Goal: Information Seeking & Learning: Learn about a topic

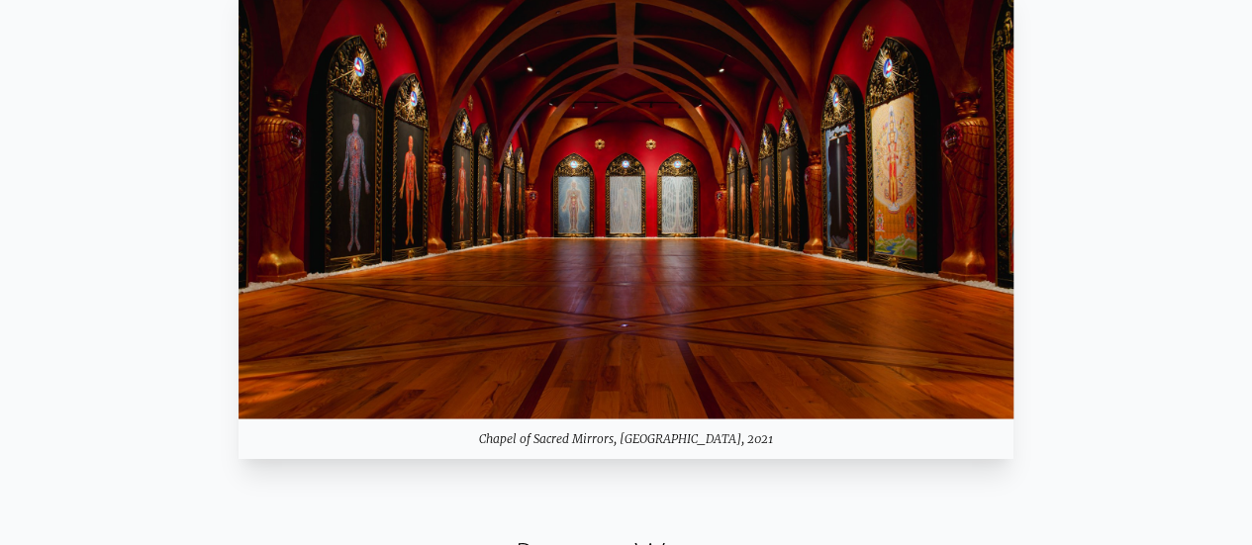
scroll to position [1501, 0]
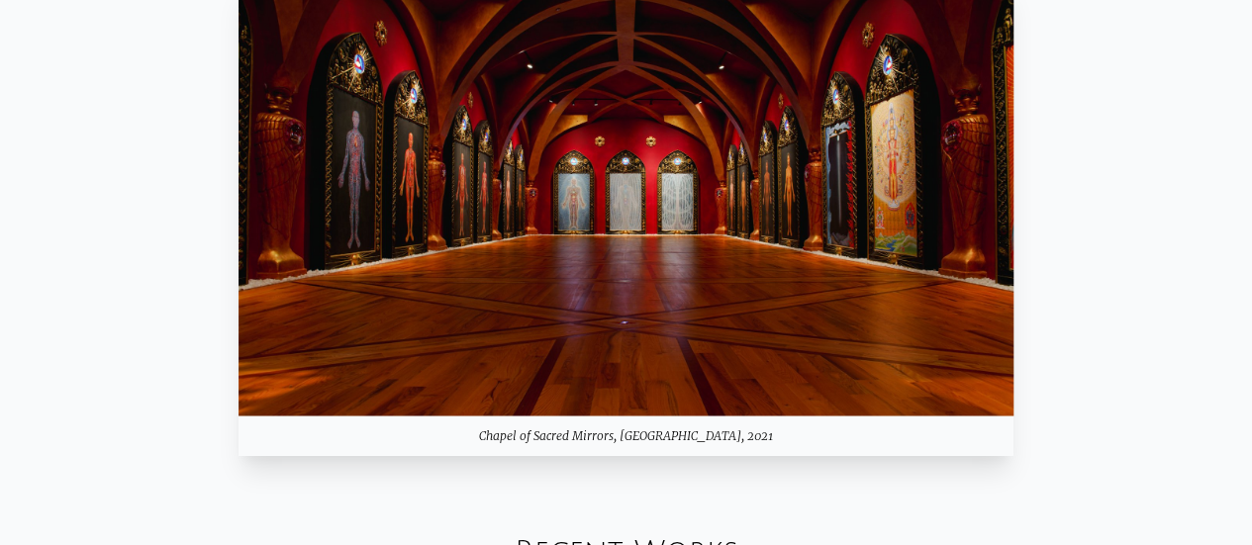
click at [616, 431] on div "Chapel of Sacred Mirrors, [GEOGRAPHIC_DATA], 2021" at bounding box center [627, 436] width 776 height 40
copy div "Chapel of Sacred Mirrors, [GEOGRAPHIC_DATA], 2021"
click at [997, 185] on img at bounding box center [627, 197] width 776 height 436
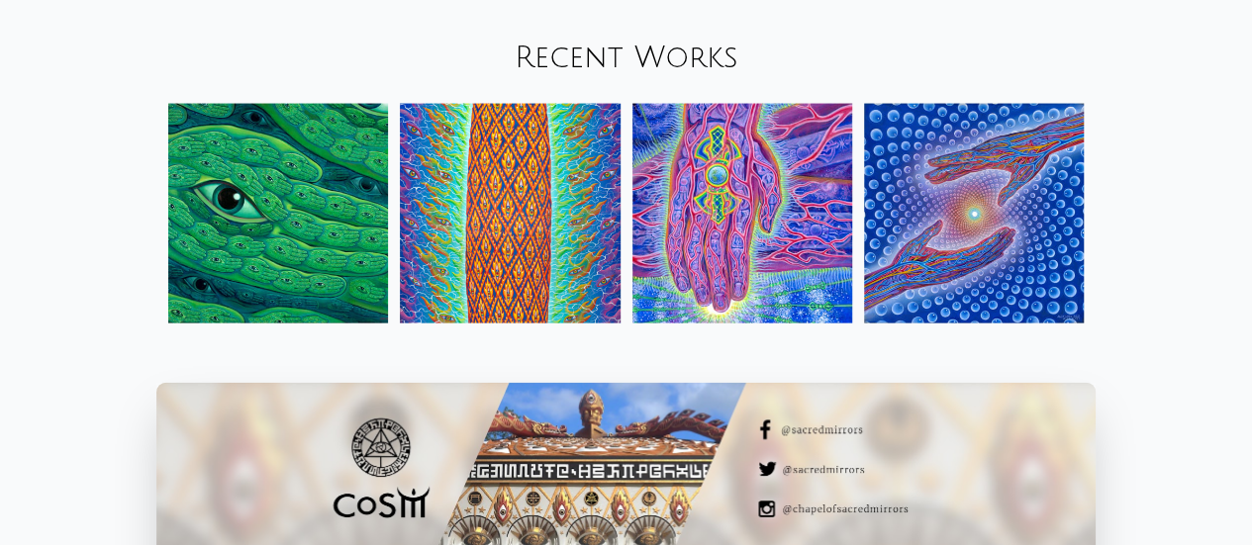
scroll to position [1997, 0]
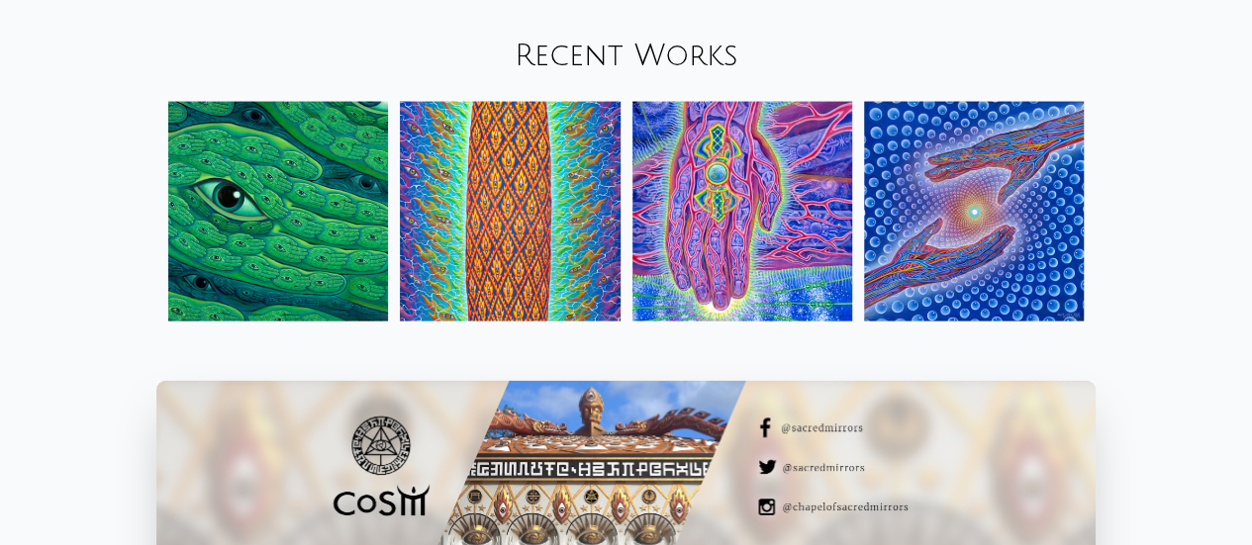
click at [926, 193] on img at bounding box center [974, 212] width 220 height 220
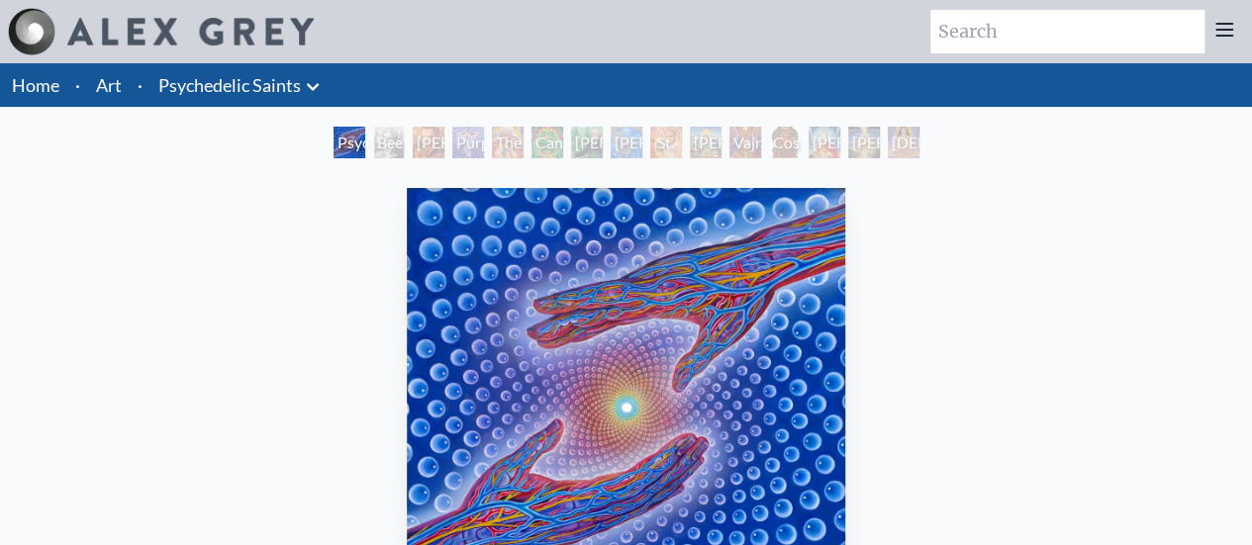
click at [374, 149] on div "Beethoven" at bounding box center [389, 143] width 32 height 32
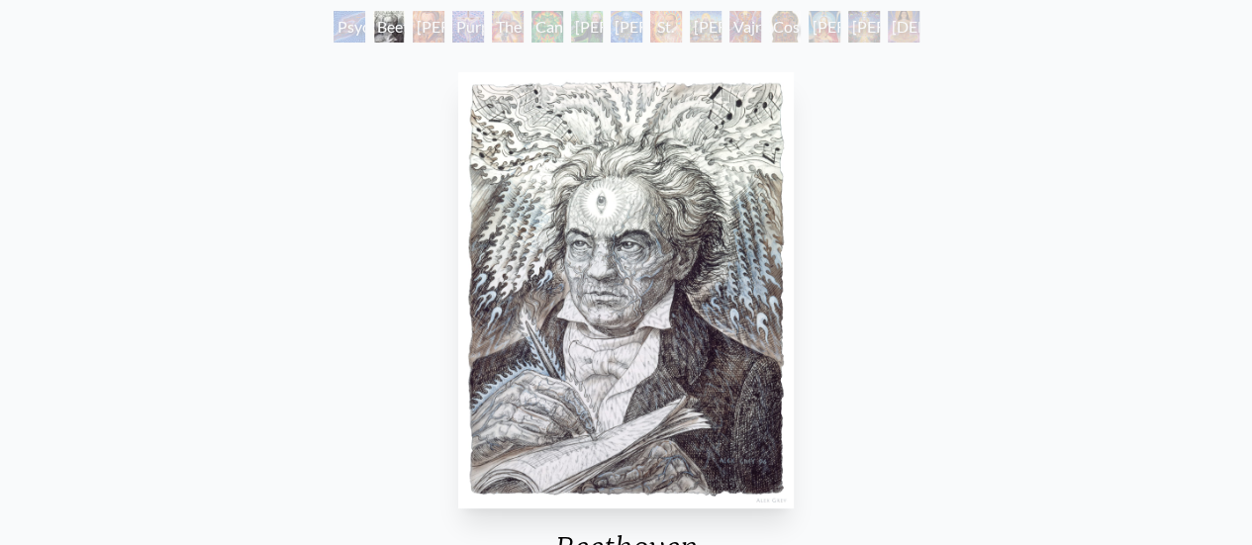
scroll to position [119, 0]
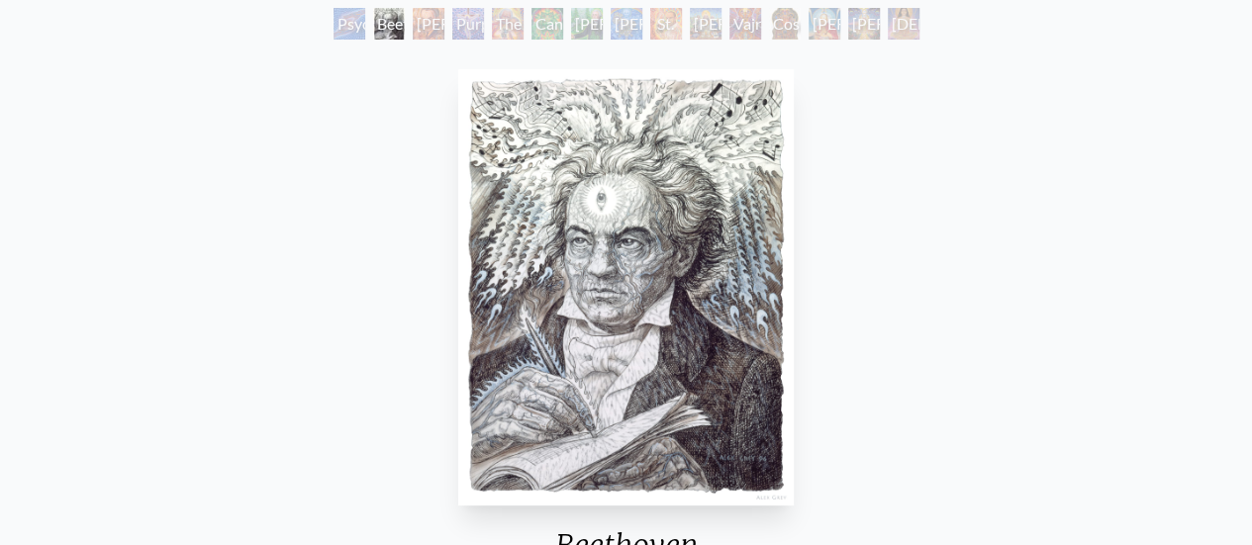
click at [444, 29] on div "Stanislav Grof M.D., Cartographer of Consciousness" at bounding box center [429, 24] width 32 height 32
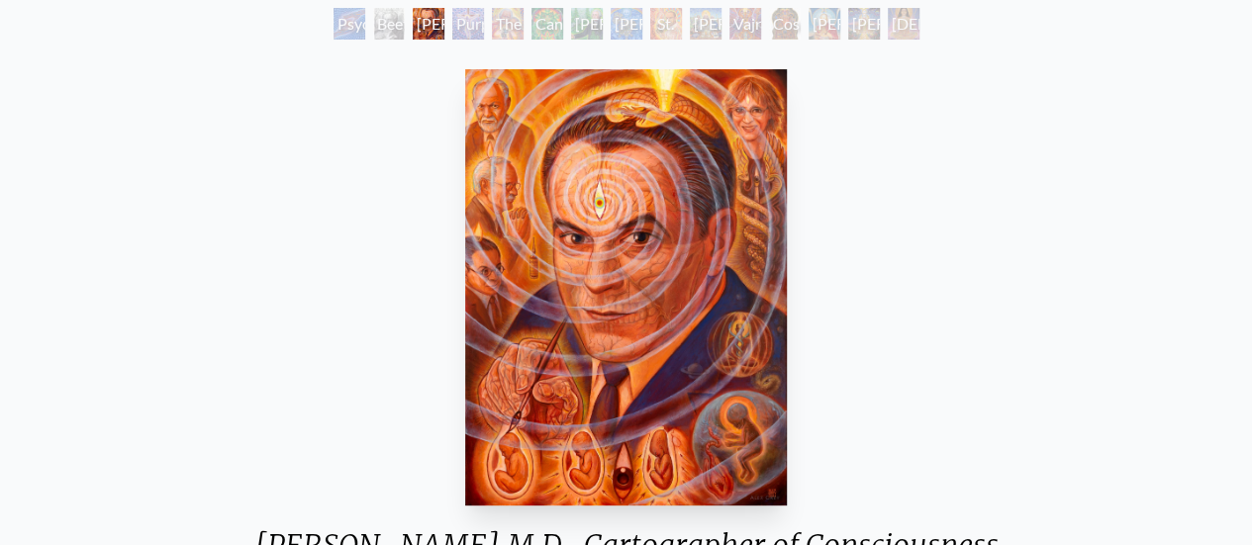
click at [459, 32] on div "Purple Jesus" at bounding box center [468, 24] width 32 height 32
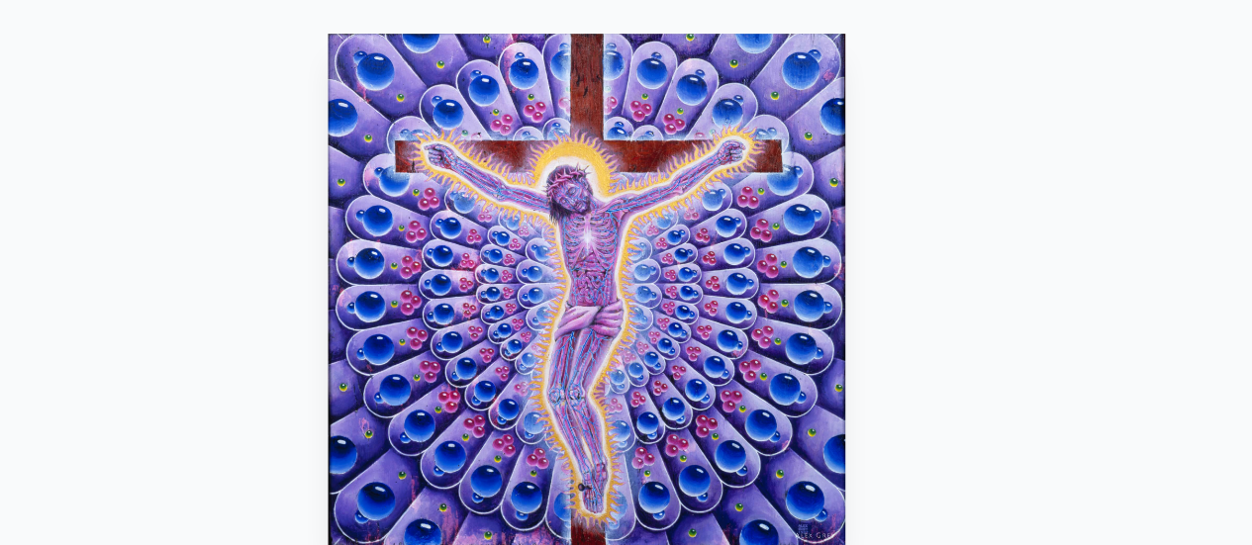
scroll to position [119, 0]
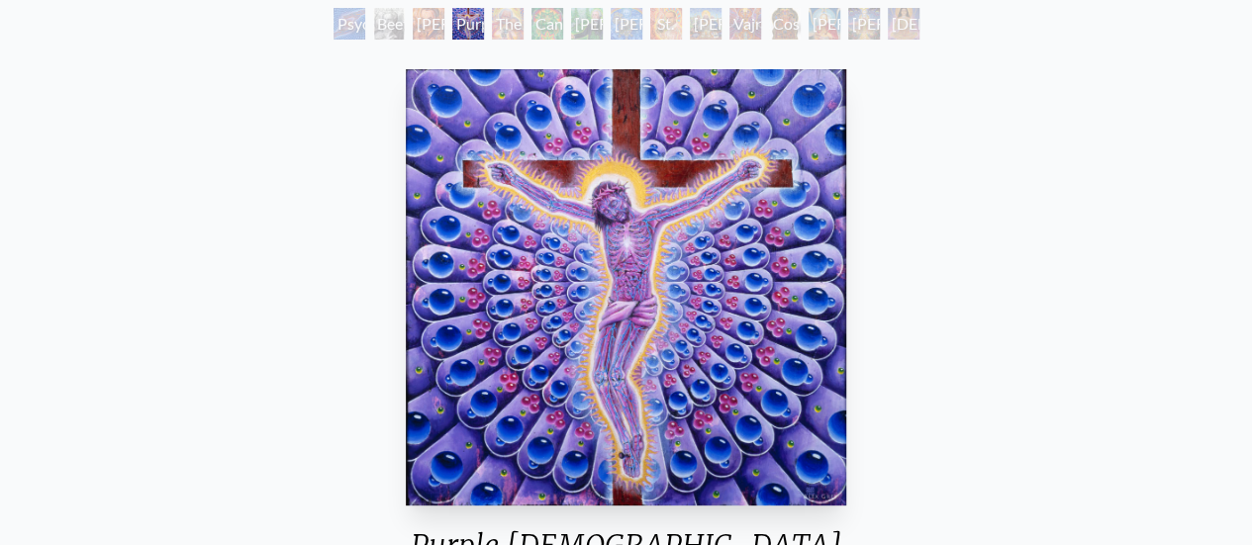
click at [501, 29] on div "The Shulgins and their Alchemical Angels" at bounding box center [508, 24] width 32 height 32
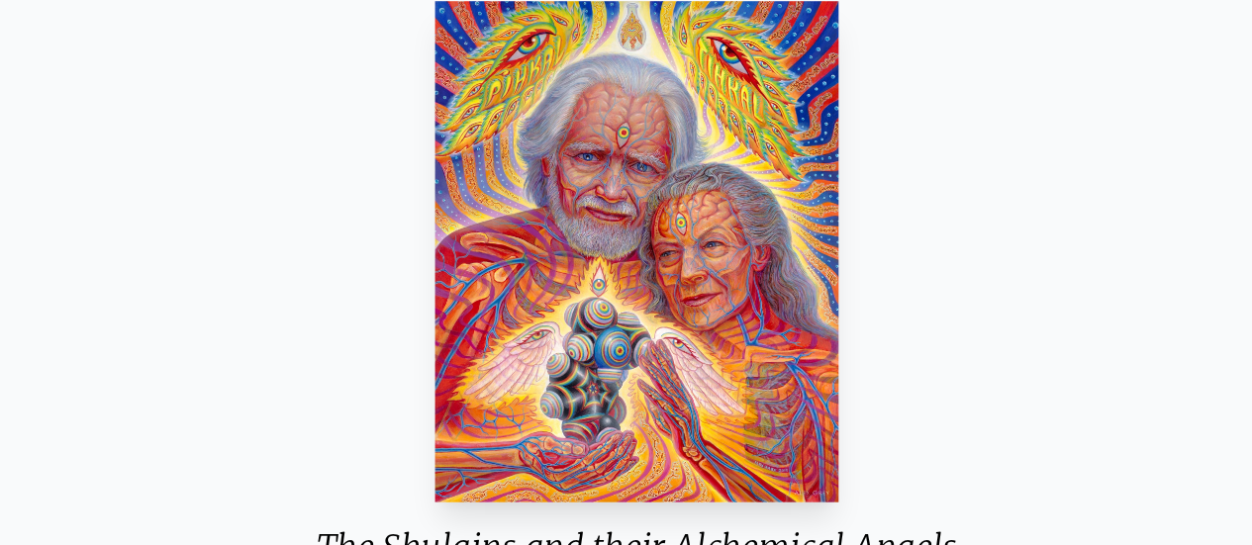
scroll to position [117, 0]
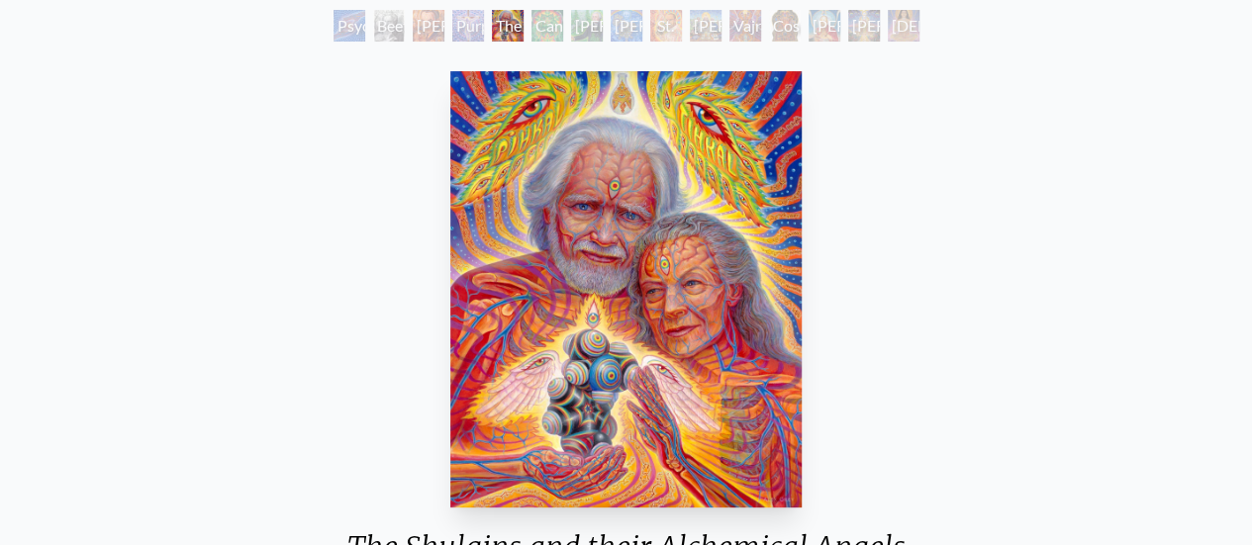
click at [536, 37] on div "Cannabacchus" at bounding box center [547, 26] width 32 height 32
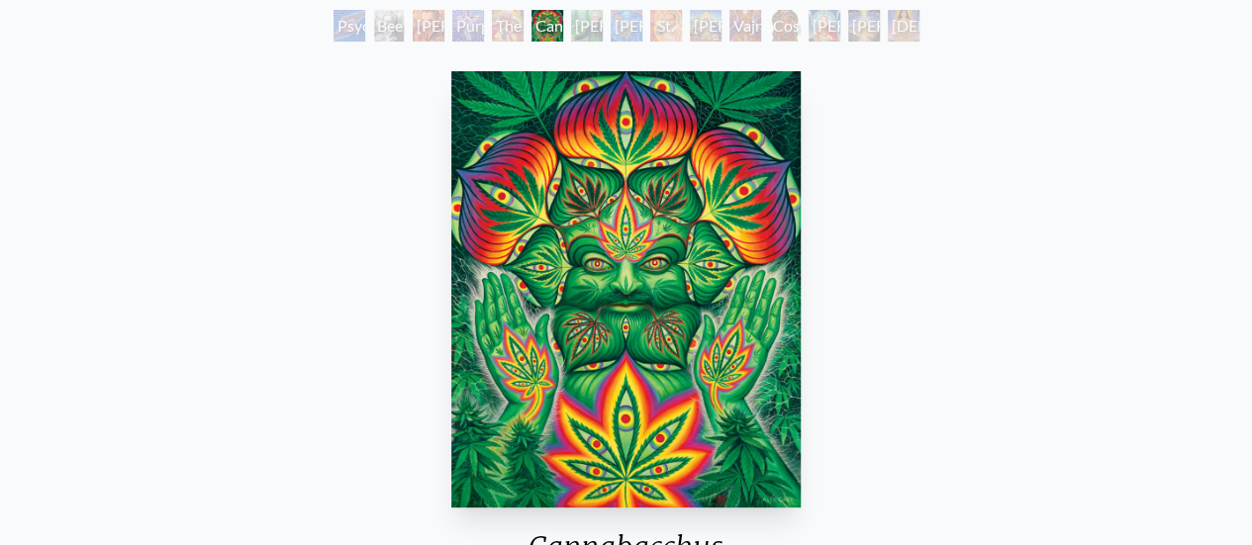
click at [575, 33] on div "George Washington - Hemp Farmer" at bounding box center [587, 26] width 32 height 32
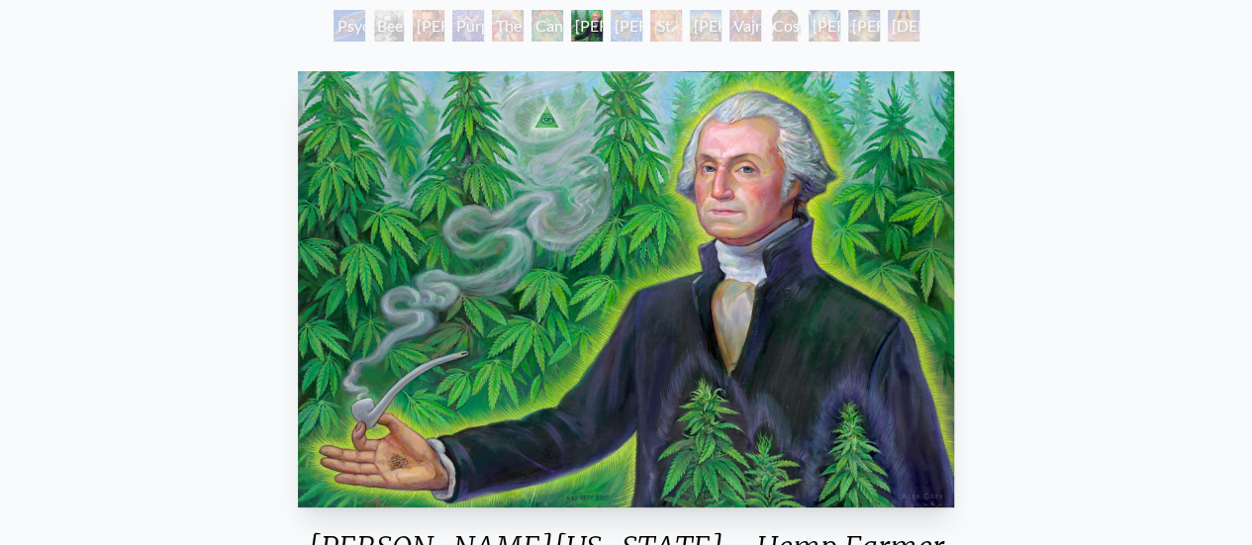
click at [617, 32] on div "Albert Hofmann & the New Eleusis" at bounding box center [627, 26] width 32 height 32
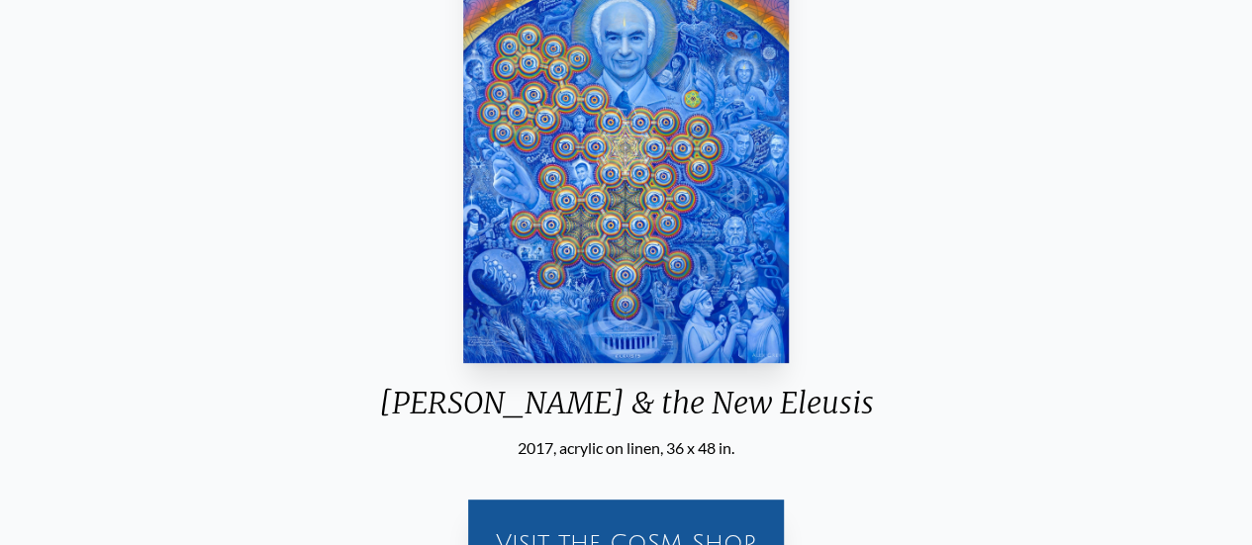
scroll to position [269, 0]
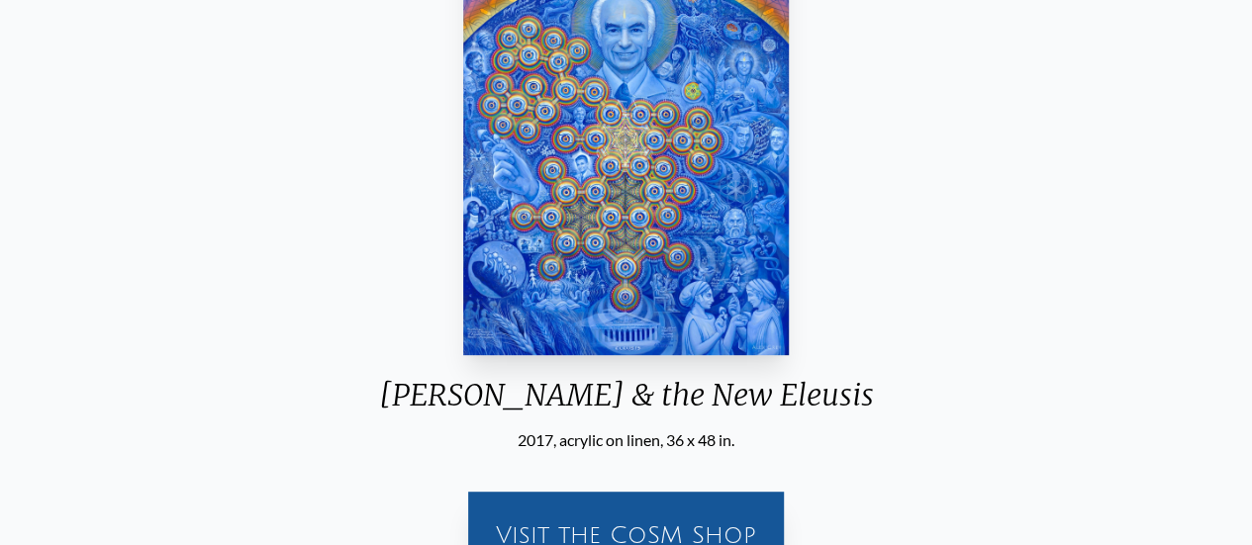
click at [415, 399] on div "Albert Hofmann & the New Eleusis" at bounding box center [626, 402] width 527 height 51
click at [525, 396] on div "Albert Hofmann & the New Eleusis" at bounding box center [626, 402] width 527 height 51
click at [530, 393] on div "Albert Hofmann & the New Eleusis" at bounding box center [626, 402] width 527 height 51
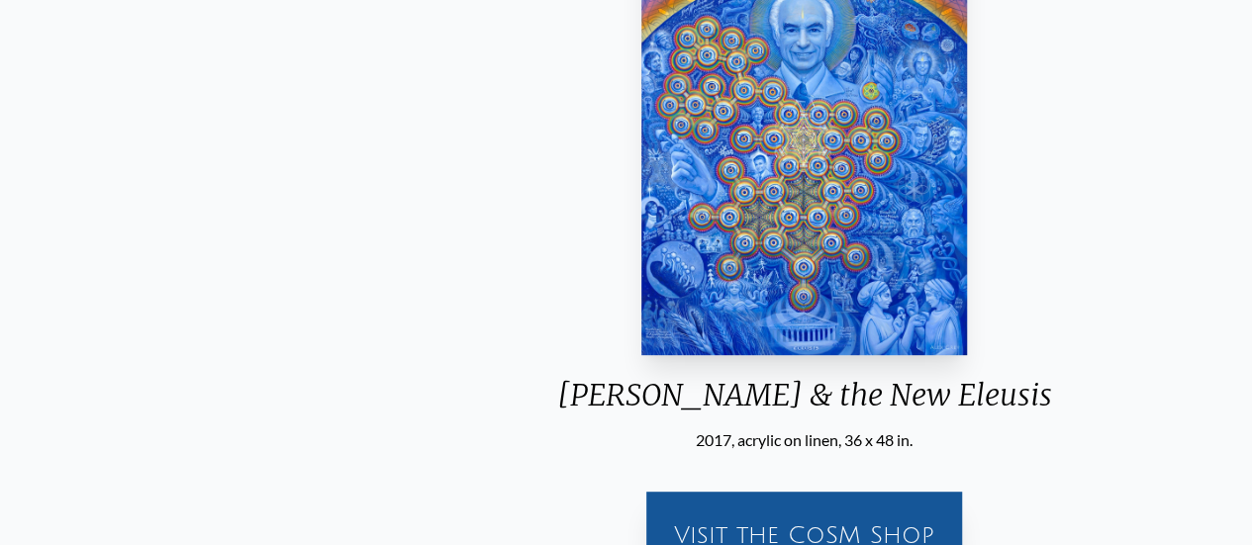
click at [560, 384] on div "Albert Hofmann & the New Eleusis" at bounding box center [804, 402] width 527 height 51
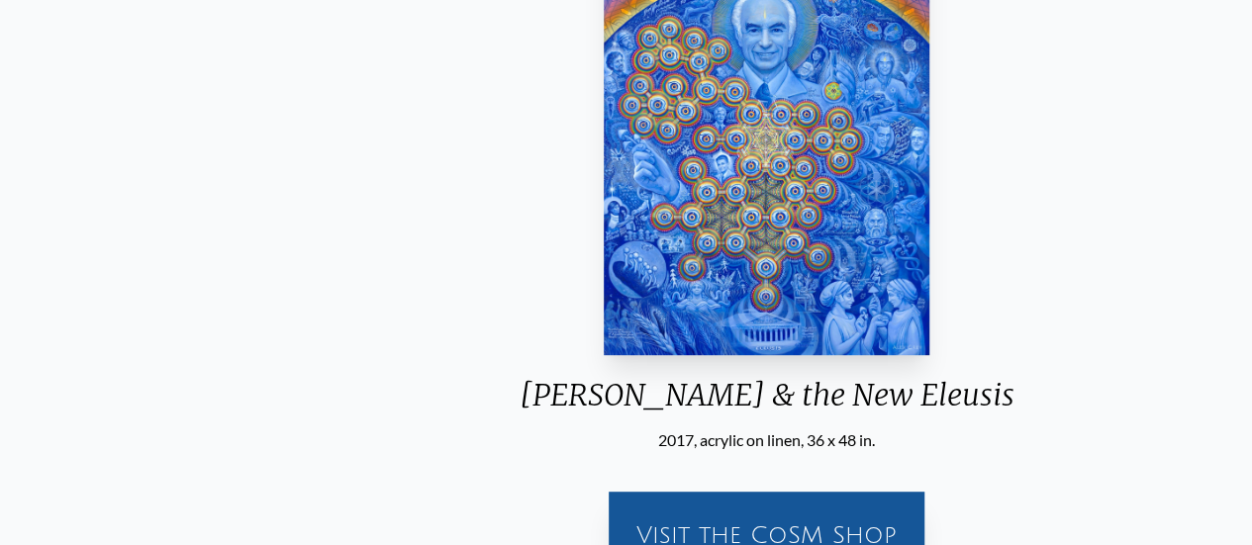
click at [535, 389] on div "Albert Hofmann & the New Eleusis" at bounding box center [767, 402] width 527 height 51
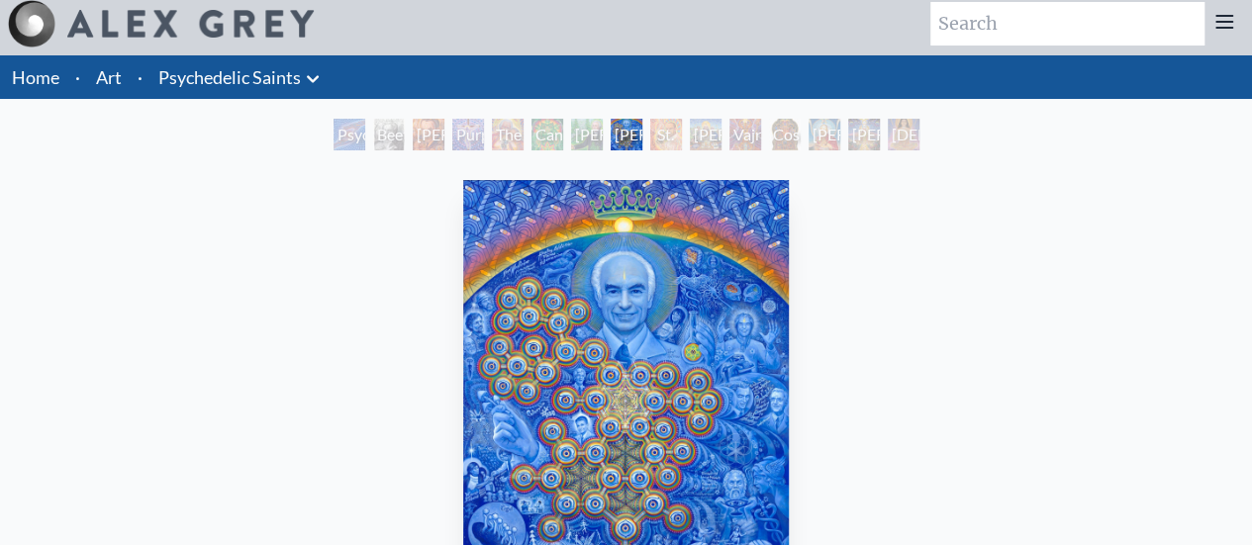
scroll to position [0, 0]
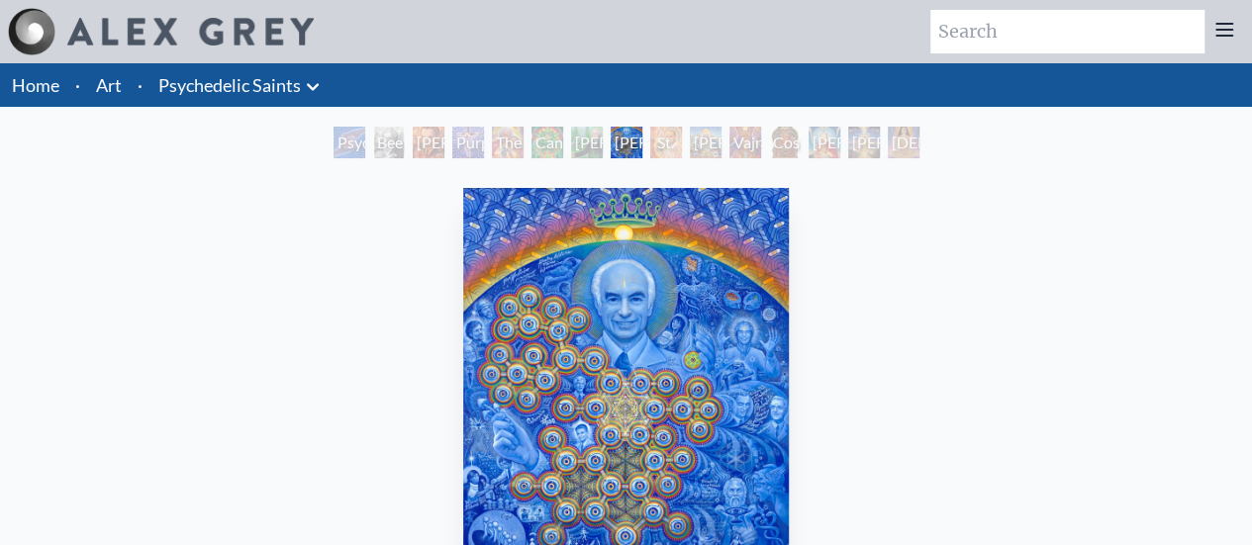
click at [654, 151] on div "St. Albert & The LSD Revelation Revolution" at bounding box center [666, 143] width 32 height 32
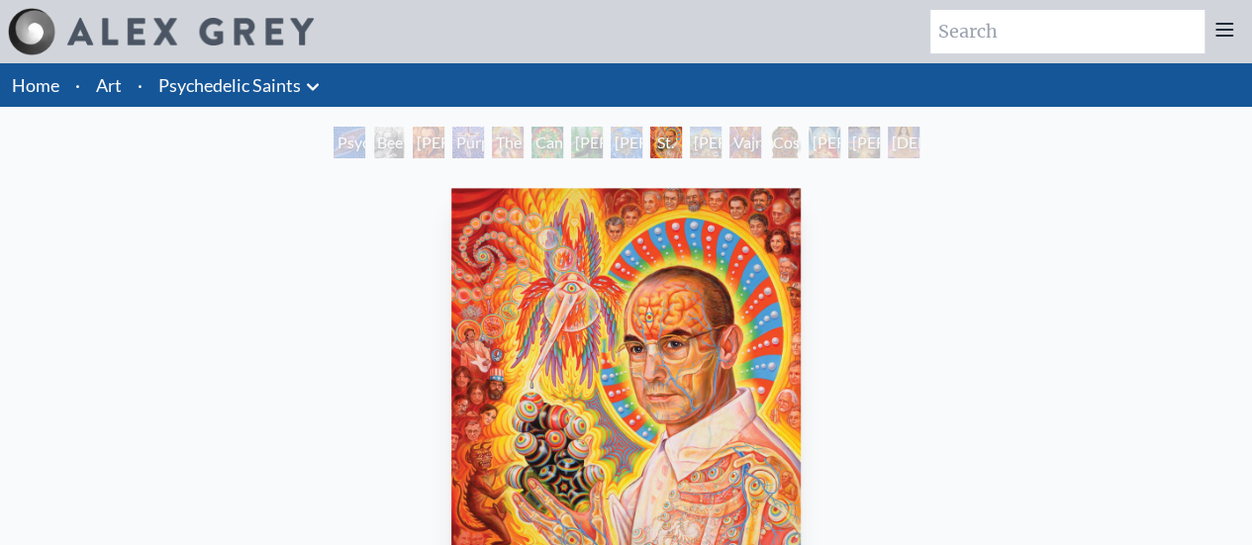
click at [699, 147] on div "Ram Dass" at bounding box center [706, 143] width 32 height 32
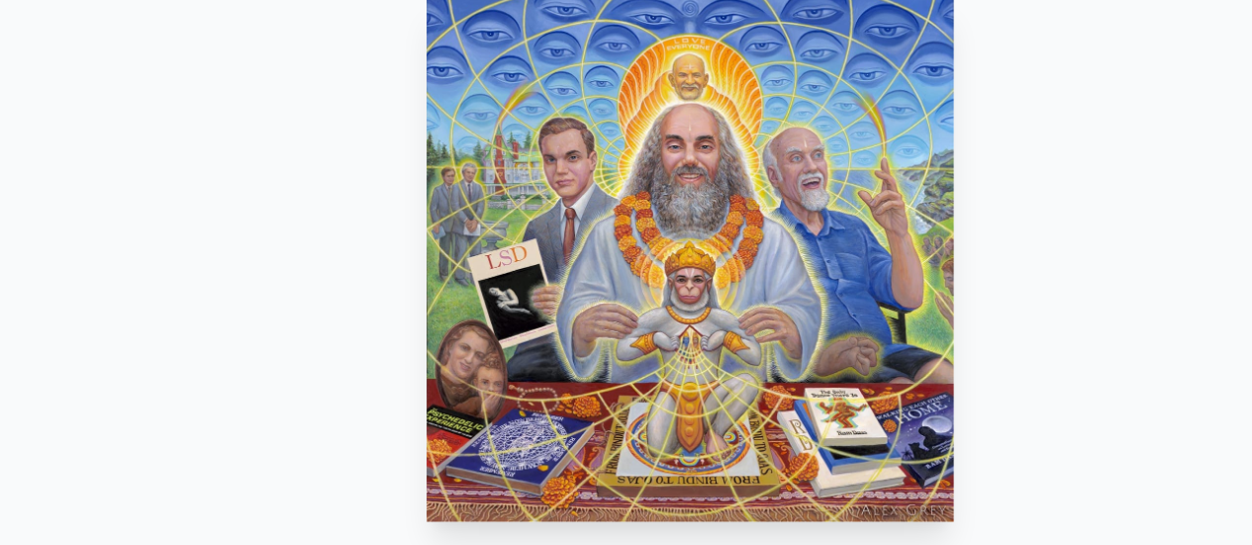
scroll to position [101, 0]
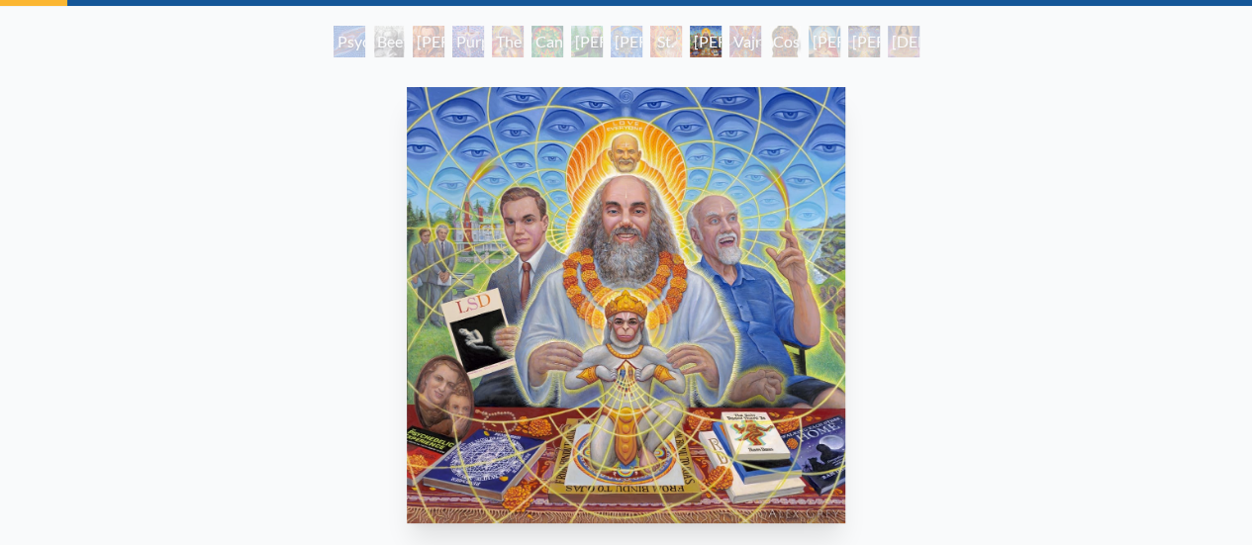
click at [730, 33] on div "Vajra Guru" at bounding box center [745, 42] width 32 height 32
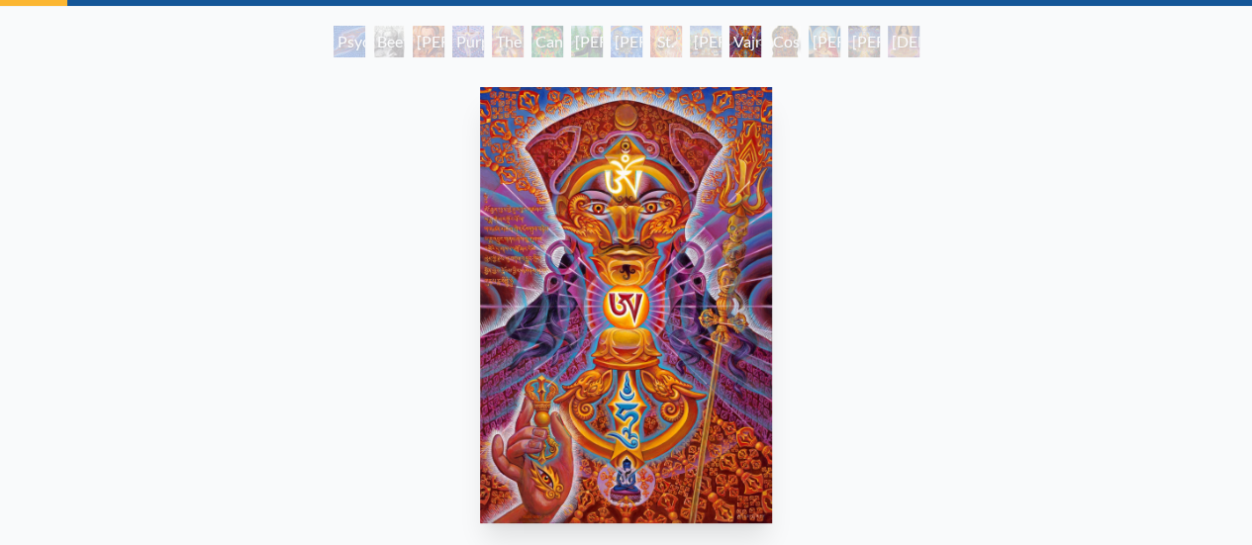
click at [776, 42] on div "Cosmic [DEMOGRAPHIC_DATA]" at bounding box center [785, 42] width 32 height 32
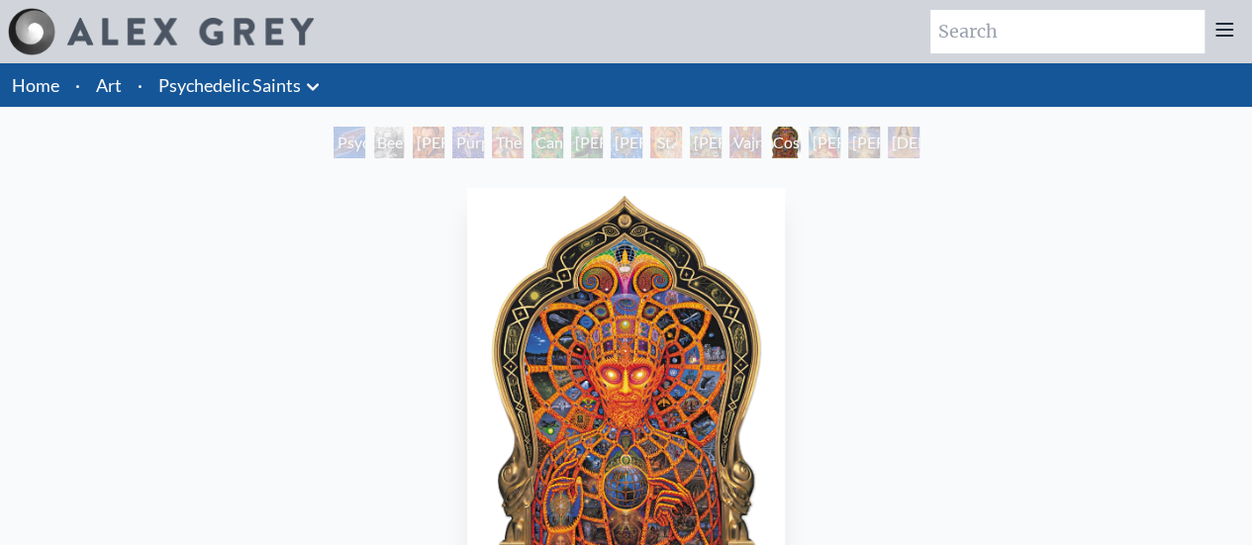
click at [813, 143] on div "Dalai Lama" at bounding box center [825, 143] width 32 height 32
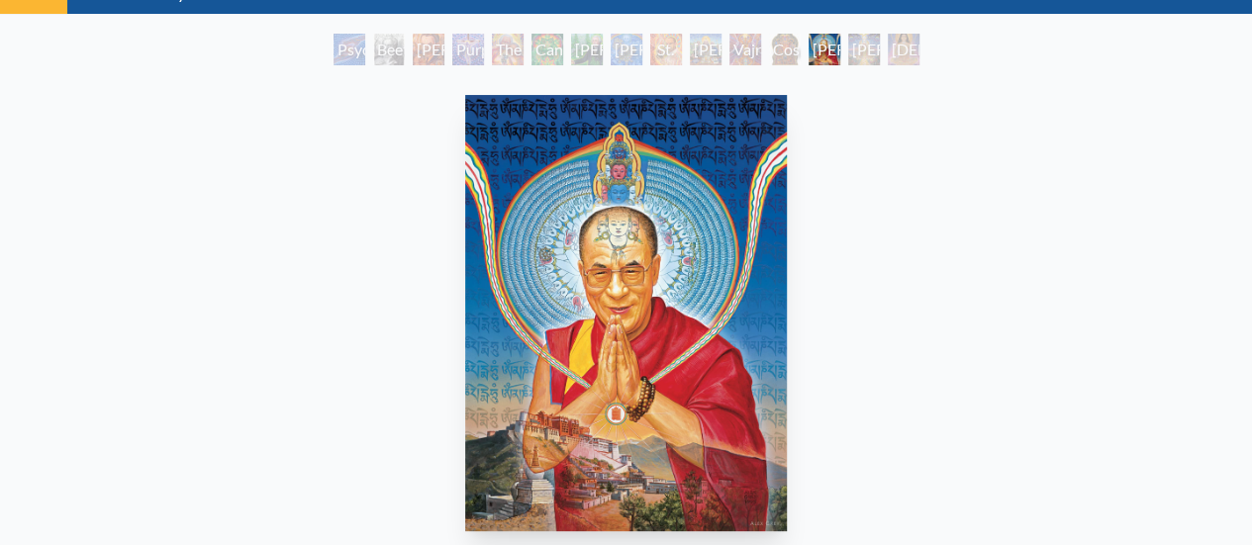
scroll to position [94, 0]
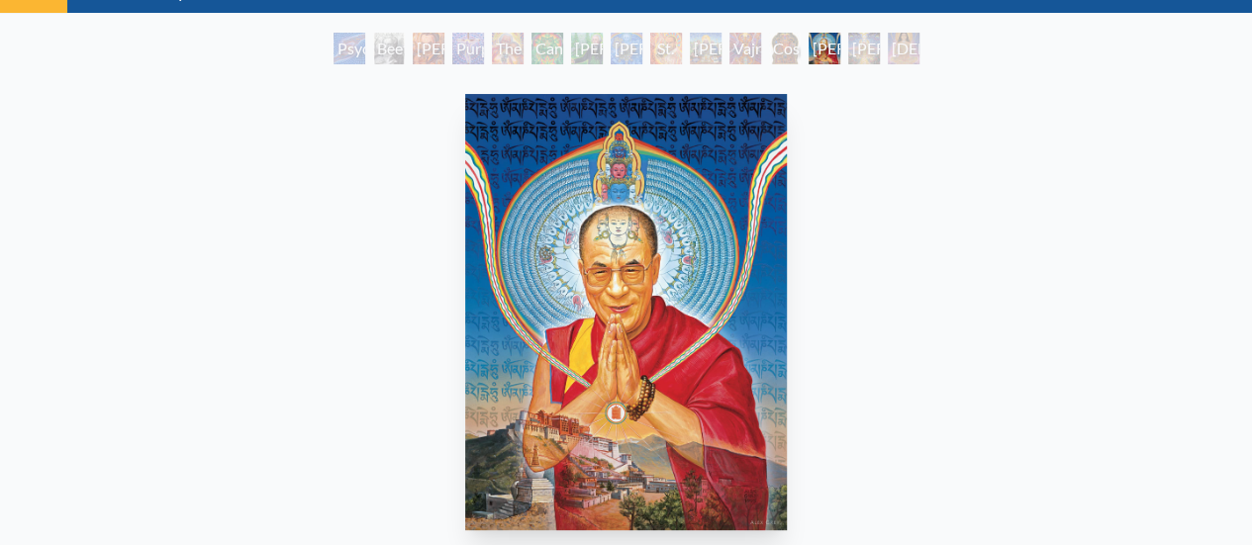
click at [845, 54] on div "Psychedelic Healing Beethoven Stanislav Grof M.D., Cartographer of Consciousnes…" at bounding box center [627, 52] width 594 height 38
click at [848, 47] on div "Adi Da" at bounding box center [864, 49] width 32 height 32
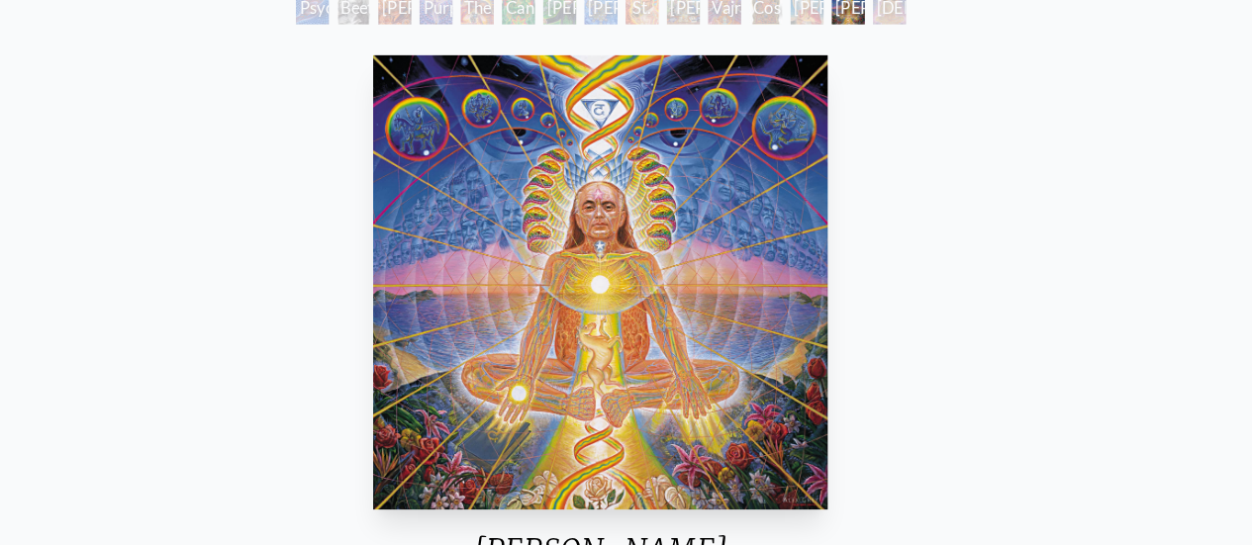
scroll to position [135, 0]
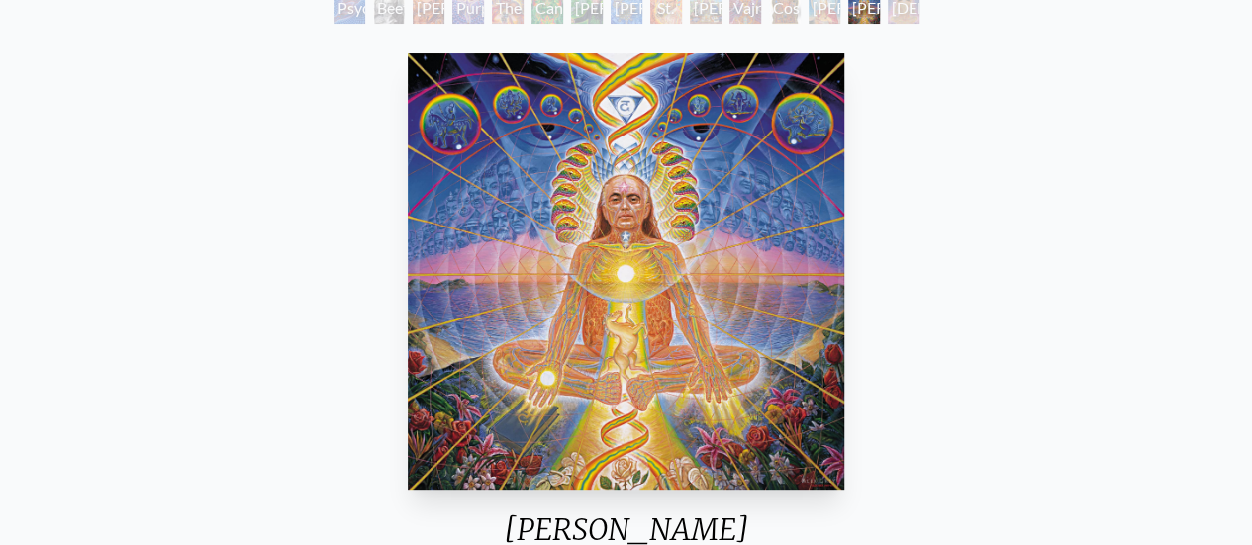
click at [897, 20] on div "Namaste" at bounding box center [904, 8] width 32 height 32
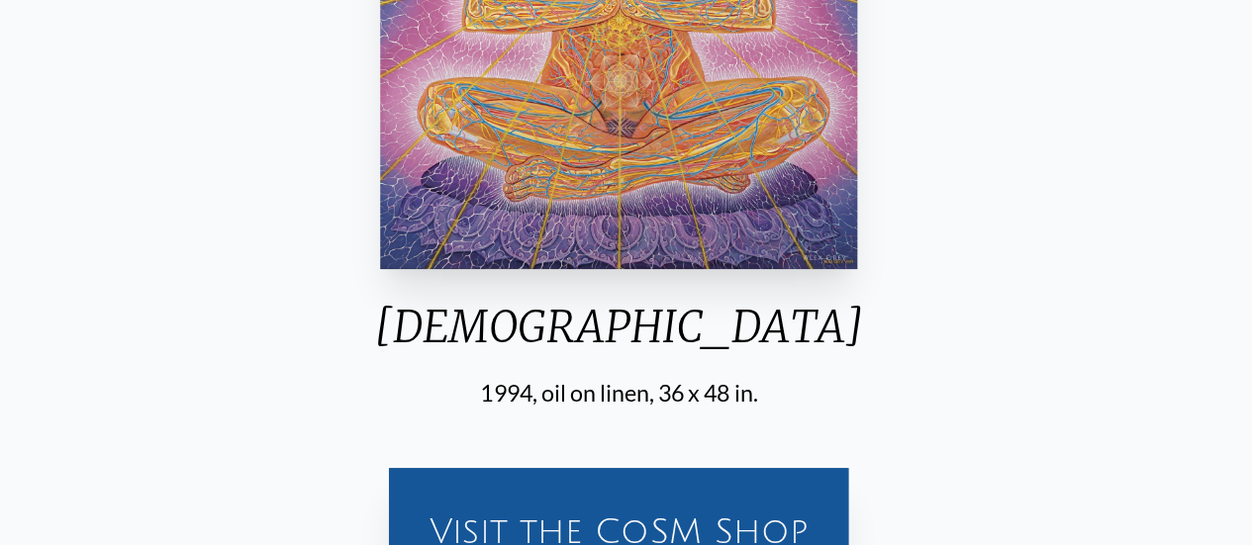
scroll to position [374, 0]
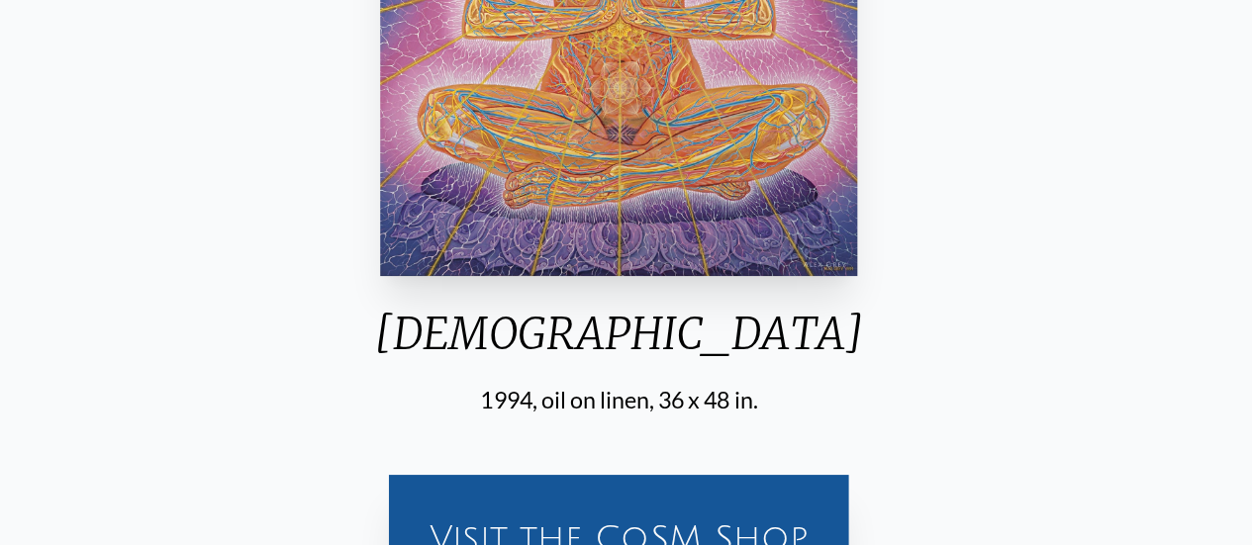
click at [796, 0] on html "Art Writings About" at bounding box center [626, 180] width 1252 height 1109
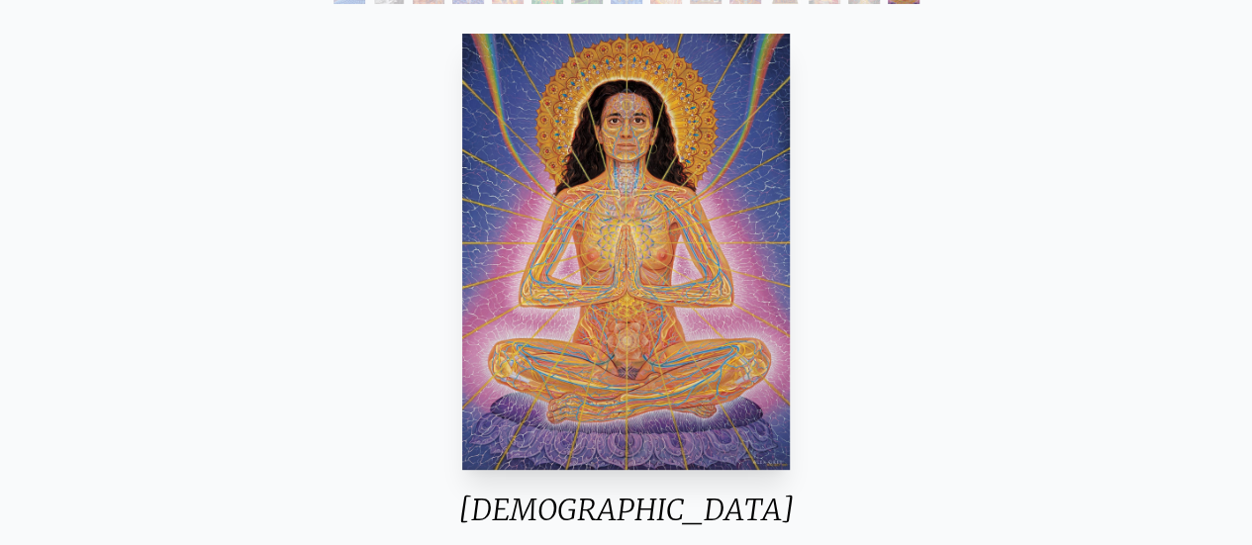
scroll to position [0, 0]
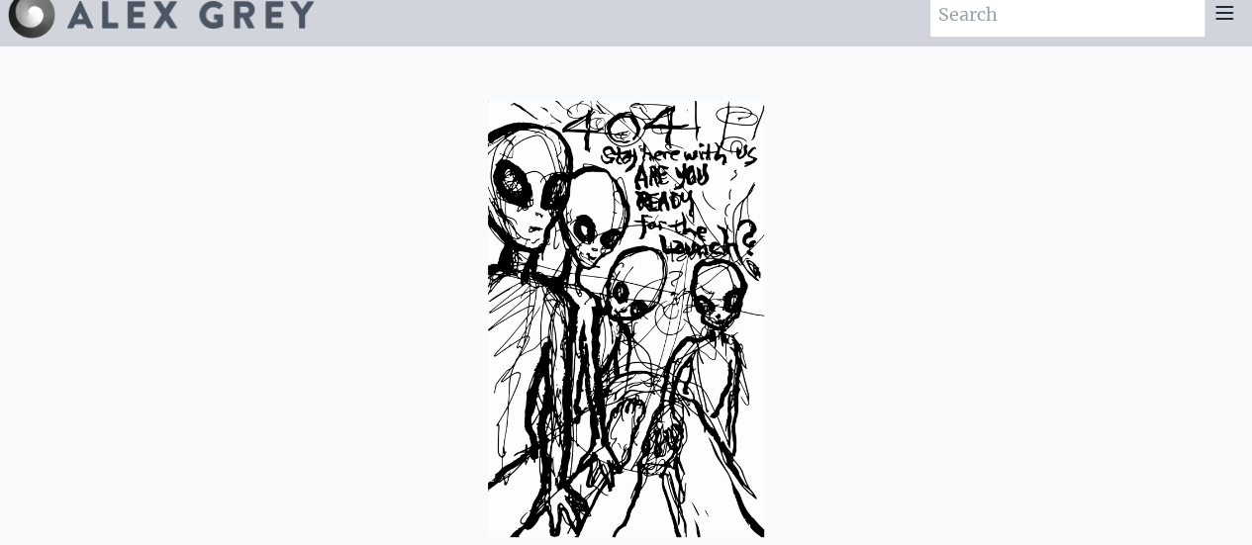
scroll to position [15, 0]
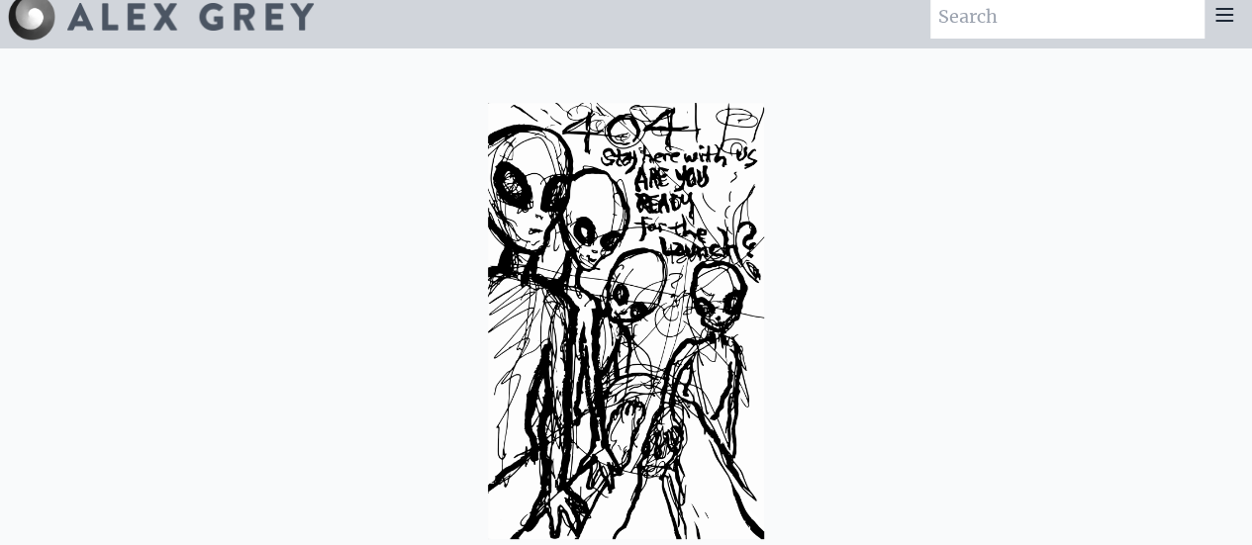
click at [576, 221] on img at bounding box center [626, 321] width 277 height 436
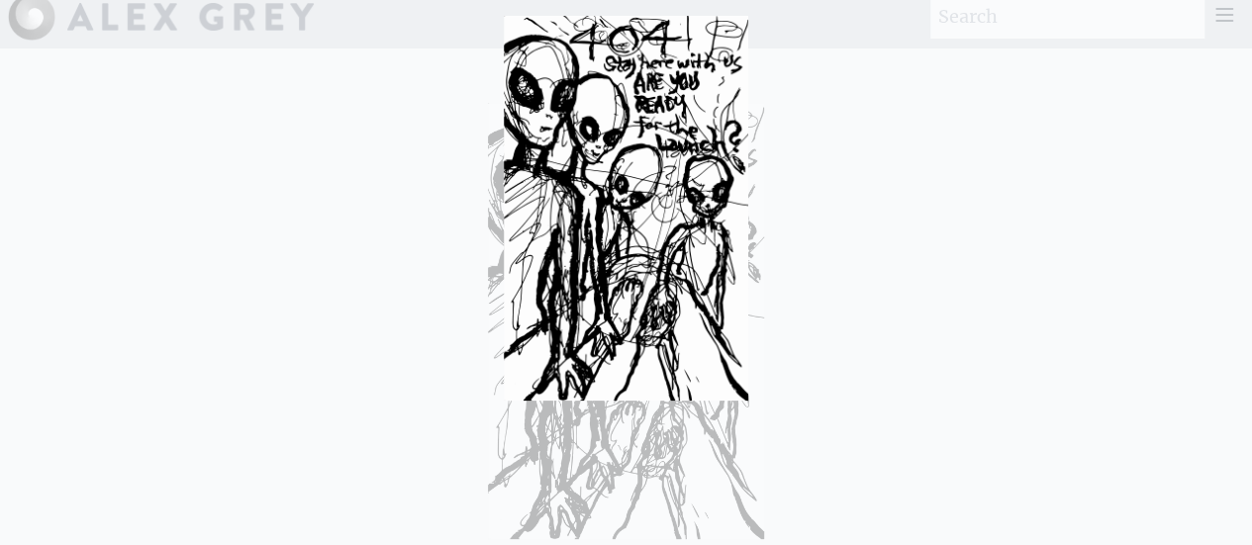
scroll to position [0, 0]
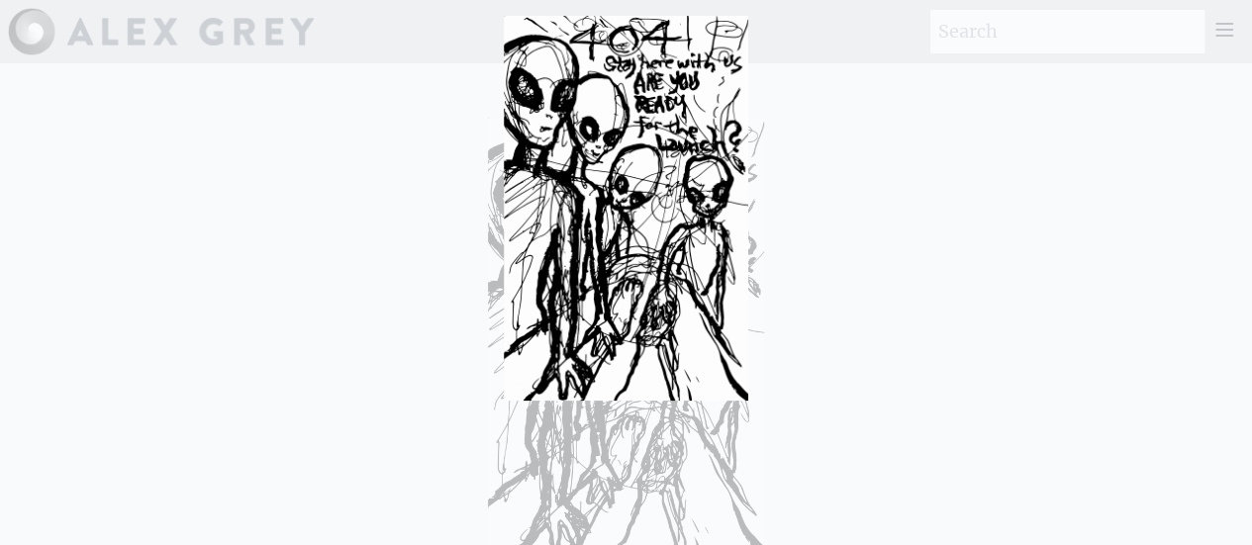
click at [770, 111] on div at bounding box center [626, 272] width 1252 height 545
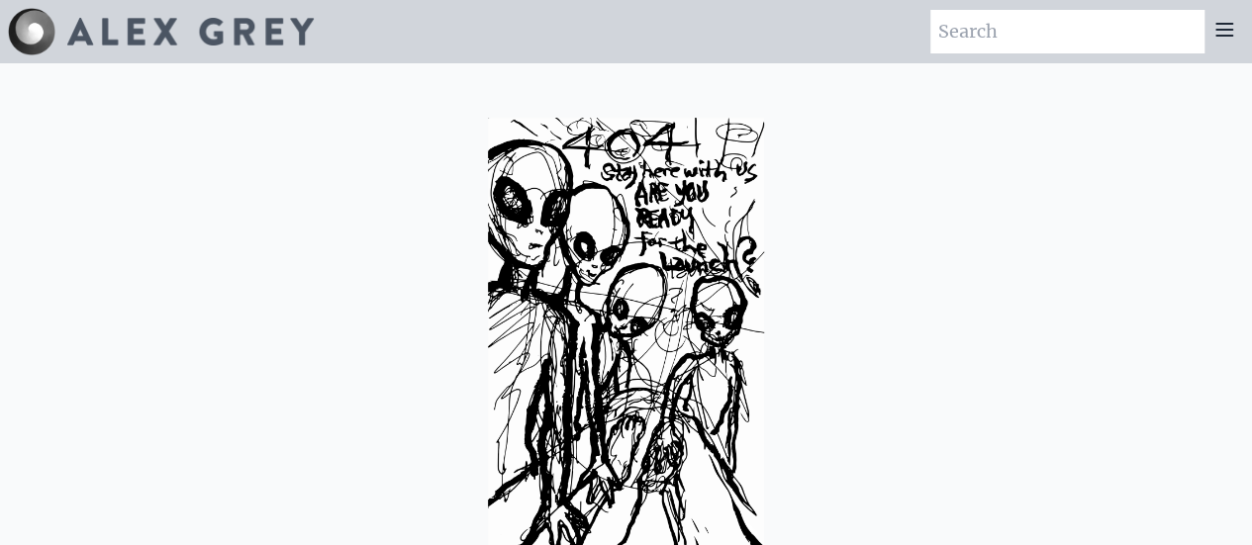
click at [1229, 36] on icon at bounding box center [1224, 30] width 16 height 12
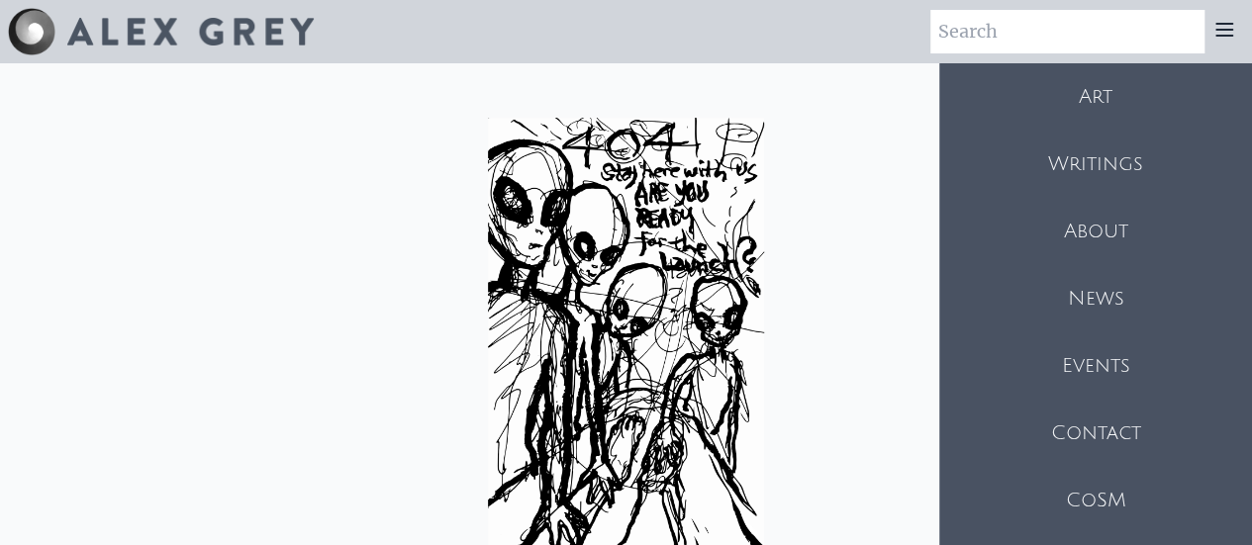
click at [1151, 101] on div "Art" at bounding box center [1095, 96] width 313 height 67
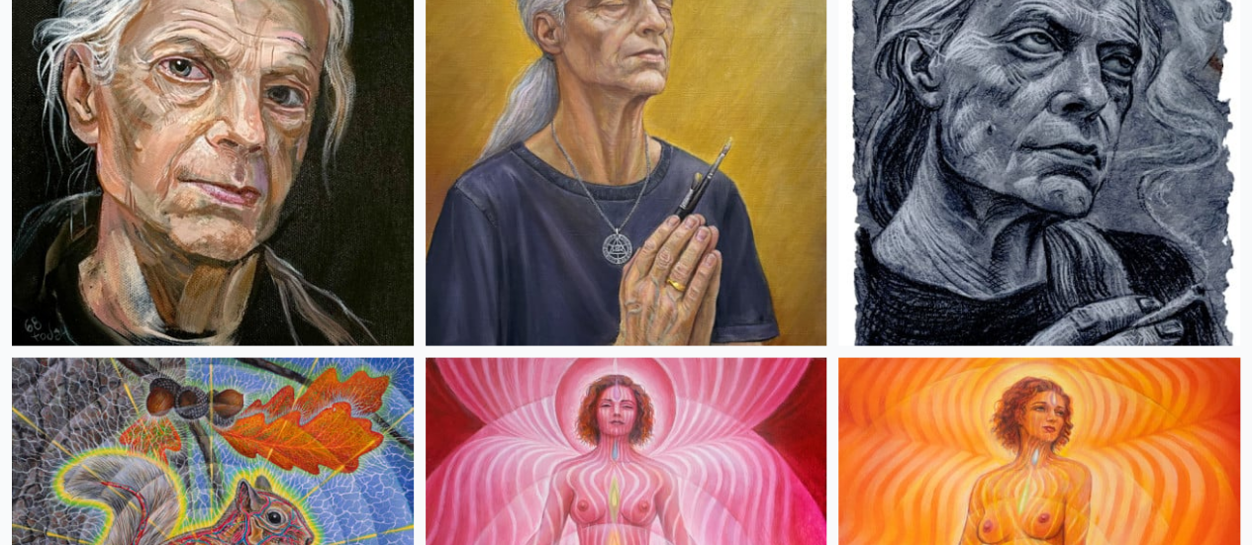
scroll to position [2208, 0]
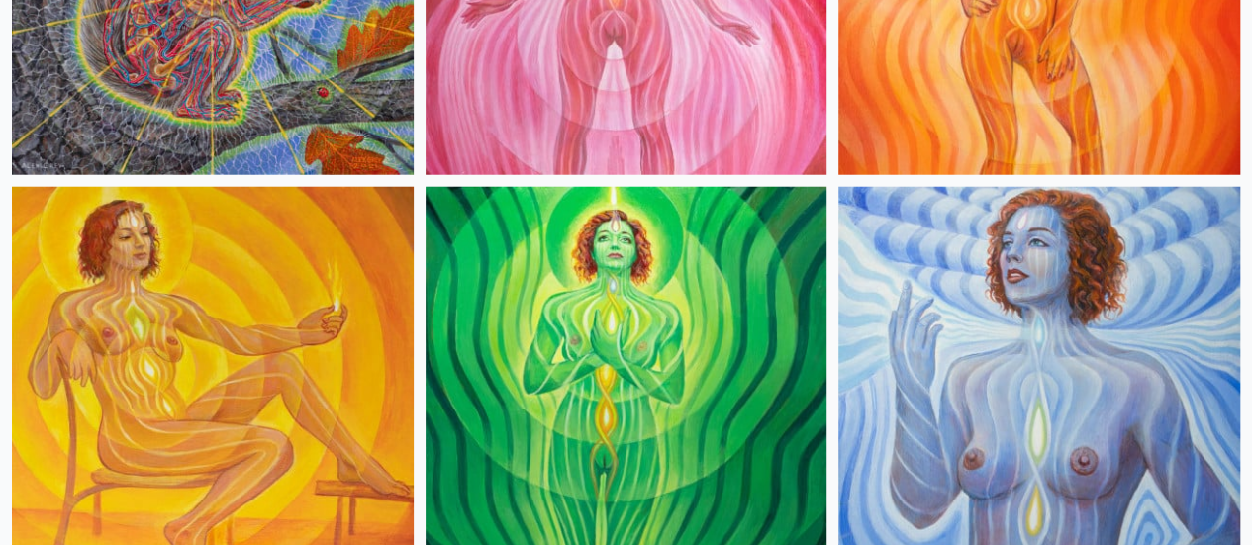
scroll to position [2515, 0]
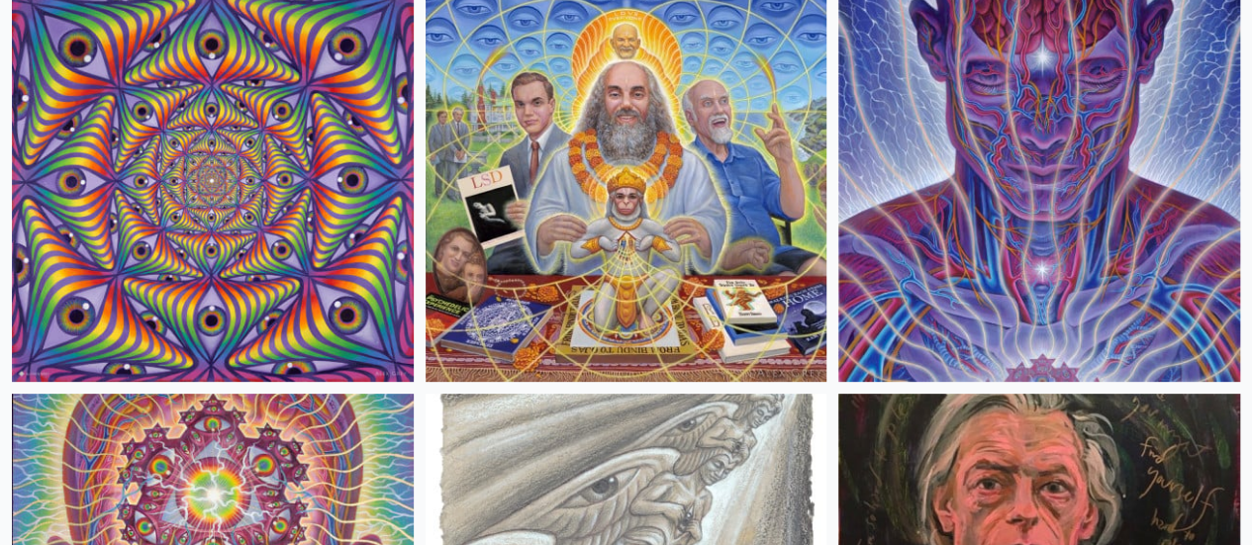
scroll to position [4001, 0]
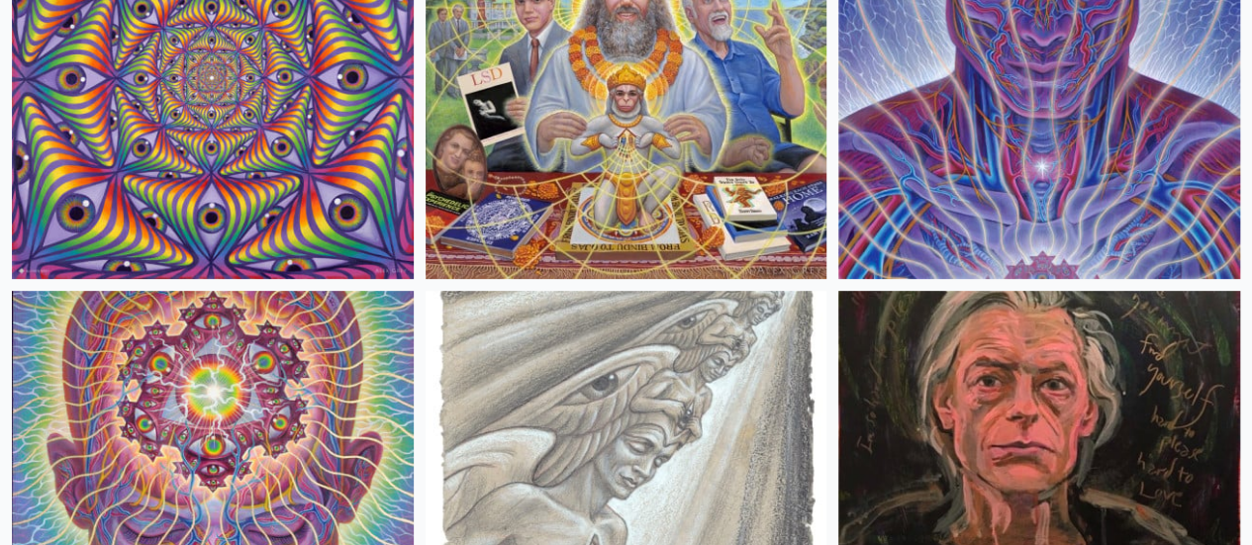
scroll to position [4065, 0]
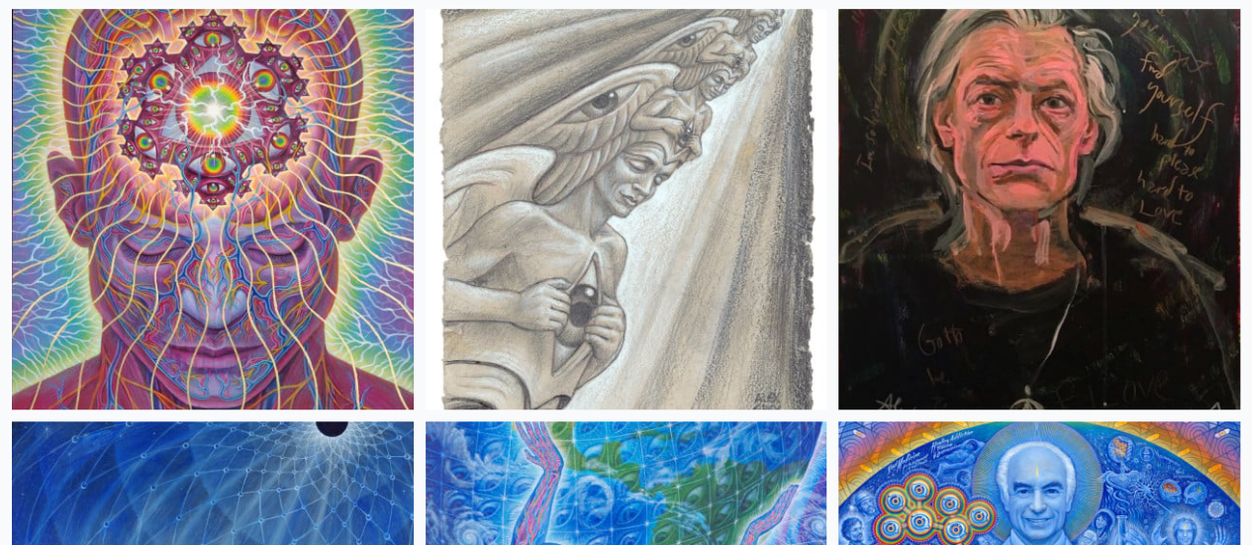
scroll to position [4360, 0]
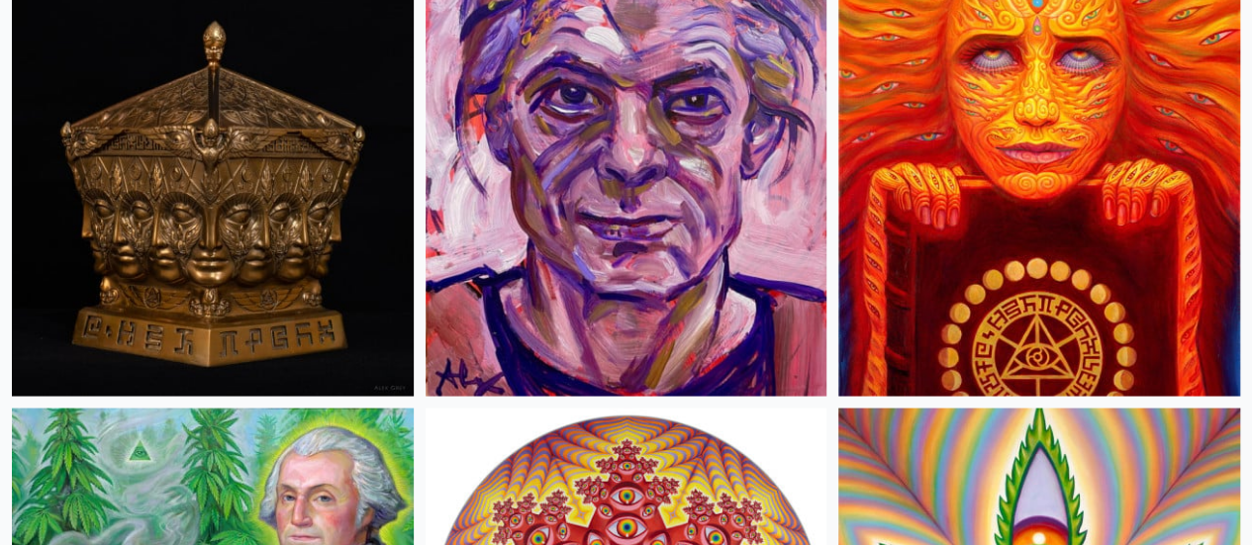
scroll to position [5605, 0]
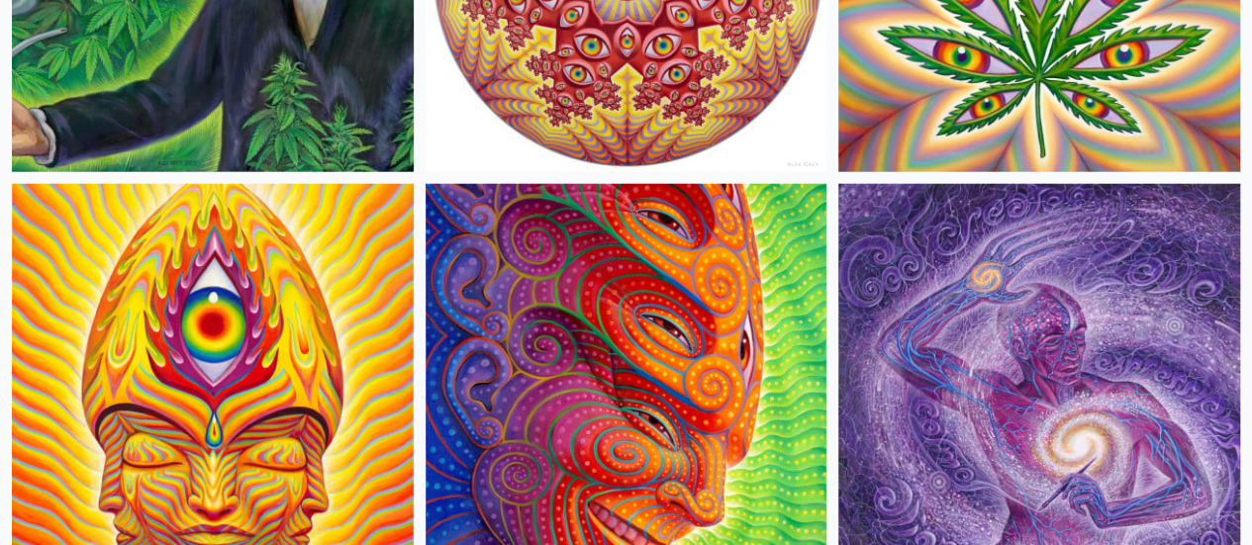
scroll to position [6238, 0]
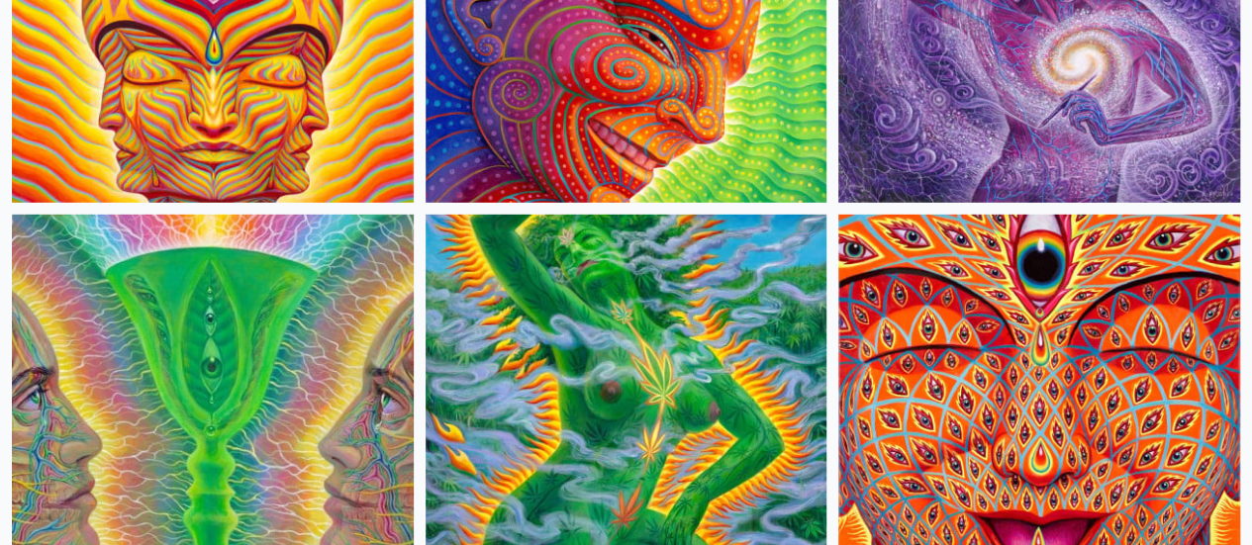
scroll to position [6621, 0]
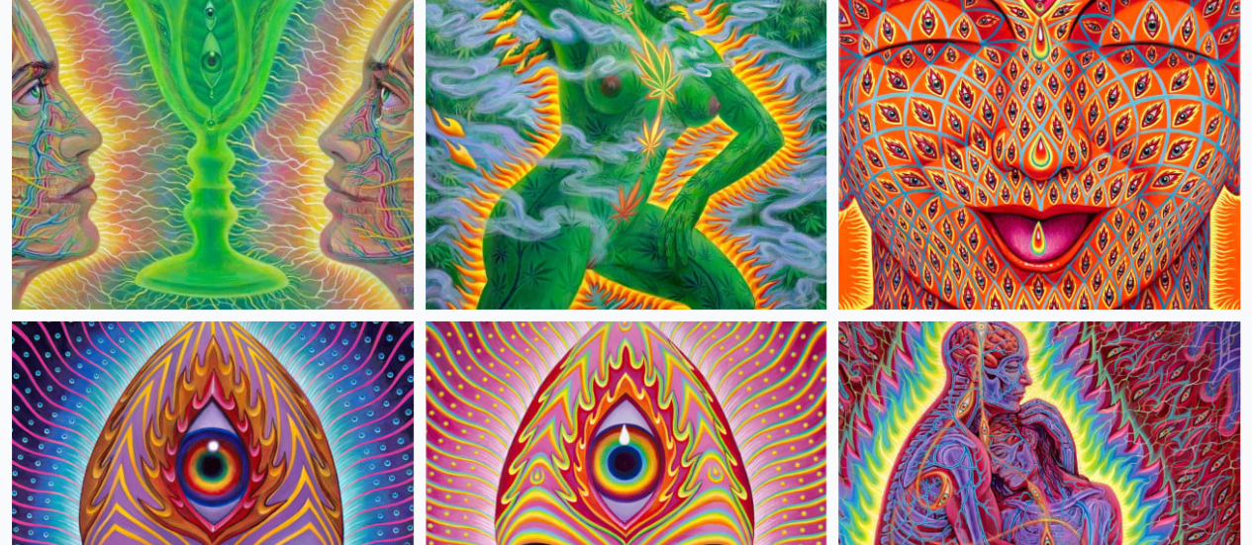
scroll to position [6933, 0]
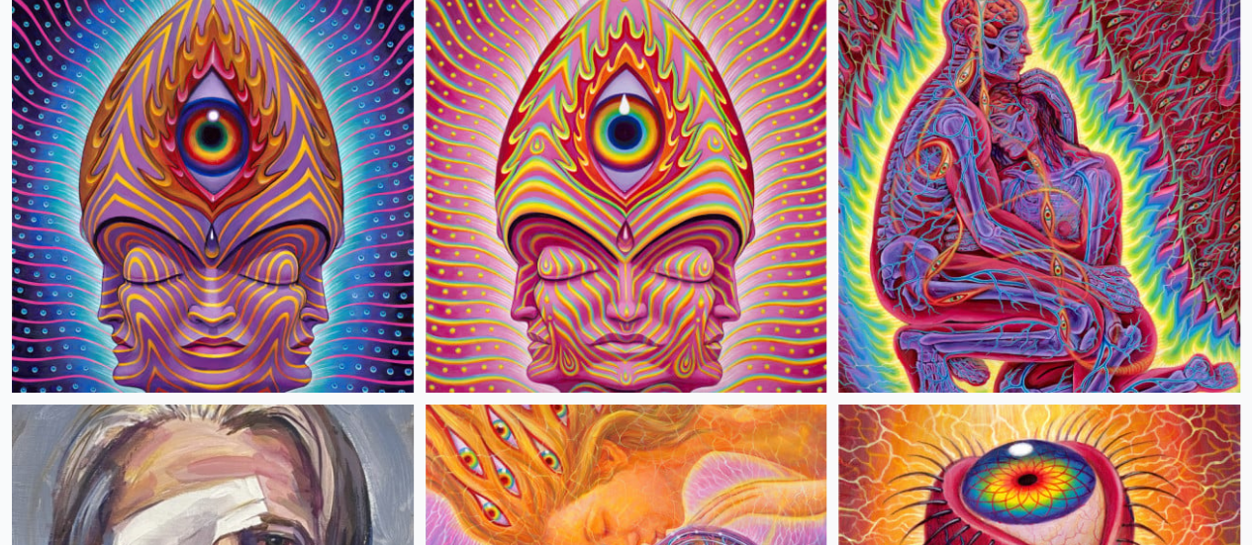
scroll to position [7281, 0]
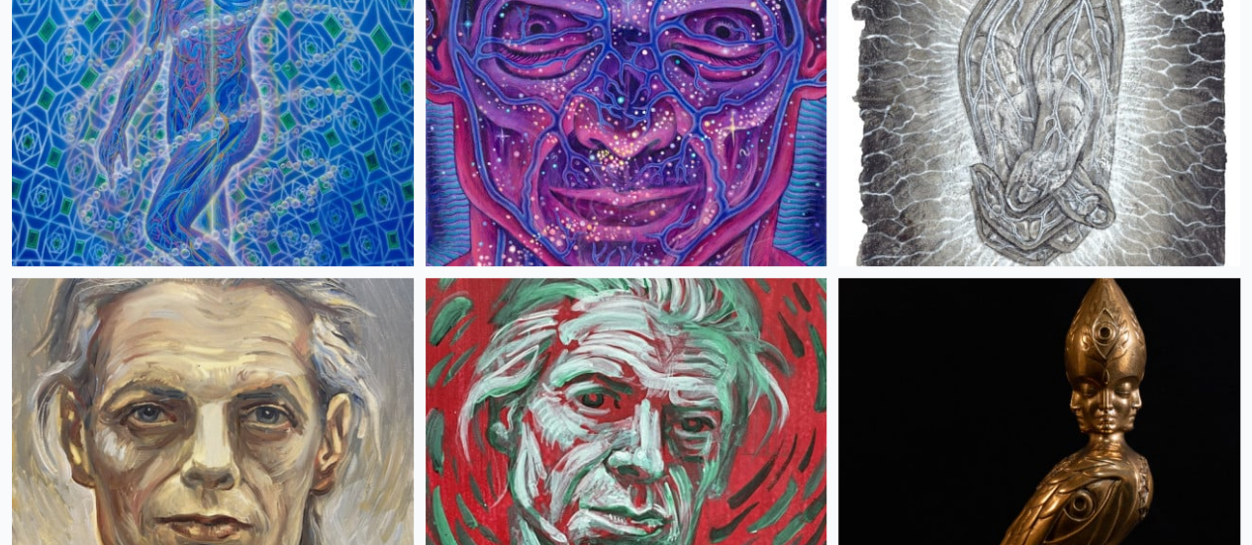
scroll to position [8211, 0]
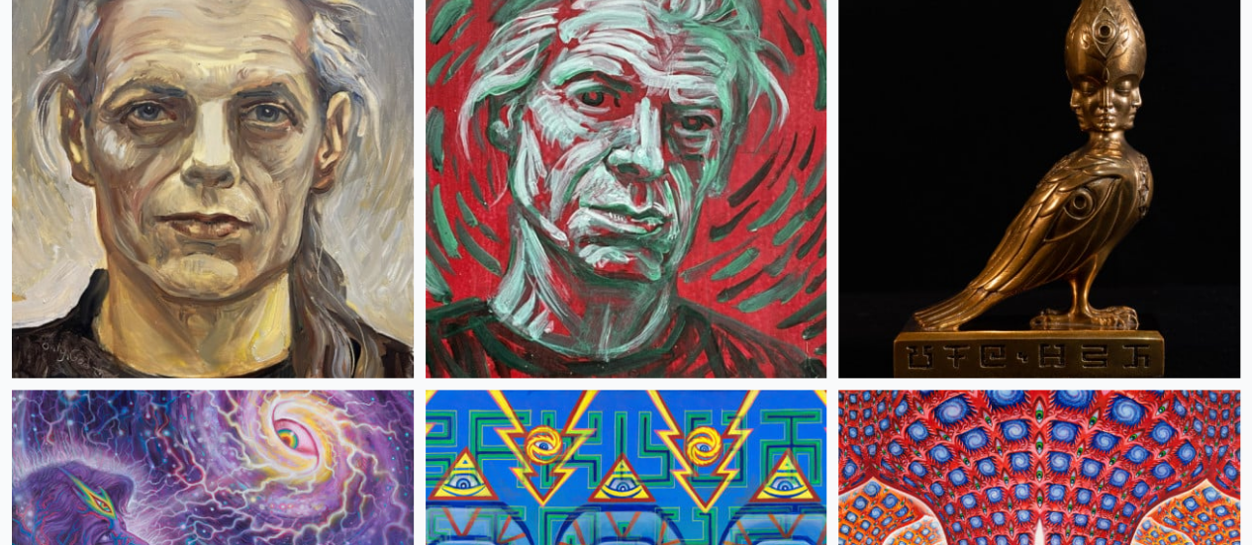
scroll to position [8507, 0]
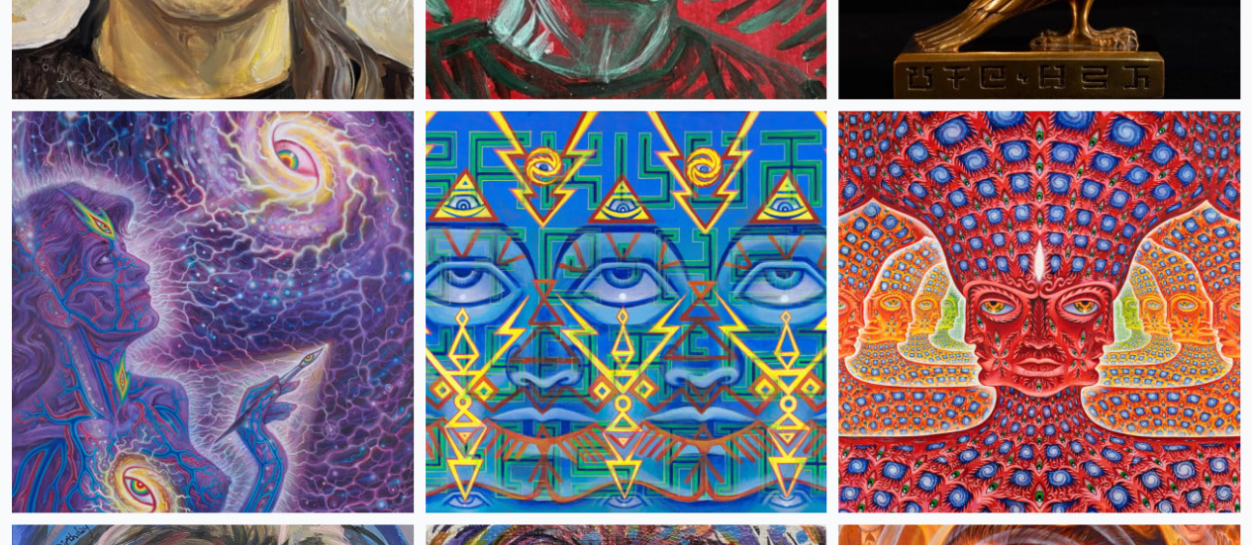
scroll to position [8793, 0]
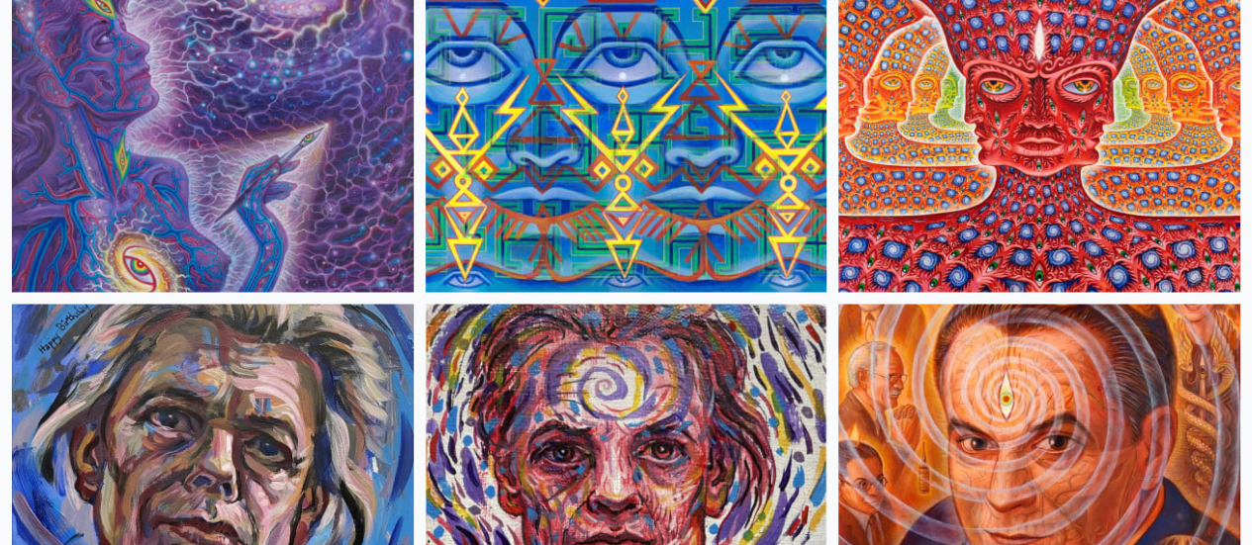
scroll to position [9013, 0]
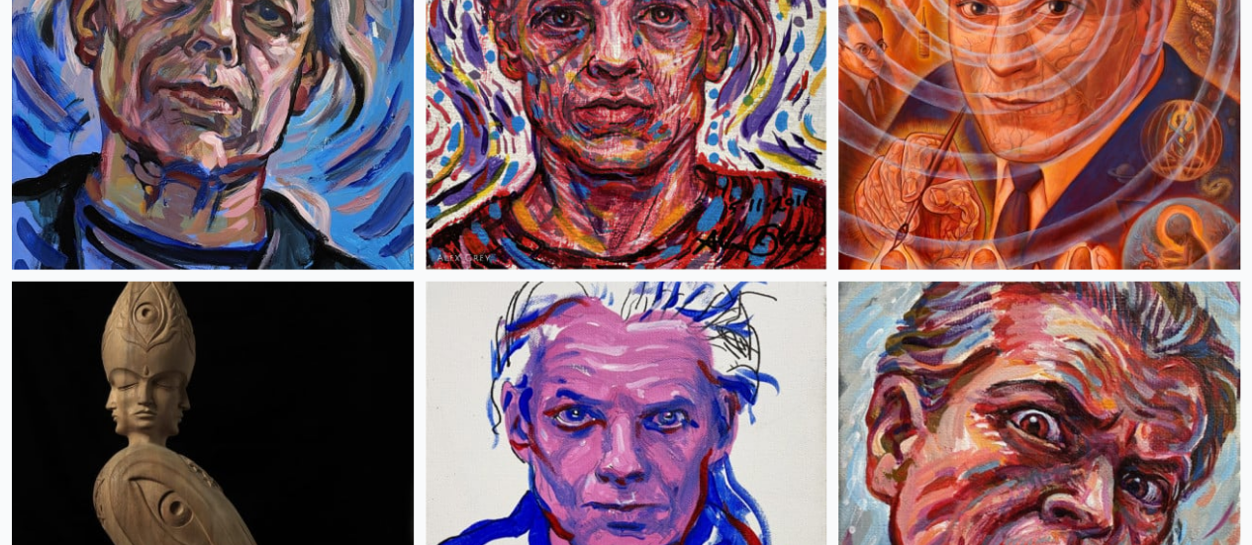
scroll to position [9447, 0]
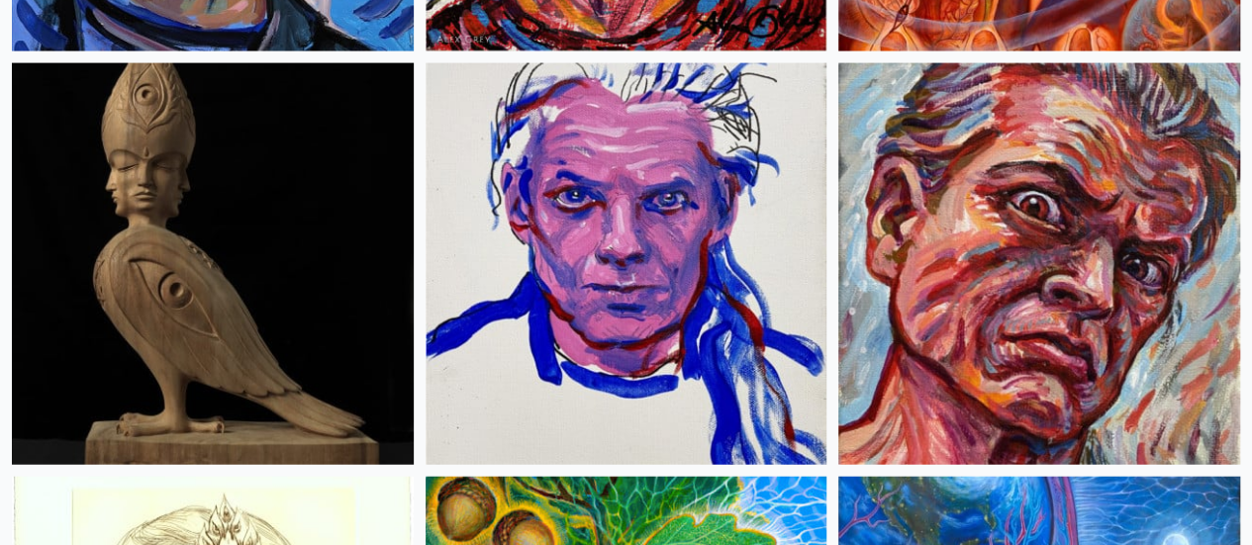
scroll to position [9665, 0]
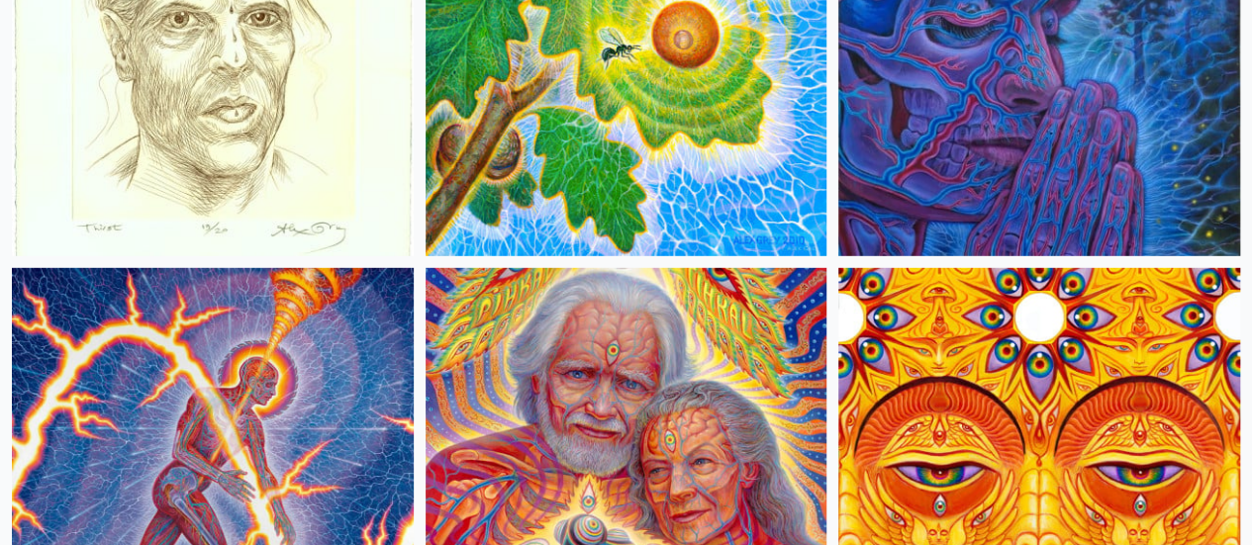
scroll to position [10329, 0]
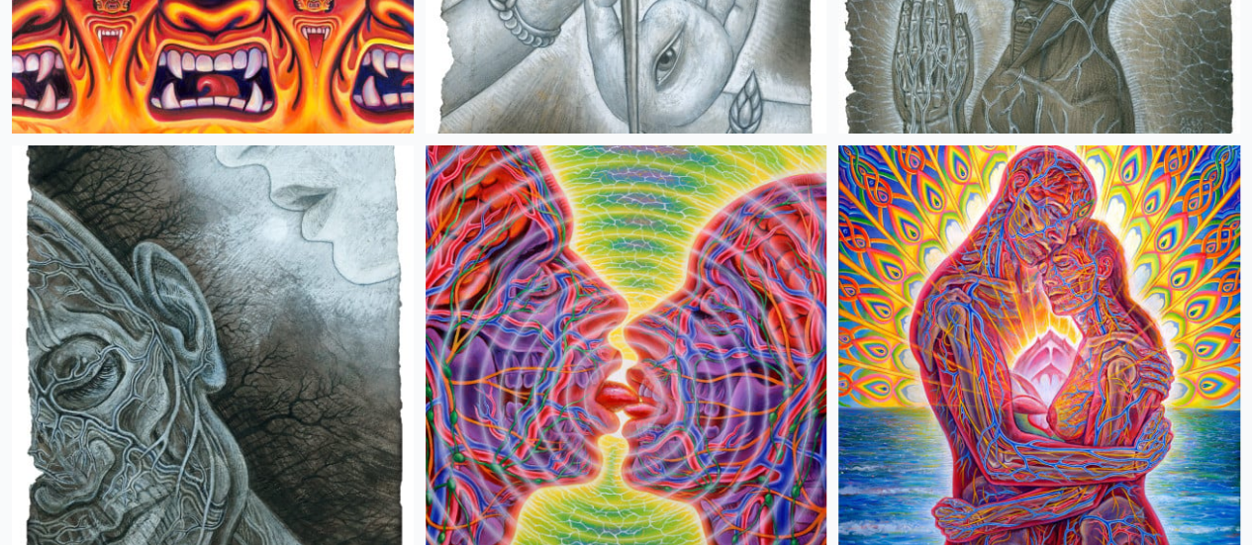
scroll to position [11237, 0]
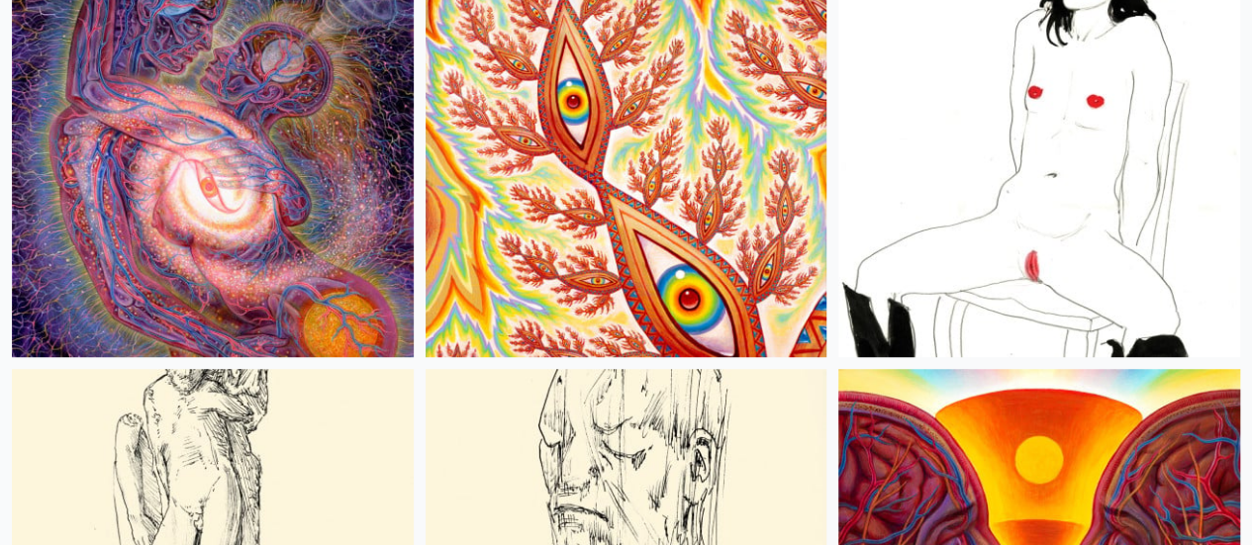
scroll to position [11840, 0]
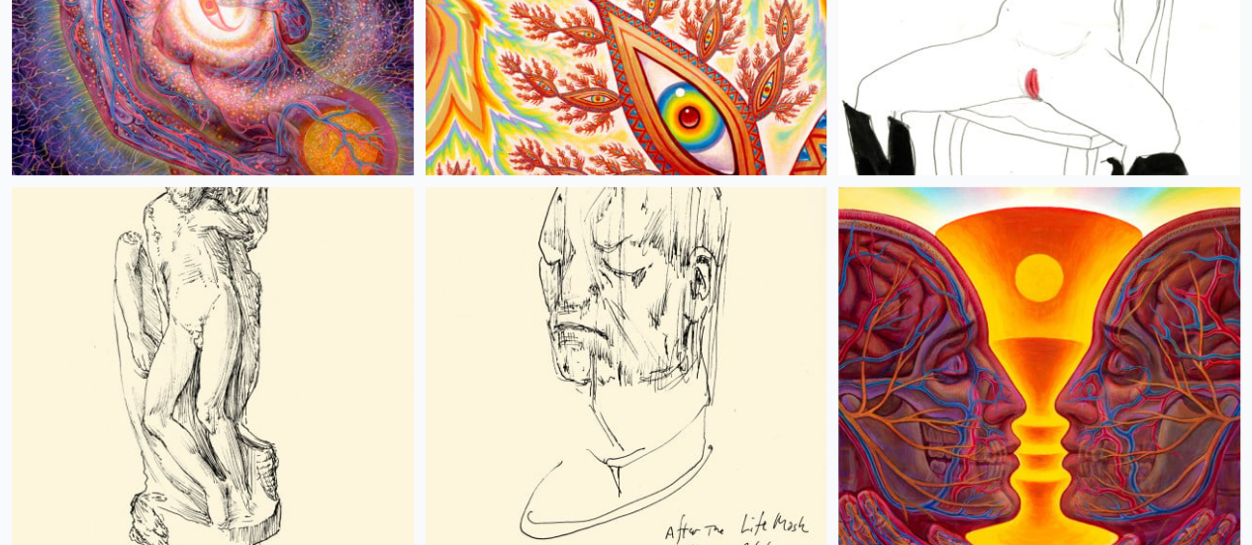
scroll to position [12097, 0]
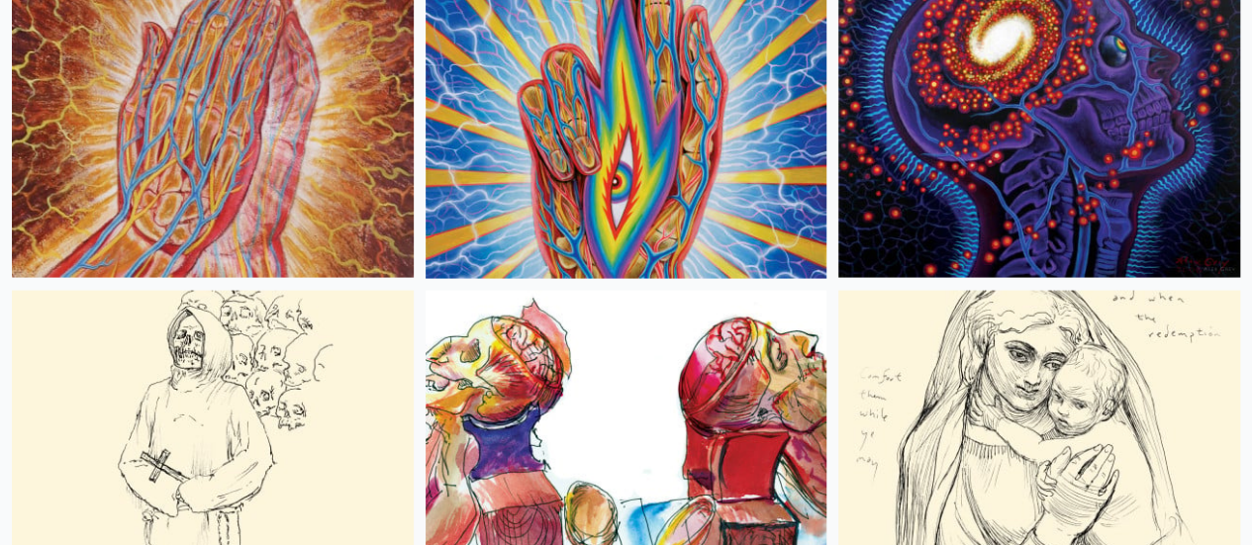
scroll to position [13159, 0]
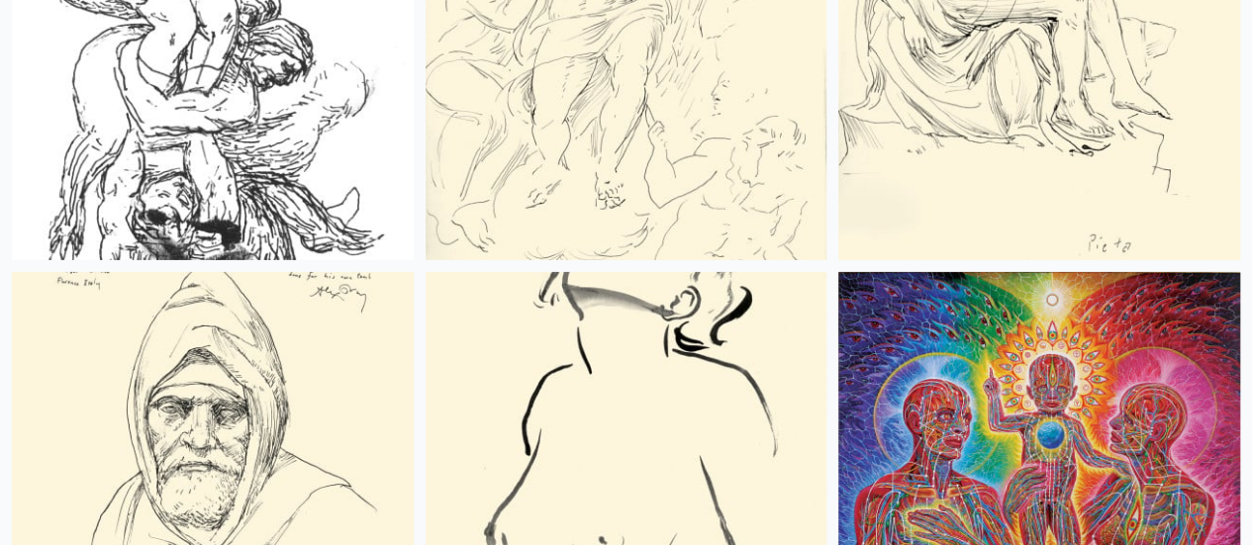
scroll to position [14418, 0]
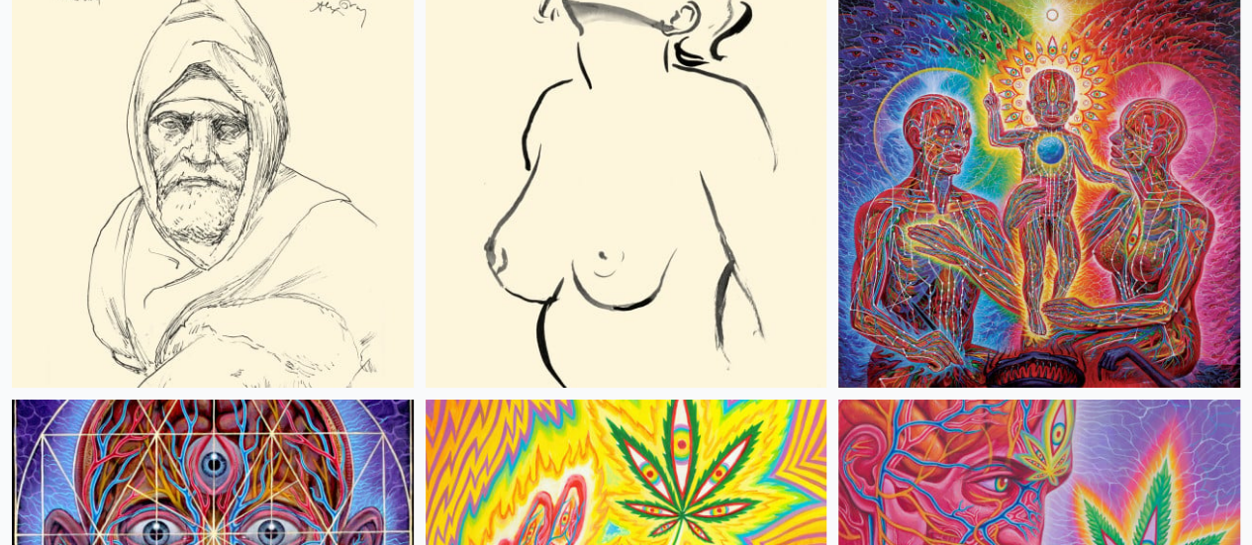
scroll to position [14708, 0]
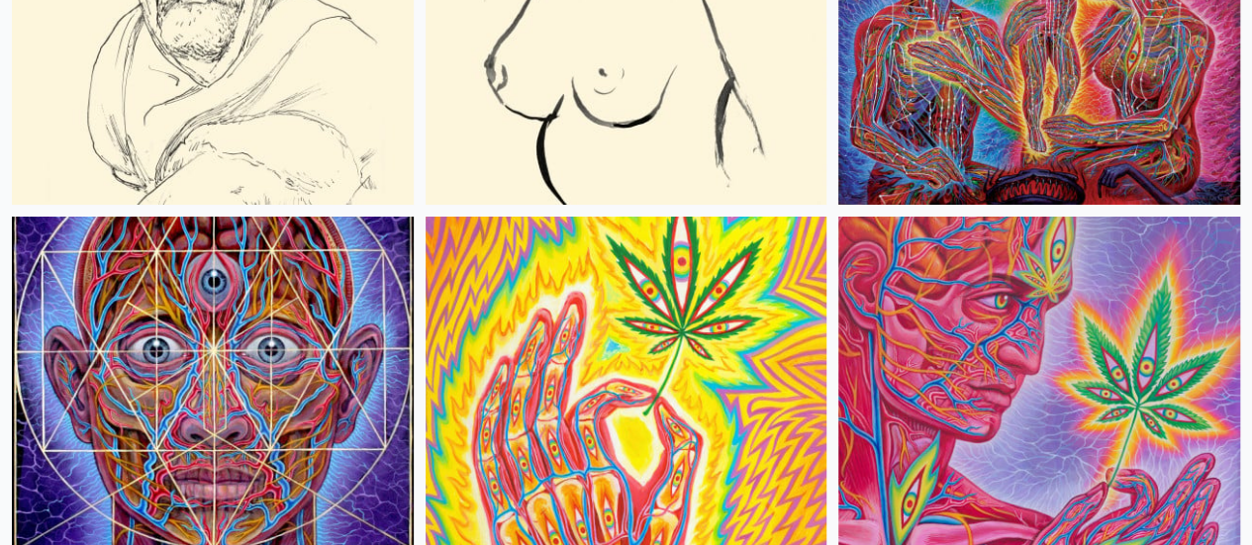
scroll to position [14886, 0]
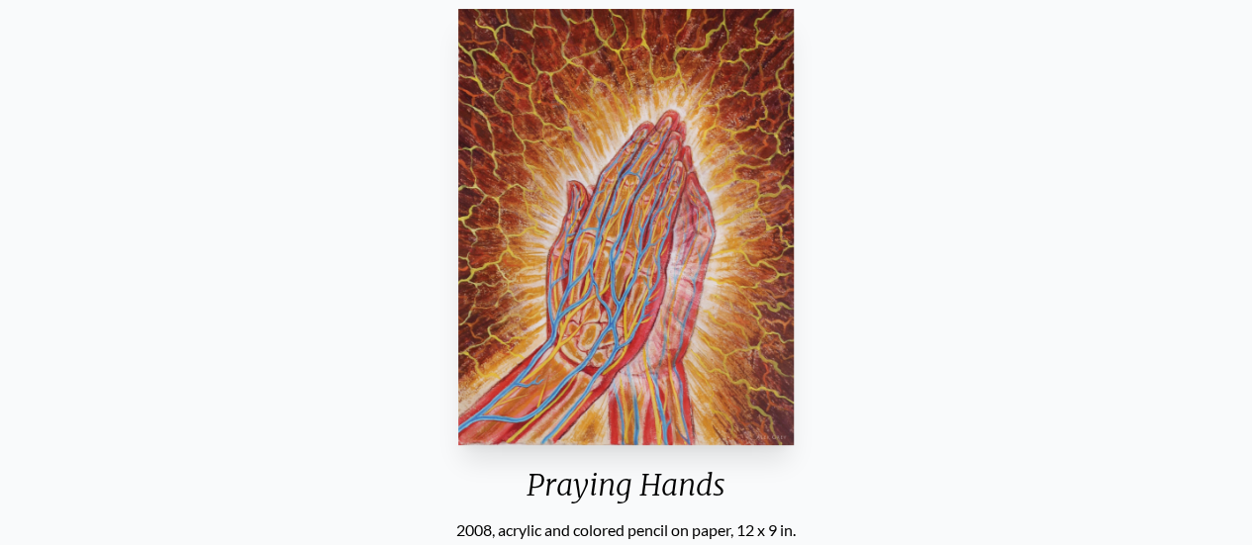
scroll to position [219, 0]
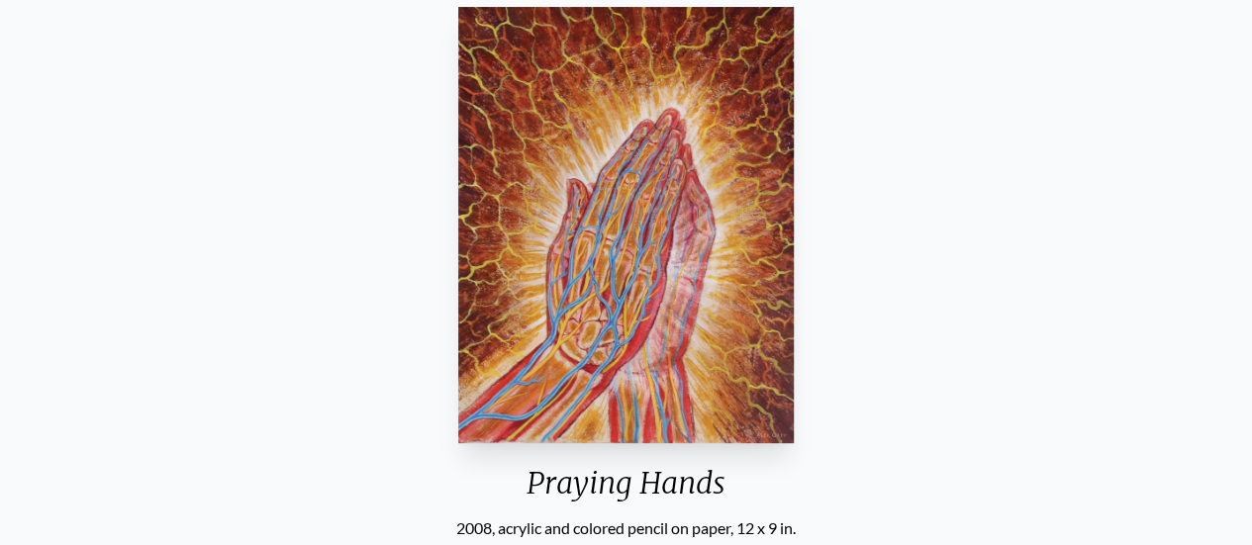
click at [578, 495] on div "Praying Hands" at bounding box center [625, 490] width 350 height 51
click at [545, 490] on div "Praying Hands" at bounding box center [625, 490] width 350 height 51
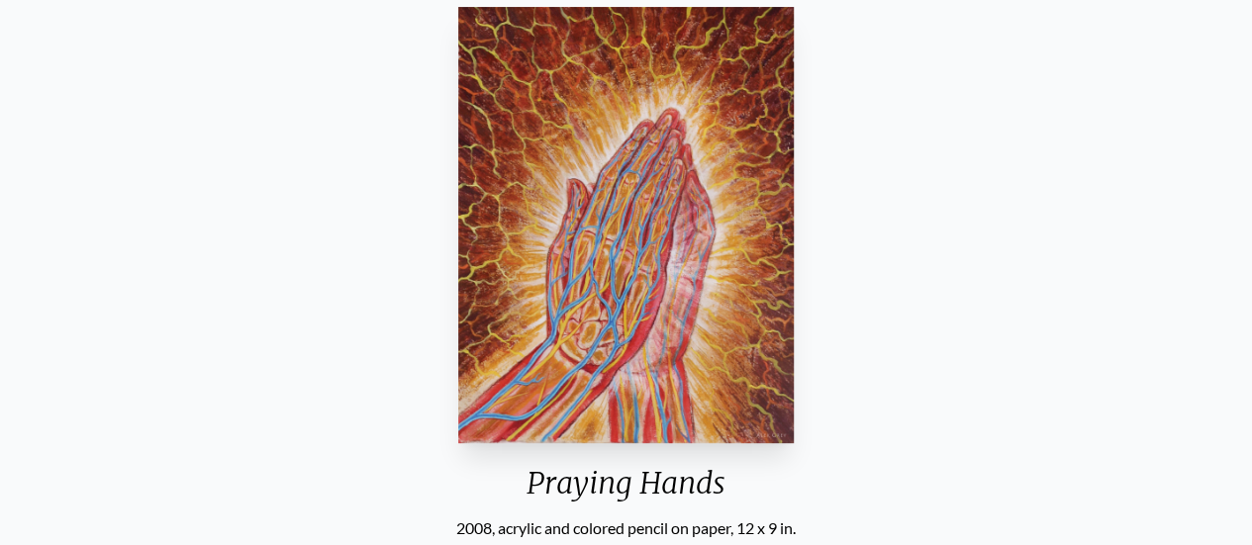
click at [545, 490] on div "Praying Hands" at bounding box center [625, 490] width 350 height 51
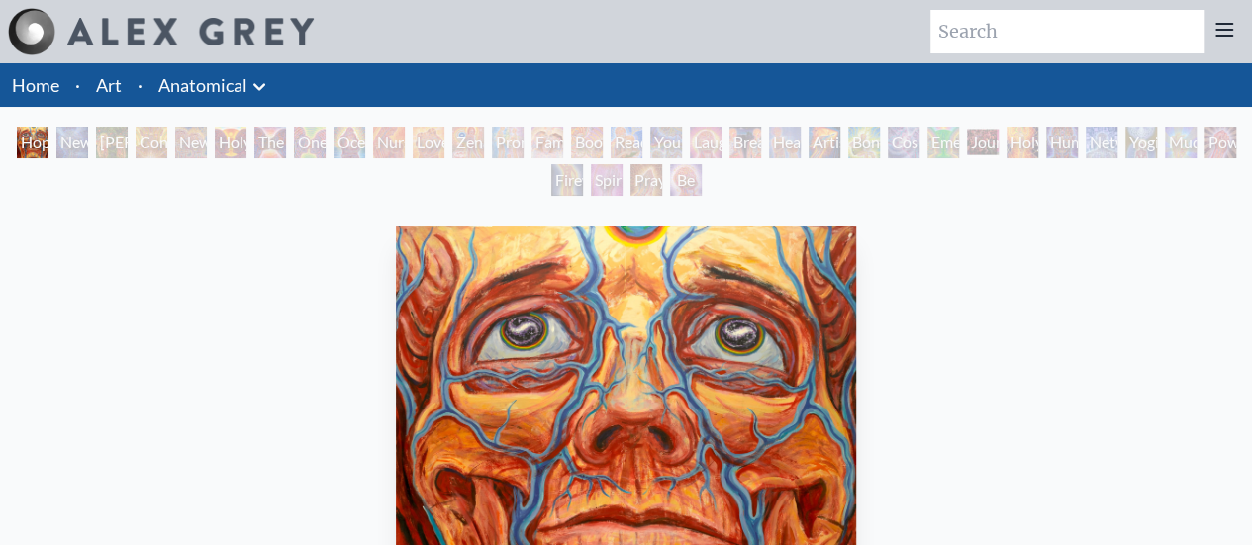
click at [70, 151] on div "New Man [DEMOGRAPHIC_DATA]: [DEMOGRAPHIC_DATA] Mind" at bounding box center [72, 143] width 32 height 32
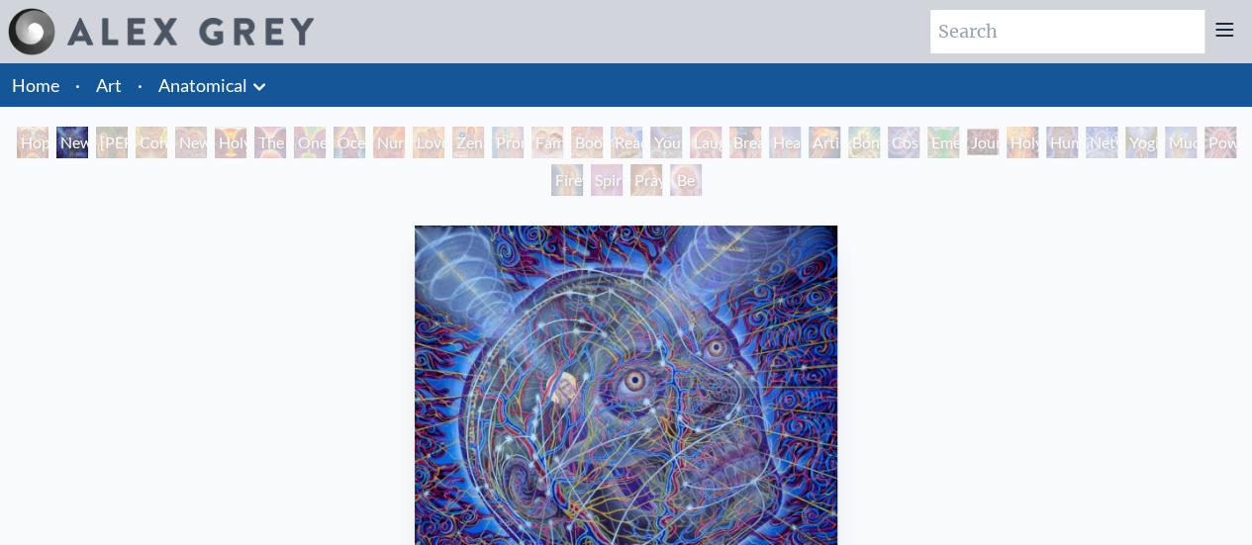
click at [115, 134] on div "[PERSON_NAME] & Eve" at bounding box center [112, 143] width 32 height 32
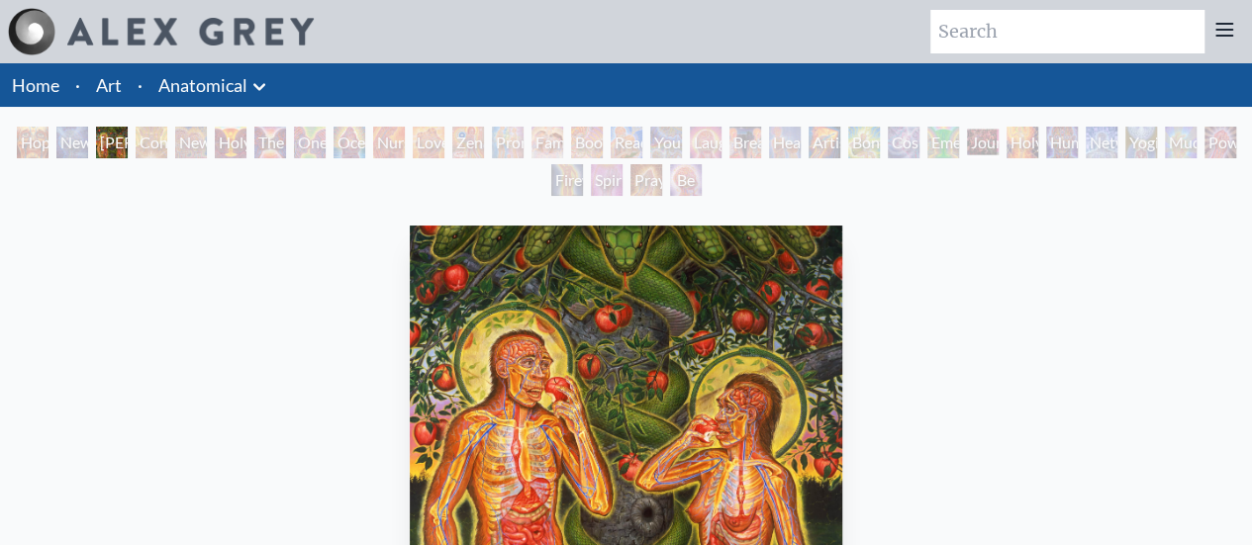
click at [675, 194] on div "Be a Good Human Being" at bounding box center [686, 180] width 32 height 32
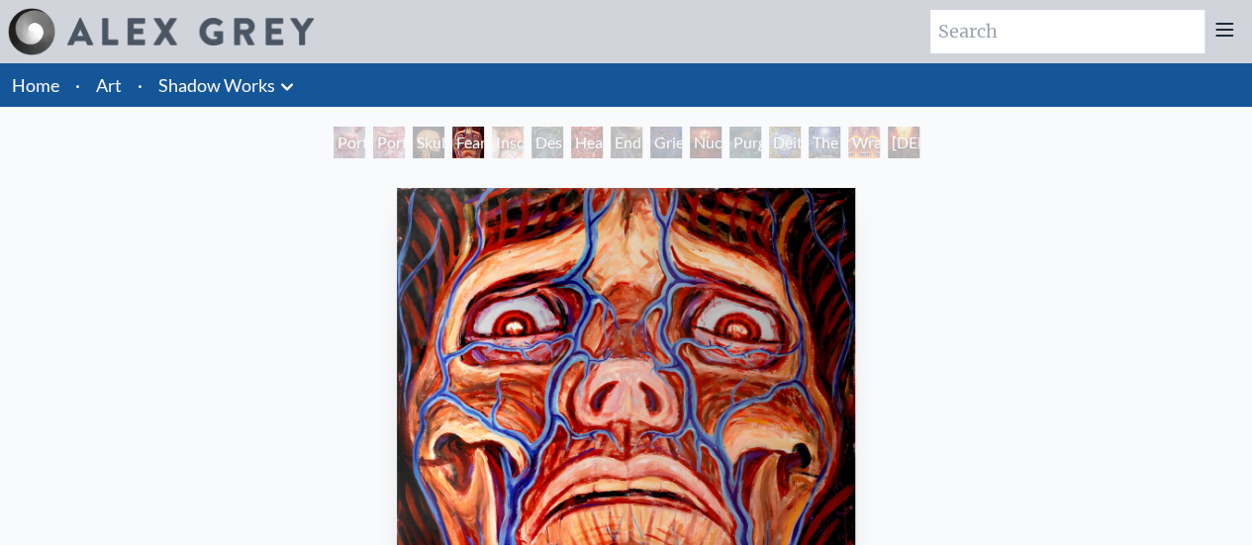
click at [499, 150] on div "Insomnia" at bounding box center [508, 143] width 32 height 32
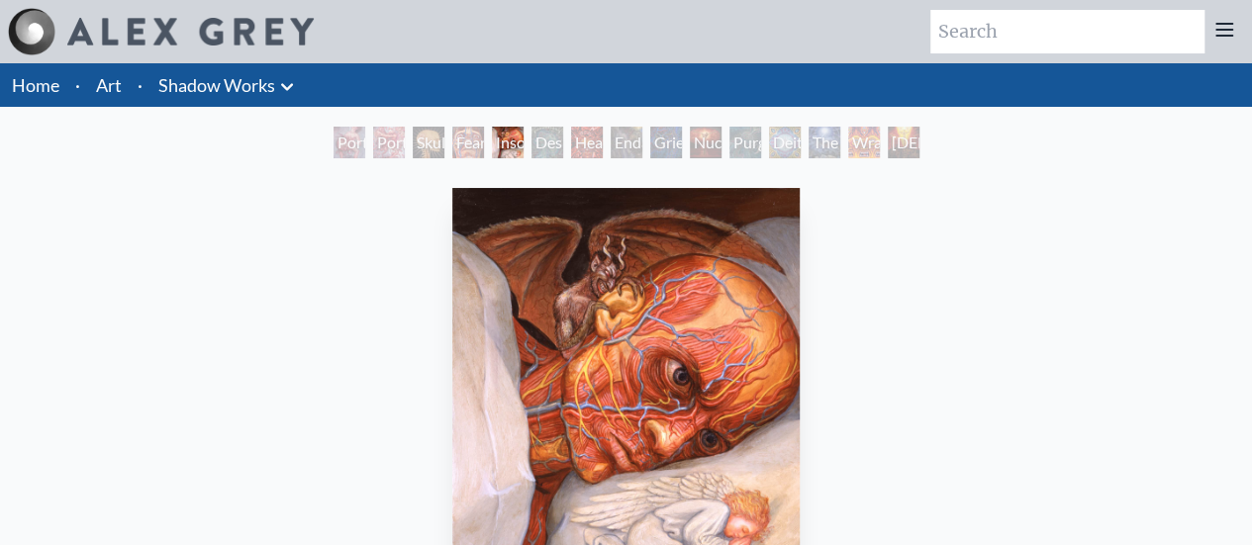
click at [413, 140] on div "Skull Fetus" at bounding box center [429, 143] width 32 height 32
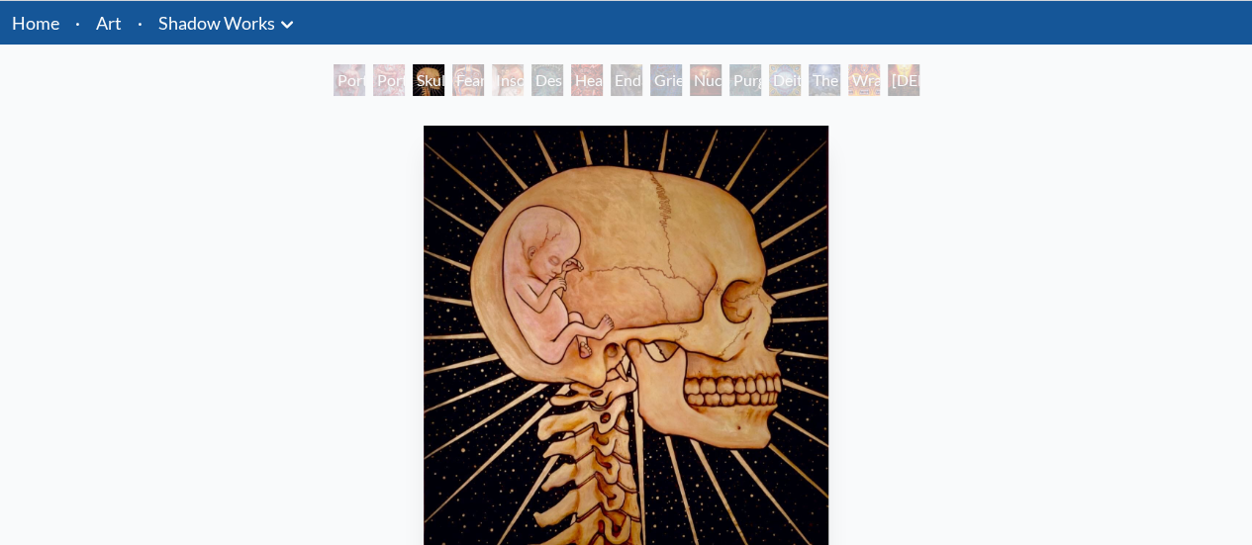
scroll to position [63, 0]
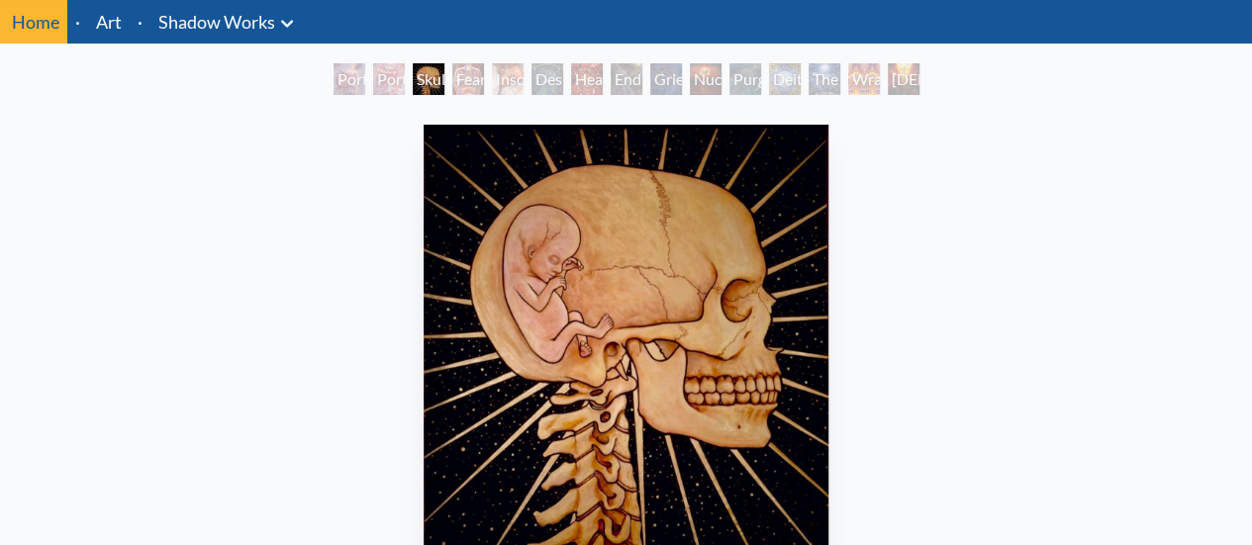
click at [373, 82] on div "Portrait of an Artist 1" at bounding box center [389, 79] width 32 height 32
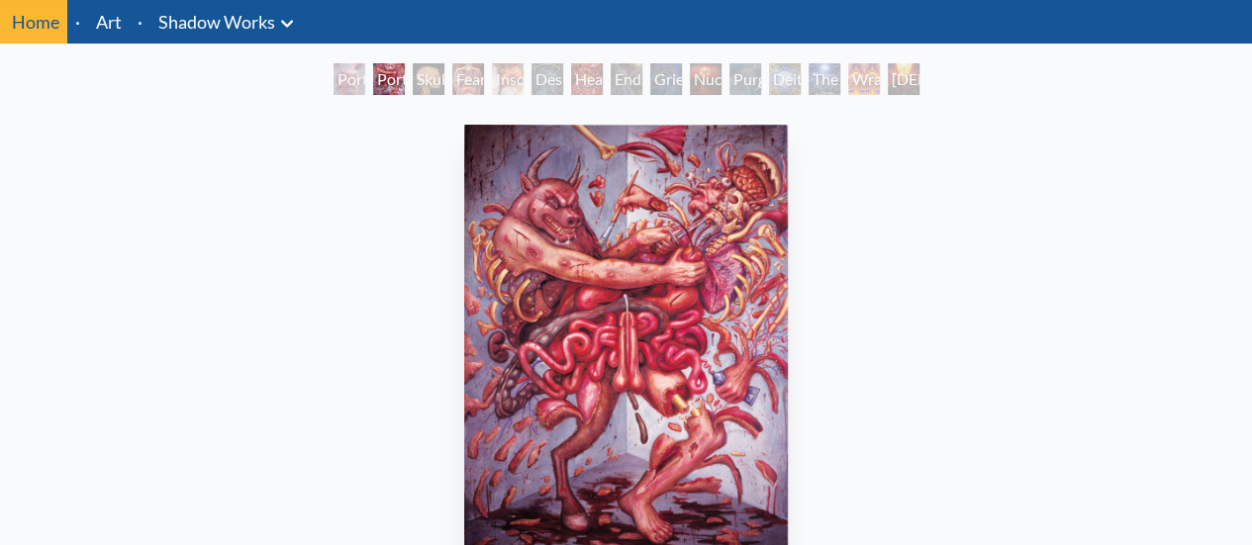
click at [335, 84] on div "Portrait of an Artist 2" at bounding box center [350, 79] width 32 height 32
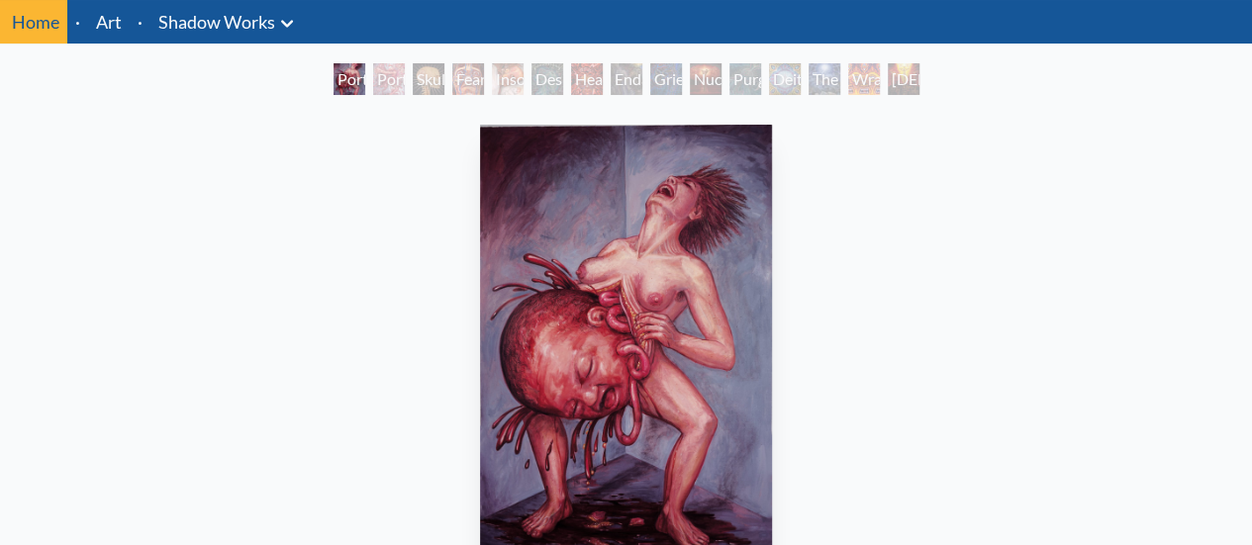
click at [534, 80] on div "Despair" at bounding box center [547, 79] width 32 height 32
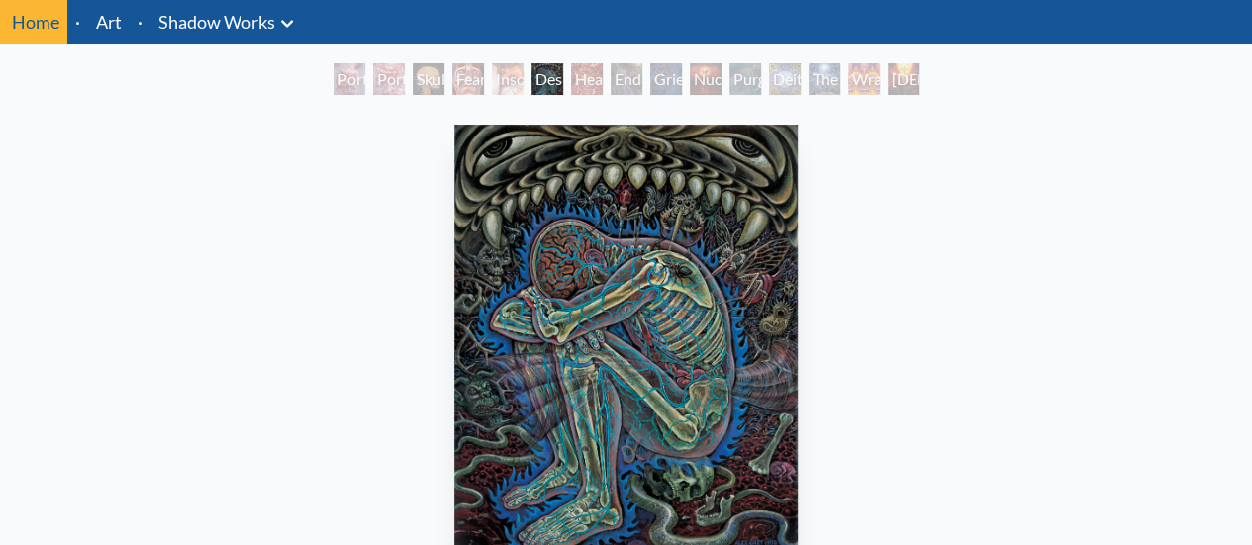
click at [583, 70] on div "Headache" at bounding box center [587, 79] width 32 height 32
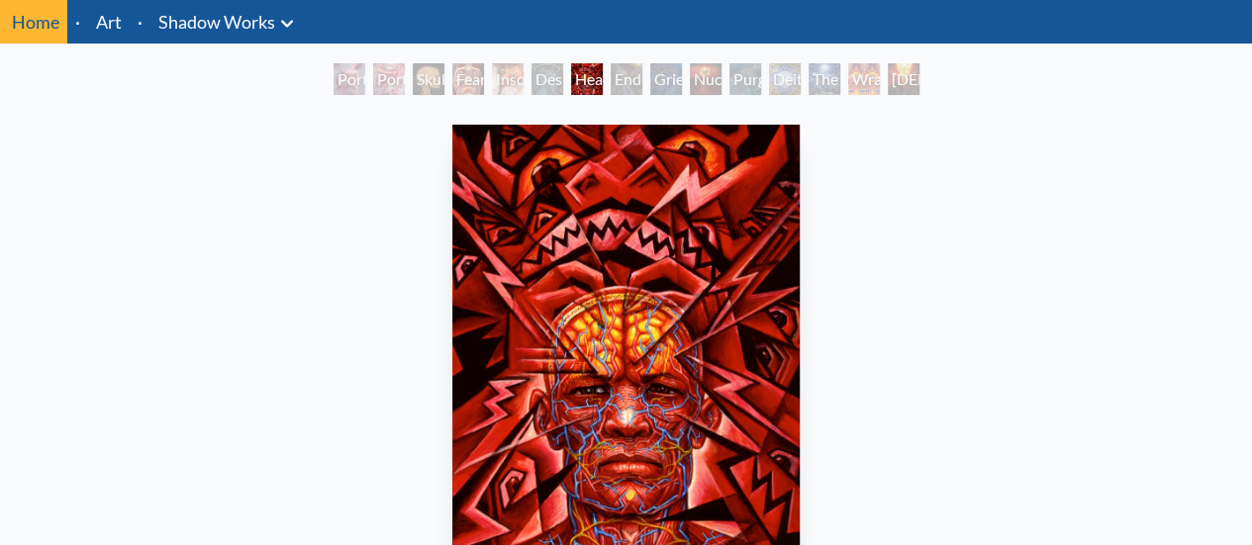
click at [612, 74] on div "Endarkenment" at bounding box center [627, 79] width 32 height 32
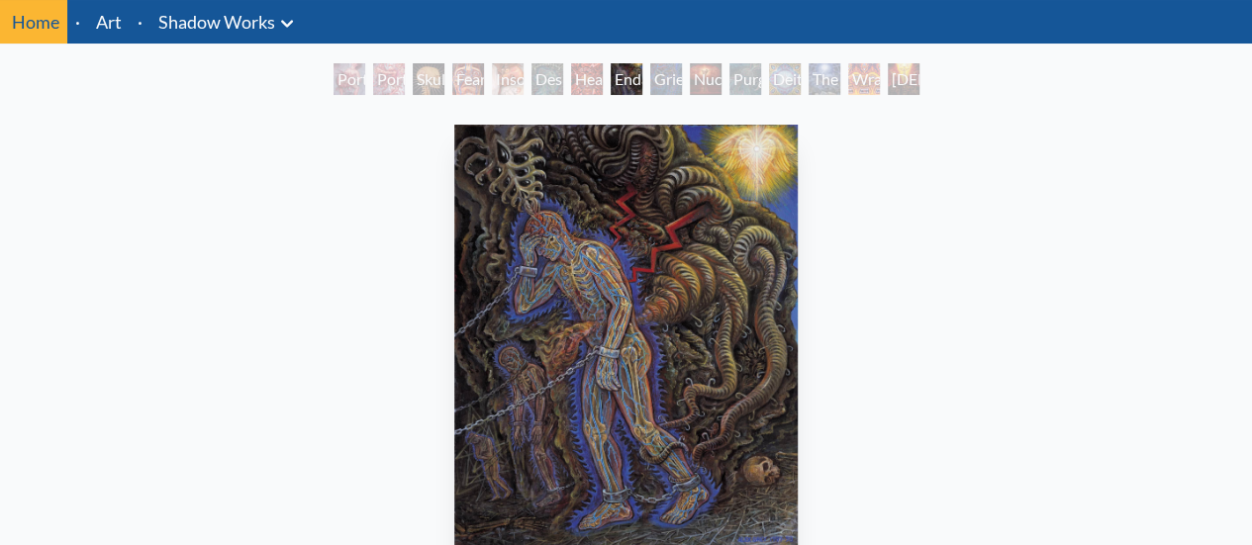
click at [694, 266] on img "8 / 15" at bounding box center [625, 343] width 343 height 436
click at [657, 84] on div "Grieving" at bounding box center [666, 79] width 32 height 32
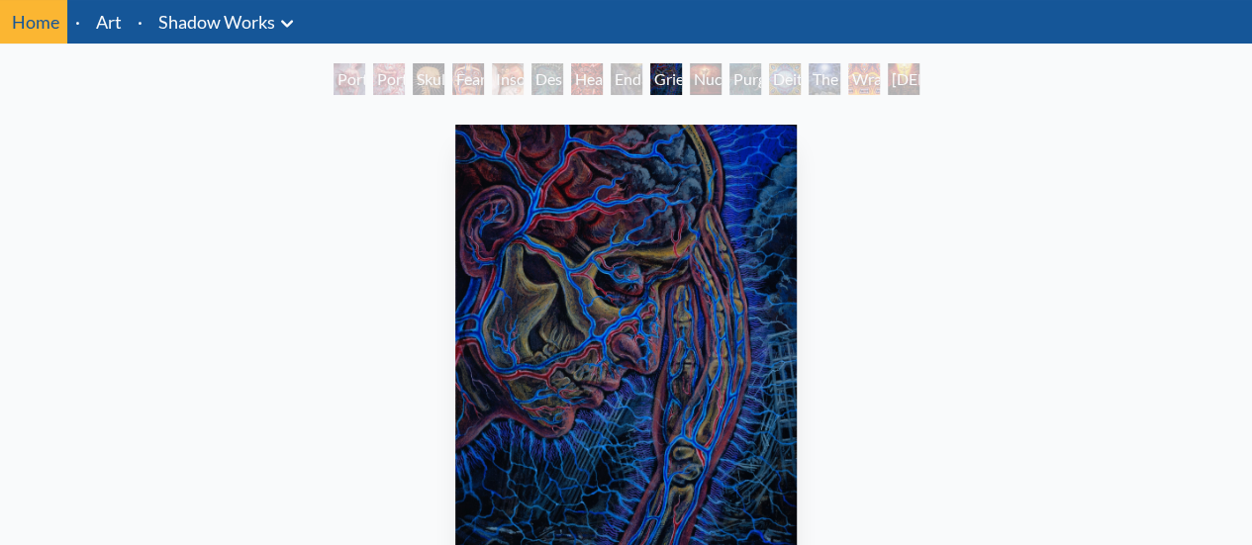
click at [698, 68] on div "Nuclear Crucifixion" at bounding box center [706, 79] width 32 height 32
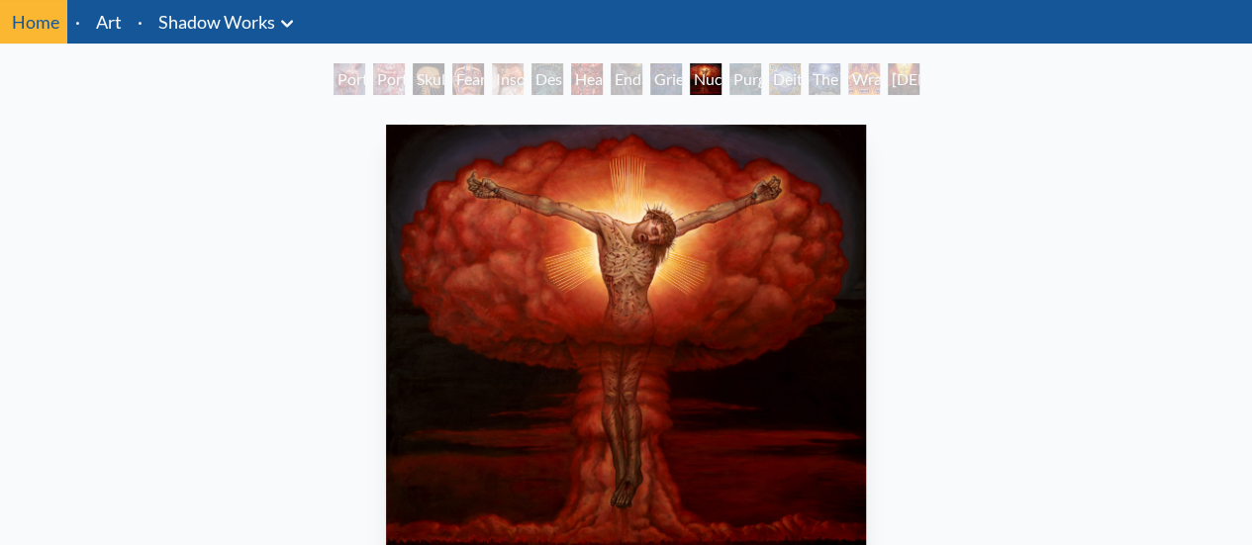
click at [698, 68] on div "Nuclear Crucifixion" at bounding box center [706, 79] width 32 height 32
click at [734, 84] on div "Purging" at bounding box center [745, 79] width 32 height 32
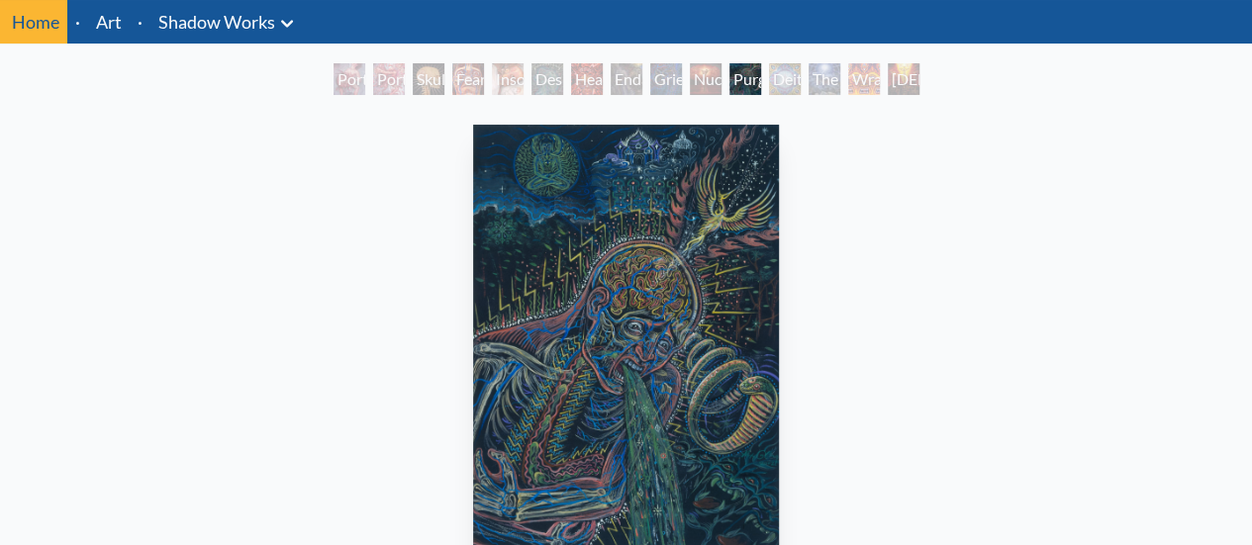
click at [774, 74] on div "Deities & Demons Drinking from the Milky Pool" at bounding box center [785, 79] width 32 height 32
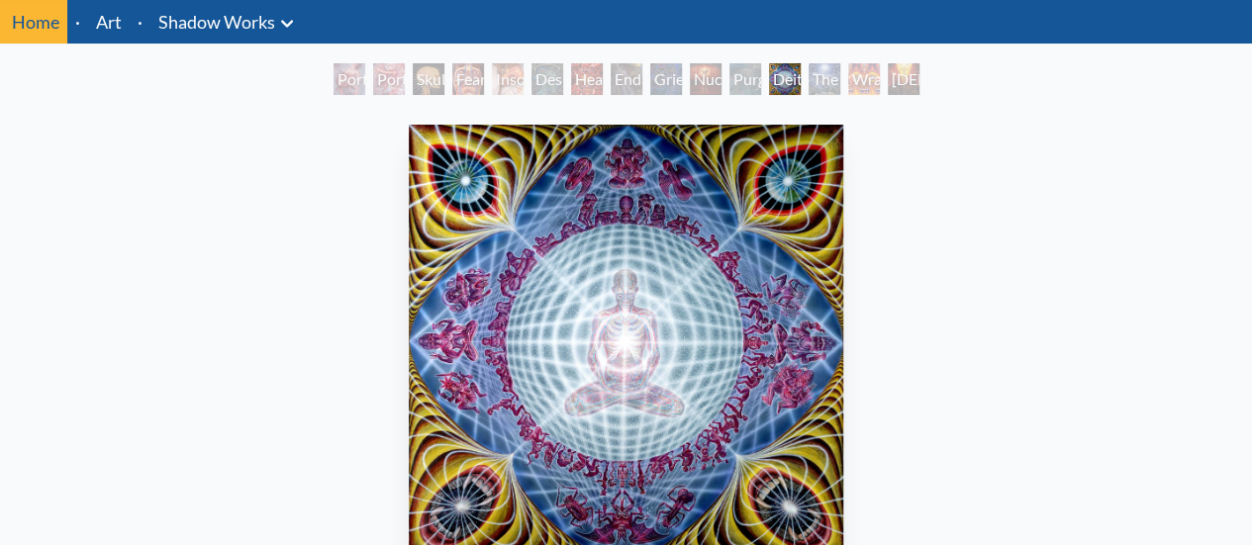
click at [835, 84] on div "The Soul Finds It's Way" at bounding box center [825, 79] width 32 height 32
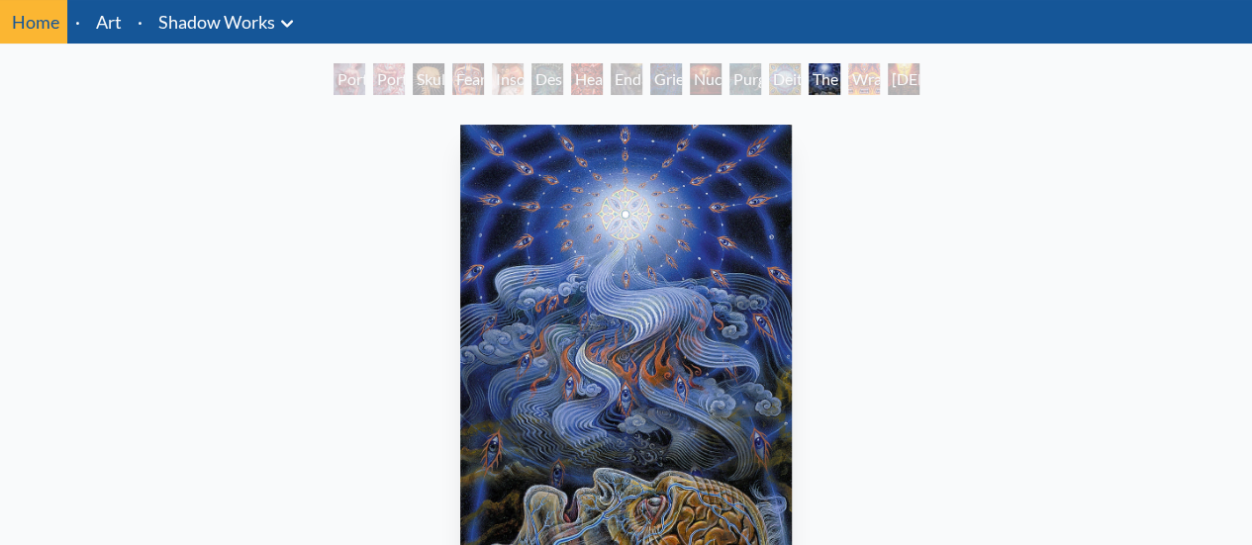
click at [849, 64] on div "Wrathful Deity" at bounding box center [864, 79] width 32 height 32
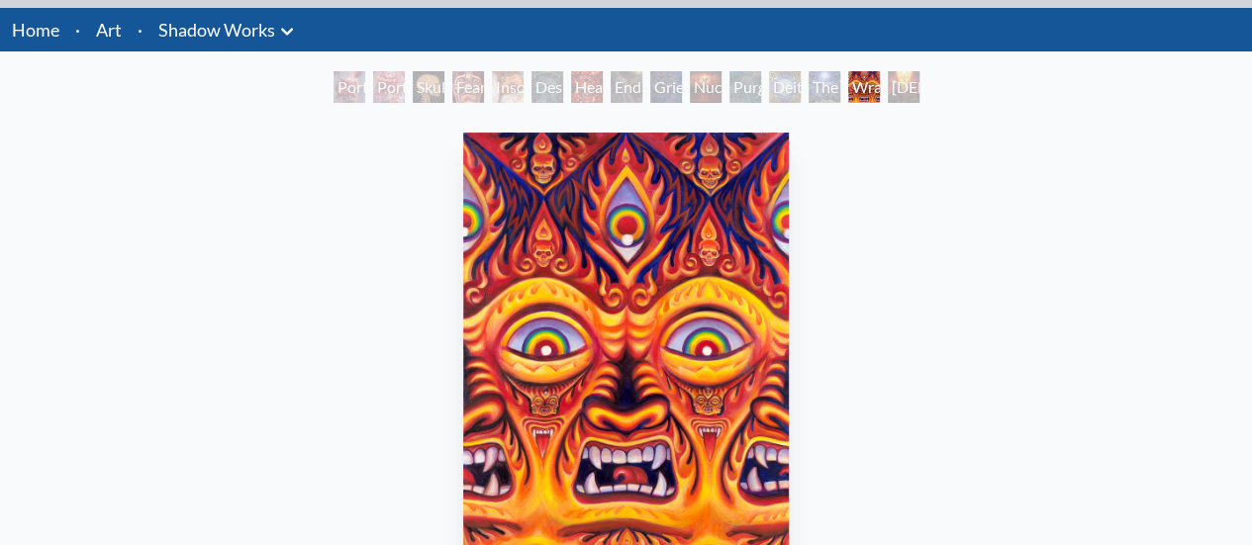
scroll to position [50, 0]
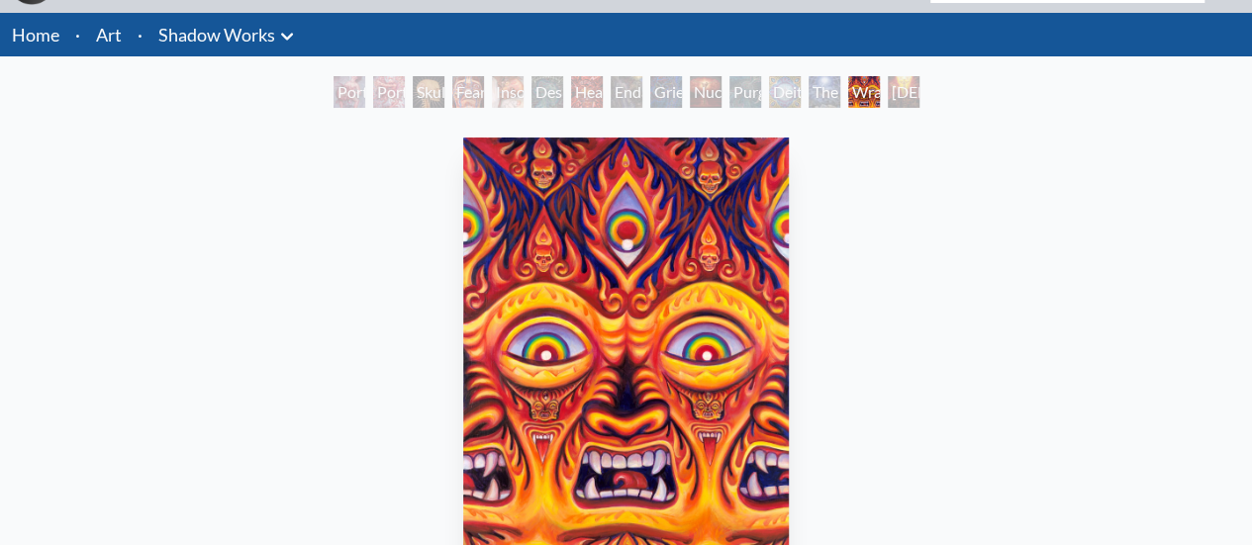
click at [903, 76] on div "Christ & the Two Thieves" at bounding box center [904, 92] width 32 height 32
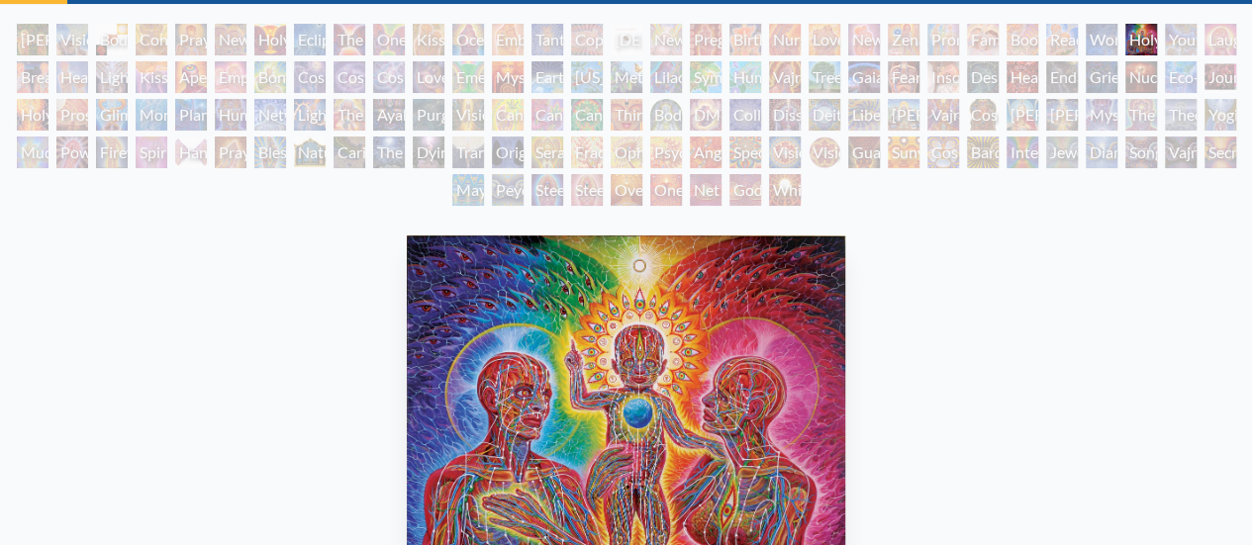
scroll to position [102, 0]
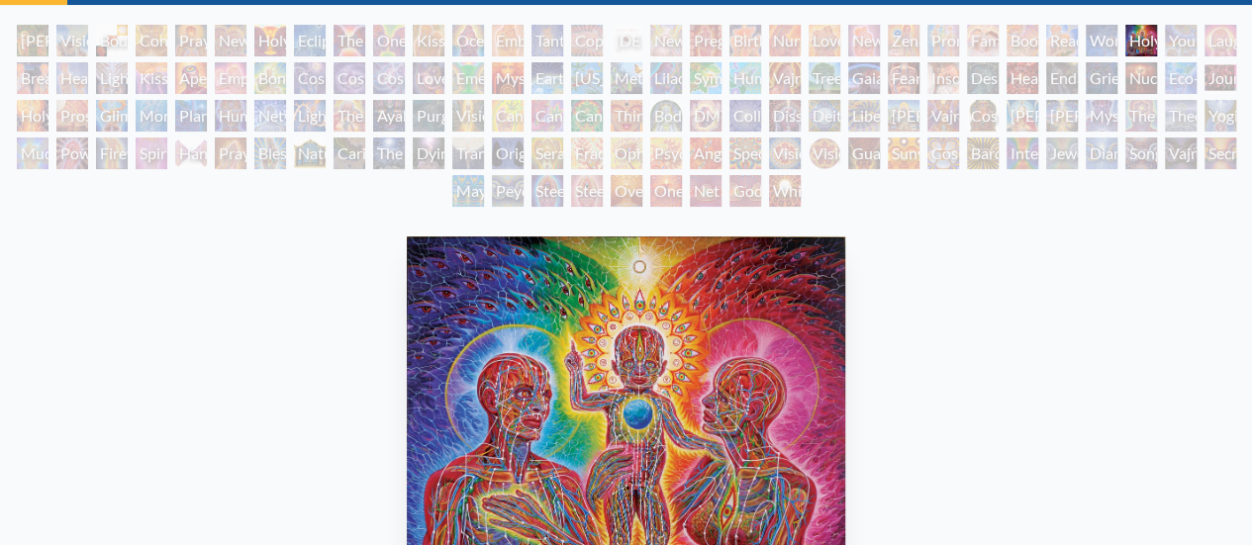
click at [660, 201] on div "One" at bounding box center [666, 191] width 32 height 32
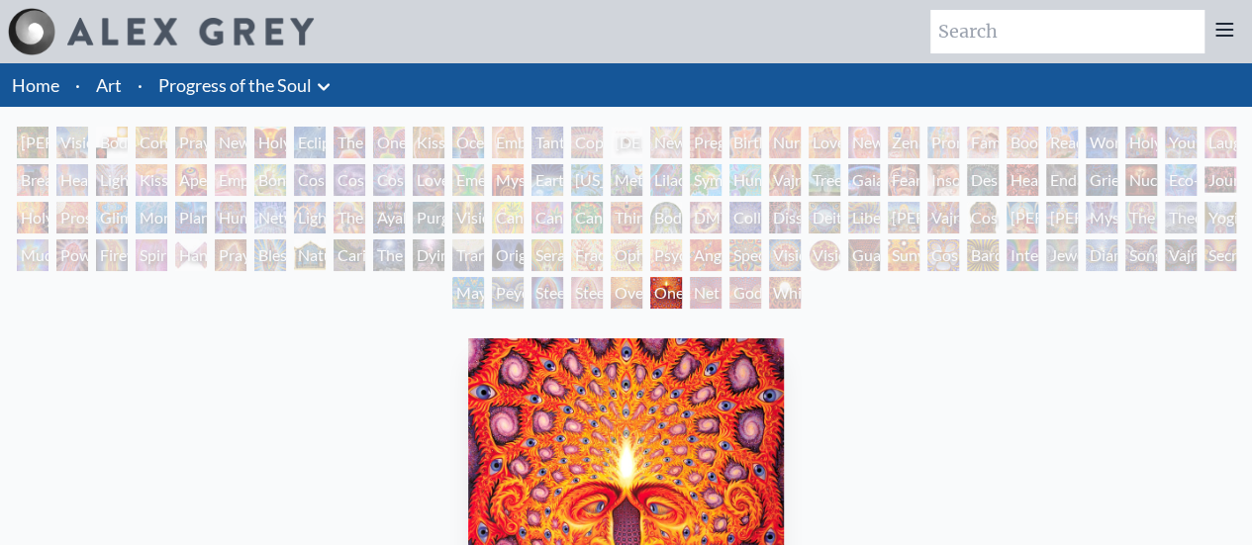
click at [756, 217] on div "Collective Vision" at bounding box center [745, 218] width 32 height 32
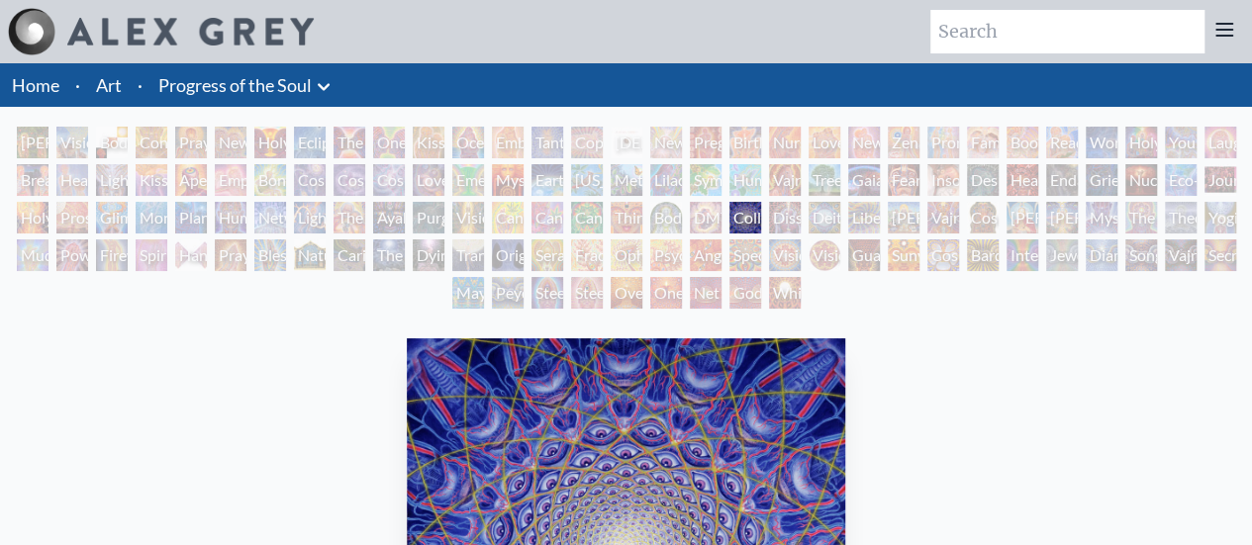
click at [26, 146] on div "Adam & Eve" at bounding box center [33, 143] width 32 height 32
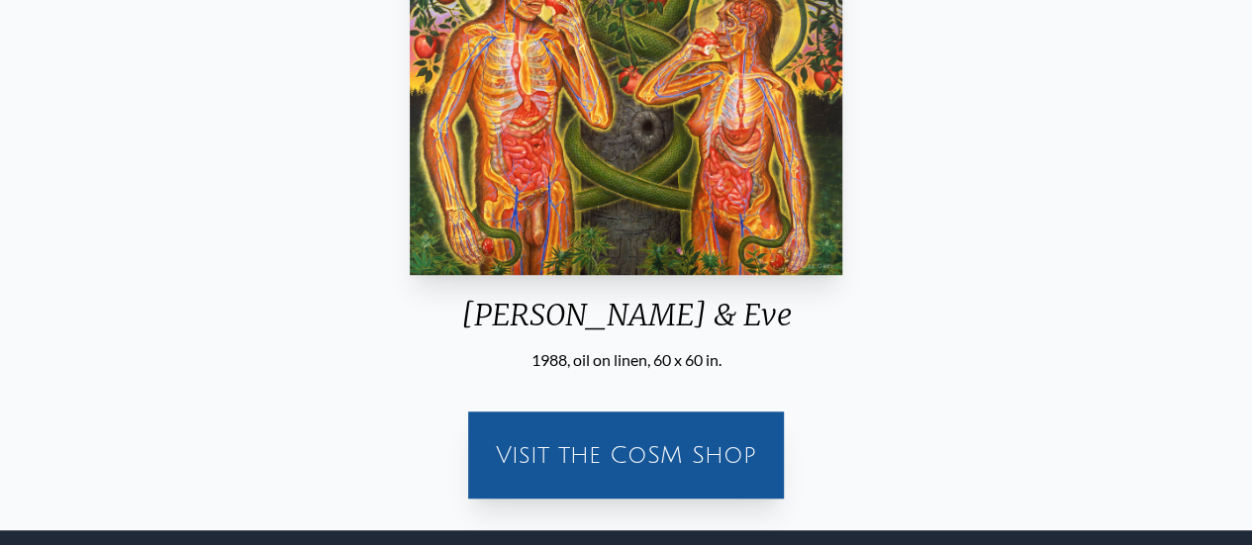
scroll to position [499, 0]
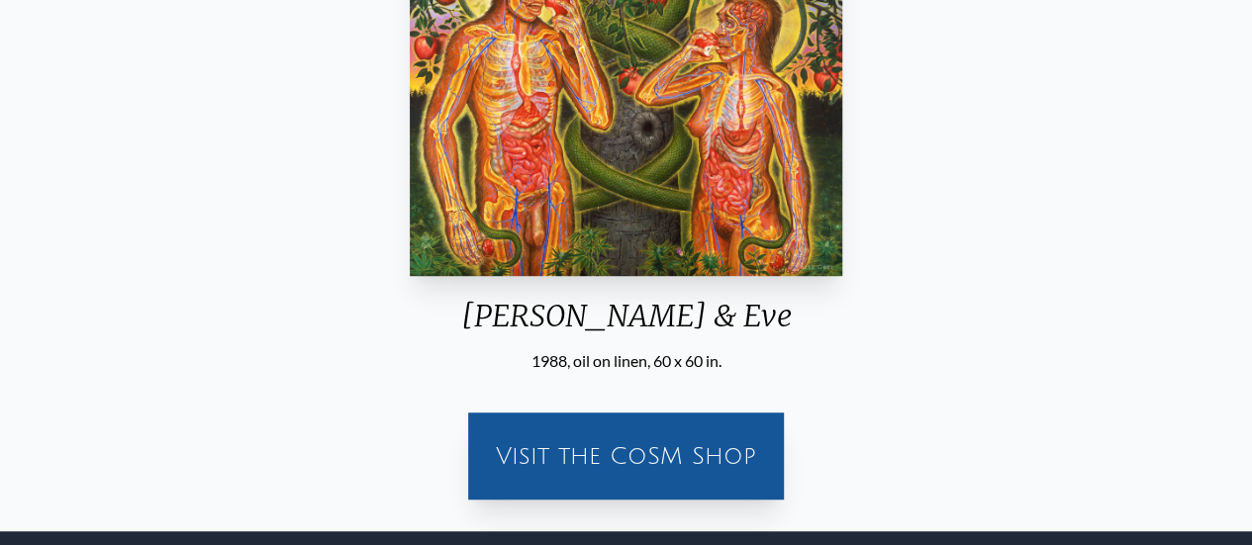
click at [859, 159] on div "Adam & Eve 1988, oil on linen, 60 x 60 in. Visit the CoSM Shop" at bounding box center [626, 174] width 1220 height 684
click at [712, 348] on div "[PERSON_NAME] & Eve" at bounding box center [626, 323] width 449 height 51
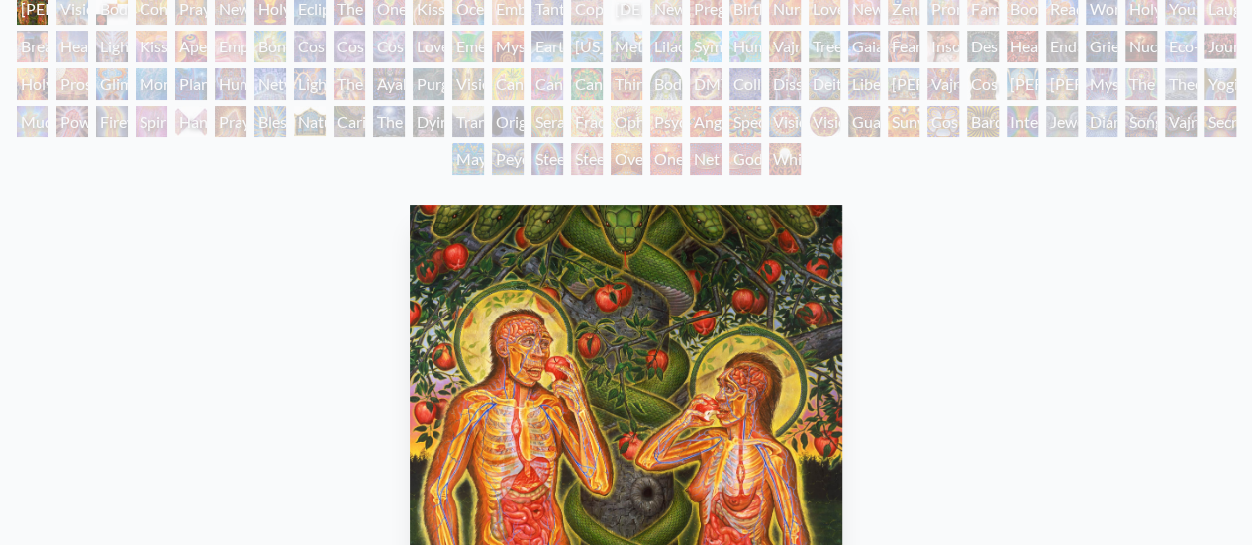
scroll to position [88, 0]
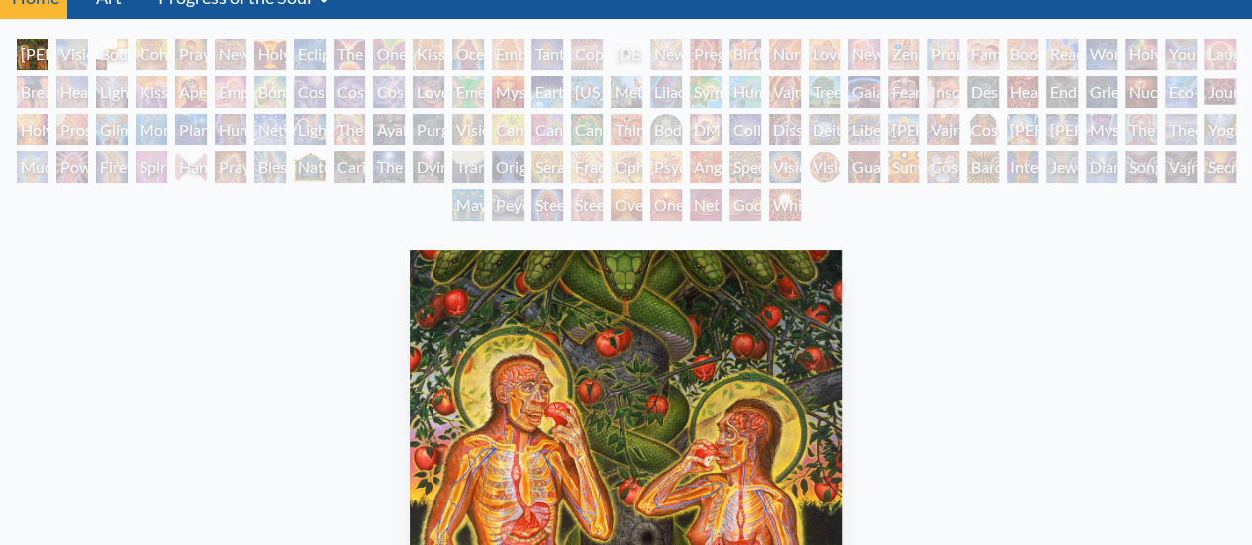
click at [82, 50] on div "Visionary Origin of Language" at bounding box center [72, 55] width 32 height 32
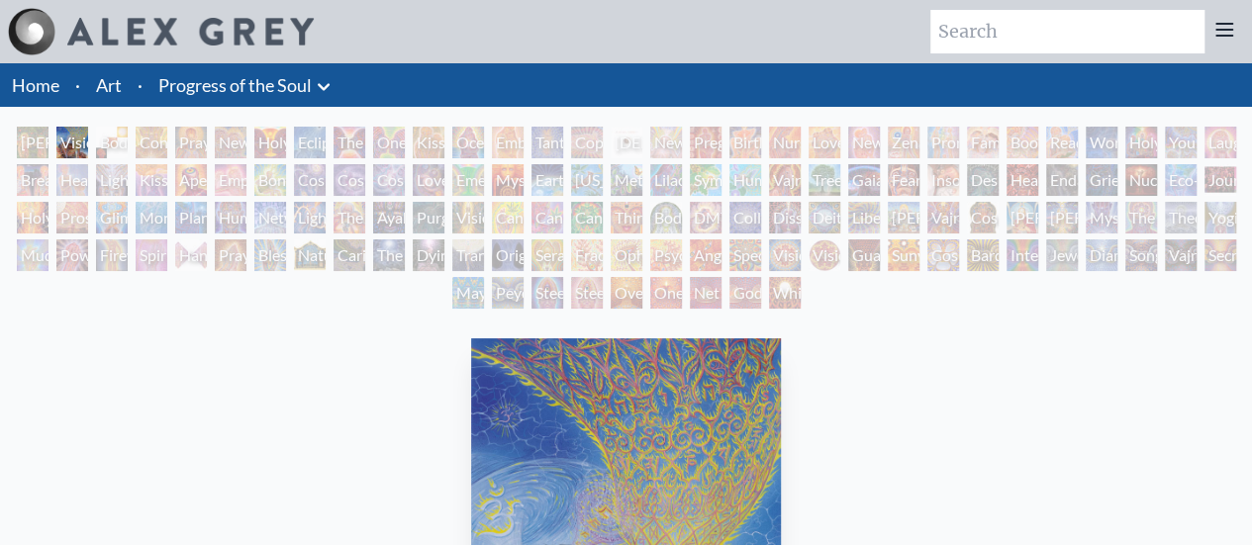
click at [88, 145] on div "Visionary Origin of Language" at bounding box center [72, 143] width 32 height 32
click at [115, 144] on div "Body, Mind, Spirit" at bounding box center [112, 143] width 32 height 32
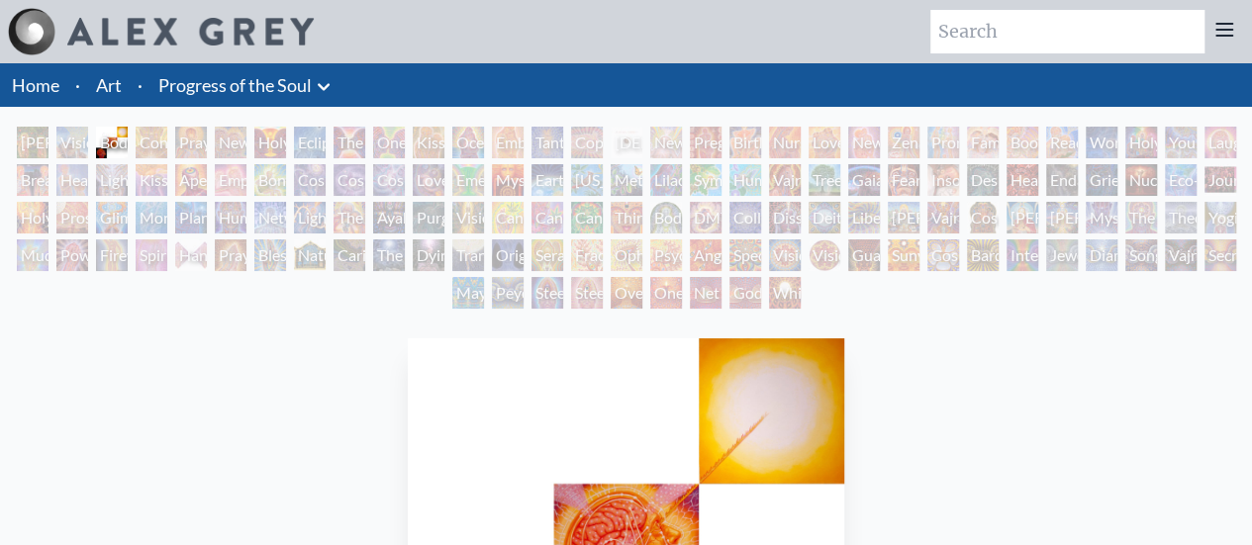
click at [156, 145] on div "Contemplation" at bounding box center [152, 143] width 32 height 32
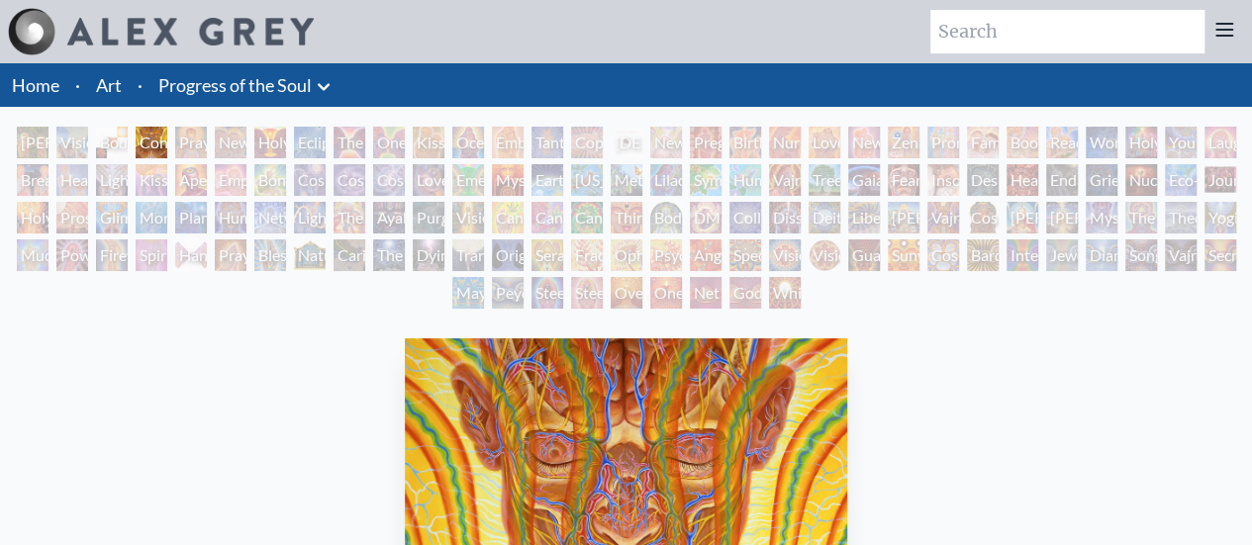
click at [167, 141] on div "Contemplation" at bounding box center [152, 143] width 32 height 32
click at [192, 142] on div "Praying" at bounding box center [191, 143] width 32 height 32
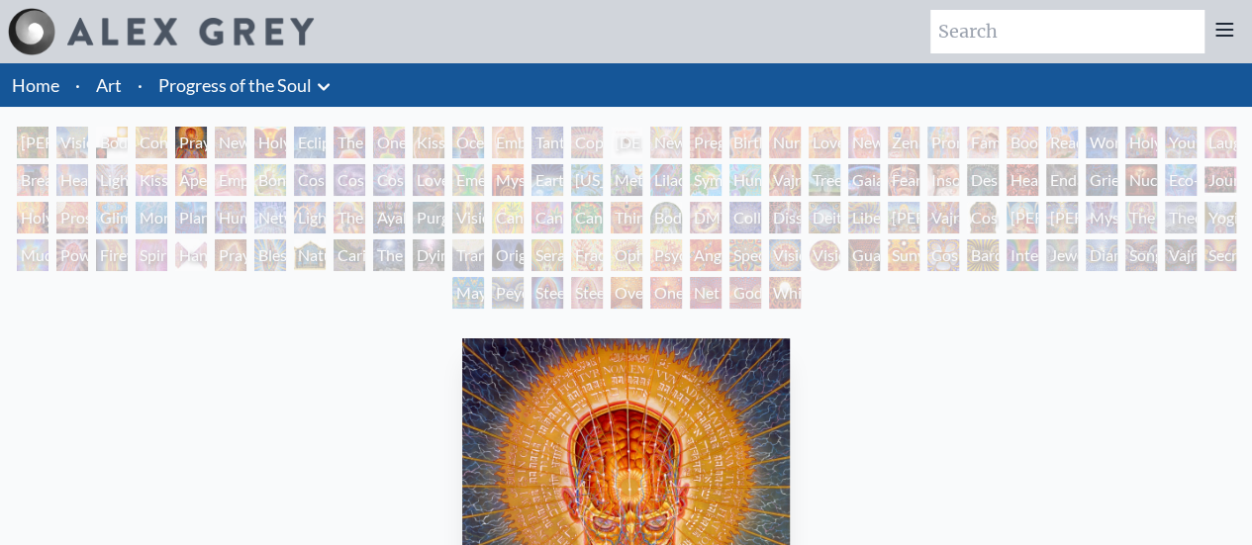
click at [233, 130] on div "New Man New Woman" at bounding box center [231, 143] width 32 height 32
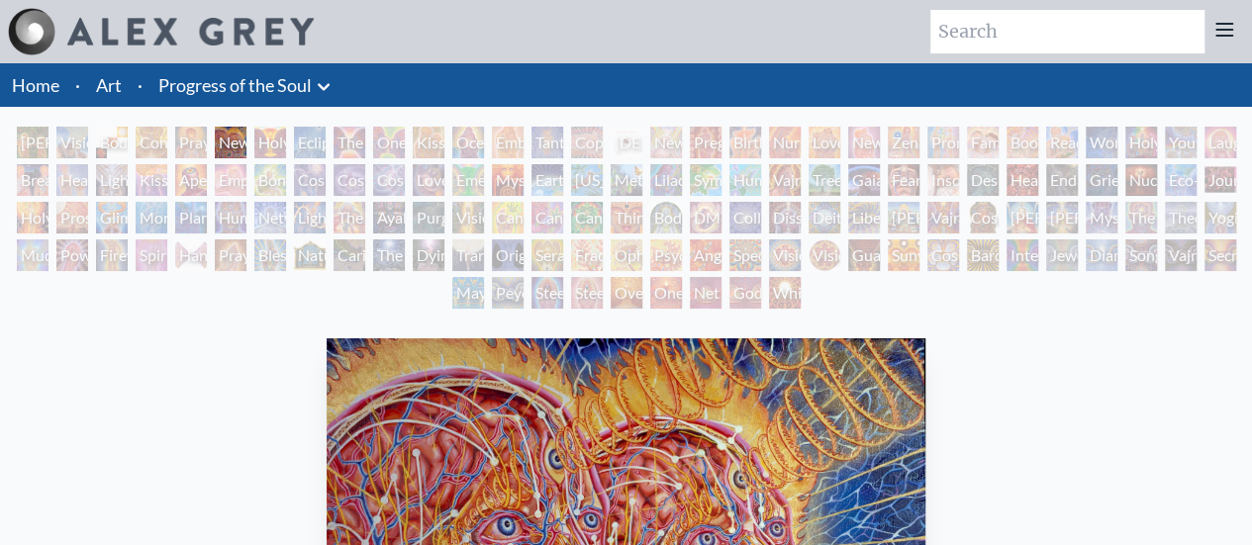
click at [266, 138] on div "Holy Grail" at bounding box center [270, 143] width 32 height 32
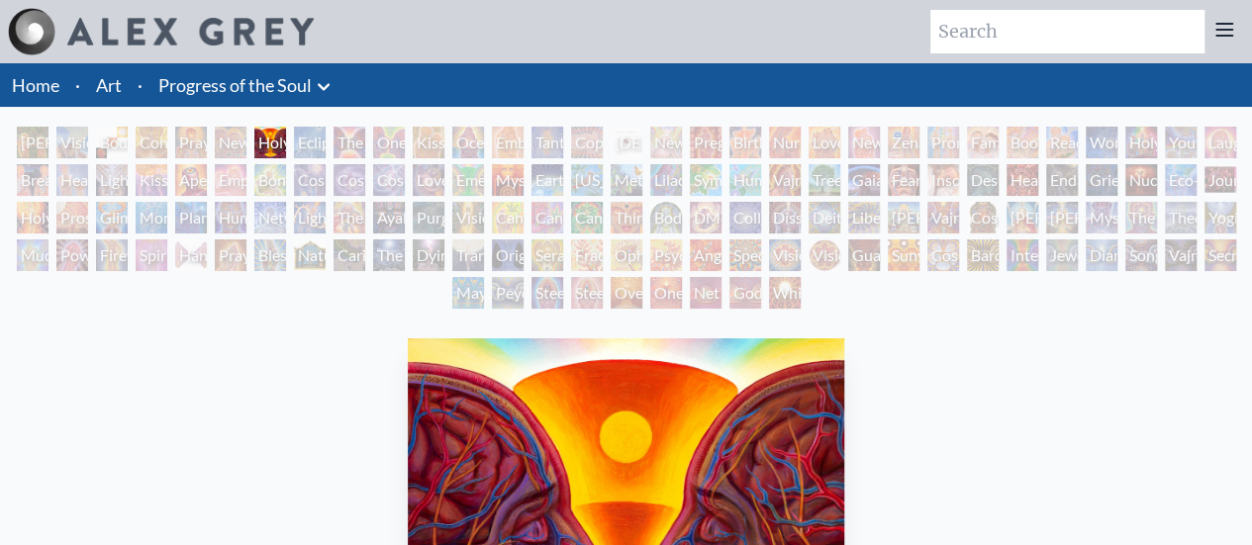
click at [302, 139] on div "Eclipse" at bounding box center [310, 143] width 32 height 32
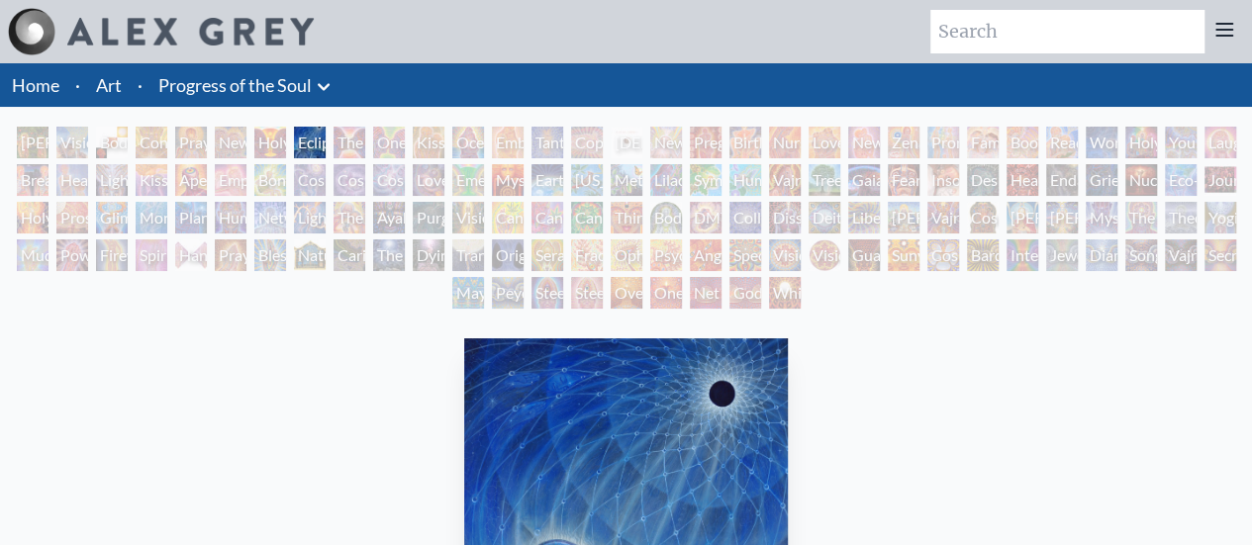
click at [326, 141] on div "Eclipse" at bounding box center [310, 143] width 32 height 32
click at [384, 141] on div "One Taste" at bounding box center [389, 143] width 32 height 32
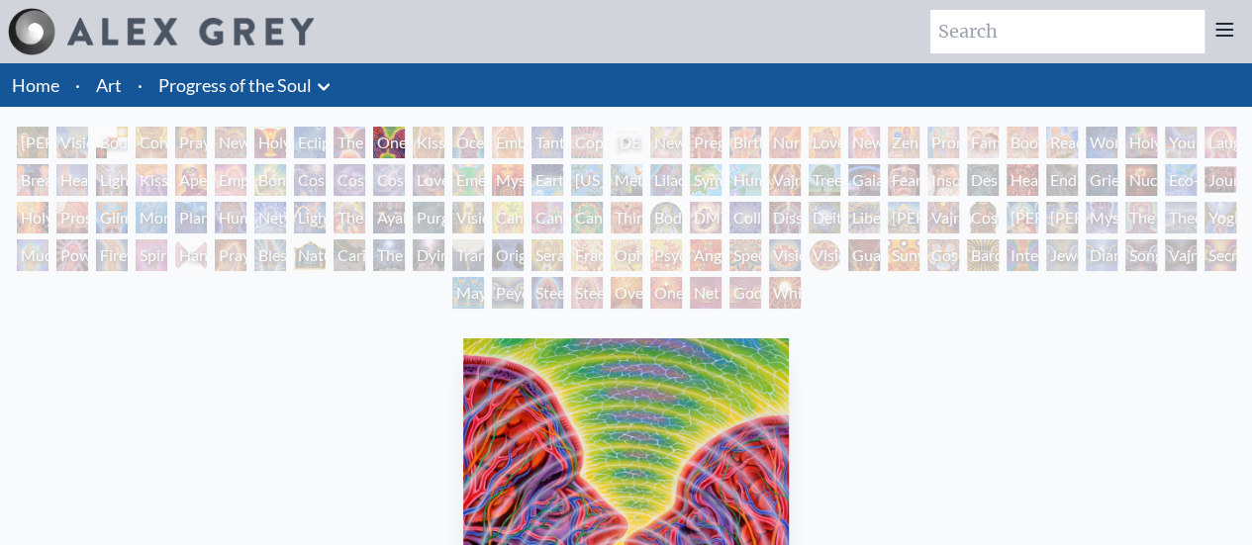
click at [344, 147] on div "The Kiss" at bounding box center [350, 143] width 32 height 32
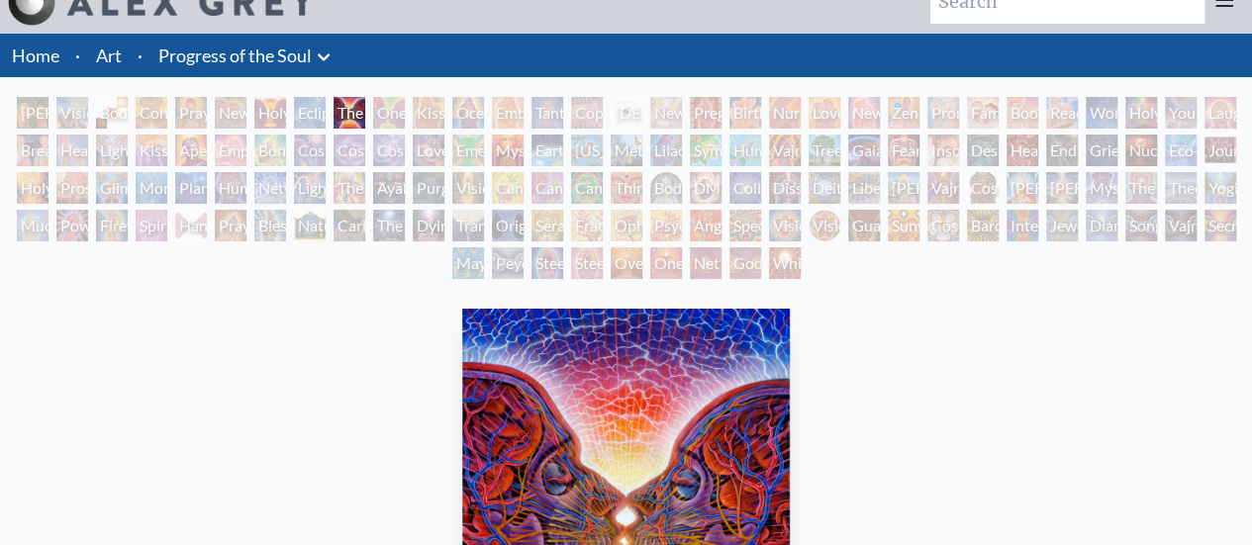
scroll to position [23, 0]
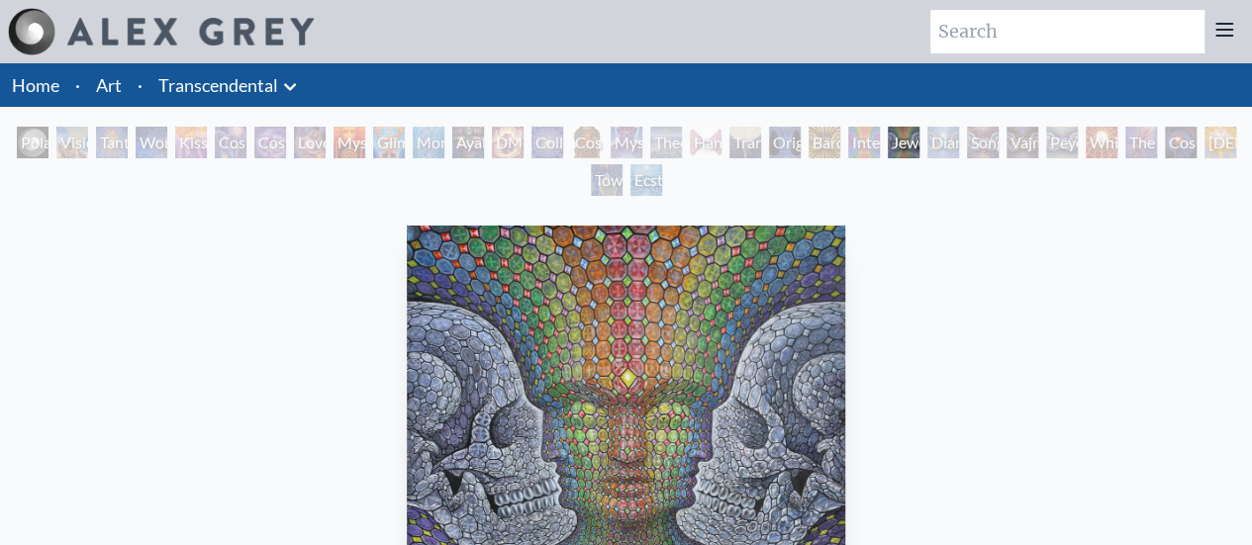
click at [936, 142] on div "Diamond Being" at bounding box center [943, 143] width 32 height 32
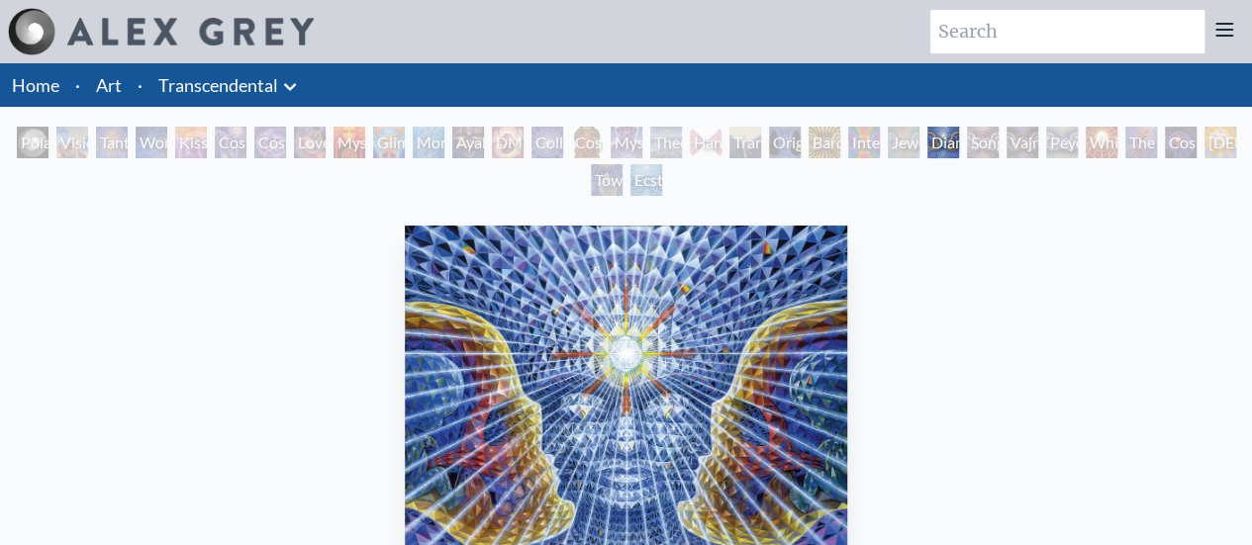
click at [973, 145] on div "Song of Vajra Being" at bounding box center [983, 143] width 32 height 32
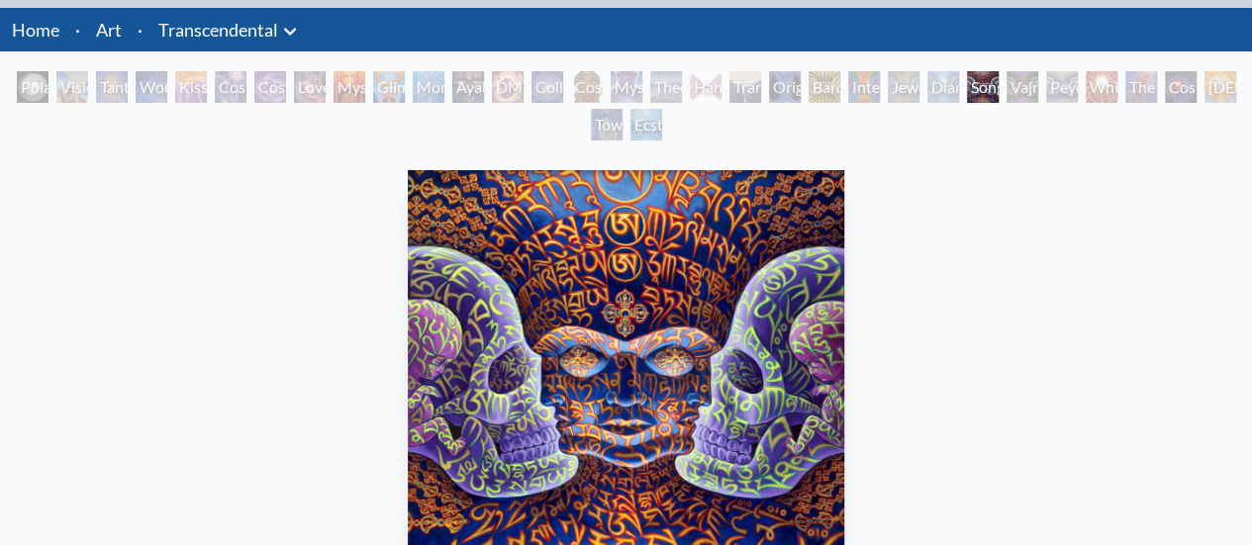
scroll to position [58, 0]
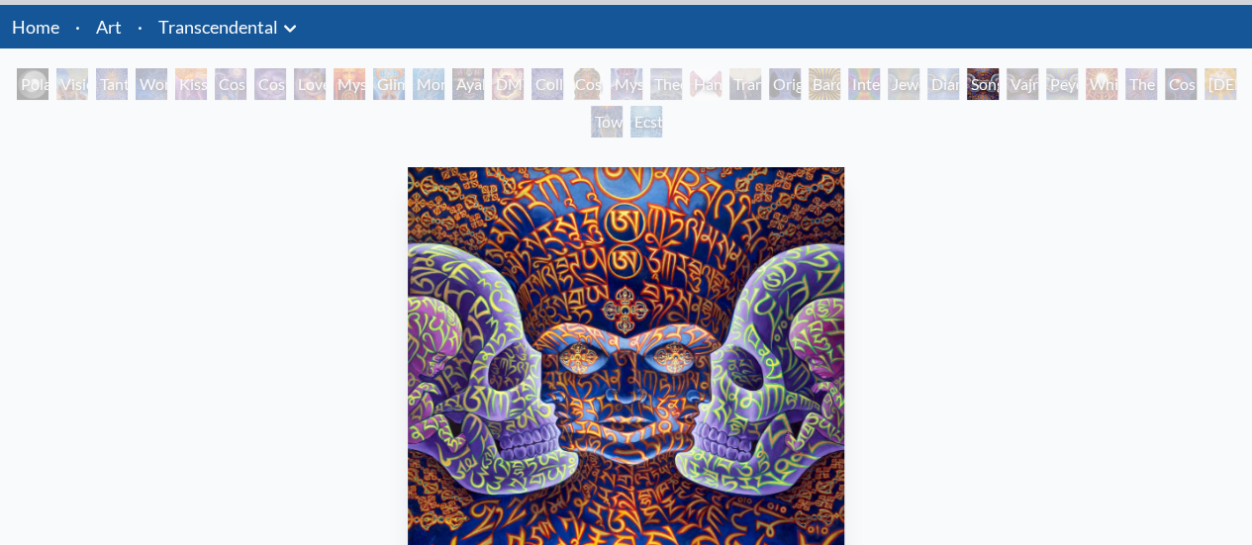
click at [1018, 95] on div "Vajra Being" at bounding box center [1023, 84] width 32 height 32
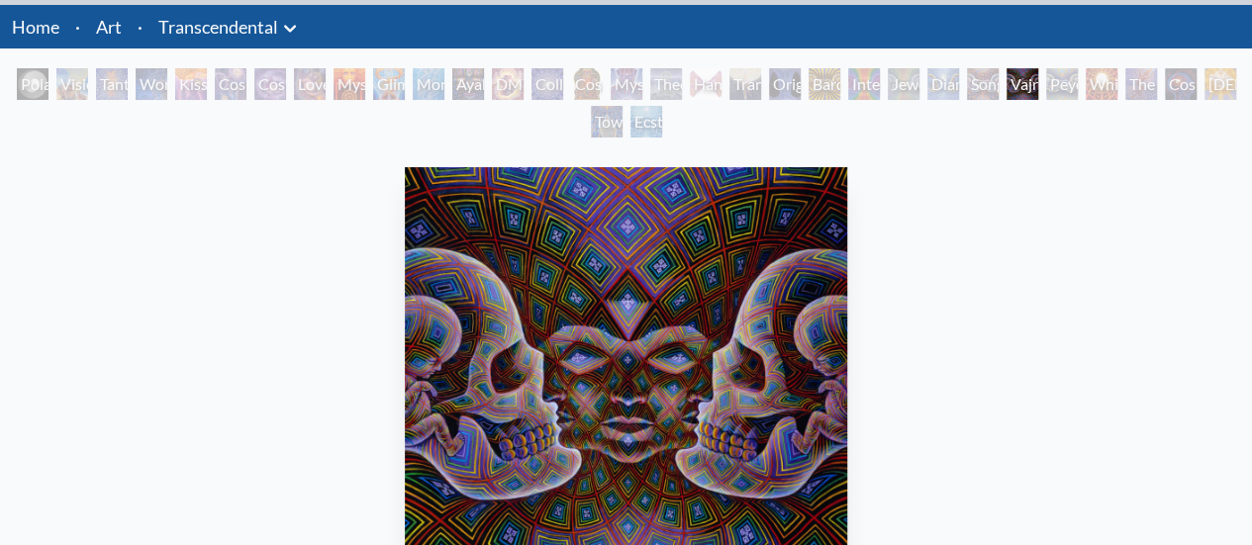
click at [1059, 96] on div "Peyote Being" at bounding box center [1062, 84] width 32 height 32
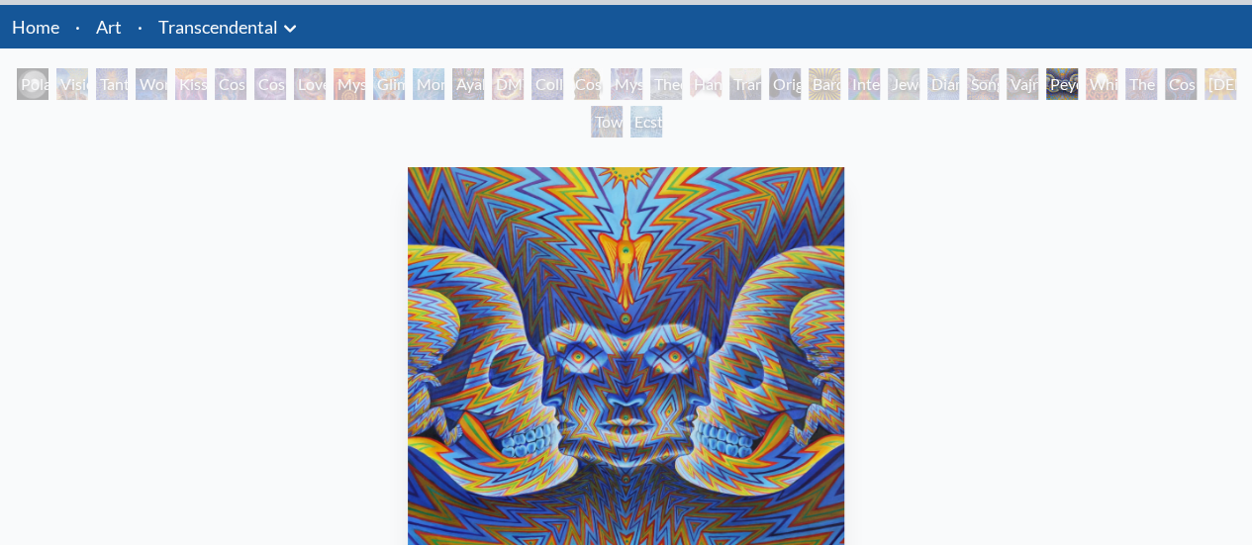
click at [1090, 90] on div "White Light" at bounding box center [1102, 84] width 32 height 32
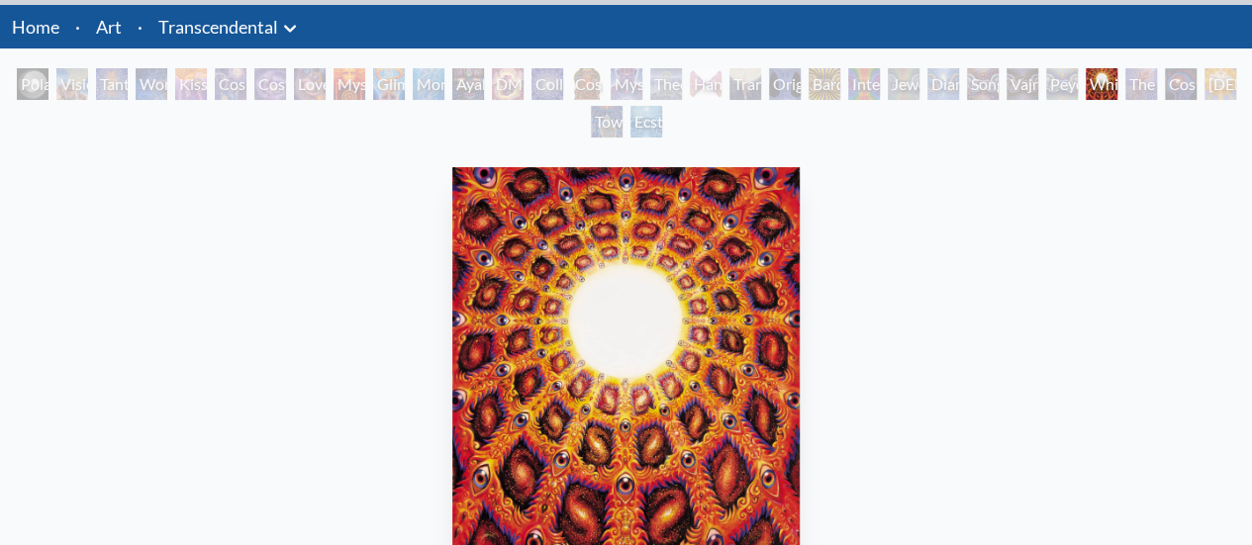
click at [1136, 90] on div "The Great Turn" at bounding box center [1141, 84] width 32 height 32
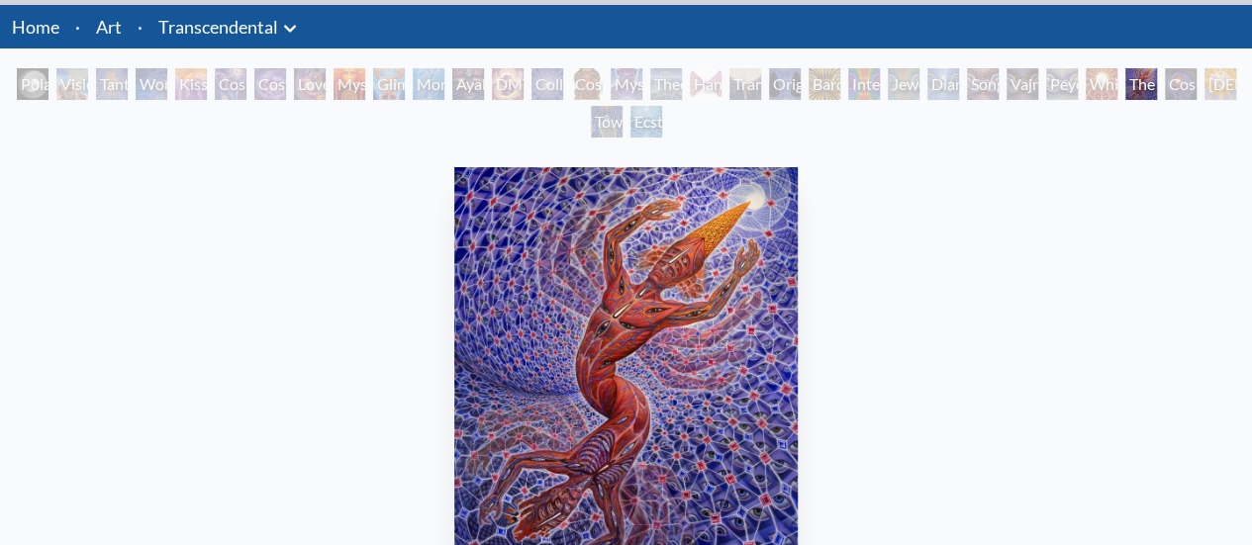
click at [1157, 88] on div "The Great Turn" at bounding box center [1141, 84] width 32 height 32
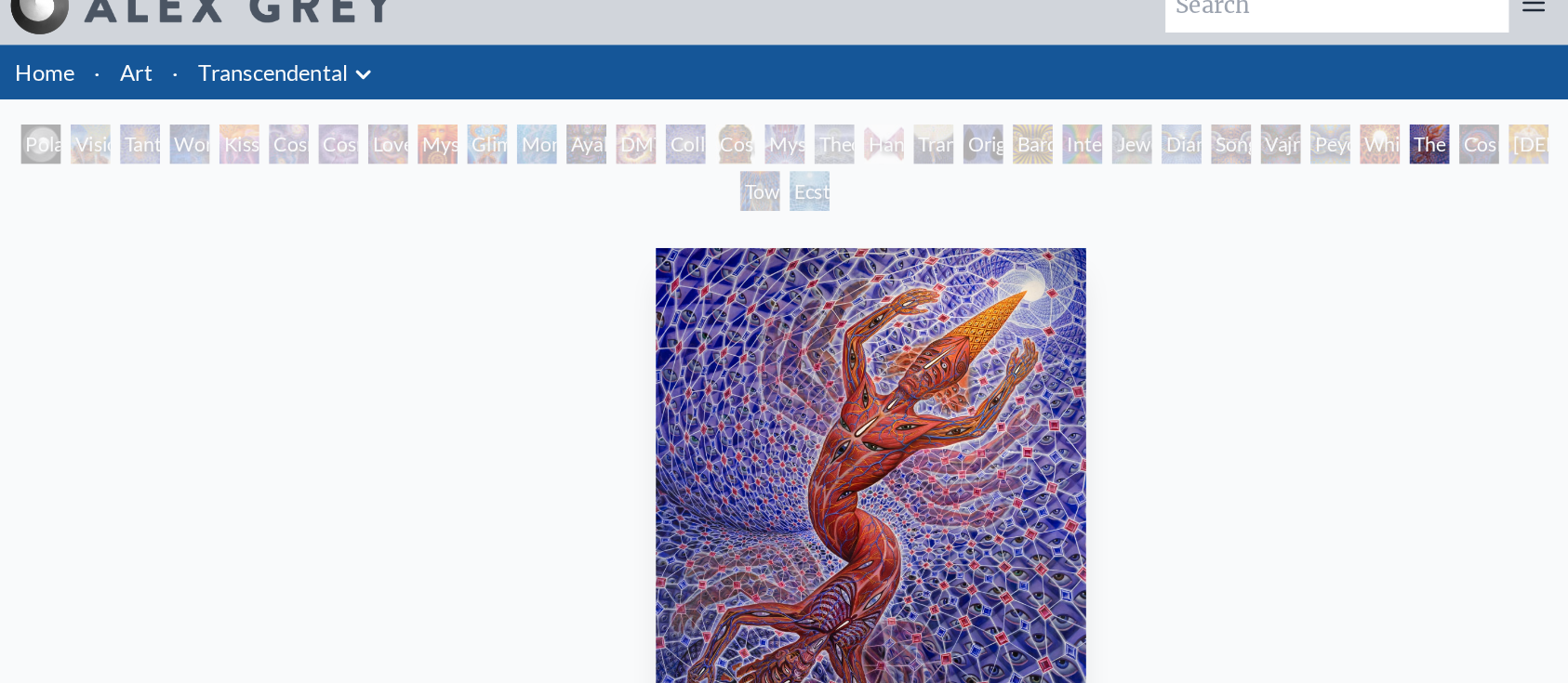
scroll to position [26, 0]
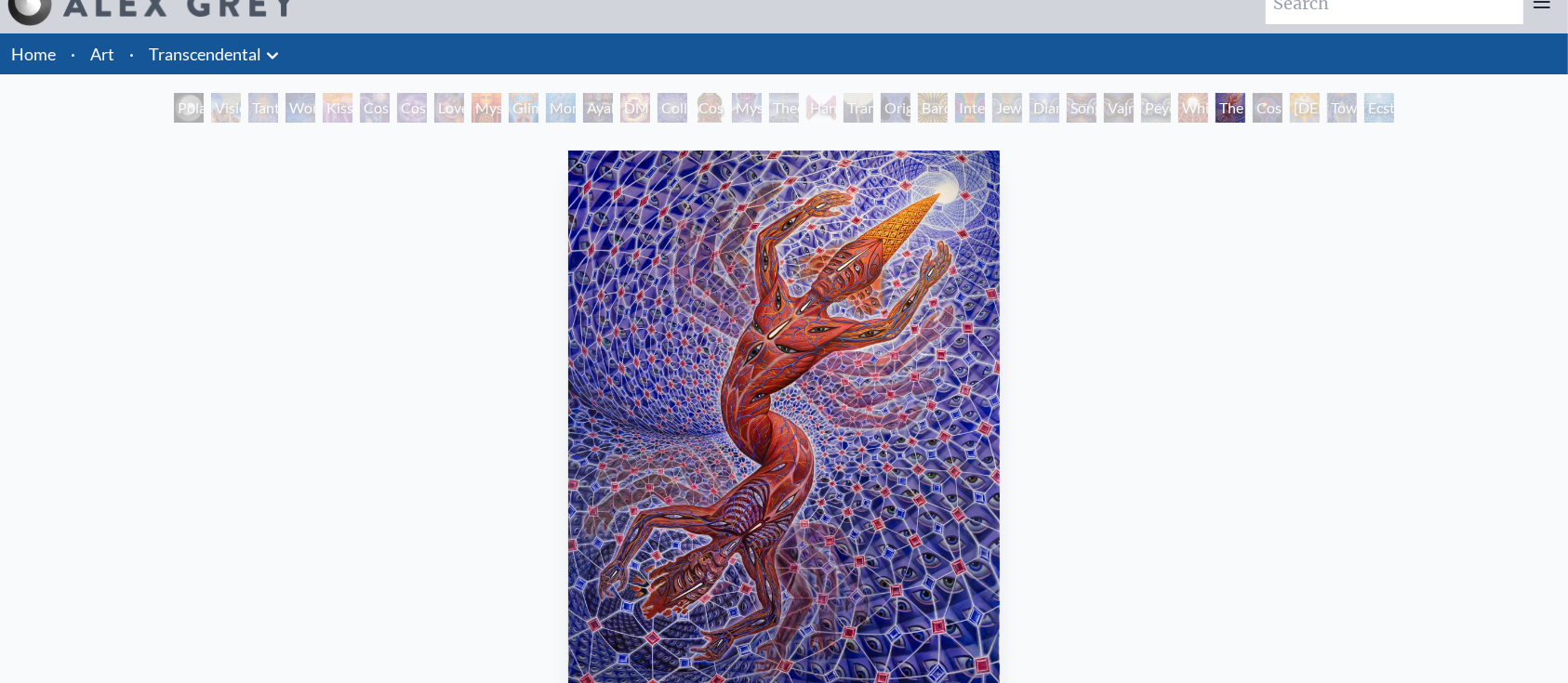
click at [1175, 113] on div "Cosmic Consciousness" at bounding box center [1267, 108] width 30 height 30
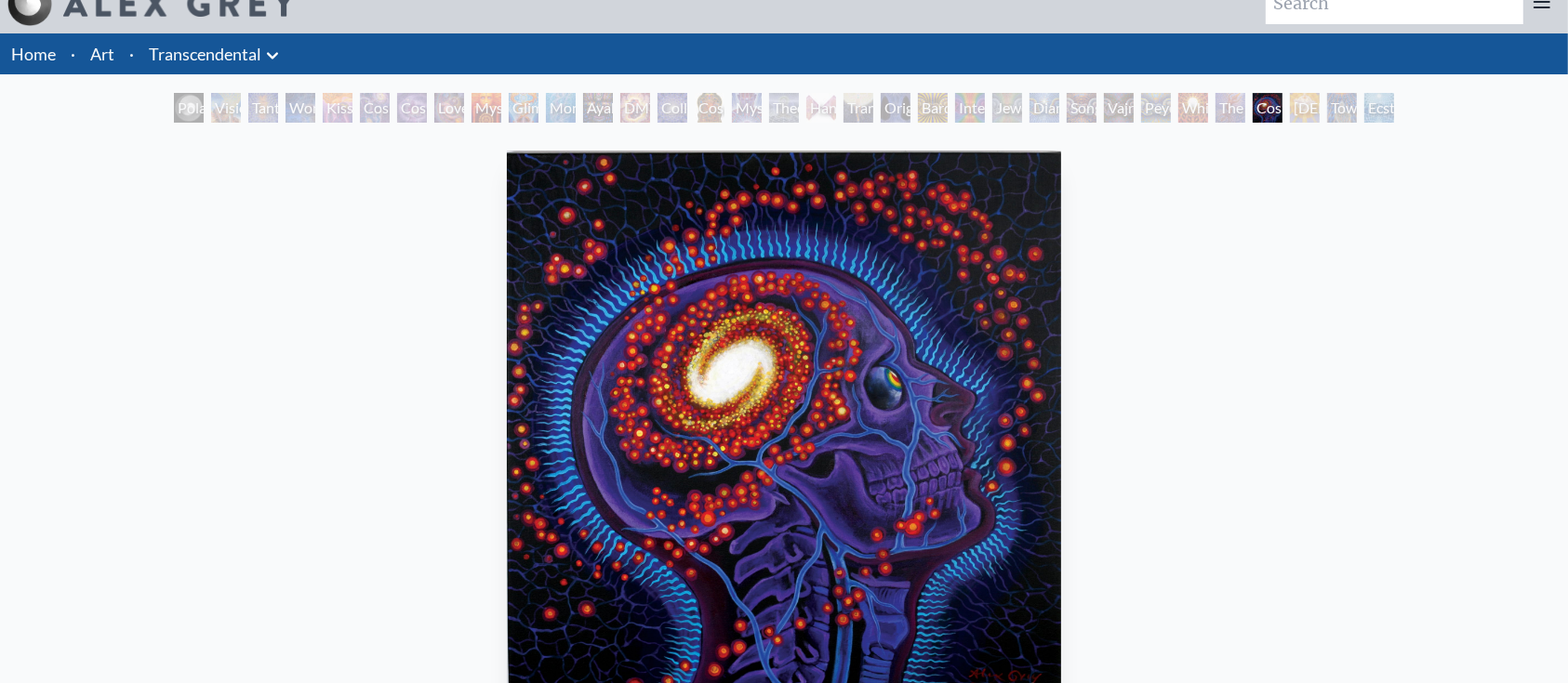
click at [1175, 111] on div "[DEMOGRAPHIC_DATA]" at bounding box center [1305, 108] width 30 height 30
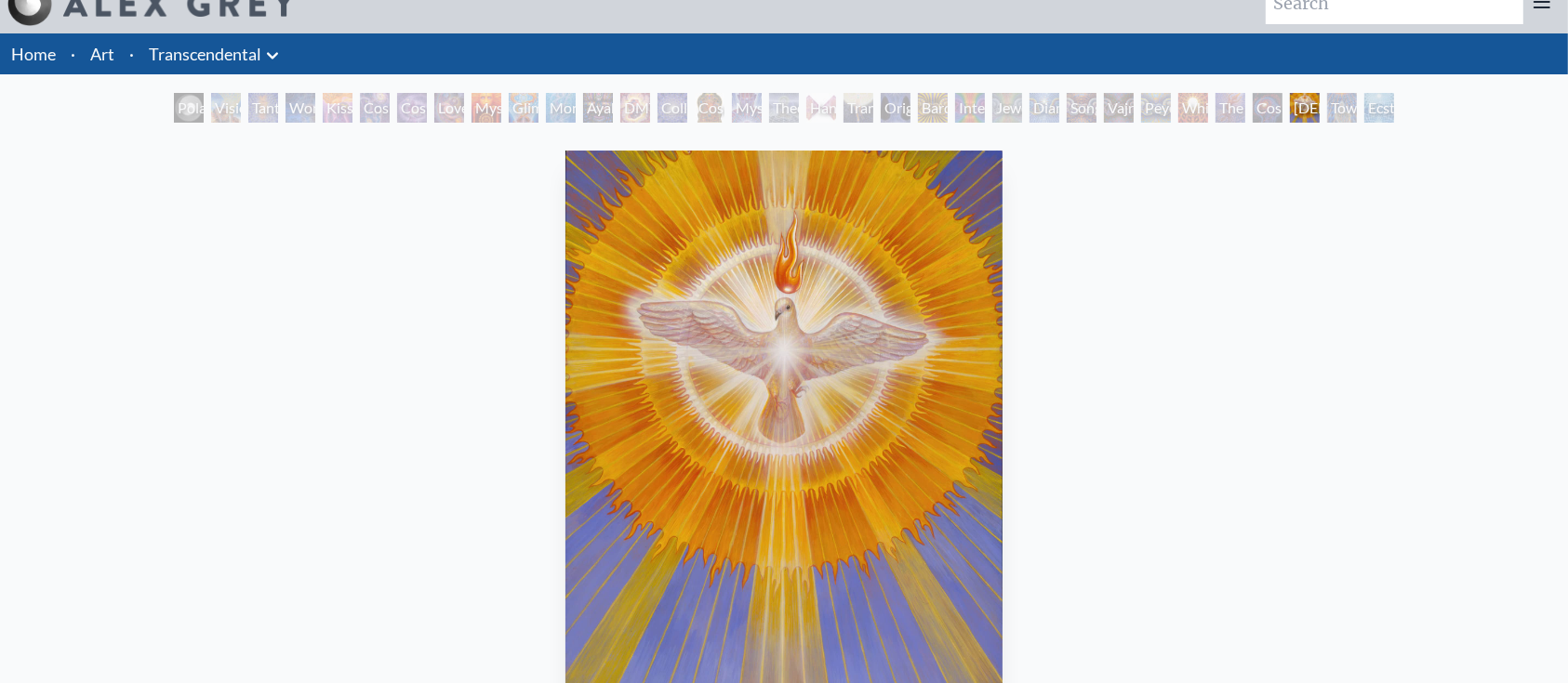
click at [1175, 111] on div "Toward the One" at bounding box center [1342, 108] width 30 height 30
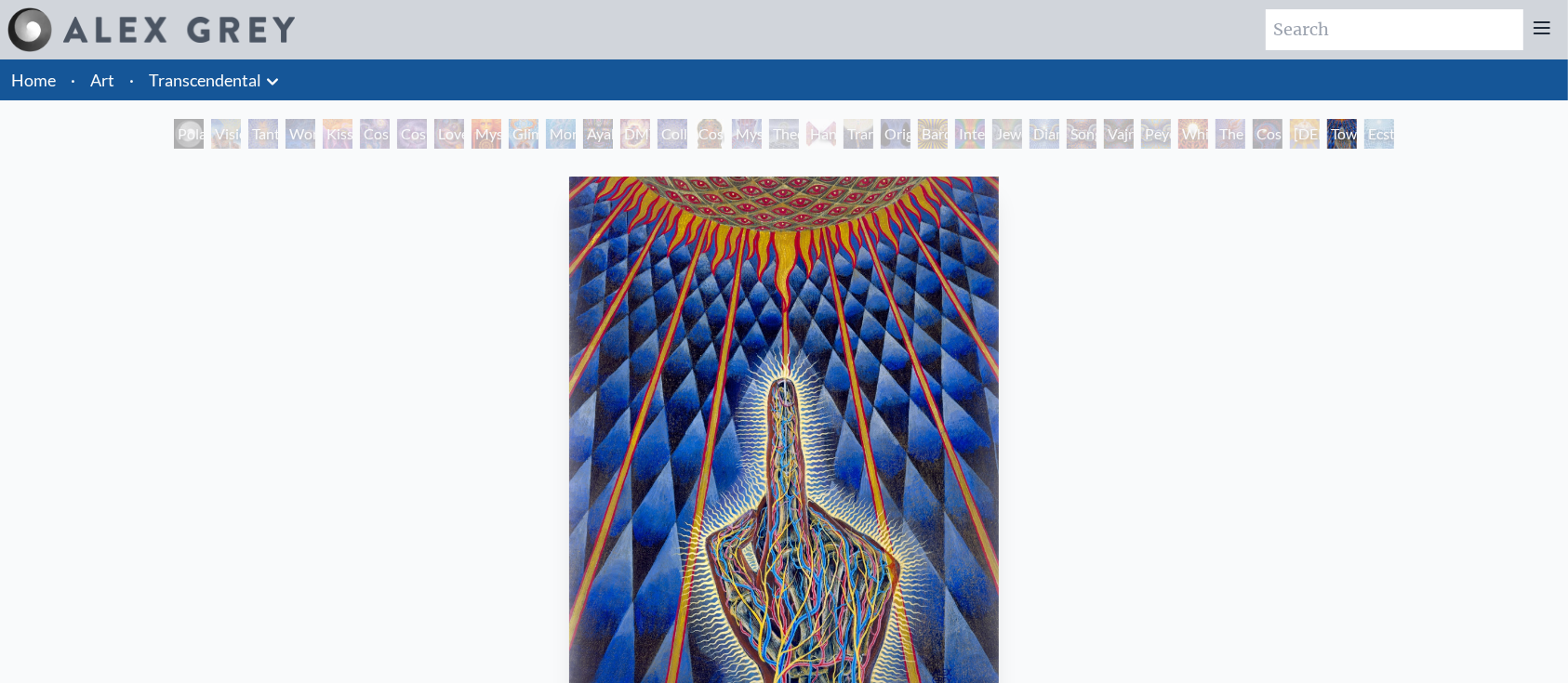
click at [1175, 143] on div "Ecstasy" at bounding box center [1379, 134] width 30 height 30
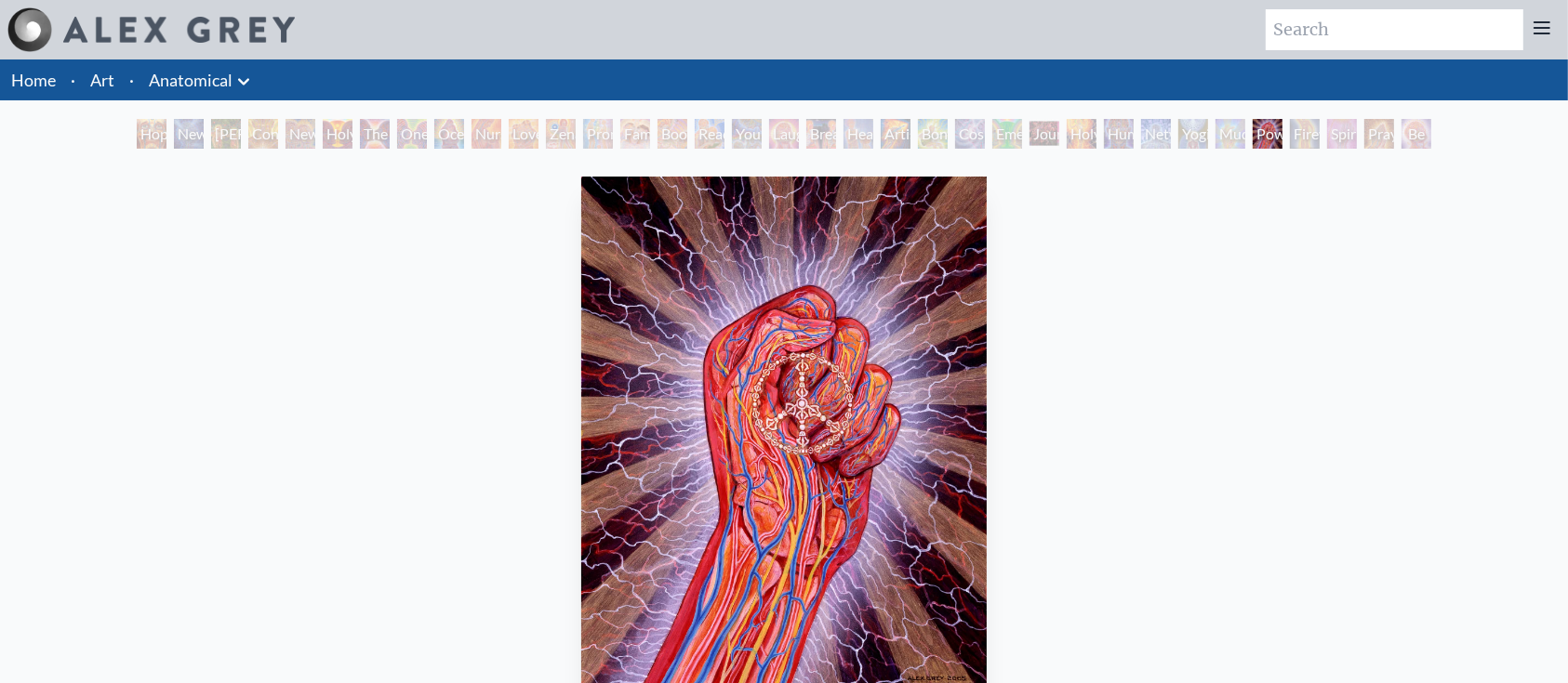
click at [1175, 145] on div "Firewalking" at bounding box center [1305, 134] width 30 height 30
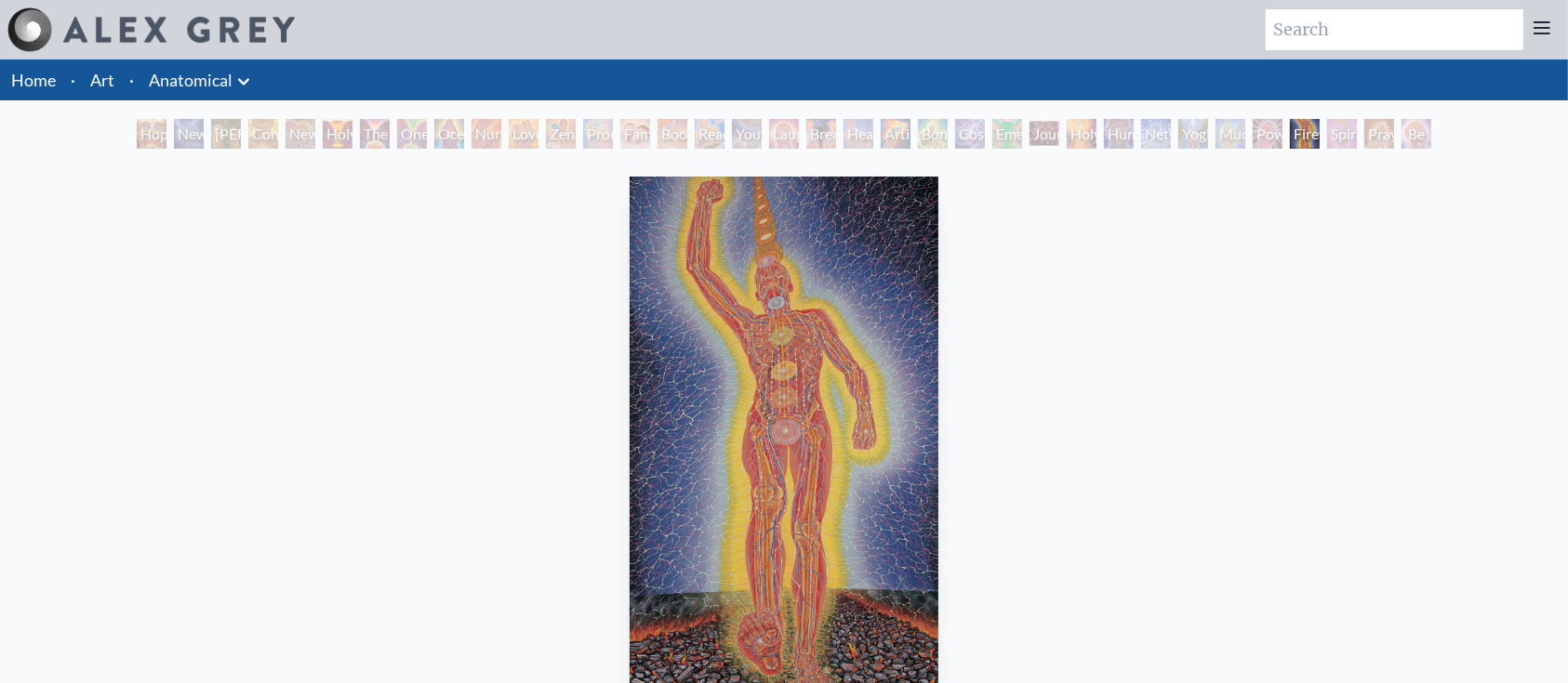
click at [1175, 144] on div "Praying Hands" at bounding box center [1379, 134] width 30 height 30
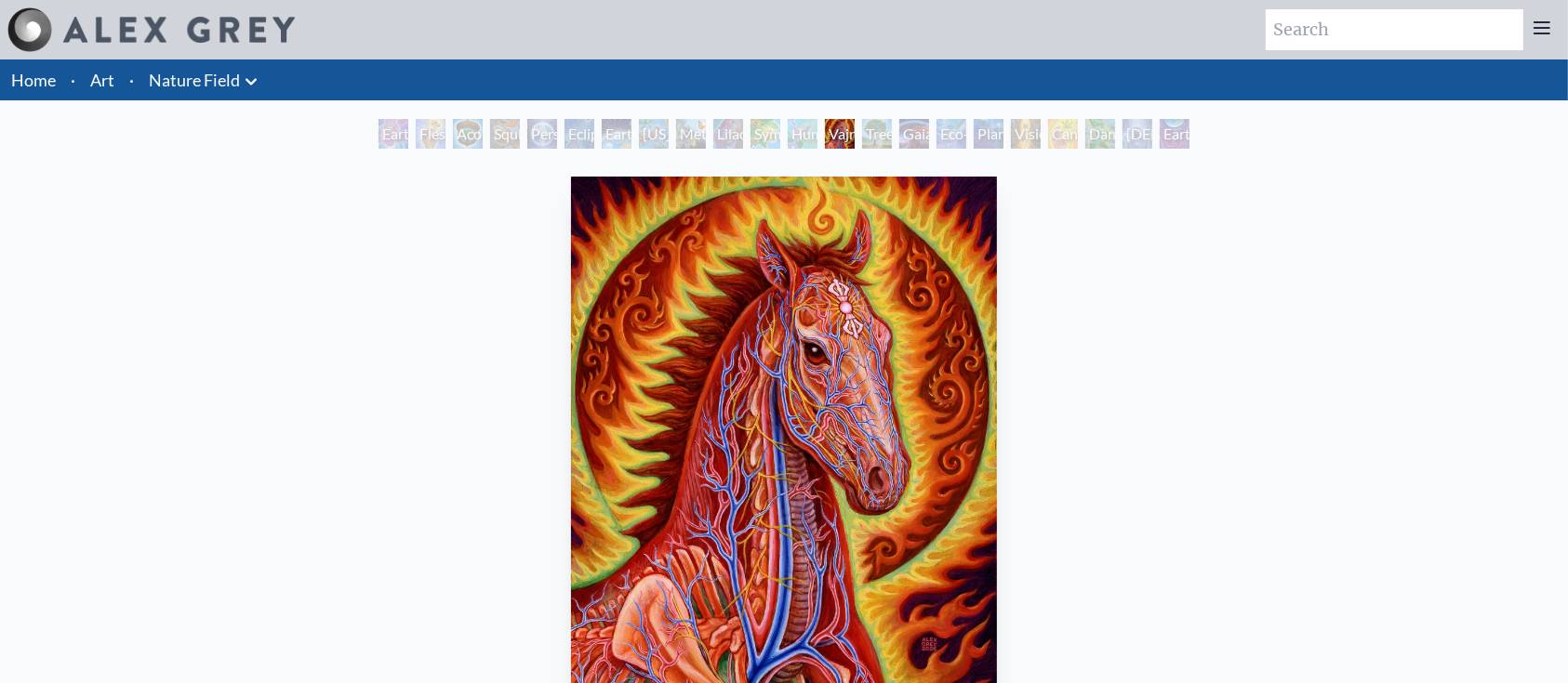
click at [871, 146] on div "Tree & Person" at bounding box center [877, 134] width 30 height 30
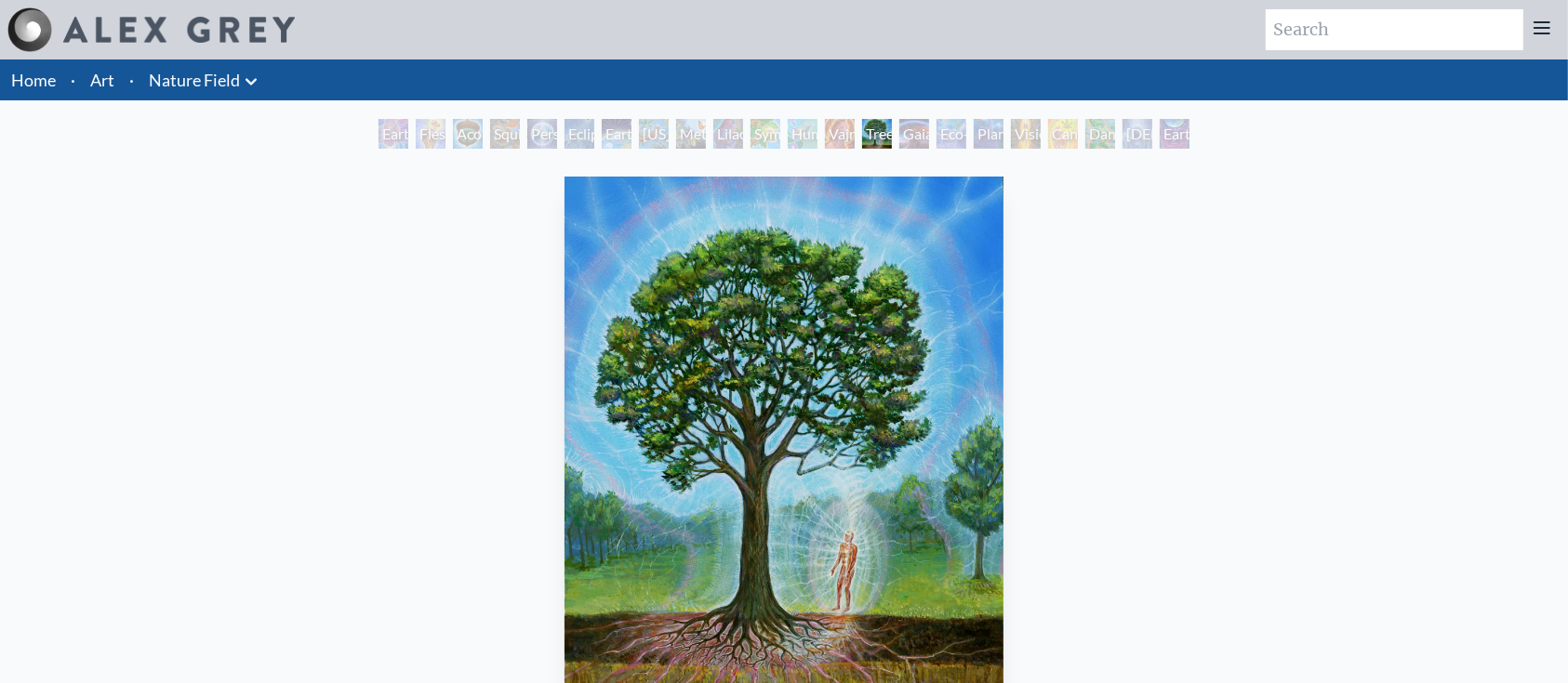
click at [963, 142] on div "Eco-Atlas" at bounding box center [952, 134] width 30 height 30
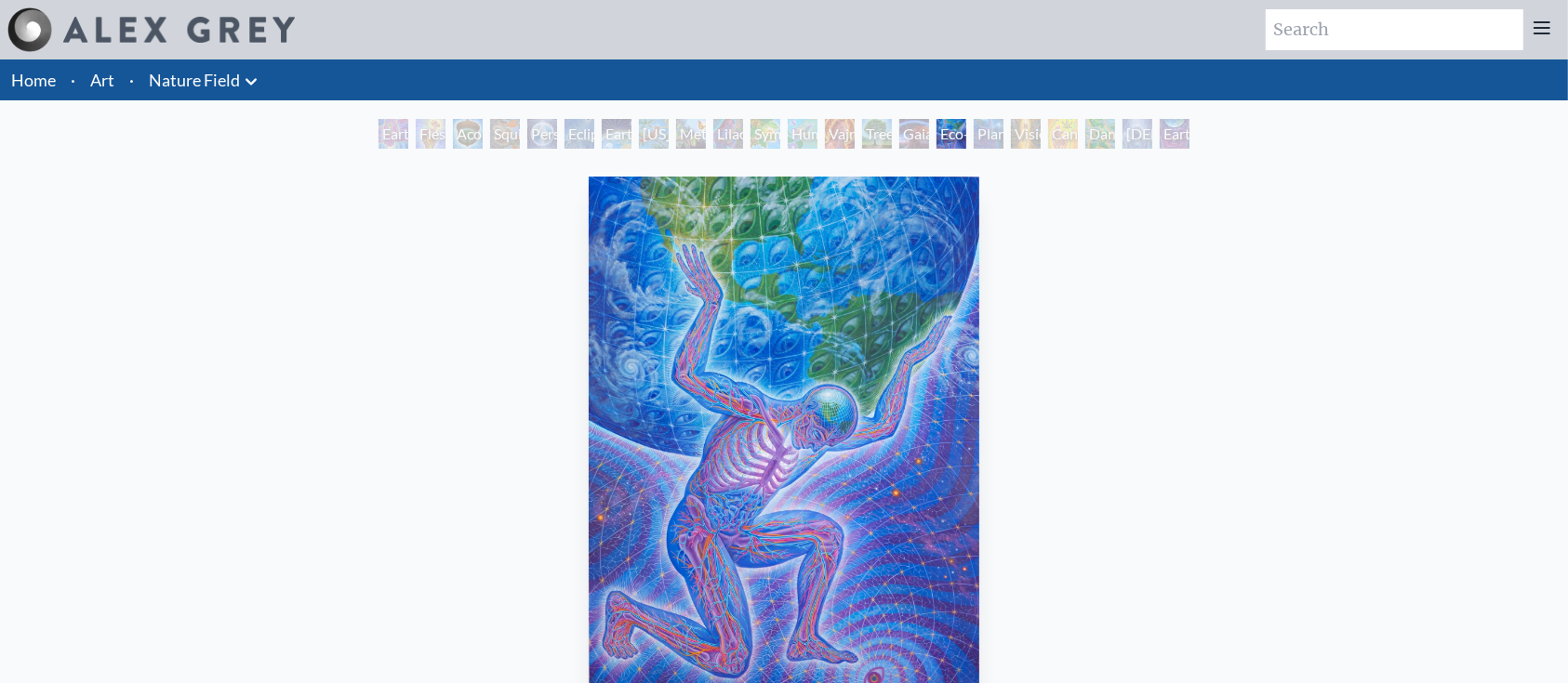
click at [1128, 123] on div "[DEMOGRAPHIC_DATA] in the Ocean of Awareness" at bounding box center [1138, 134] width 30 height 30
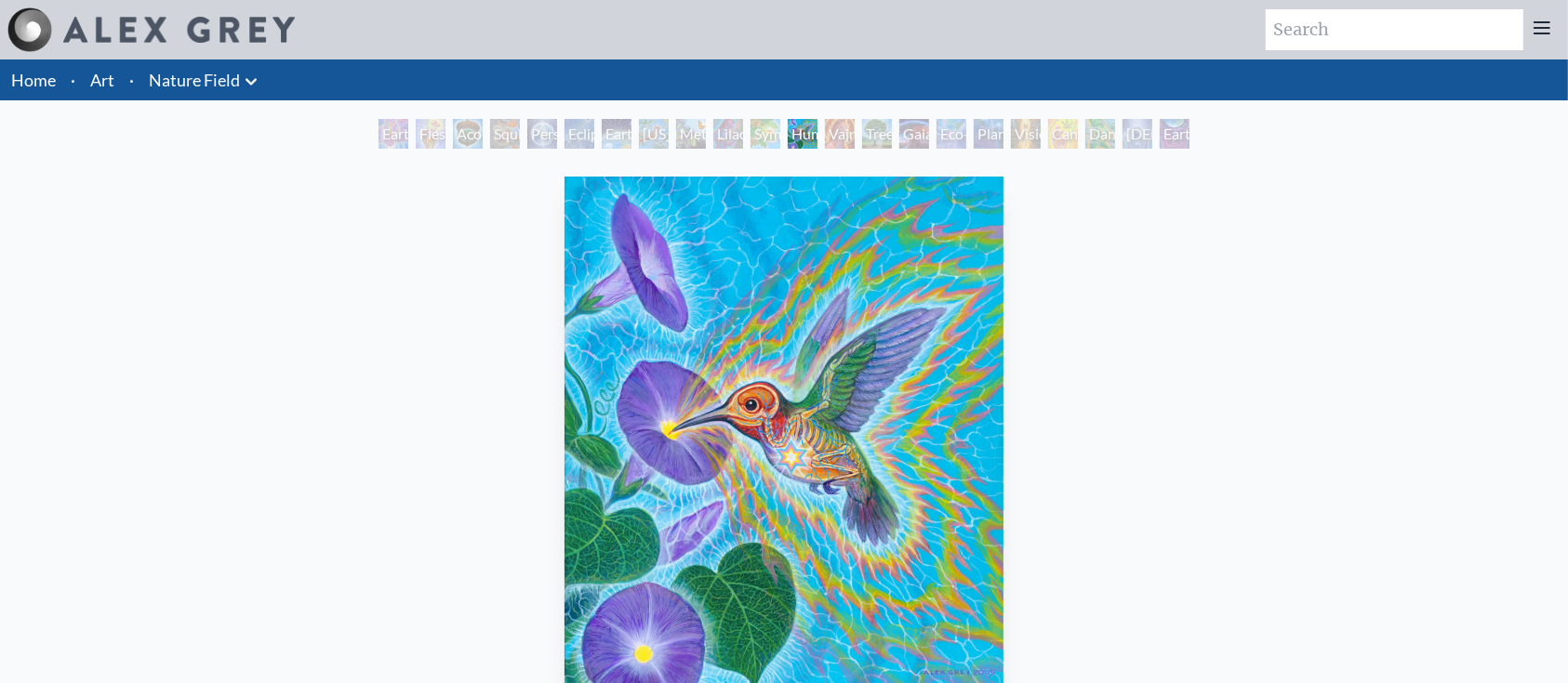
click at [967, 429] on img "12 / 22" at bounding box center [784, 450] width 439 height 547
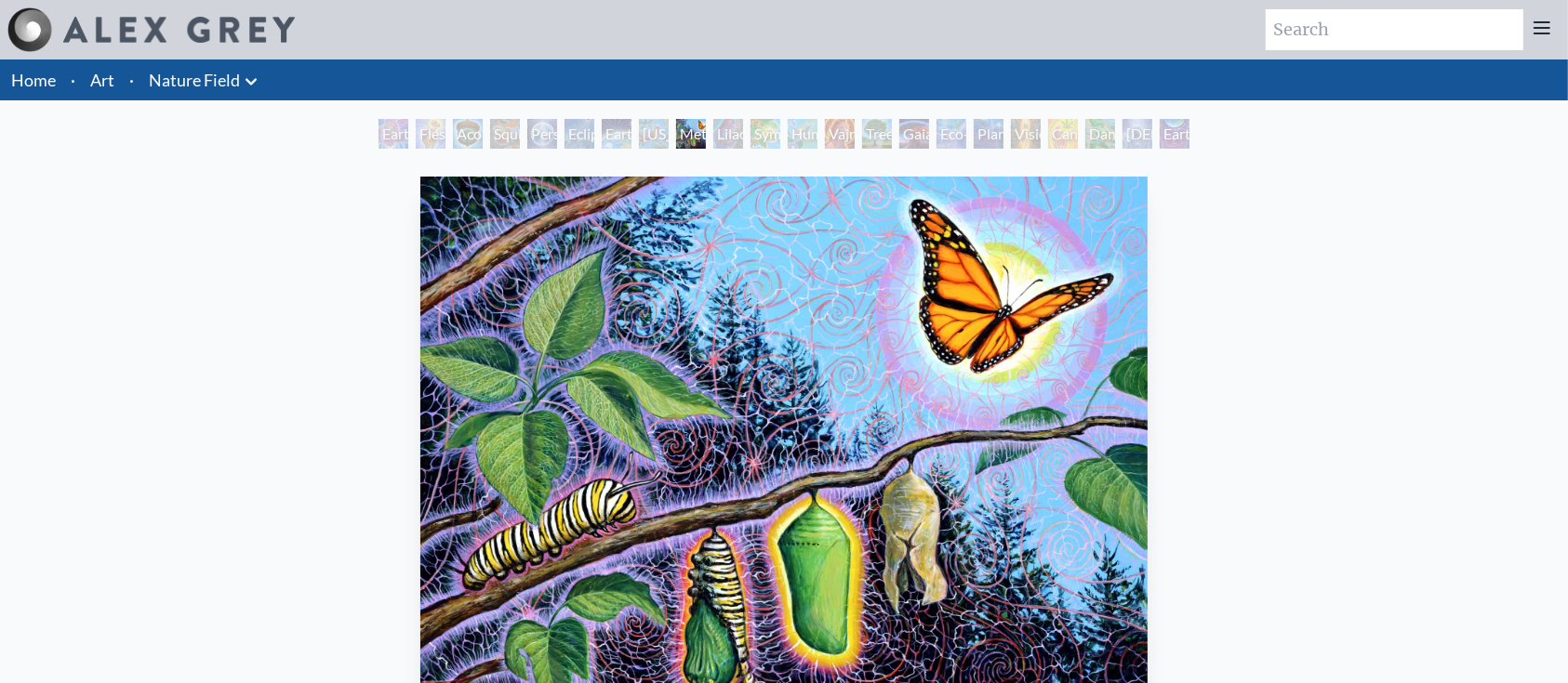
click at [751, 137] on div "Symbiosis: Gall Wasp & Oak Tree" at bounding box center [766, 134] width 30 height 30
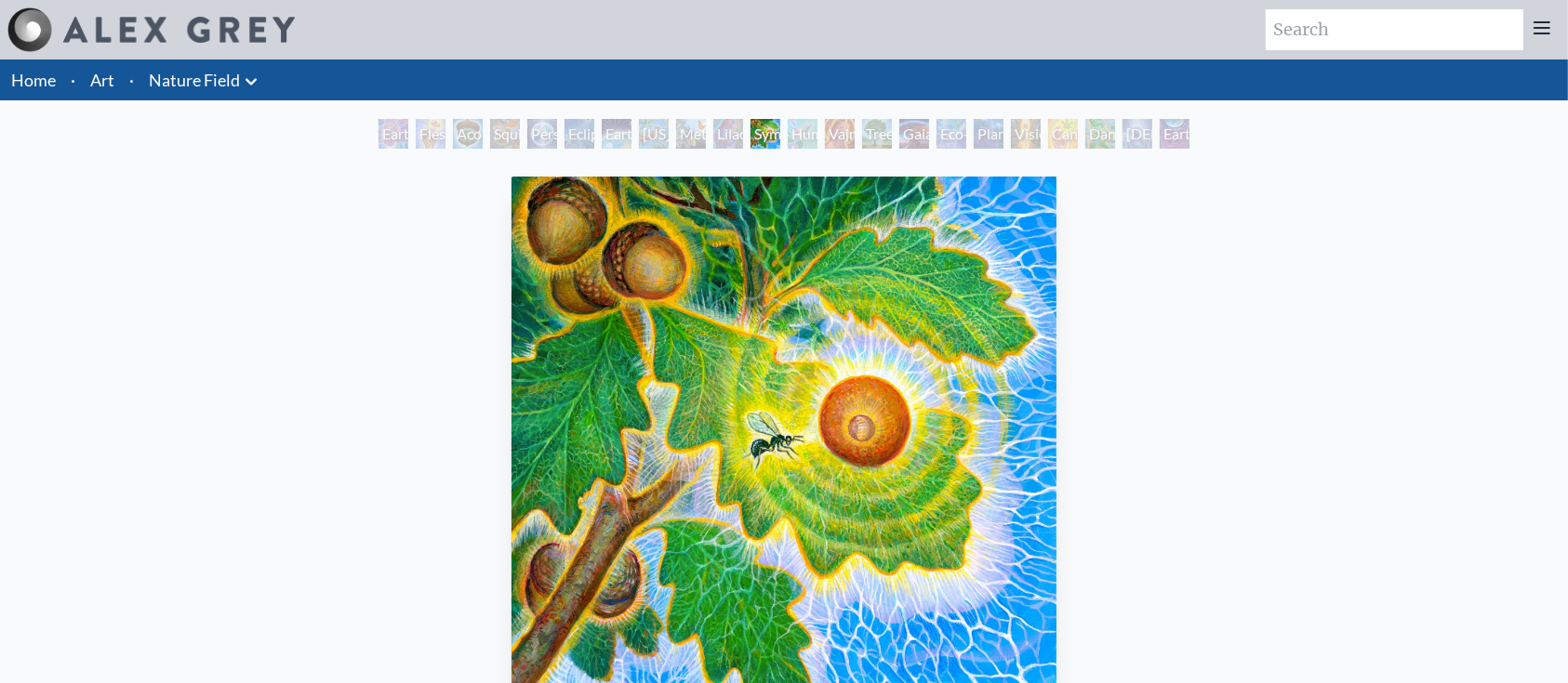
click at [751, 137] on div "Symbiosis: Gall Wasp & Oak Tree" at bounding box center [766, 134] width 30 height 30
drag, startPoint x: 1012, startPoint y: 112, endPoint x: 1012, endPoint y: 128, distance: 16.0
click at [1012, 128] on div "Home · Art · [GEOGRAPHIC_DATA] Anatomical Drawings" at bounding box center [784, 511] width 1568 height 904
click at [1012, 128] on div "Vision Tree" at bounding box center [1026, 134] width 30 height 30
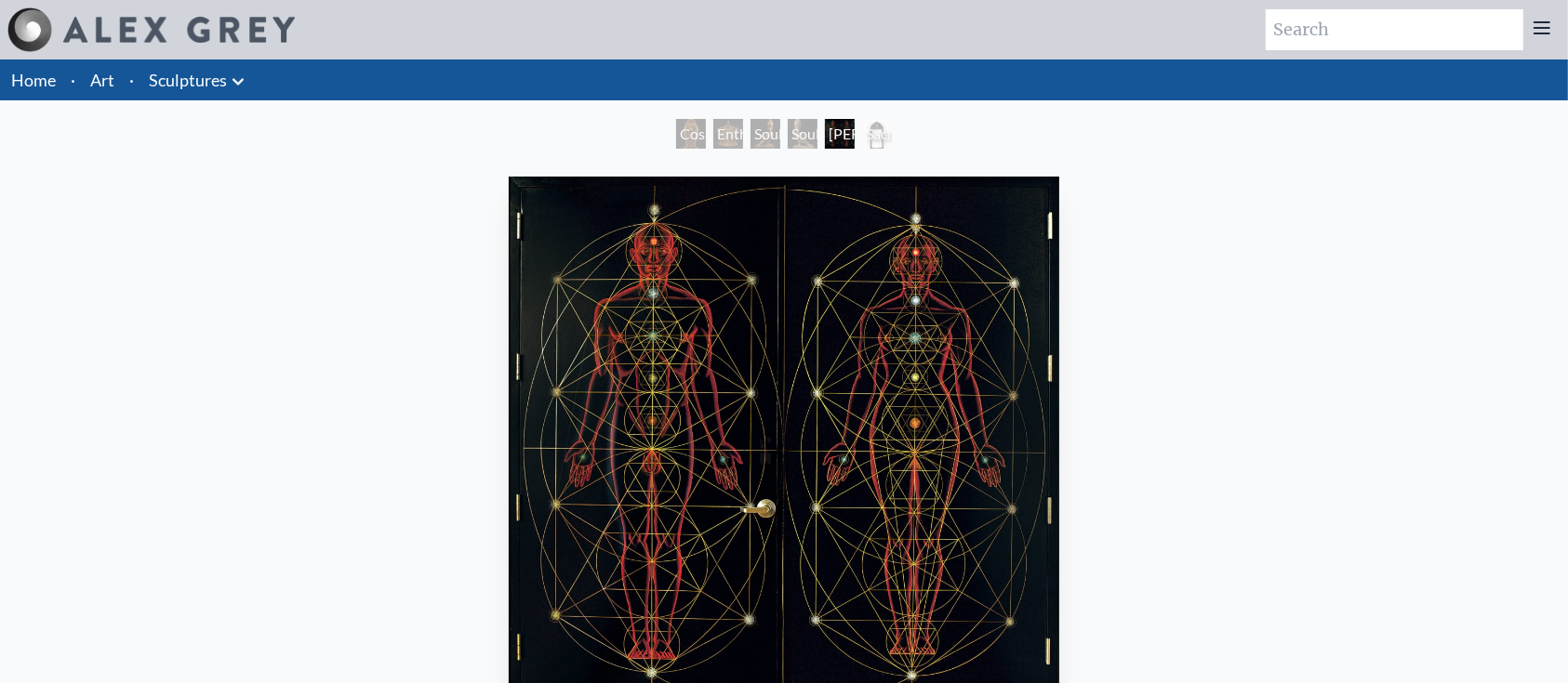
drag, startPoint x: 1160, startPoint y: 149, endPoint x: 625, endPoint y: 406, distance: 593.5
click at [868, 124] on div "Sacred Mirrors Frame" at bounding box center [877, 134] width 30 height 30
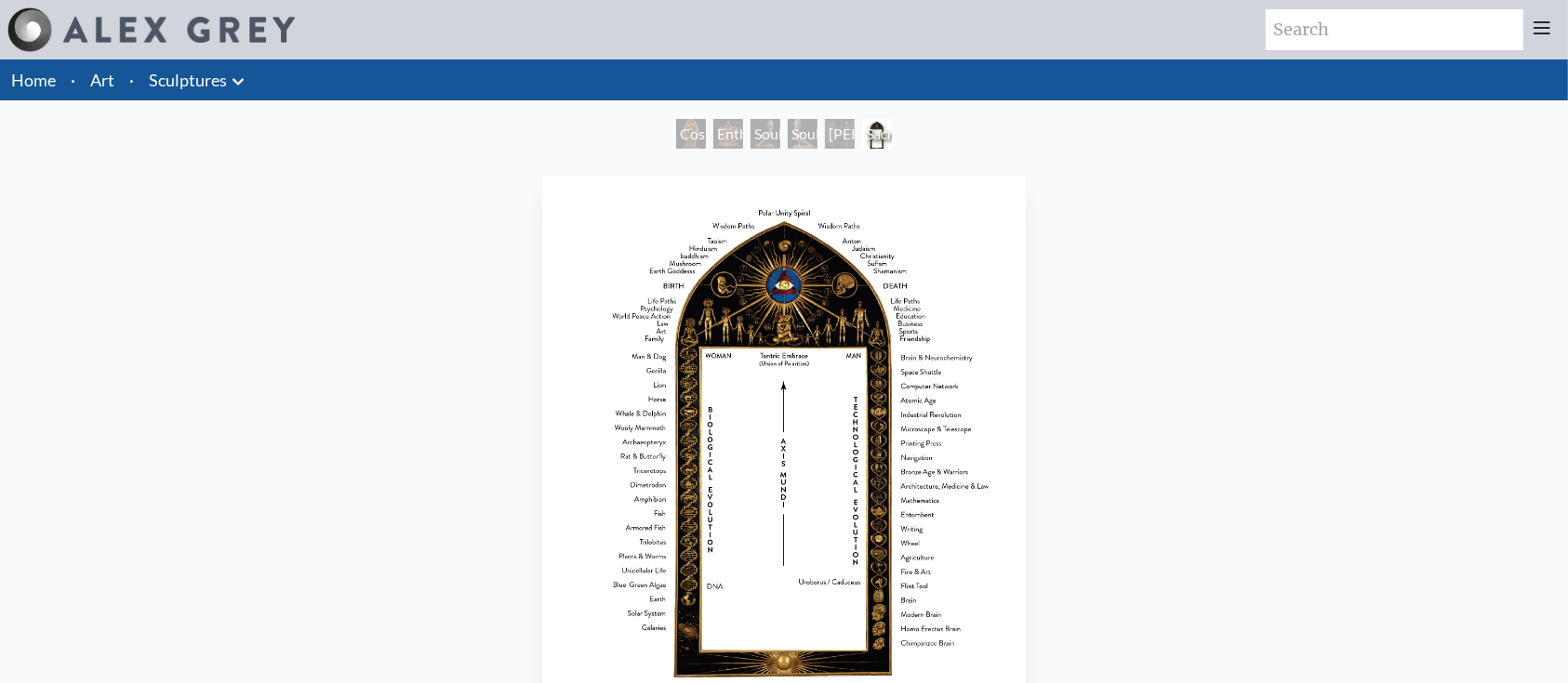
click at [792, 138] on div "Soulbird" at bounding box center [802, 134] width 30 height 30
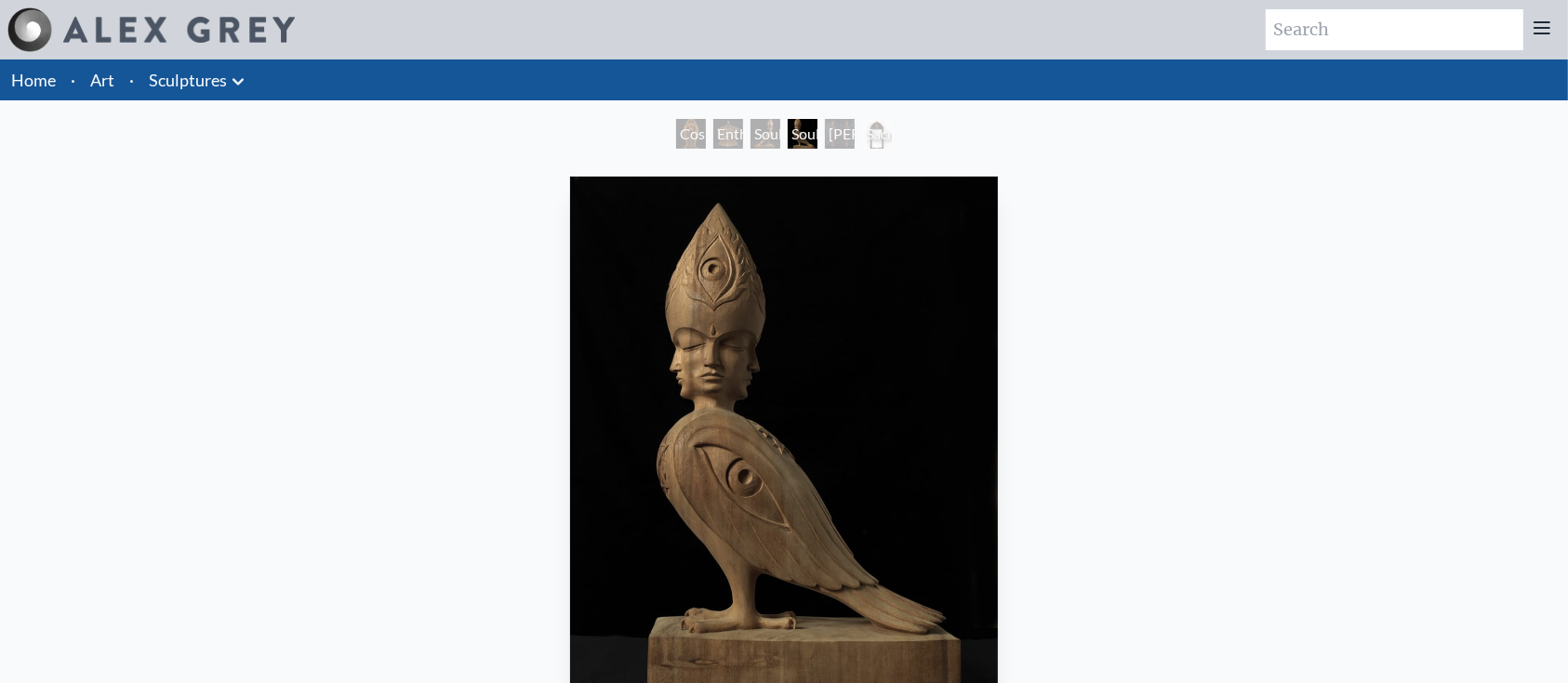
click at [751, 123] on div "Soulbird" at bounding box center [766, 134] width 30 height 30
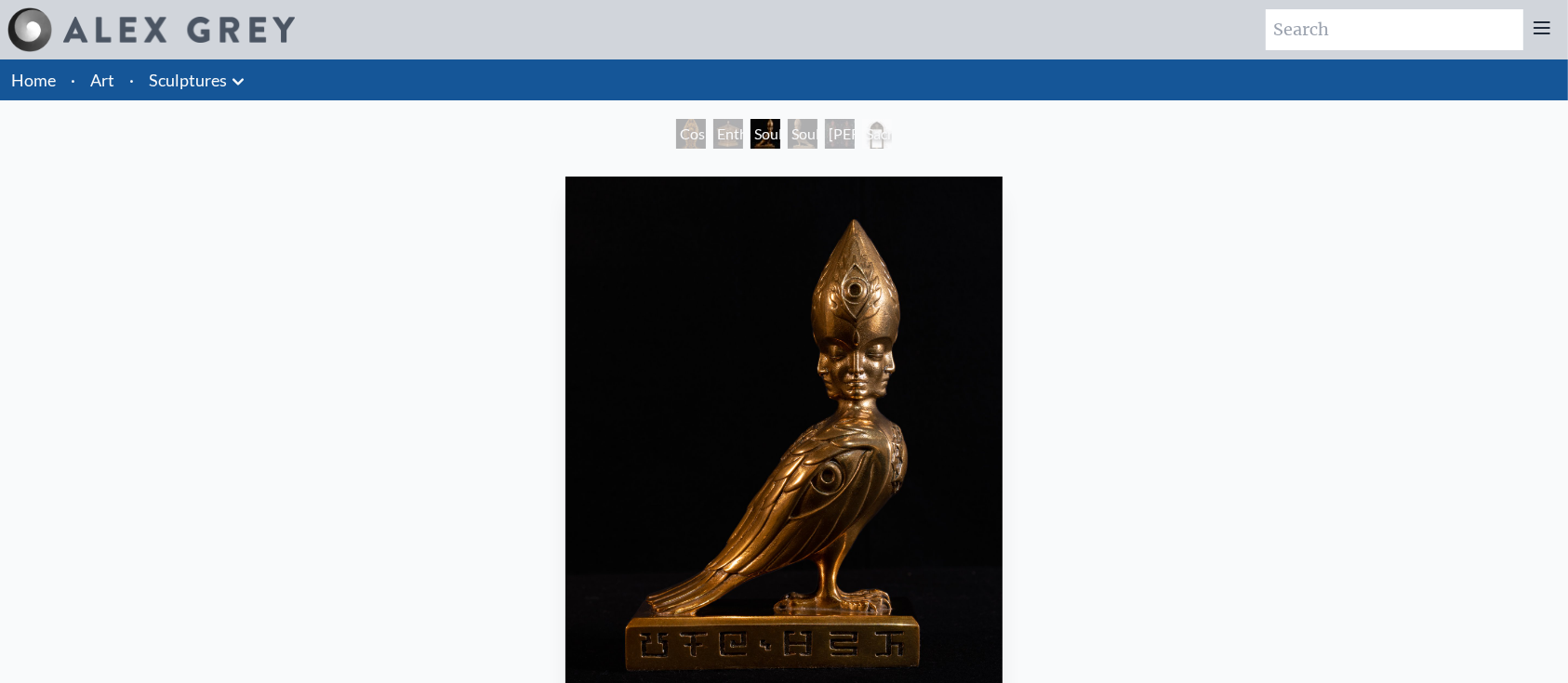
click at [714, 127] on div "Entheurn" at bounding box center [728, 134] width 30 height 30
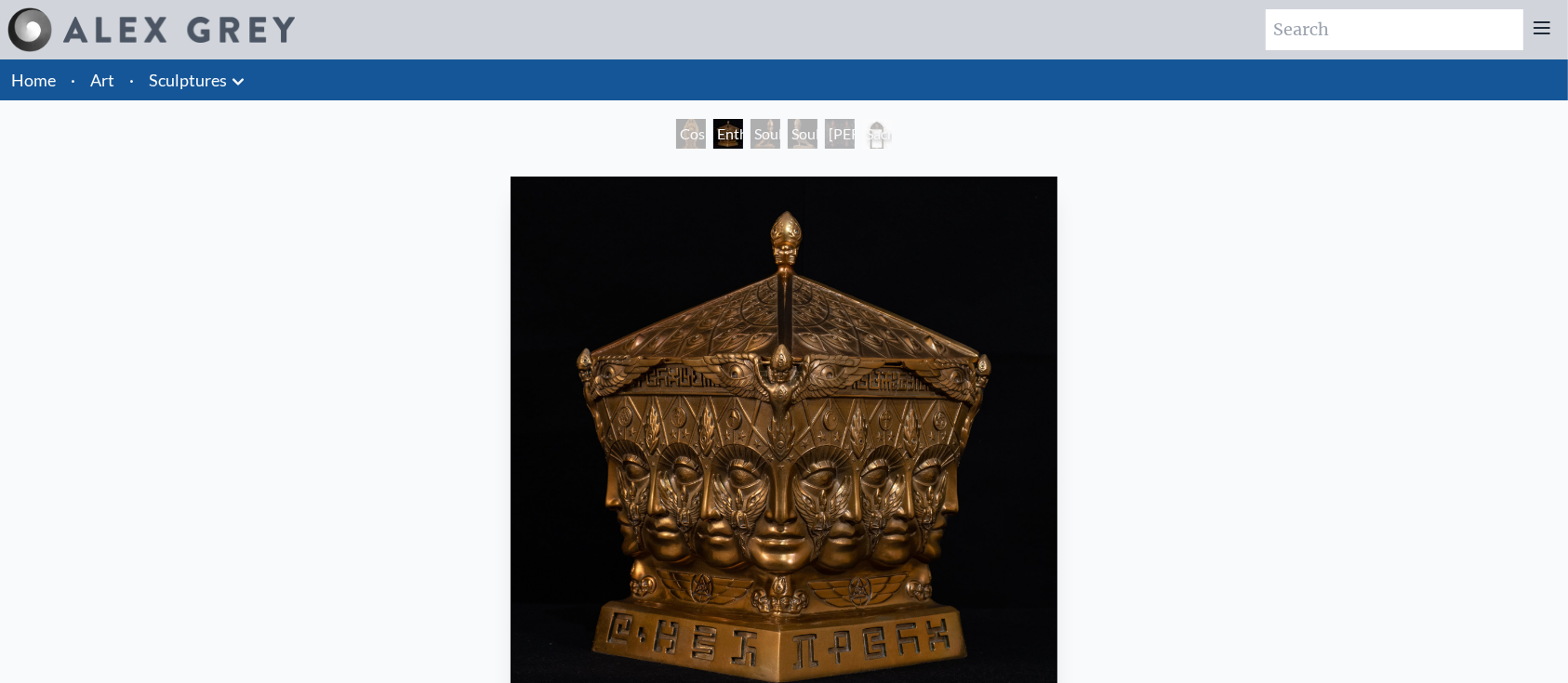
click at [683, 134] on div "Cosmic Mother" at bounding box center [691, 134] width 30 height 30
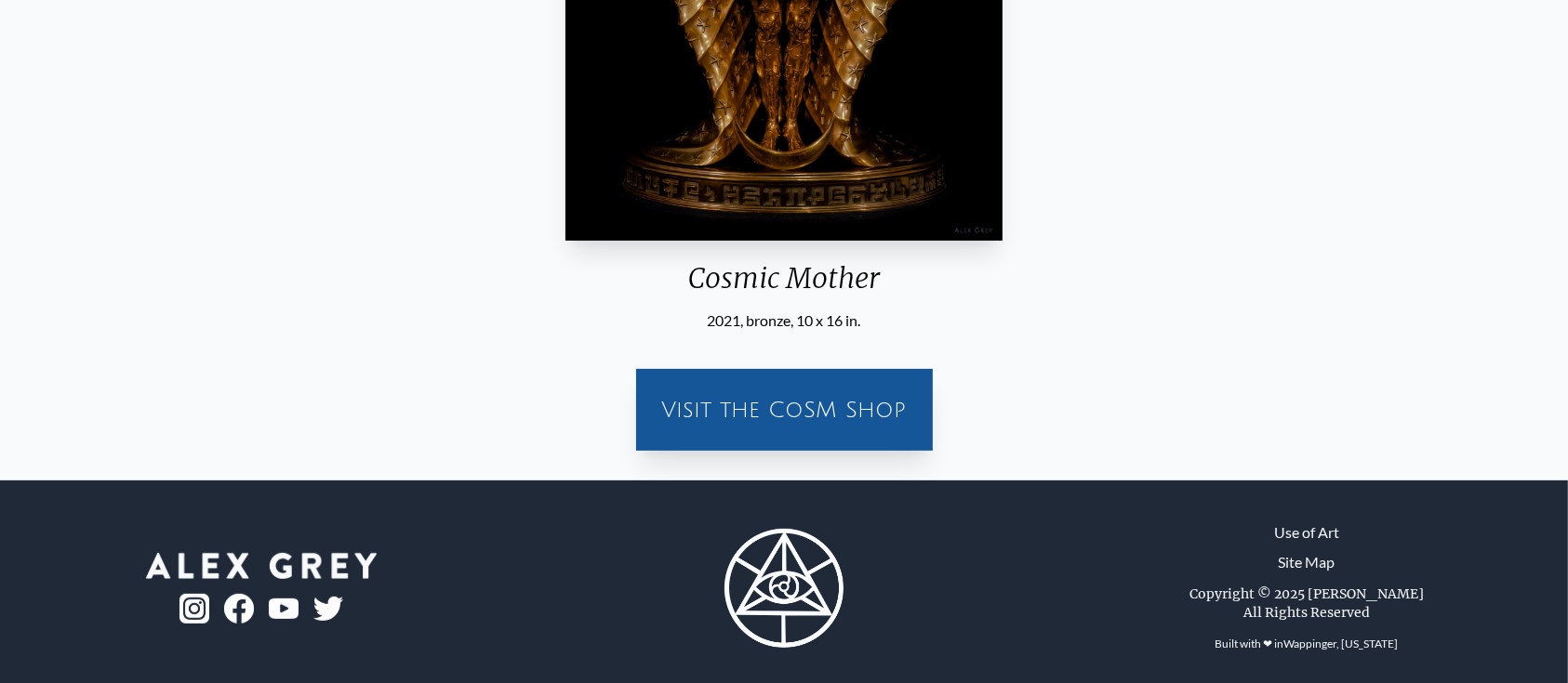
scroll to position [484, 0]
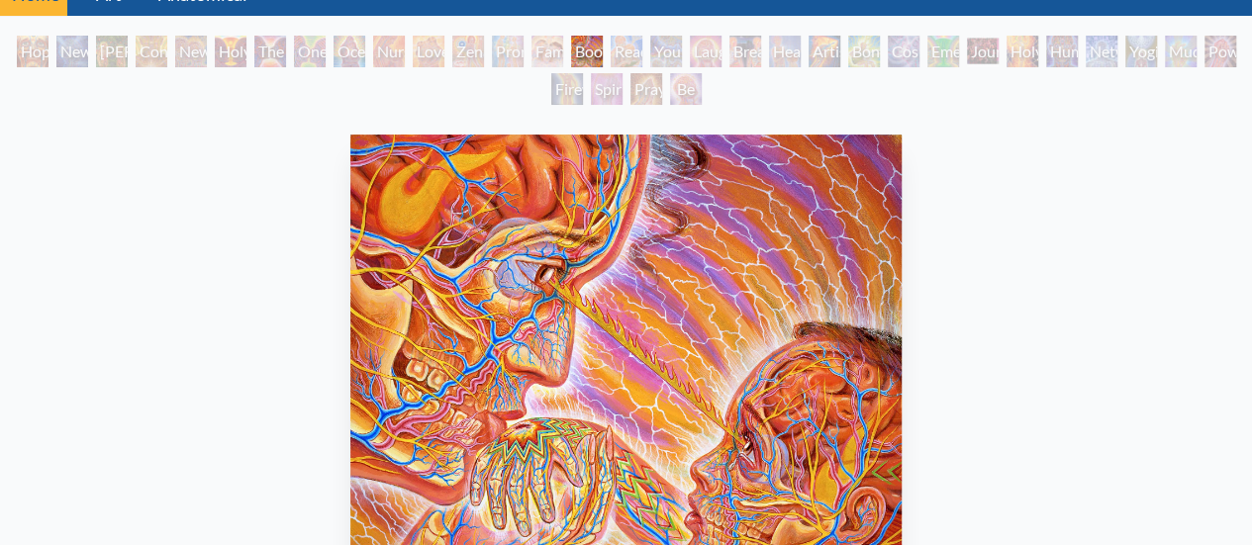
scroll to position [99, 0]
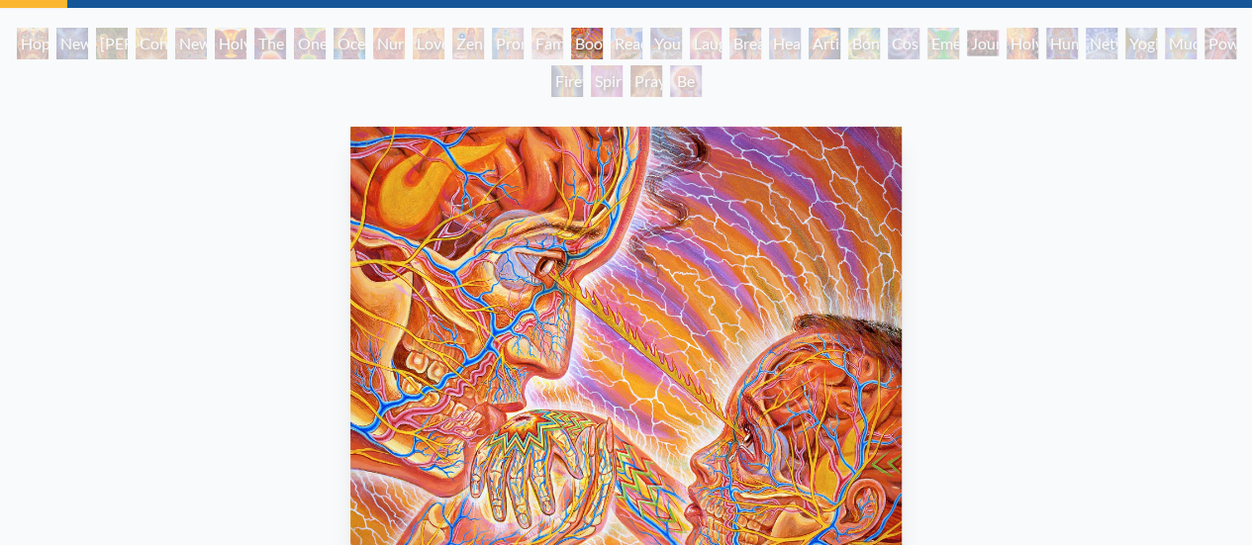
click at [617, 35] on div "Reading" at bounding box center [627, 44] width 32 height 32
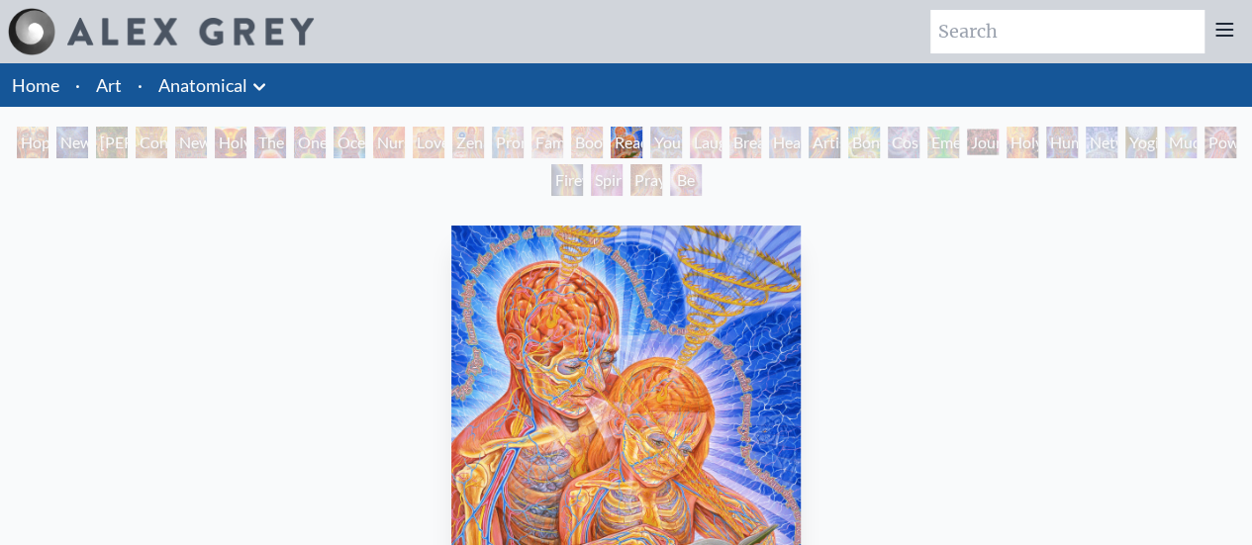
click at [649, 130] on div "Hope New Man [DEMOGRAPHIC_DATA]: [PERSON_NAME] Mind [PERSON_NAME] & Eve Contemp…" at bounding box center [626, 164] width 1252 height 75
click at [682, 136] on div "Young & Old" at bounding box center [666, 143] width 32 height 32
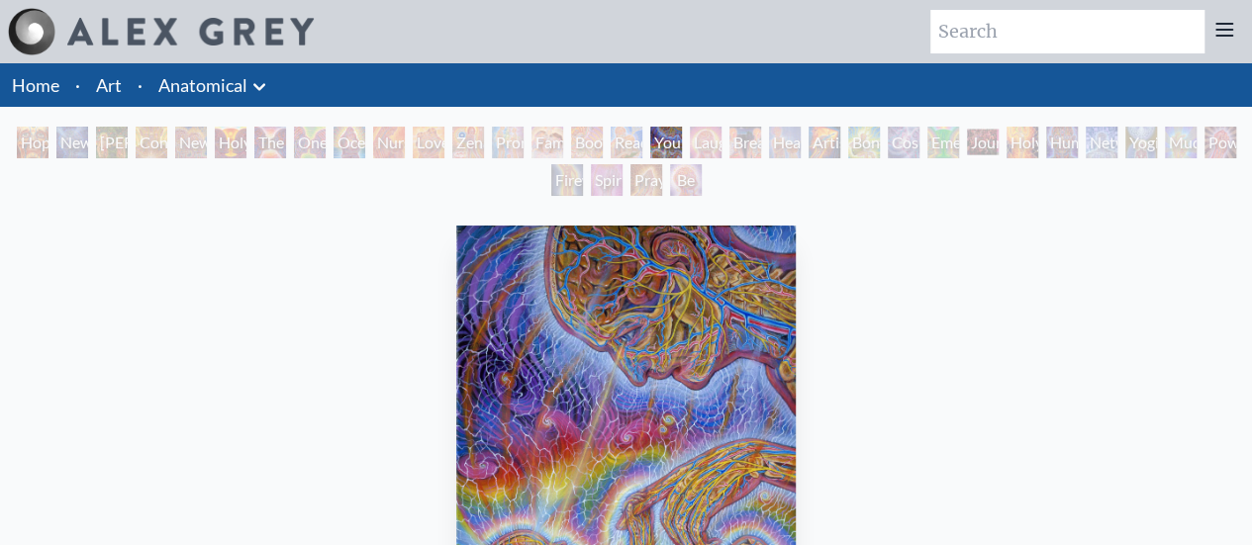
click at [694, 140] on div "Laughing Man" at bounding box center [706, 143] width 32 height 32
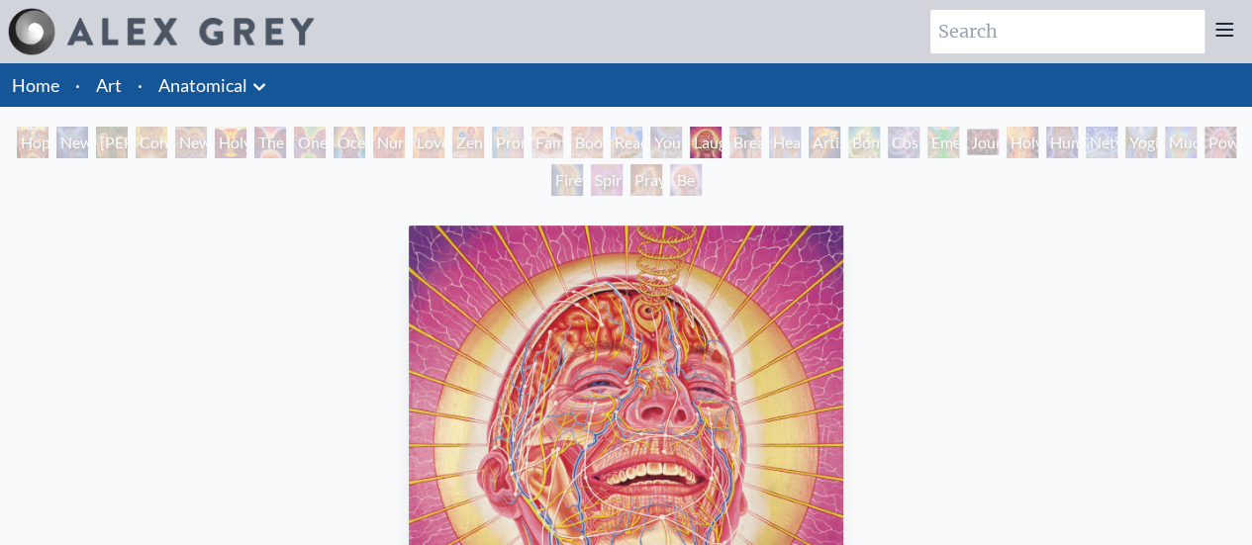
click at [738, 149] on div "Breathing" at bounding box center [745, 143] width 32 height 32
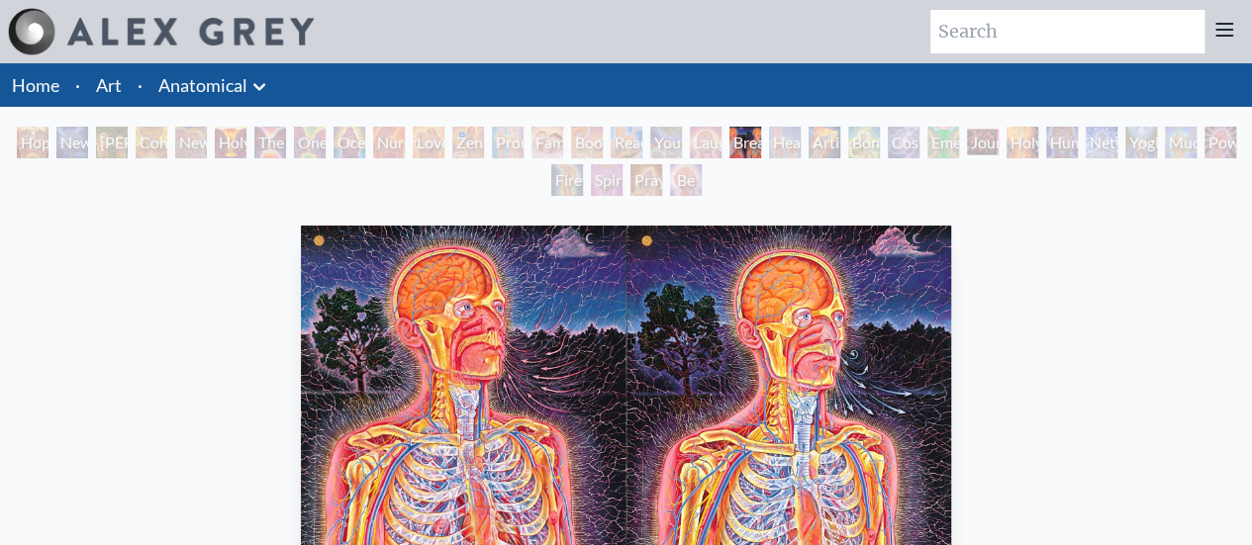
click at [778, 138] on div "Healing" at bounding box center [785, 143] width 32 height 32
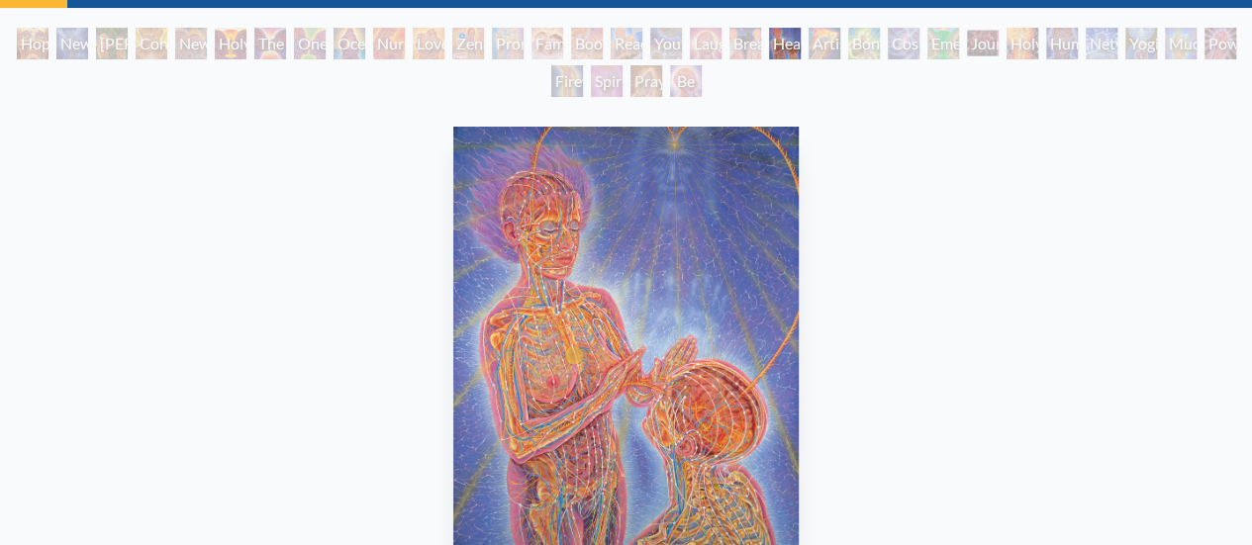
scroll to position [69, 0]
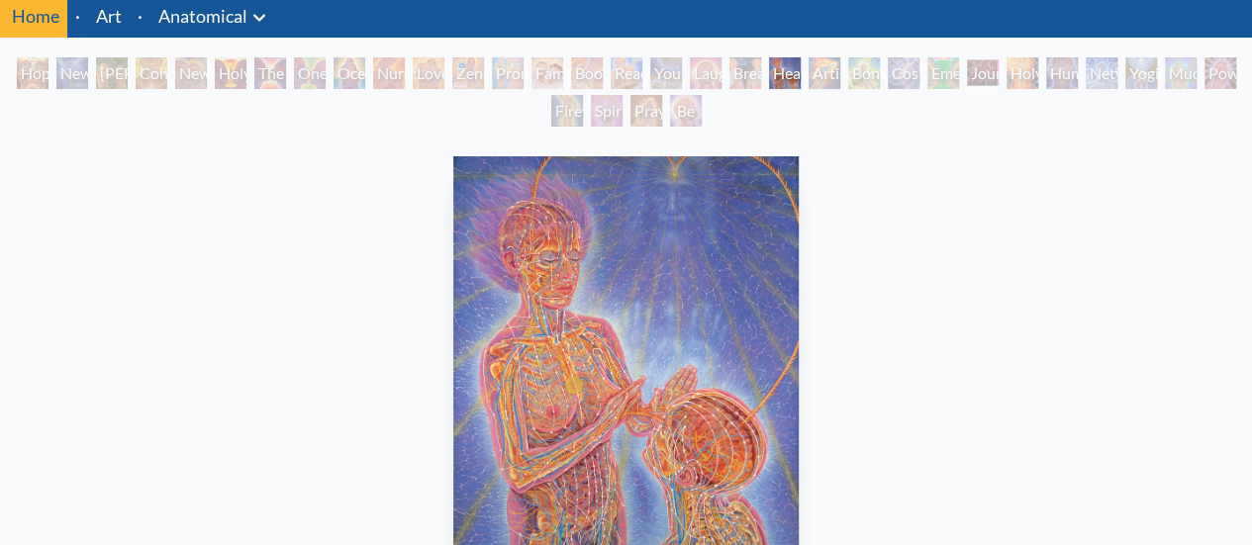
click at [823, 80] on div "Artist's Hand" at bounding box center [825, 73] width 32 height 32
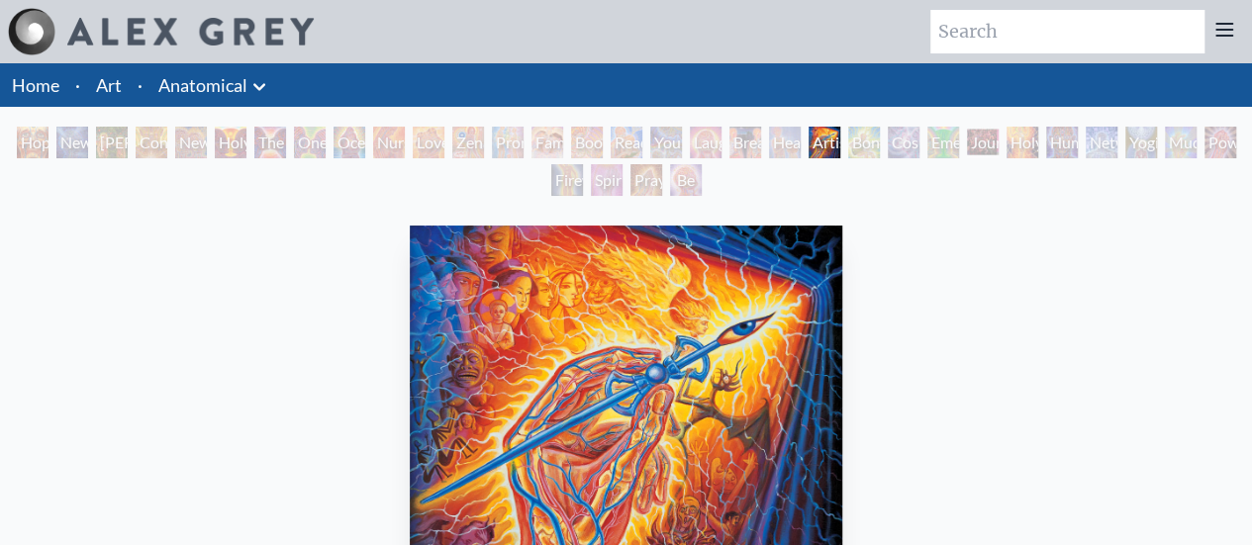
click at [863, 142] on div "Bond" at bounding box center [864, 143] width 32 height 32
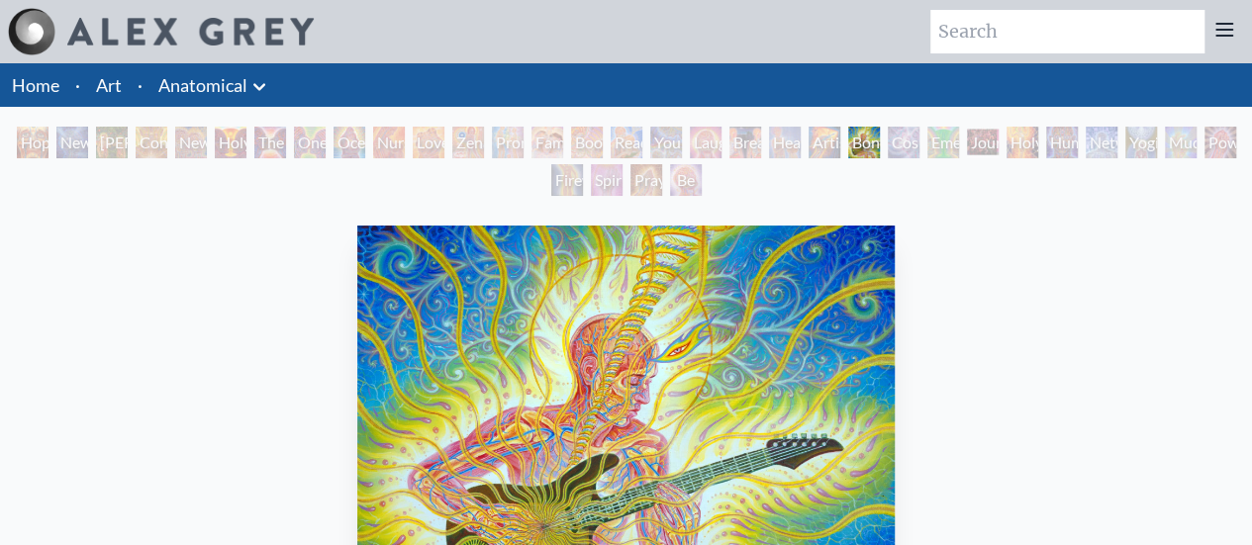
click at [901, 151] on div "Cosmic Lovers" at bounding box center [904, 143] width 32 height 32
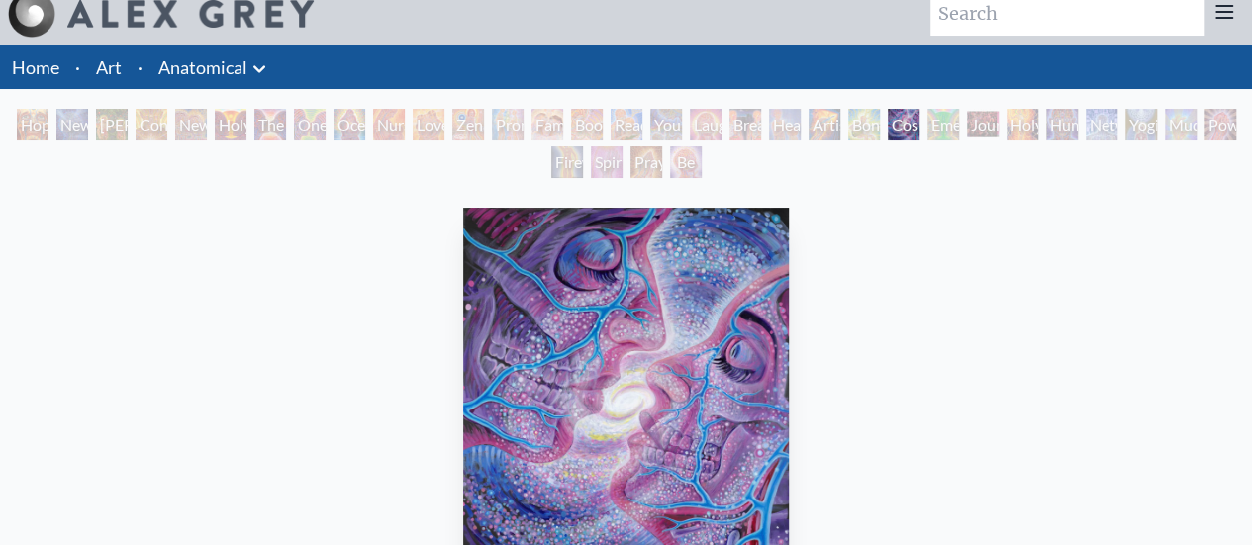
scroll to position [5, 0]
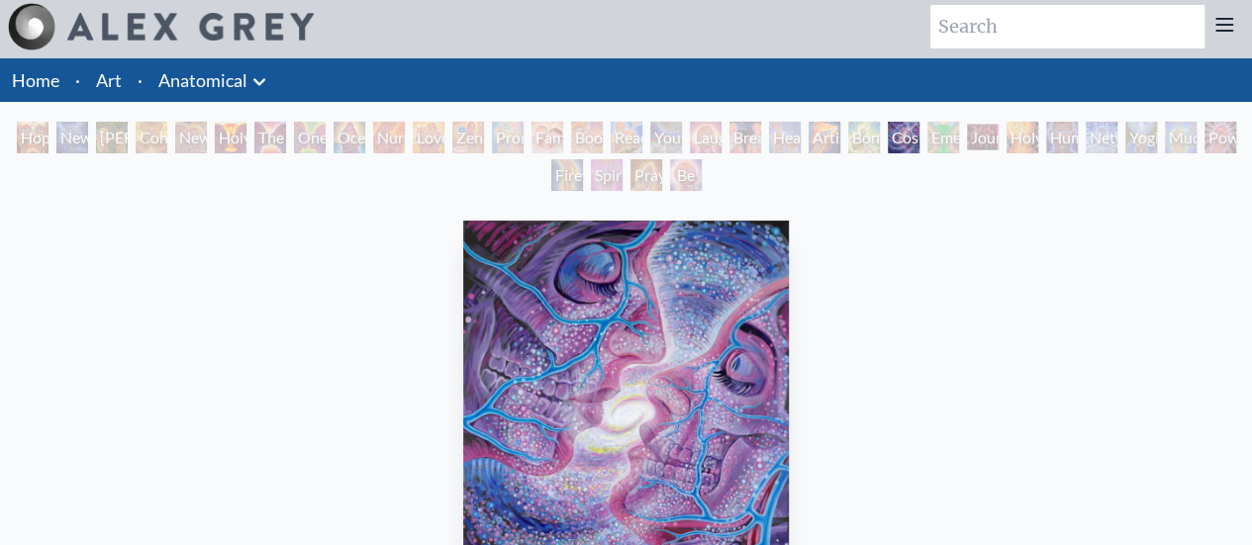
click at [932, 137] on div "Emerald Grail" at bounding box center [943, 138] width 32 height 32
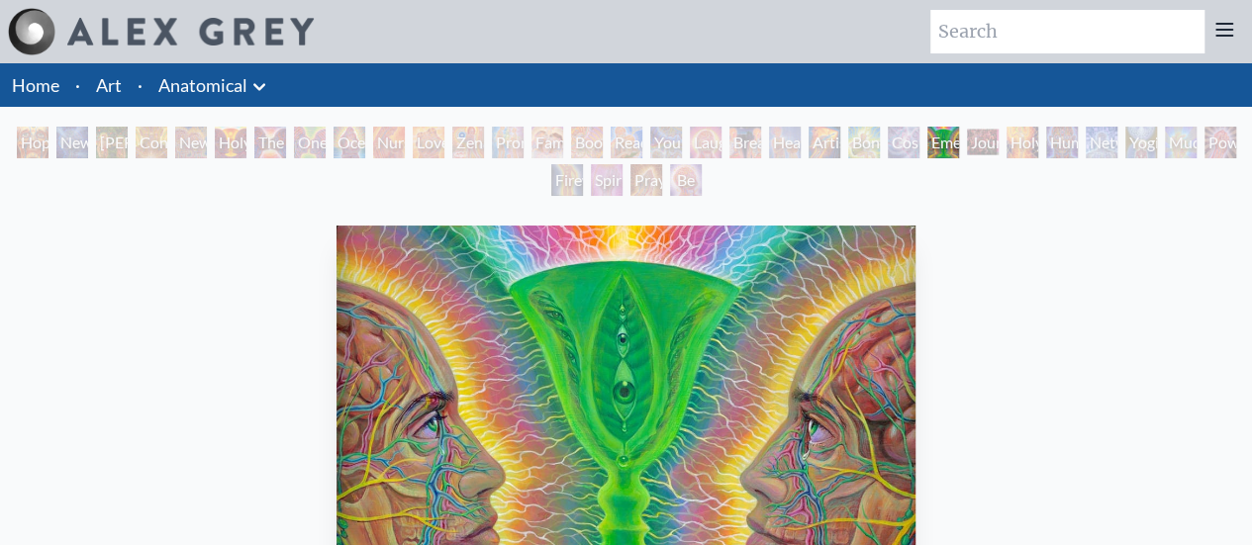
click at [959, 145] on div "Emerald Grail" at bounding box center [943, 143] width 32 height 32
click at [1050, 147] on div "Human Geometry" at bounding box center [1062, 143] width 32 height 32
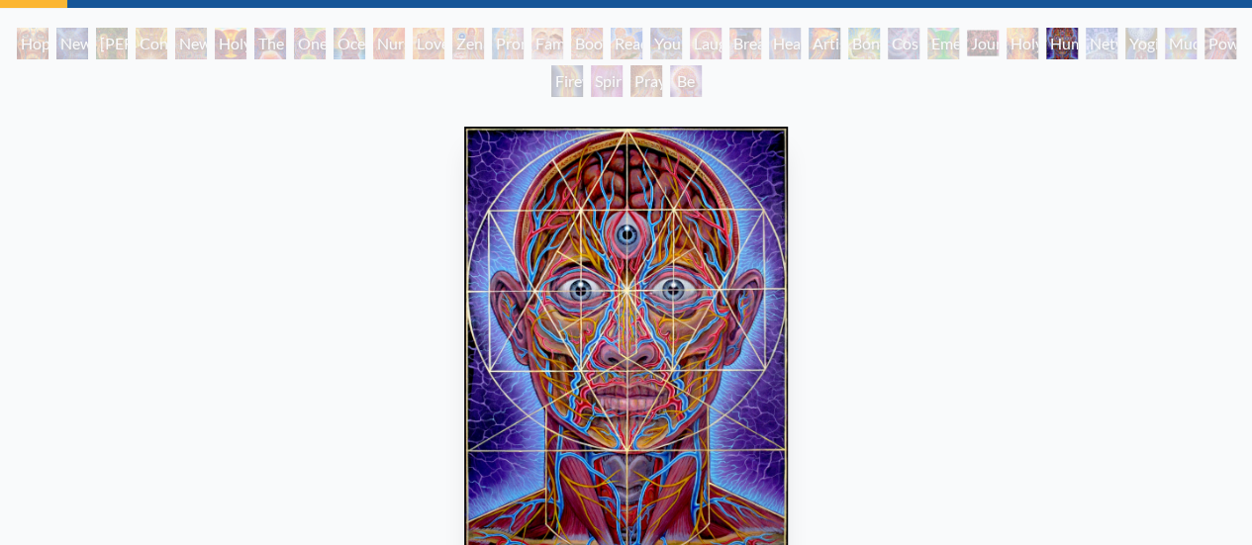
scroll to position [67, 0]
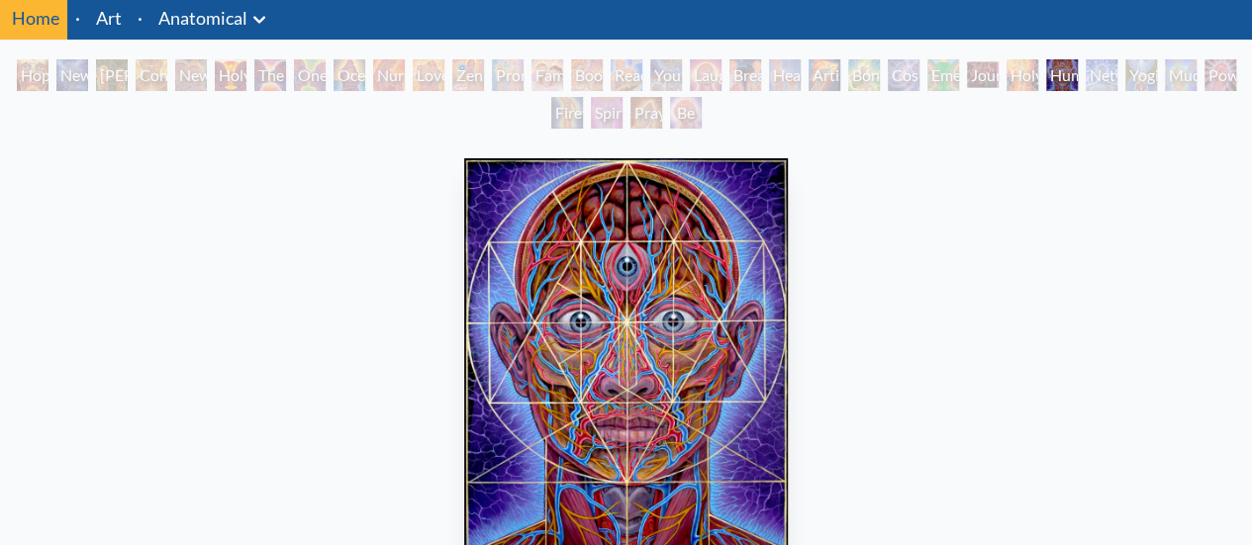
click at [973, 80] on div "Journey of the Wounded Healer" at bounding box center [983, 75] width 32 height 32
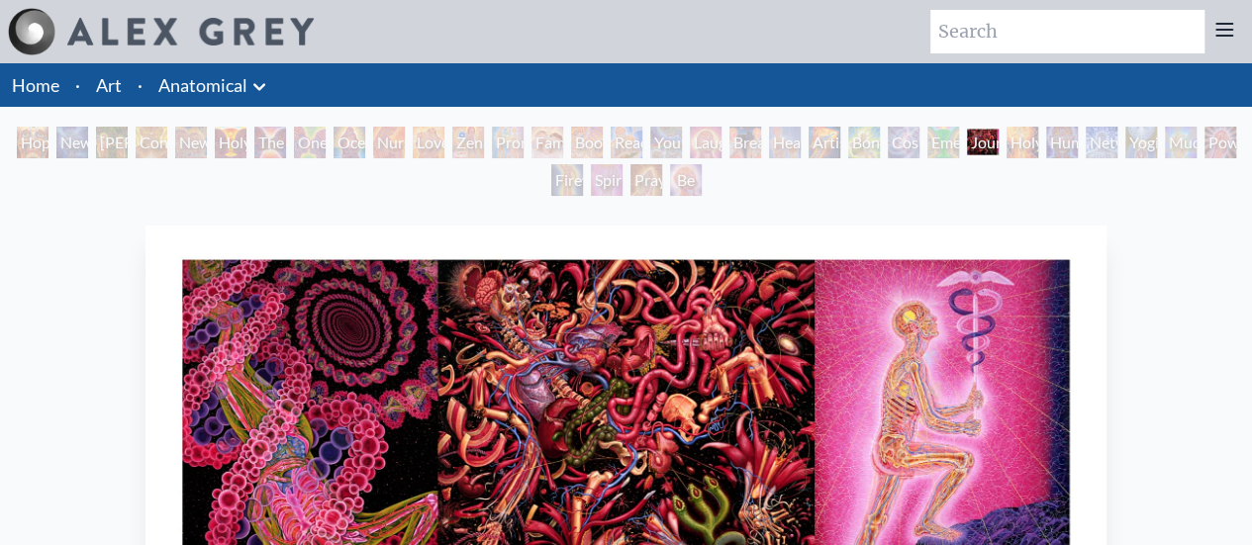
click at [1009, 143] on div "Holy Fire" at bounding box center [1023, 143] width 32 height 32
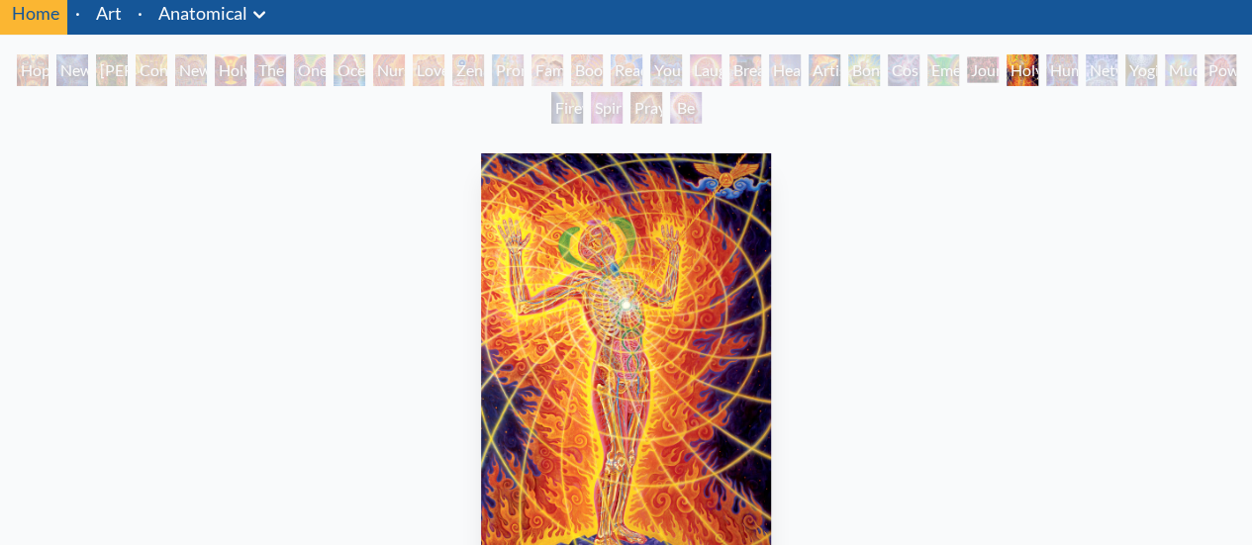
scroll to position [75, 0]
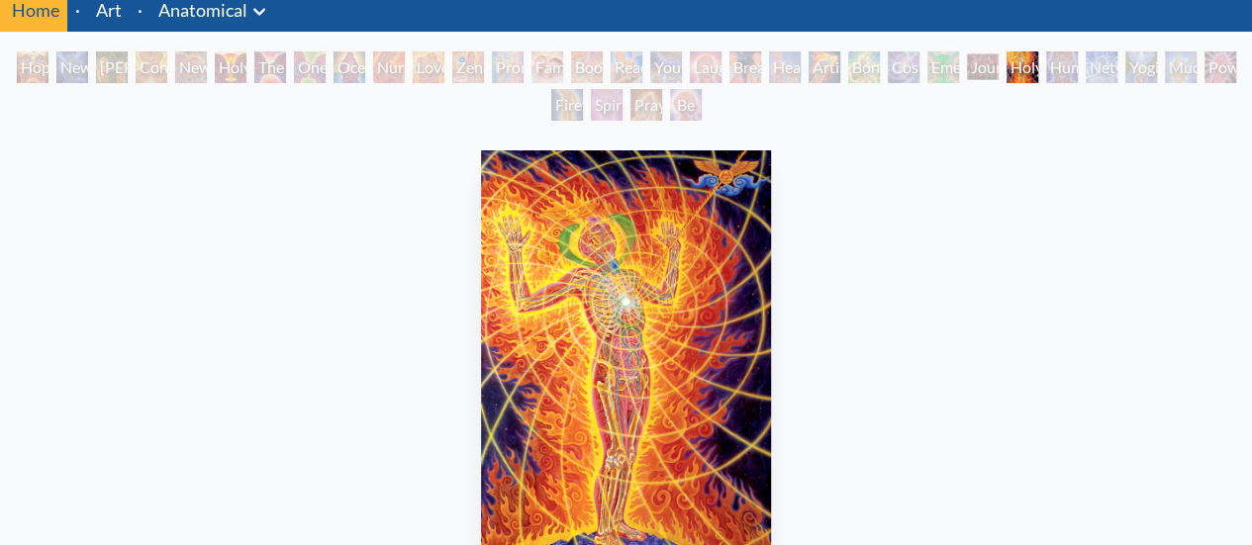
click at [1089, 81] on div "Networks" at bounding box center [1102, 67] width 32 height 32
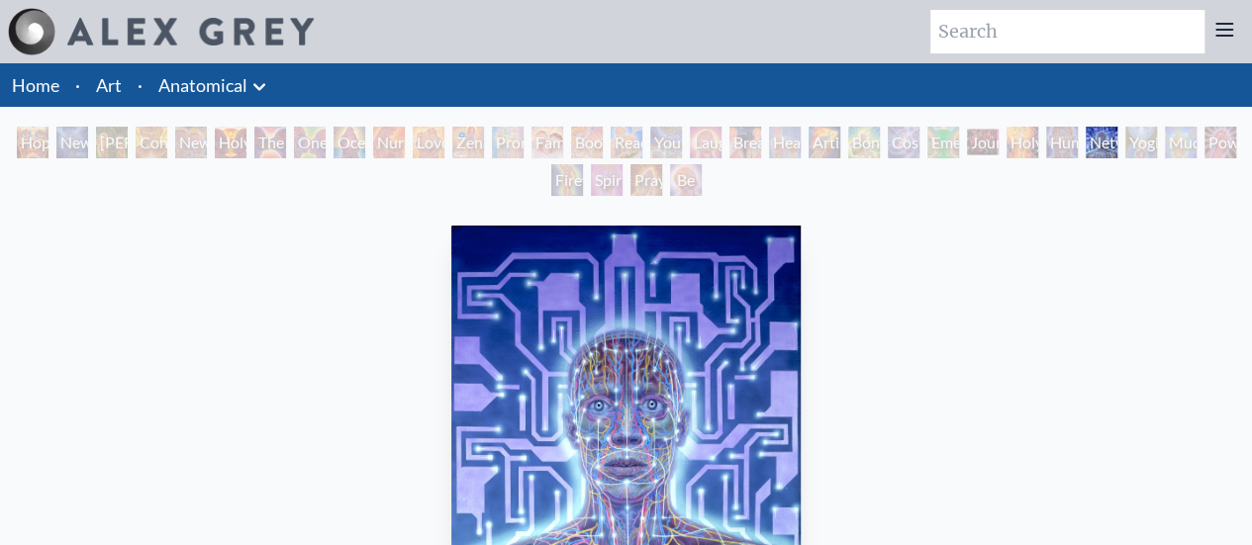
click at [1078, 149] on div "Human Geometry" at bounding box center [1062, 143] width 32 height 32
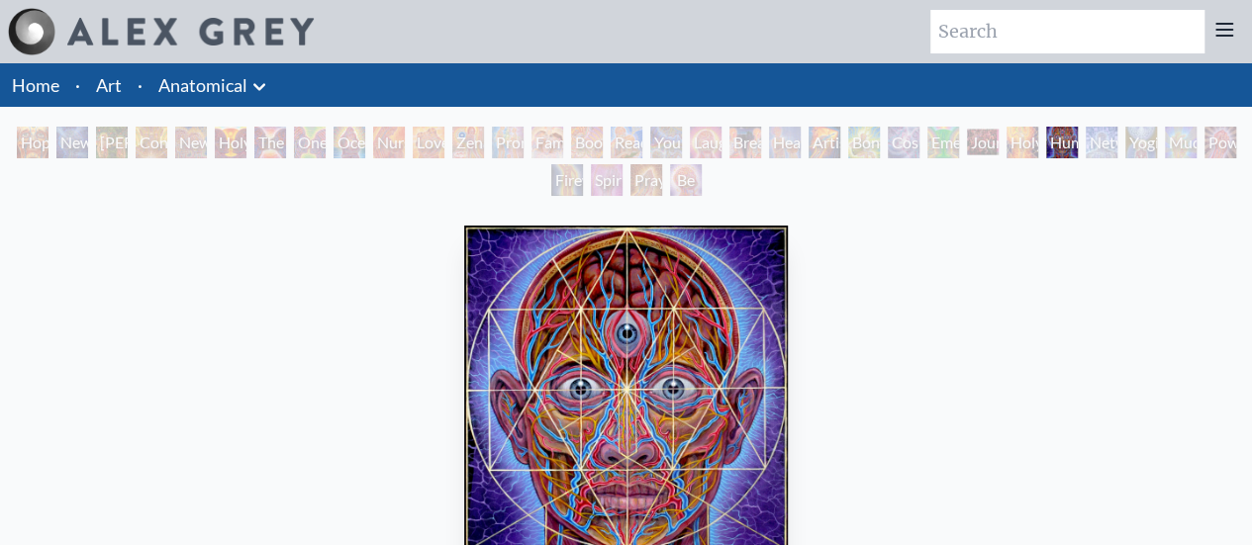
click at [1174, 142] on div "Mudra" at bounding box center [1181, 143] width 32 height 32
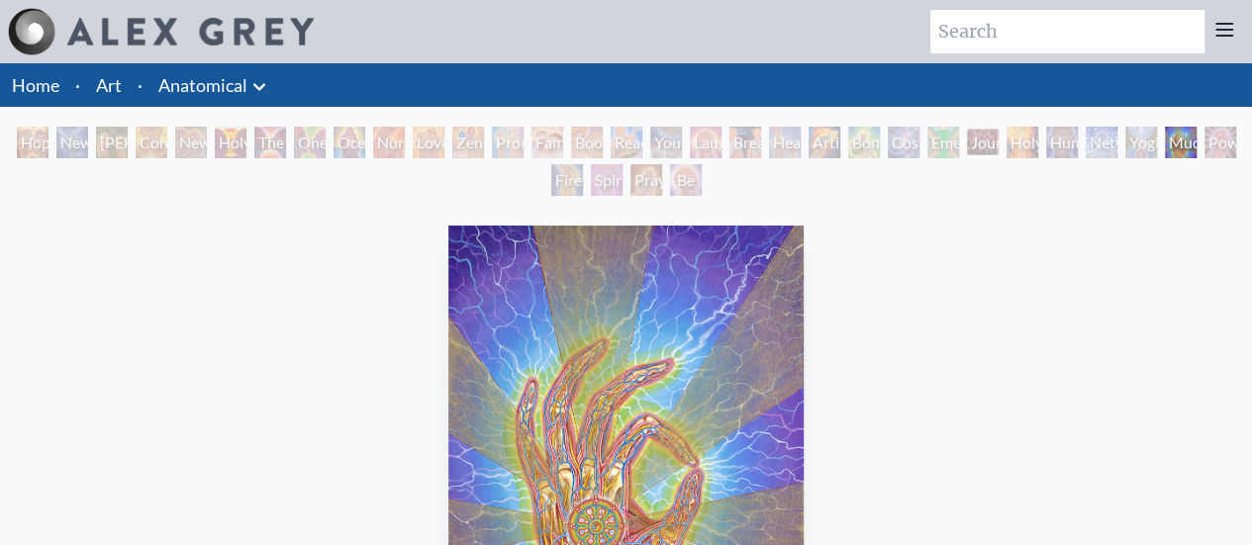
click at [680, 190] on div "Be a Good Human Being" at bounding box center [686, 180] width 32 height 32
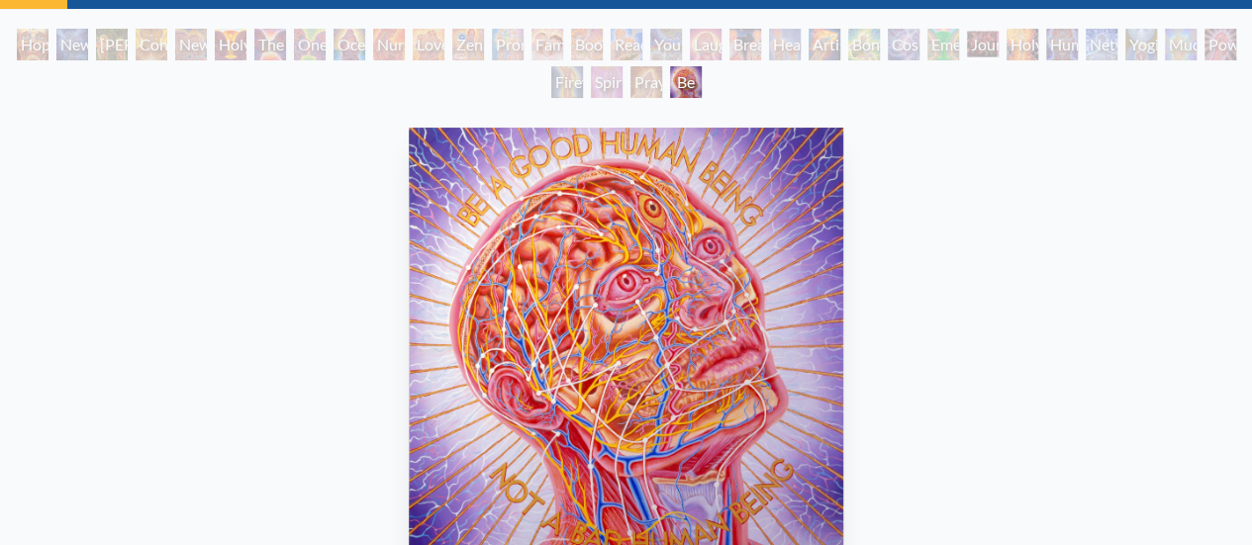
scroll to position [106, 0]
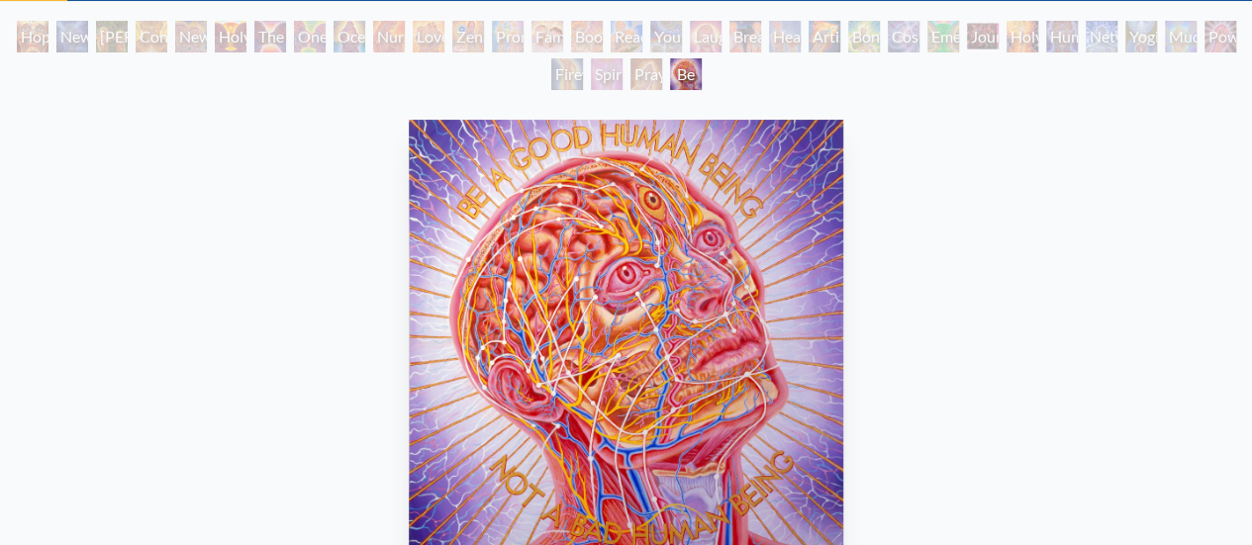
click at [647, 82] on div "Praying Hands" at bounding box center [646, 74] width 32 height 32
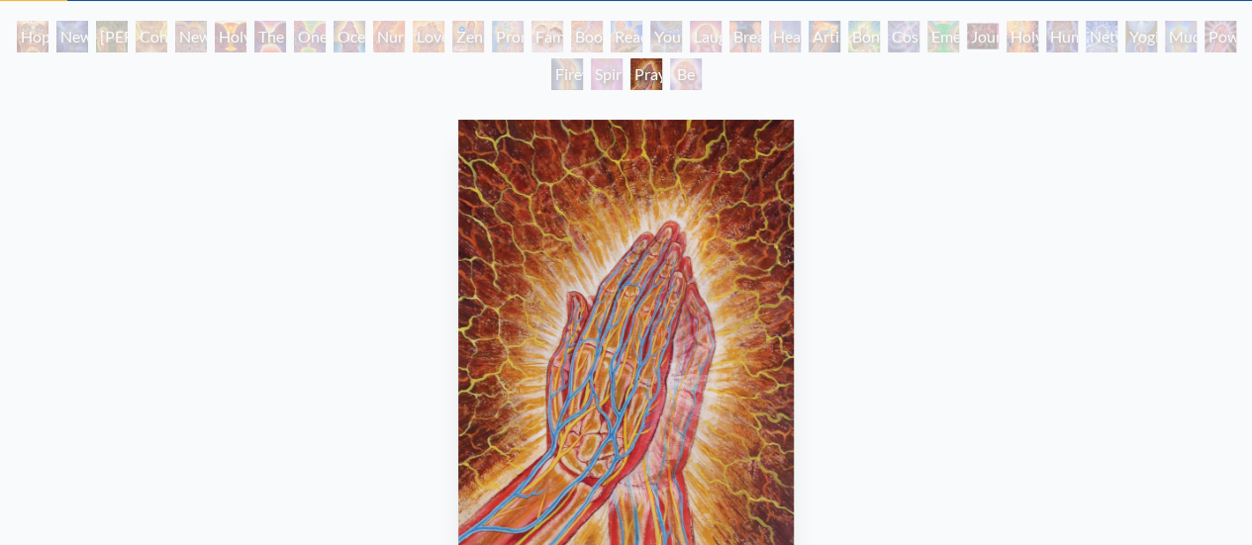
click at [598, 74] on div "Spirit Animates the Flesh" at bounding box center [607, 74] width 32 height 32
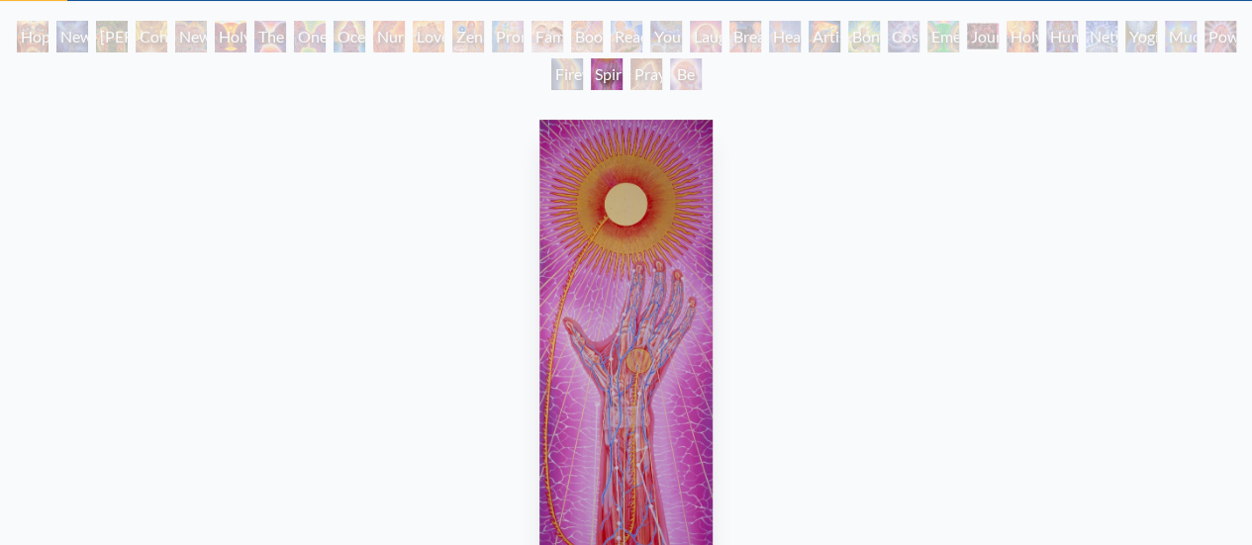
click at [551, 79] on div "Firewalking" at bounding box center [567, 74] width 32 height 32
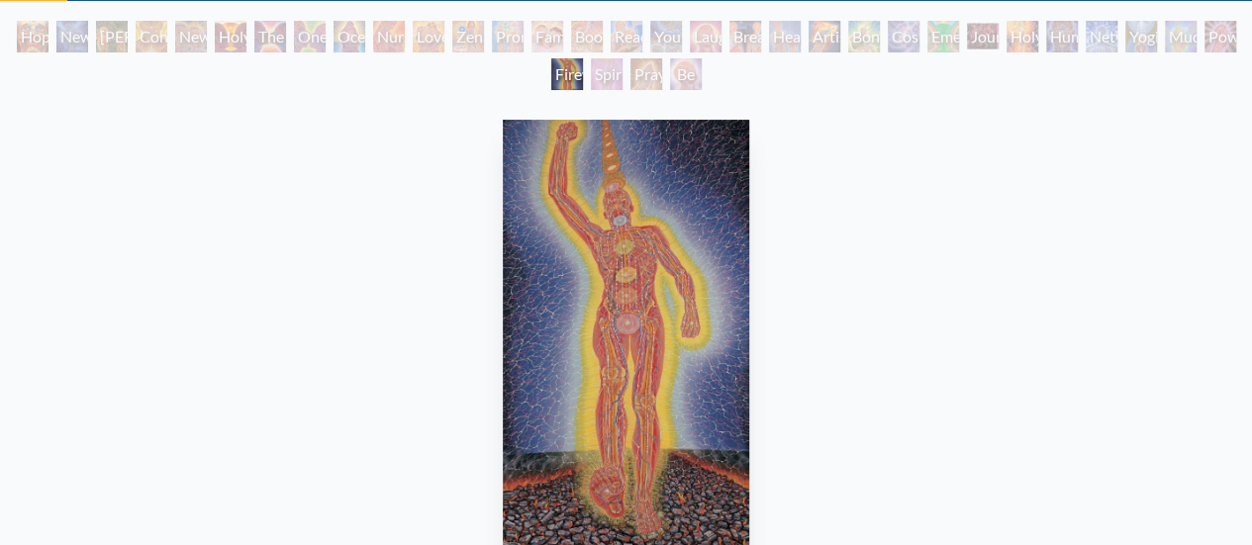
click at [67, 40] on div "New Man 4: Christ Mind" at bounding box center [72, 37] width 32 height 32
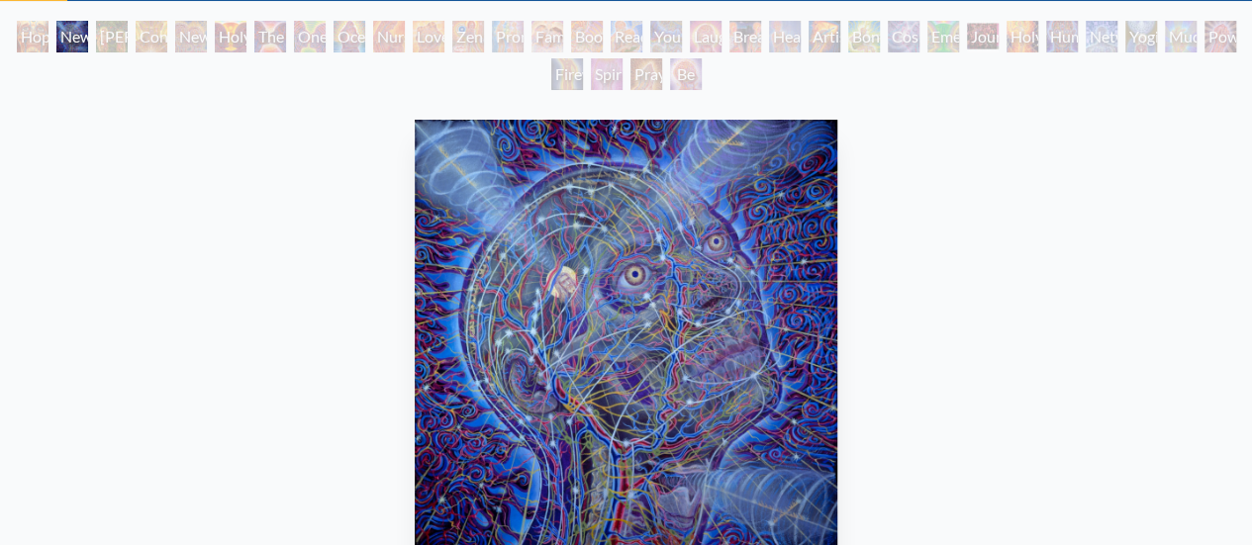
click at [101, 31] on div "Adam & Eve" at bounding box center [112, 37] width 32 height 32
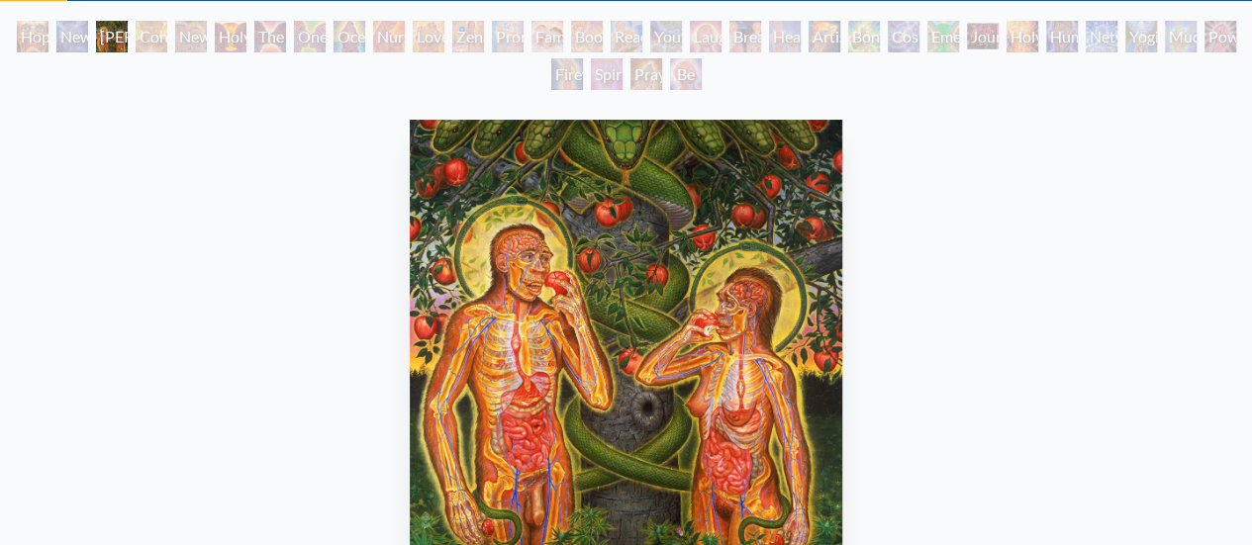
click at [207, 36] on div "New Man New Woman" at bounding box center [191, 37] width 32 height 32
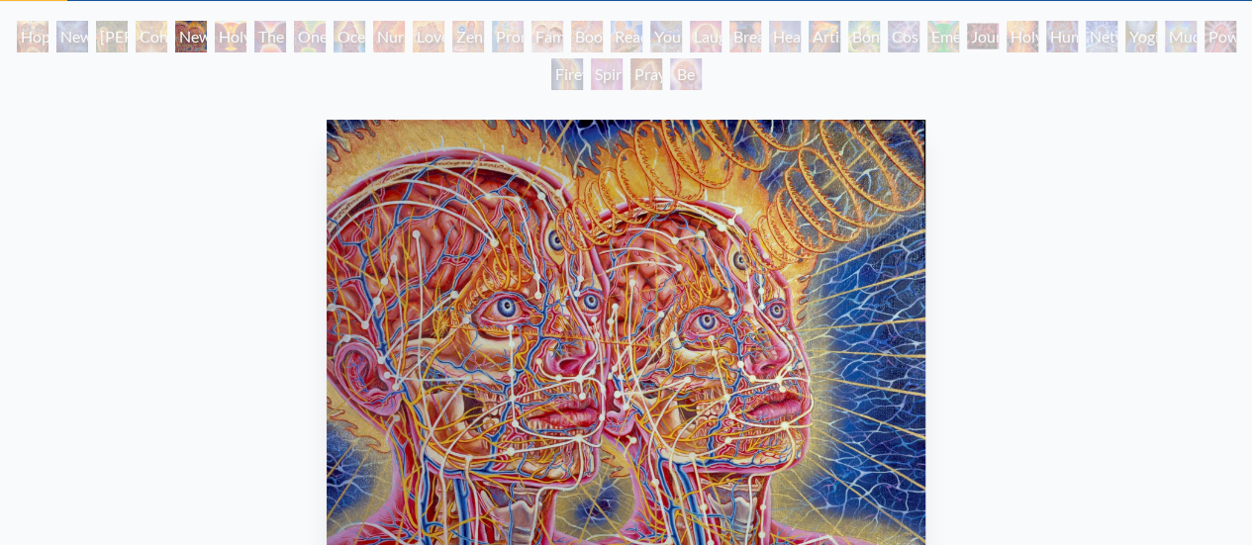
click at [378, 41] on div "Nursing" at bounding box center [389, 37] width 32 height 32
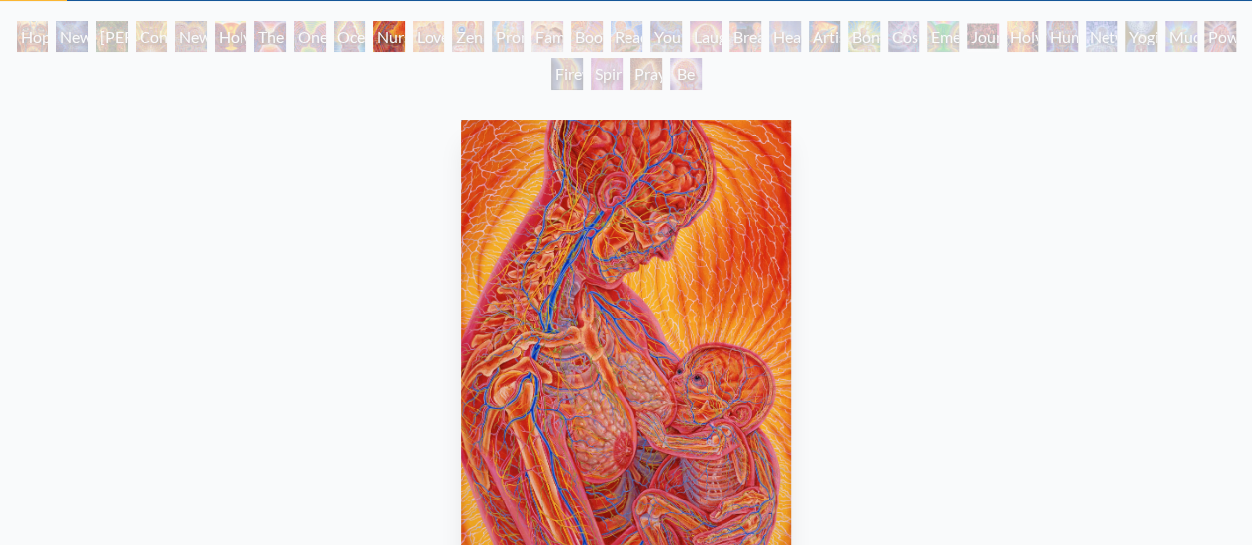
click at [345, 50] on div "Ocean of Love Bliss" at bounding box center [350, 37] width 32 height 32
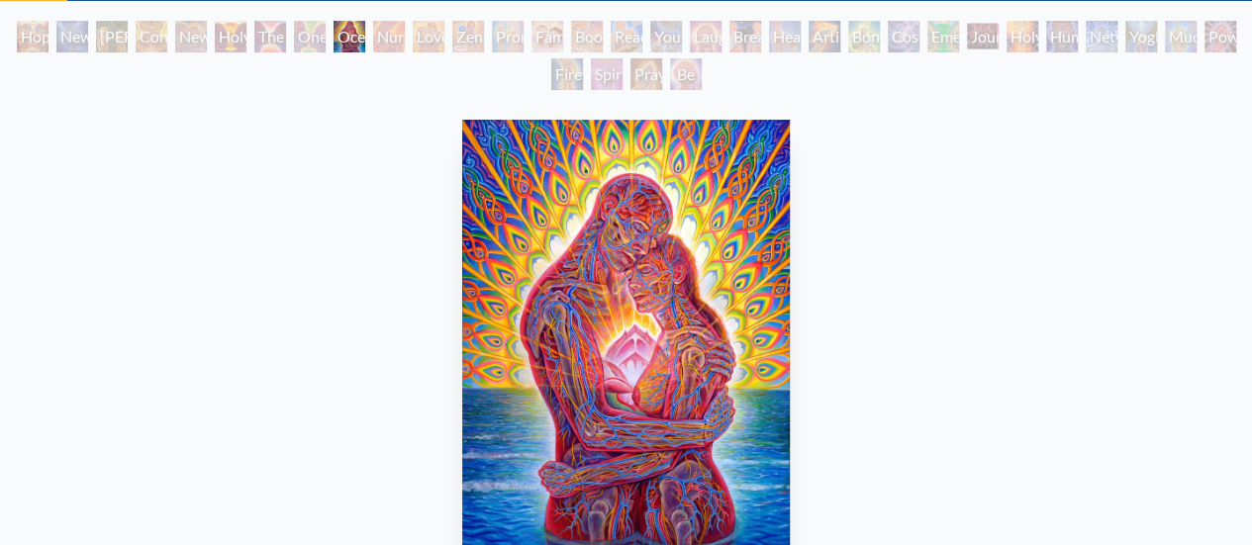
click at [294, 37] on div "One Taste" at bounding box center [310, 37] width 32 height 32
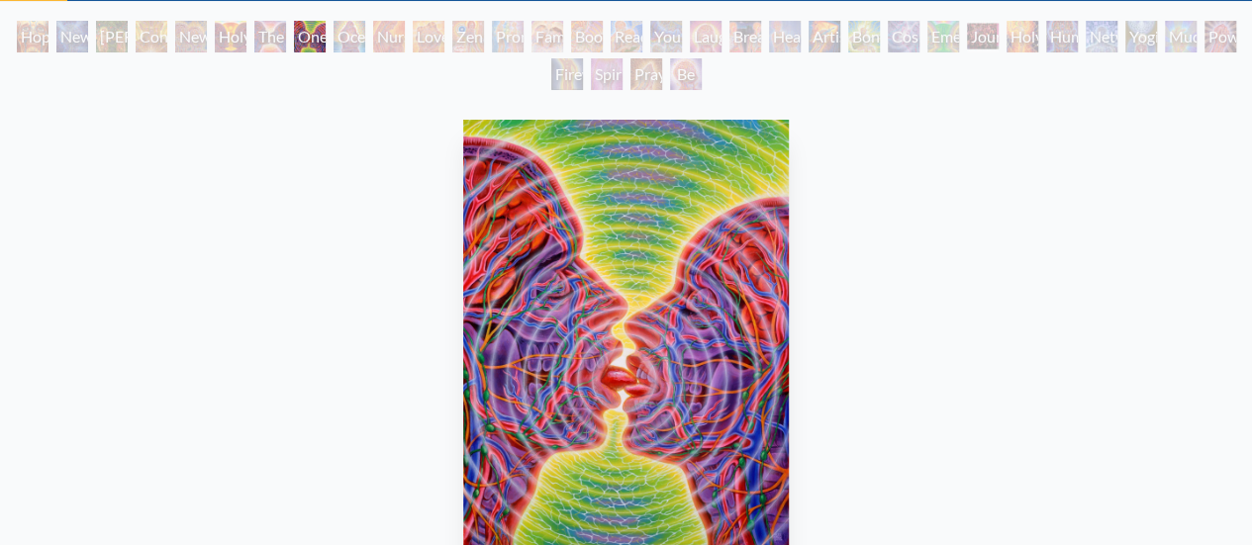
click at [255, 37] on div "The Kiss" at bounding box center [270, 37] width 32 height 32
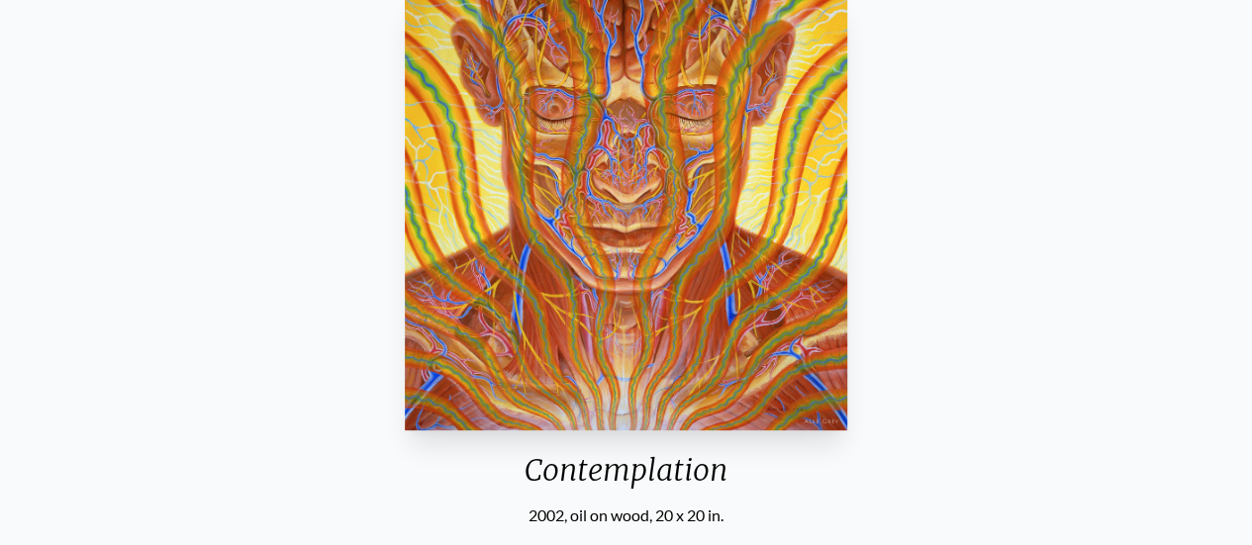
scroll to position [233, 0]
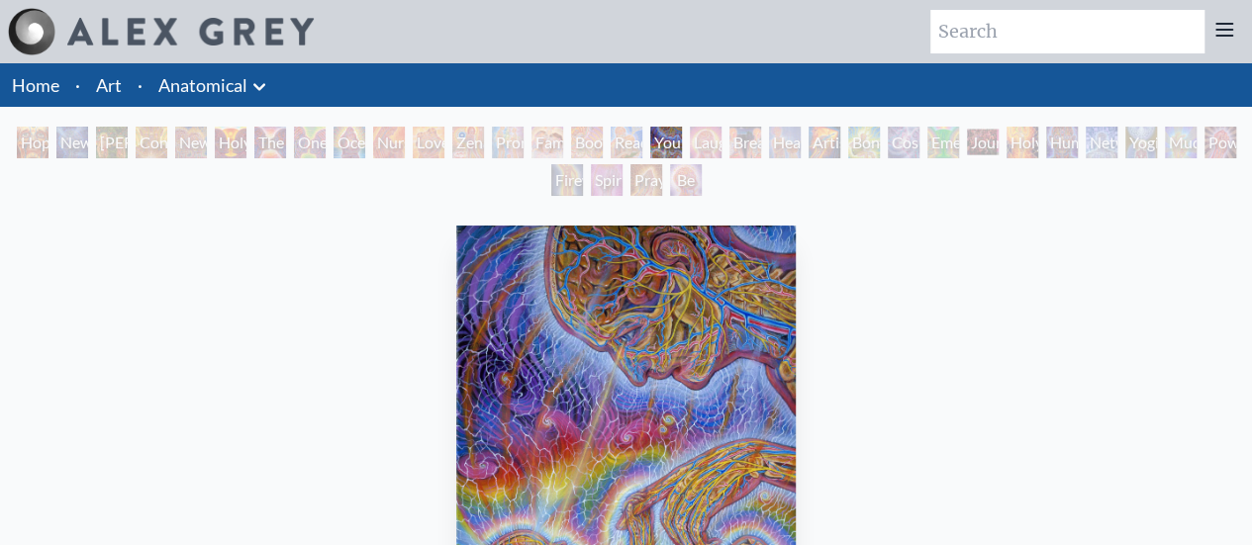
click at [731, 254] on img "17 / 35" at bounding box center [625, 444] width 338 height 436
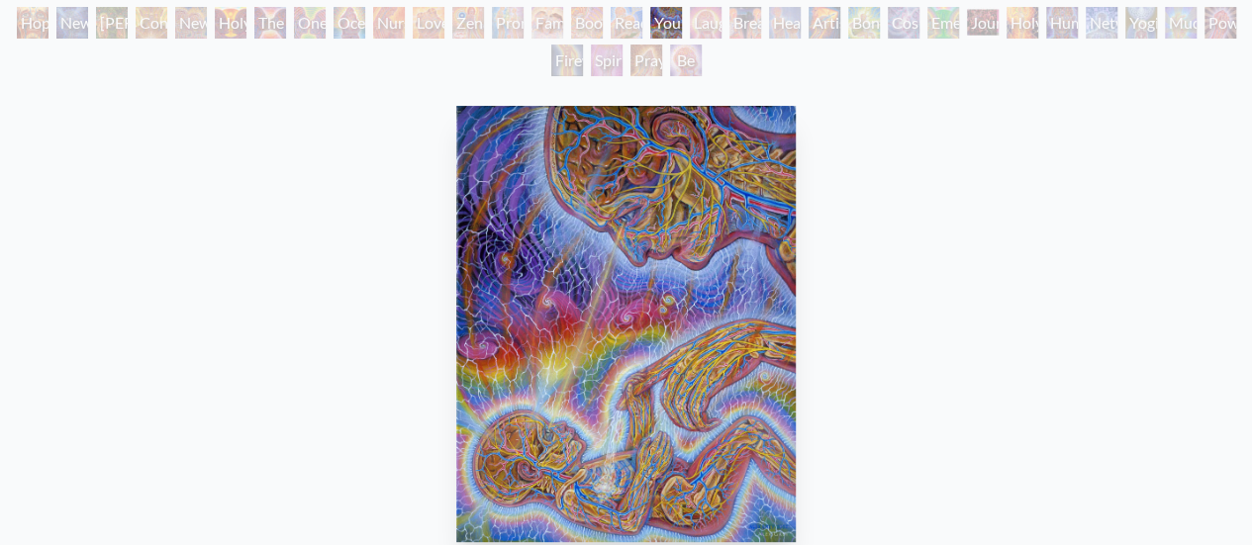
scroll to position [122, 0]
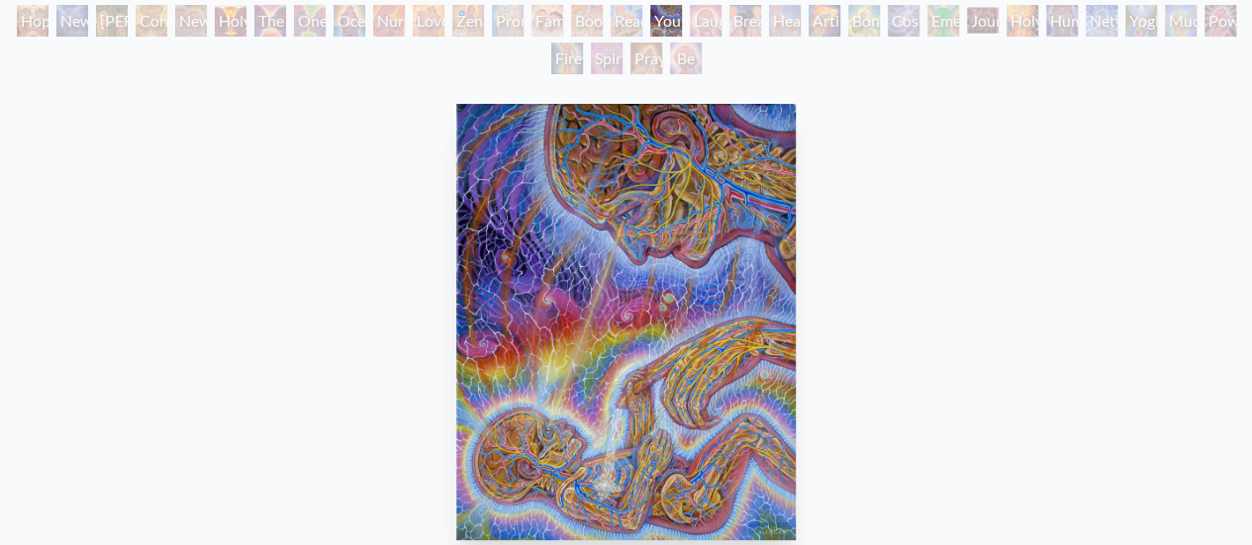
click at [707, 13] on div "Laughing Man" at bounding box center [706, 21] width 32 height 32
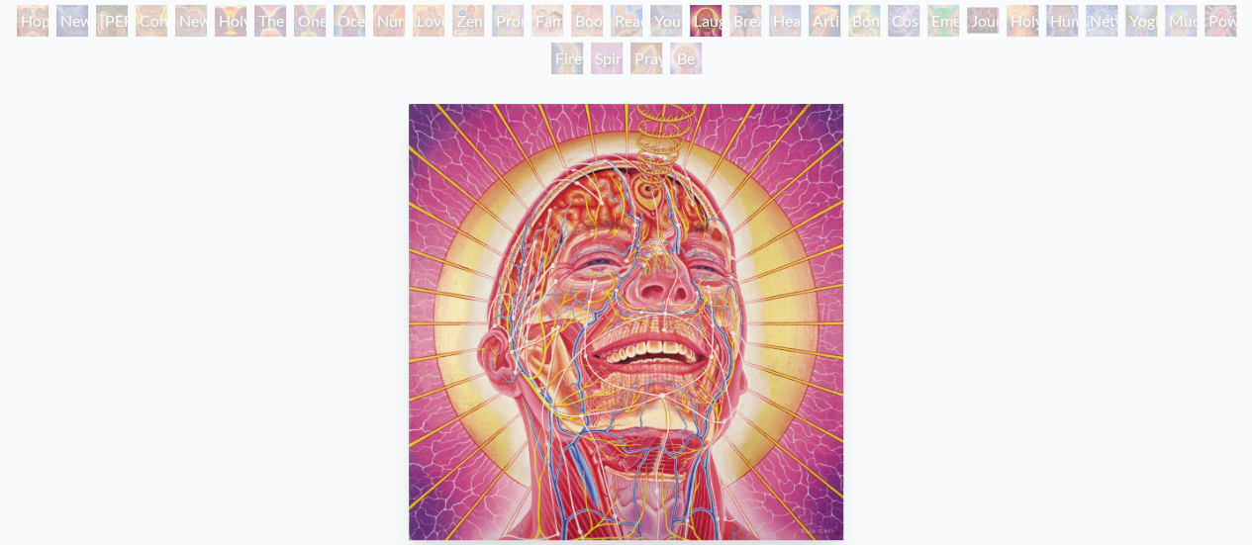
click at [812, 32] on div "Artist's Hand" at bounding box center [825, 21] width 32 height 32
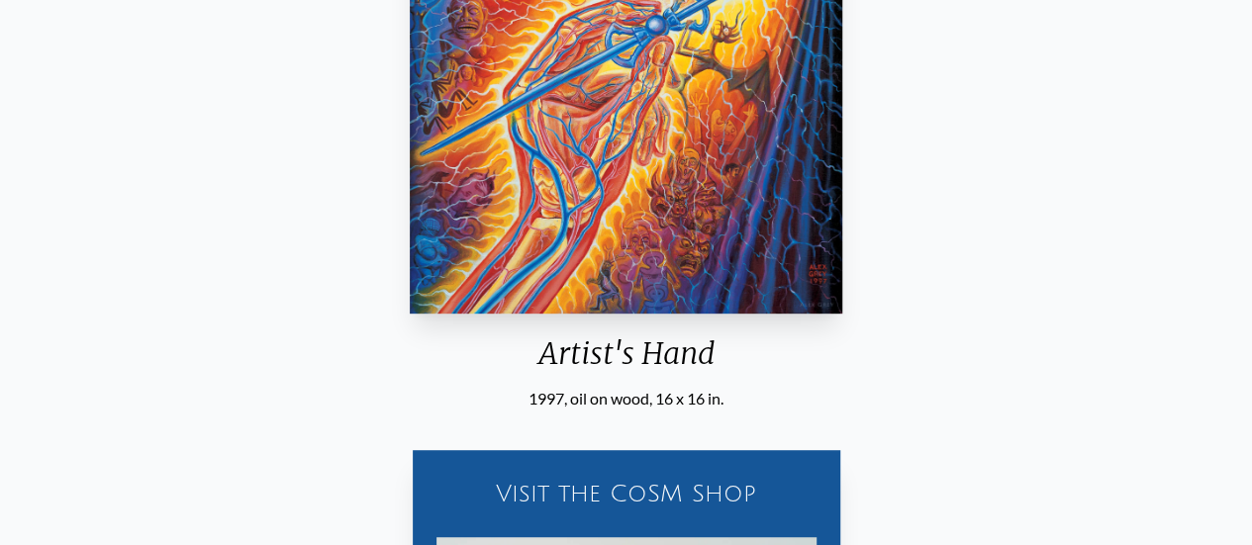
scroll to position [352, 0]
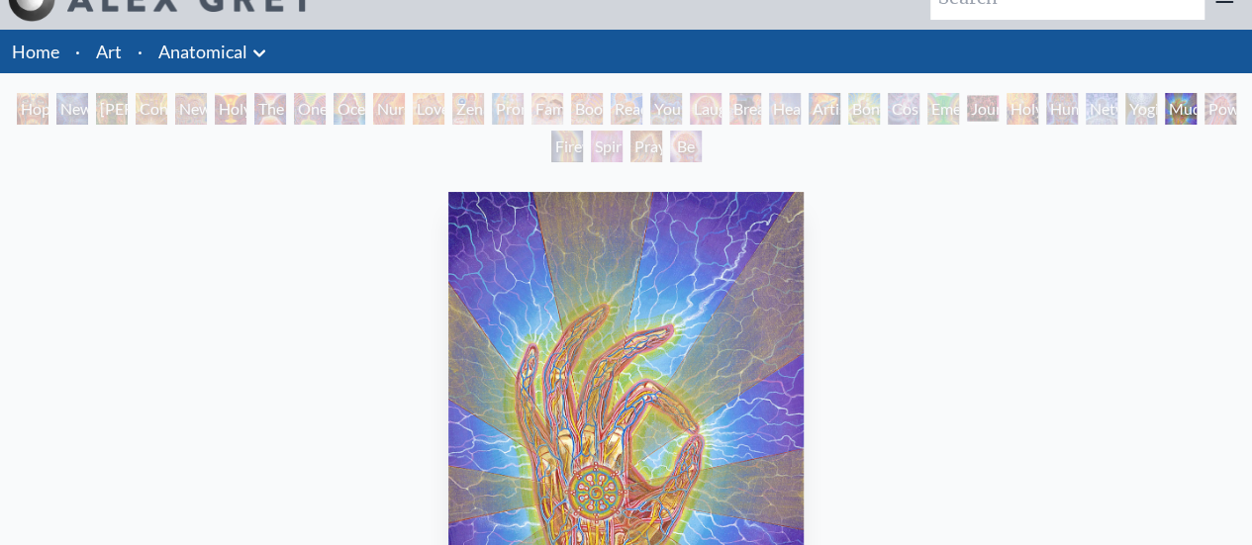
scroll to position [30, 0]
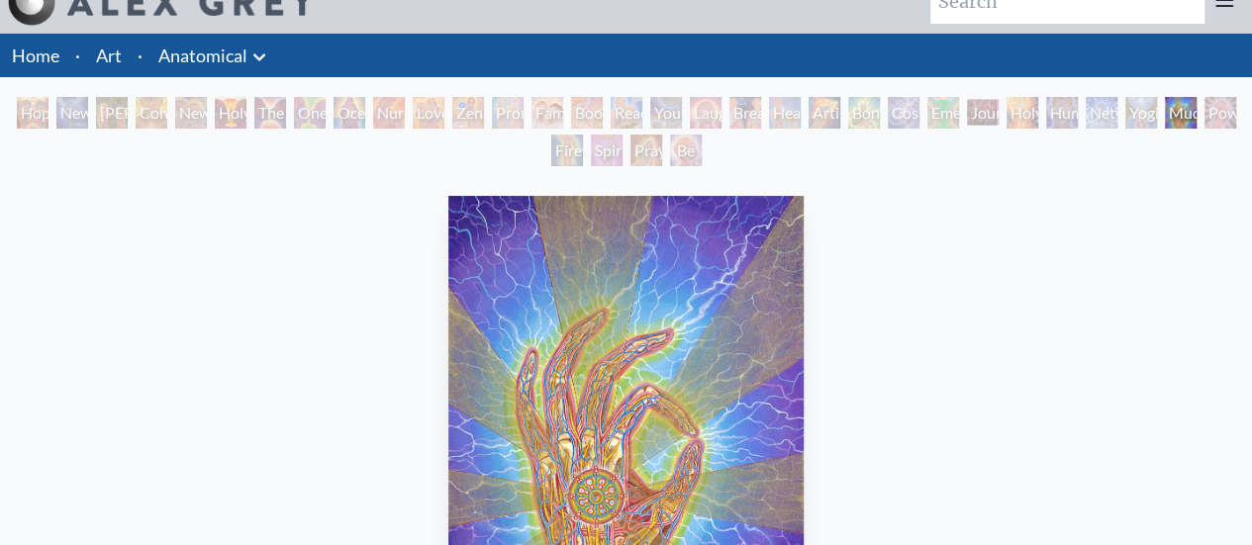
click at [688, 162] on div "Be a Good Human Being" at bounding box center [686, 151] width 32 height 32
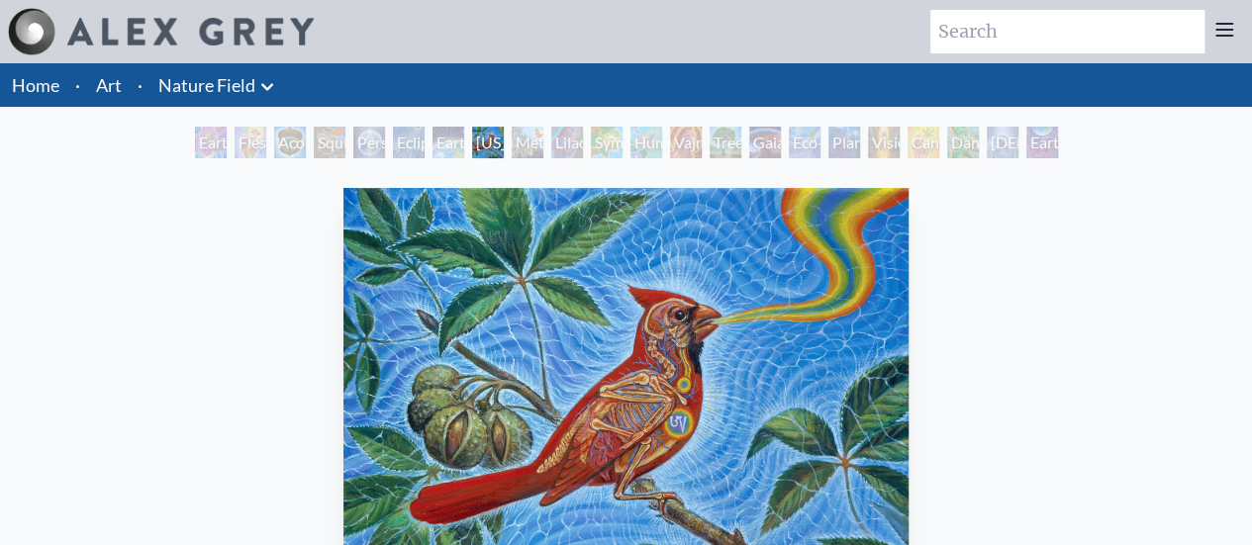
click at [445, 146] on div "Earth Energies" at bounding box center [449, 143] width 32 height 32
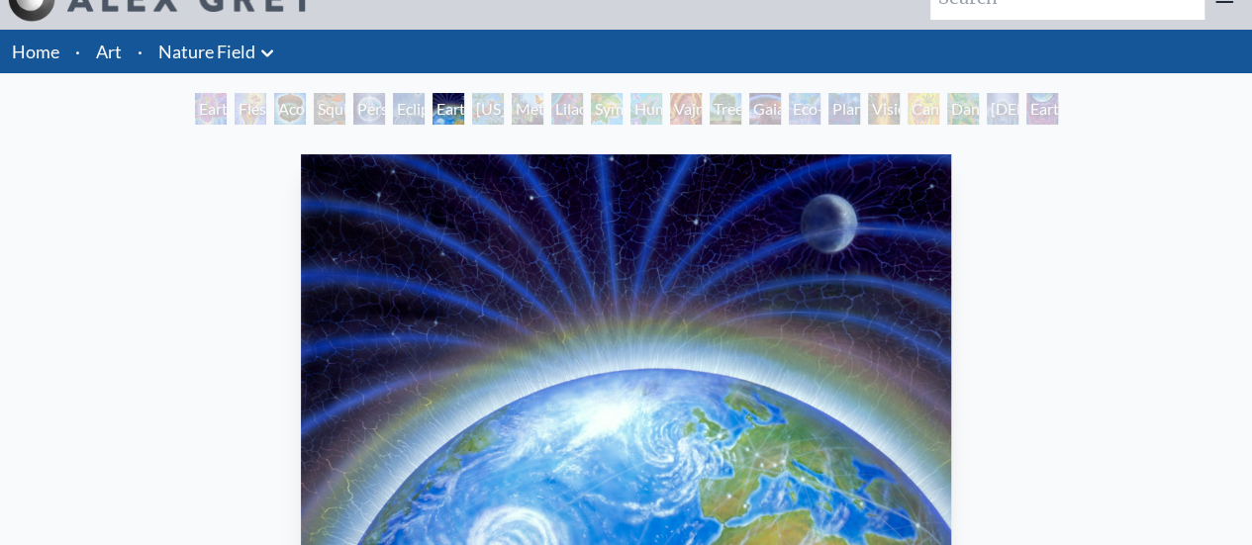
scroll to position [27, 0]
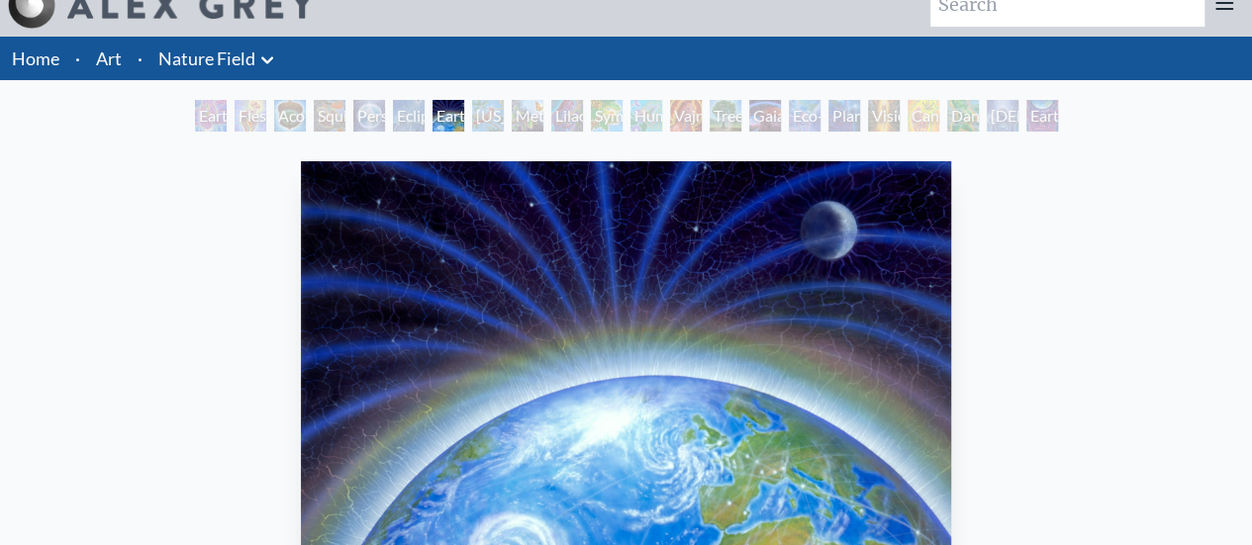
click at [433, 119] on div "Earth Energies" at bounding box center [449, 116] width 32 height 32
click at [444, 117] on div "Earth Energies" at bounding box center [449, 116] width 32 height 32
click at [376, 118] on div "Person Planet" at bounding box center [369, 116] width 32 height 32
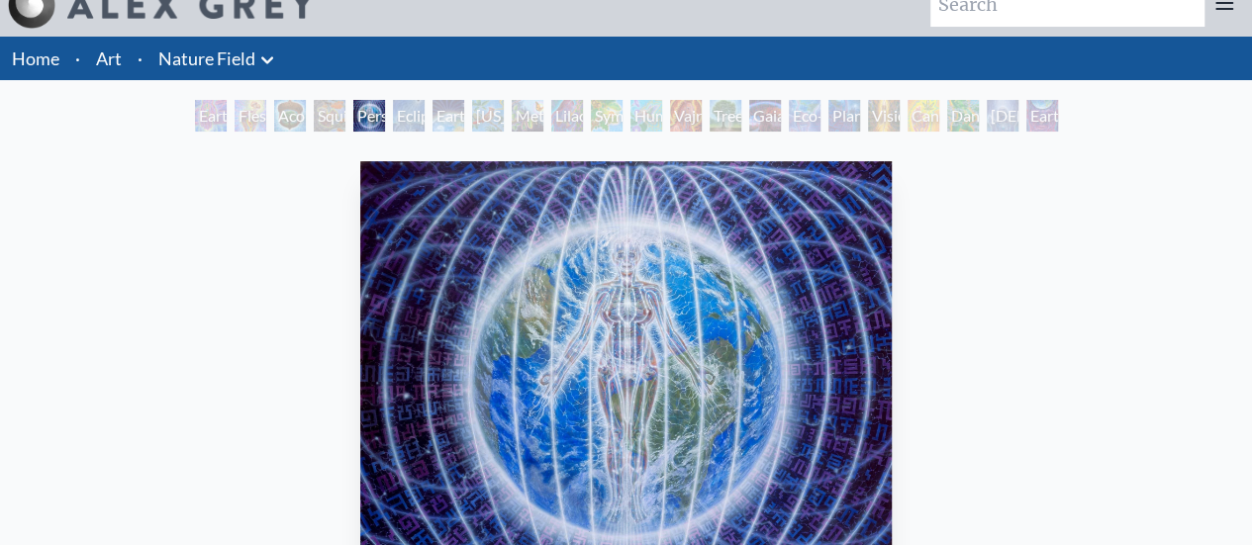
click at [404, 119] on div "Eclipse" at bounding box center [409, 116] width 32 height 32
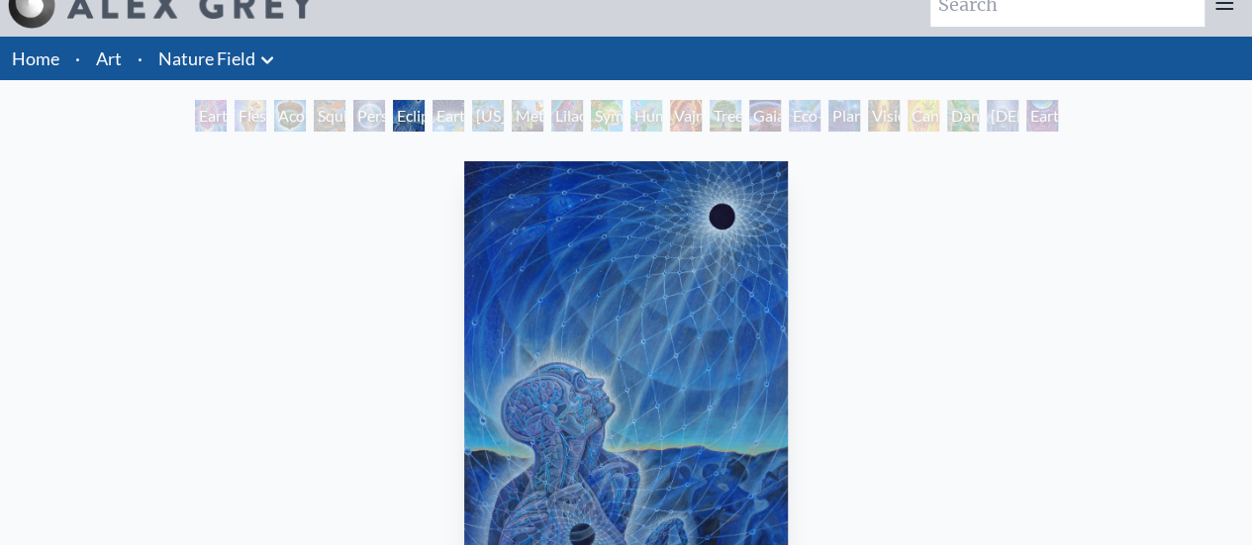
click at [329, 124] on div "Squirrel" at bounding box center [330, 116] width 32 height 32
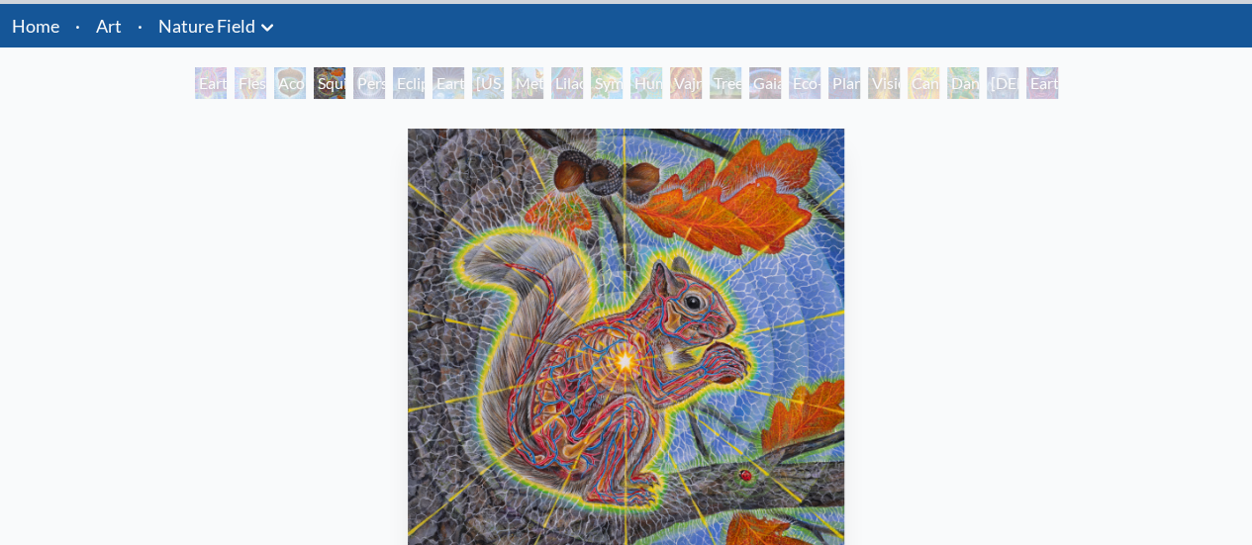
scroll to position [121, 0]
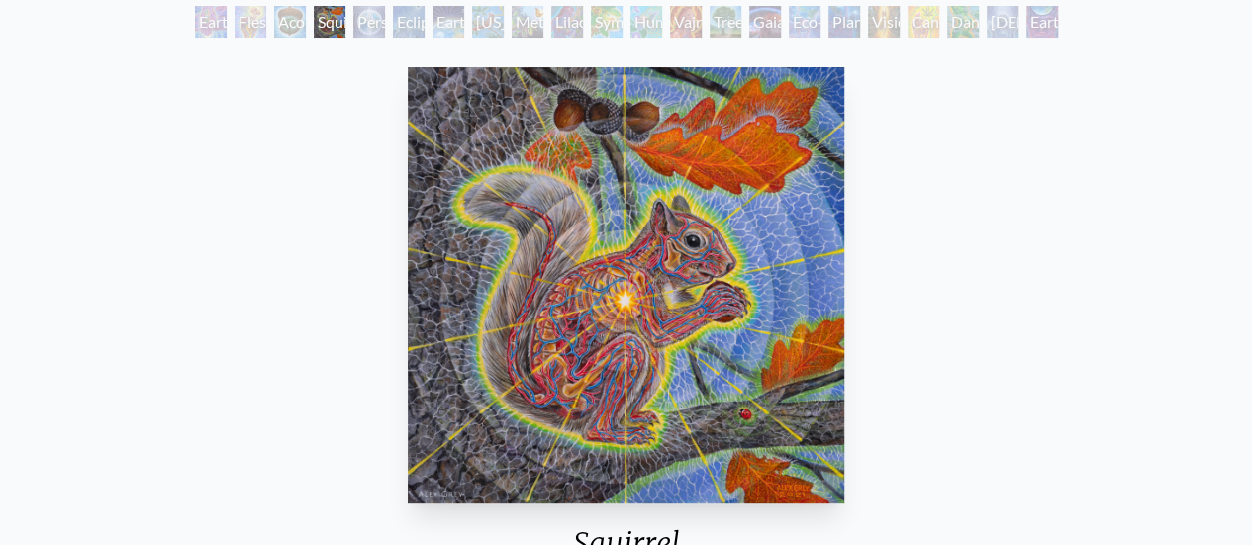
click at [297, 24] on div "Acorn Dream" at bounding box center [290, 22] width 32 height 32
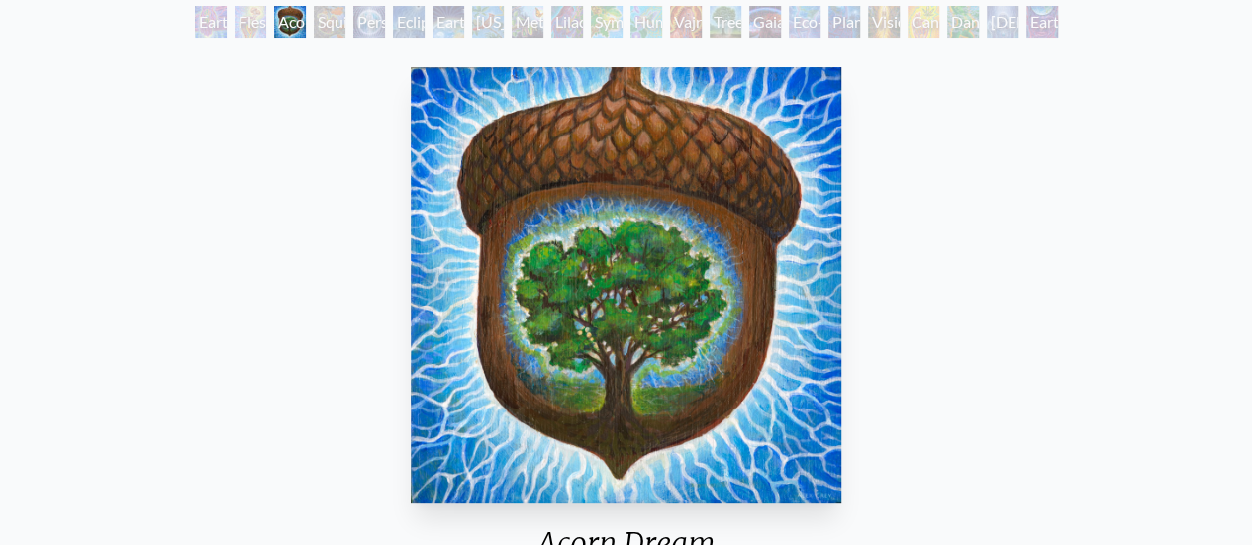
click at [227, 24] on div "Earth Witness" at bounding box center [211, 22] width 32 height 32
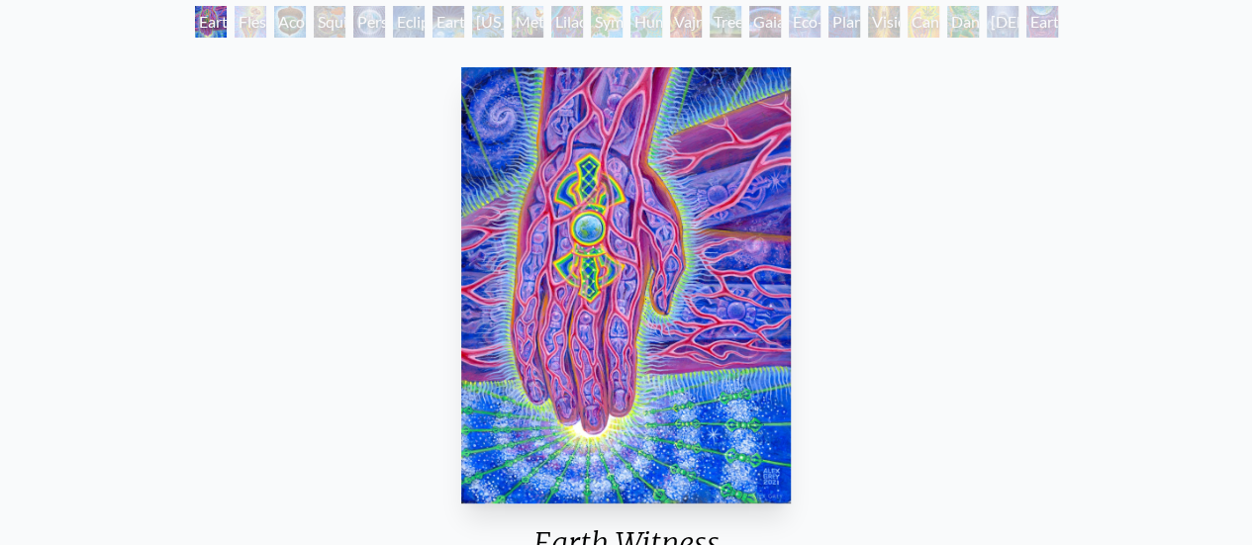
click at [255, 23] on div "Flesh of the Gods" at bounding box center [251, 22] width 32 height 32
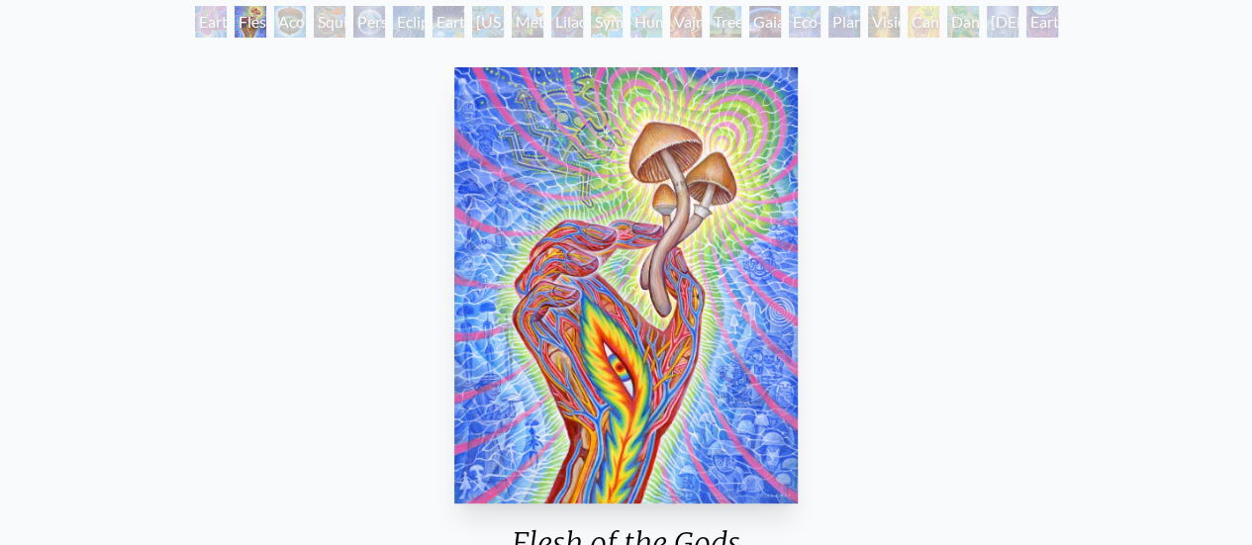
click at [521, 29] on div "Metamorphosis" at bounding box center [528, 22] width 32 height 32
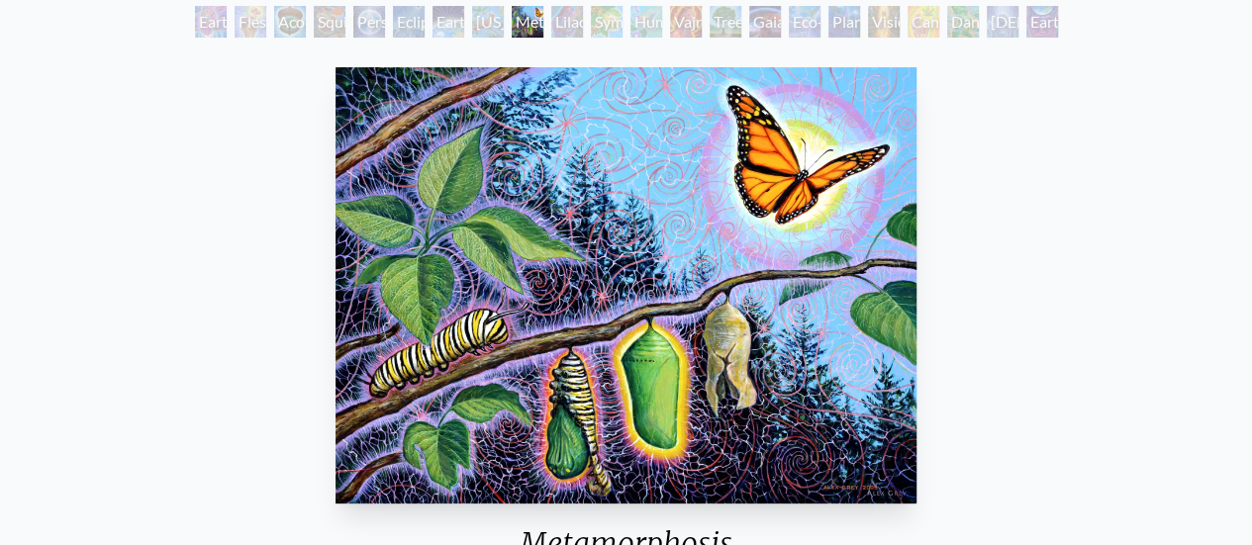
click at [567, 15] on div "Lilacs" at bounding box center [567, 22] width 32 height 32
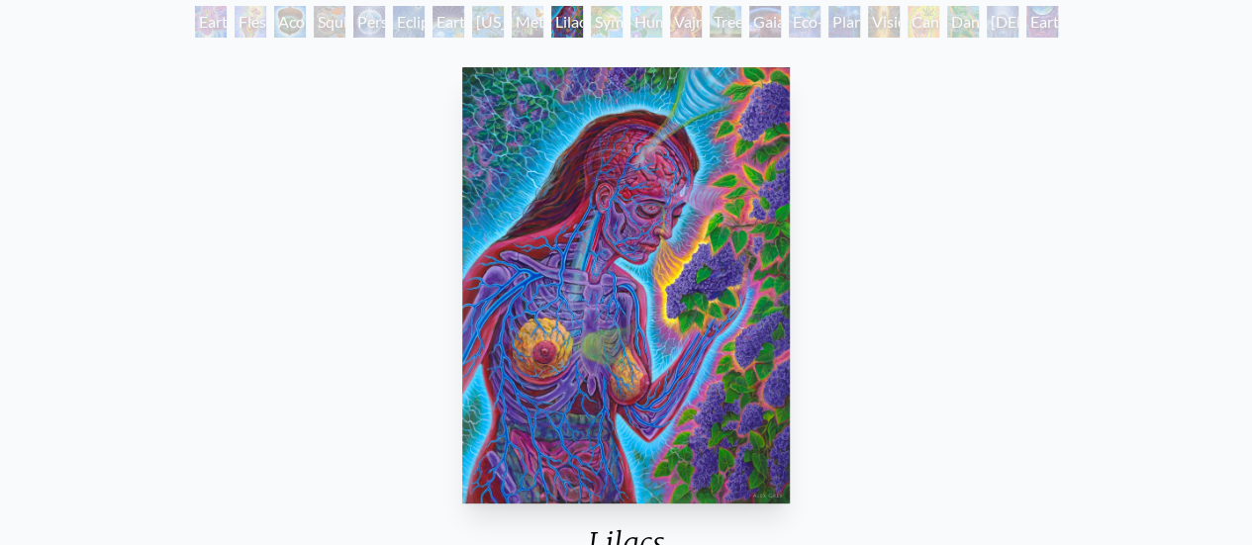
click at [596, 24] on div "Symbiosis: Gall Wasp & Oak Tree" at bounding box center [607, 22] width 32 height 32
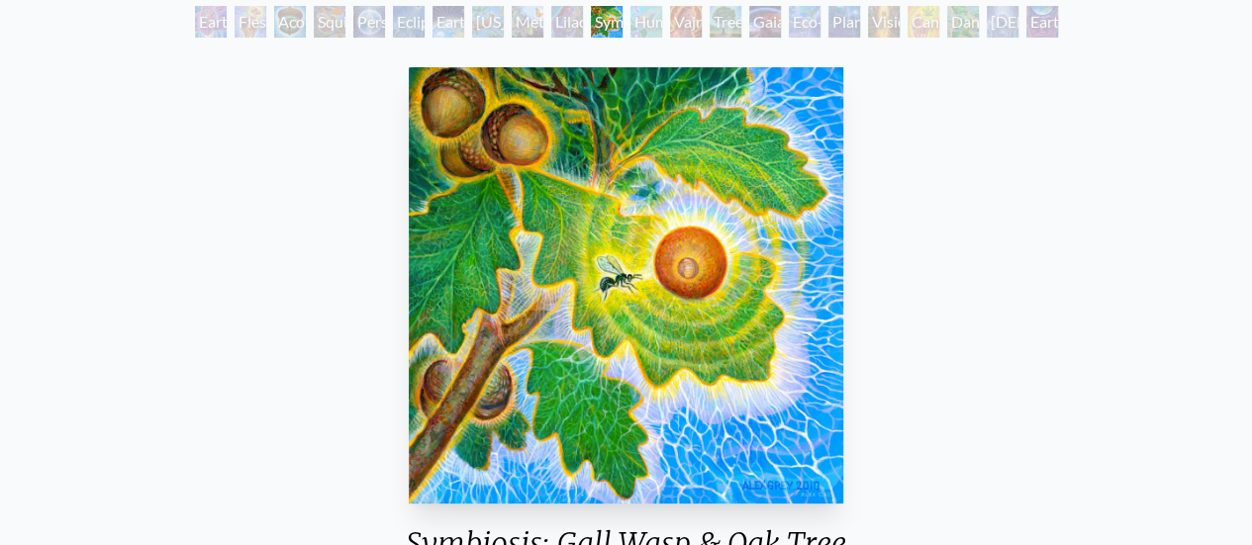
click at [637, 35] on div "Humming Bird" at bounding box center [646, 22] width 32 height 32
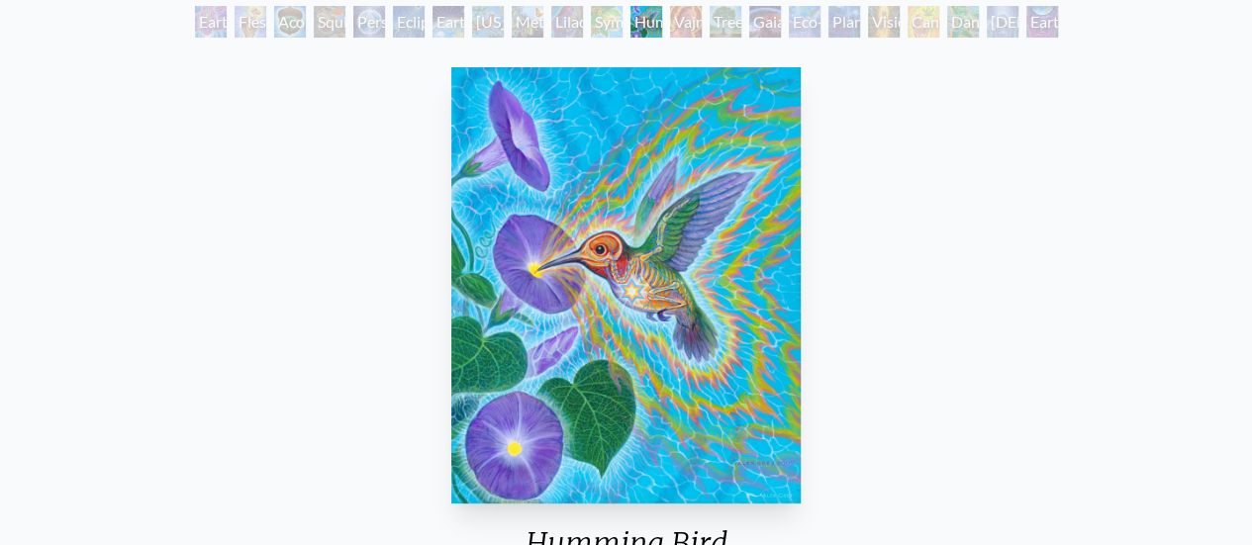
click at [684, 36] on div "Vajra Horse" at bounding box center [686, 22] width 32 height 32
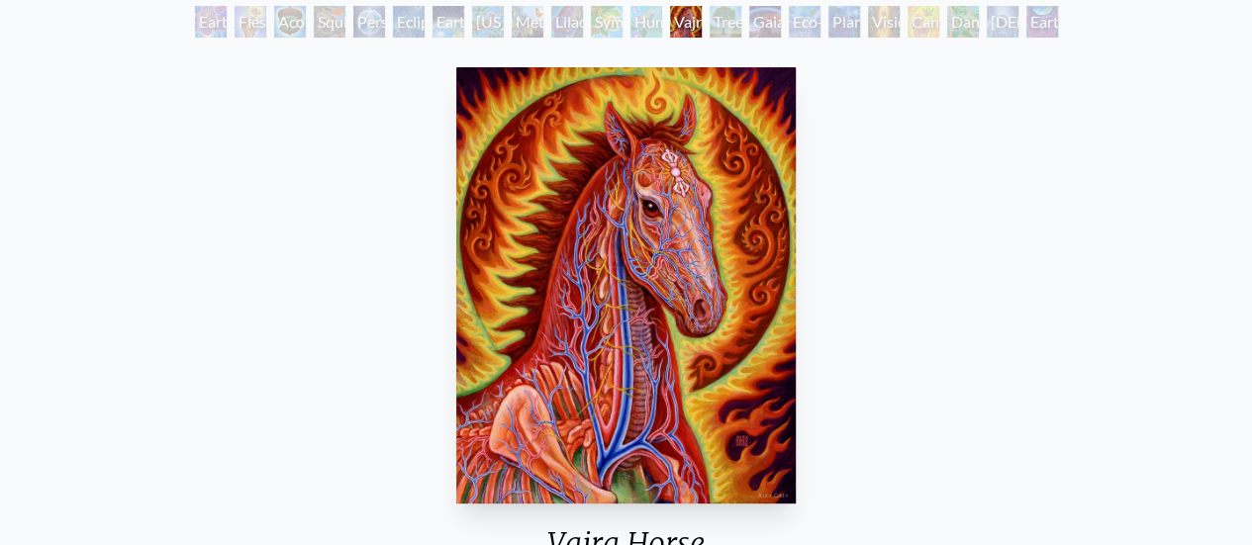
click at [712, 33] on div "Tree & Person" at bounding box center [726, 22] width 32 height 32
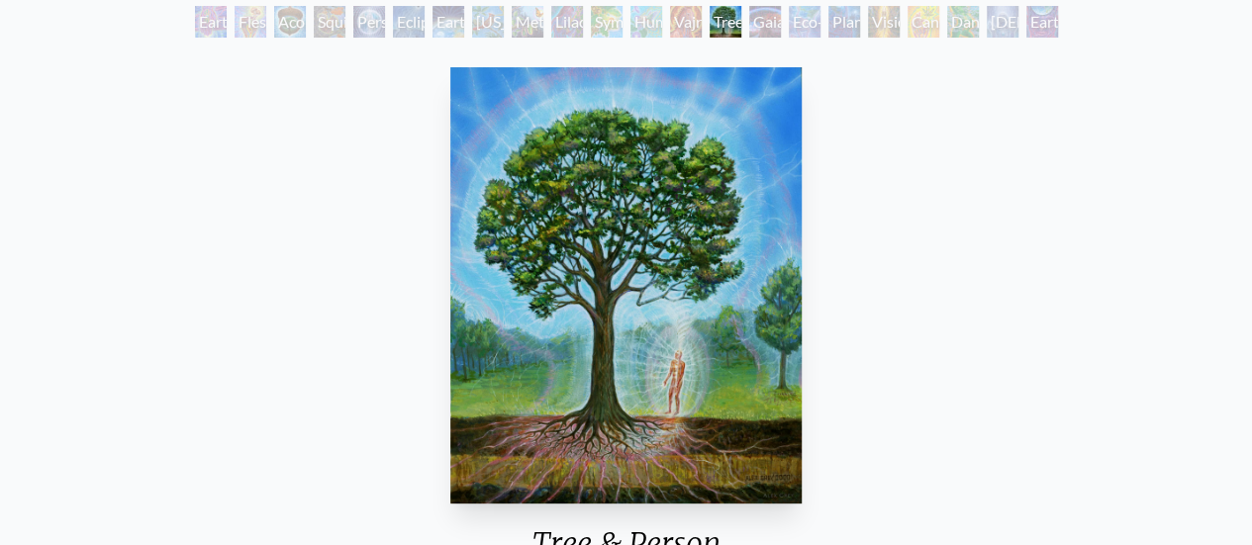
click at [754, 13] on div "Gaia" at bounding box center [765, 22] width 32 height 32
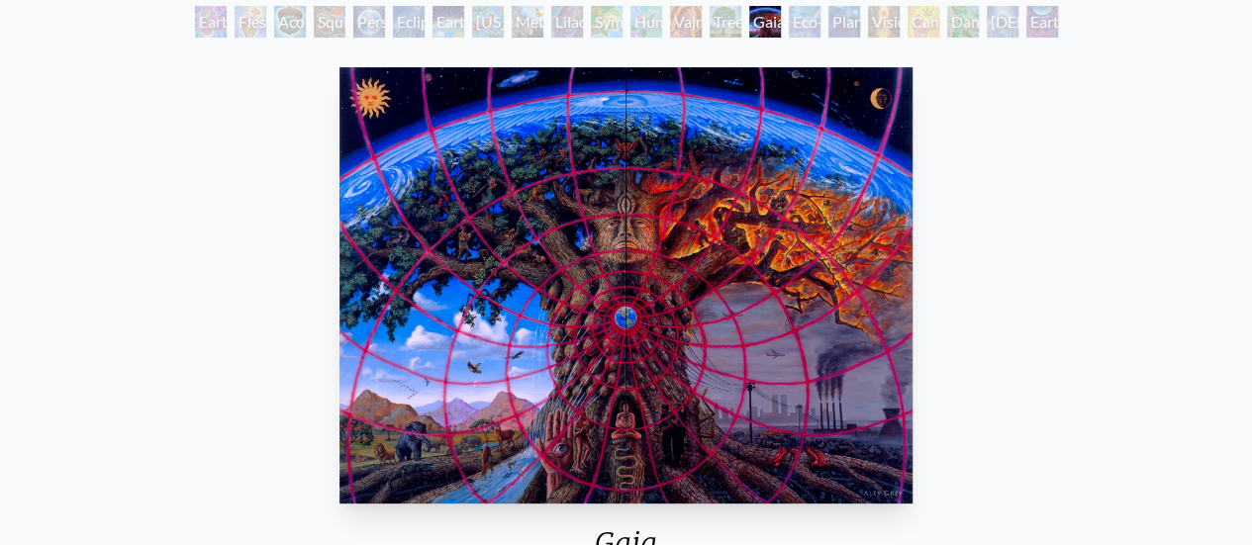
click at [789, 23] on div "Eco-Atlas" at bounding box center [805, 22] width 32 height 32
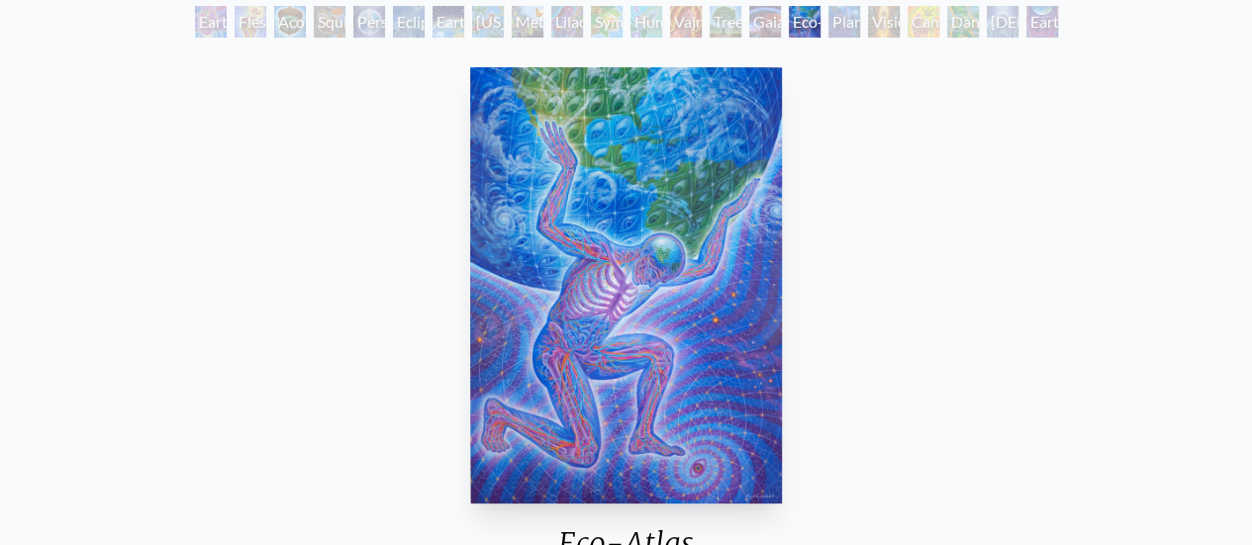
click at [837, 16] on div "Planetary Prayers" at bounding box center [844, 22] width 32 height 32
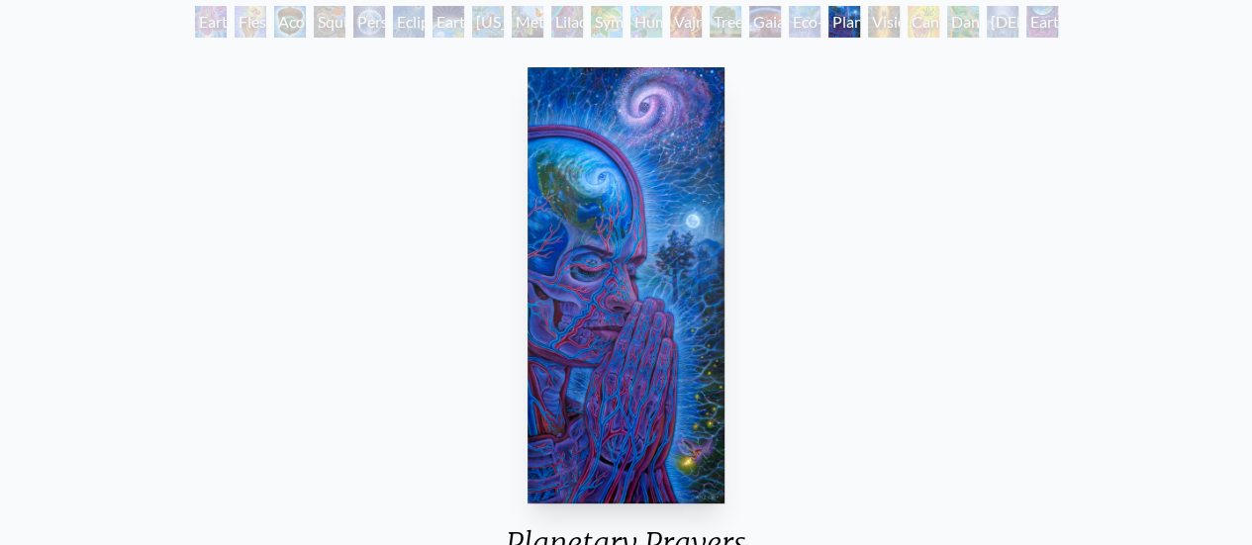
click at [875, 25] on div "Vision Tree" at bounding box center [884, 22] width 32 height 32
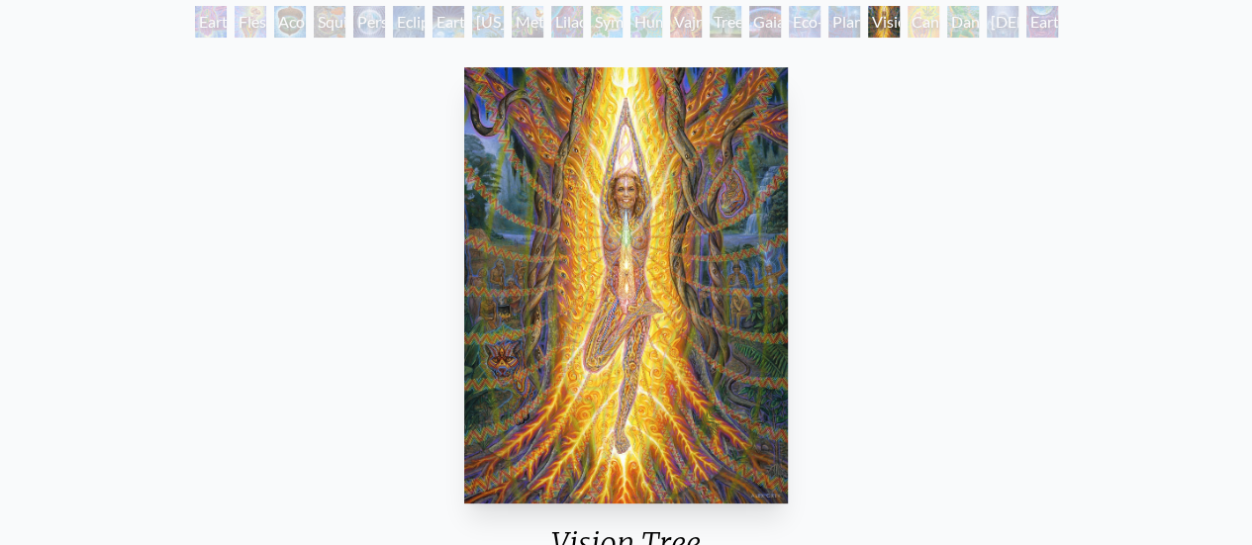
click at [909, 23] on div "Cannabis Mudra" at bounding box center [924, 22] width 32 height 32
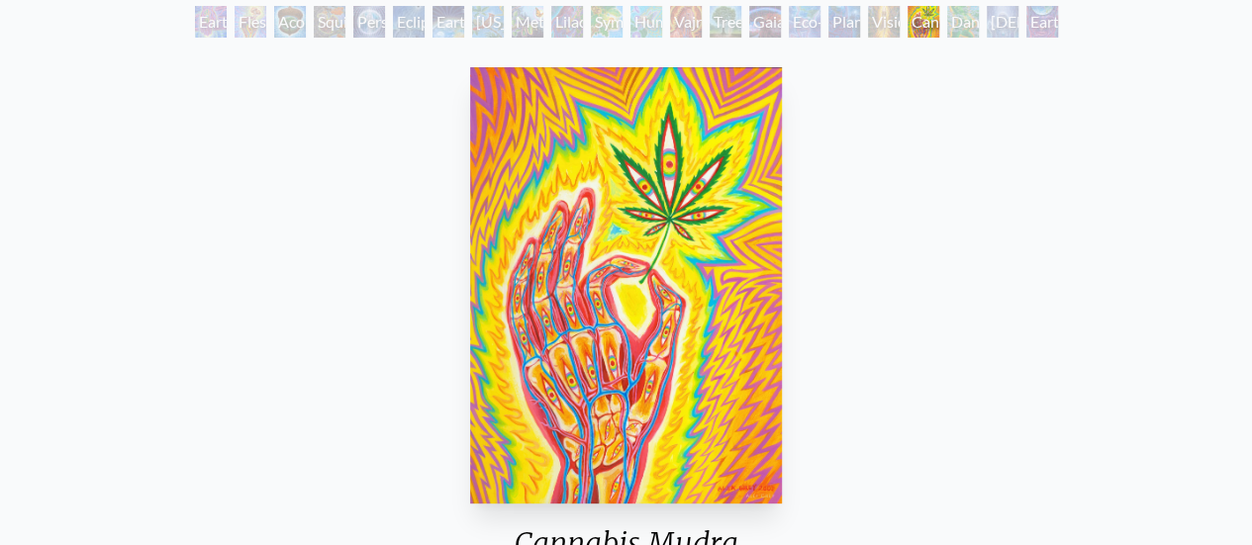
click at [958, 27] on div "Dance of Cannabia" at bounding box center [963, 22] width 32 height 32
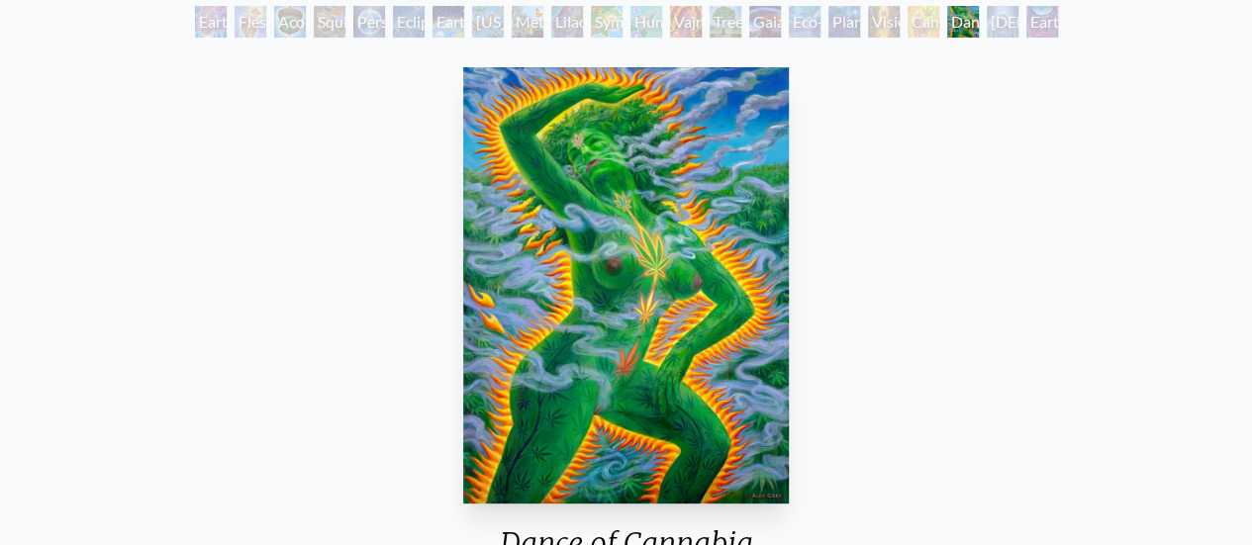
click at [938, 31] on div "Cannabis Mudra" at bounding box center [924, 22] width 32 height 32
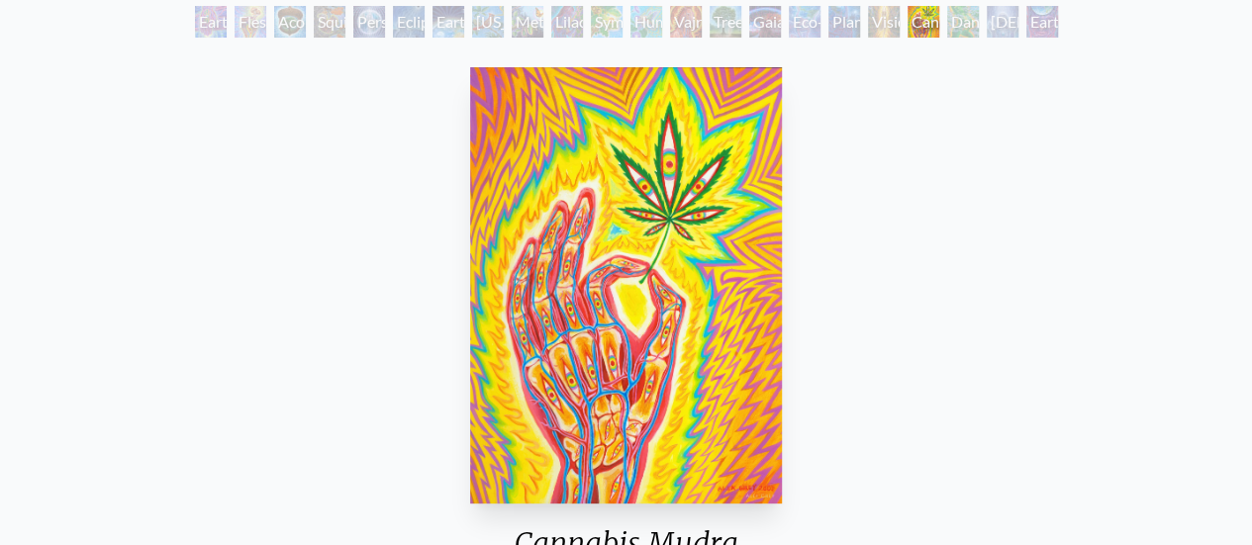
click at [966, 29] on div "Dance of Cannabia" at bounding box center [963, 22] width 32 height 32
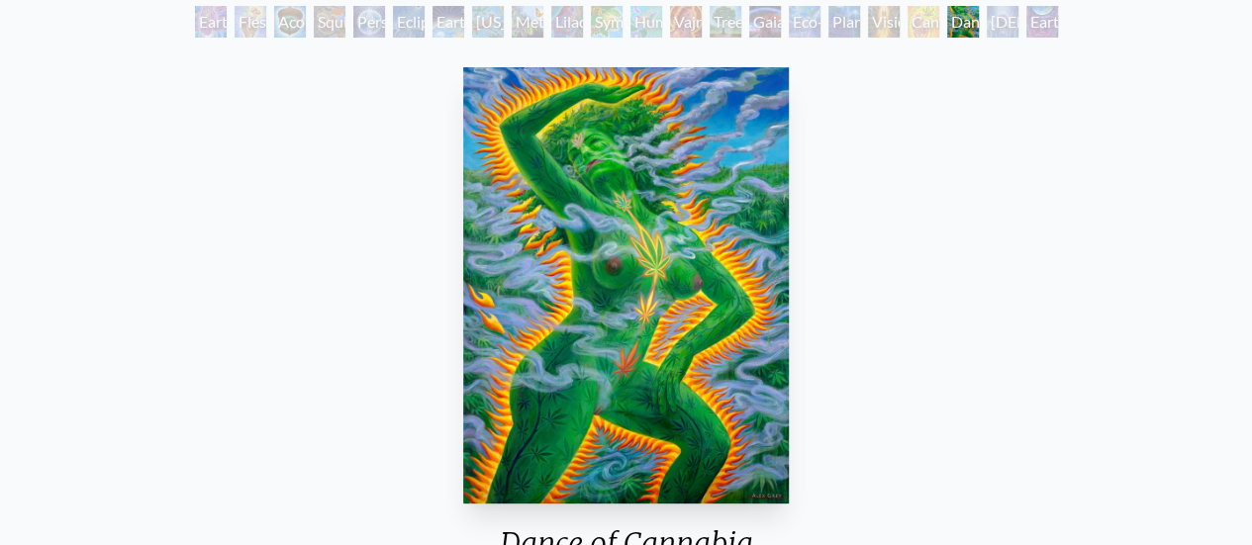
click at [1000, 29] on div "Baptism in the Ocean of Awareness" at bounding box center [1003, 22] width 32 height 32
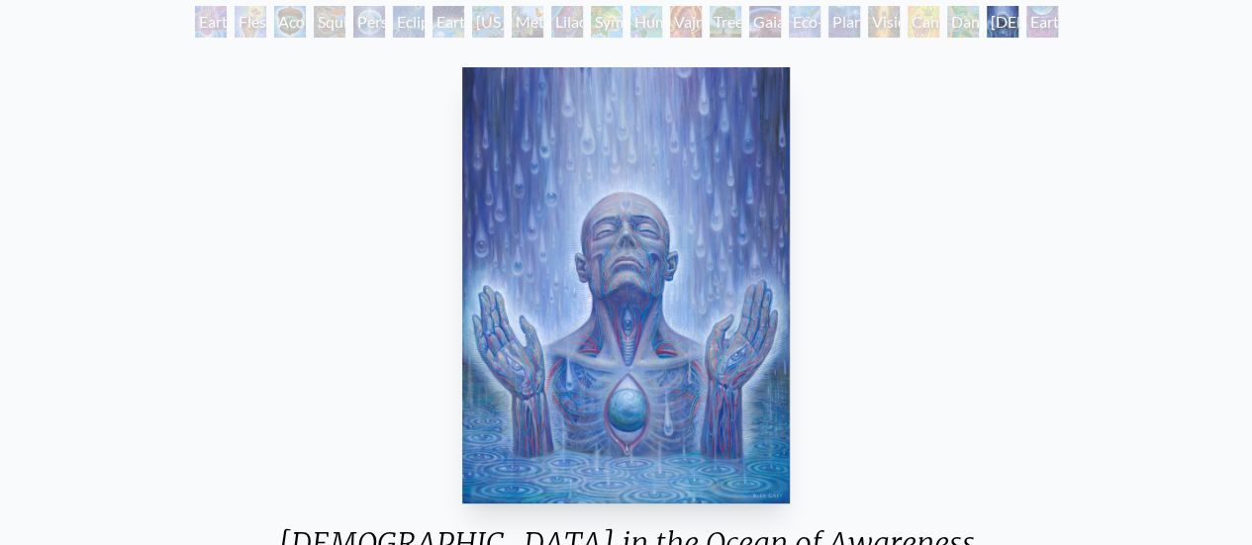
click at [1029, 28] on div "Earthmind" at bounding box center [1042, 22] width 32 height 32
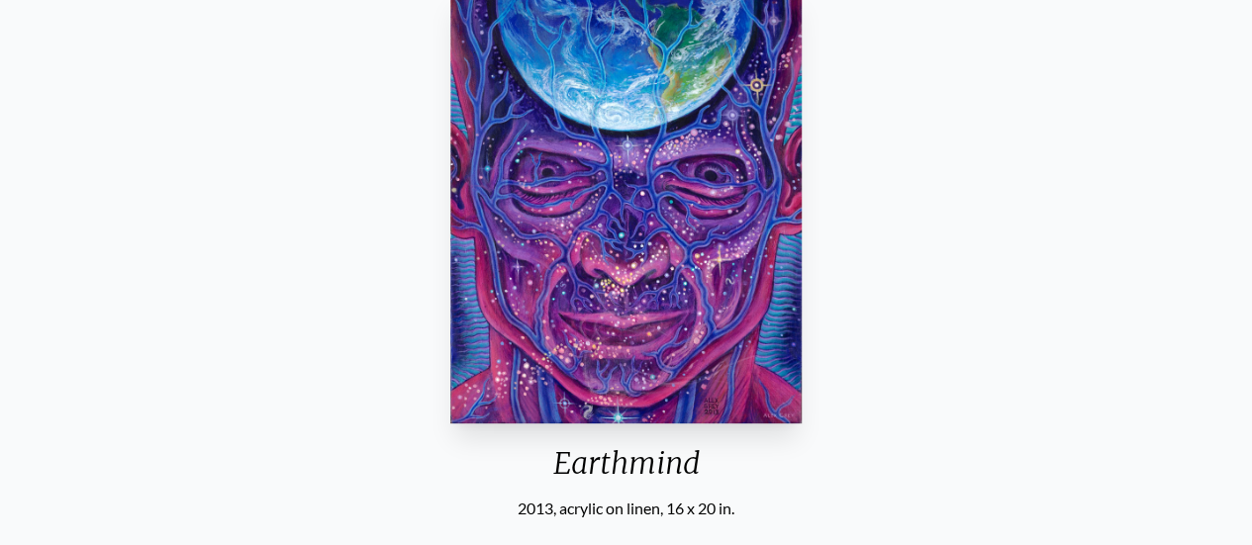
scroll to position [206, 0]
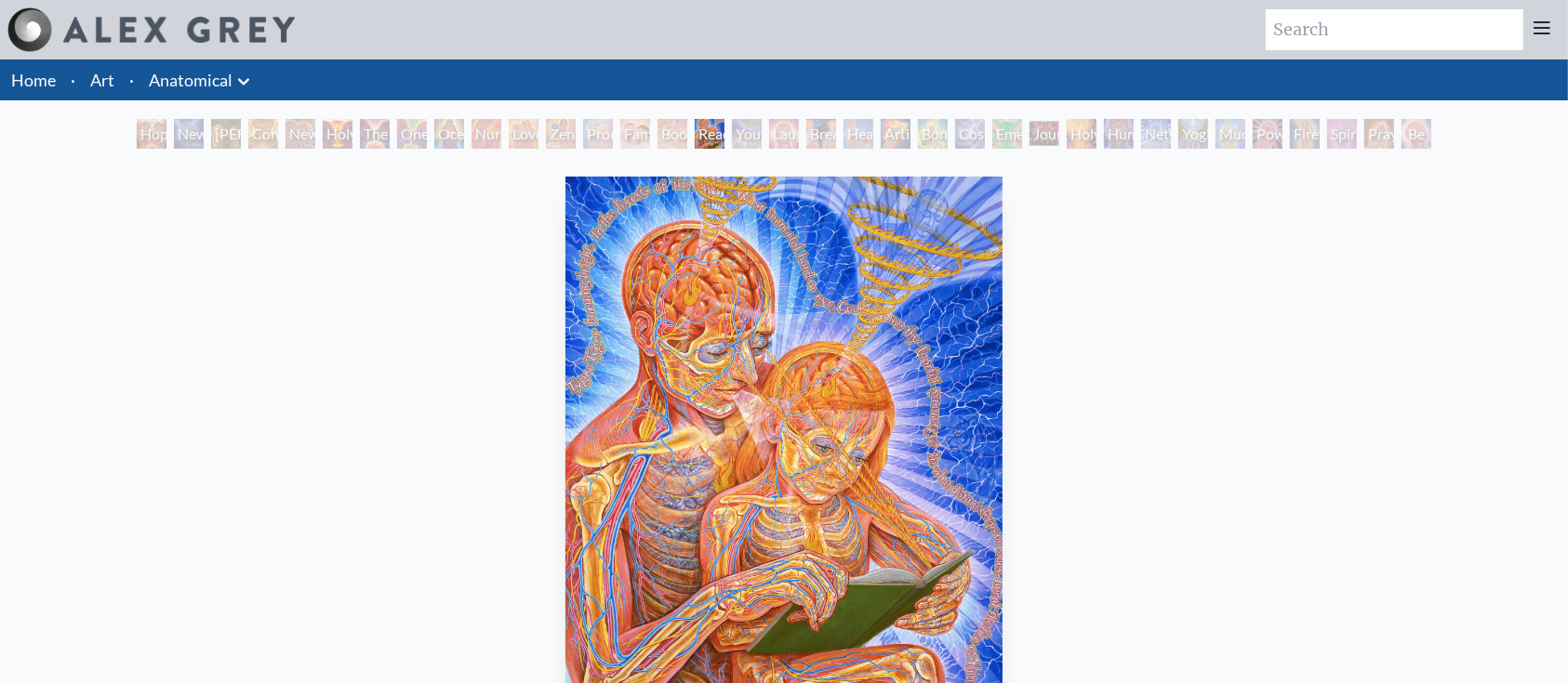
click at [1009, 130] on div "Emerald Grail" at bounding box center [1007, 134] width 30 height 30
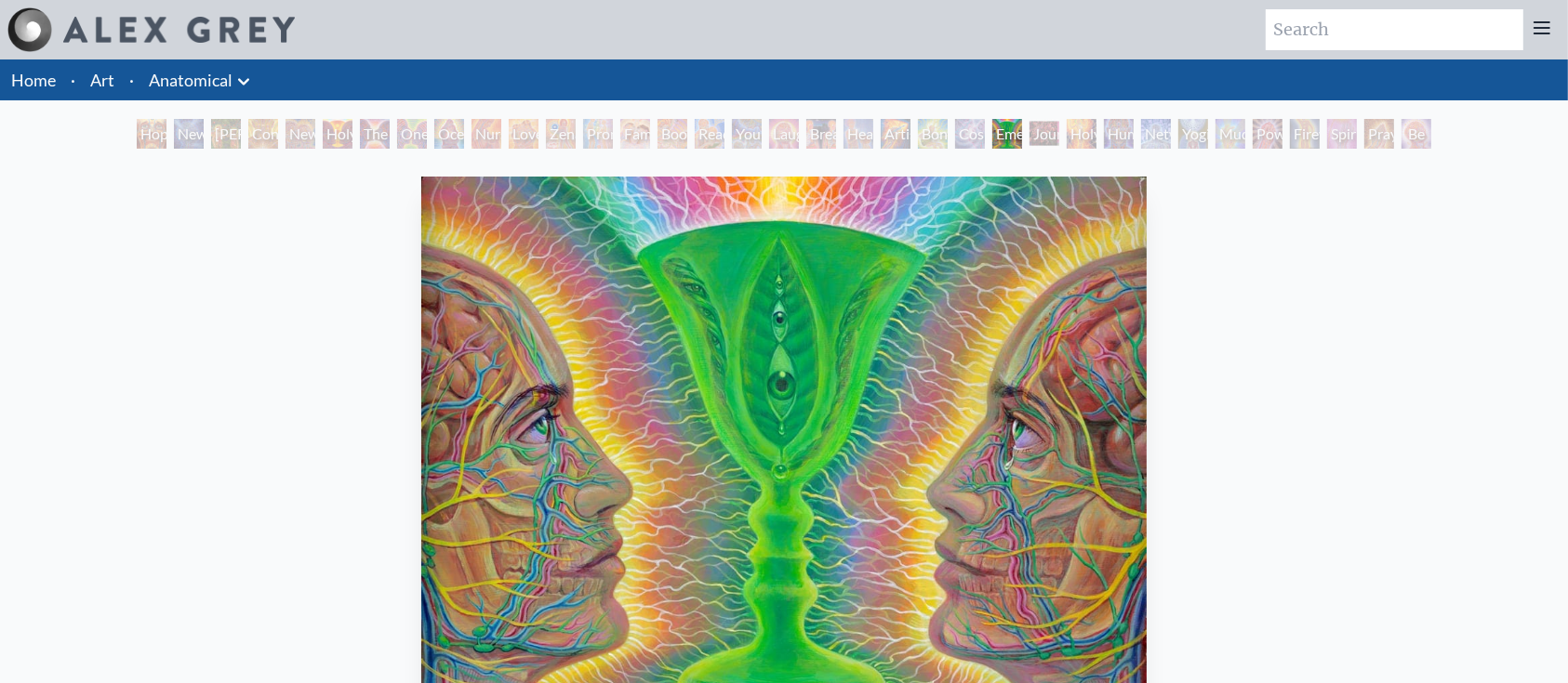
click at [1168, 133] on div "Networks" at bounding box center [1156, 134] width 30 height 30
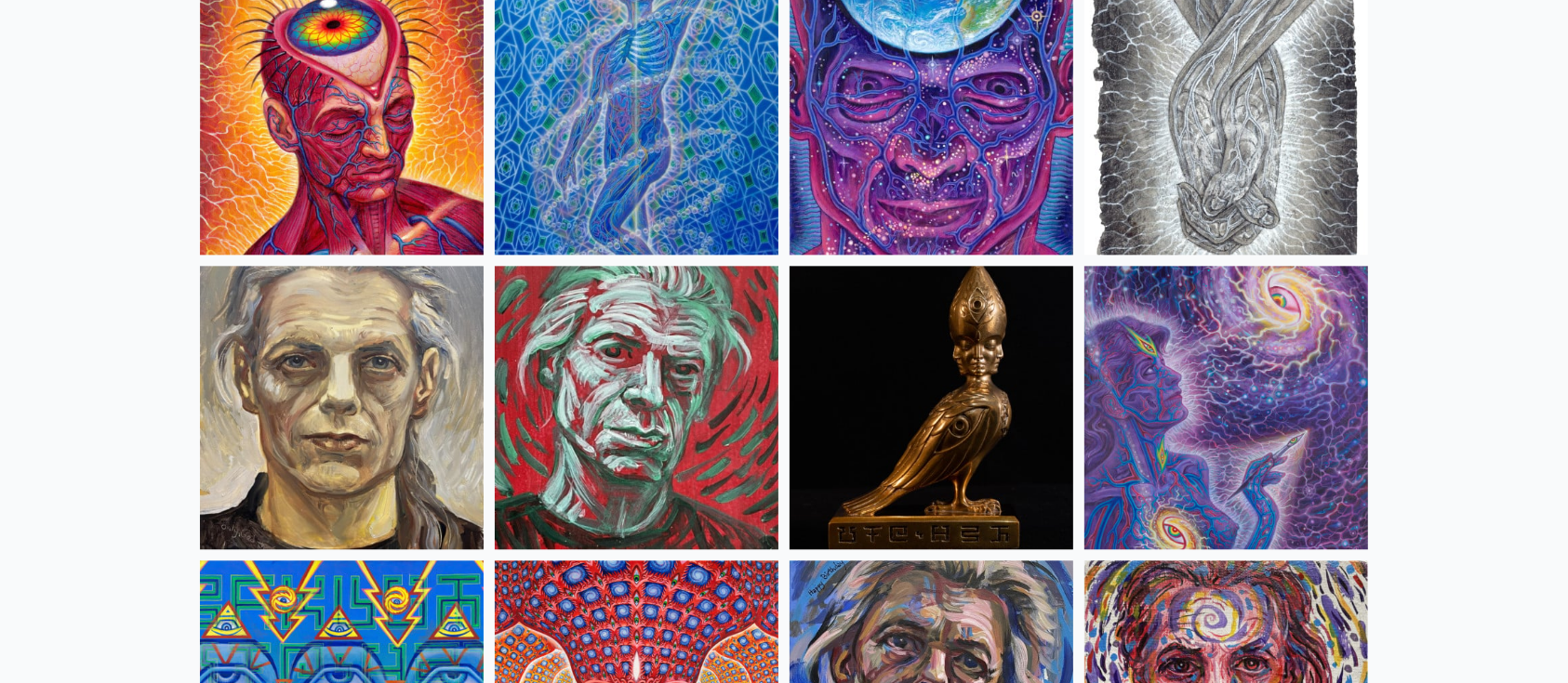
scroll to position [4432, 0]
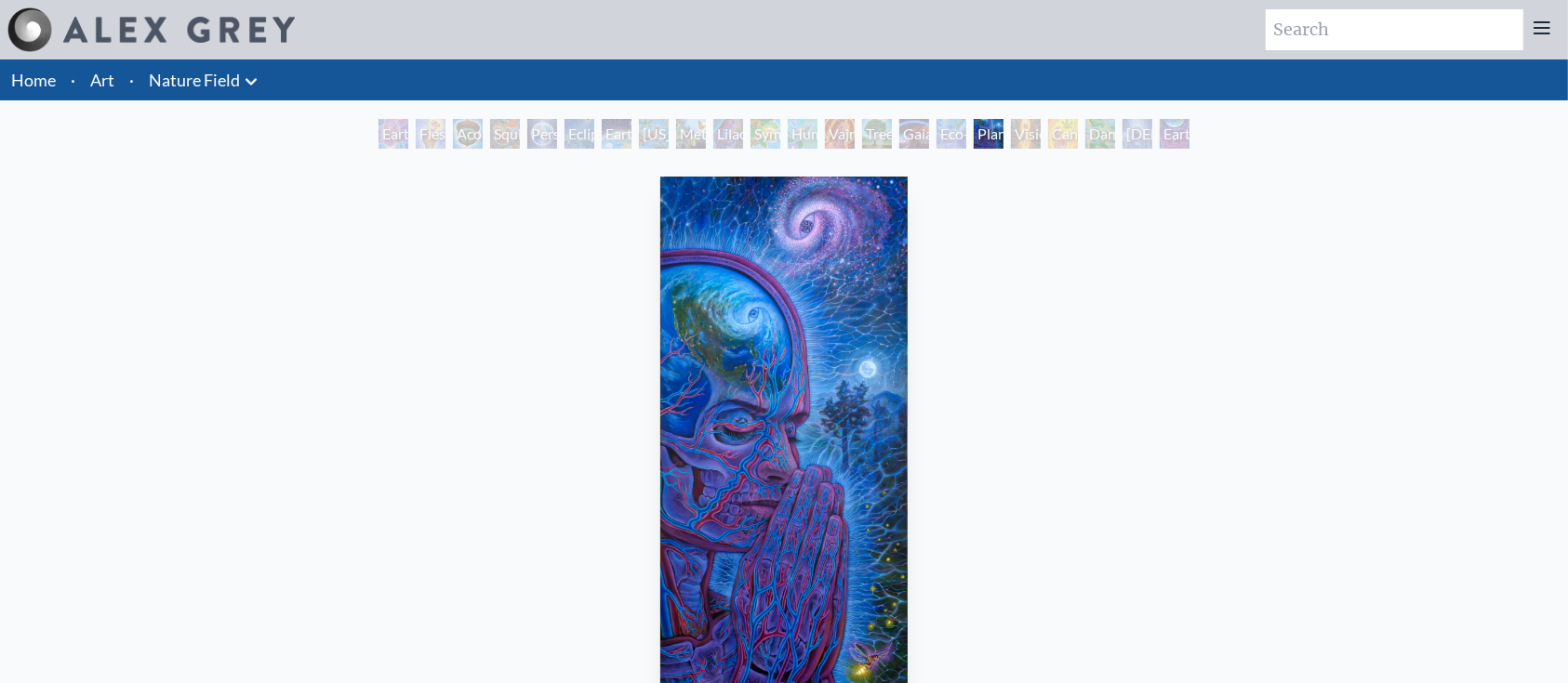
click at [1015, 138] on div "Vision Tree" at bounding box center [1026, 134] width 30 height 30
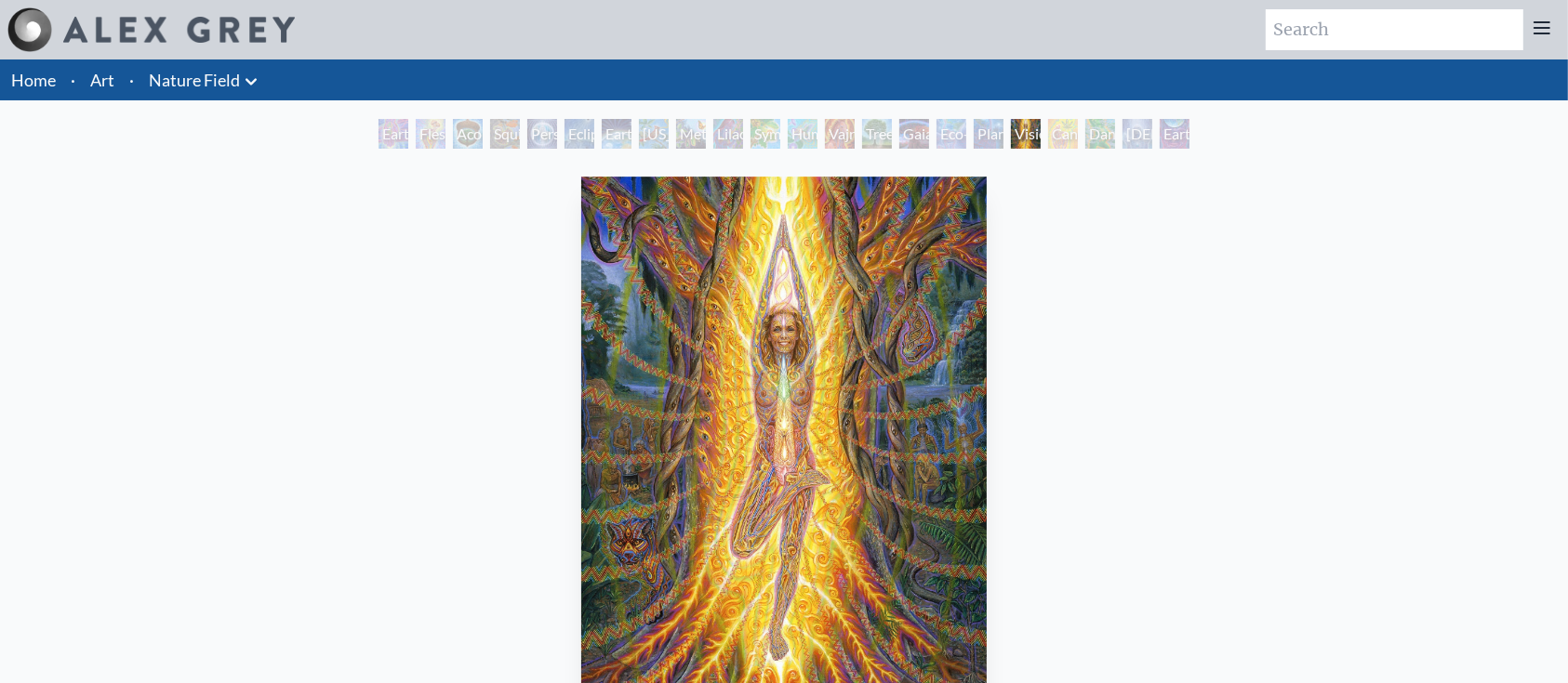
click at [1091, 139] on div "Dance of Cannabia" at bounding box center [1100, 134] width 30 height 30
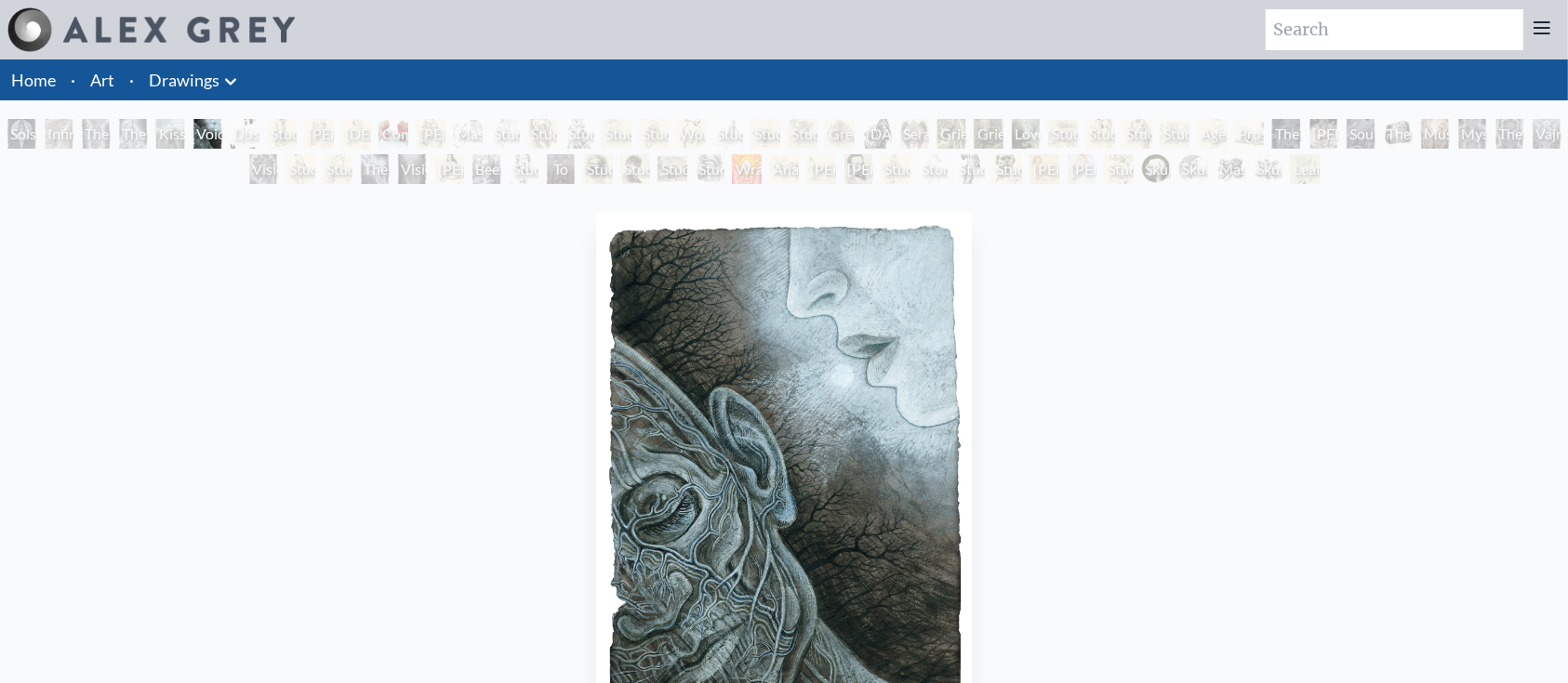
click at [252, 135] on div "Dusty" at bounding box center [244, 134] width 30 height 30
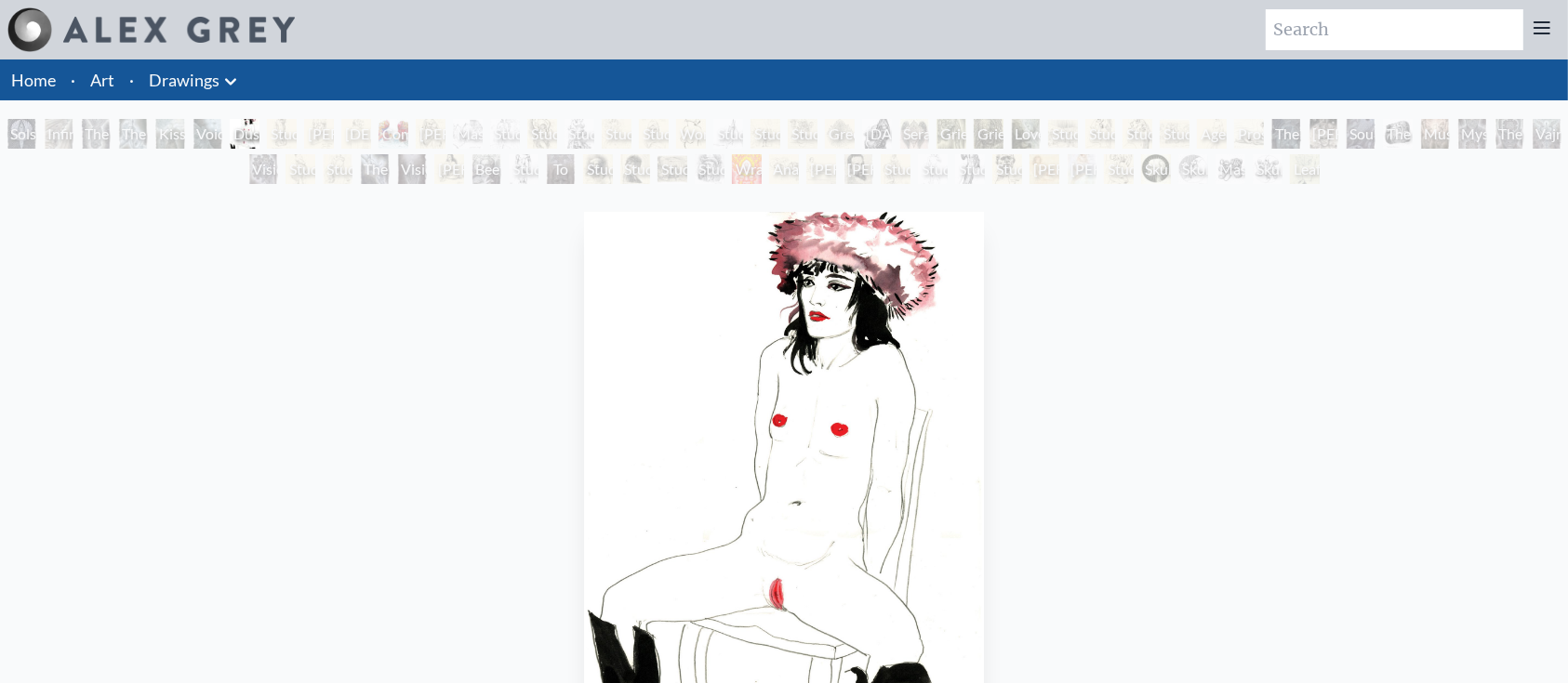
click at [289, 131] on div "Study of Michelangelo’s Pieta Rondanini" at bounding box center [282, 134] width 30 height 30
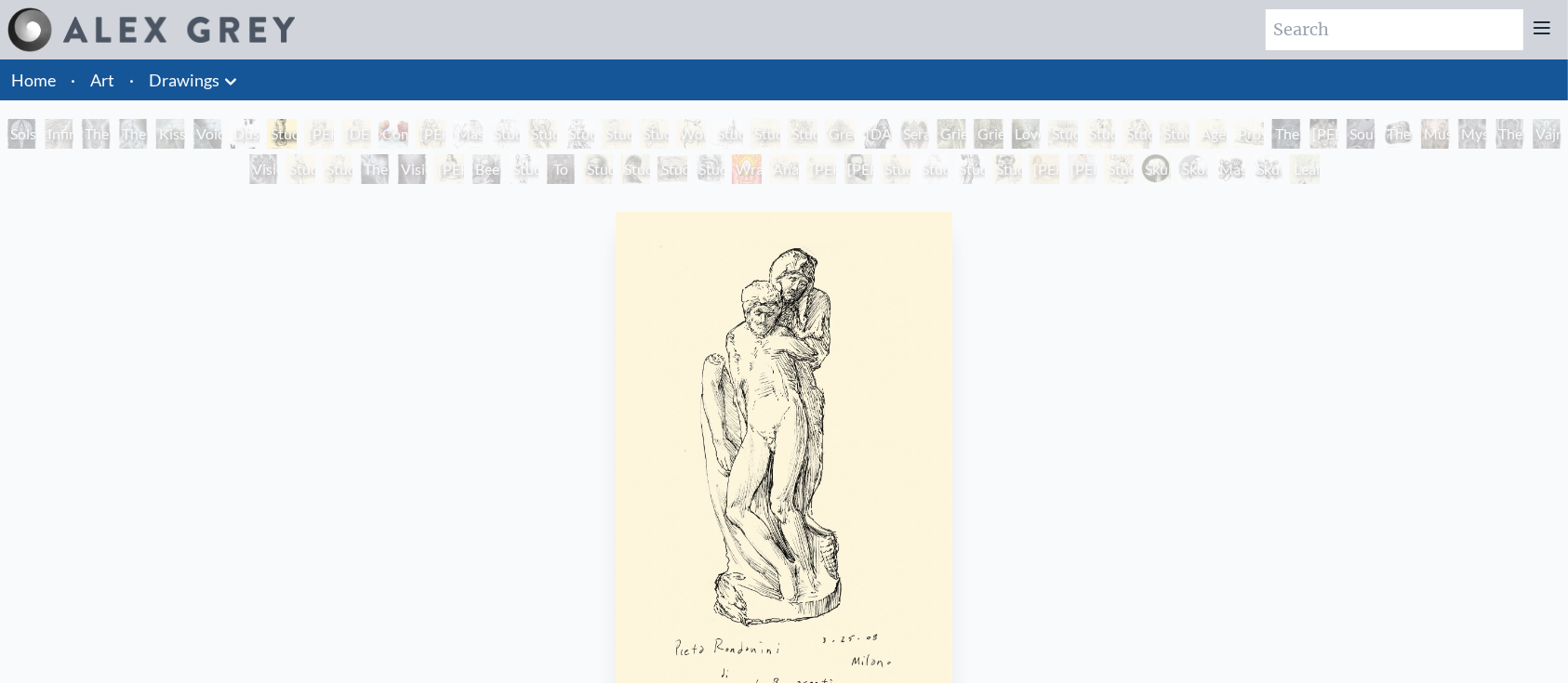
click at [329, 136] on div "William Blake by Francis Bacon by Alex Grey" at bounding box center [319, 134] width 30 height 30
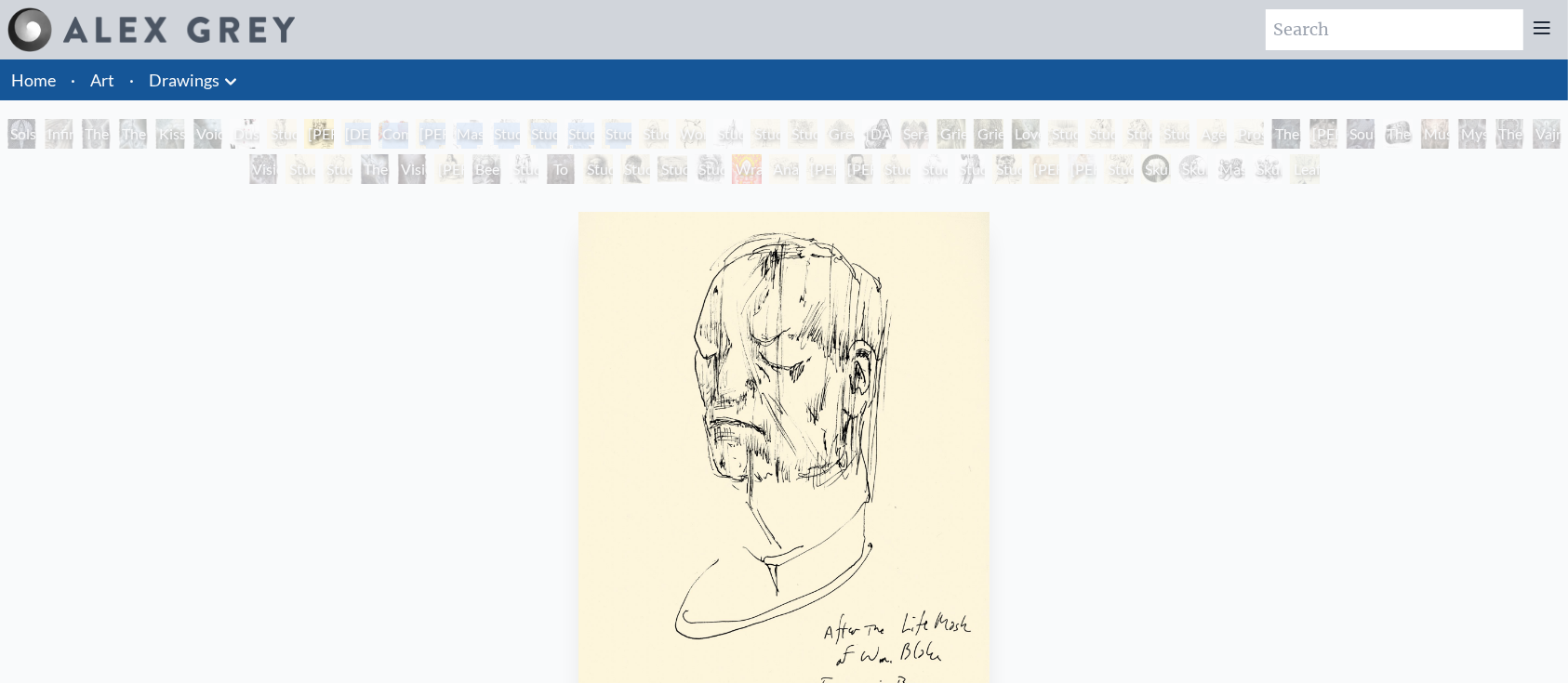
drag, startPoint x: 567, startPoint y: 132, endPoint x: 694, endPoint y: 131, distance: 127.0
click at [694, 131] on div "Solstice Angel Infinity Angel The Love Held Between Us The Medium Kiss of the M…" at bounding box center [784, 154] width 1568 height 70
click at [631, 131] on div "Study of Michelangelo's Last Judgement" at bounding box center [616, 134] width 30 height 30
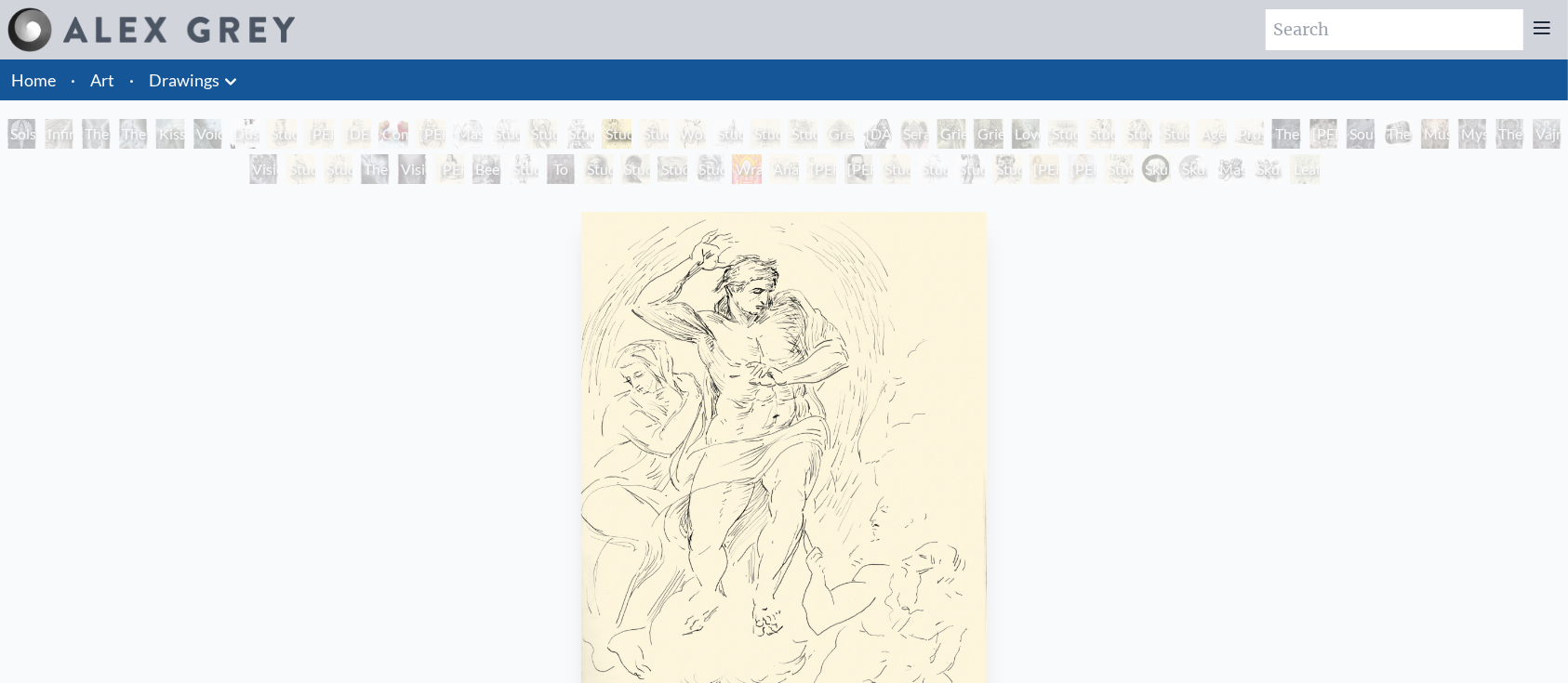
click at [910, 163] on div "Study of Michelangelo's The Deposition" at bounding box center [895, 169] width 30 height 30
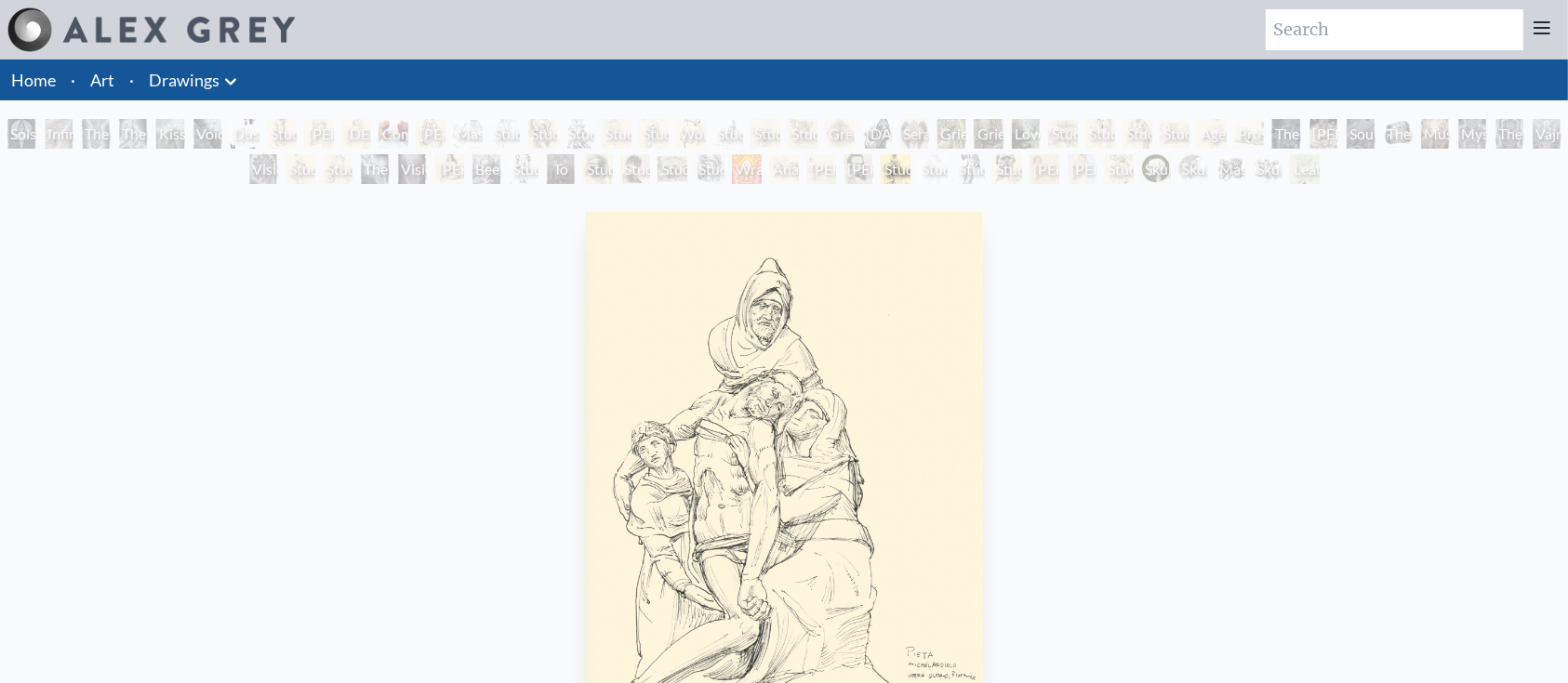
click at [666, 183] on div "Study of Van Gogh’s Potato Eaters" at bounding box center [673, 169] width 30 height 30
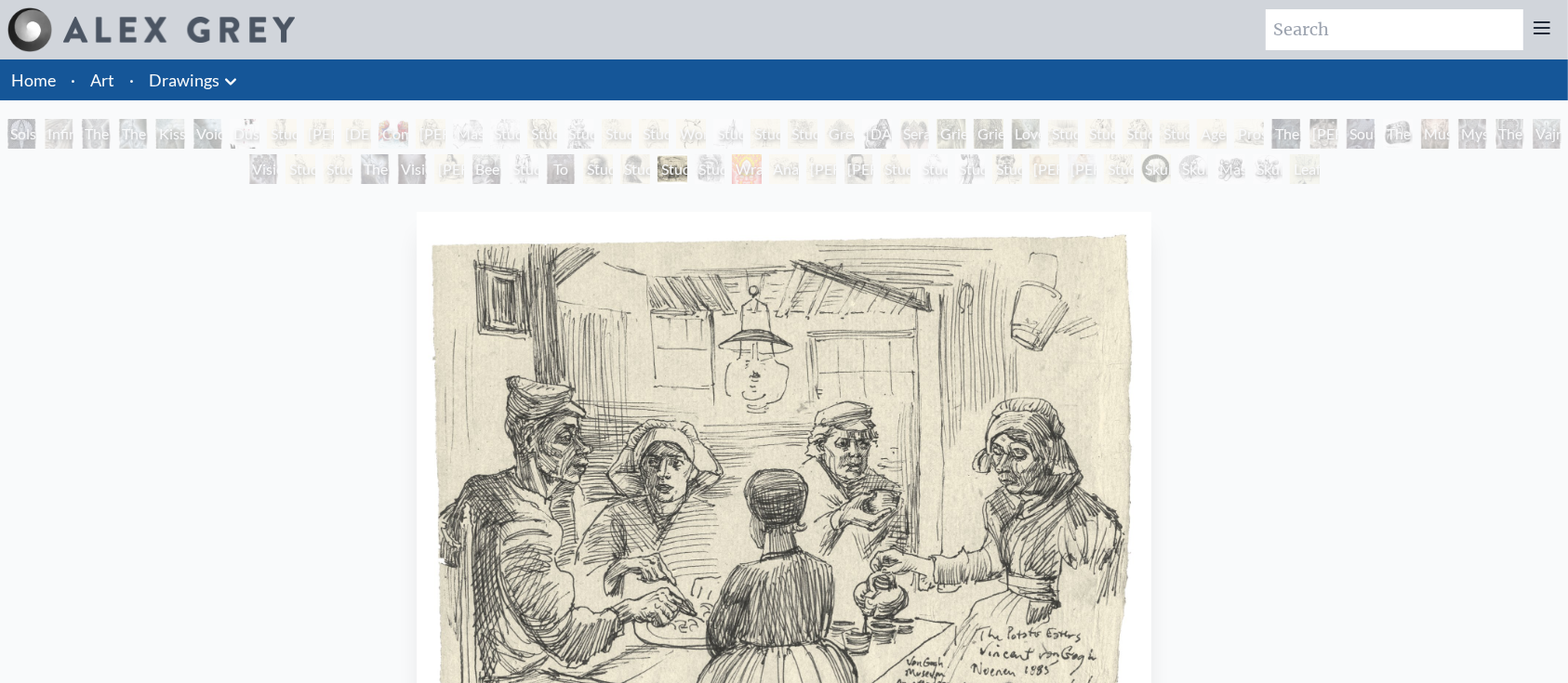
click at [434, 177] on div "Ayesha" at bounding box center [449, 169] width 30 height 30
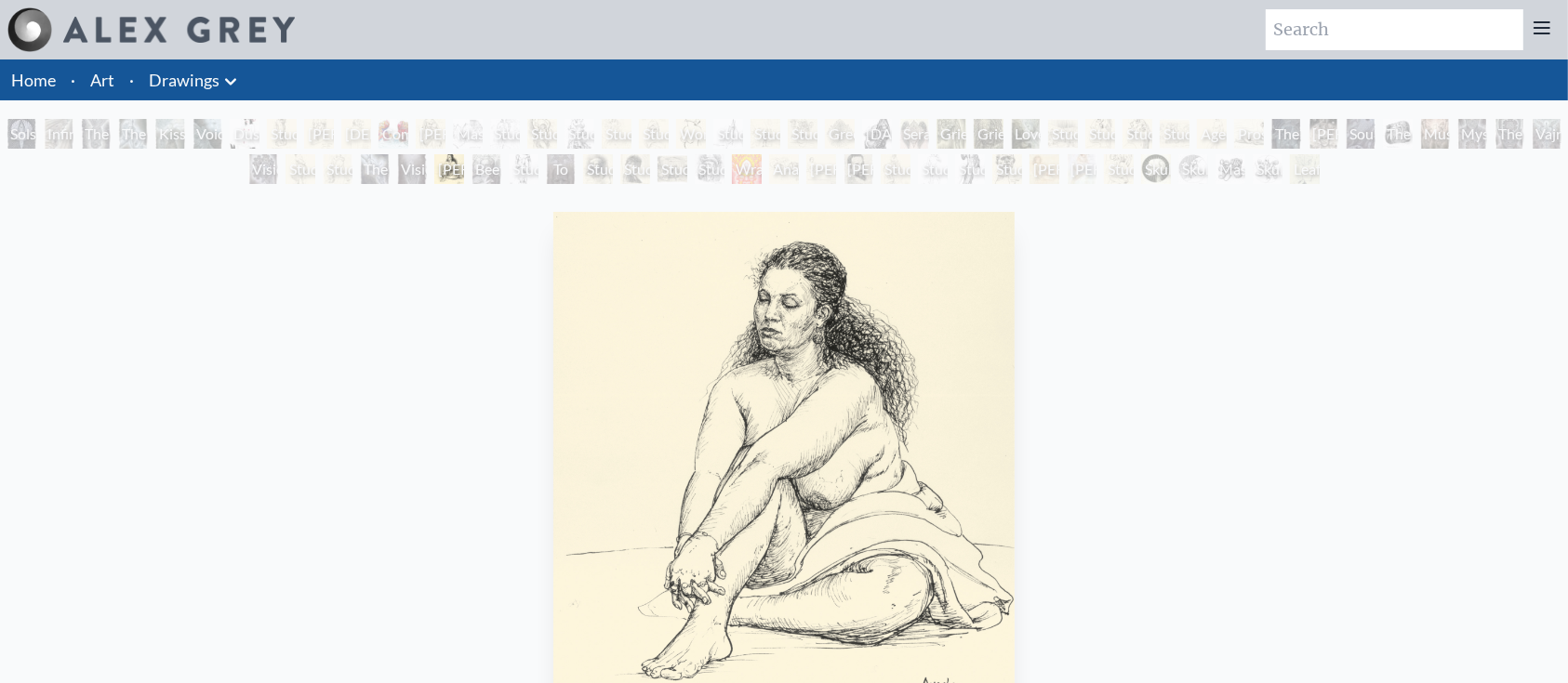
click at [334, 177] on div "Study of Rodin’s The Kiss" at bounding box center [337, 169] width 30 height 30
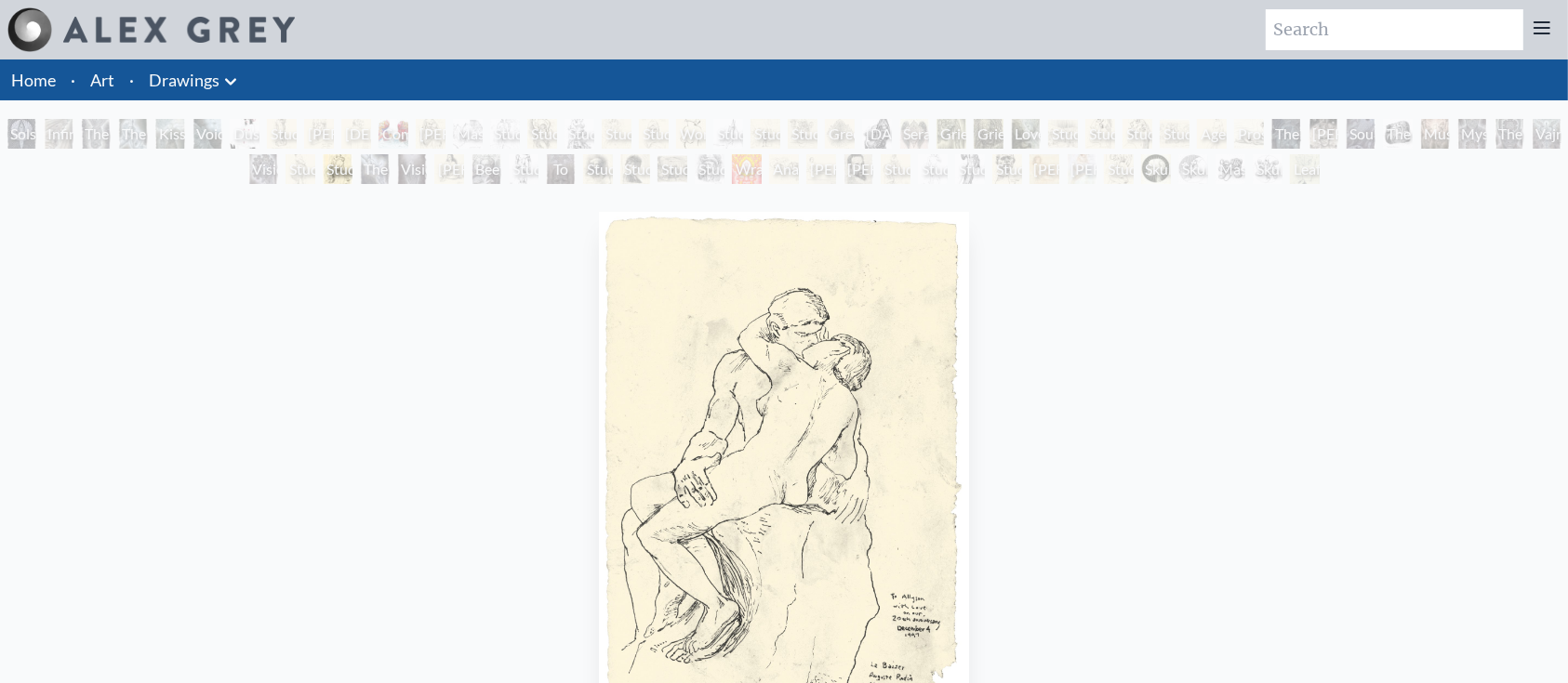
click at [1171, 160] on div "Skull Fetus" at bounding box center [1156, 169] width 30 height 30
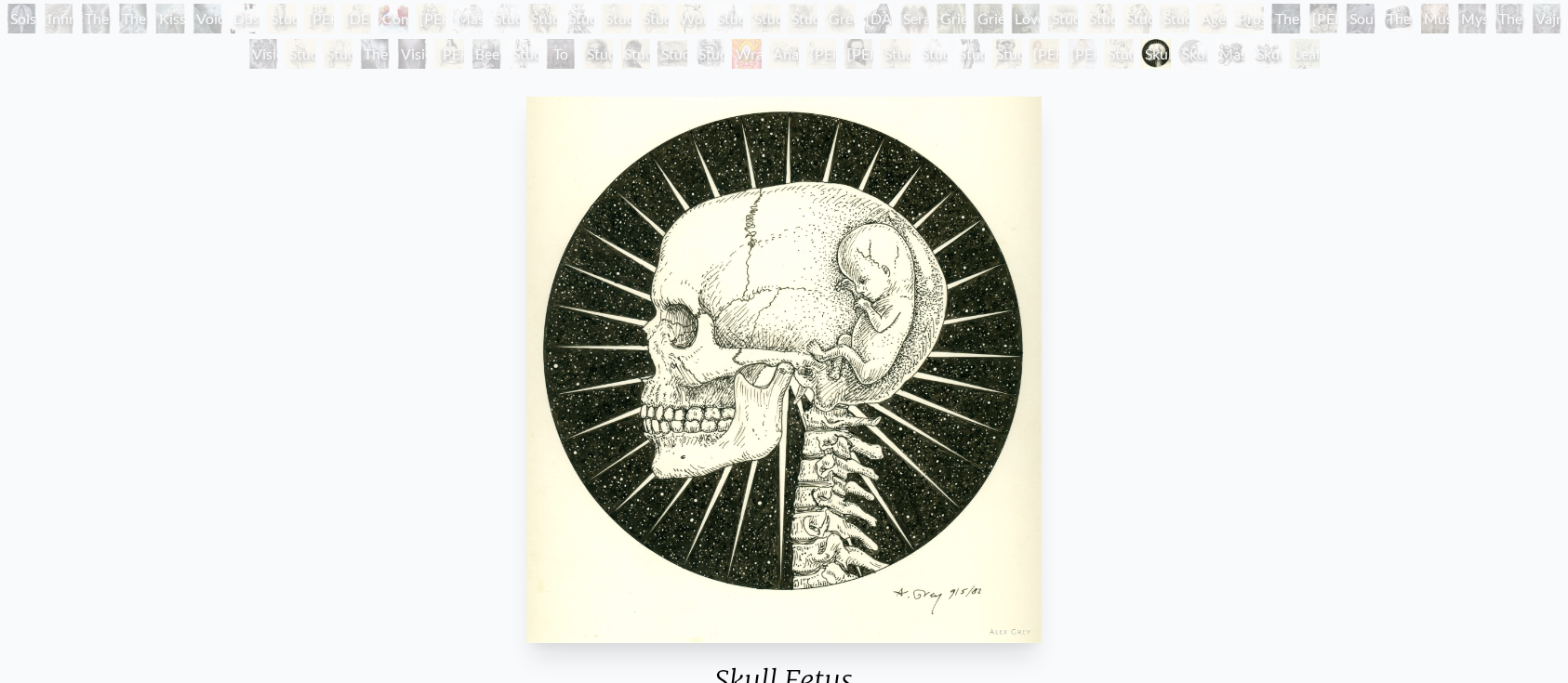
scroll to position [116, 0]
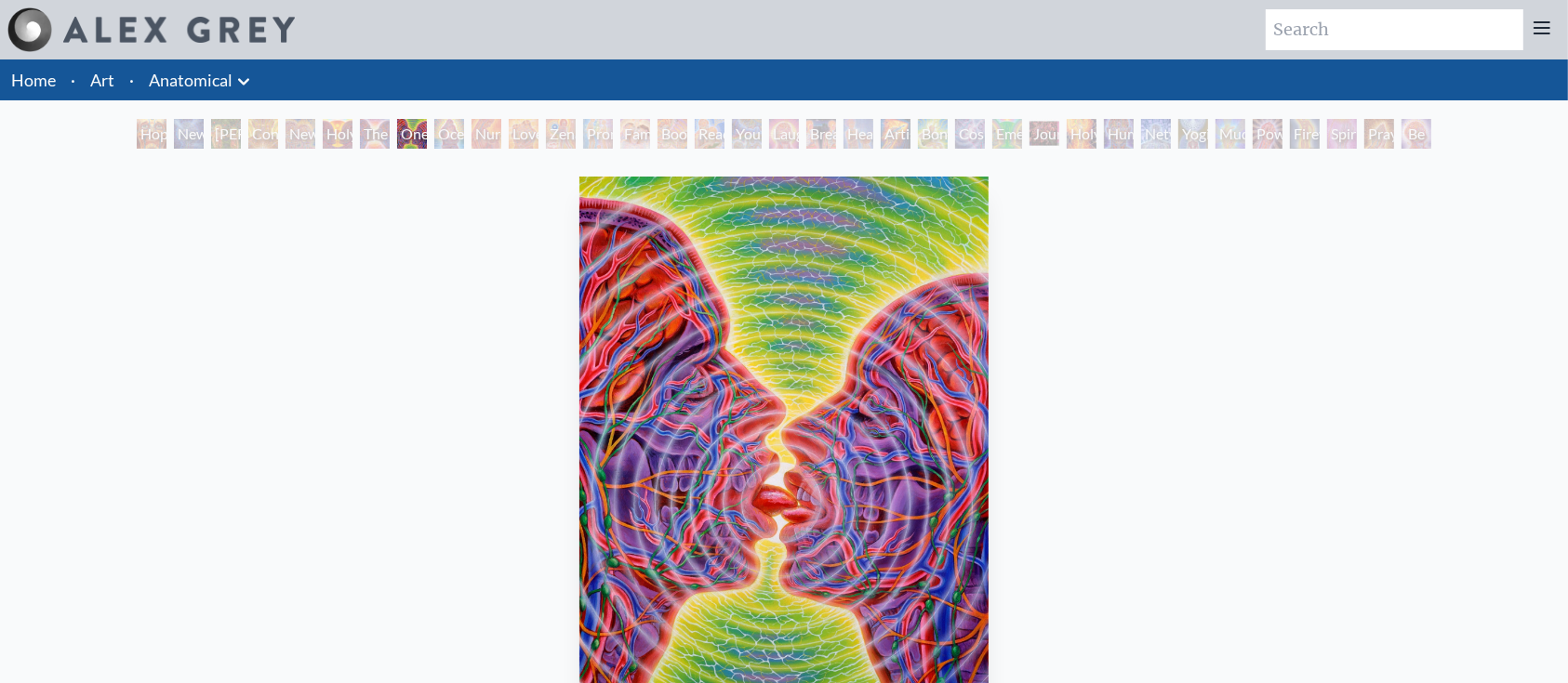
click at [437, 147] on div "Ocean of Love Bliss" at bounding box center [449, 134] width 30 height 30
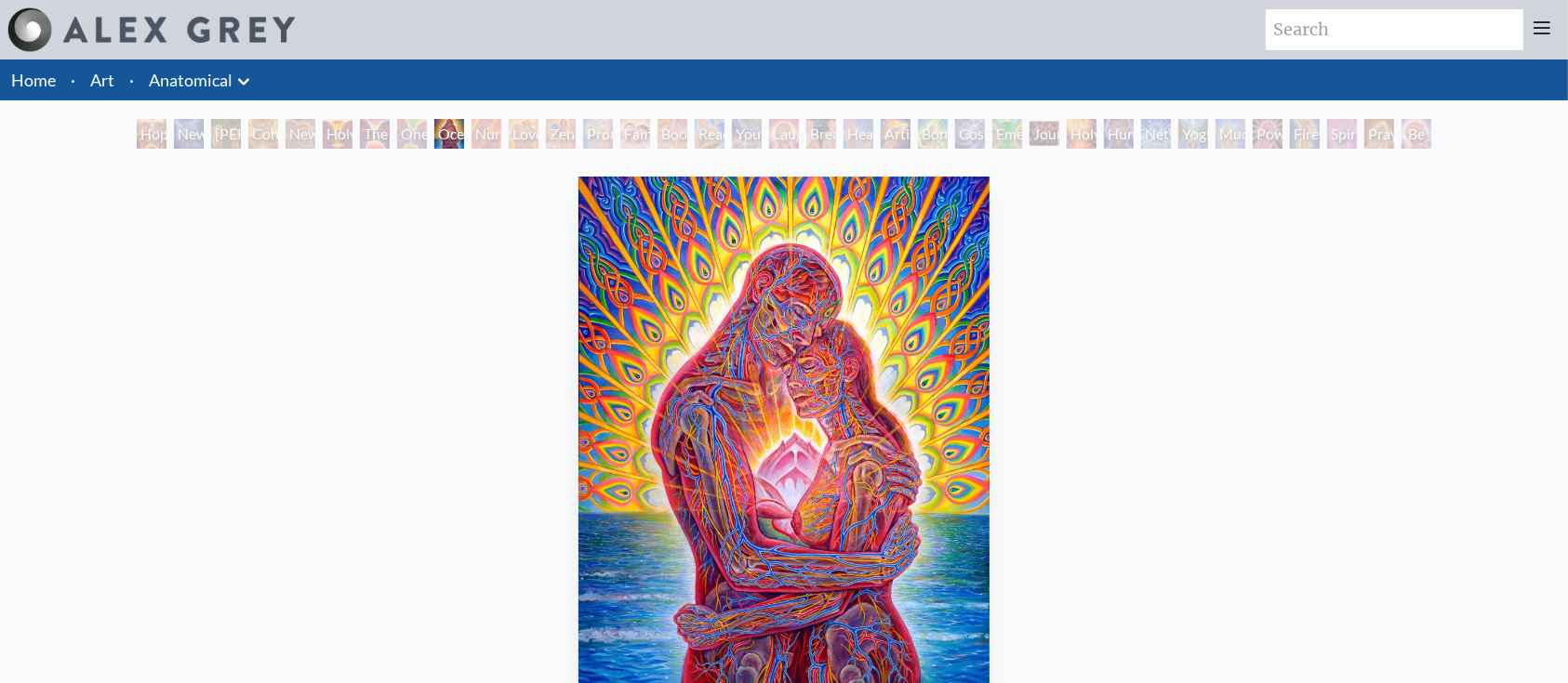
click at [680, 150] on div "Hope New Man [DEMOGRAPHIC_DATA]: [PERSON_NAME] Mind [PERSON_NAME] & Eve Contemp…" at bounding box center [784, 137] width 1302 height 36
click at [722, 137] on div "Reading" at bounding box center [709, 134] width 30 height 30
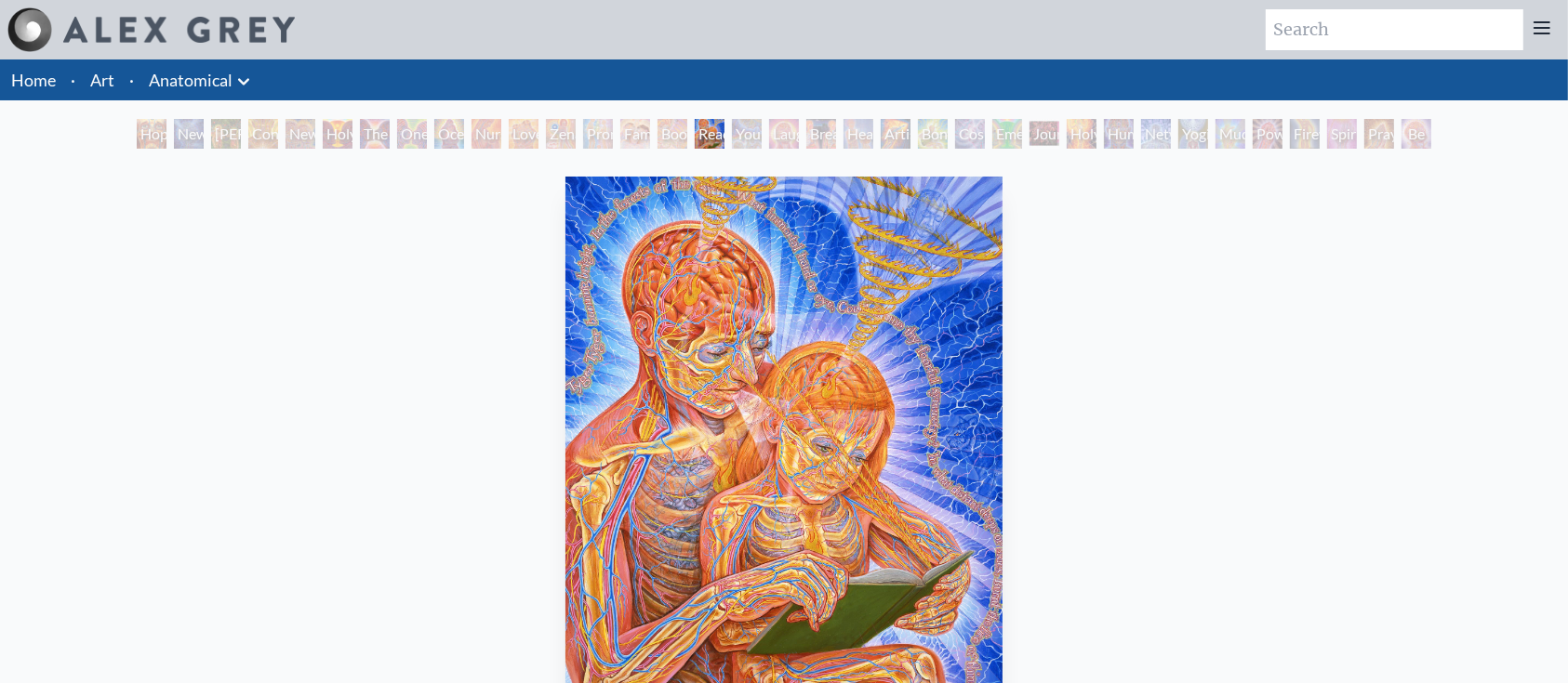
click at [910, 139] on div "Artist's Hand" at bounding box center [895, 134] width 30 height 30
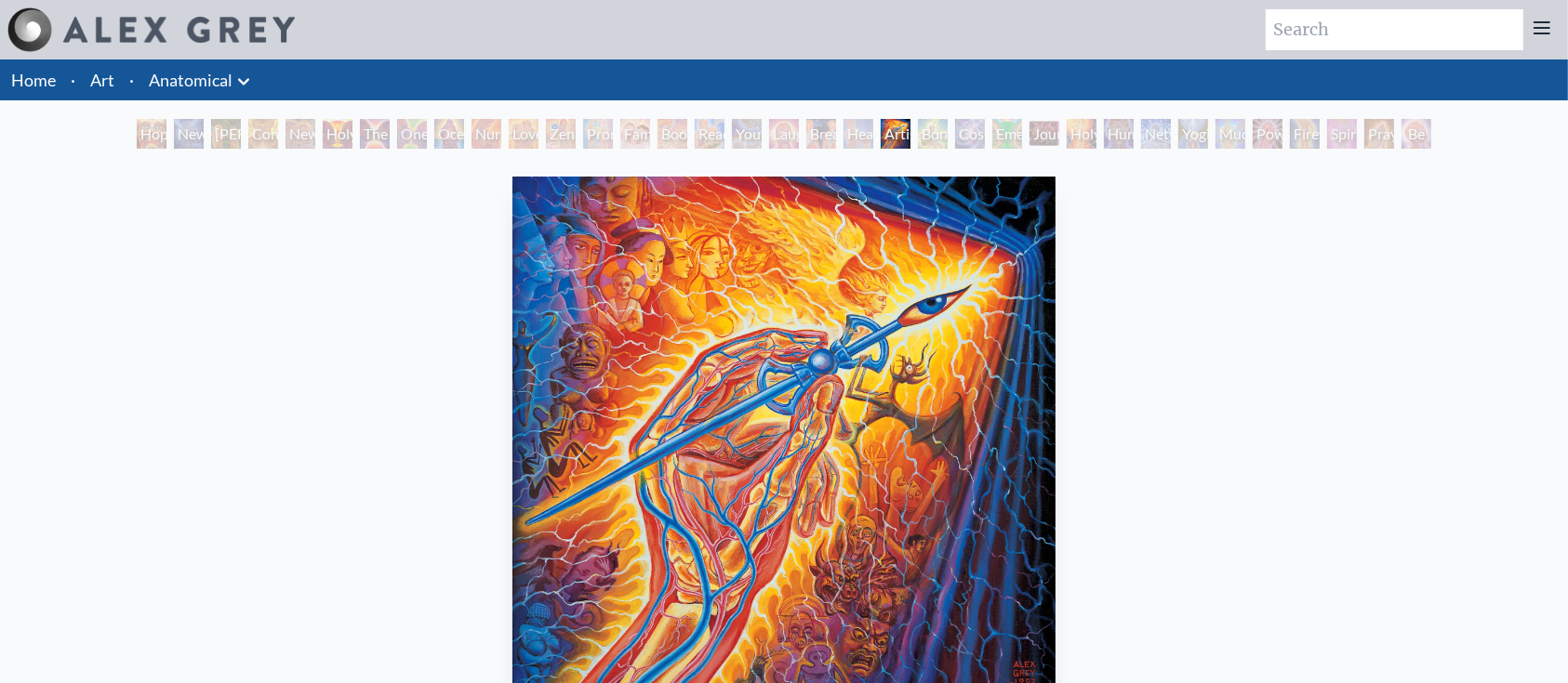
click at [1064, 135] on div "Hope New Man [DEMOGRAPHIC_DATA]: [PERSON_NAME] Mind [PERSON_NAME] & Eve Contemp…" at bounding box center [784, 137] width 1302 height 36
click at [1198, 125] on div "Yogi & the Möbius Sphere" at bounding box center [1193, 134] width 30 height 30
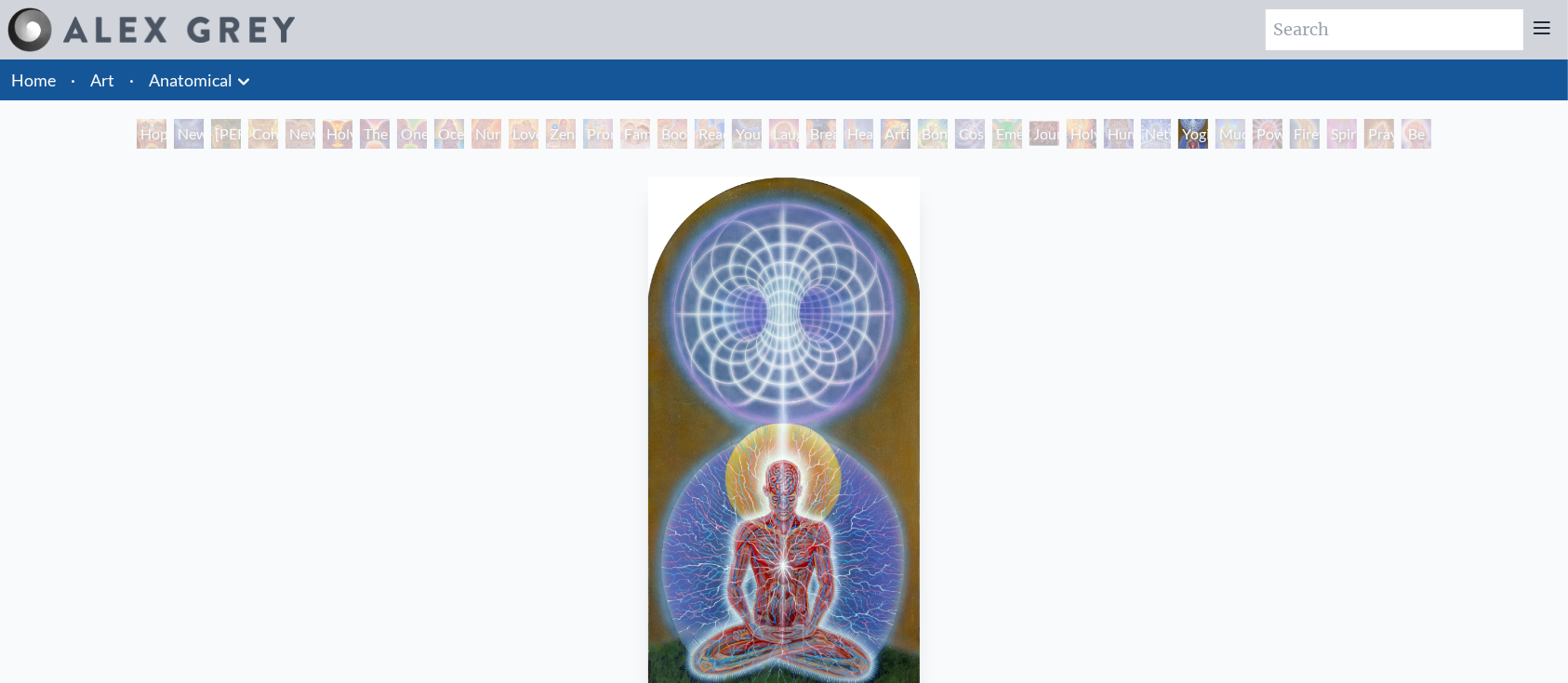
click at [1282, 125] on div "Power to the Peaceful" at bounding box center [1267, 134] width 30 height 30
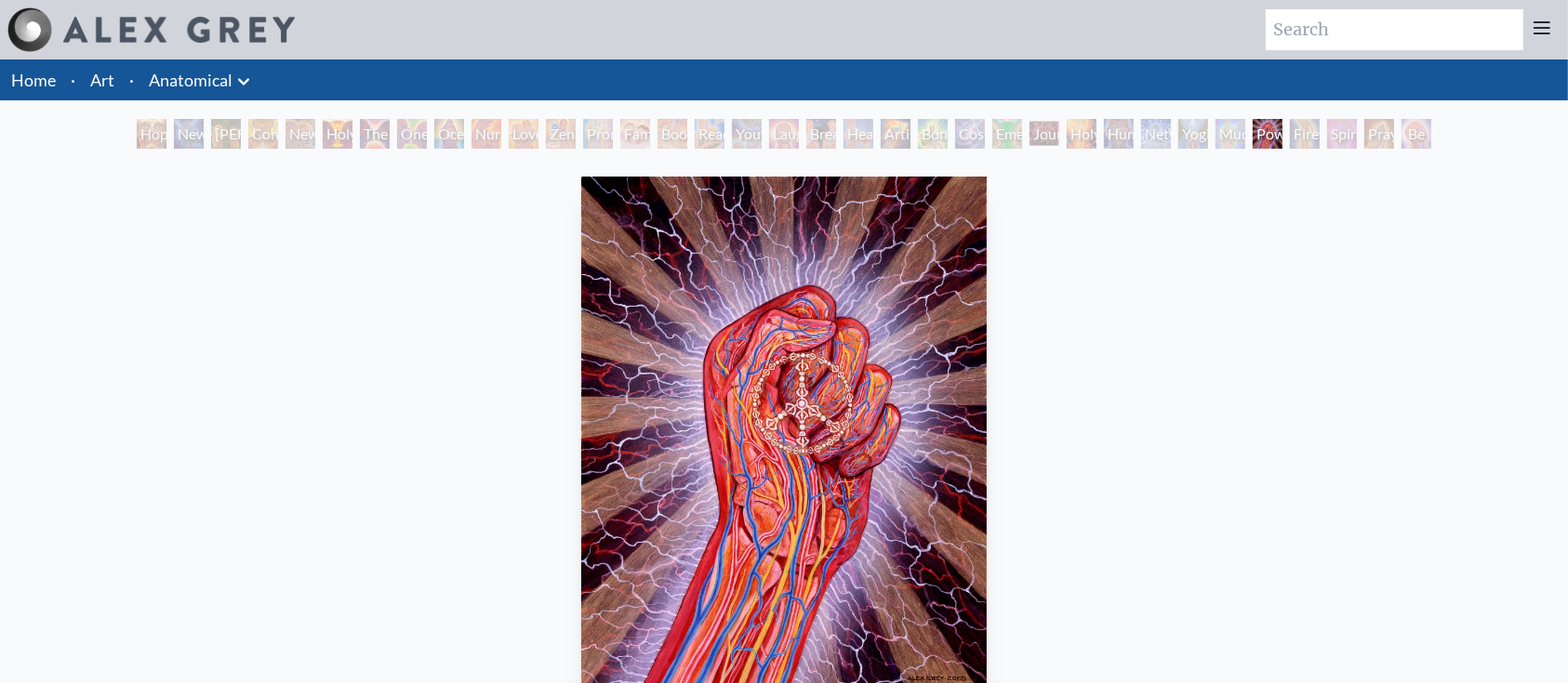
click at [1252, 129] on div "Power to the Peaceful" at bounding box center [1267, 134] width 30 height 30
click at [1160, 132] on div "Networks" at bounding box center [1156, 134] width 30 height 30
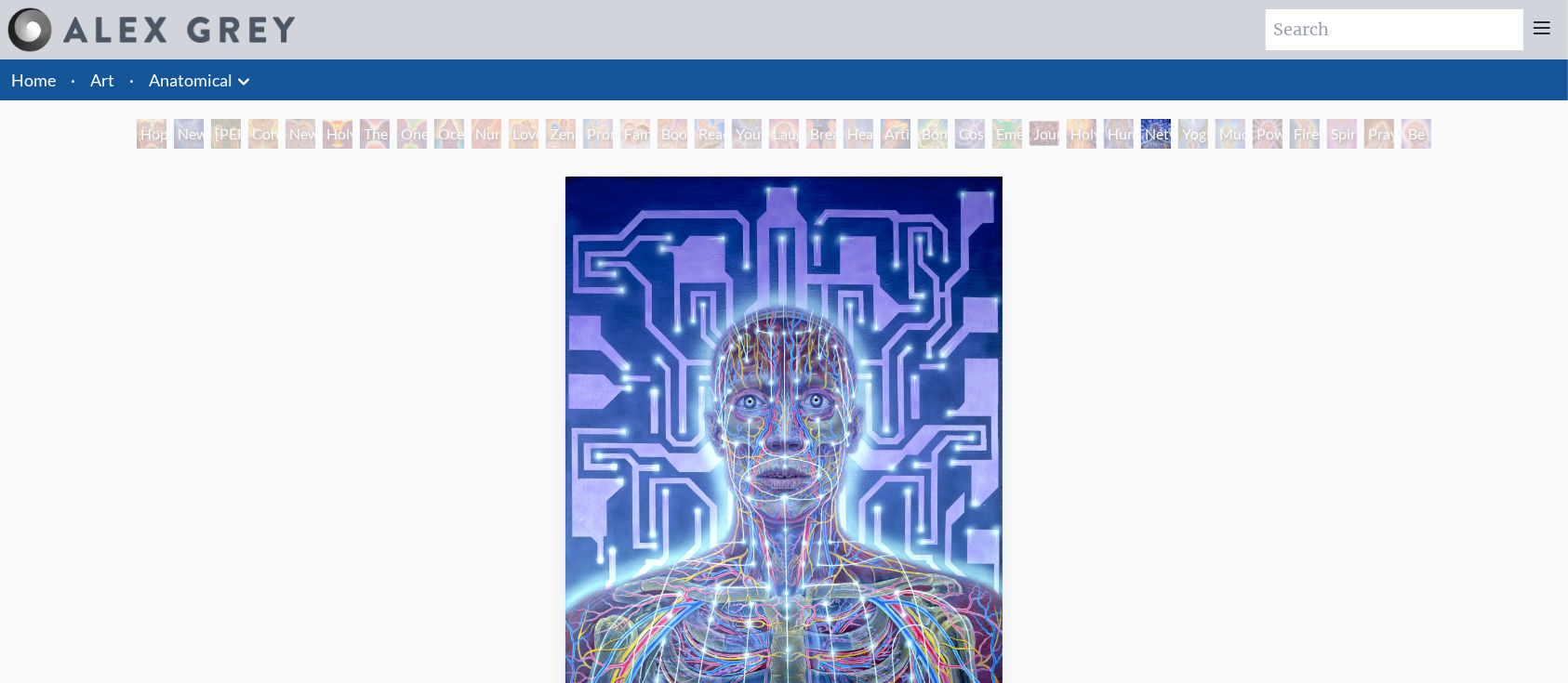
click at [1208, 131] on div "Yogi & the Möbius Sphere" at bounding box center [1193, 134] width 30 height 30
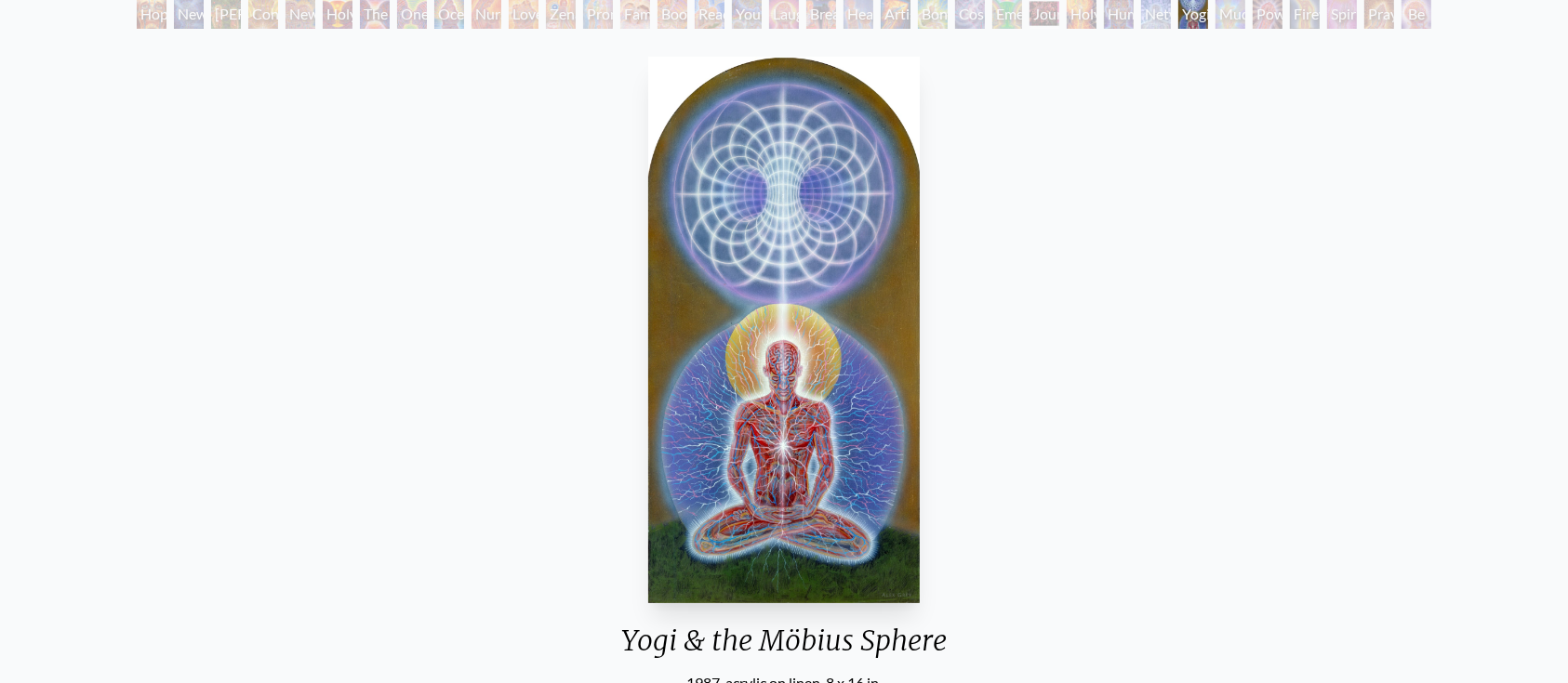
scroll to position [124, 0]
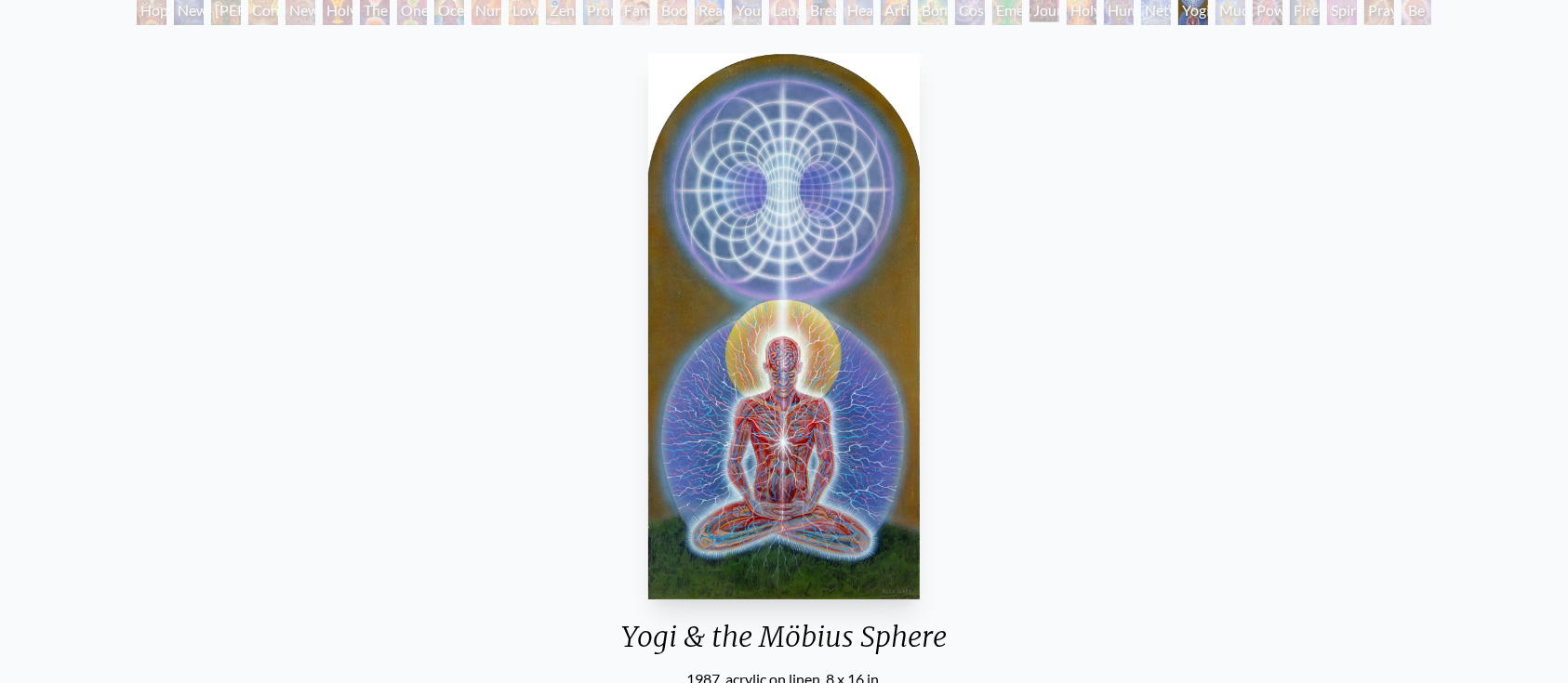
click at [940, 21] on div "Bond" at bounding box center [933, 10] width 30 height 30
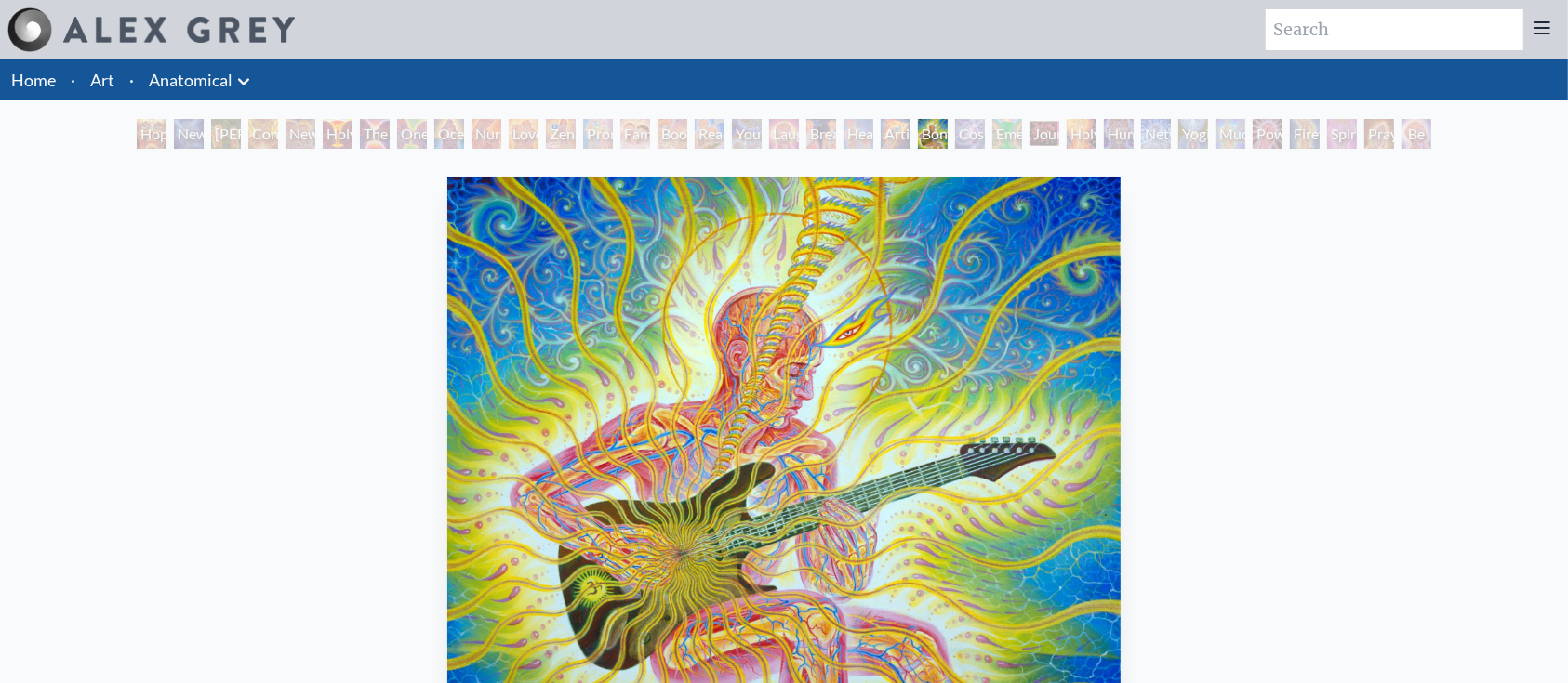
click at [1348, 129] on div "Spirit Animates the Flesh" at bounding box center [1342, 134] width 30 height 30
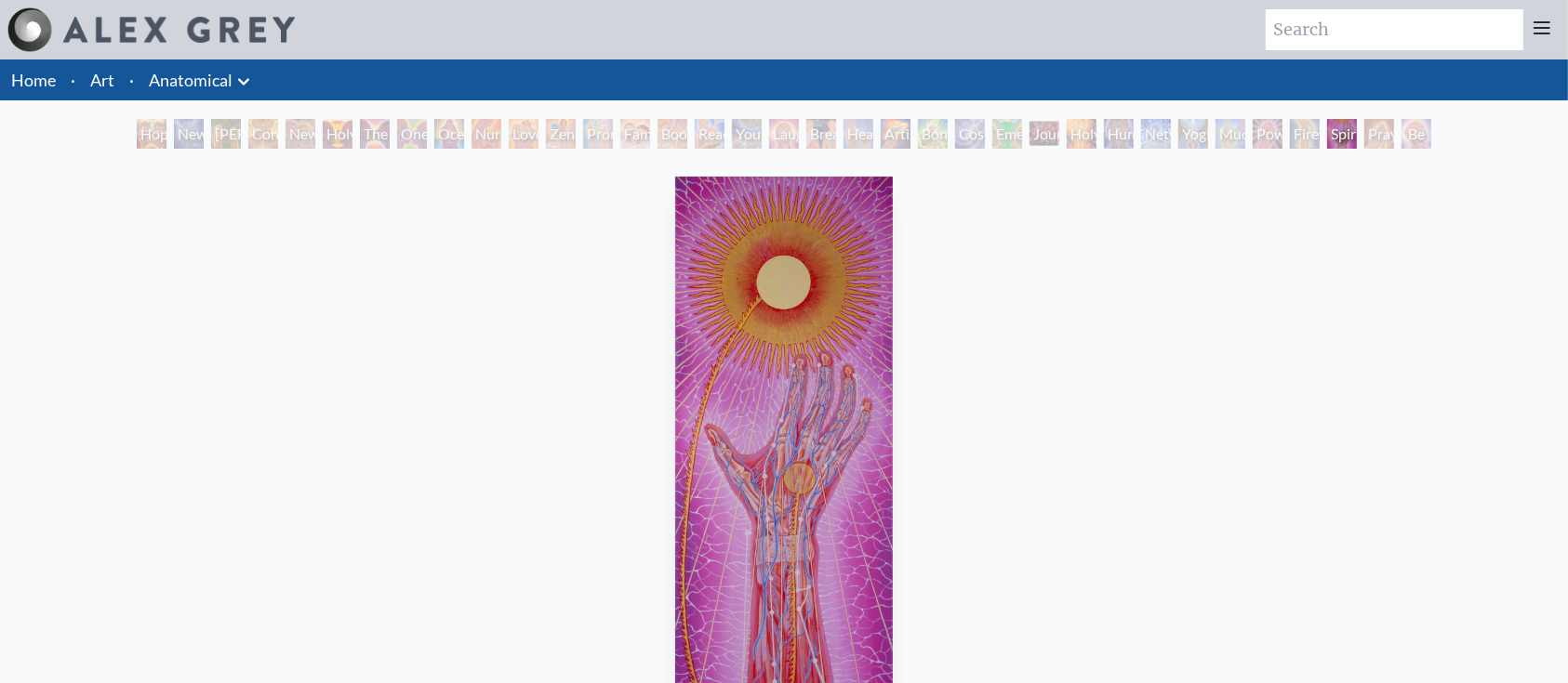
click at [1425, 132] on div "Be a Good Human Being" at bounding box center [1416, 134] width 30 height 30
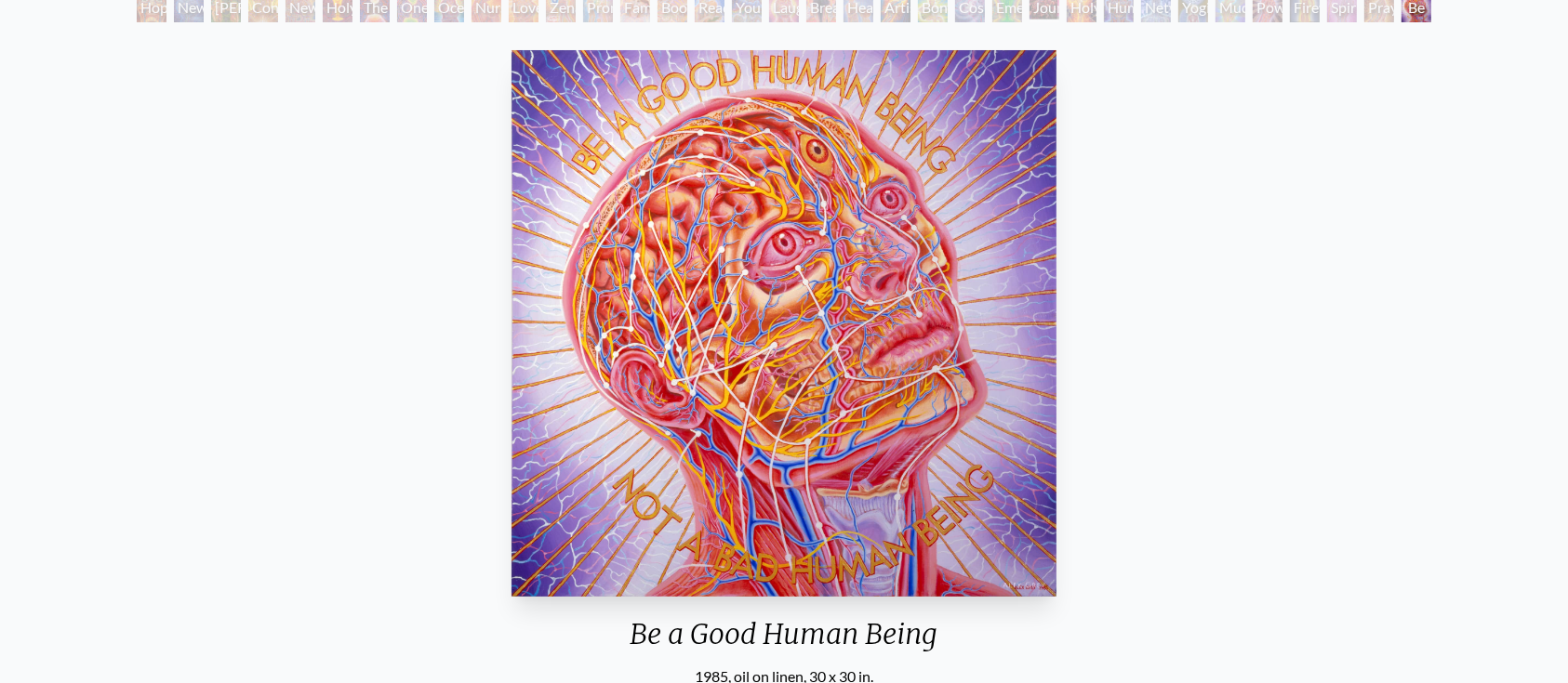
scroll to position [132, 0]
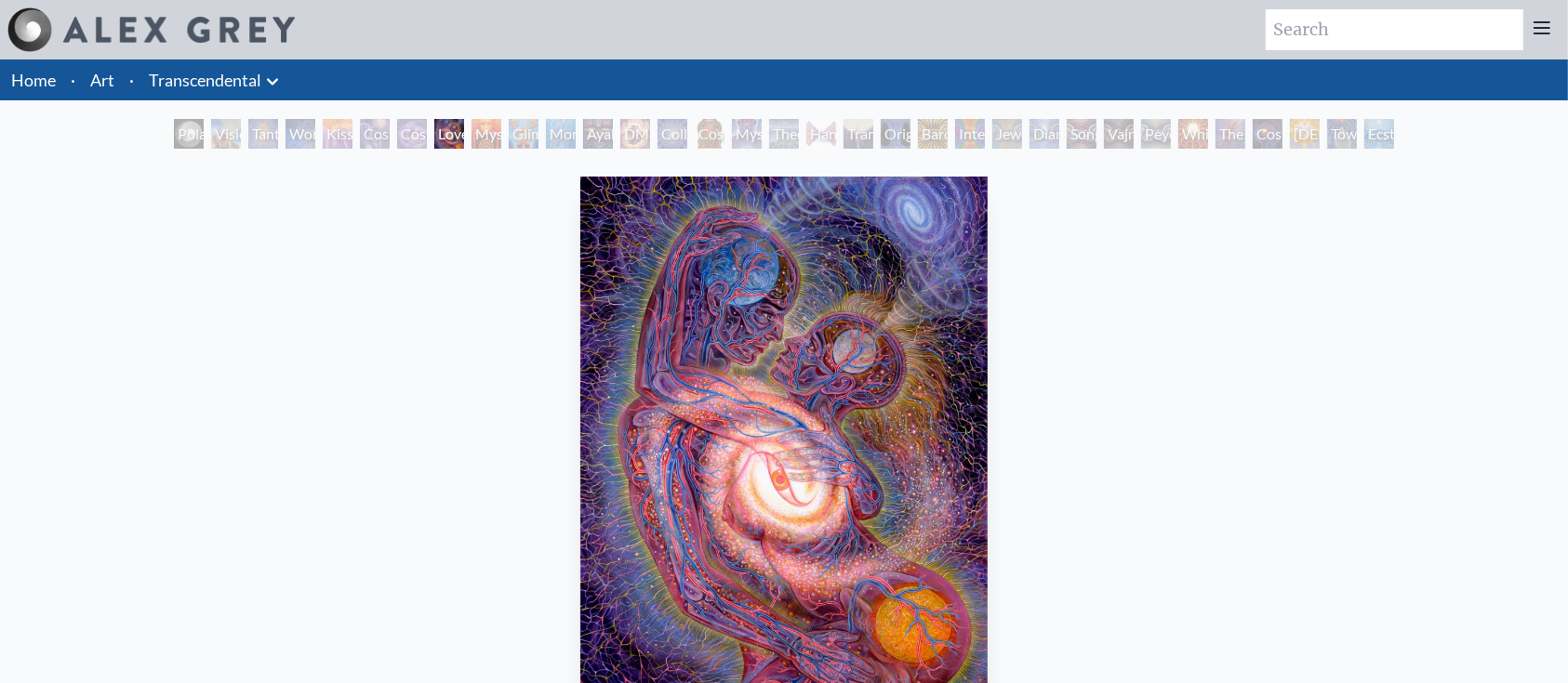
click at [1082, 132] on div "Song of Vajra Being" at bounding box center [1081, 134] width 30 height 30
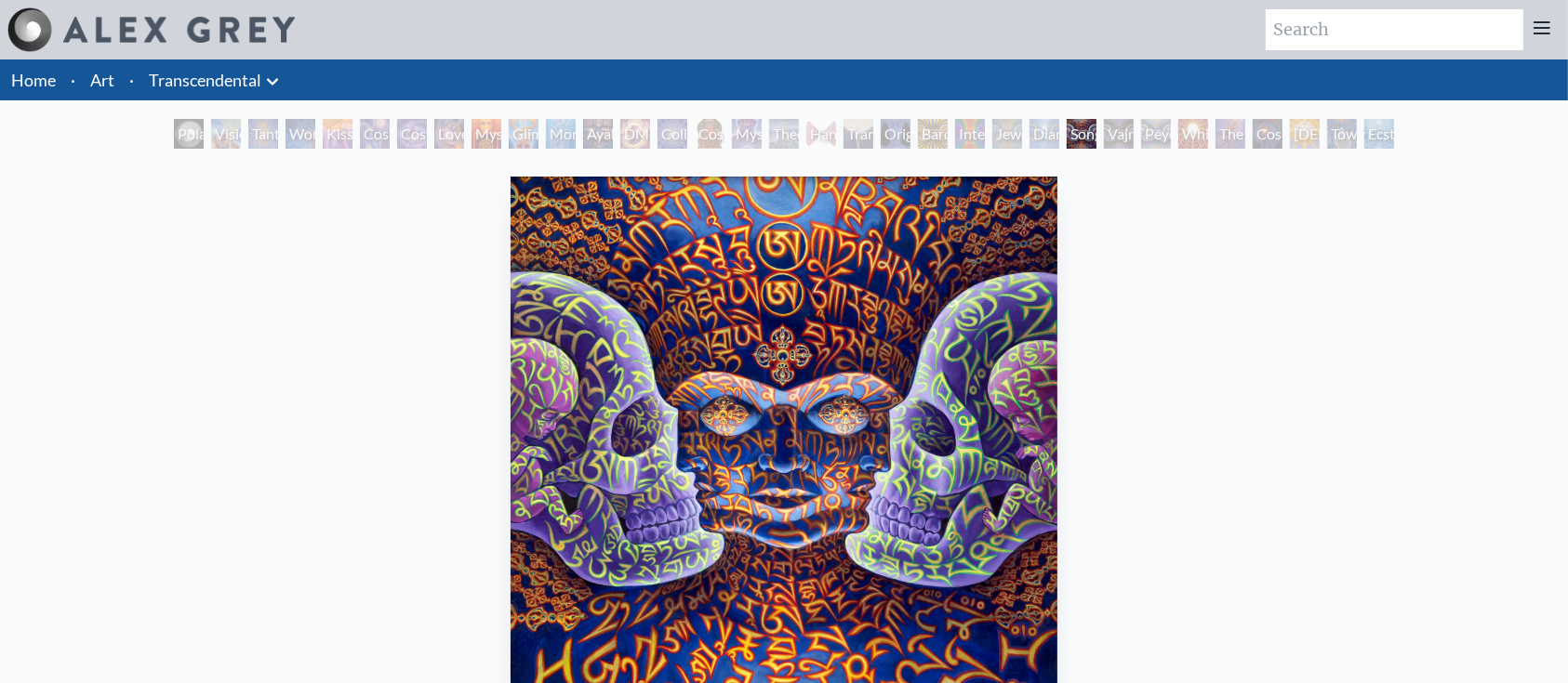
click at [873, 132] on div "Polar Unity Spiral Visionary Origin of Language Tantra Wonder Kiss of the [MEDI…" at bounding box center [784, 137] width 1227 height 36
click at [909, 128] on div "Original Face" at bounding box center [895, 134] width 30 height 30
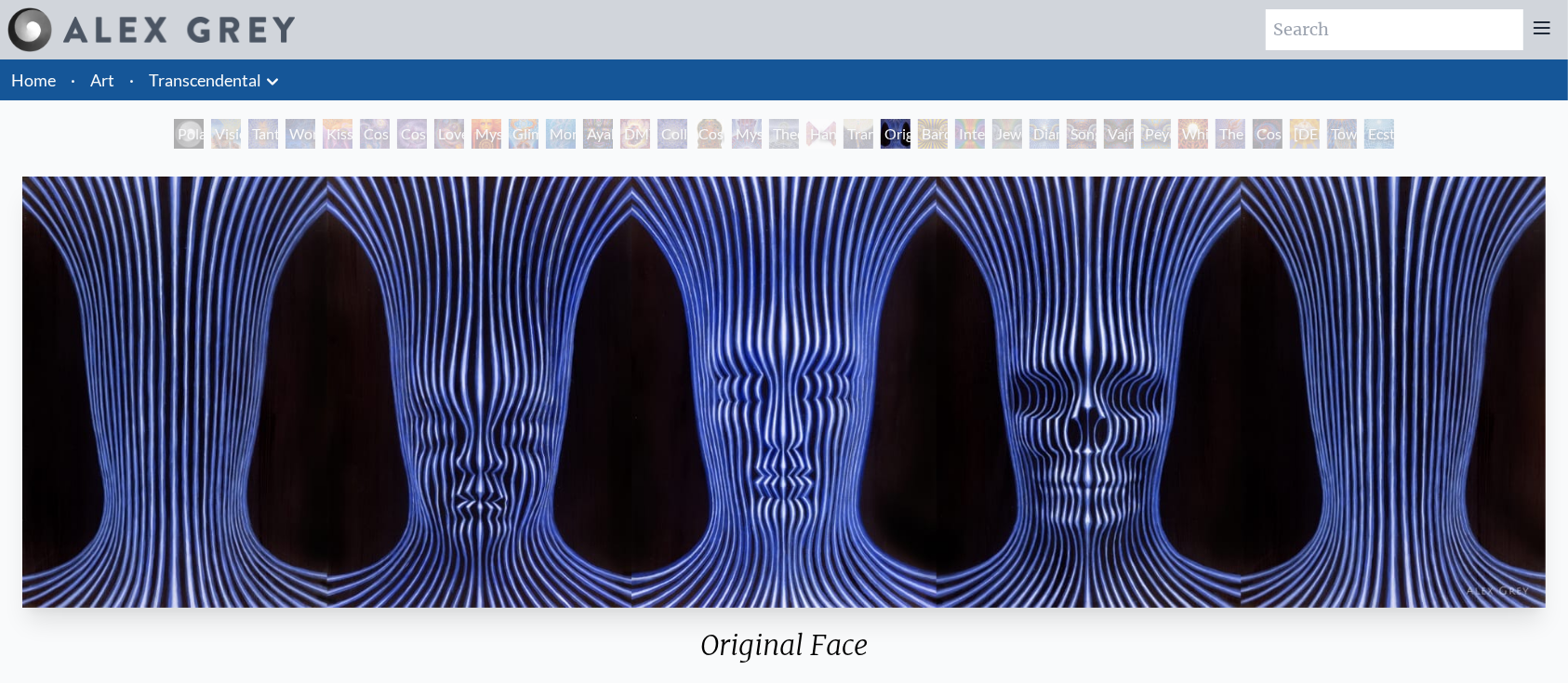
click at [880, 136] on div "Original Face" at bounding box center [895, 134] width 30 height 30
click at [831, 136] on div "Hands that See" at bounding box center [821, 134] width 30 height 30
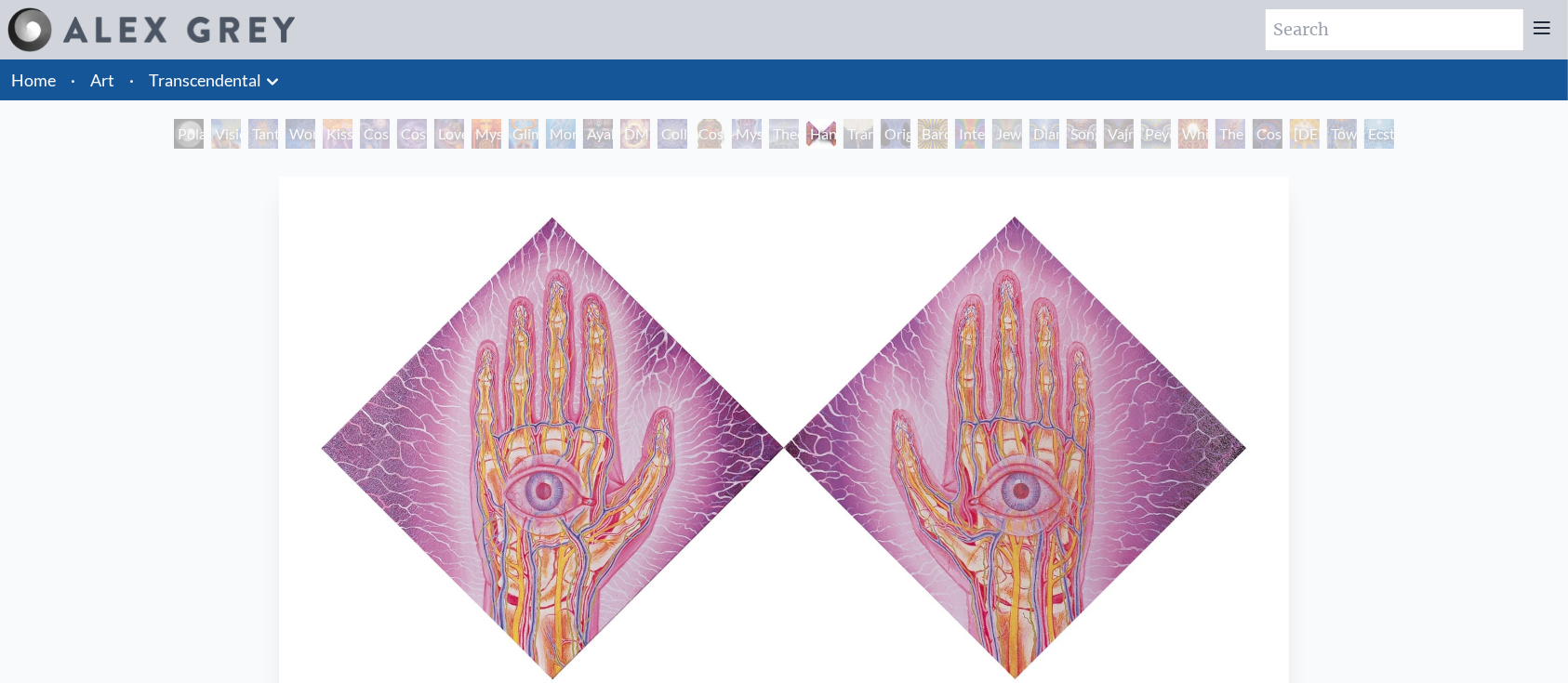
click at [904, 301] on img "18 / 33" at bounding box center [784, 450] width 1011 height 547
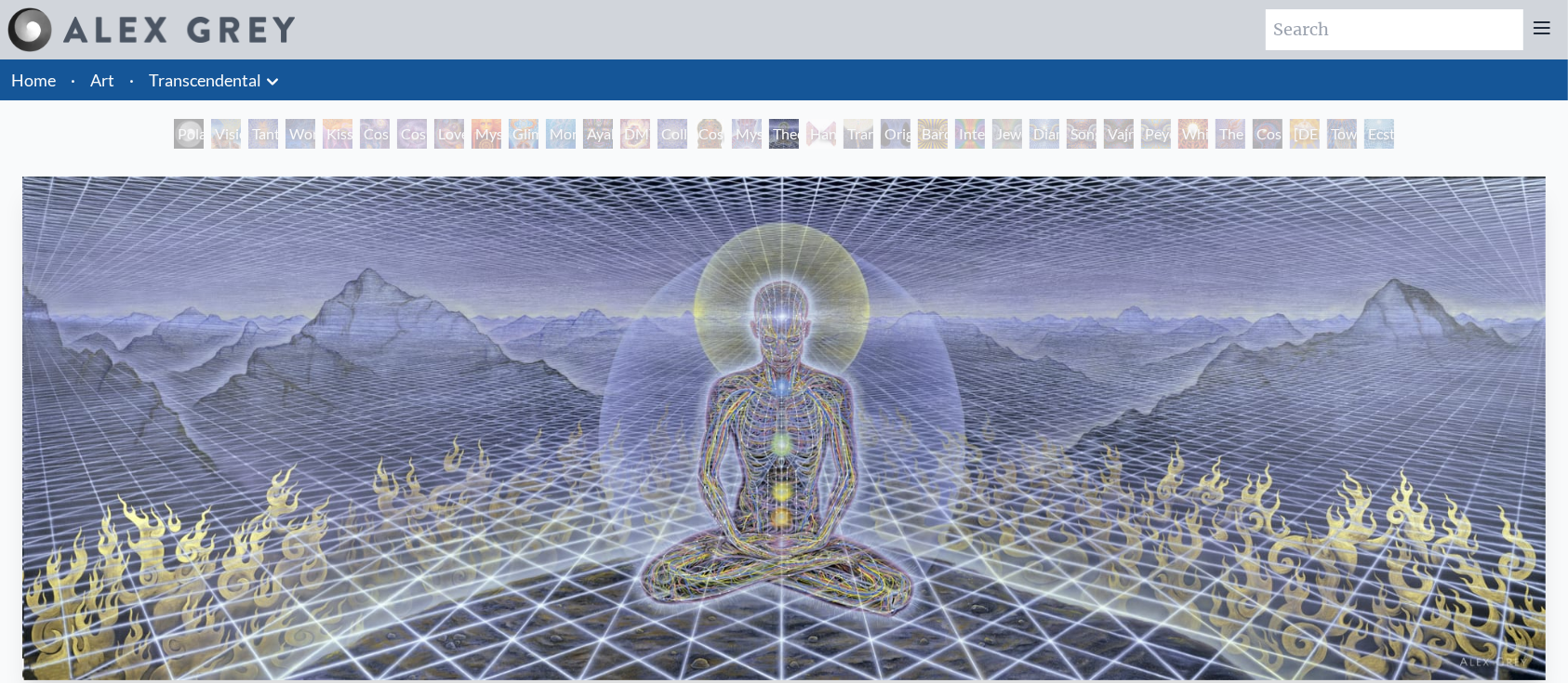
click at [881, 378] on img "17 / 33" at bounding box center [784, 428] width 1523 height 504
click at [820, 145] on div "Hands that See" at bounding box center [821, 134] width 30 height 30
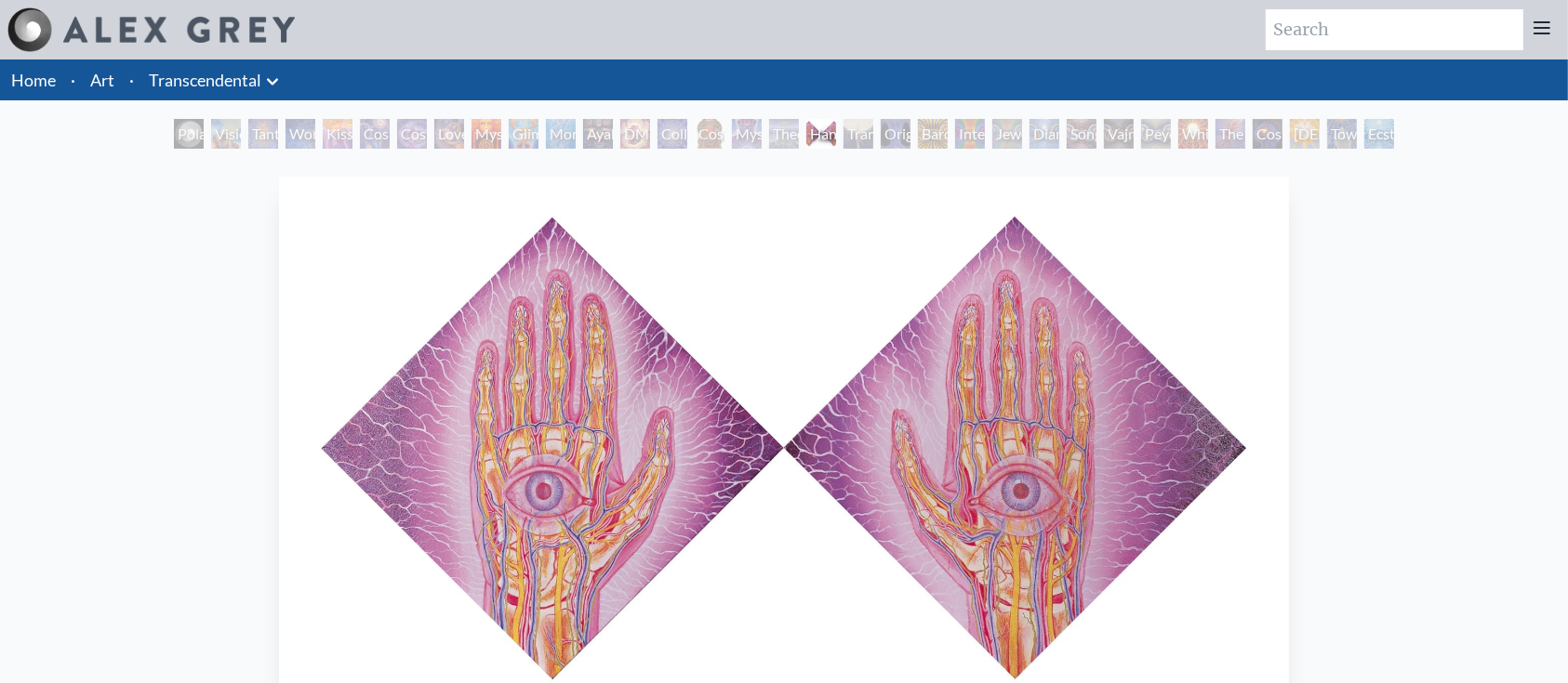
click at [738, 135] on div "Mystic Eye" at bounding box center [747, 134] width 30 height 30
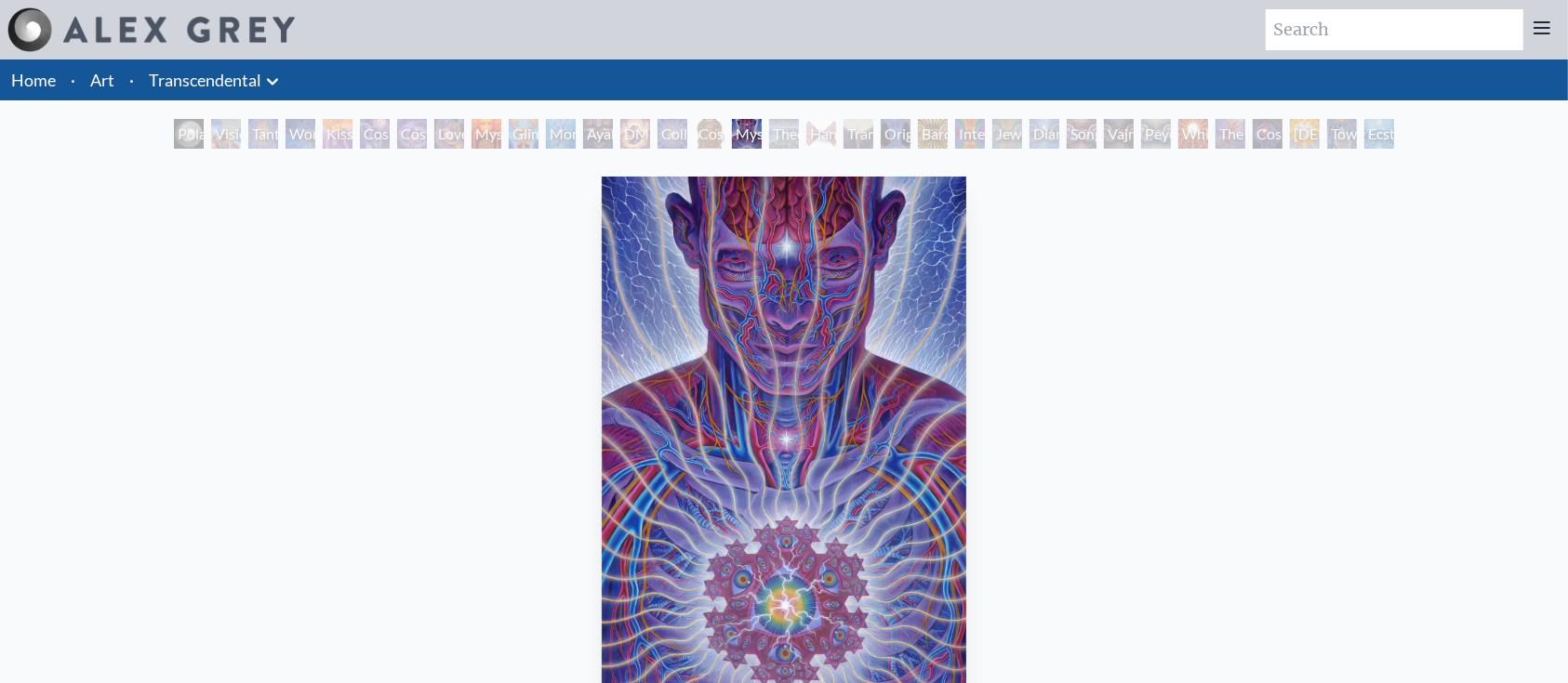
click at [848, 327] on img "16 / 33" at bounding box center [784, 450] width 365 height 547
click at [700, 139] on div "Cosmic [DEMOGRAPHIC_DATA]" at bounding box center [709, 134] width 30 height 30
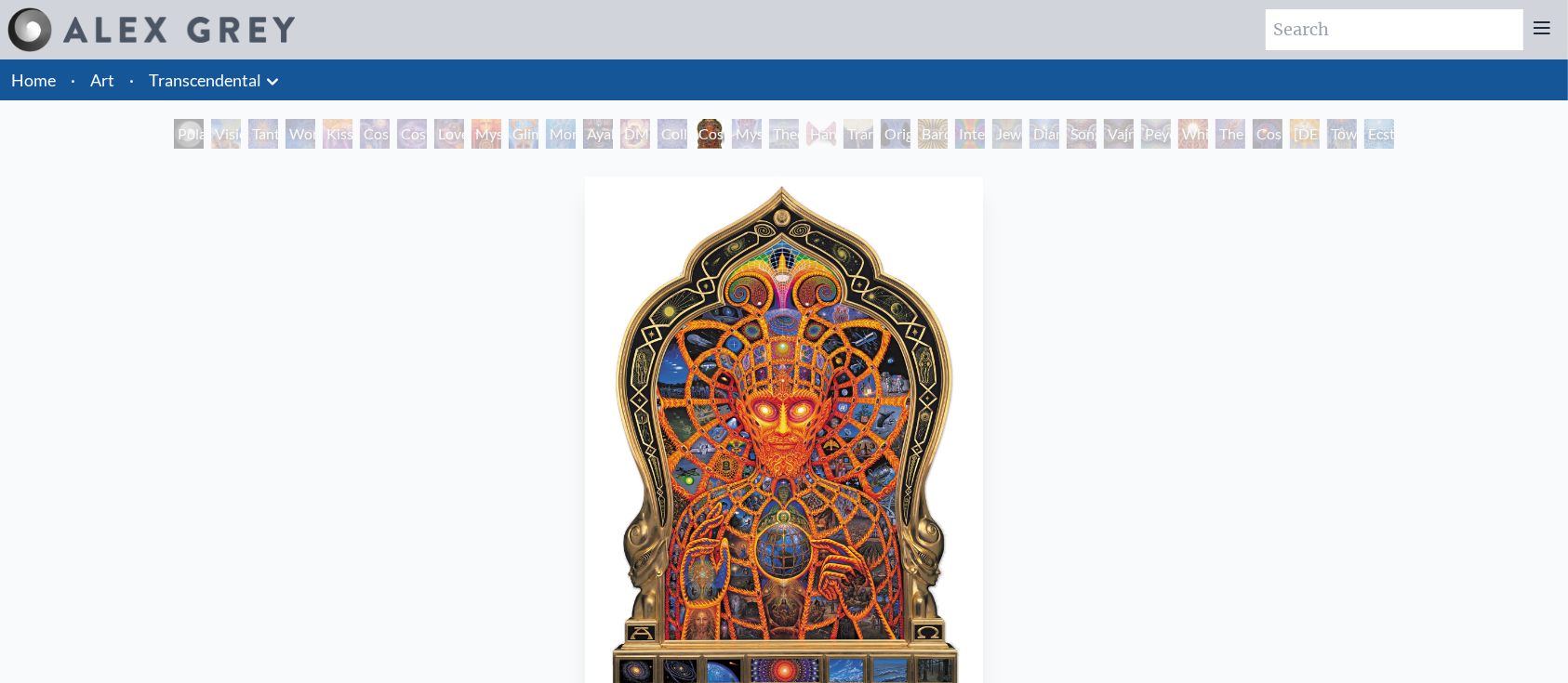
click at [658, 137] on div "Collective Vision" at bounding box center [673, 134] width 30 height 30
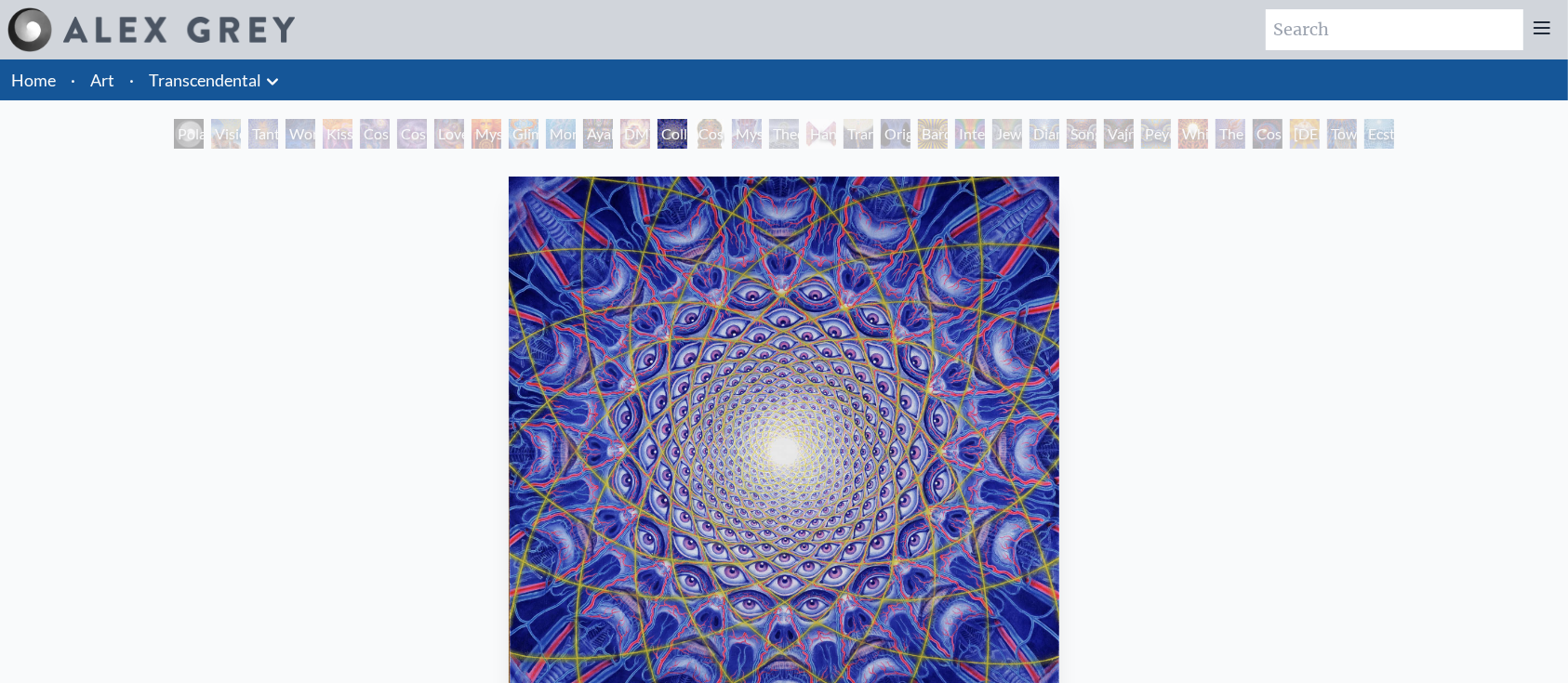
click at [598, 137] on div "Ayahuasca Visitation" at bounding box center [598, 134] width 30 height 30
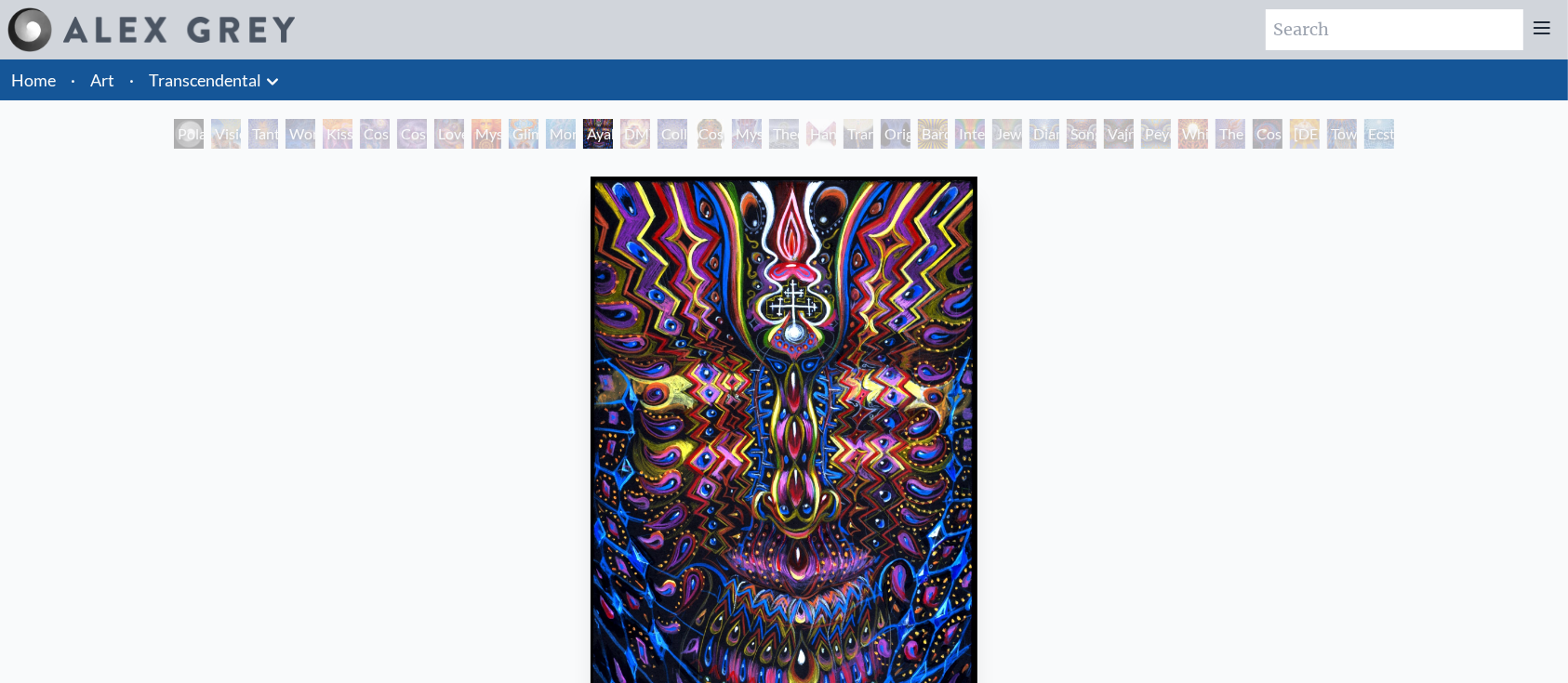
click at [508, 139] on div "Glimpsing the Empyrean" at bounding box center [523, 134] width 30 height 30
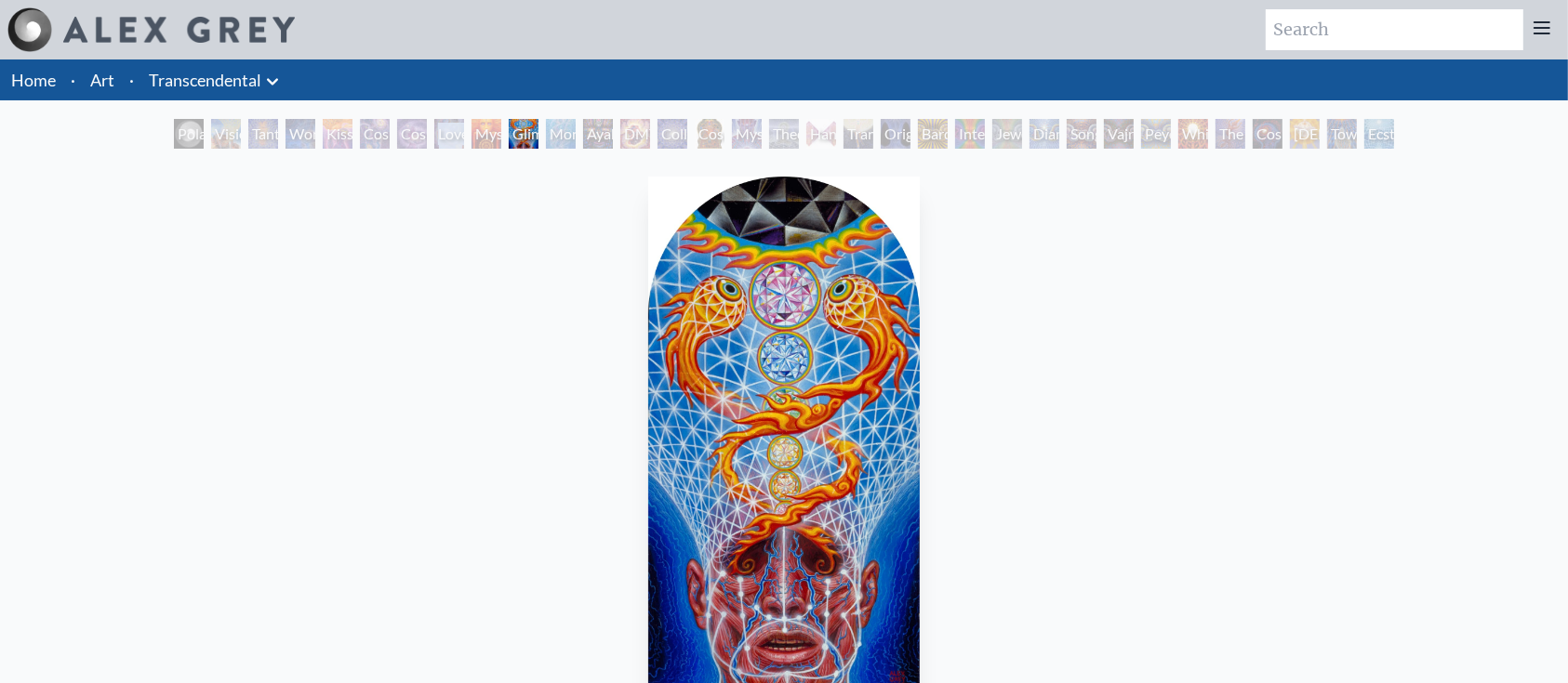
drag, startPoint x: 454, startPoint y: 114, endPoint x: 469, endPoint y: 131, distance: 22.7
click at [469, 131] on div "Home · Art · Transcendental Anatomical Drawings" at bounding box center [784, 511] width 1568 height 904
click at [464, 131] on div "Love is a Cosmic Force" at bounding box center [449, 134] width 30 height 30
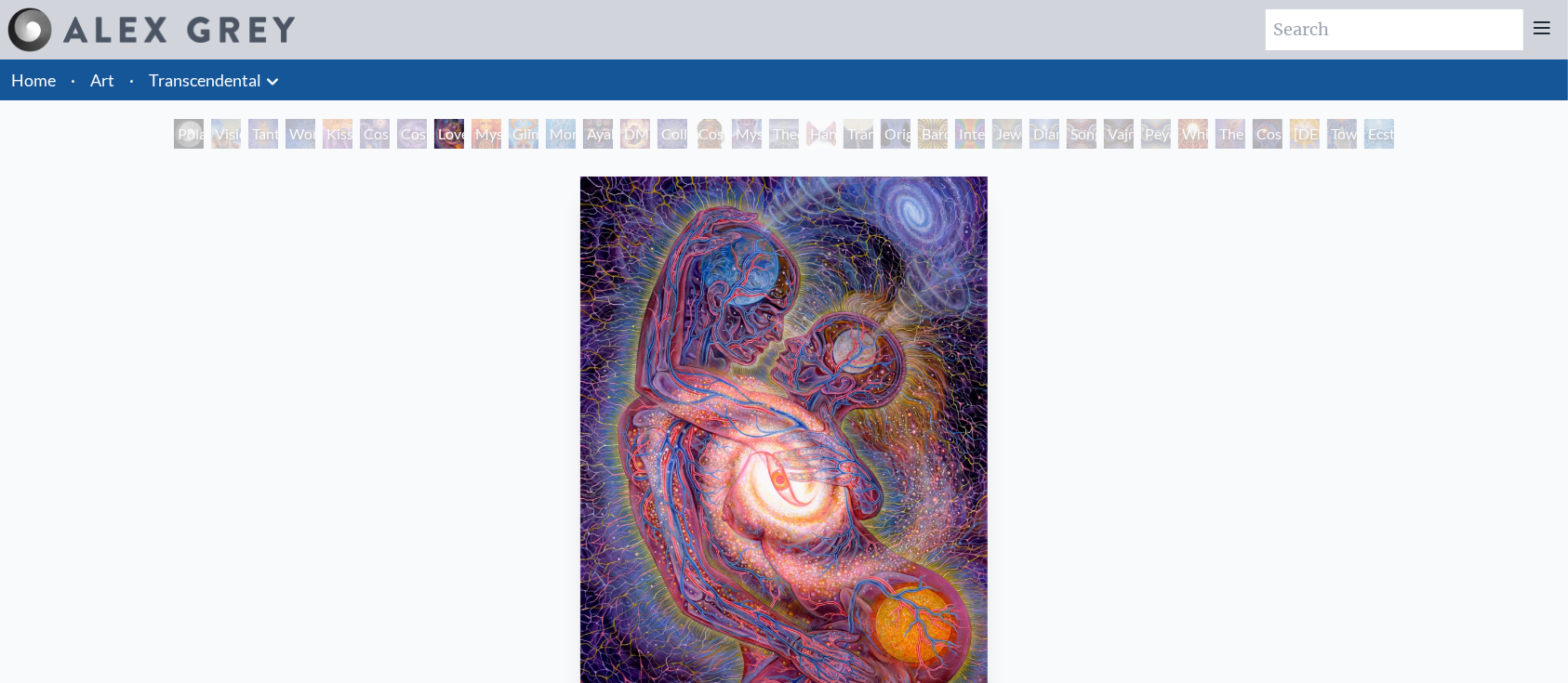
click at [360, 135] on div "Cosmic Creativity" at bounding box center [375, 134] width 30 height 30
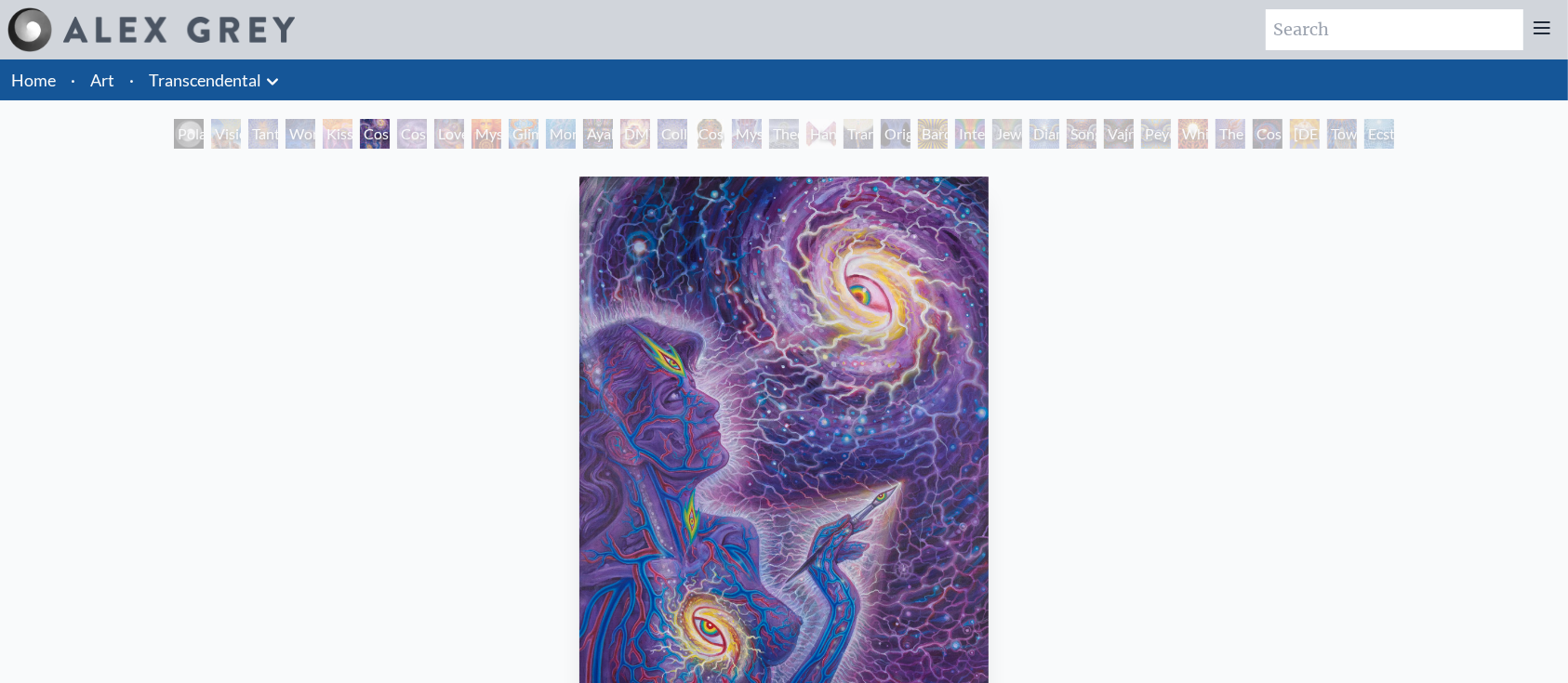
click at [1059, 130] on div "Diamond Being" at bounding box center [1045, 134] width 30 height 30
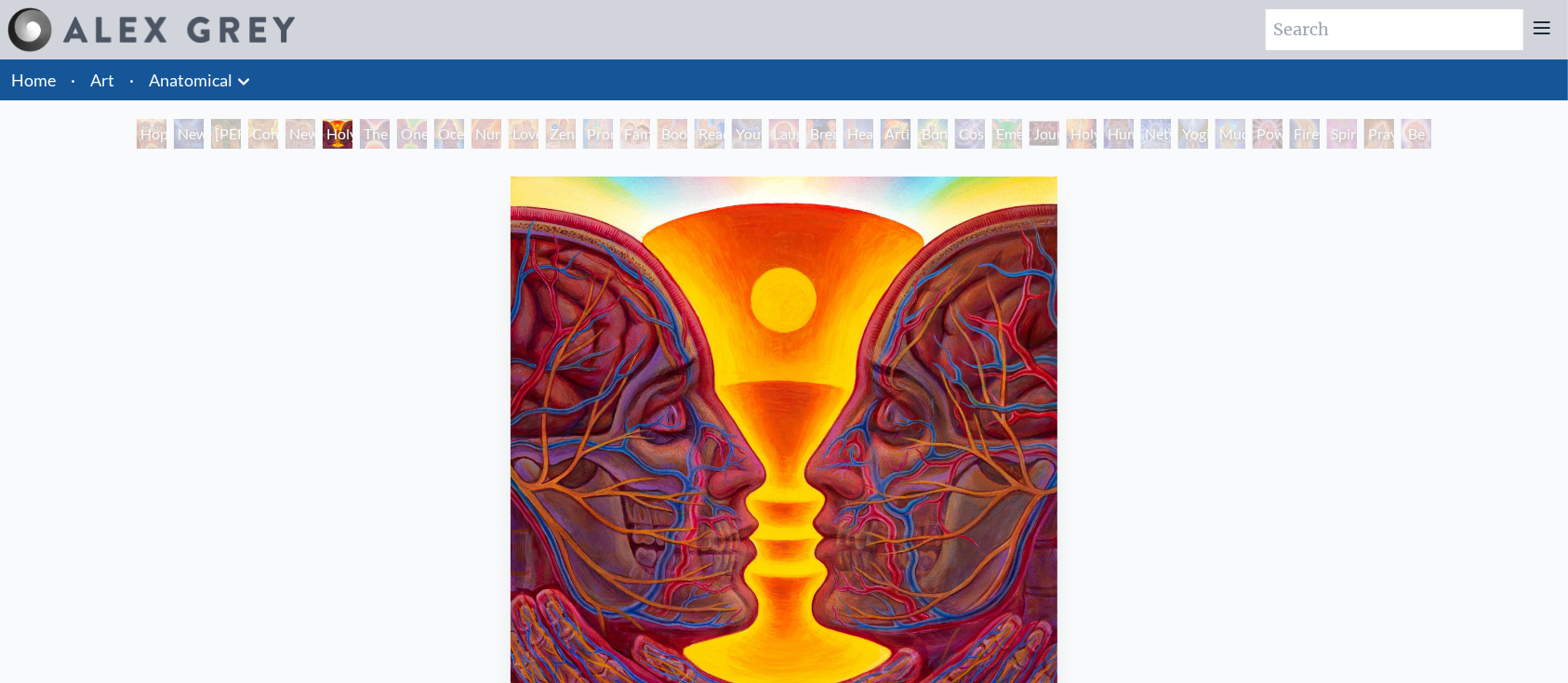
drag, startPoint x: 0, startPoint y: 0, endPoint x: 805, endPoint y: 364, distance: 883.5
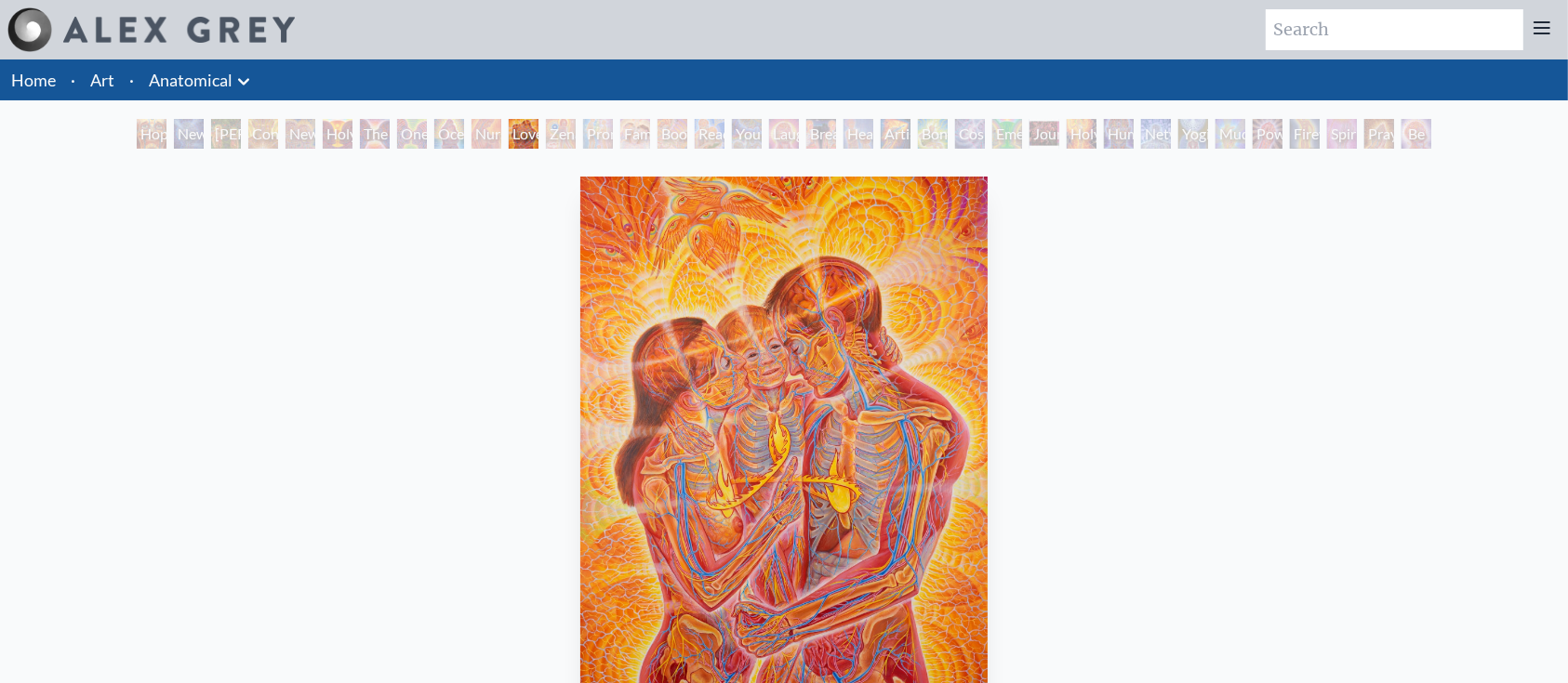
drag, startPoint x: 0, startPoint y: 0, endPoint x: 842, endPoint y: 390, distance: 927.9
drag, startPoint x: 1063, startPoint y: 146, endPoint x: 1106, endPoint y: 131, distance: 45.5
click at [1106, 131] on div "Hope New Man 4: Christ Mind Adam & Eve Contemplation New Man New Woman Holy Gra…" at bounding box center [784, 137] width 1302 height 36
click at [1096, 131] on div "Holy Fire" at bounding box center [1081, 134] width 30 height 30
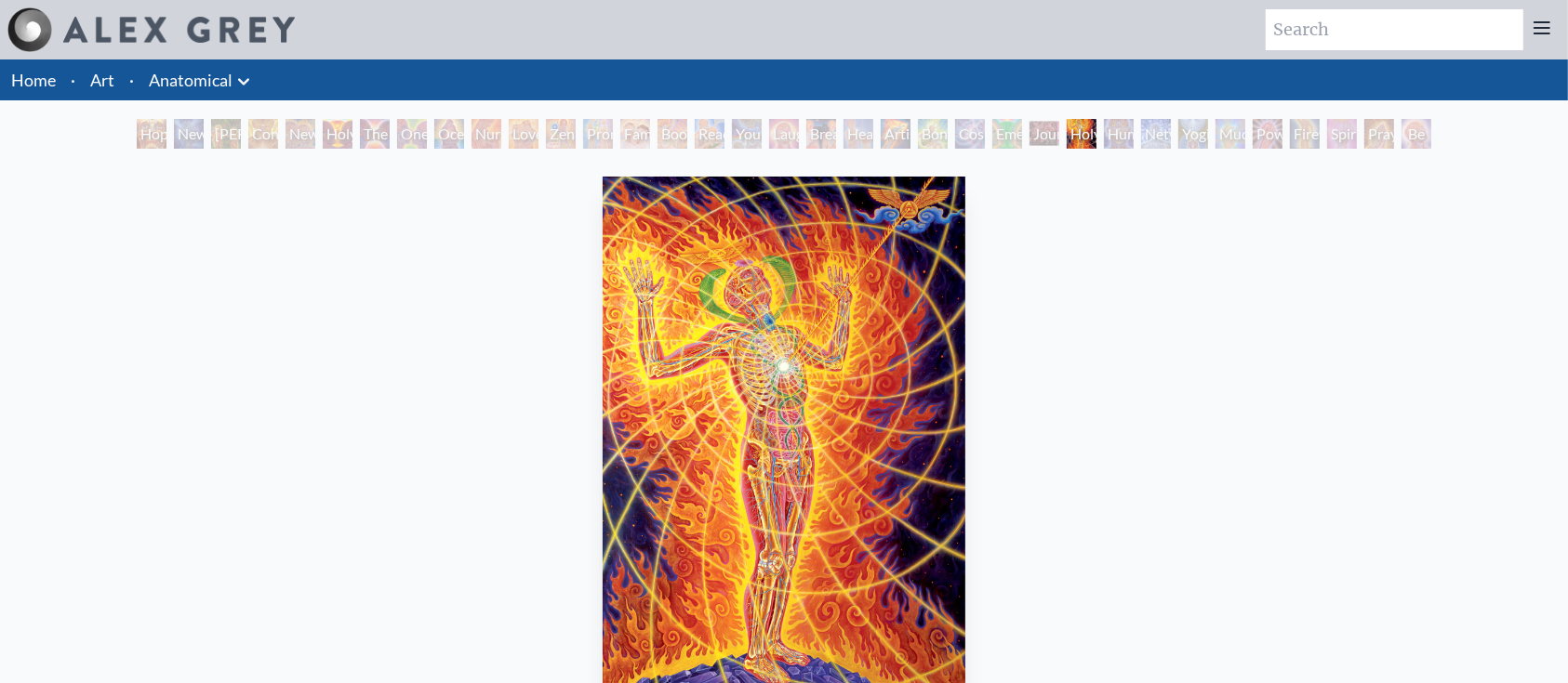
click at [977, 134] on div "Cosmic Lovers" at bounding box center [970, 134] width 30 height 30
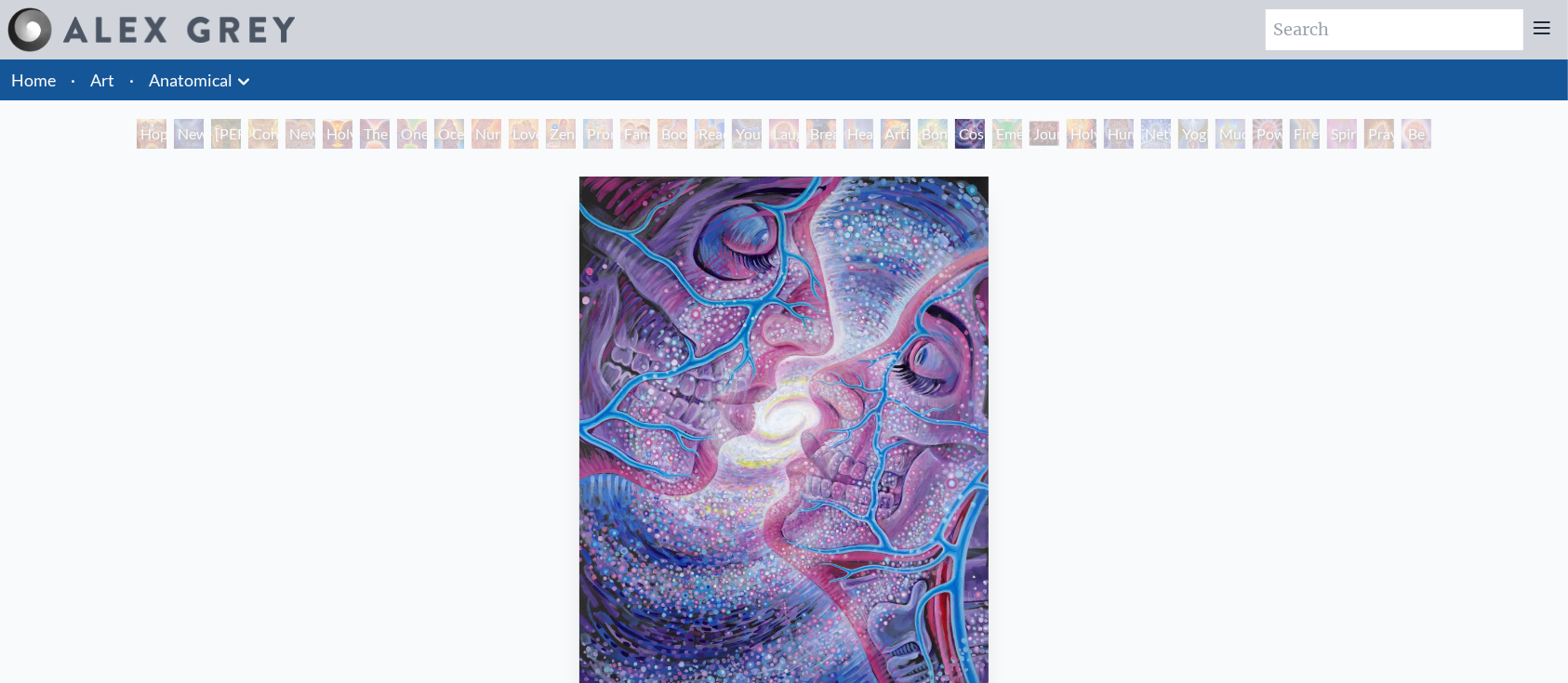
drag, startPoint x: 920, startPoint y: 152, endPoint x: 923, endPoint y: 136, distance: 16.3
click at [923, 136] on div "Hope New Man 4: Christ Mind Adam & Eve Contemplation New Man New Woman Holy Gra…" at bounding box center [784, 137] width 1302 height 36
click at [923, 136] on div "Bond" at bounding box center [933, 134] width 30 height 30
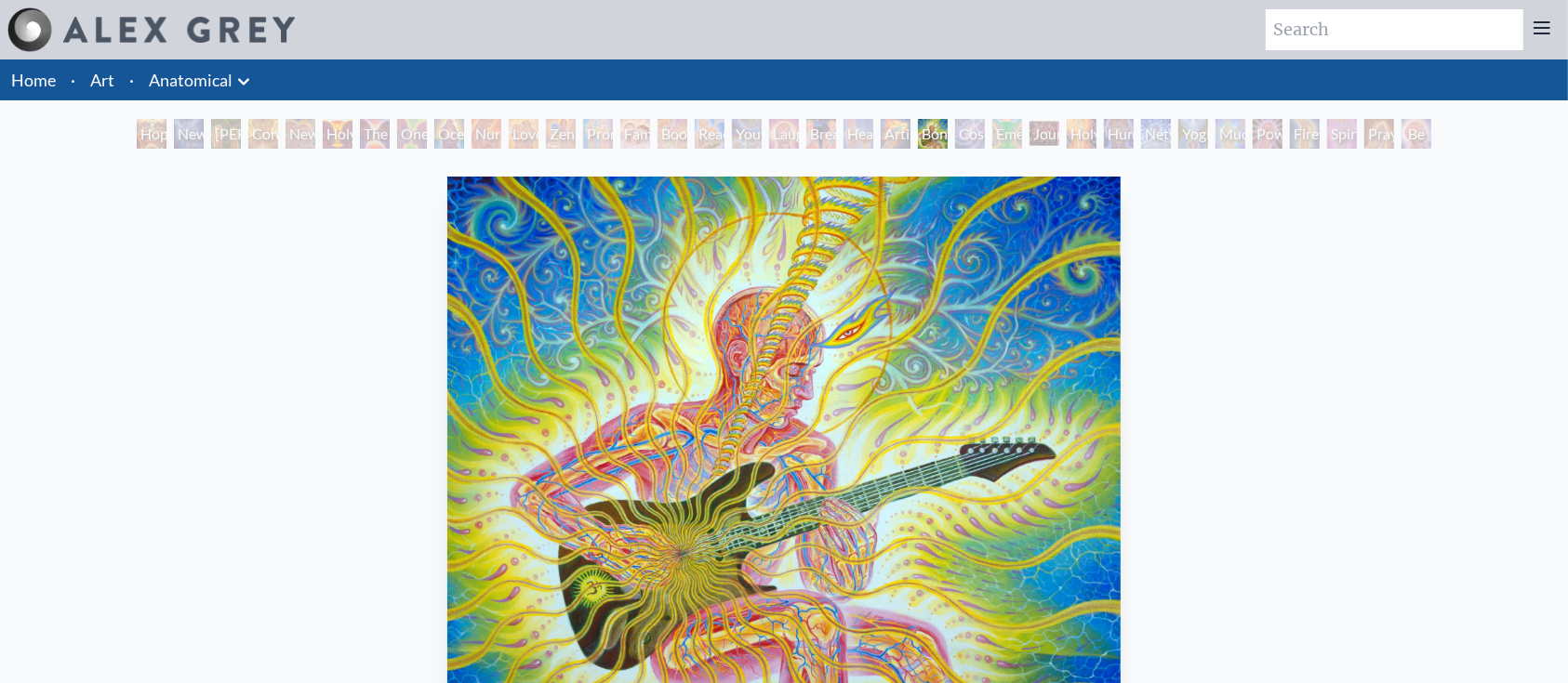
click at [880, 139] on div "Artist's Hand" at bounding box center [895, 134] width 30 height 30
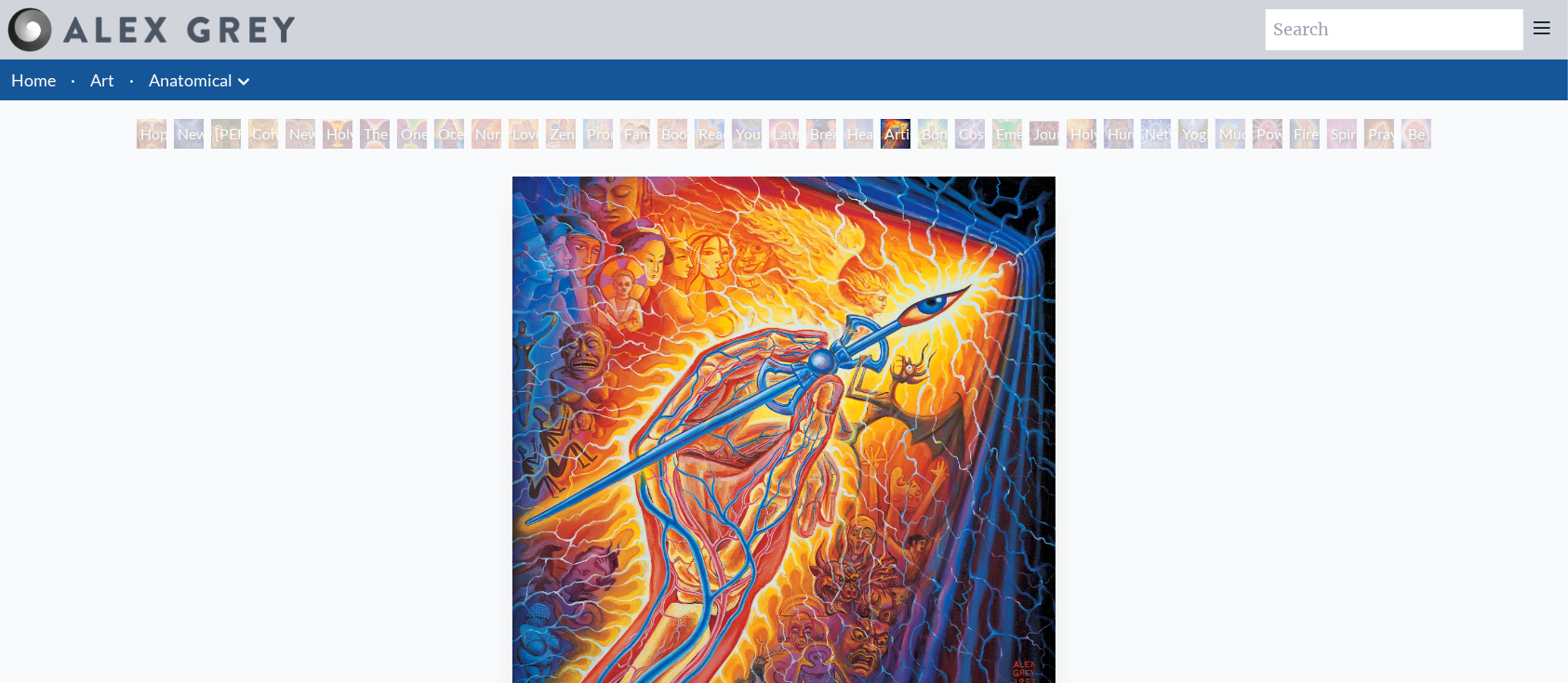
click at [1190, 134] on div "Yogi & the Möbius Sphere" at bounding box center [1193, 134] width 30 height 30
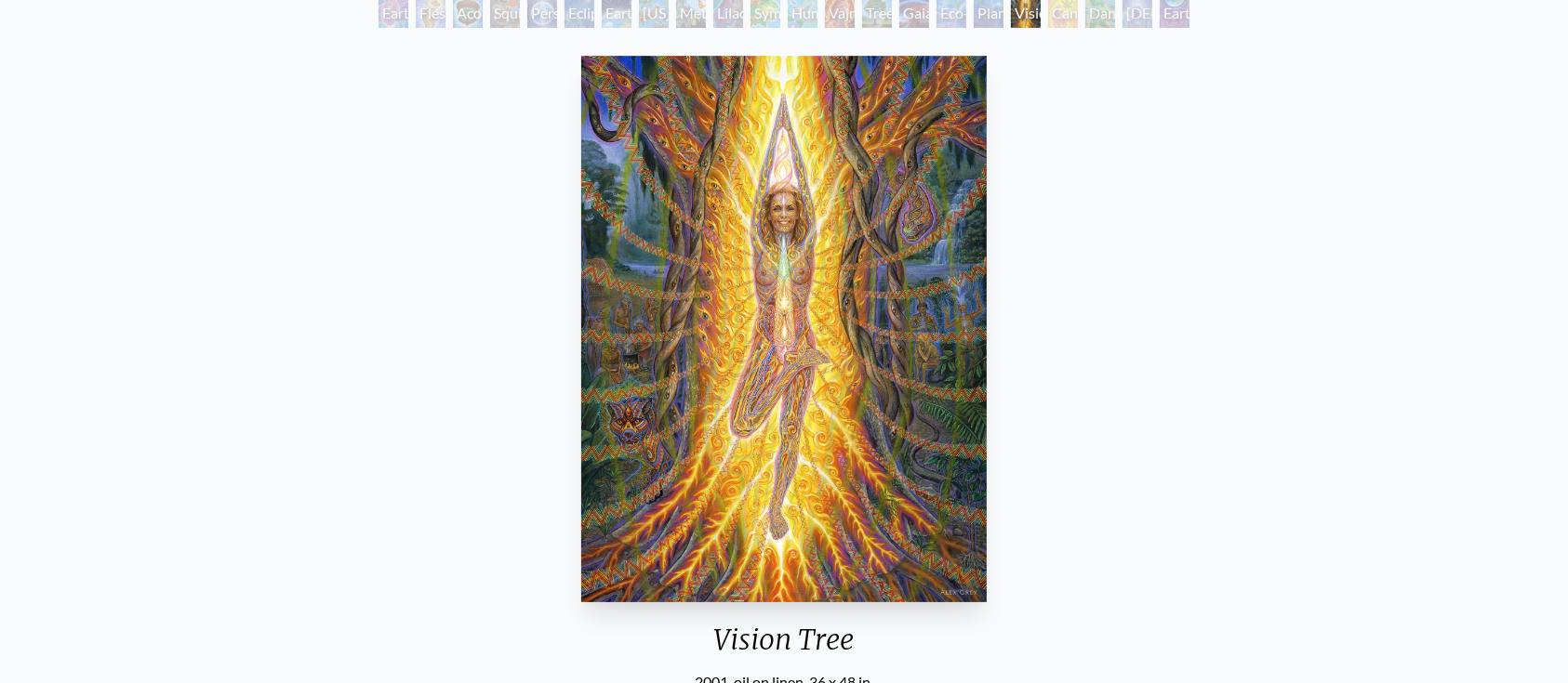
scroll to position [128, 0]
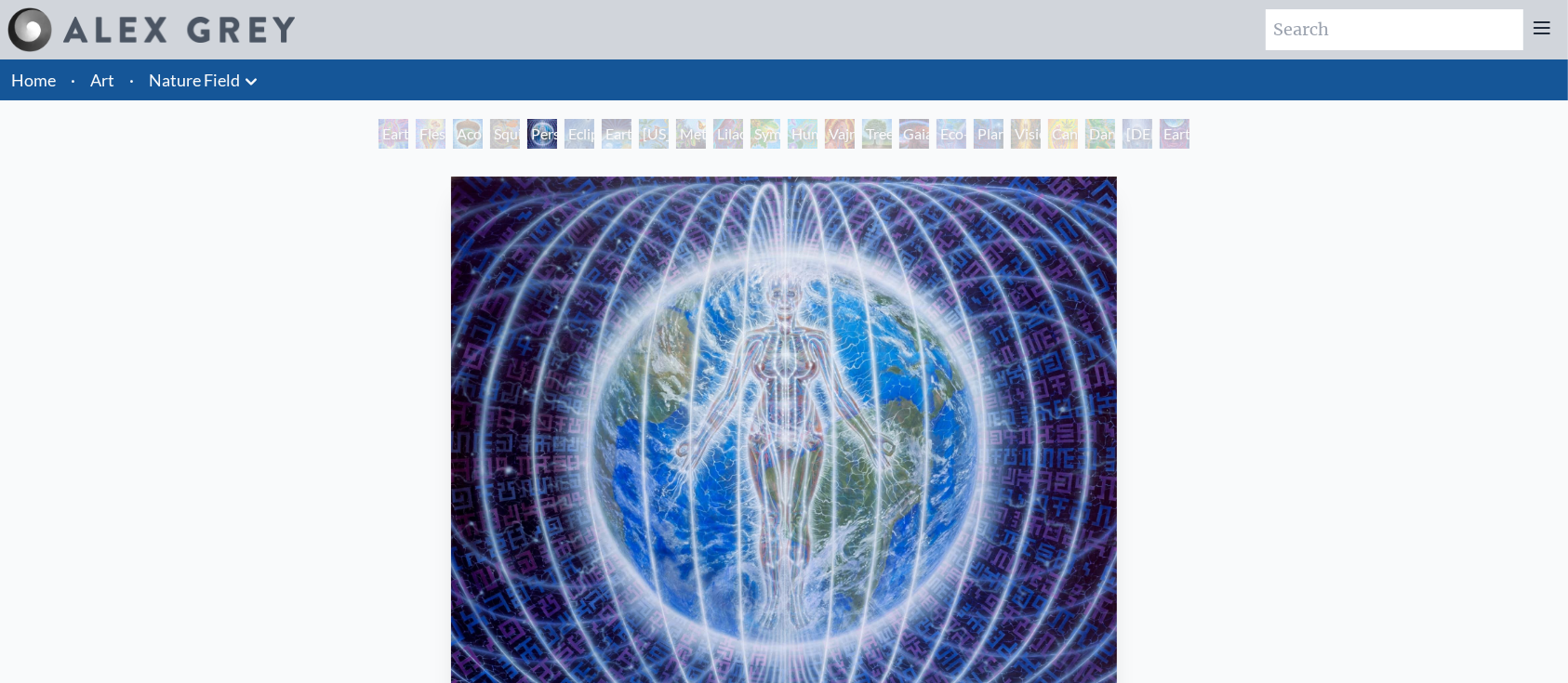
drag, startPoint x: 933, startPoint y: 137, endPoint x: 951, endPoint y: 137, distance: 18.0
click at [951, 137] on div "Earth Witness Flesh of the Gods Acorn Dream Squirrel Person Planet Eclipse Eart…" at bounding box center [784, 137] width 818 height 36
click at [951, 137] on div "Eco-Atlas" at bounding box center [952, 134] width 30 height 30
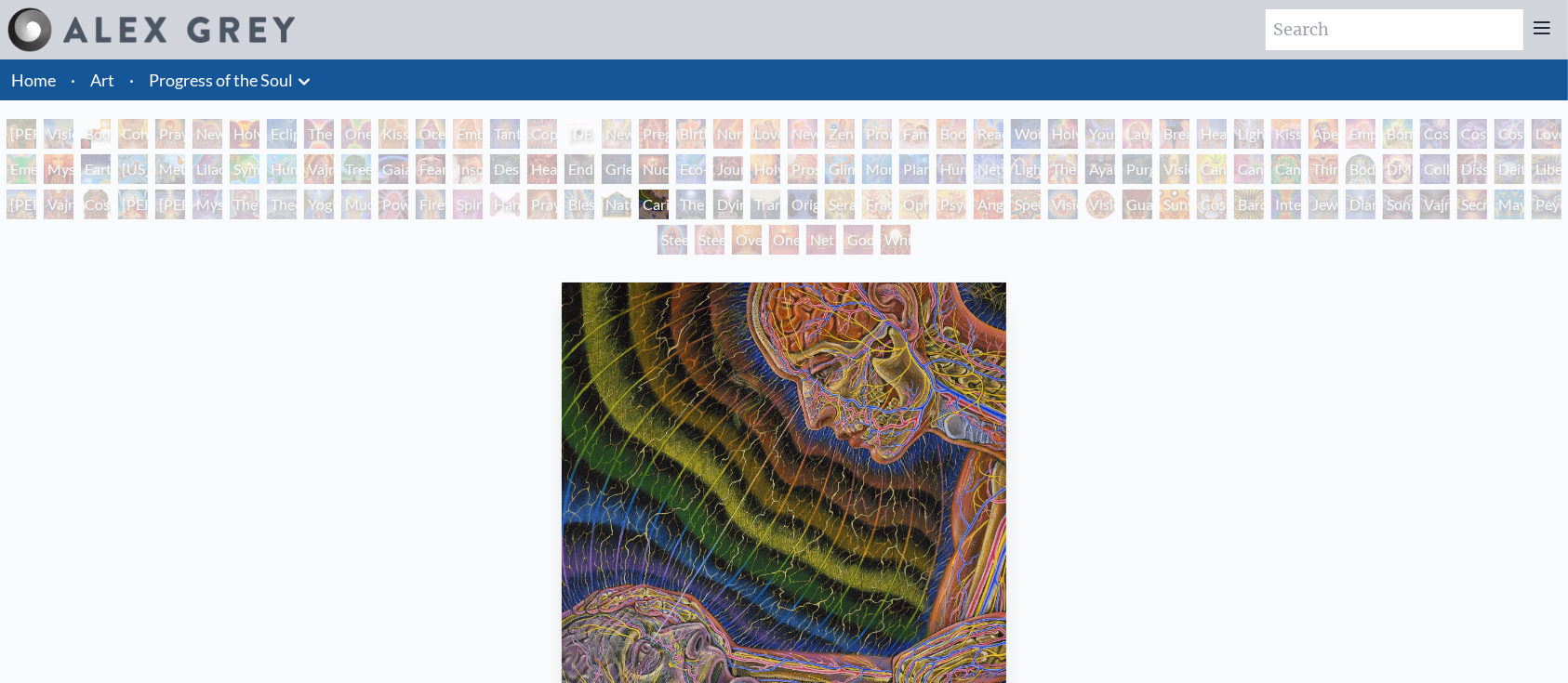
click at [929, 206] on div "Ophanic Eyelash" at bounding box center [914, 205] width 30 height 30
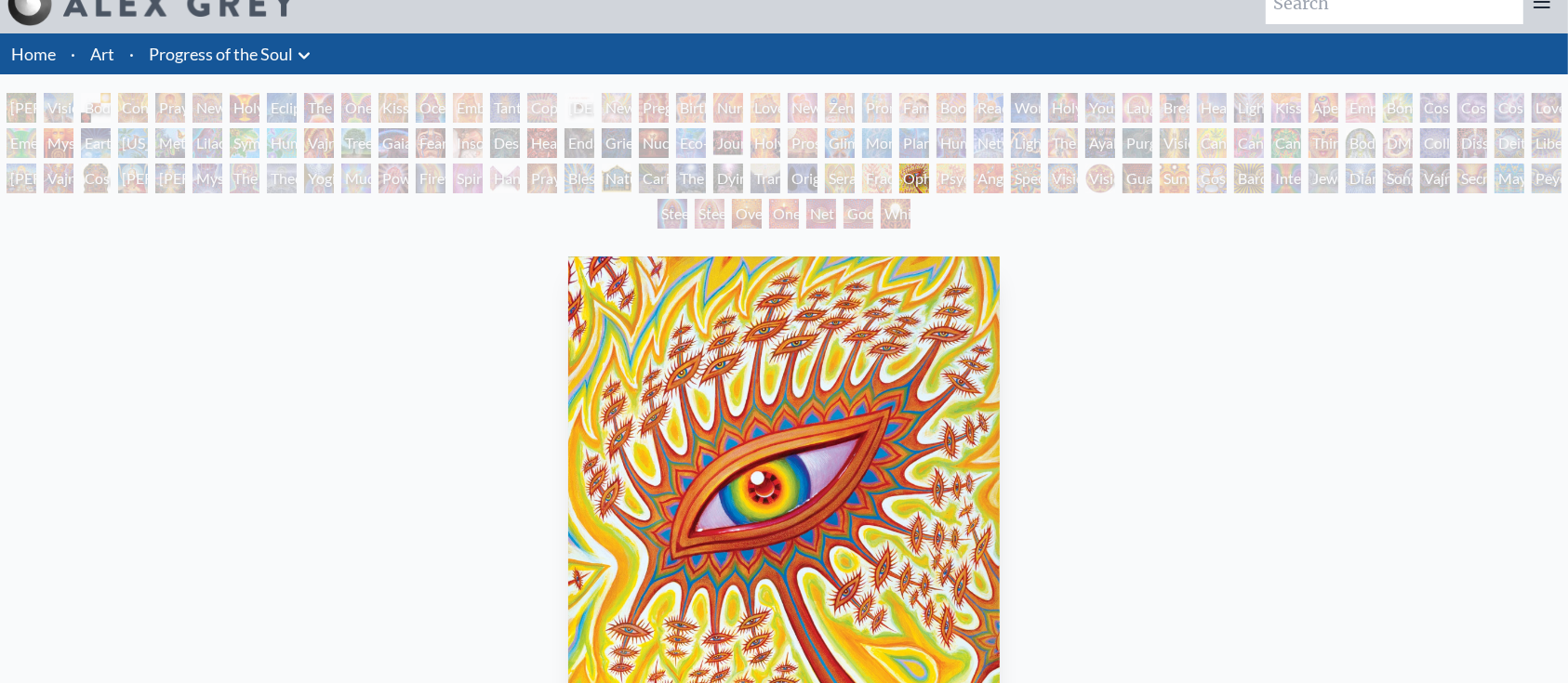
scroll to position [27, 0]
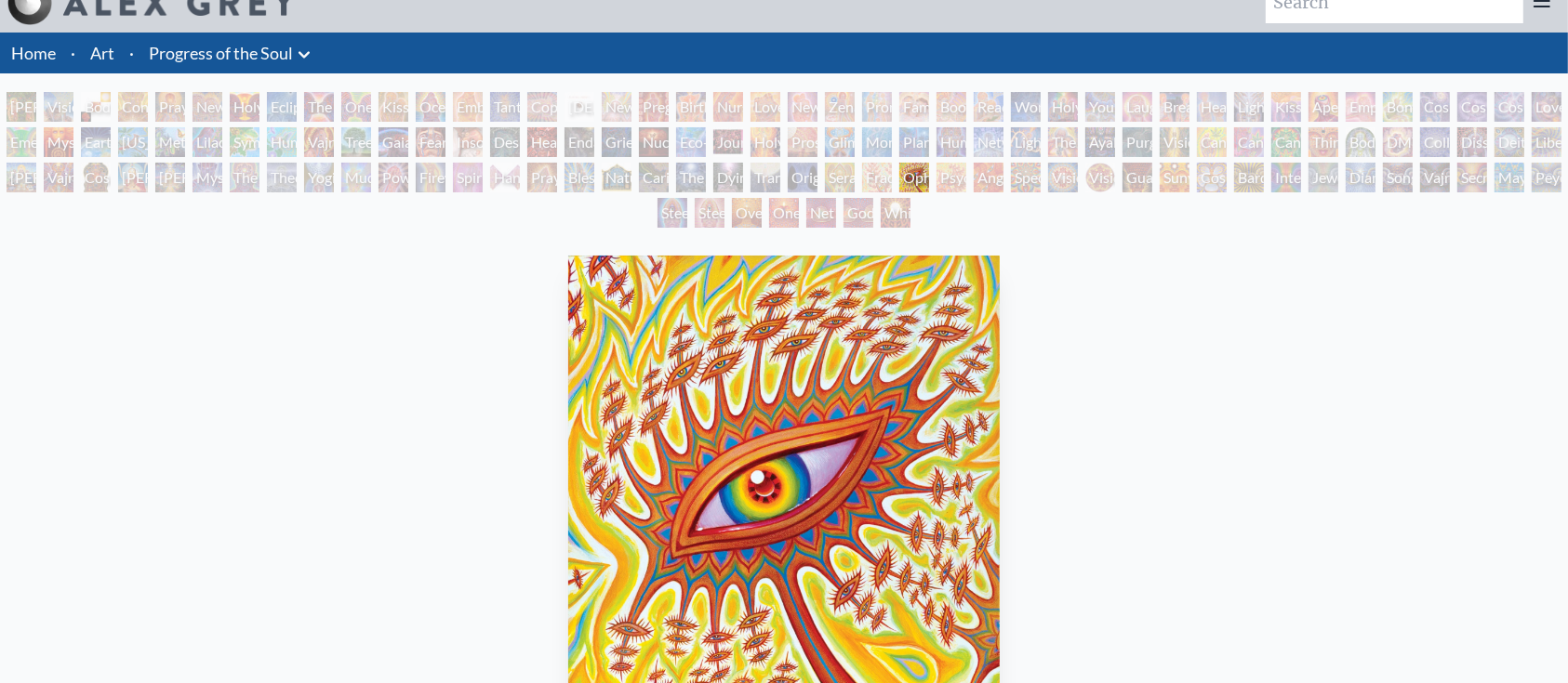
click at [887, 222] on div "White Light" at bounding box center [895, 213] width 30 height 30
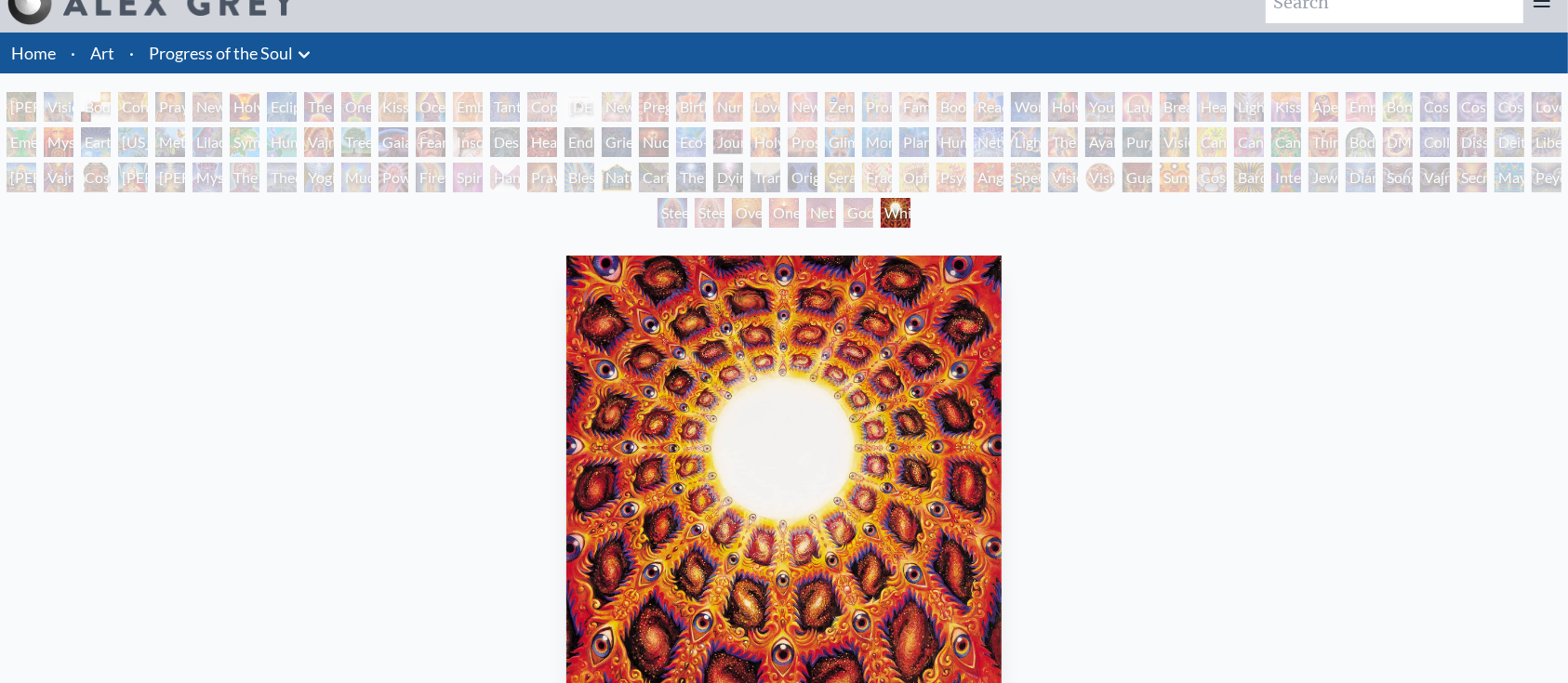
click at [806, 209] on div "Net of Being" at bounding box center [821, 213] width 30 height 30
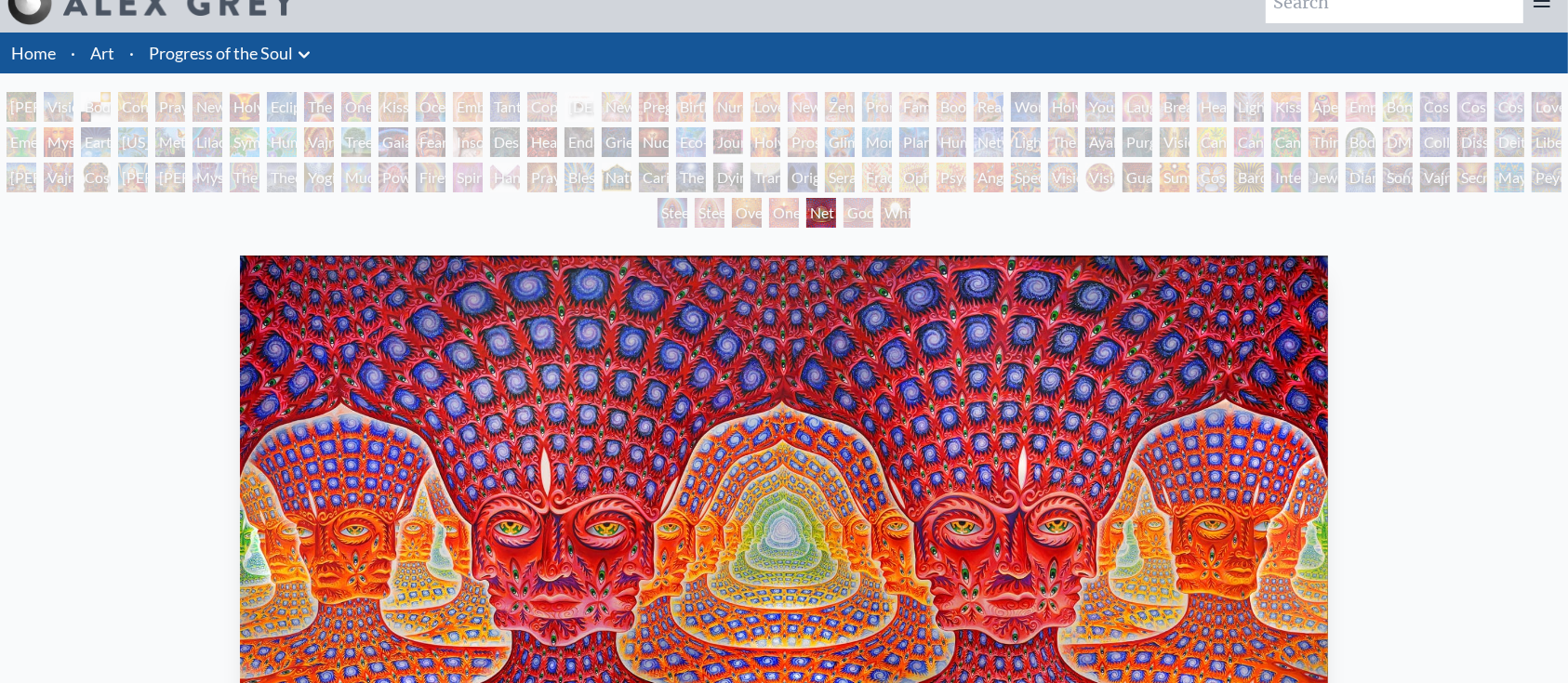
click at [885, 220] on div "White Light" at bounding box center [895, 213] width 30 height 30
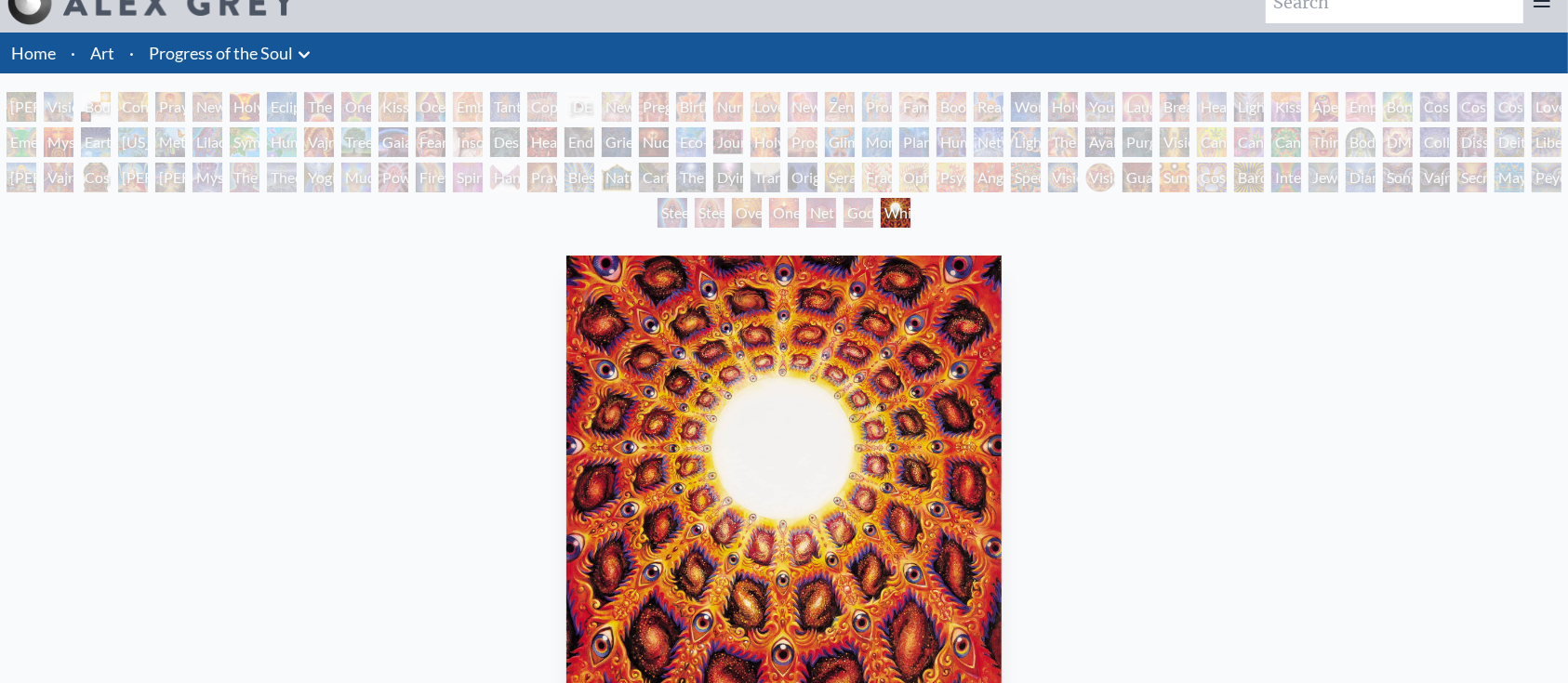
click at [844, 222] on div "Godself" at bounding box center [859, 213] width 30 height 30
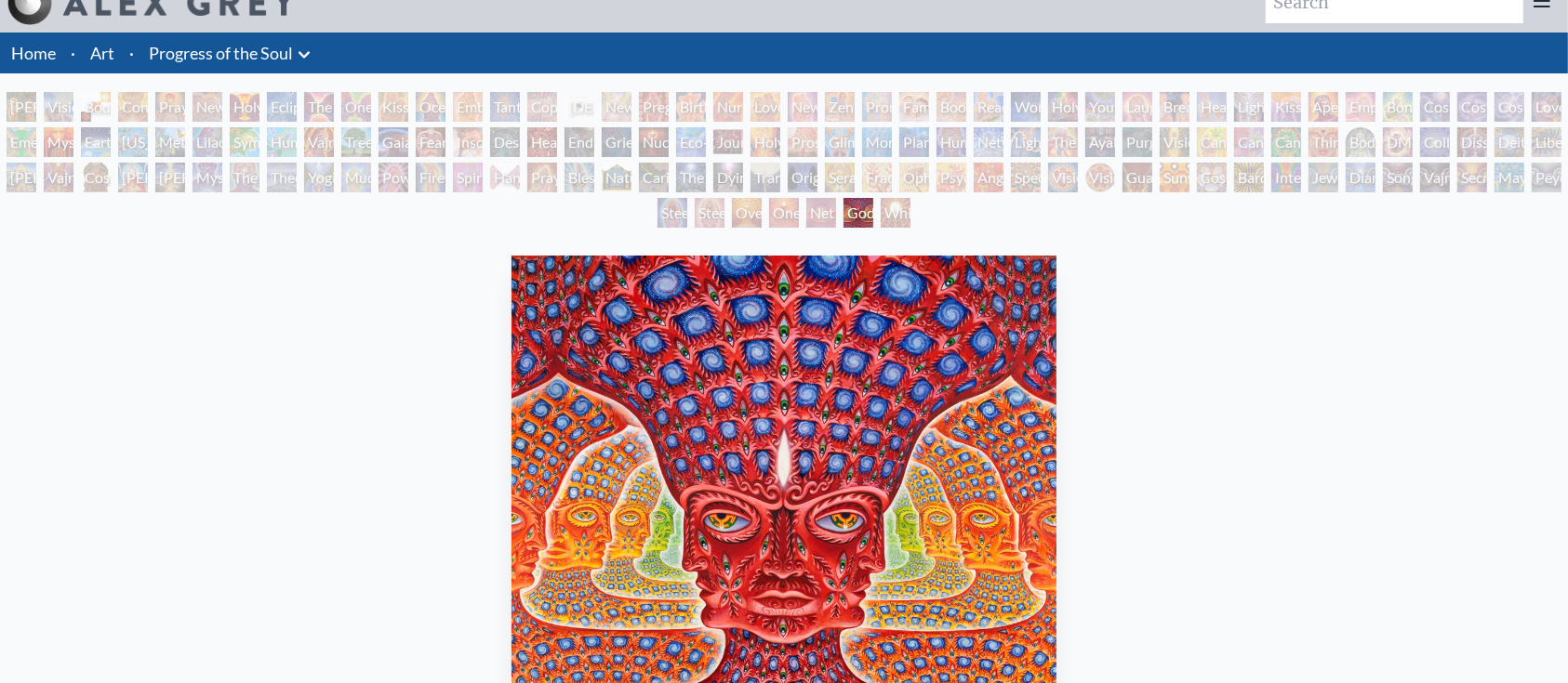
click at [771, 223] on div "One" at bounding box center [784, 213] width 30 height 30
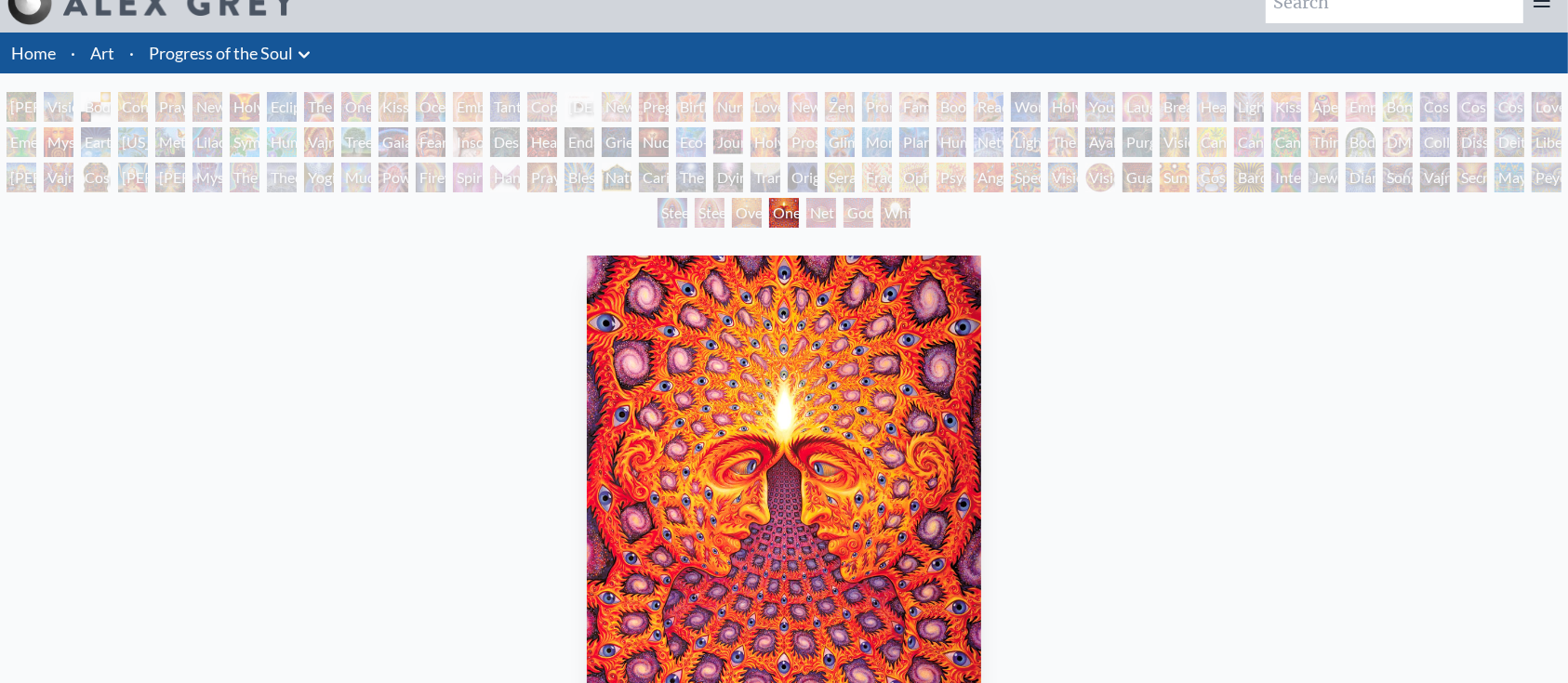
click at [737, 226] on div "Oversoul" at bounding box center [747, 213] width 30 height 30
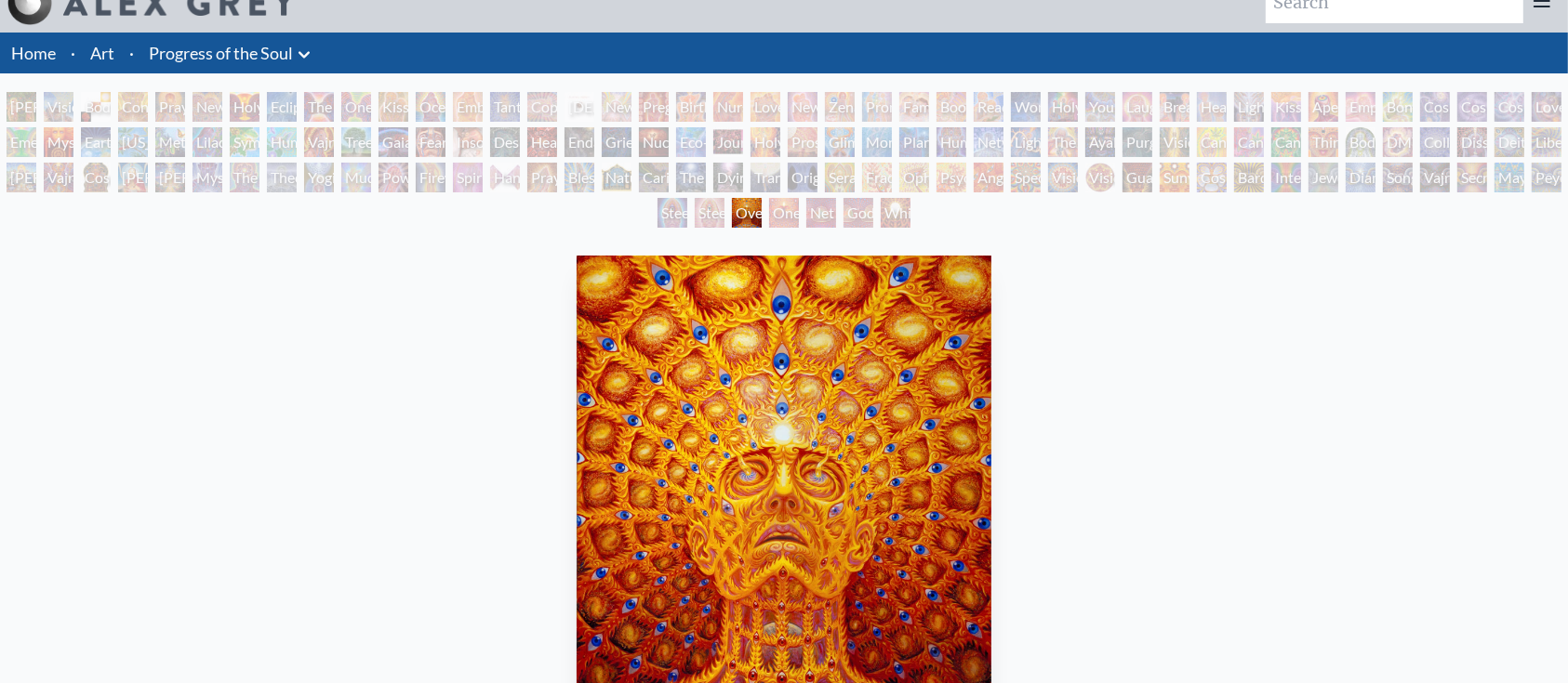
click at [687, 210] on div "Steeplehead 1" at bounding box center [673, 213] width 30 height 30
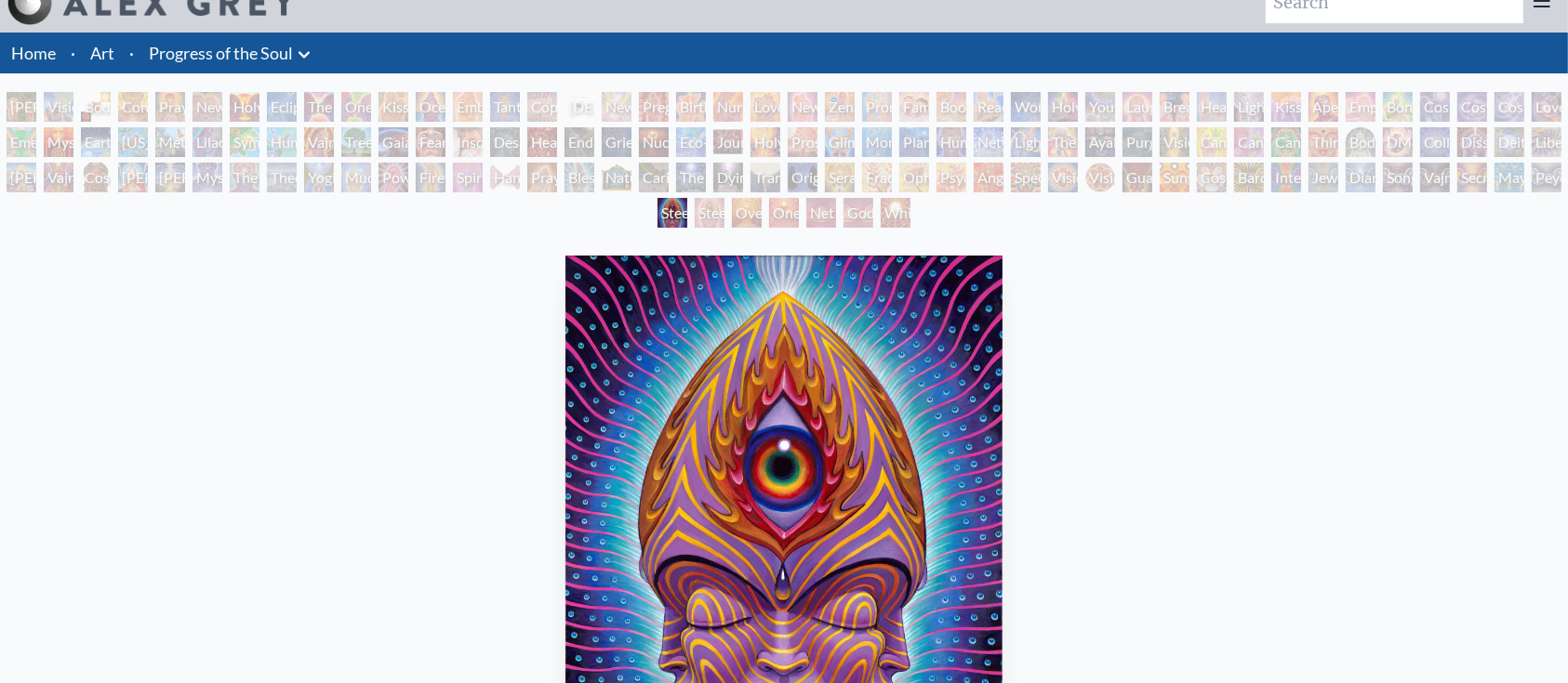
click at [699, 214] on div "Steeplehead 2" at bounding box center [709, 213] width 30 height 30
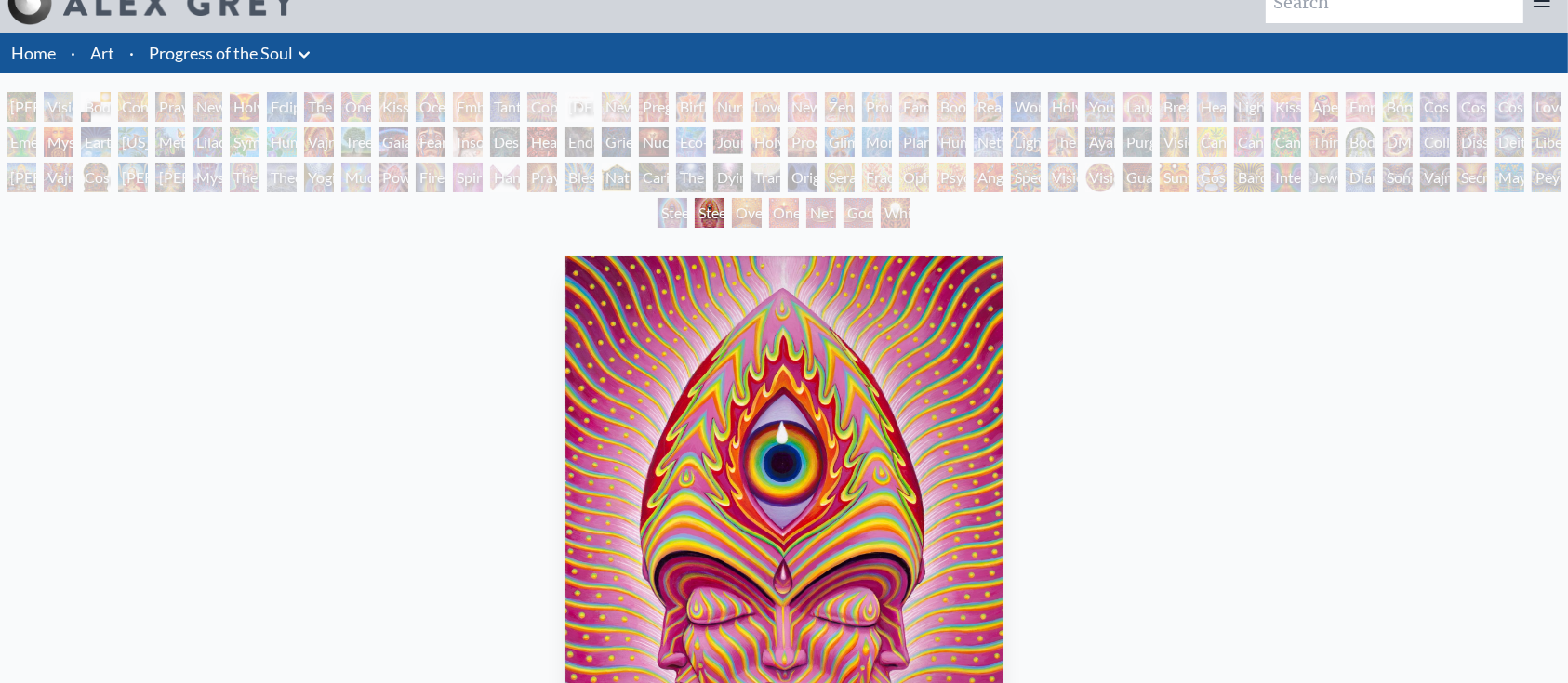
click at [1450, 182] on div "Vajra Being" at bounding box center [1435, 178] width 30 height 30
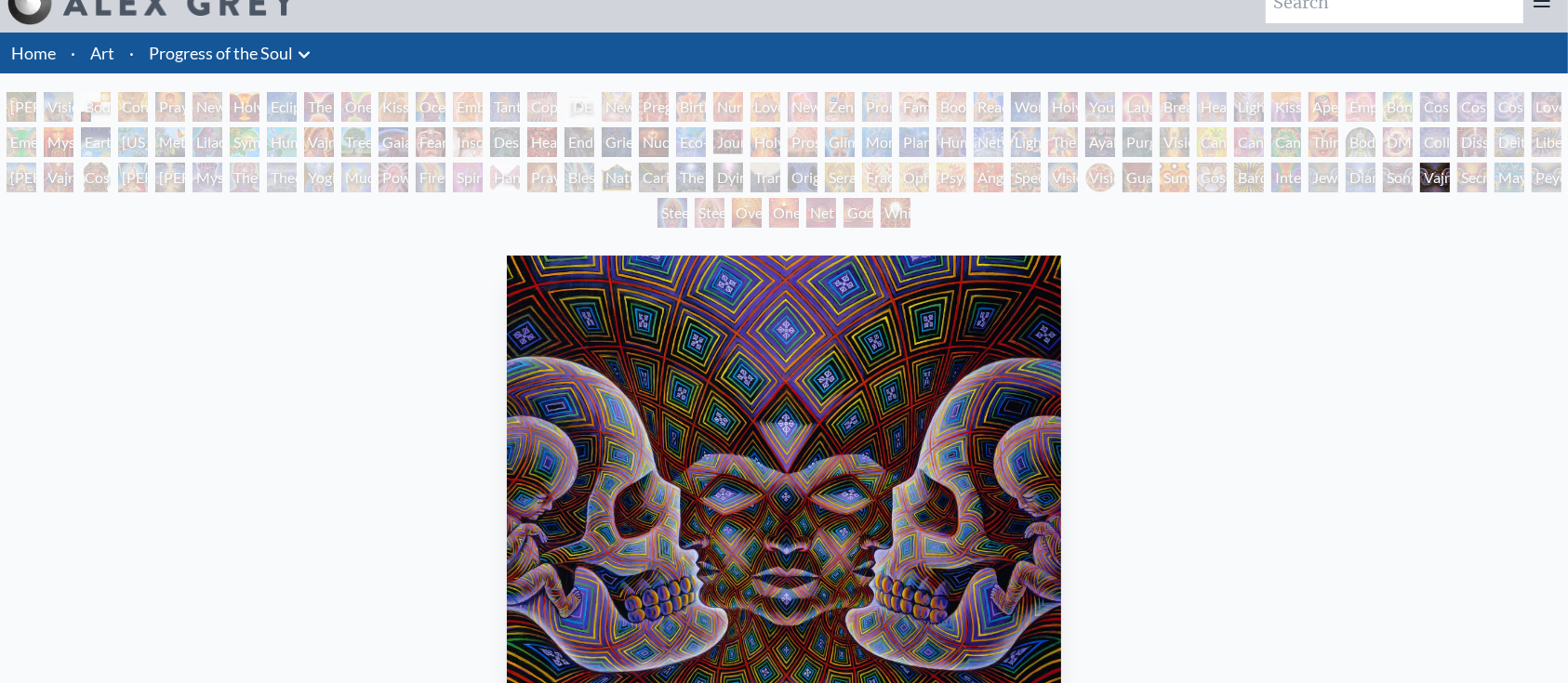
click at [1389, 175] on div "Song of Vajra Being" at bounding box center [1398, 178] width 30 height 30
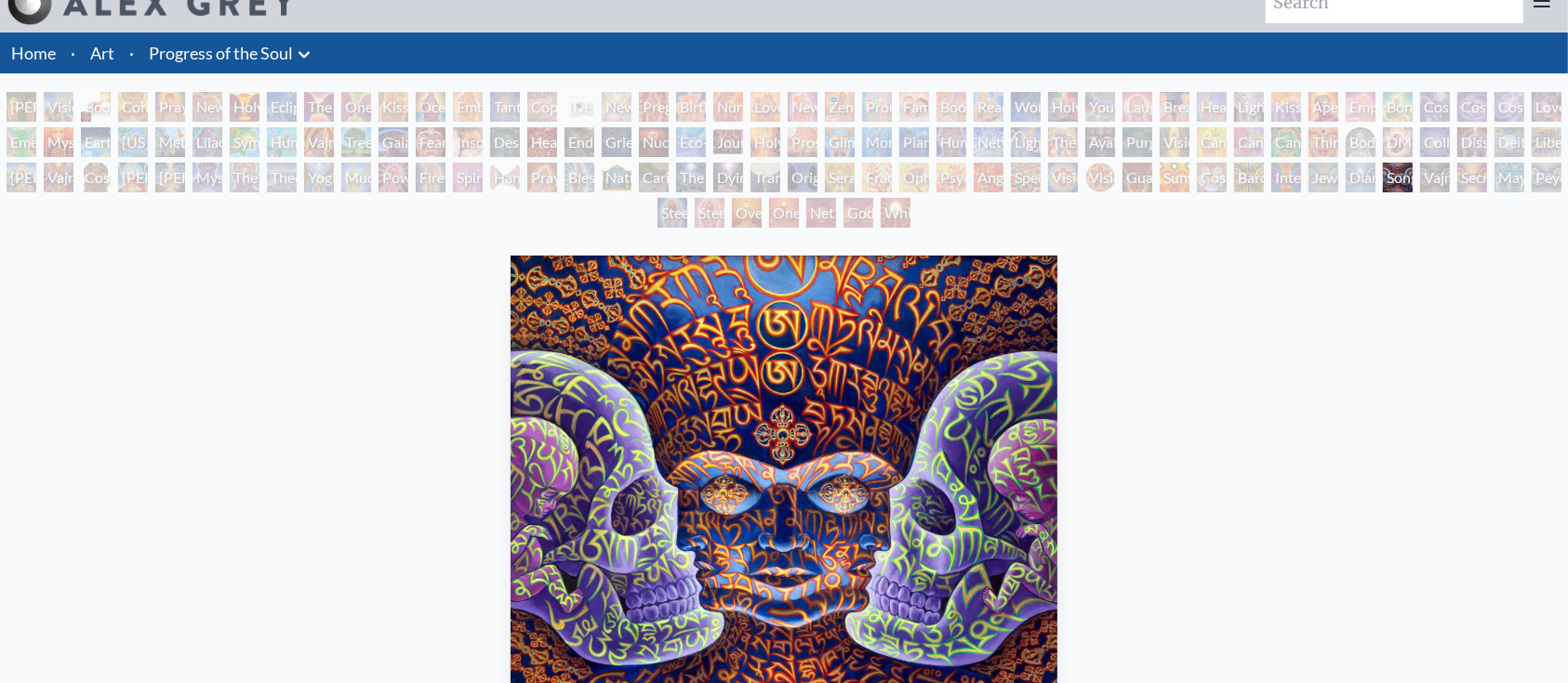
click at [1338, 176] on div "Jewel Being" at bounding box center [1324, 178] width 30 height 30
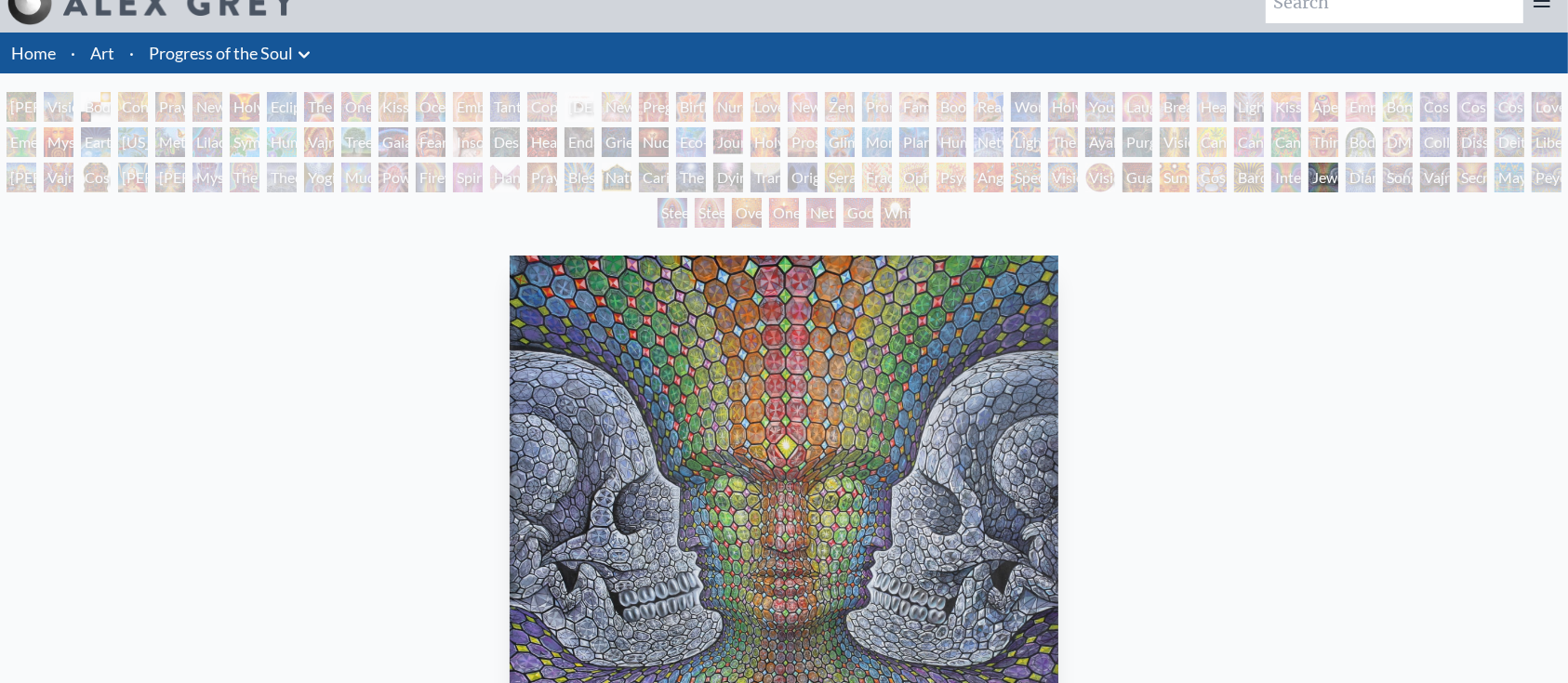
click at [1244, 175] on div "Bardo Being" at bounding box center [1249, 178] width 30 height 30
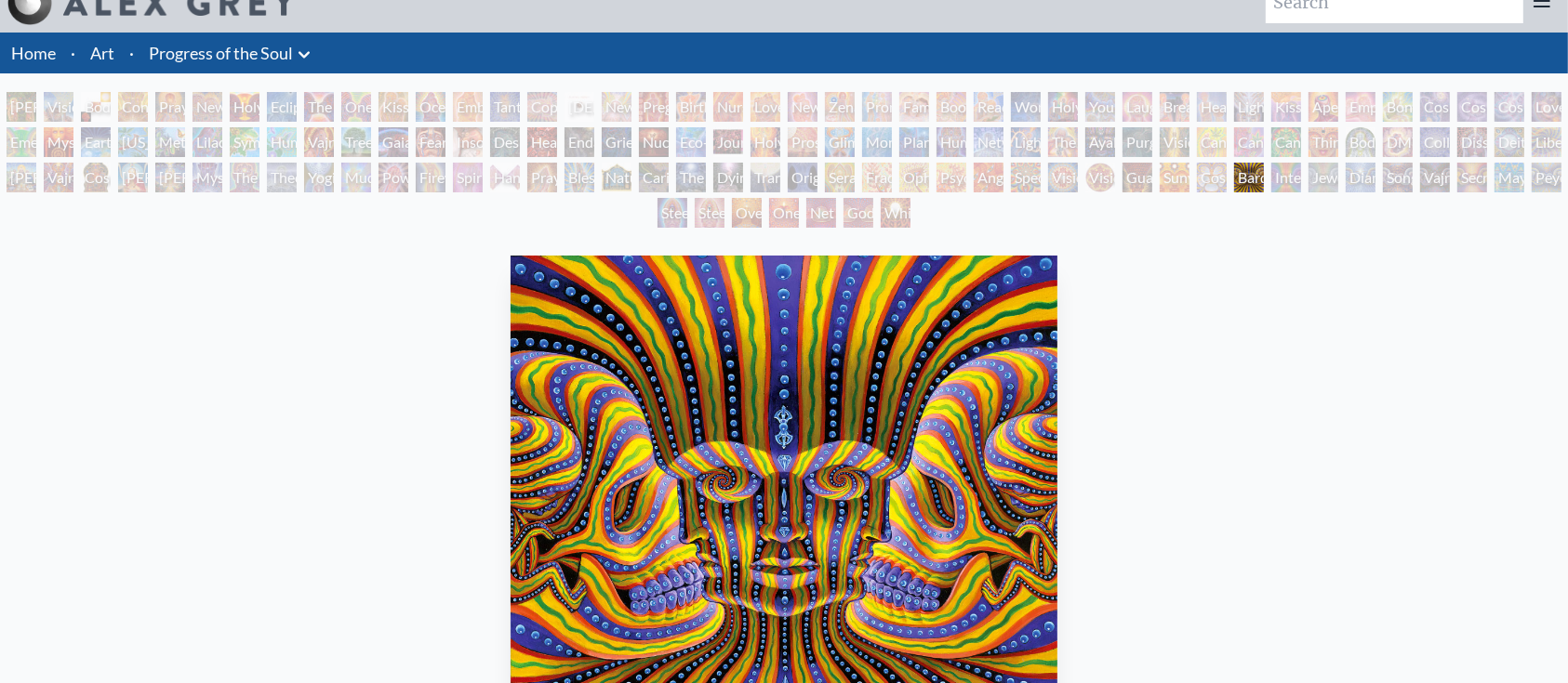
click at [1189, 175] on div "Adam & Eve Visionary Origin of Language Body, Mind, Spirit Contemplation Prayin…" at bounding box center [784, 163] width 1568 height 141
click at [1202, 175] on div "Adam & Eve Visionary Origin of Language Body, Mind, Spirit Contemplation Prayin…" at bounding box center [784, 163] width 1568 height 141
click at [1213, 181] on div "Cosmic Elf" at bounding box center [1212, 178] width 30 height 30
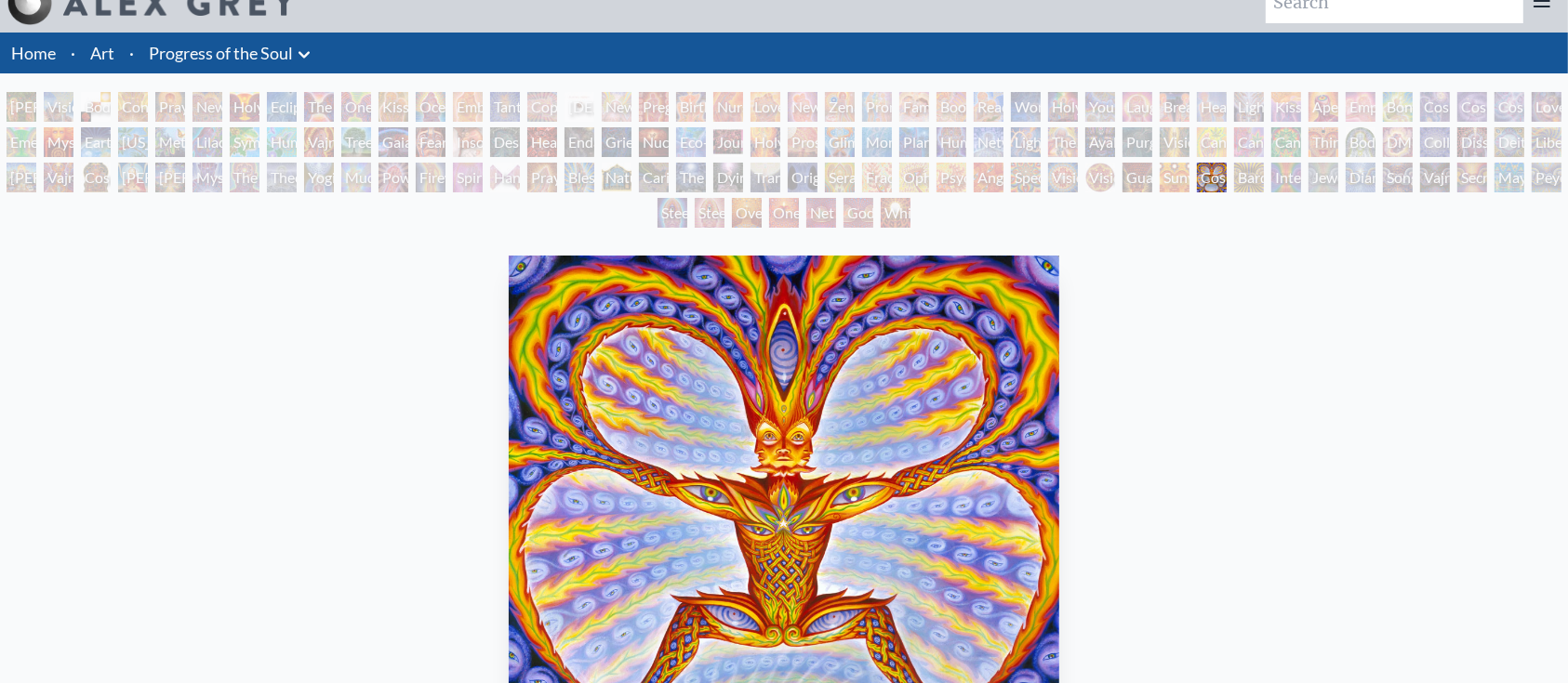
click at [1178, 179] on div "Sunyata" at bounding box center [1174, 178] width 30 height 30
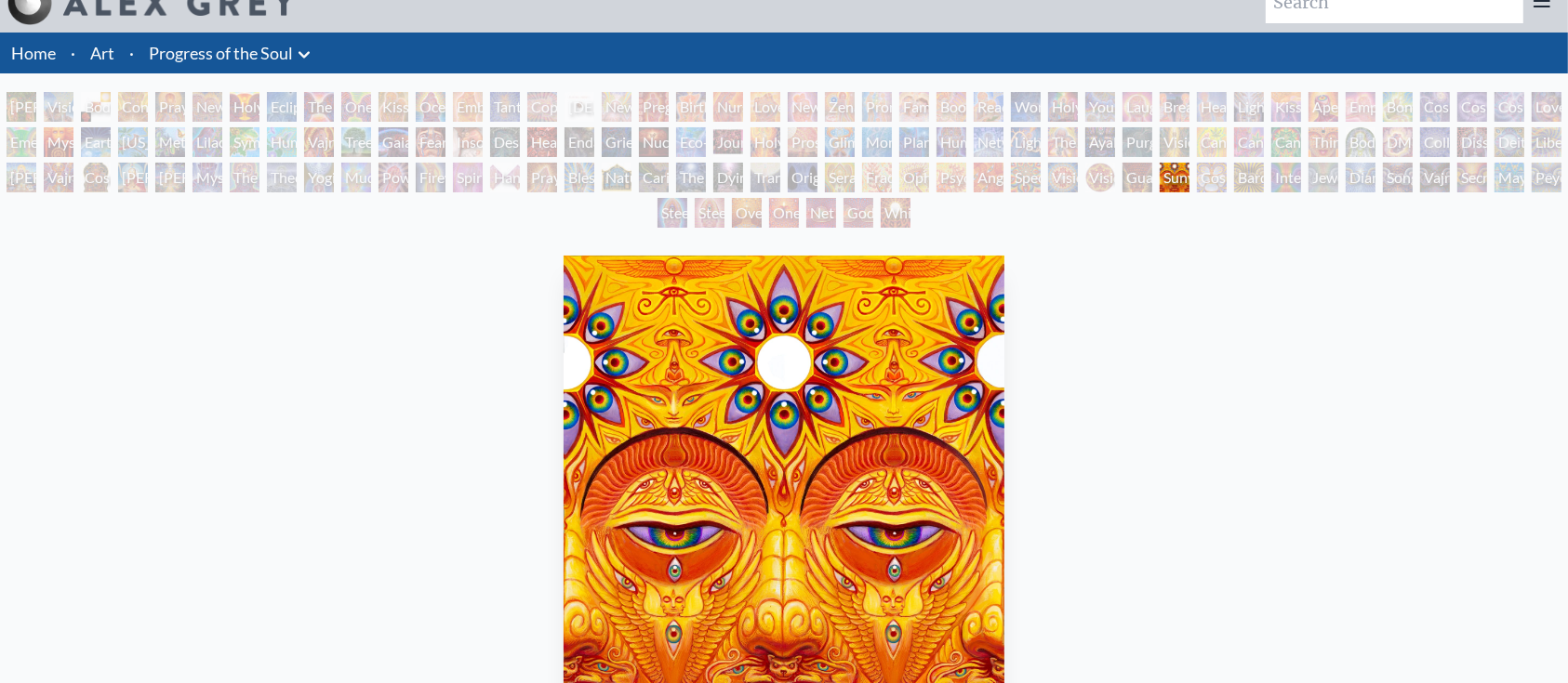
click at [1136, 178] on div "Guardian of Infinite Vision" at bounding box center [1138, 178] width 30 height 30
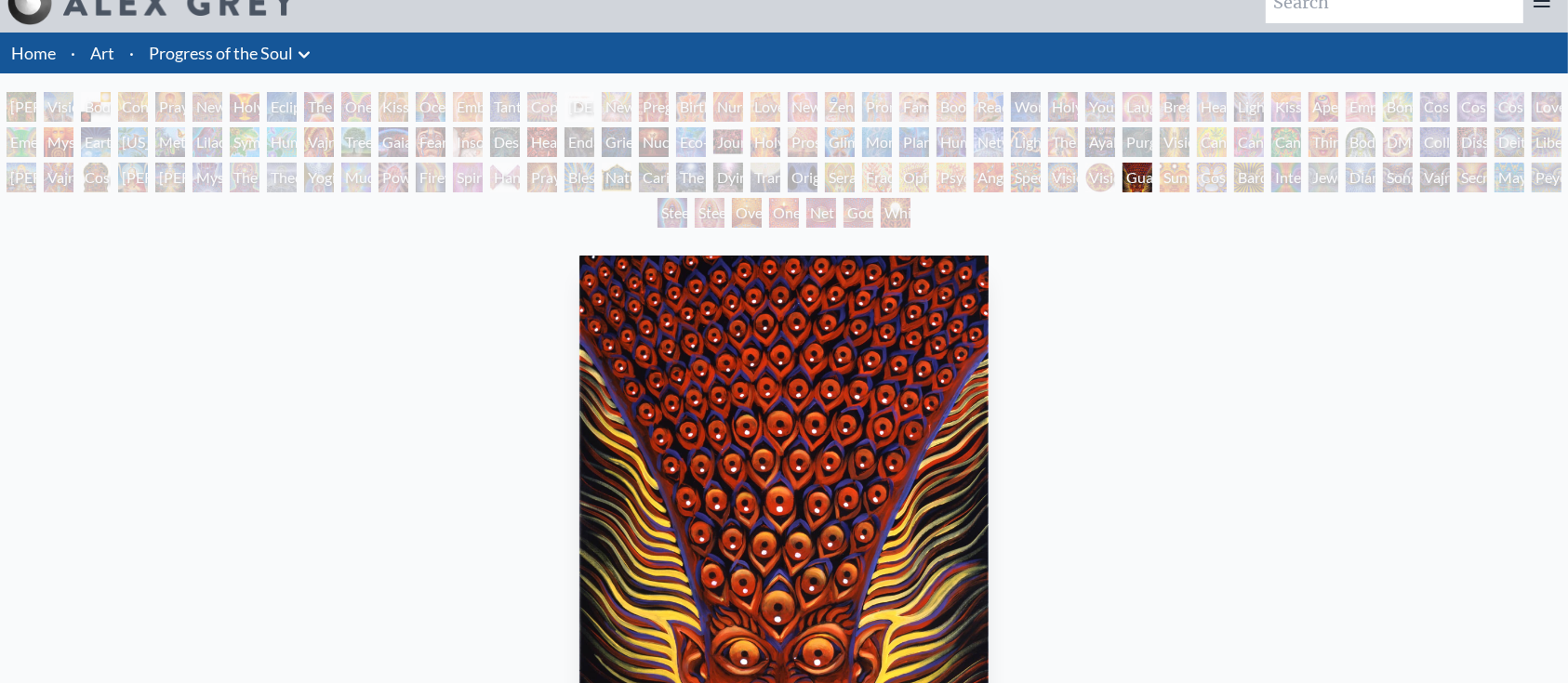
click at [1110, 178] on div "Vision [PERSON_NAME]" at bounding box center [1100, 178] width 30 height 30
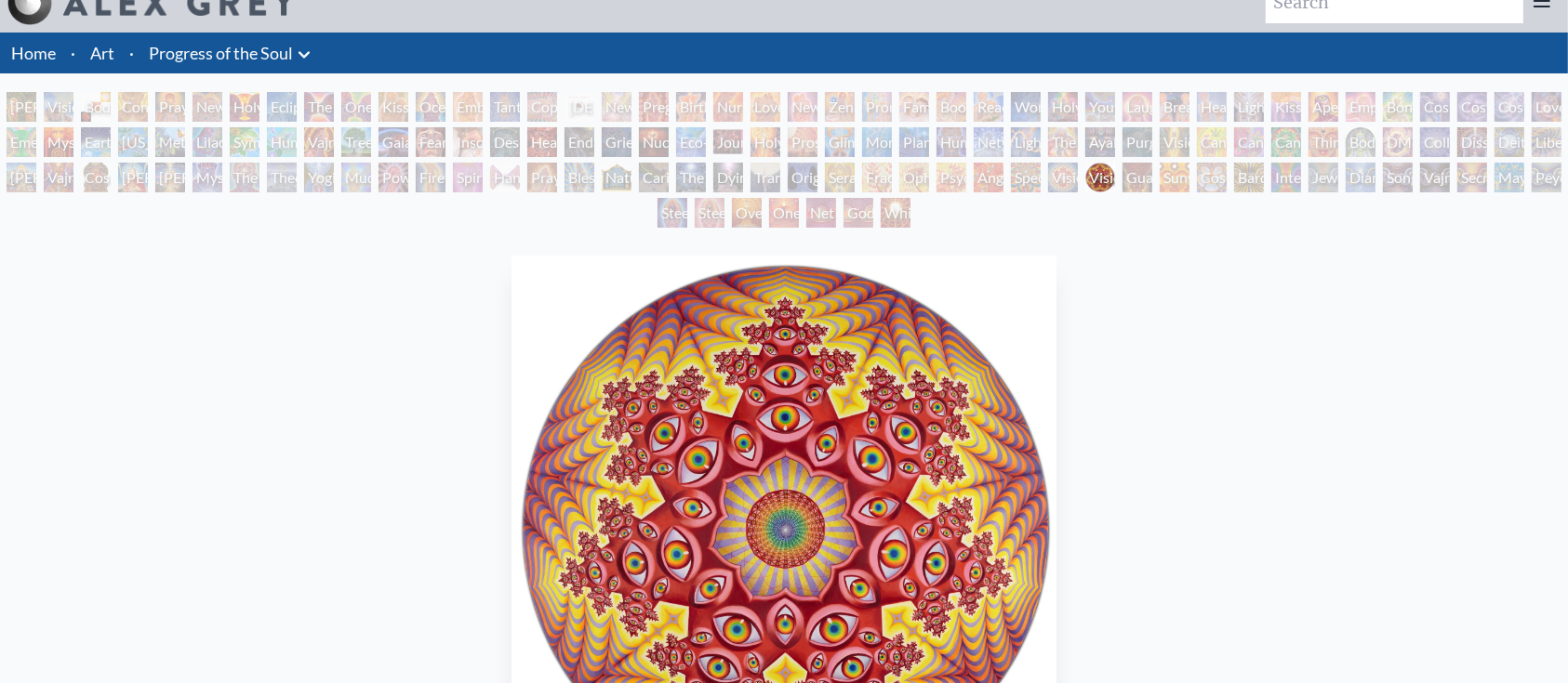
click at [1078, 179] on div "Vision Crystal" at bounding box center [1063, 178] width 30 height 30
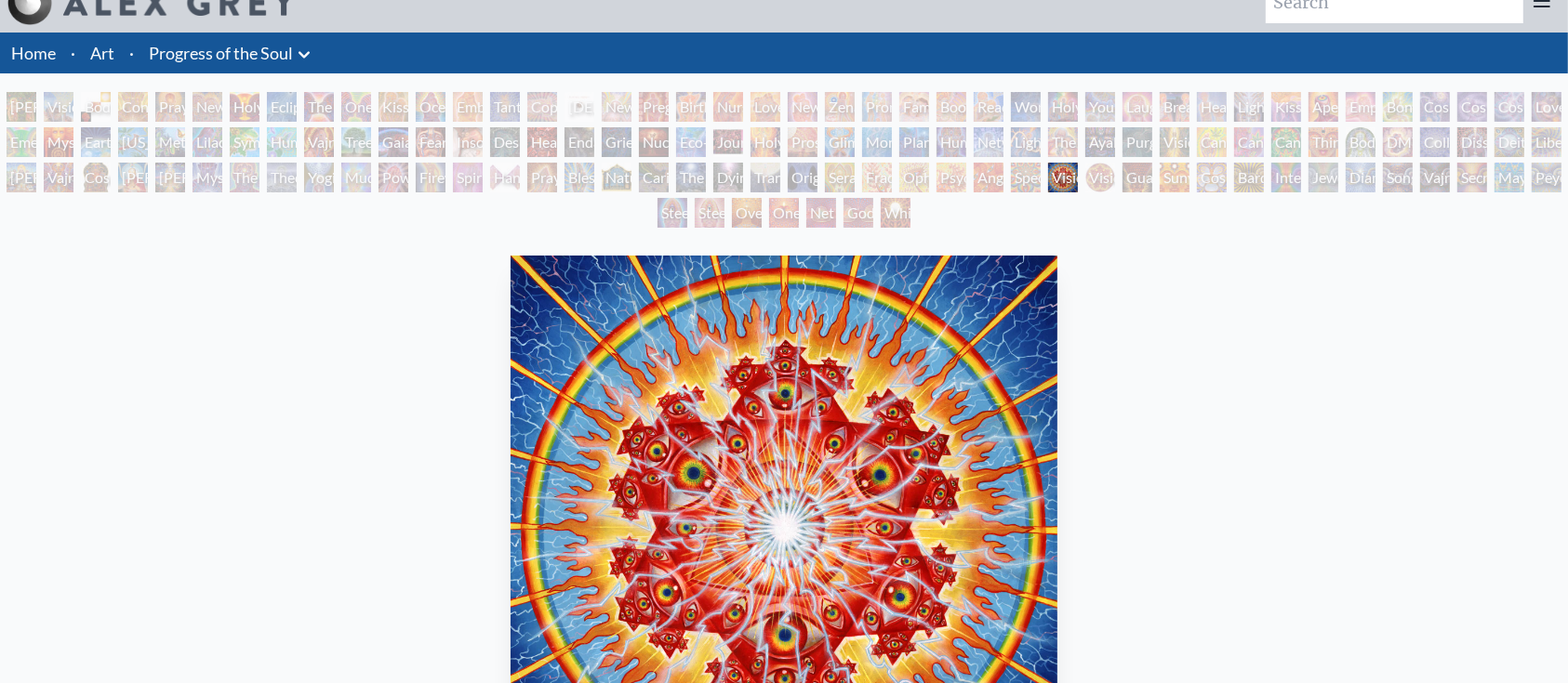
click at [1040, 181] on div "Spectral Lotus" at bounding box center [1026, 178] width 30 height 30
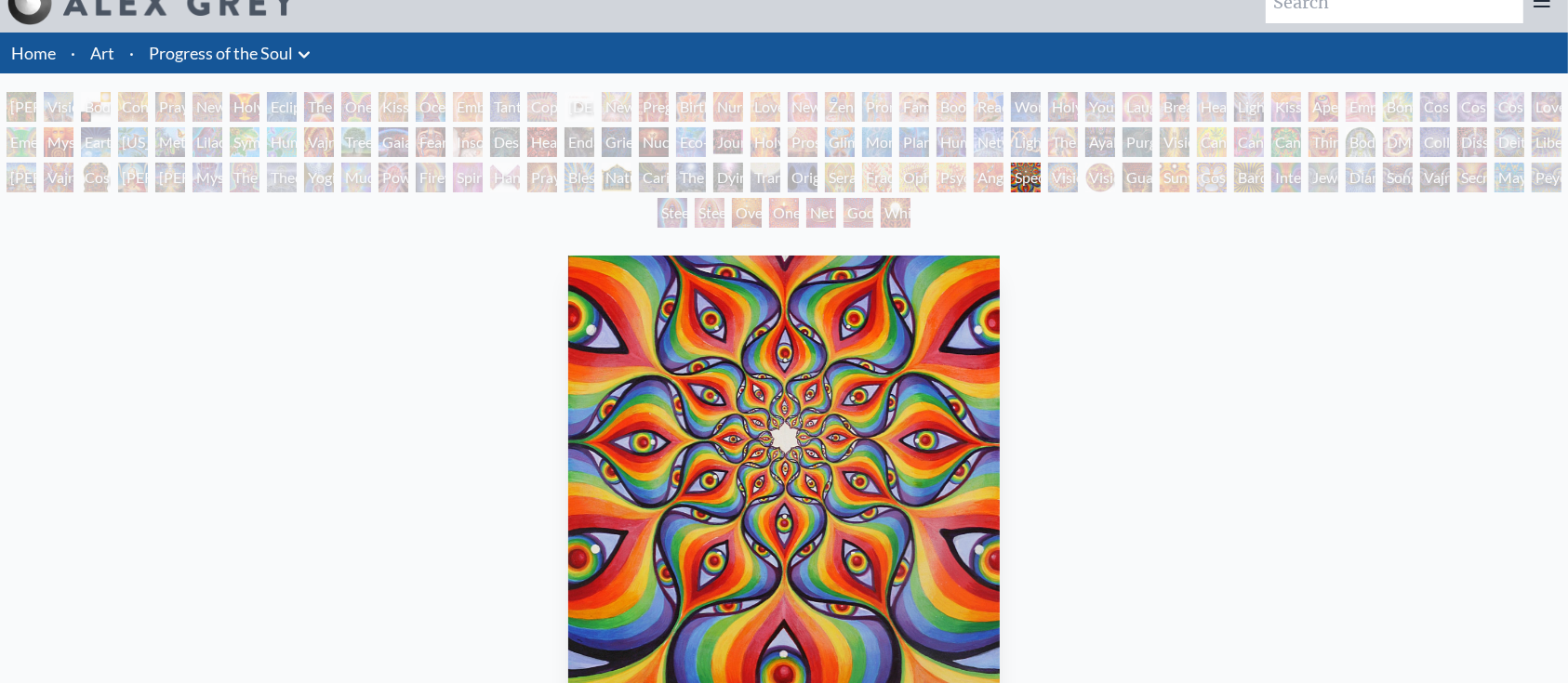
click at [982, 184] on div "Angel Skin" at bounding box center [988, 178] width 30 height 30
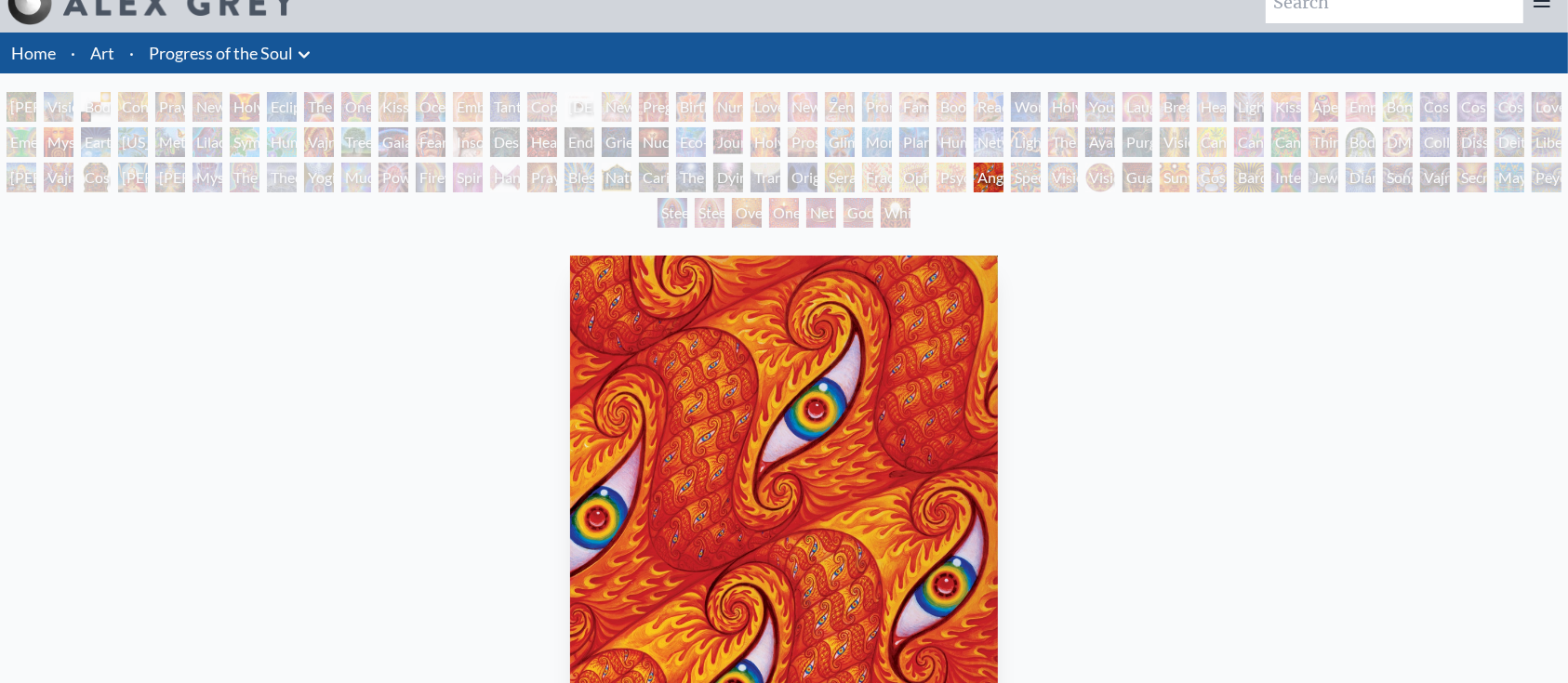
click at [954, 184] on div "Psychomicrograph of a Fractal Paisley Cherub Feather Tip" at bounding box center [952, 178] width 30 height 30
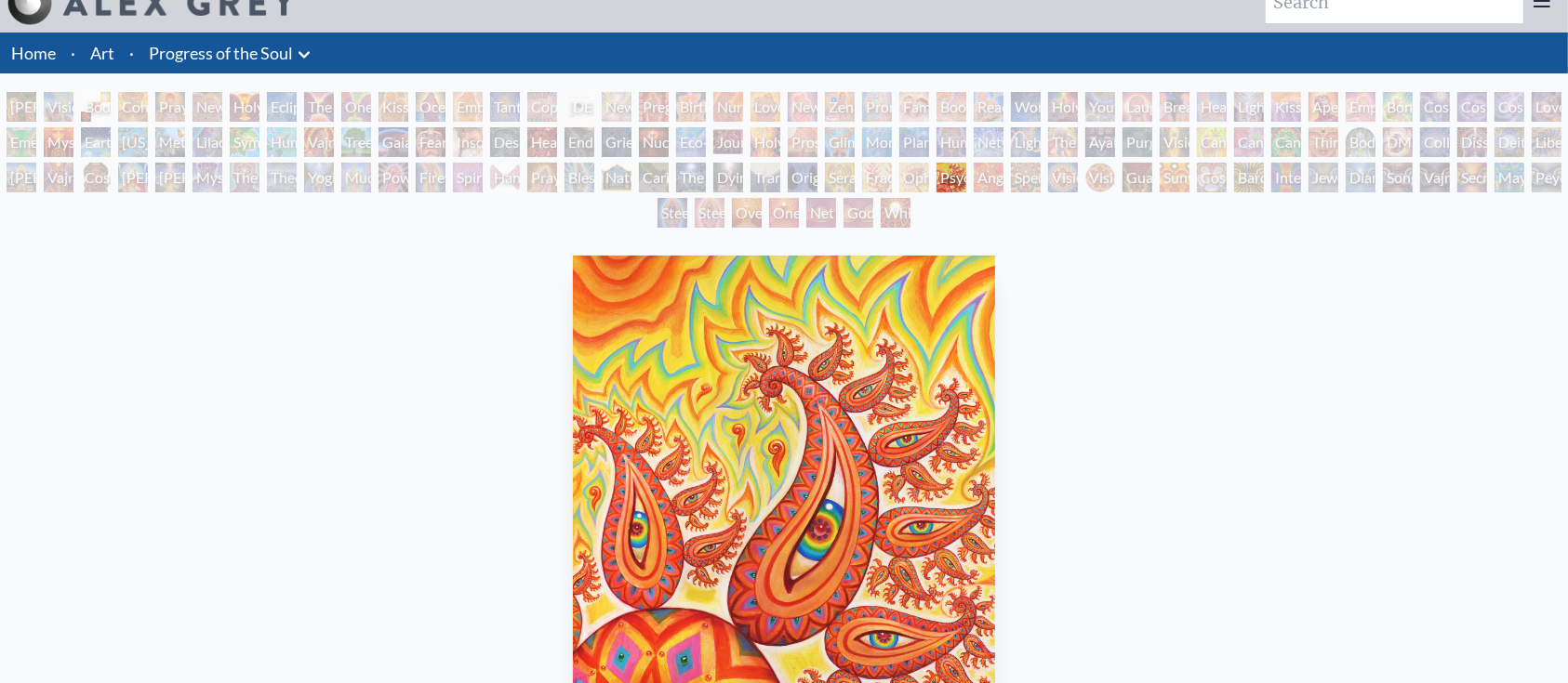
click at [912, 185] on div "Ophanic Eyelash" at bounding box center [914, 178] width 30 height 30
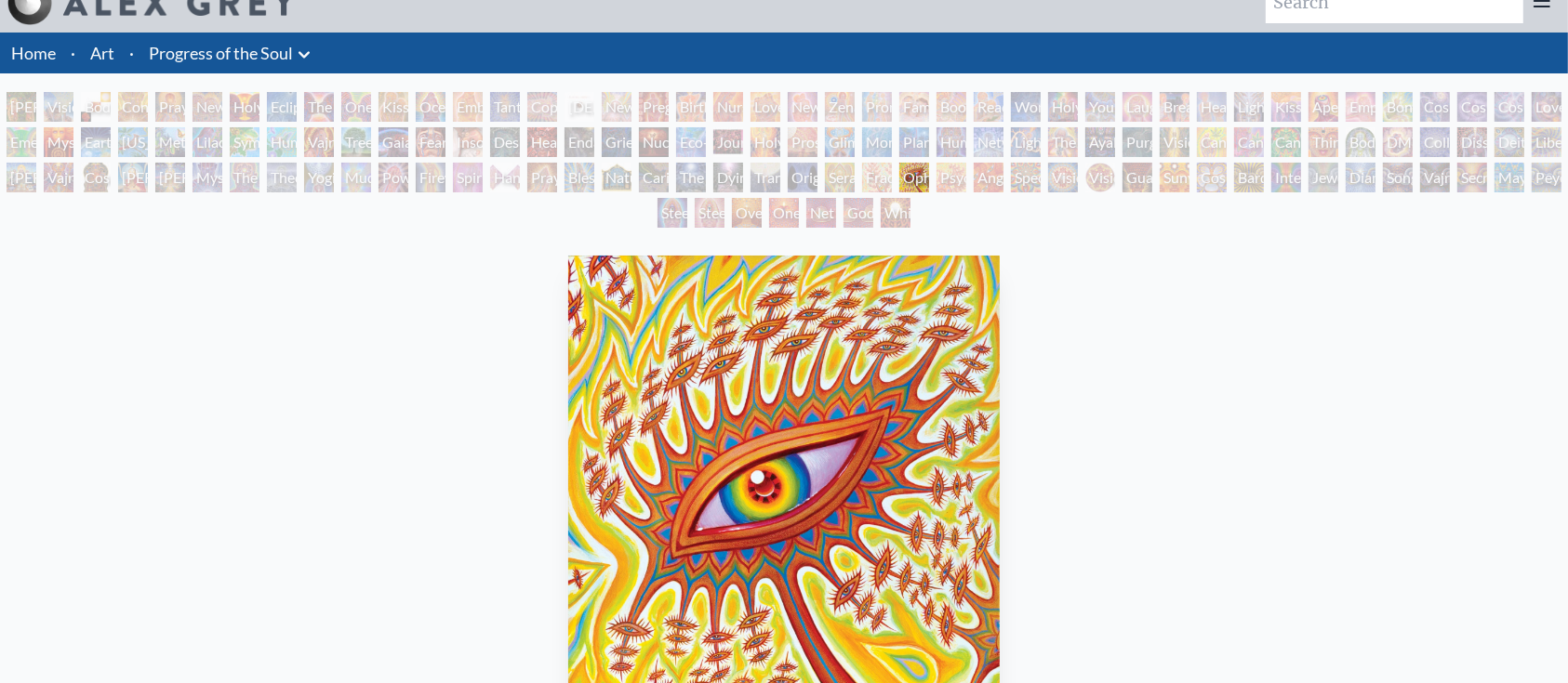
click at [875, 185] on div "Fractal Eyes" at bounding box center [877, 178] width 30 height 30
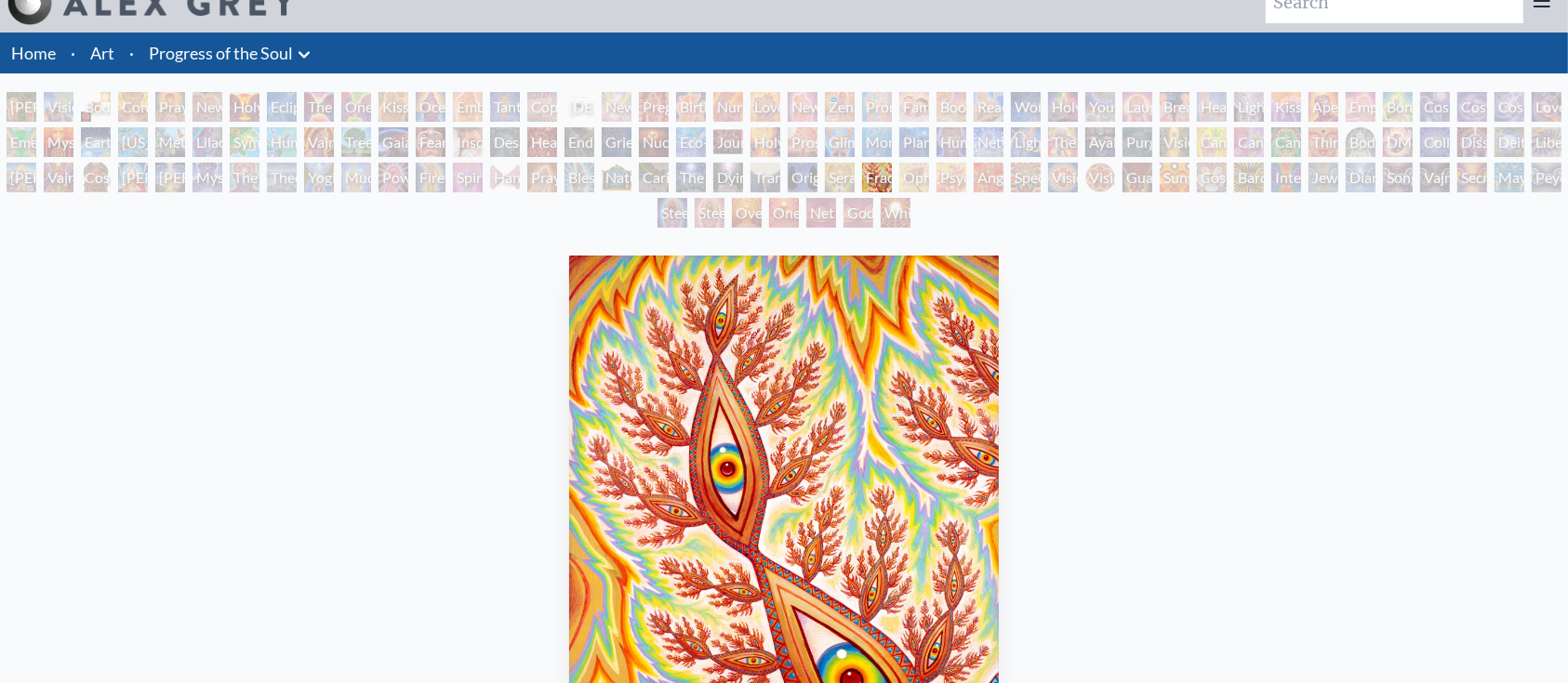
click at [822, 184] on div "Adam & Eve Visionary Origin of Language Body, Mind, Spirit Contemplation Prayin…" at bounding box center [784, 163] width 1568 height 141
click at [817, 180] on div "Original Face" at bounding box center [802, 178] width 30 height 30
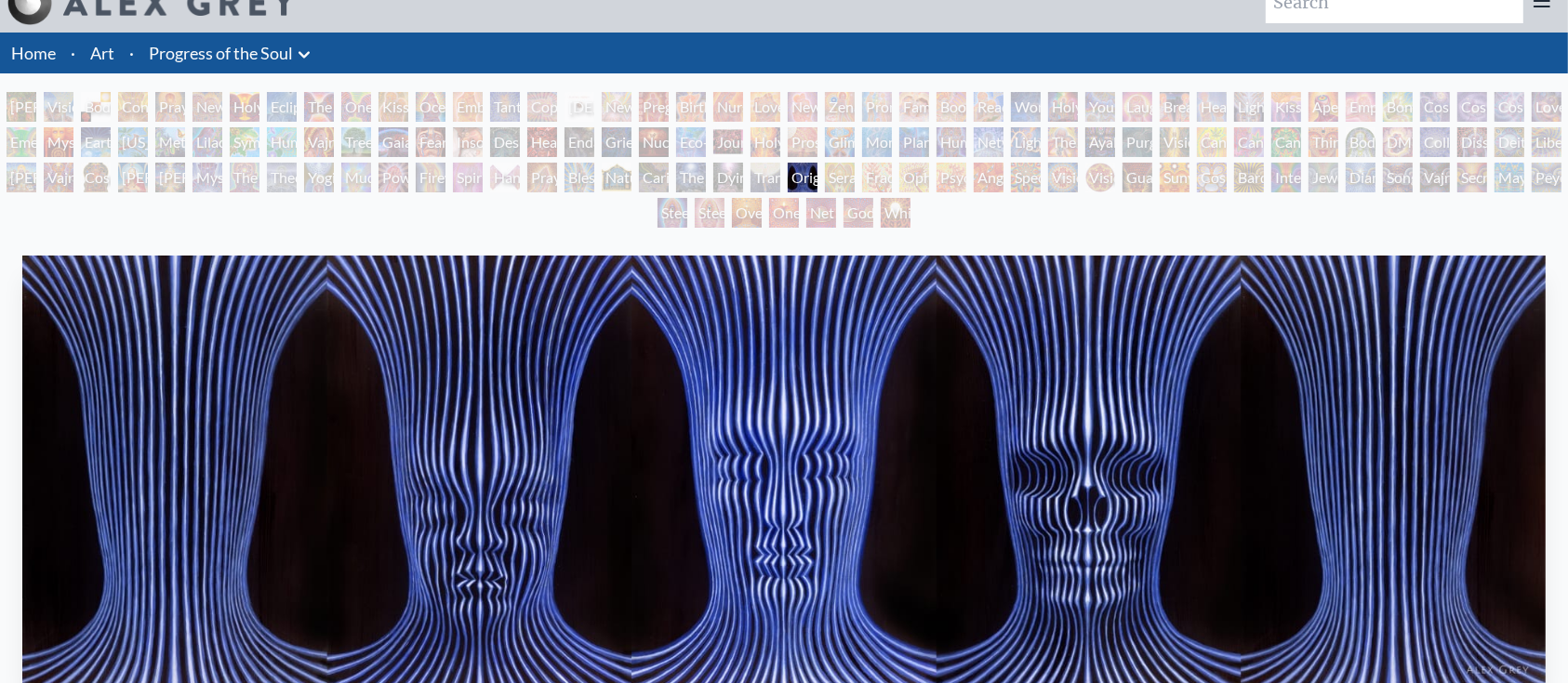
click at [767, 175] on div "Transfiguration" at bounding box center [766, 178] width 30 height 30
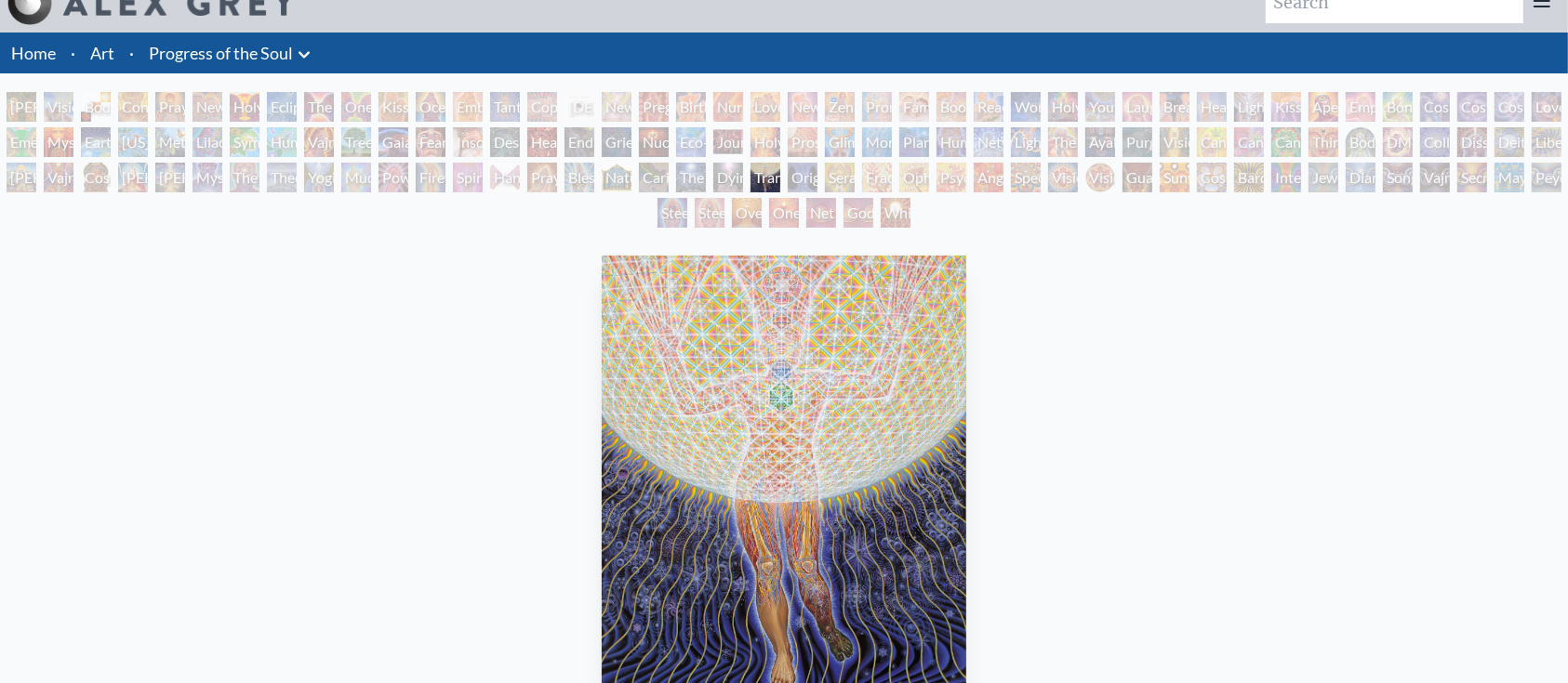
click at [706, 179] on div "The Soul Finds It's Way" at bounding box center [691, 178] width 30 height 30
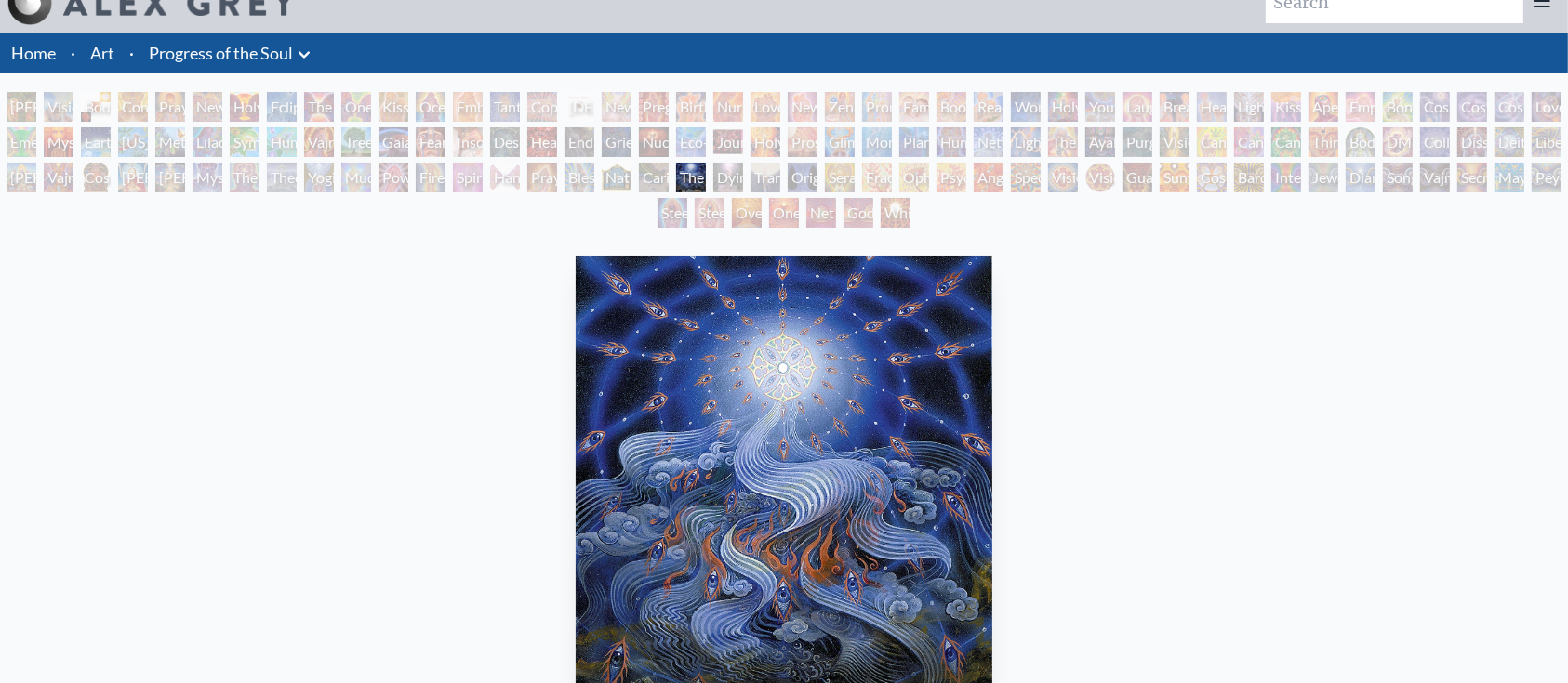
click at [627, 185] on div "Nature of Mind" at bounding box center [616, 178] width 30 height 30
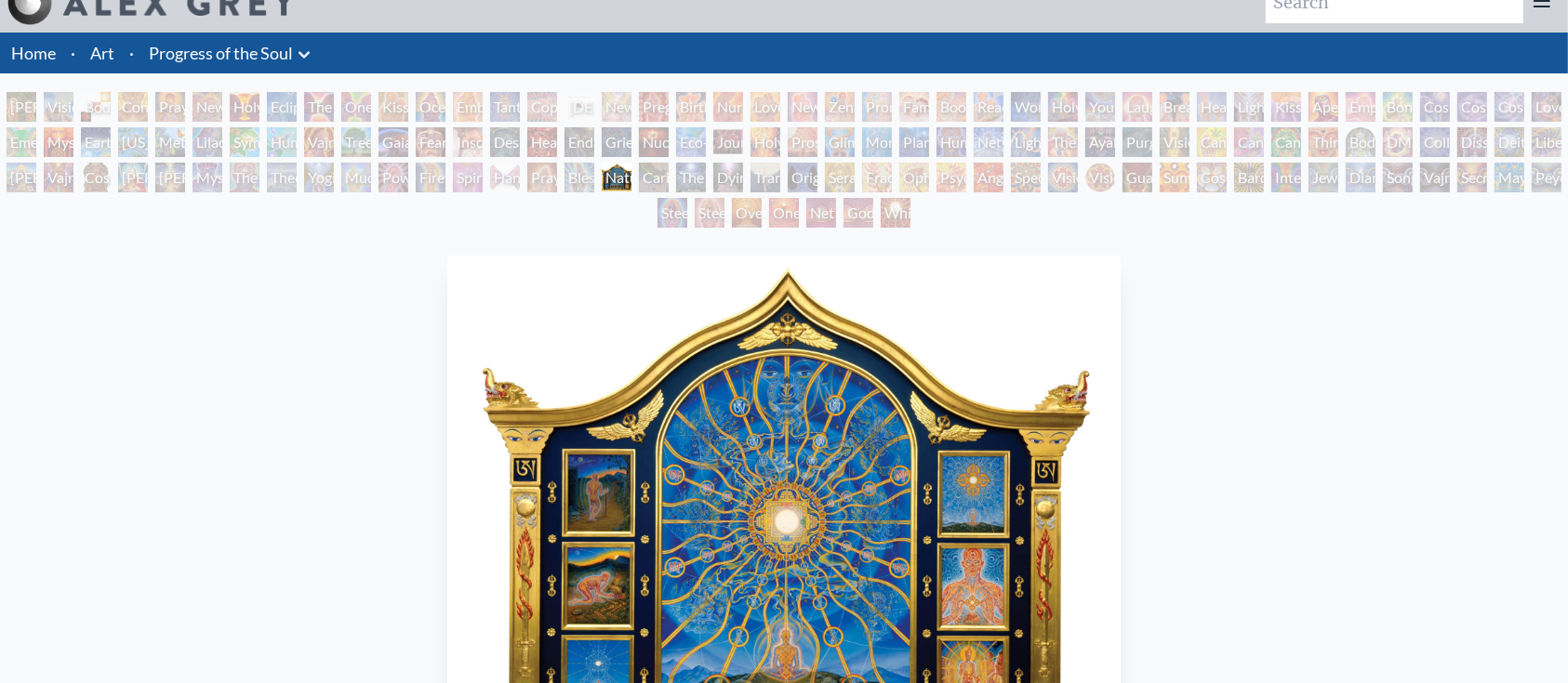
click at [550, 185] on div "Praying Hands" at bounding box center [542, 178] width 30 height 30
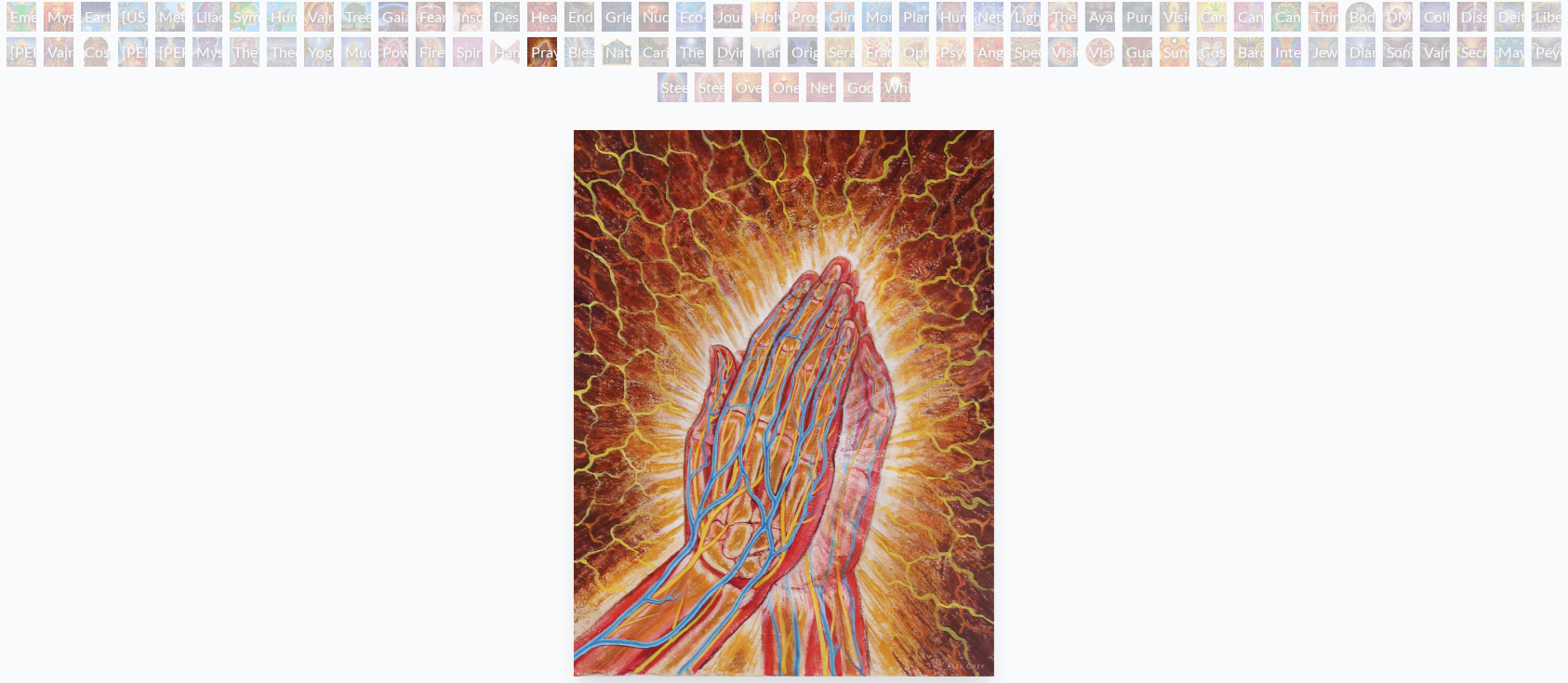
scroll to position [157, 0]
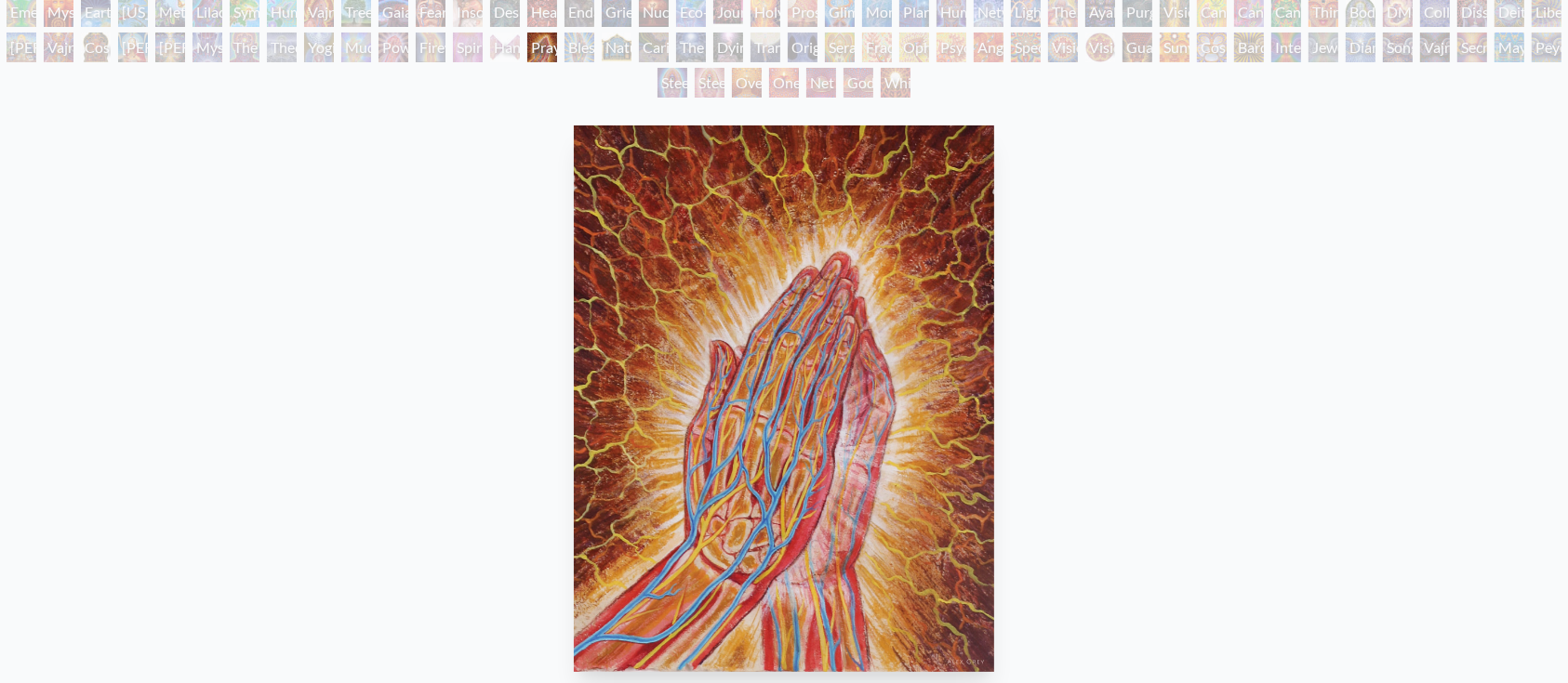
drag, startPoint x: 637, startPoint y: 51, endPoint x: 648, endPoint y: 50, distance: 11.0
click at [648, 50] on div "Adam & Eve Visionary Origin of Language Body, Mind, Spirit Contemplation Prayin…" at bounding box center [784, 32] width 1568 height 141
click at [648, 50] on div "Caring" at bounding box center [654, 48] width 30 height 30
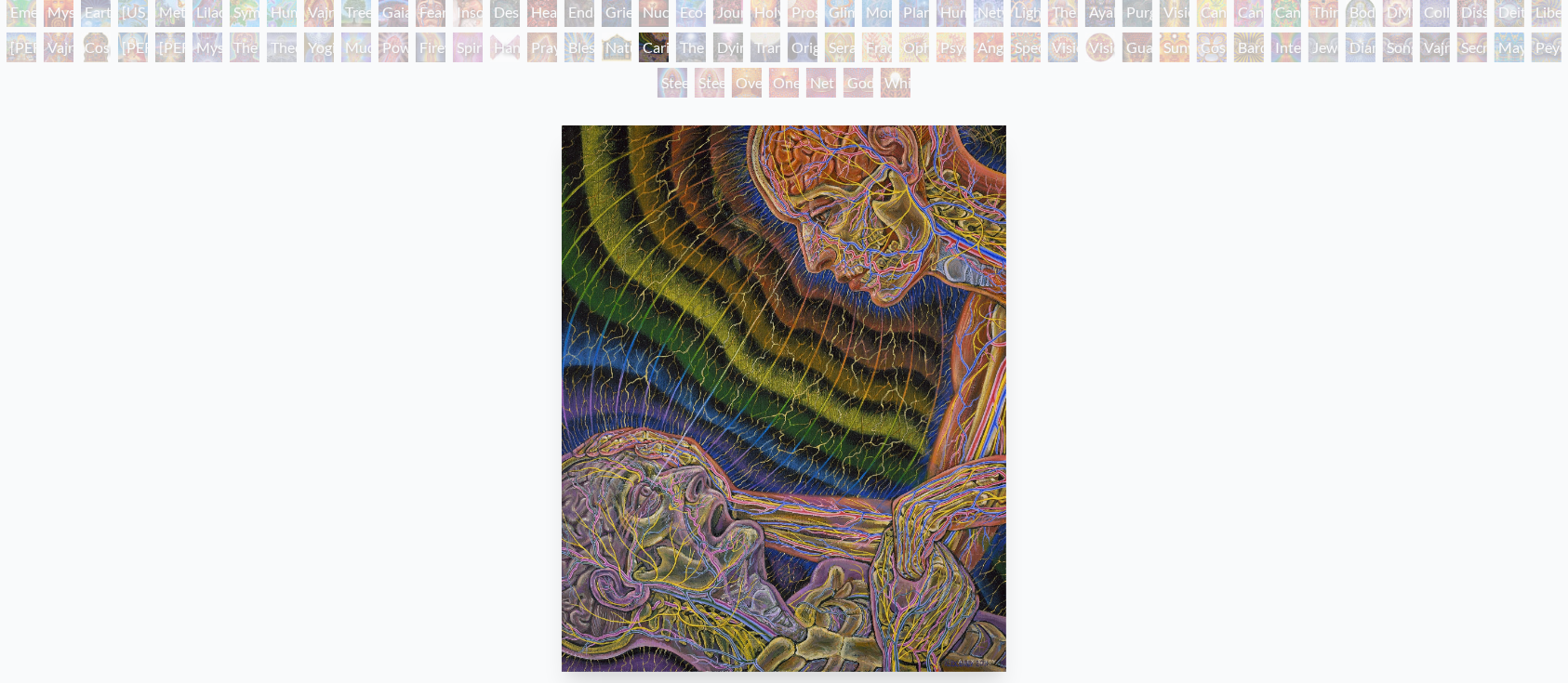
click at [613, 50] on div "Nature of Mind" at bounding box center [616, 48] width 30 height 30
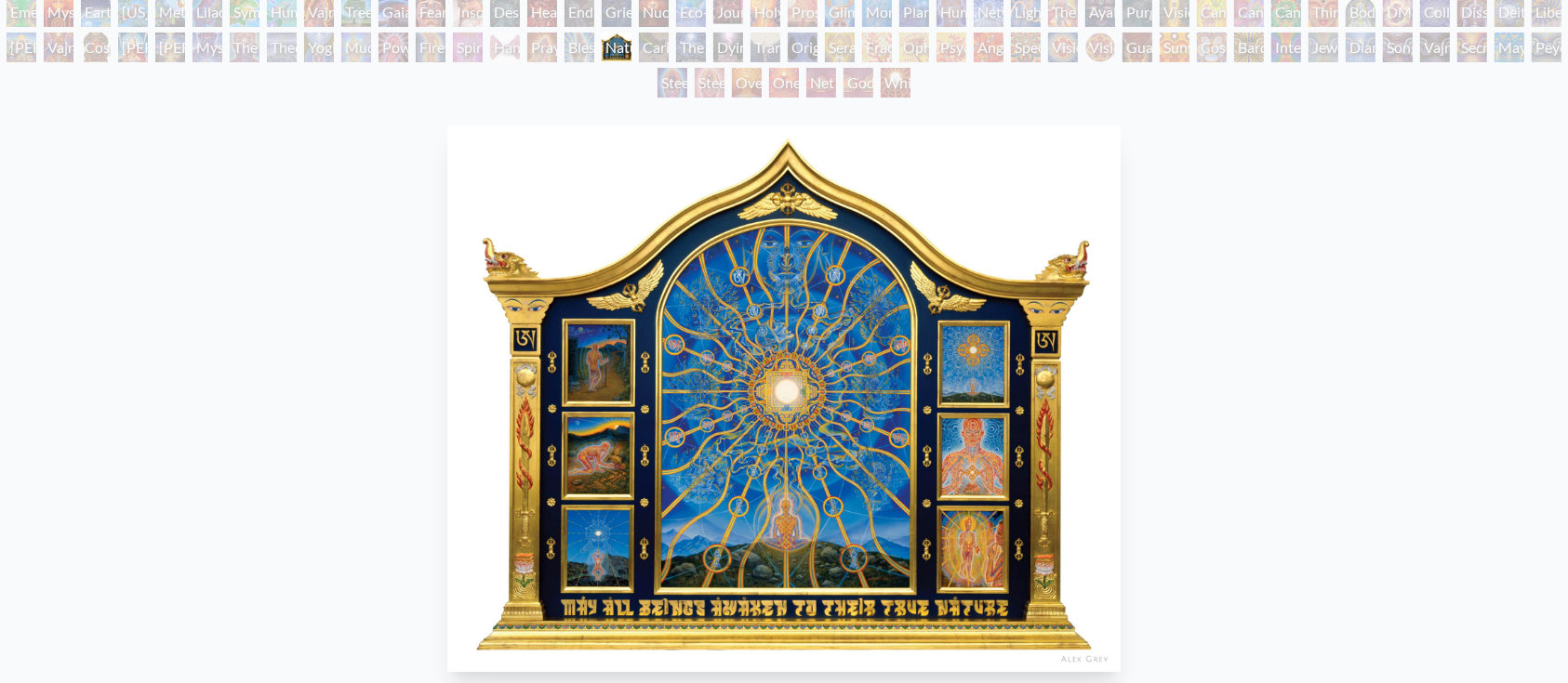
click at [594, 50] on div "Blessing Hand" at bounding box center [580, 48] width 30 height 30
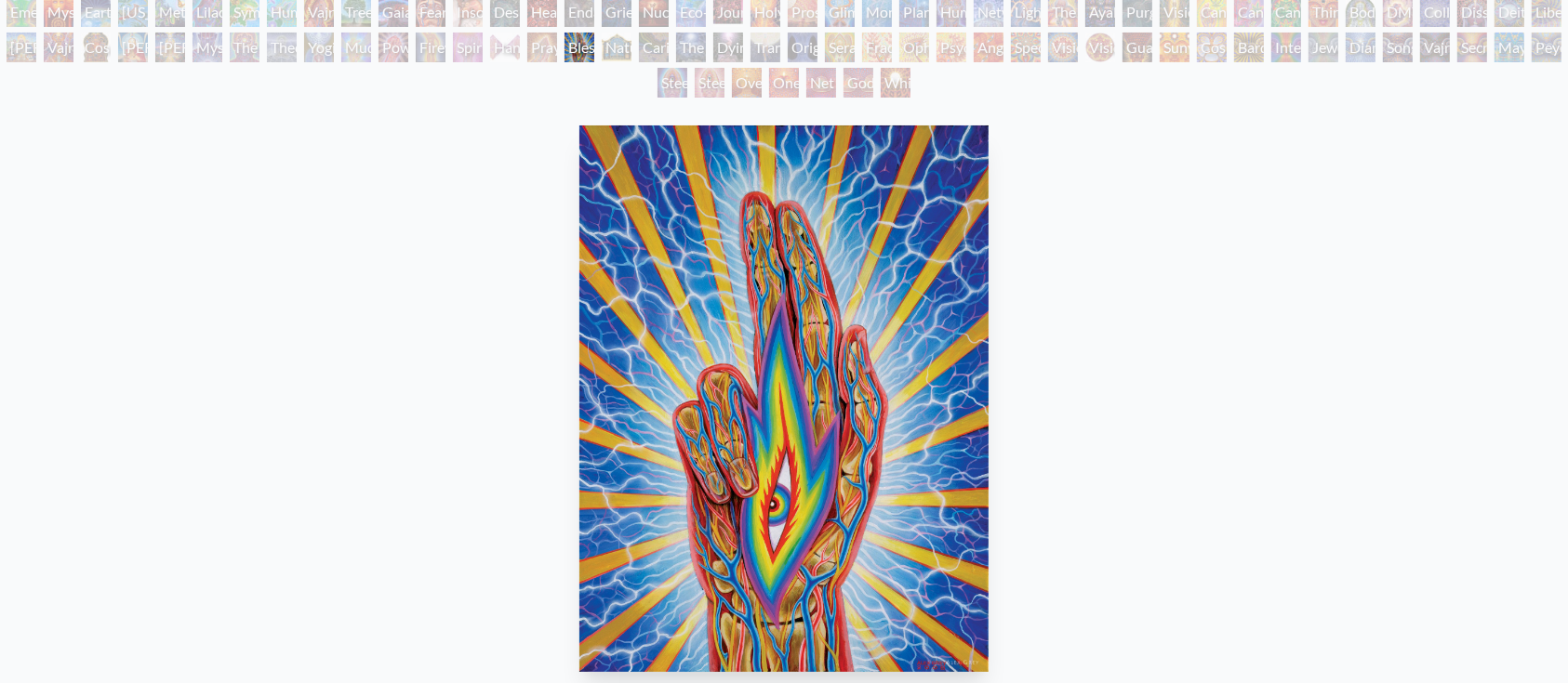
click at [699, 48] on div "The Soul Finds It's Way" at bounding box center [691, 48] width 30 height 30
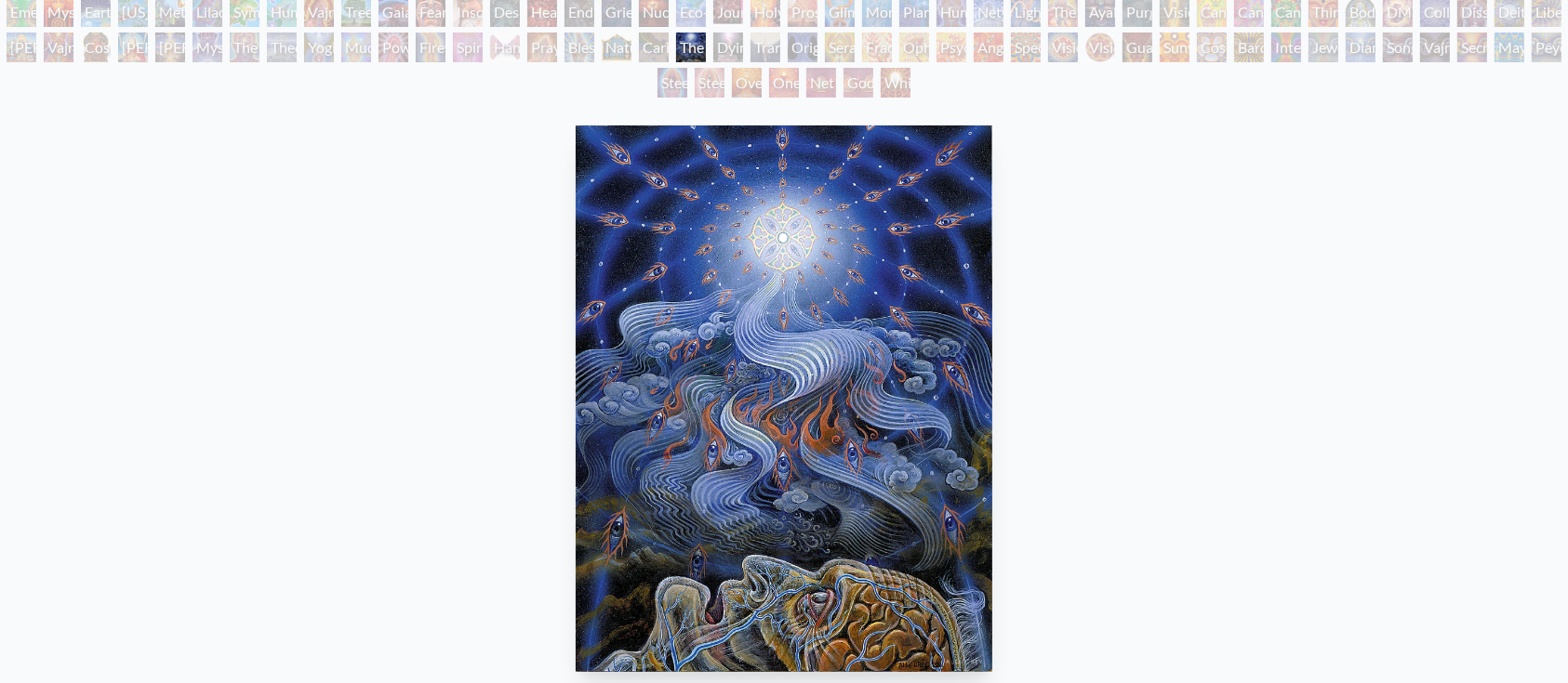
click at [655, 55] on div "Caring" at bounding box center [654, 48] width 30 height 30
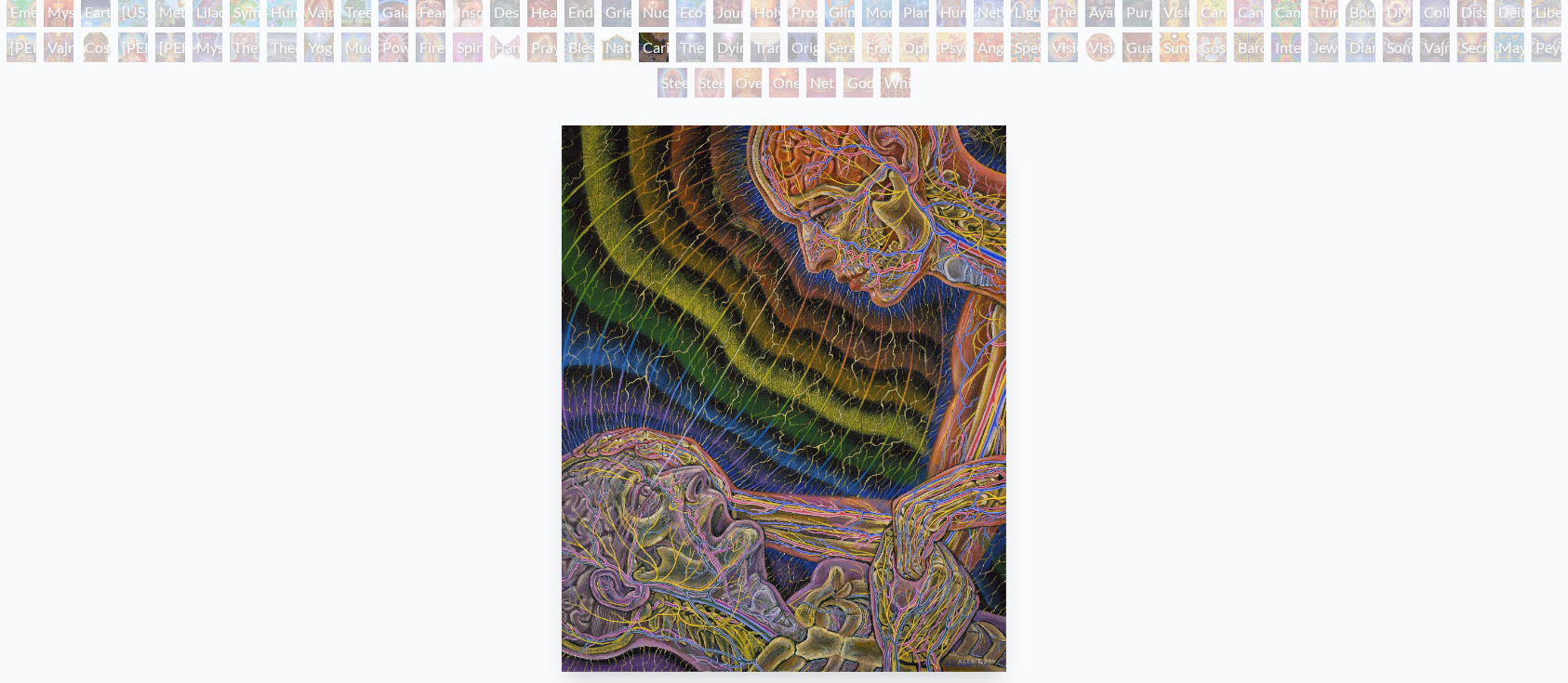
click at [611, 52] on div "Nature of Mind" at bounding box center [616, 48] width 30 height 30
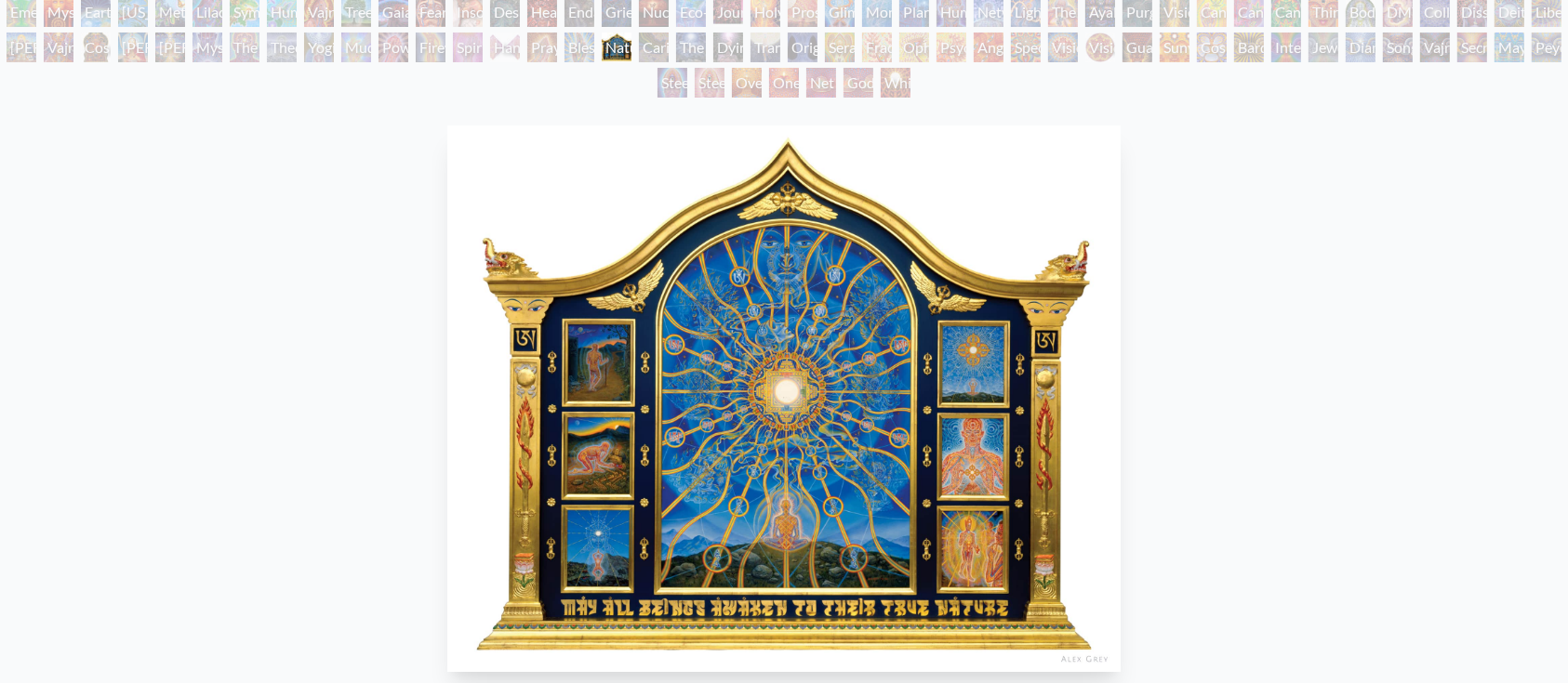
click at [587, 51] on div "Blessing Hand" at bounding box center [580, 48] width 30 height 30
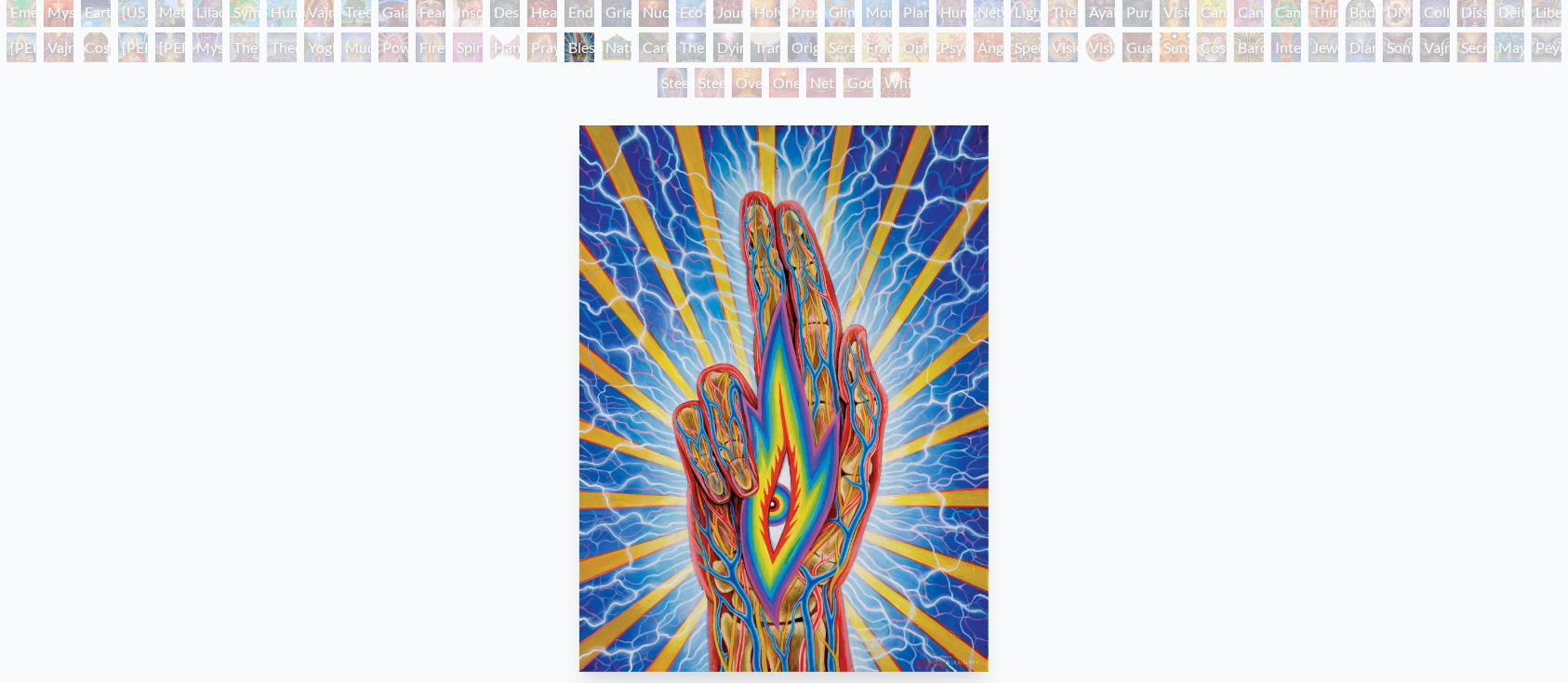
click at [547, 49] on div "Praying Hands" at bounding box center [542, 48] width 30 height 30
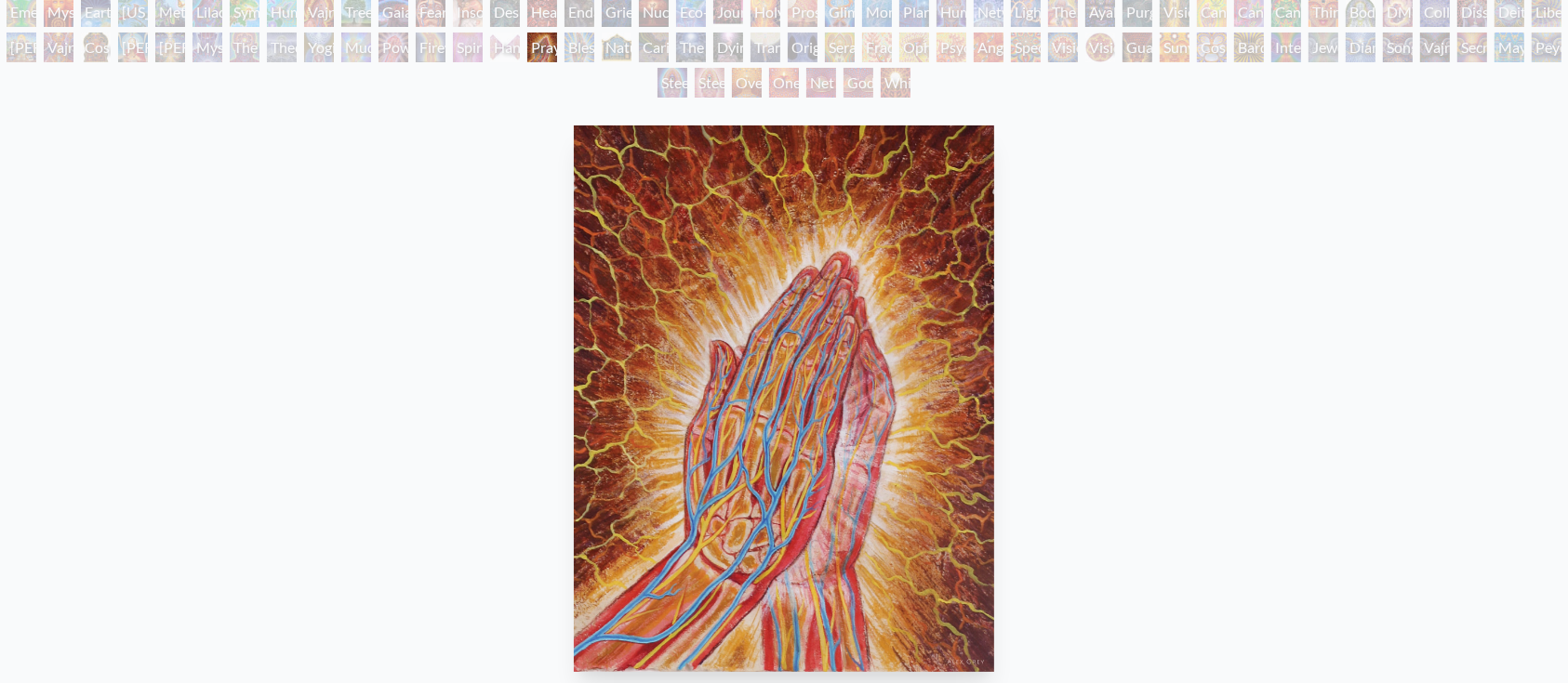
click at [518, 49] on div "Hands that See" at bounding box center [505, 48] width 30 height 30
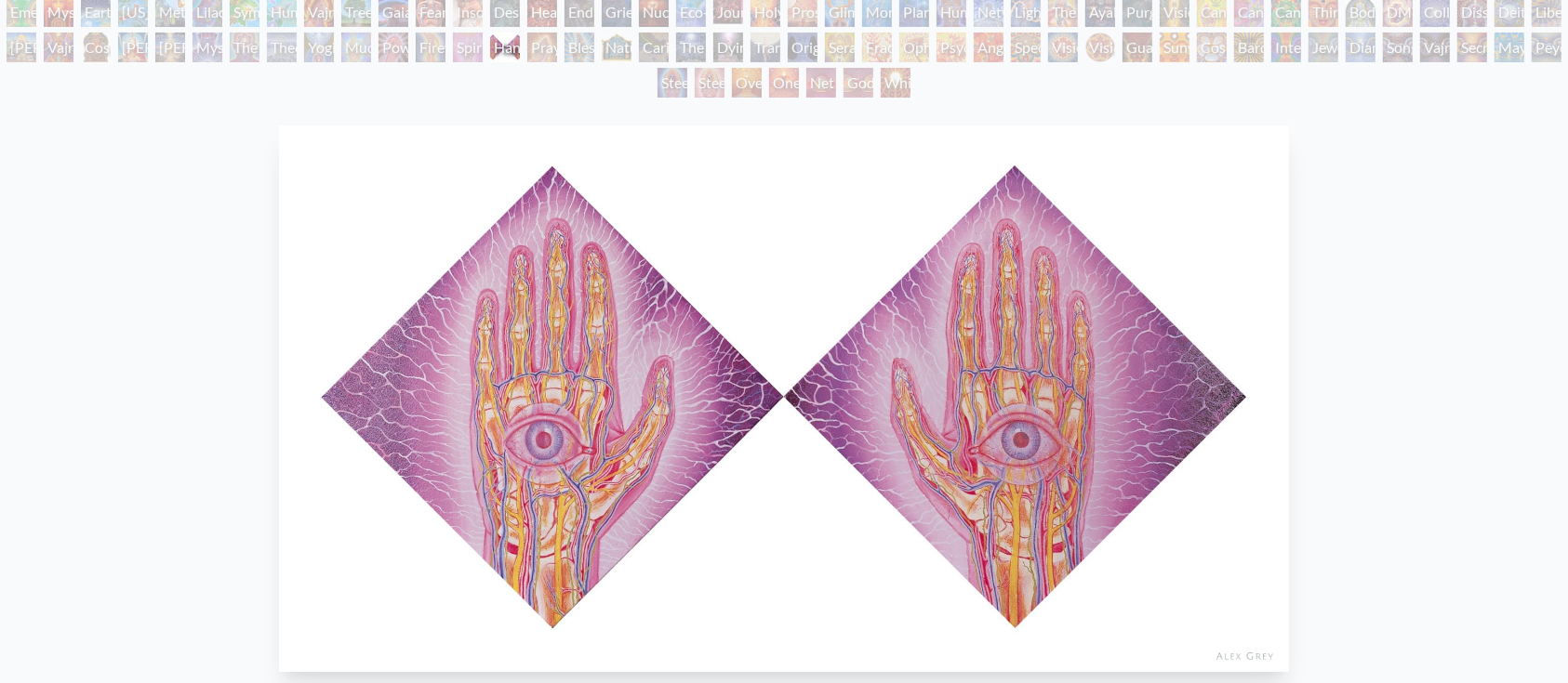
click at [478, 49] on div "Spirit Animates the Flesh" at bounding box center [468, 48] width 30 height 30
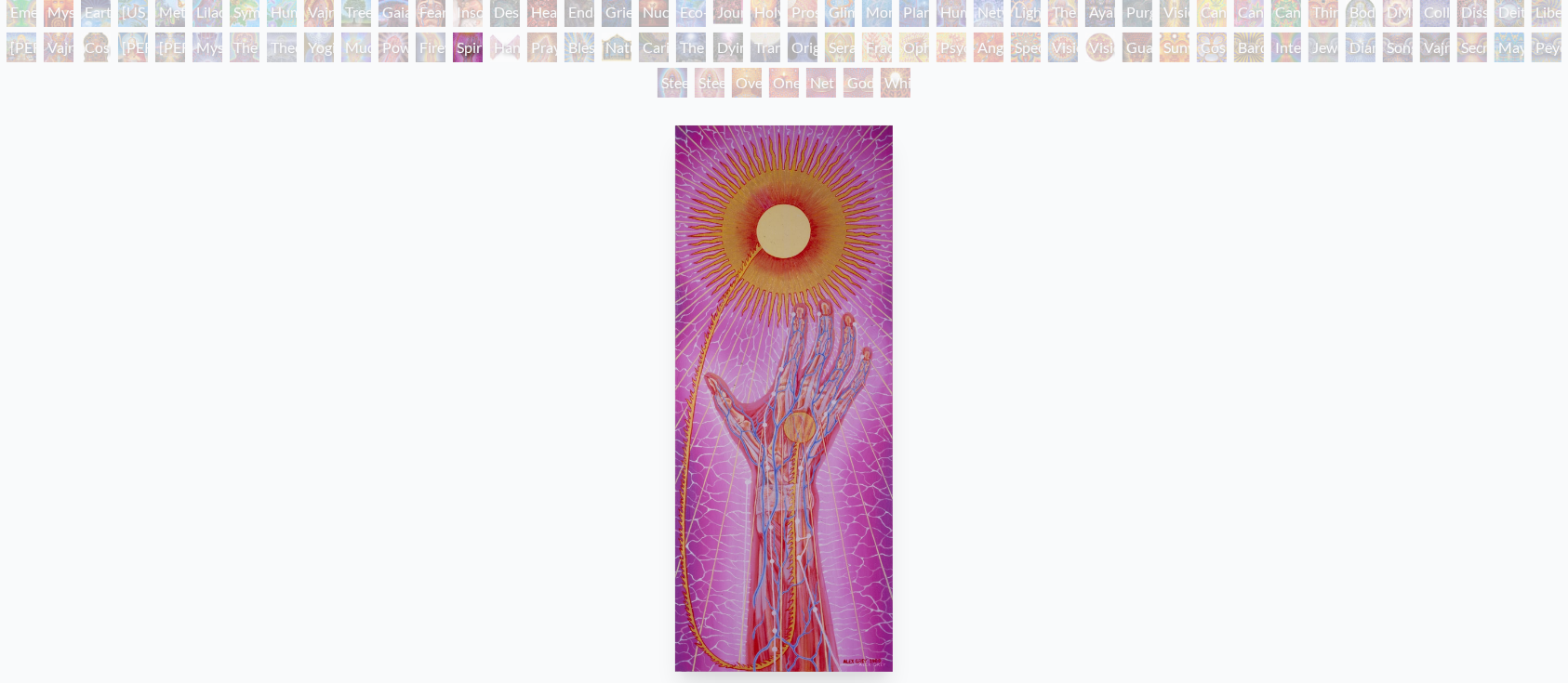
click at [419, 51] on div "Firewalking" at bounding box center [430, 48] width 30 height 30
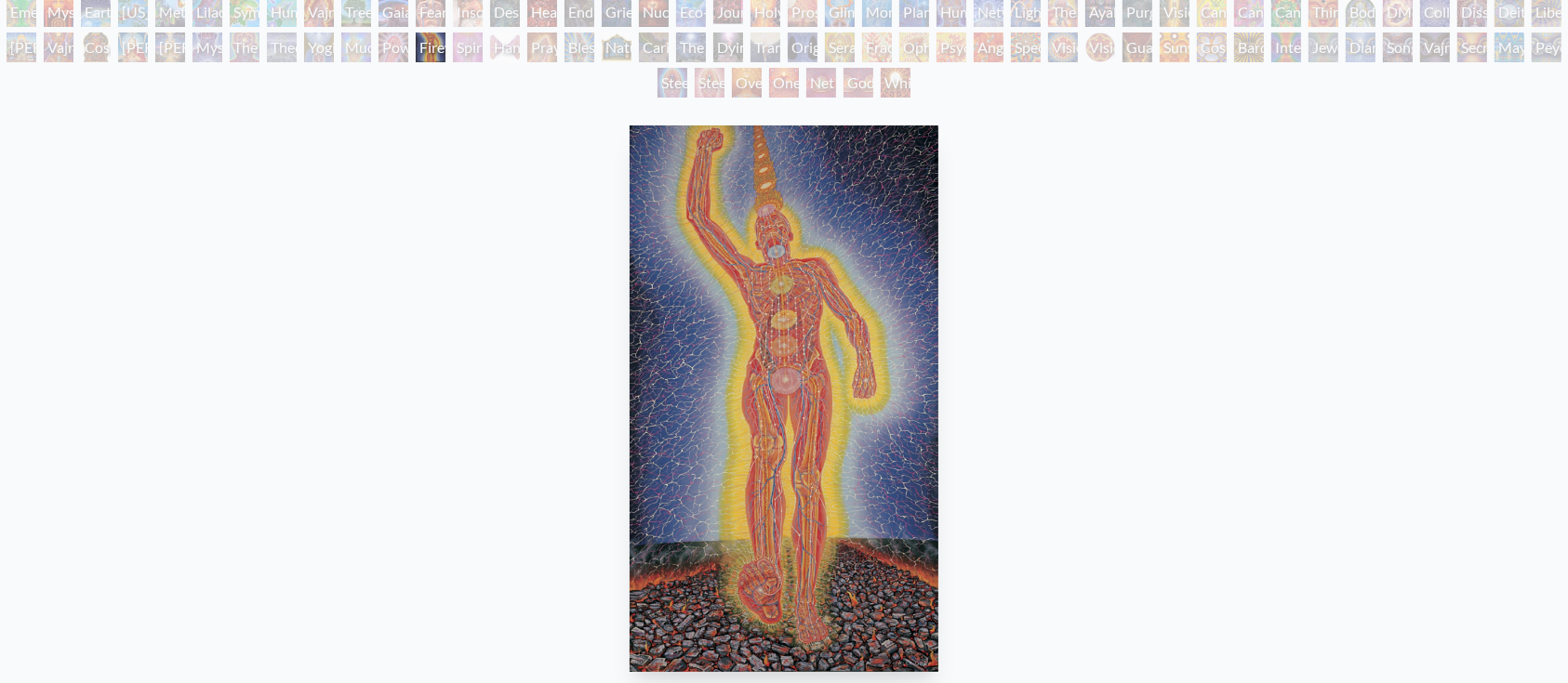
click at [354, 53] on div "Mudra" at bounding box center [356, 48] width 30 height 30
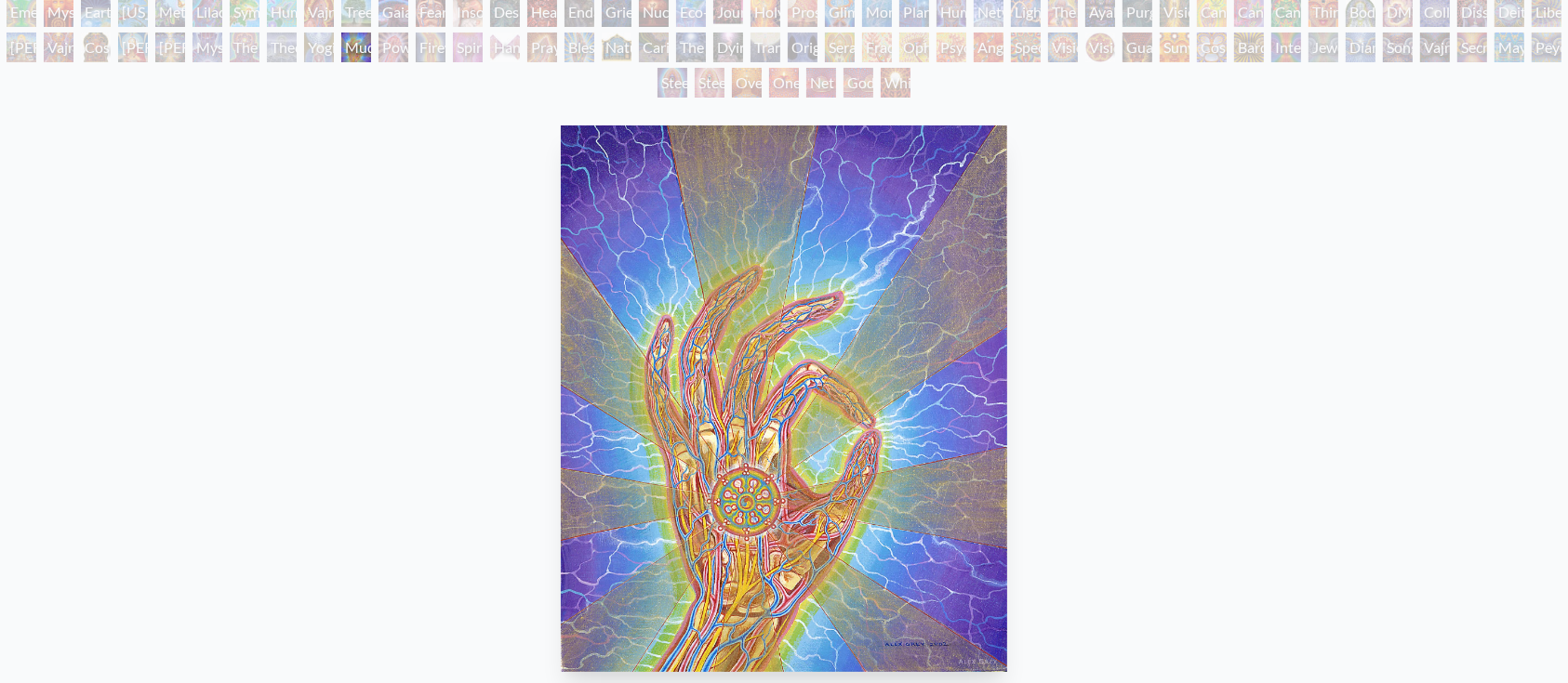
click at [272, 53] on div "Adam & Eve Visionary Origin of Language Body, Mind, Spirit Contemplation Prayin…" at bounding box center [784, 32] width 1568 height 141
click at [321, 54] on div "Yogi & the Möbius Sphere" at bounding box center [319, 48] width 30 height 30
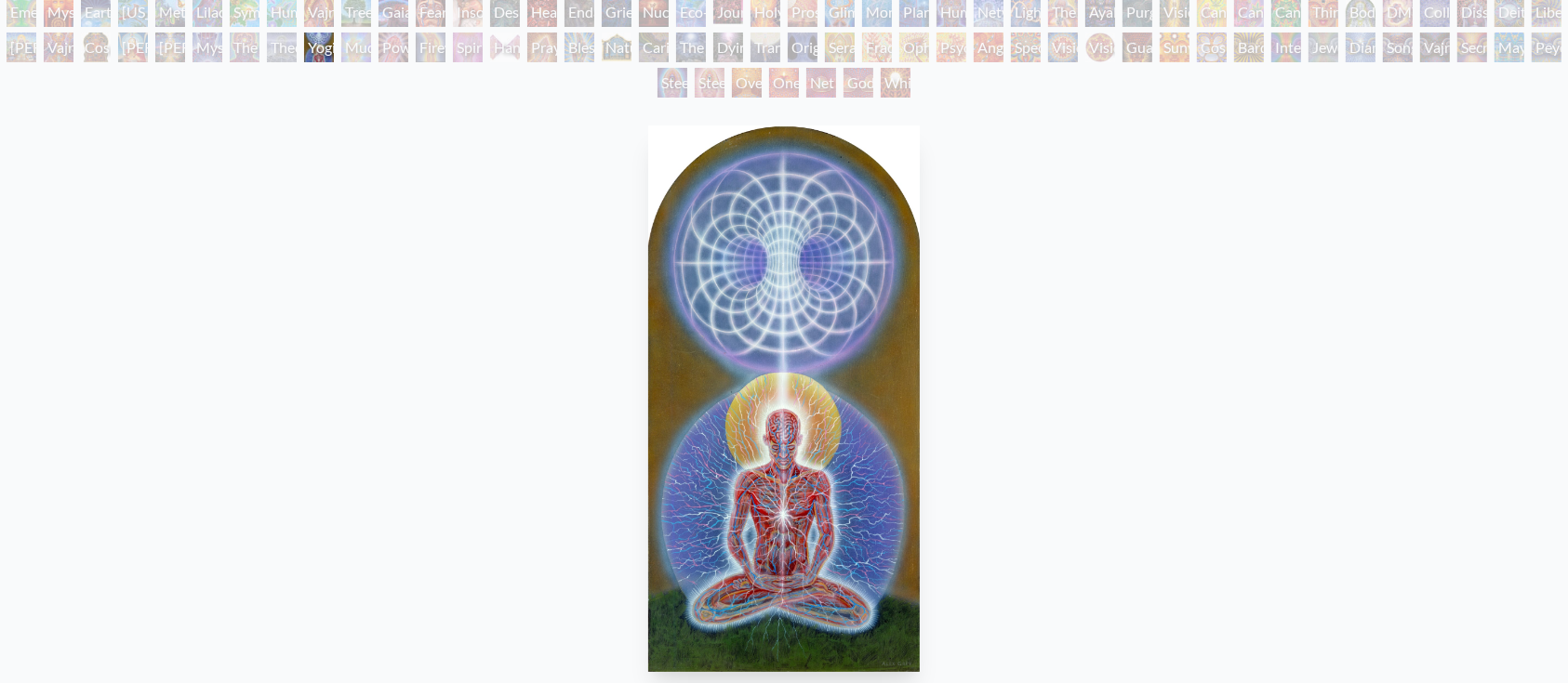
click at [284, 51] on div "Theologue" at bounding box center [282, 48] width 30 height 30
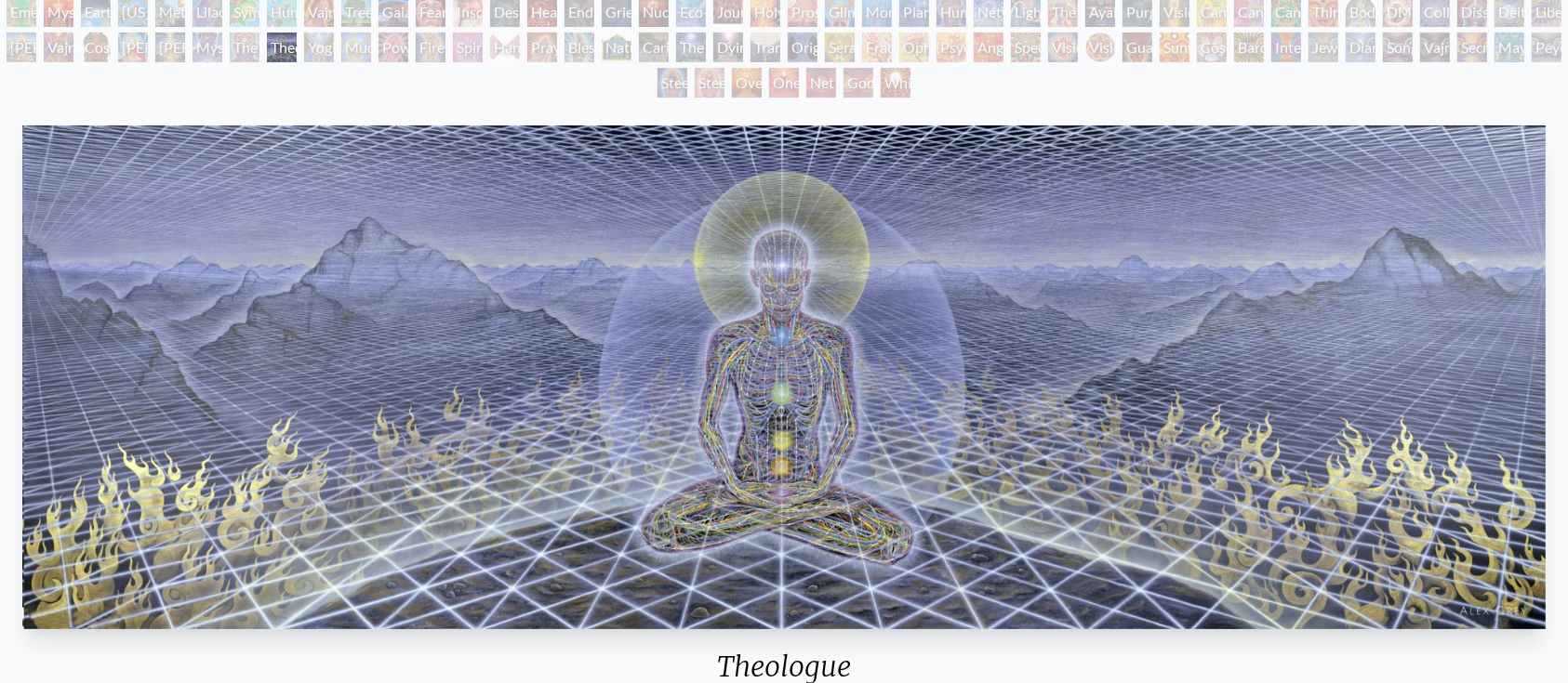
click at [223, 51] on div "Mystic Eye" at bounding box center [208, 48] width 30 height 30
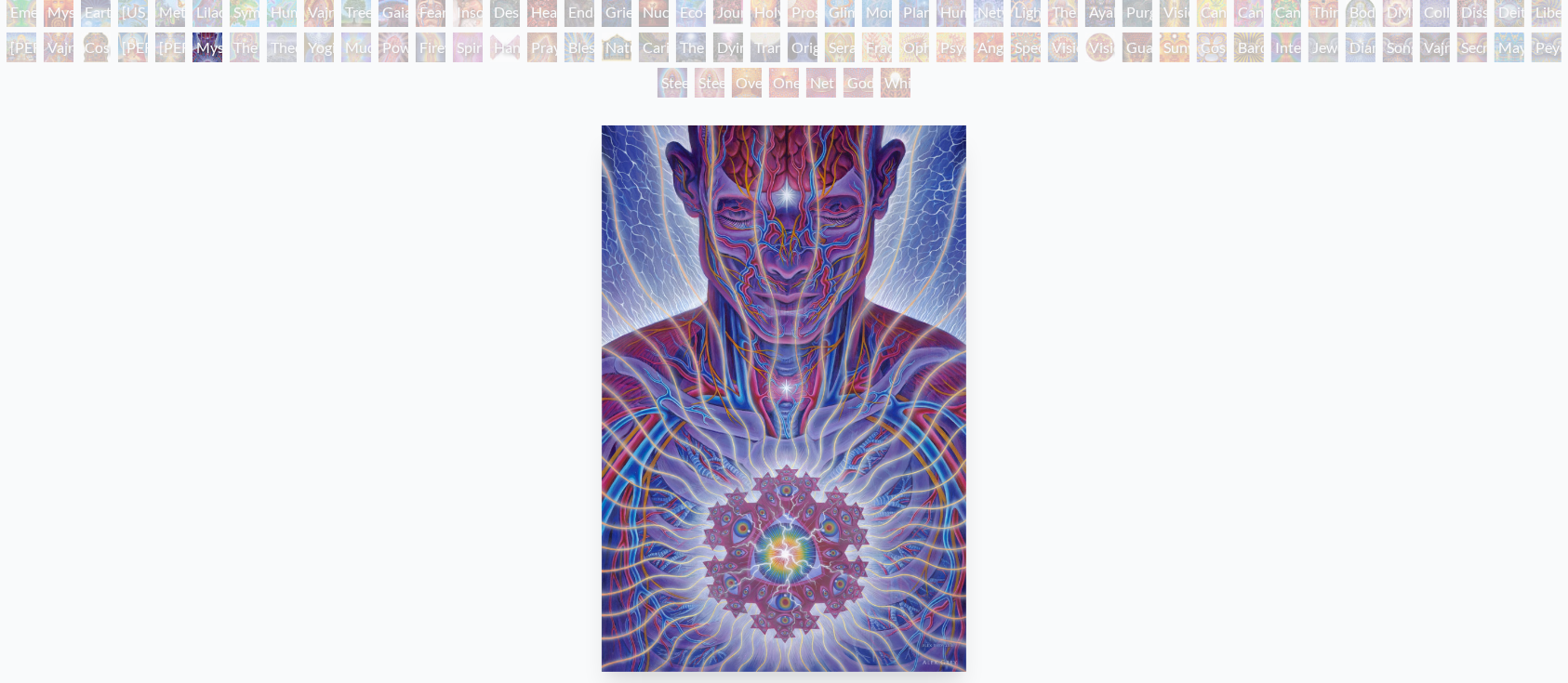
click at [163, 52] on div "Adi Da" at bounding box center [170, 48] width 30 height 30
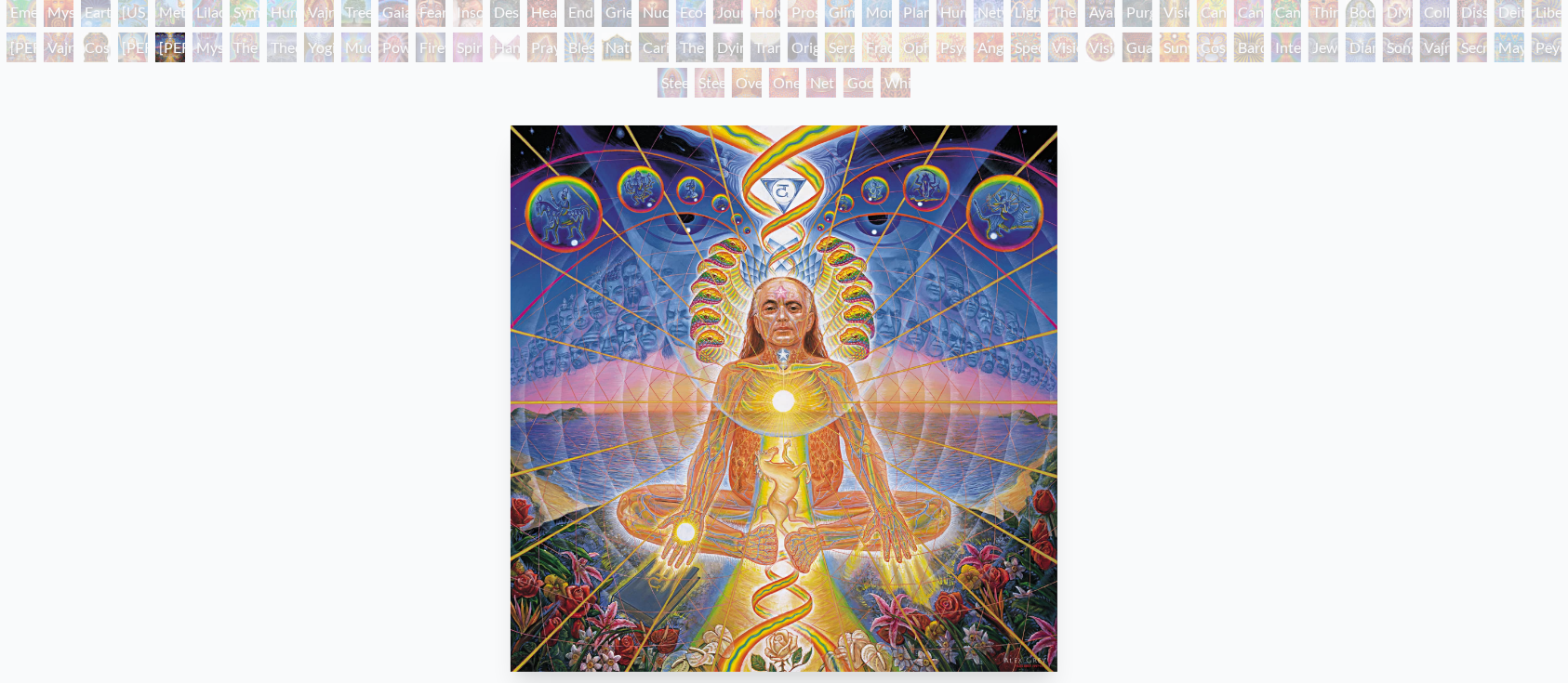
click at [210, 48] on div "Mystic Eye" at bounding box center [208, 48] width 30 height 30
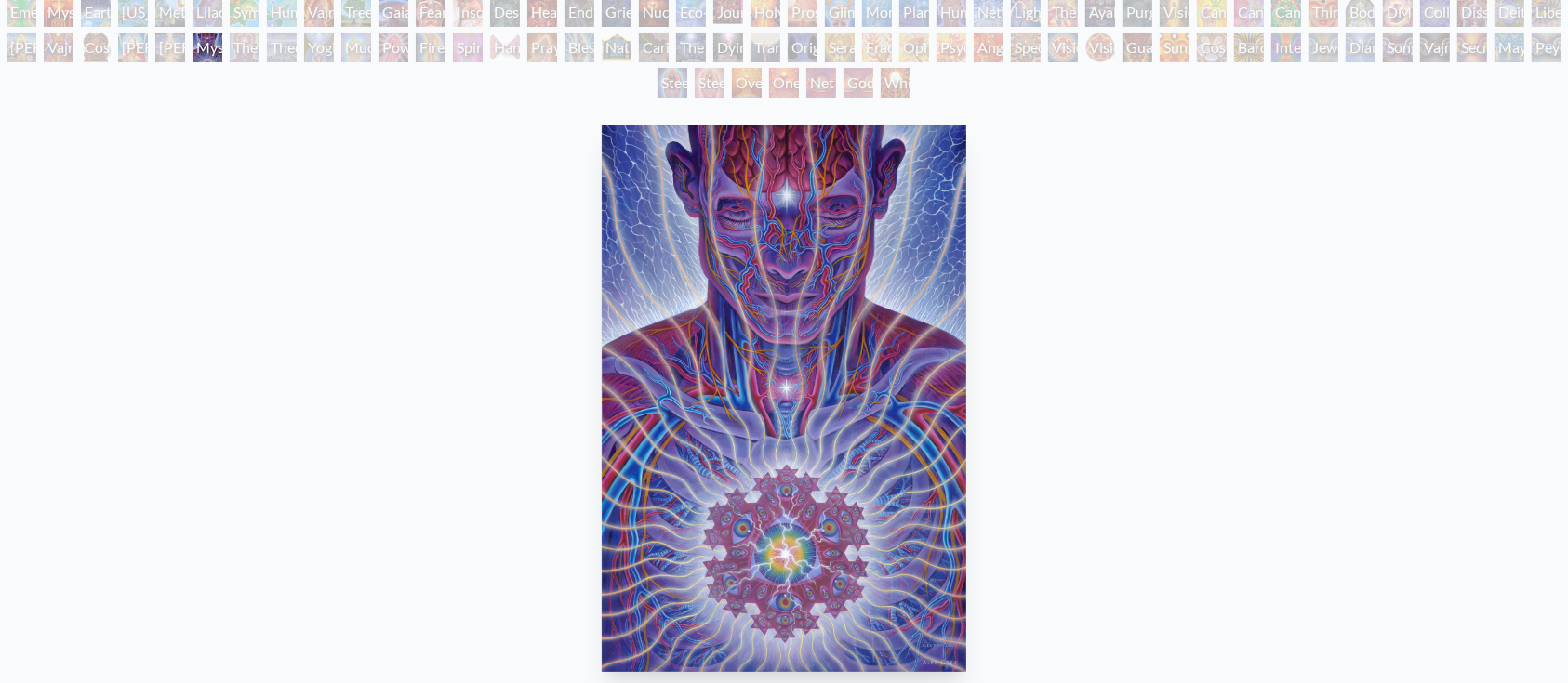
click at [73, 45] on div "Vajra Guru" at bounding box center [59, 48] width 30 height 30
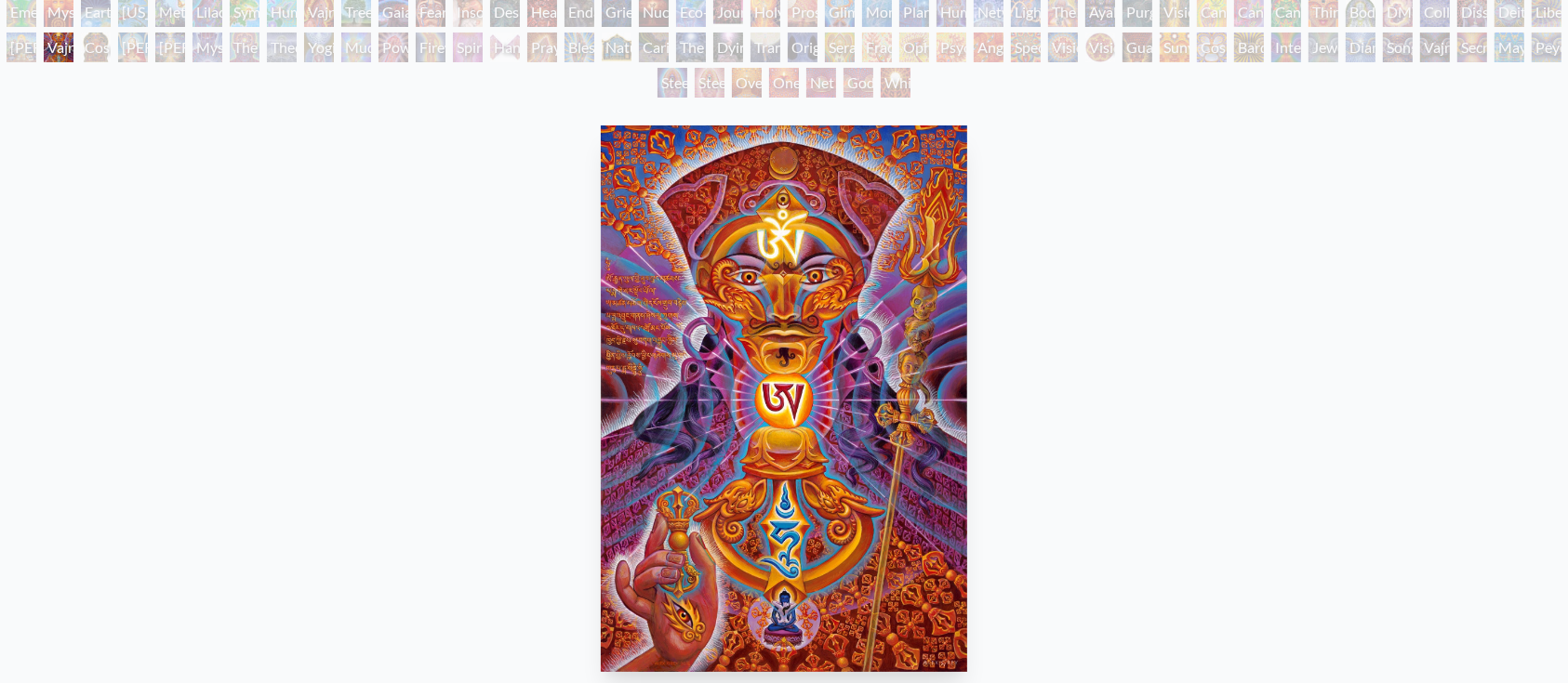
click at [147, 50] on div "Dalai Lama" at bounding box center [133, 48] width 30 height 30
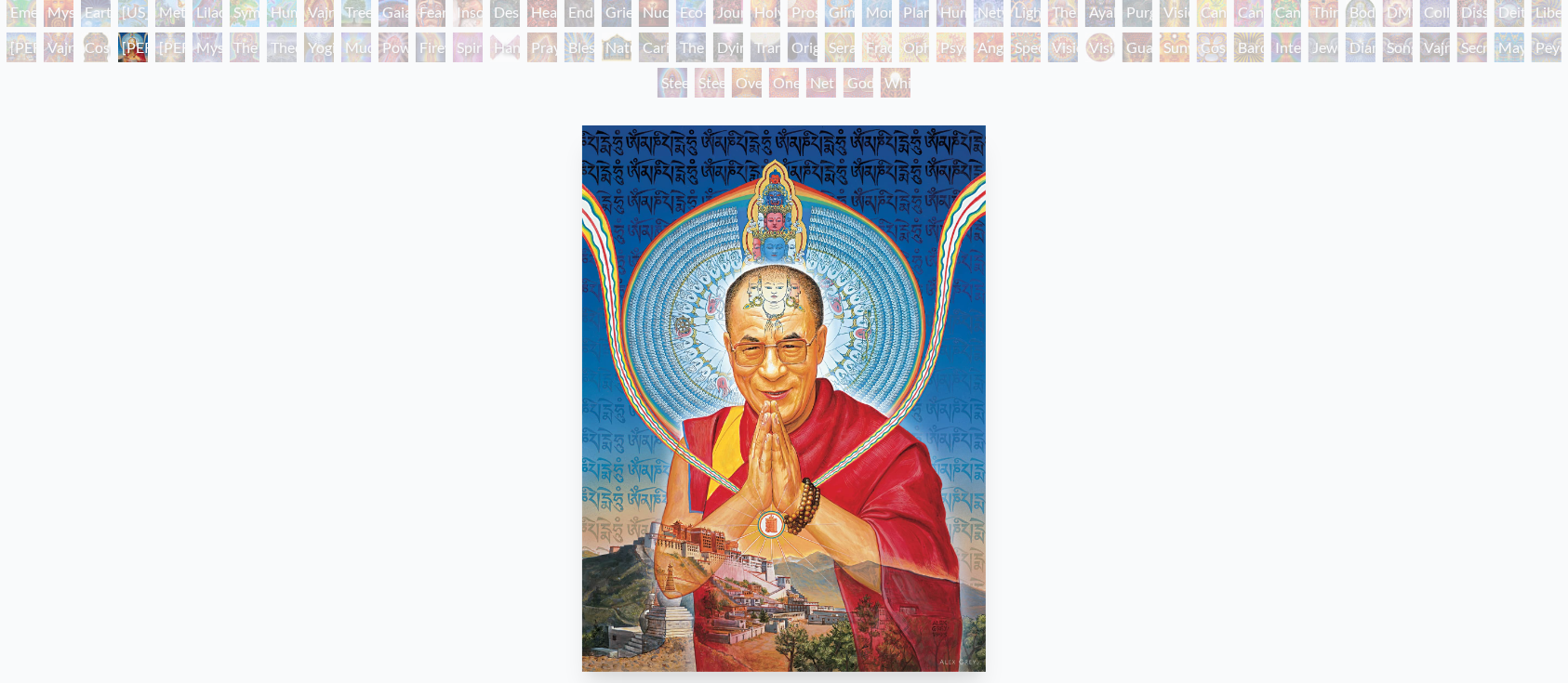
click at [110, 58] on div "Cosmic Christ" at bounding box center [96, 48] width 30 height 30
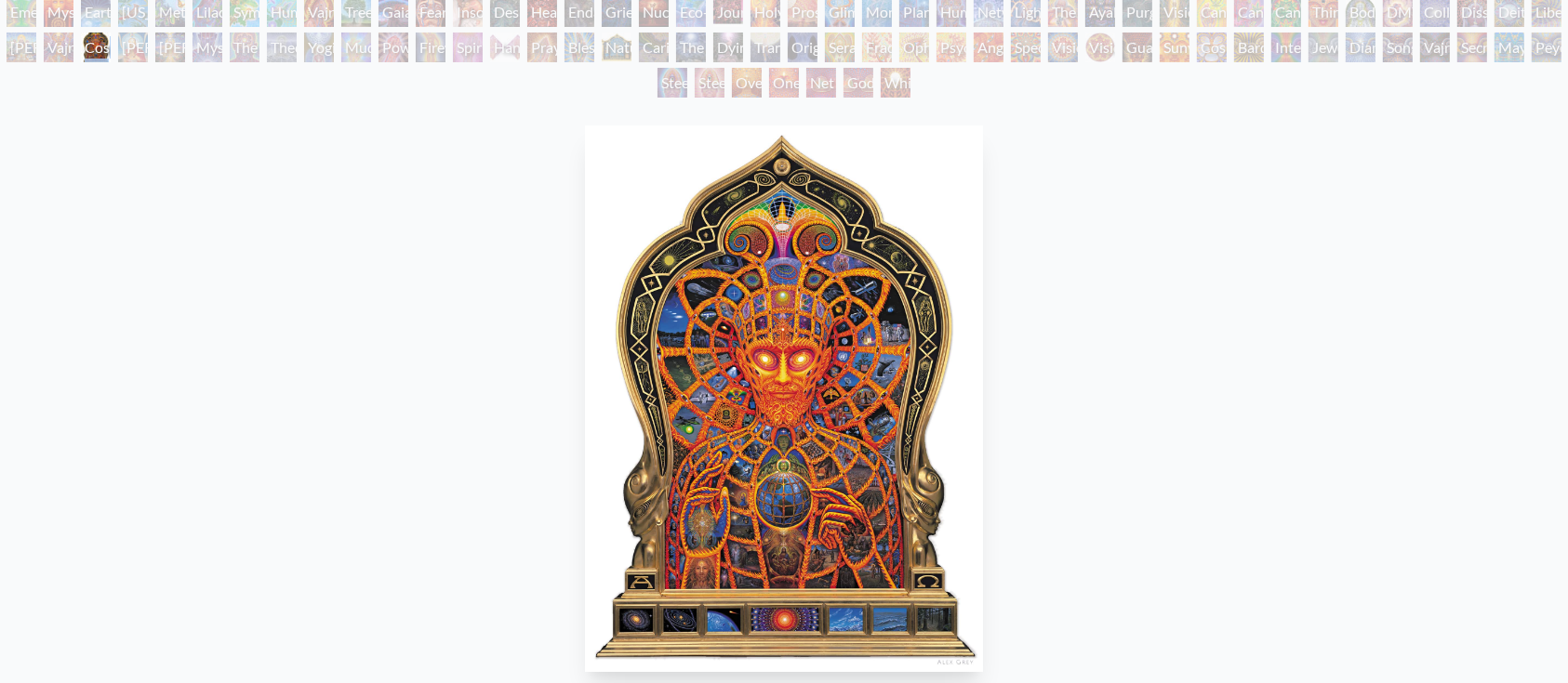
click at [110, 58] on div "Cosmic Christ" at bounding box center [96, 48] width 30 height 30
click at [33, 54] on div "Ram Dass" at bounding box center [22, 48] width 30 height 30
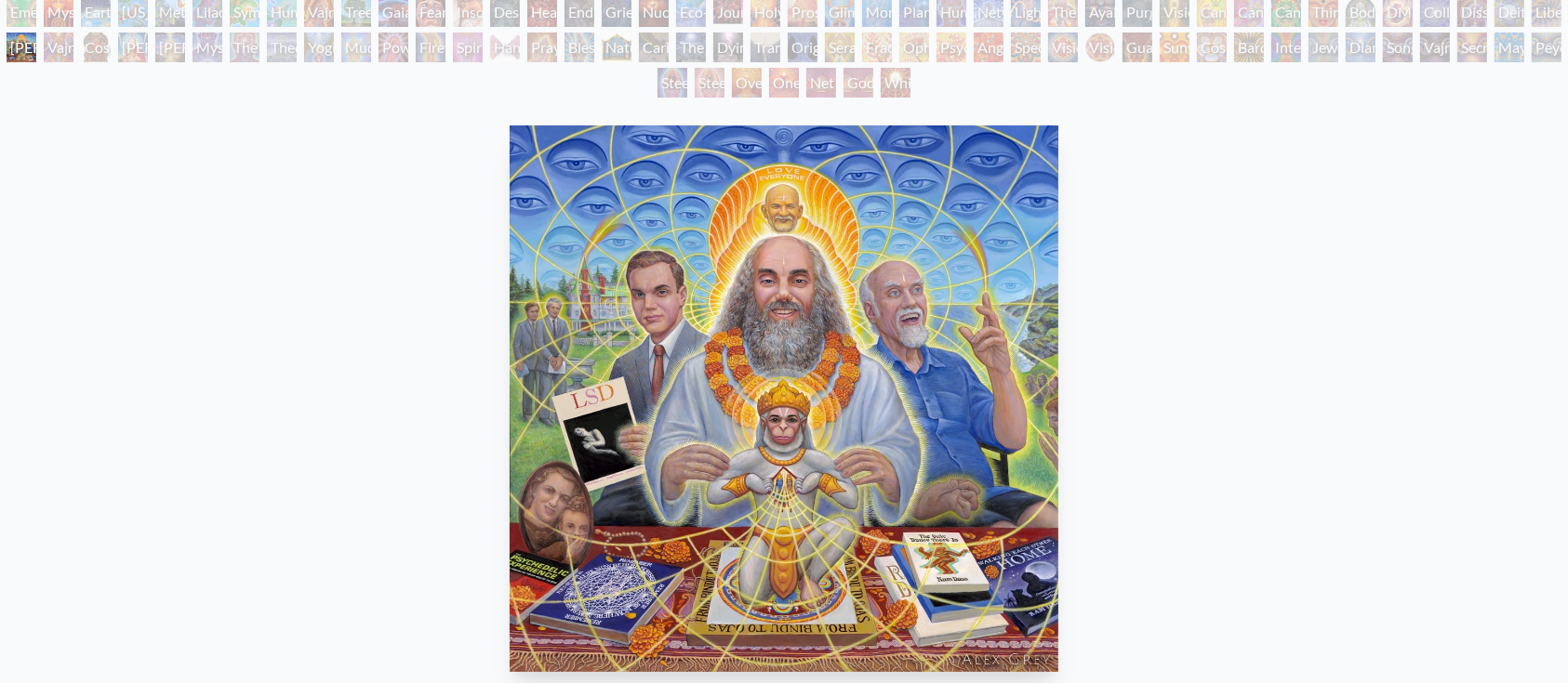
click at [802, 25] on div "Prostration" at bounding box center [802, 12] width 30 height 30
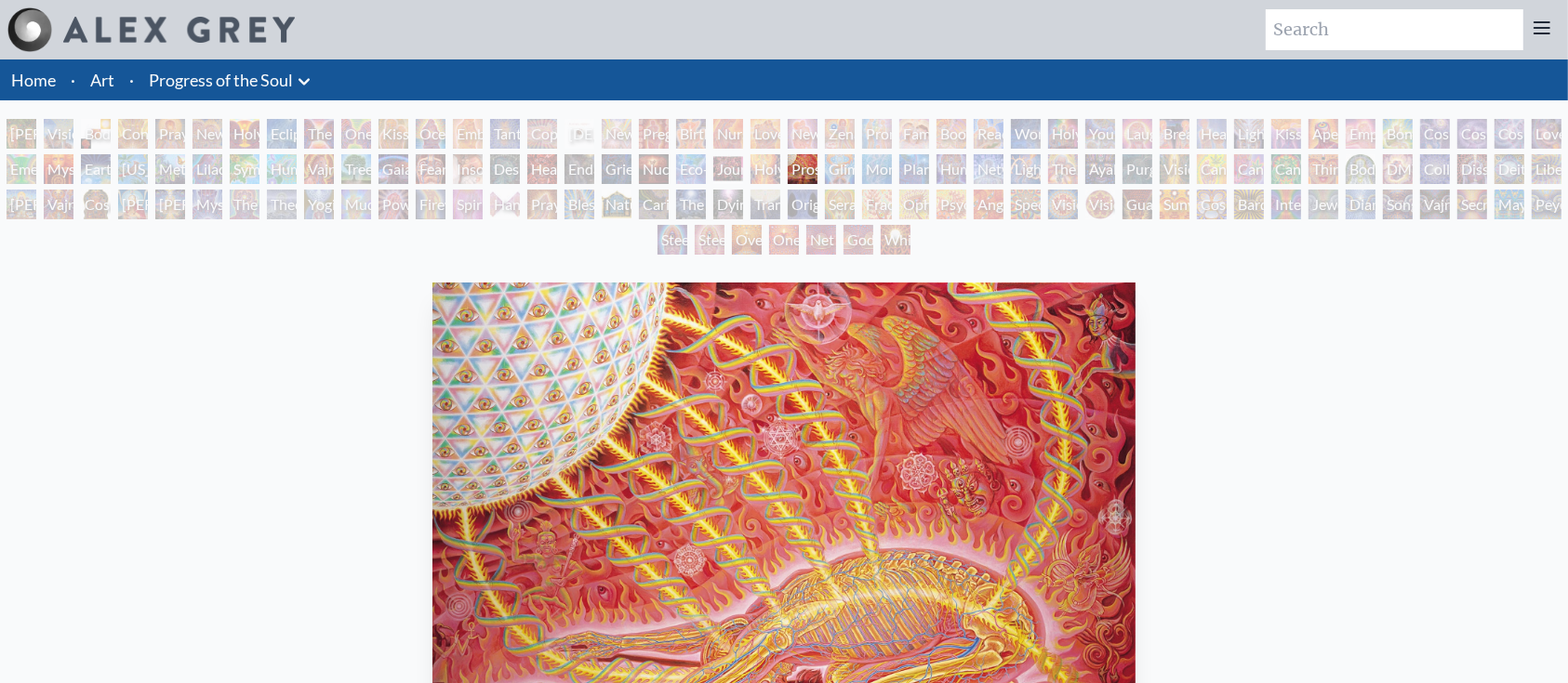
click at [840, 169] on div "Glimpsing the Empyrean" at bounding box center [840, 169] width 30 height 30
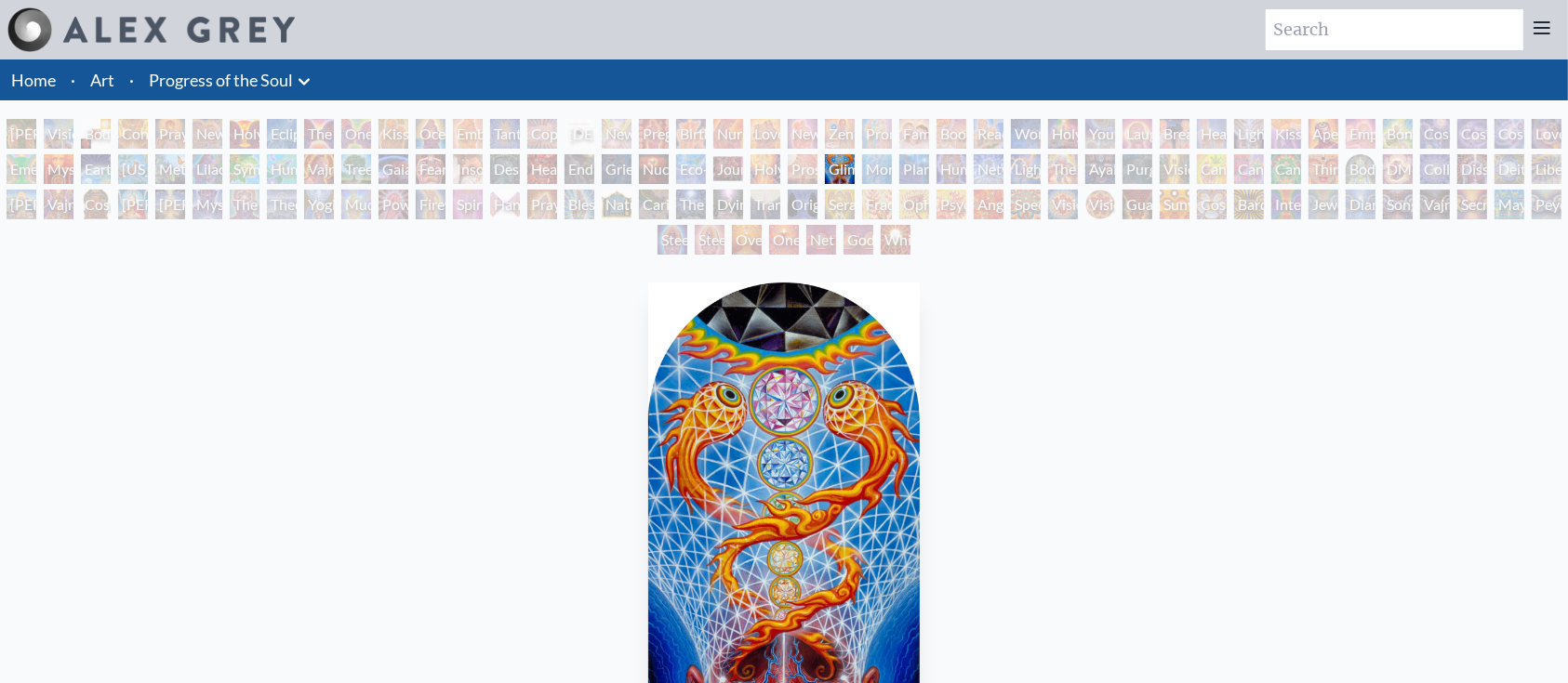
click at [1022, 166] on div "Lightworker" at bounding box center [1026, 169] width 30 height 30
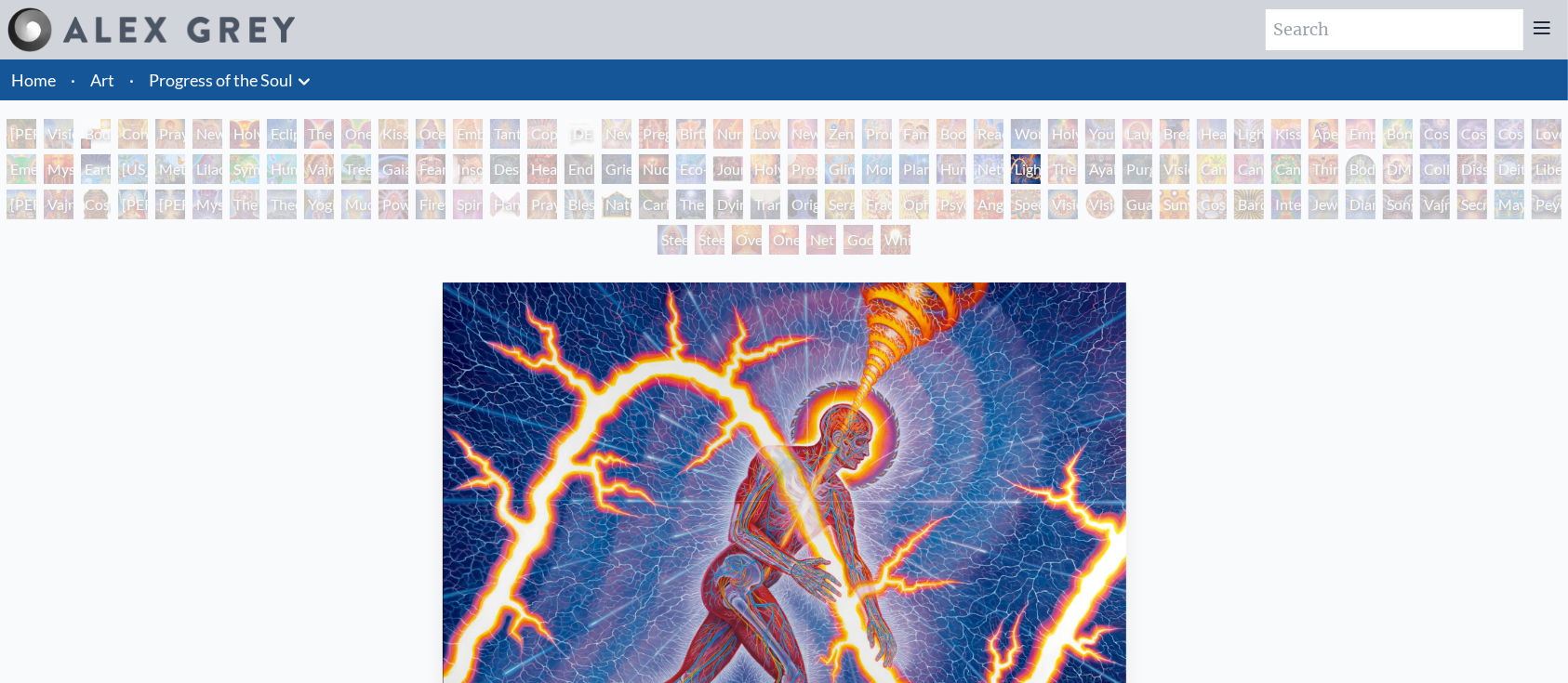
click at [981, 164] on div "Adam & Eve Visionary Origin of Language Body, Mind, Spirit Contemplation Prayin…" at bounding box center [784, 190] width 1568 height 141
click at [983, 178] on div "Networks" at bounding box center [988, 169] width 30 height 30
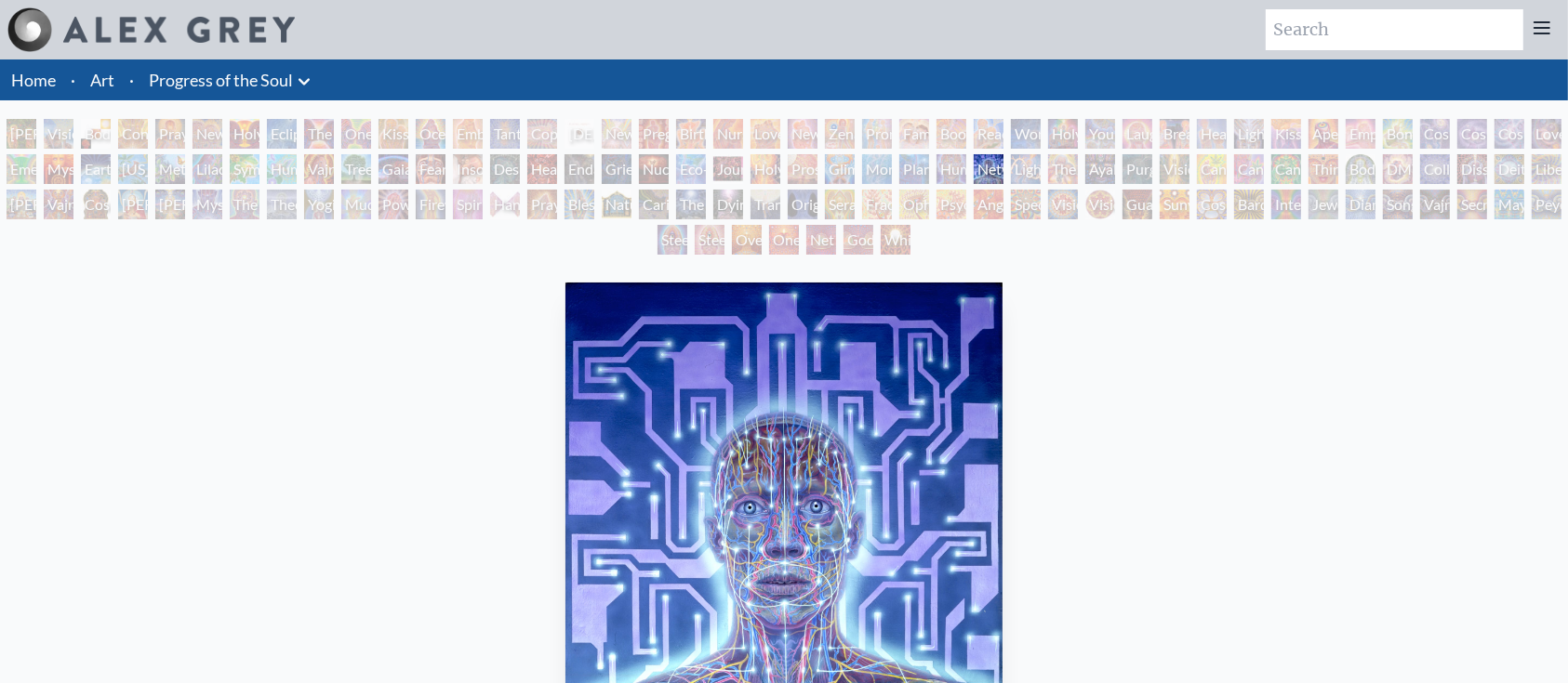
click at [942, 178] on div "Human Geometry" at bounding box center [952, 169] width 30 height 30
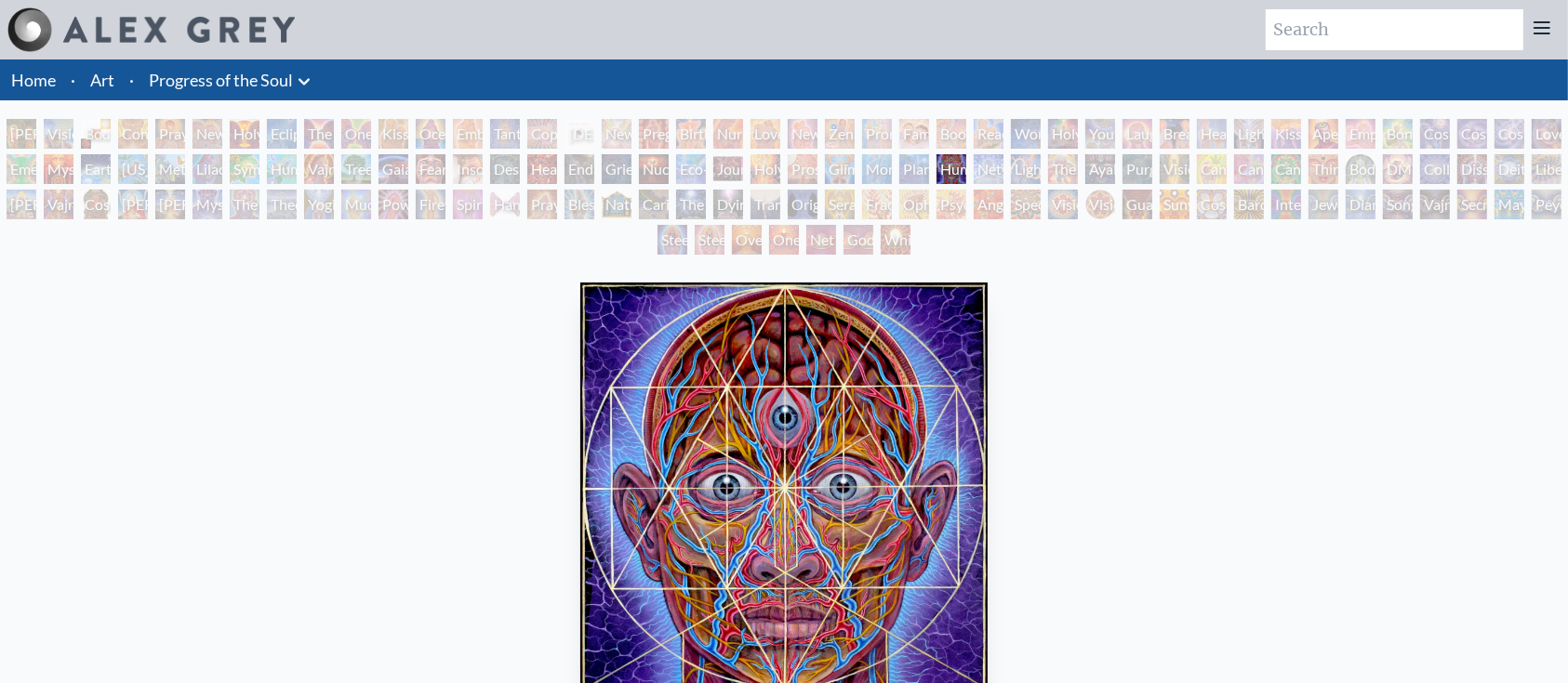
click at [909, 178] on div "Planetary Prayers" at bounding box center [914, 169] width 30 height 30
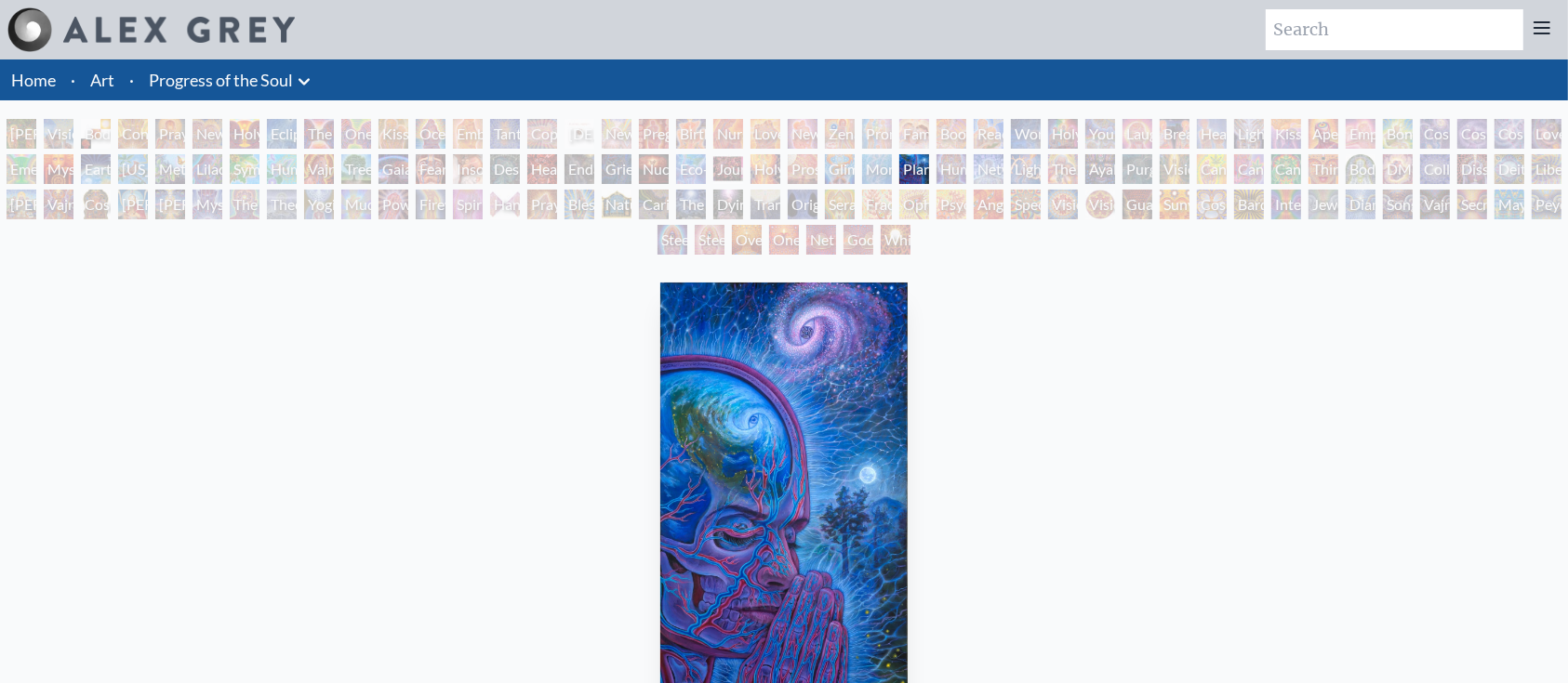
click at [1114, 165] on div "Ayahuasca Visitation" at bounding box center [1100, 169] width 30 height 30
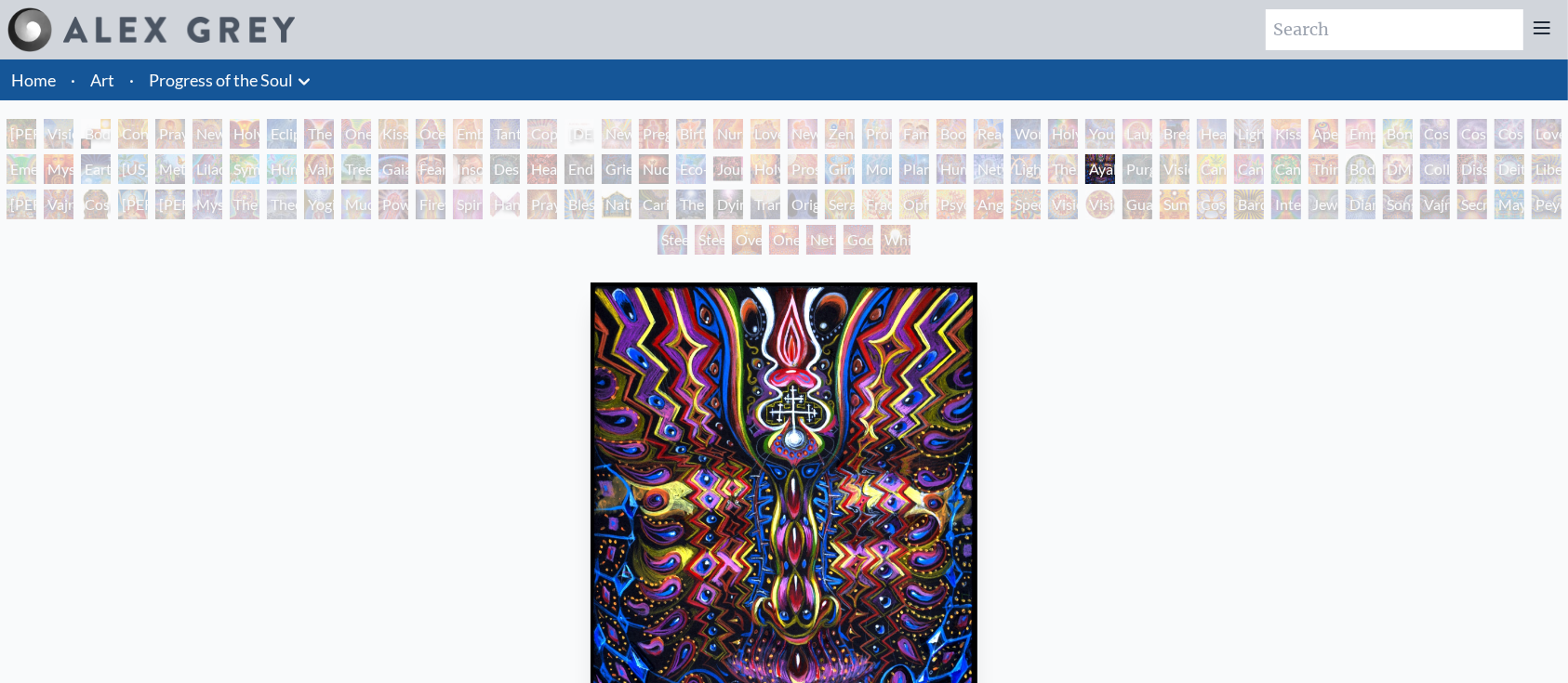
click at [706, 170] on div "Eco-Atlas" at bounding box center [691, 169] width 30 height 30
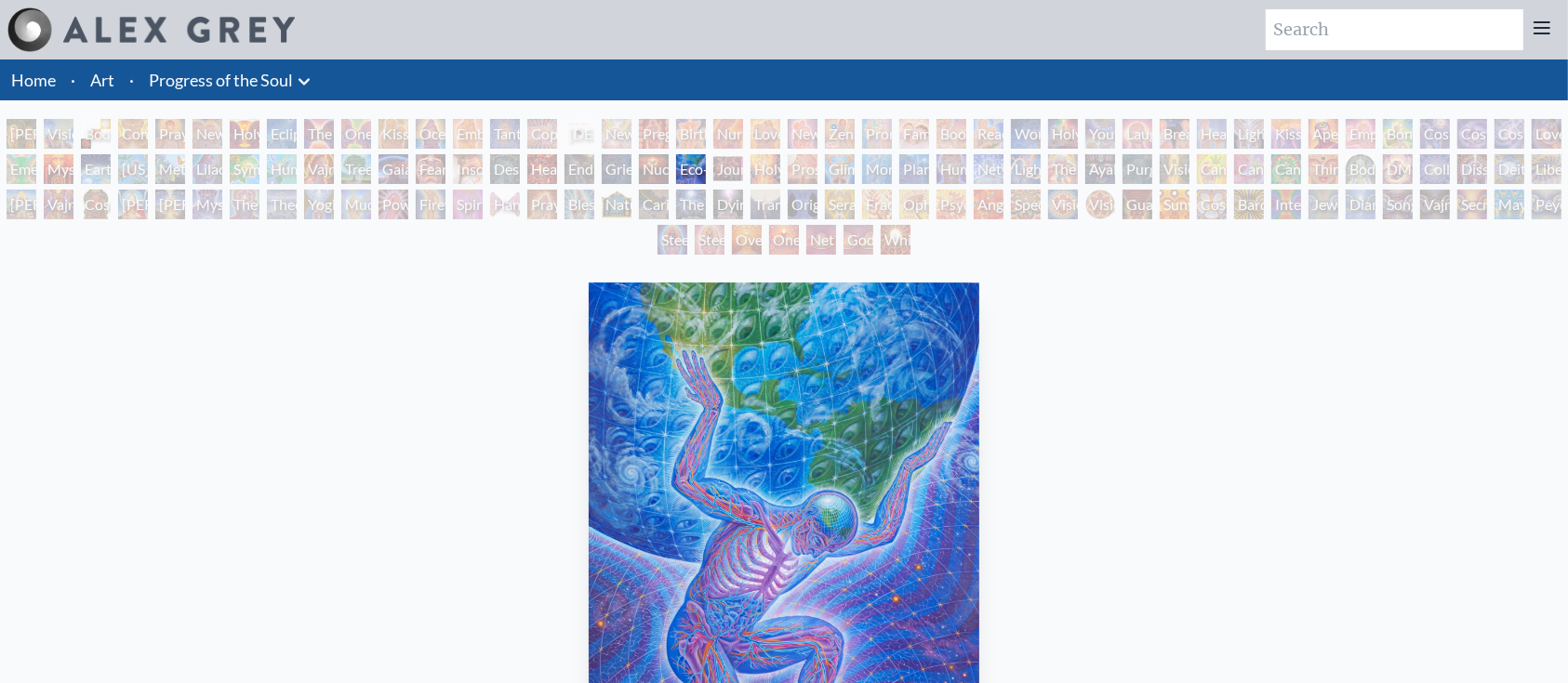
click at [663, 175] on div "Nuclear Crucifixion" at bounding box center [654, 169] width 30 height 30
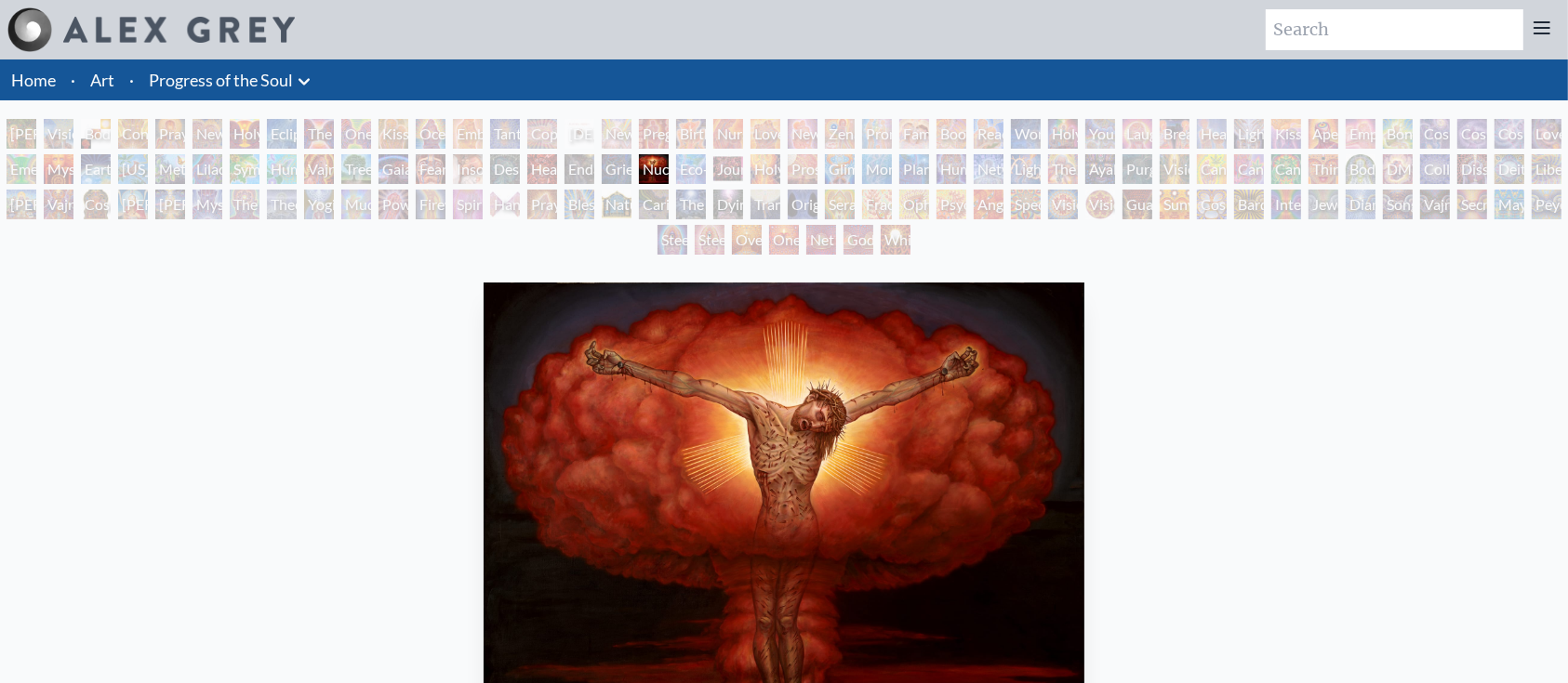
click at [557, 174] on div "Headache" at bounding box center [542, 169] width 30 height 30
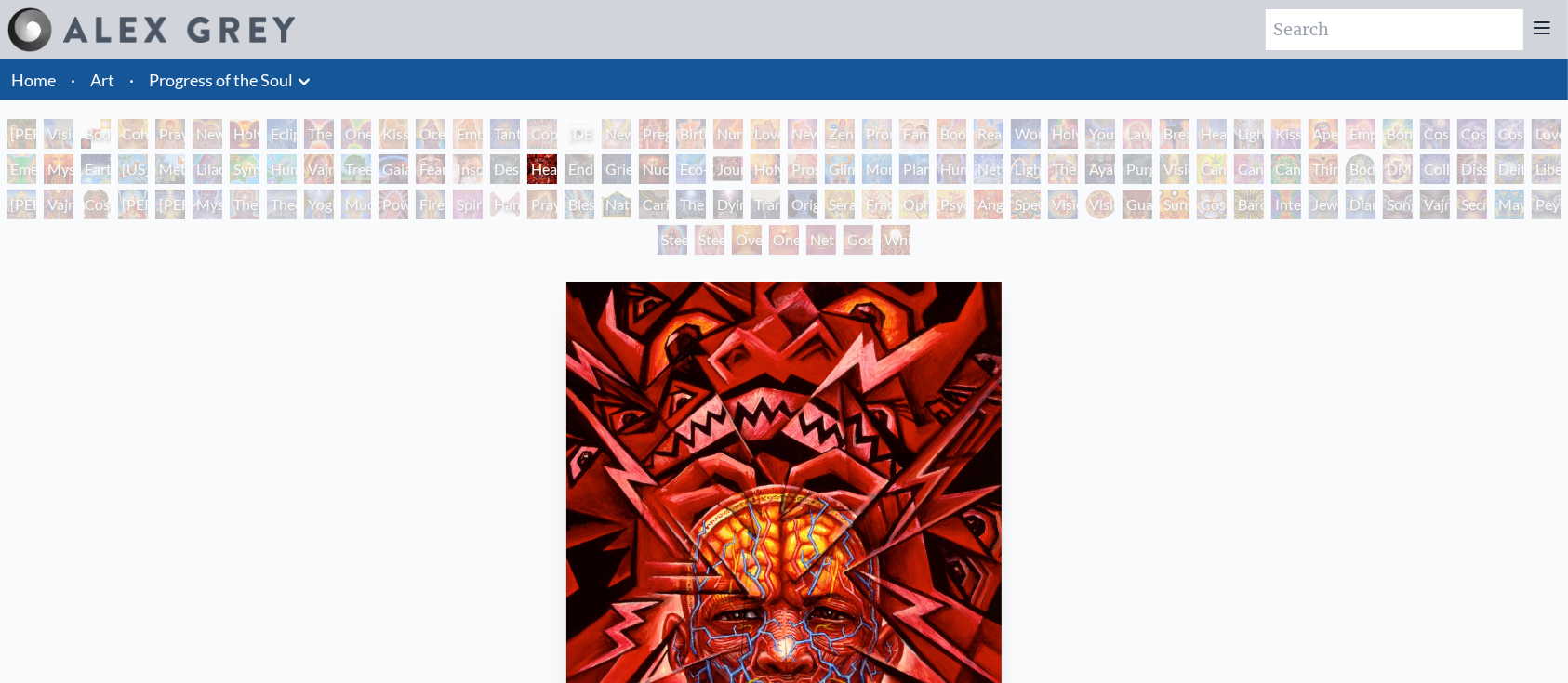
click at [483, 175] on div "Insomnia" at bounding box center [468, 169] width 30 height 30
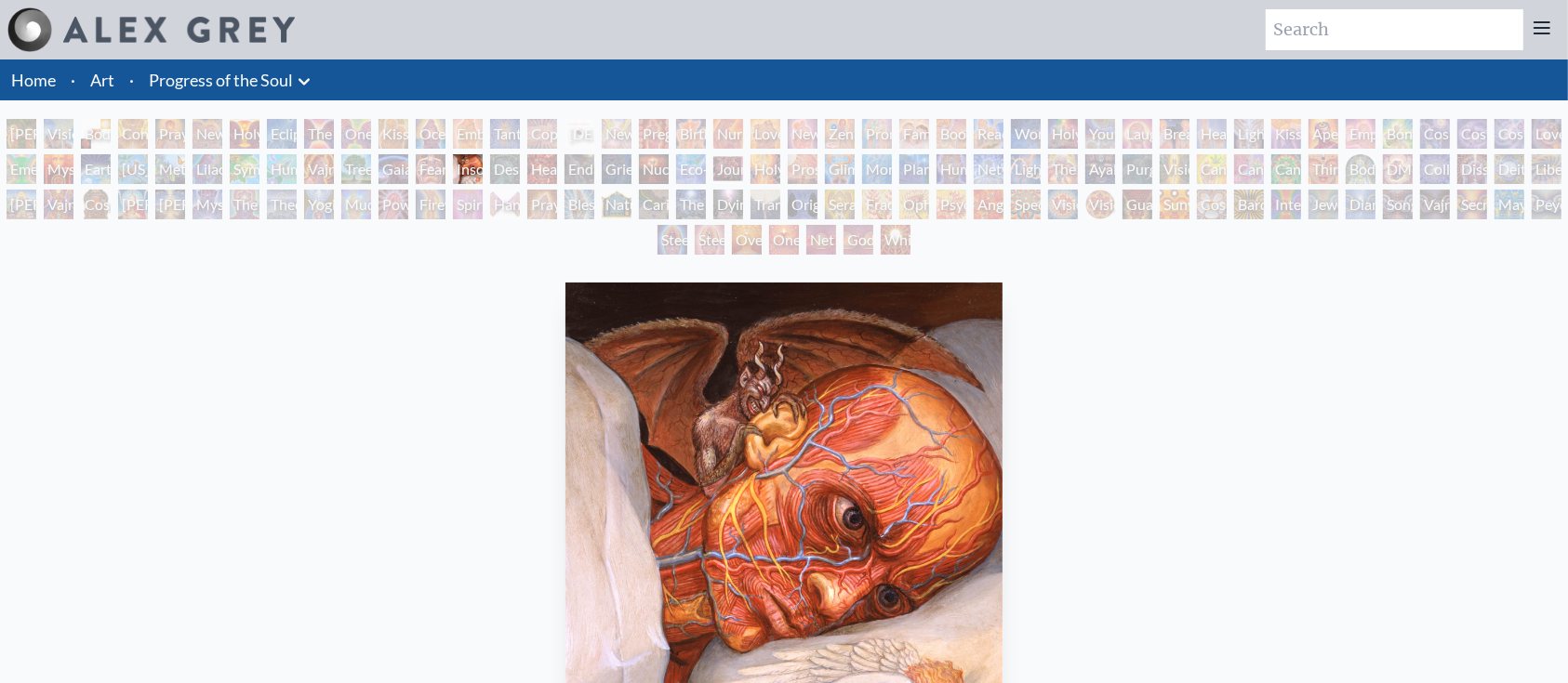
click at [396, 172] on div "Gaia" at bounding box center [394, 169] width 30 height 30
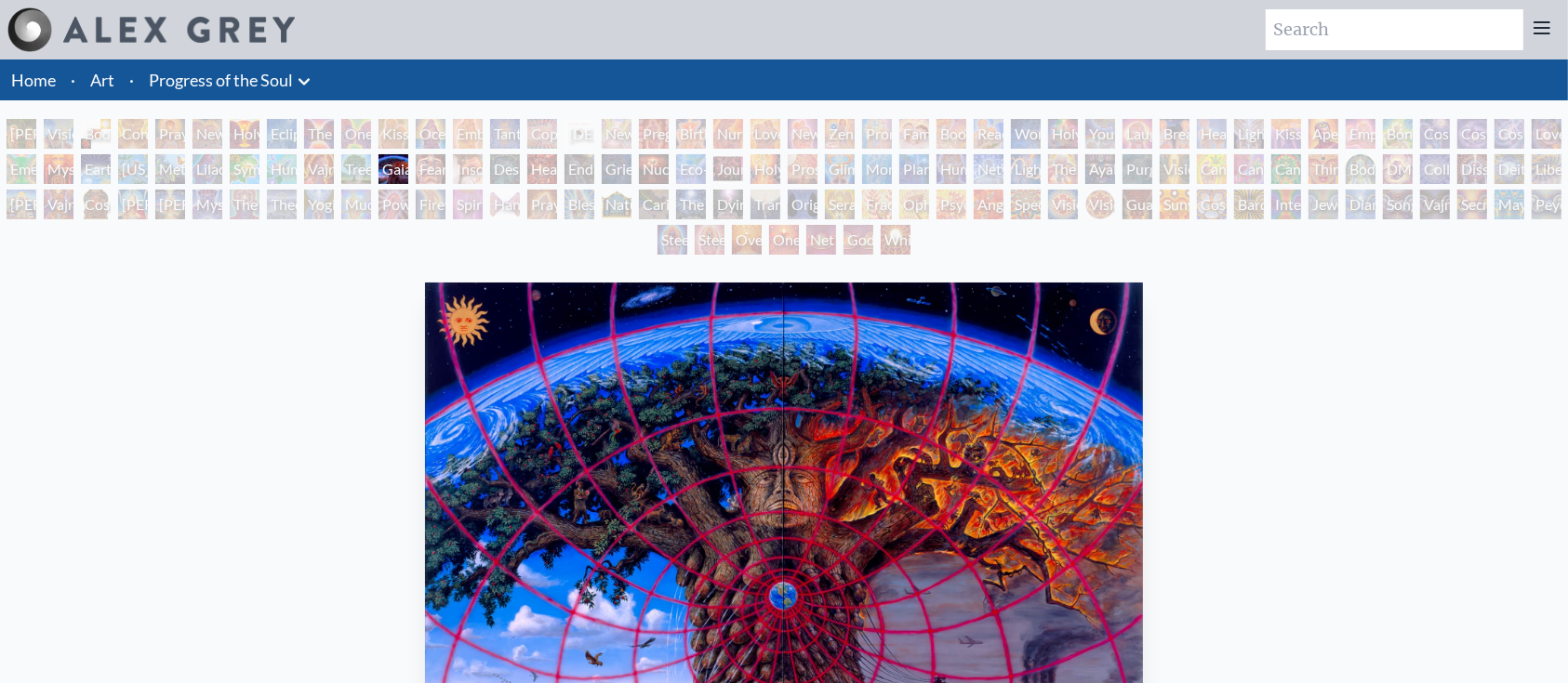
click at [311, 175] on div "Vajra Horse" at bounding box center [319, 169] width 30 height 30
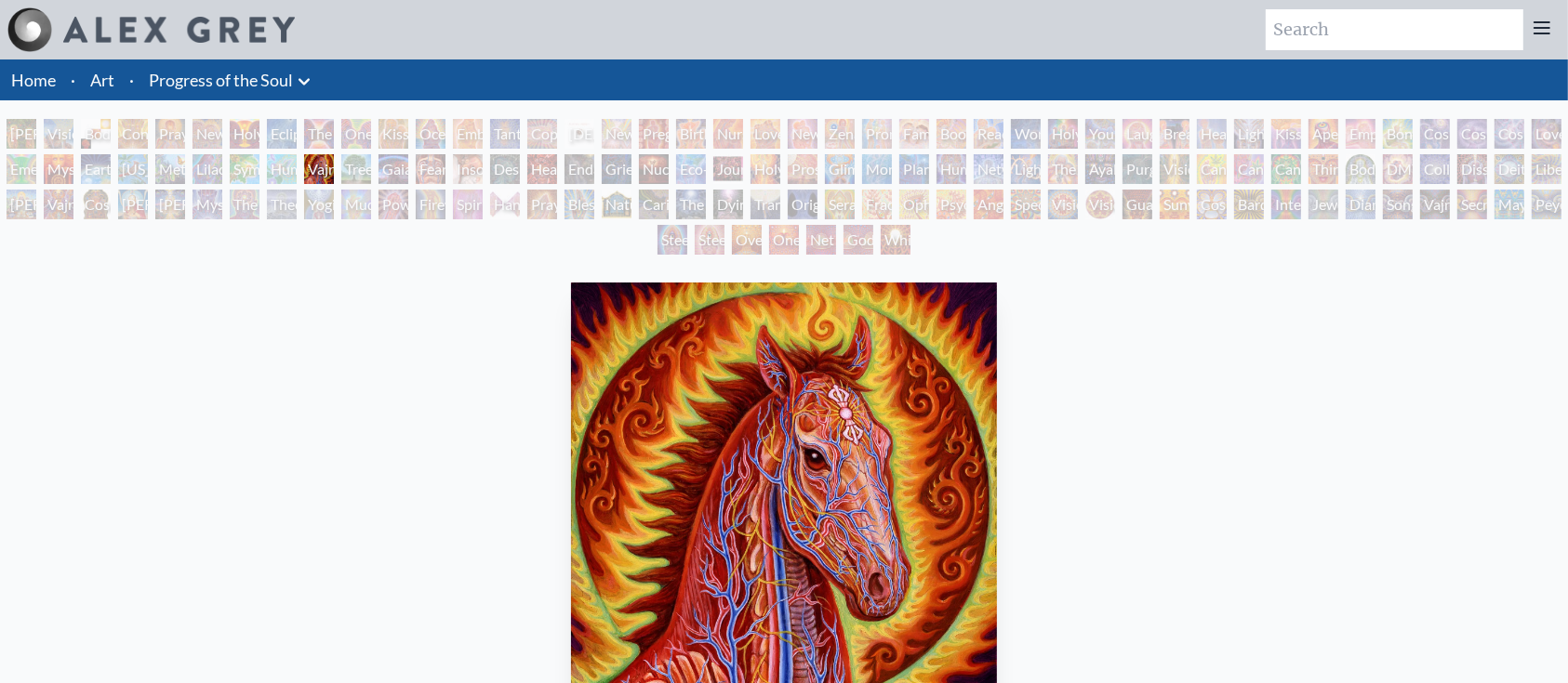
click at [239, 176] on div "Symbiosis: Gall Wasp & Oak Tree" at bounding box center [244, 169] width 30 height 30
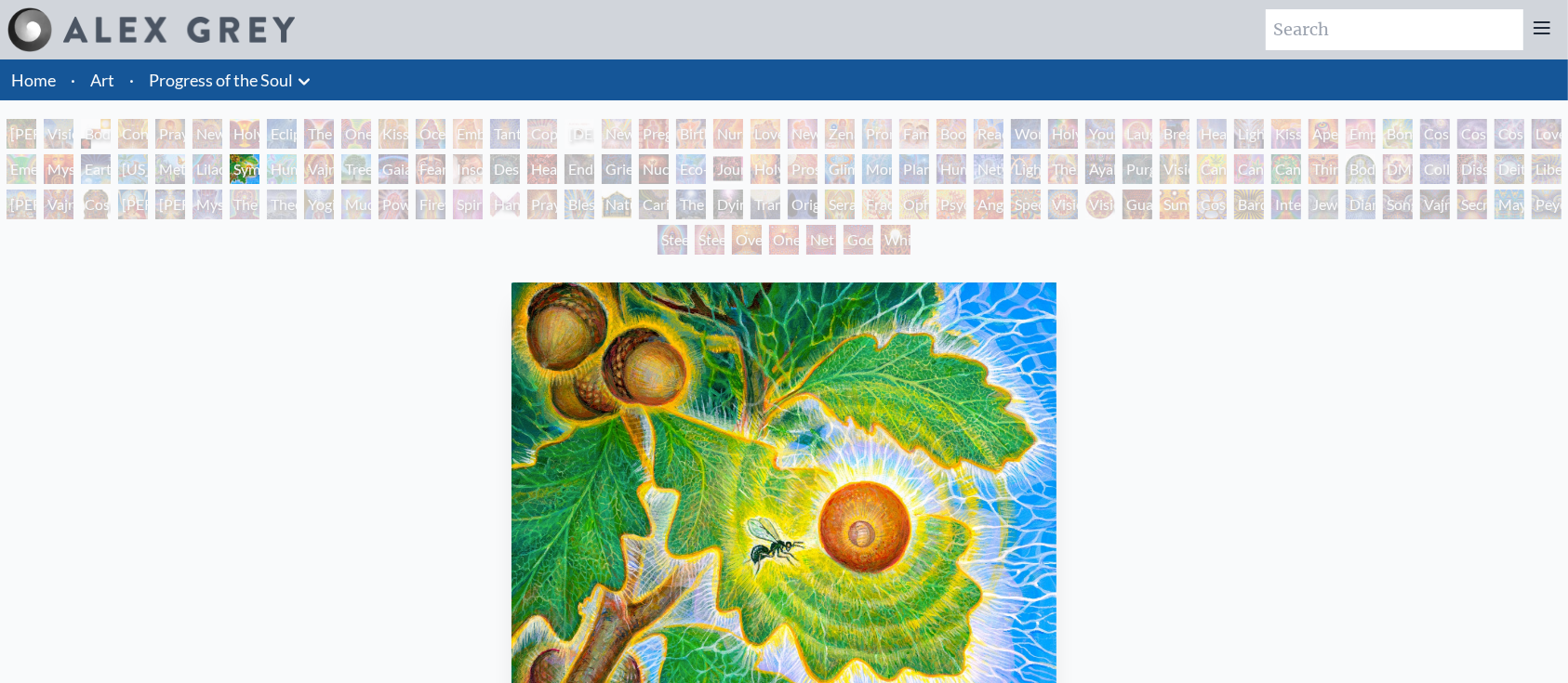
click at [191, 178] on div "Adam & Eve Visionary Origin of Language Body, Mind, Spirit Contemplation Prayin…" at bounding box center [784, 190] width 1568 height 141
click at [162, 163] on div "Adam & Eve Visionary Origin of Language Body, Mind, Spirit Contemplation Prayin…" at bounding box center [784, 190] width 1568 height 141
click at [185, 163] on div "Metamorphosis" at bounding box center [170, 169] width 30 height 30
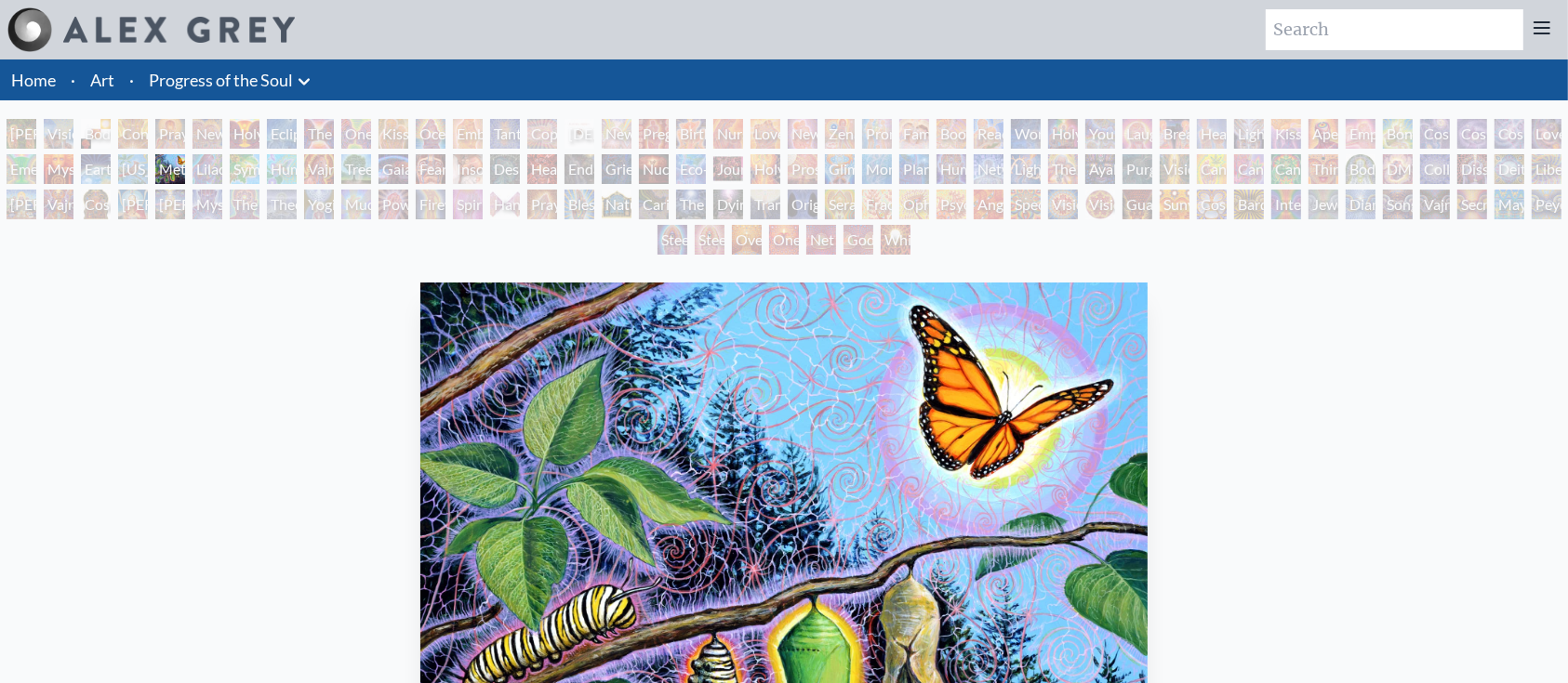
click at [90, 162] on div "Adam & Eve Visionary Origin of Language Body, Mind, Spirit Contemplation Prayin…" at bounding box center [784, 190] width 1568 height 141
click at [104, 166] on div "Earth Energies" at bounding box center [96, 169] width 30 height 30
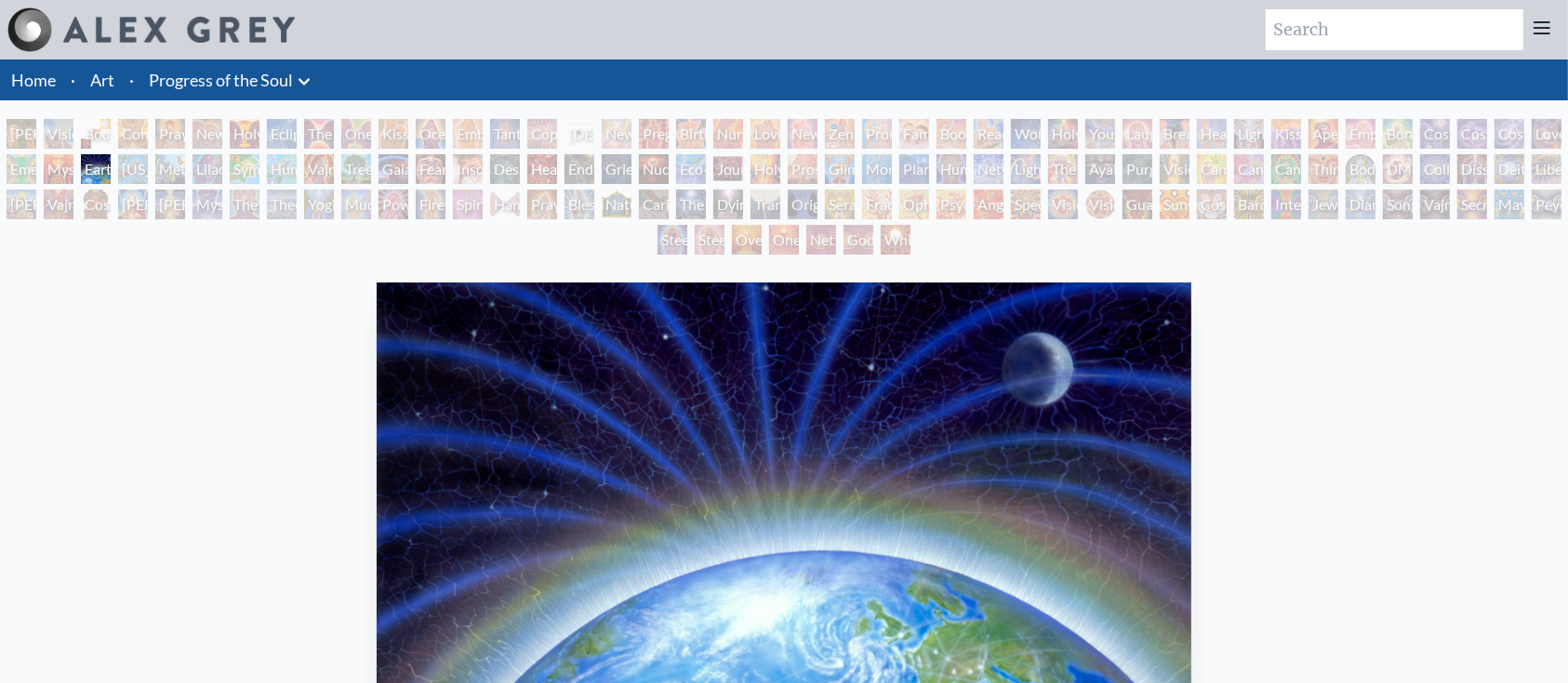
click at [179, 145] on div "Praying" at bounding box center [170, 134] width 30 height 30
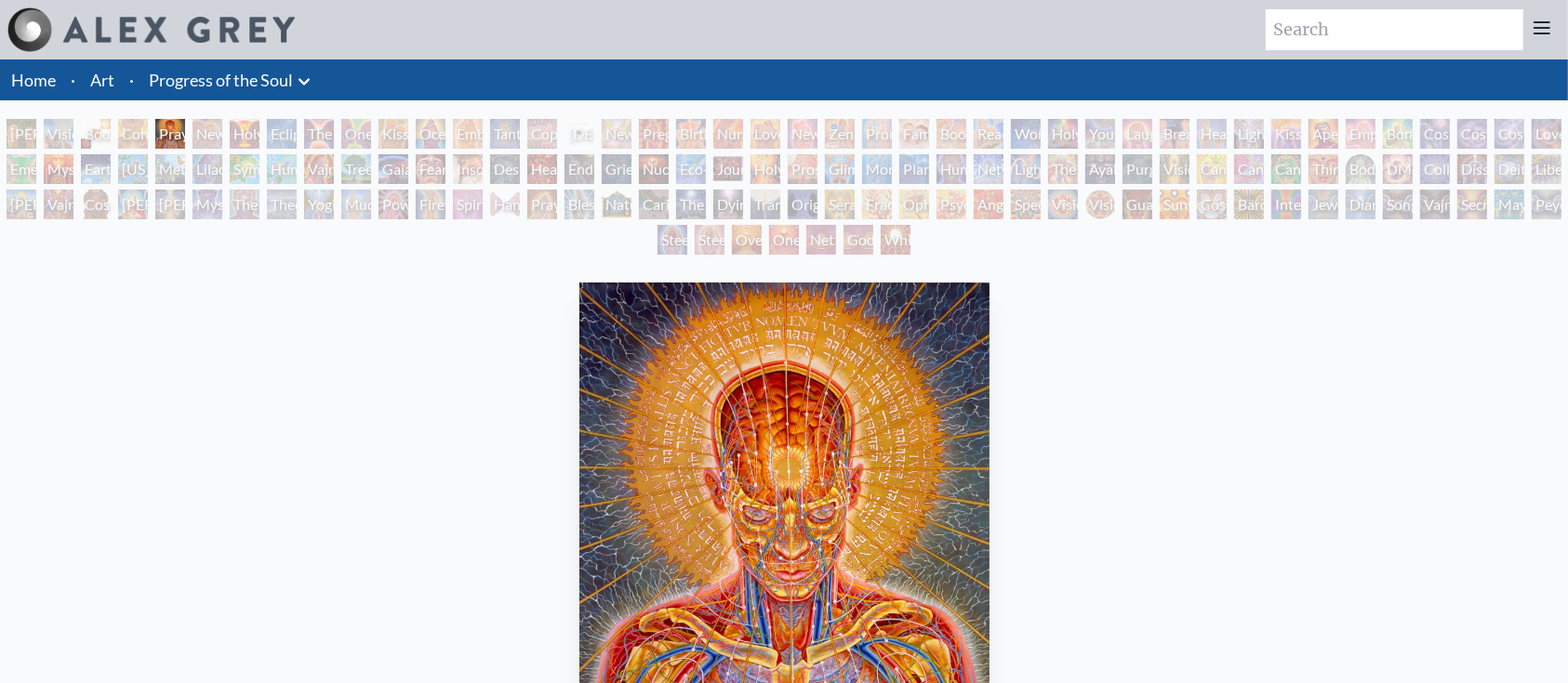
click at [408, 134] on div "Kissing" at bounding box center [394, 134] width 30 height 30
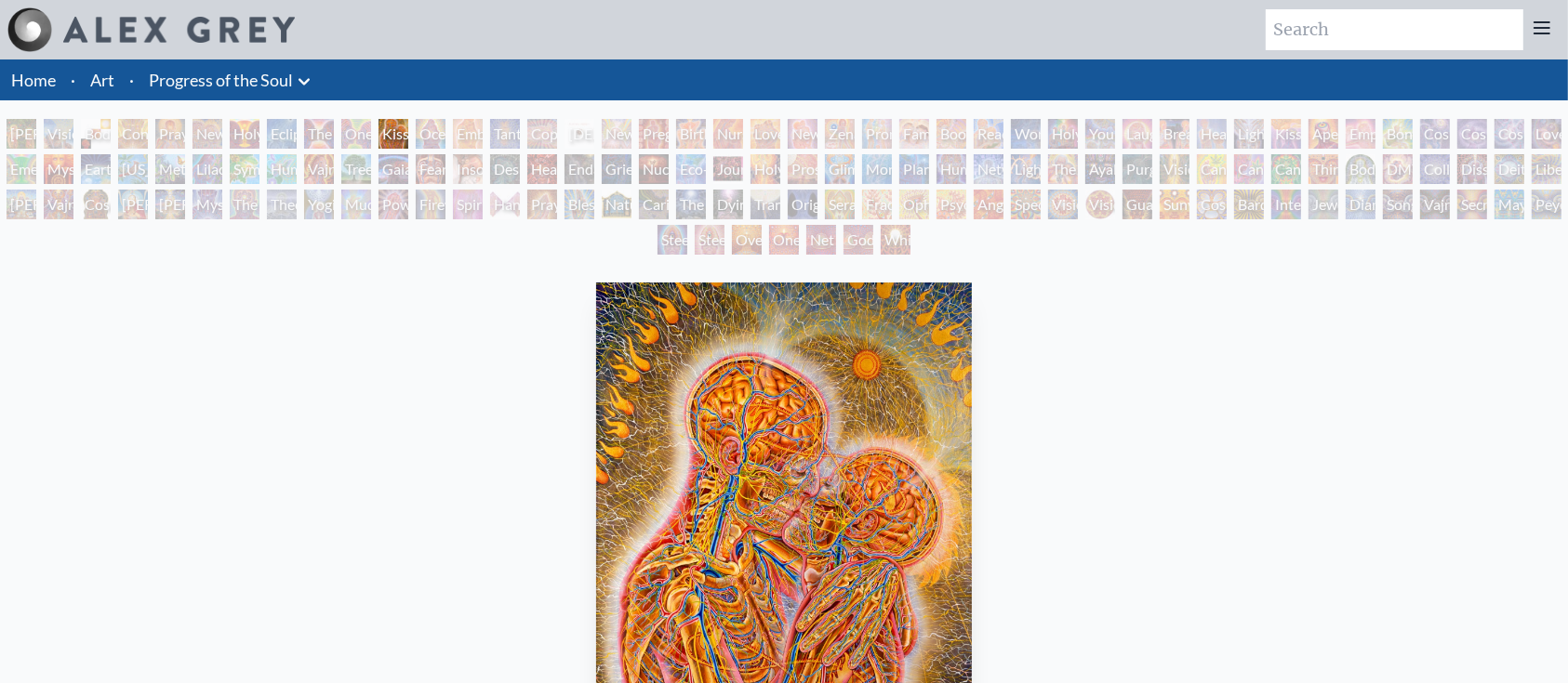
click at [758, 128] on div "Love Circuit" at bounding box center [766, 134] width 30 height 30
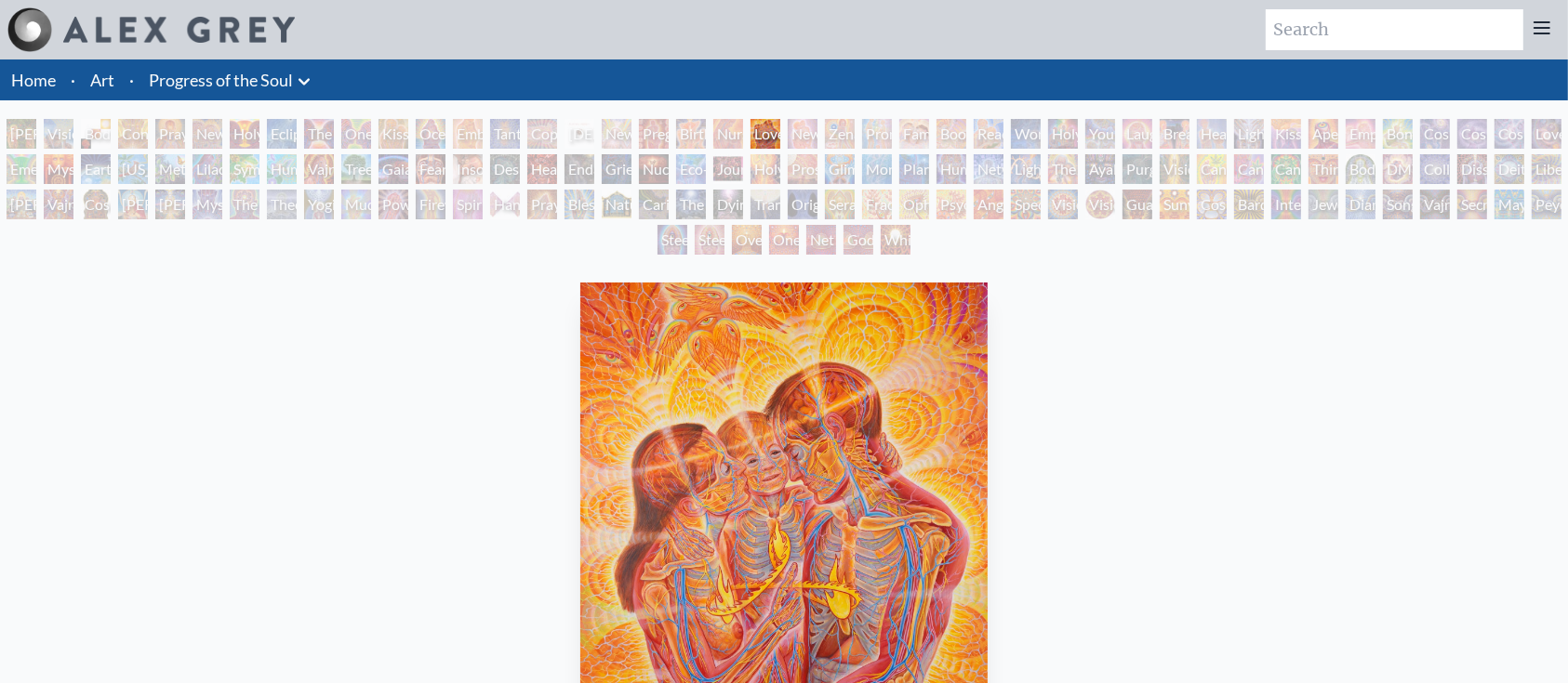
click at [957, 123] on div "Boo-boo" at bounding box center [952, 134] width 30 height 30
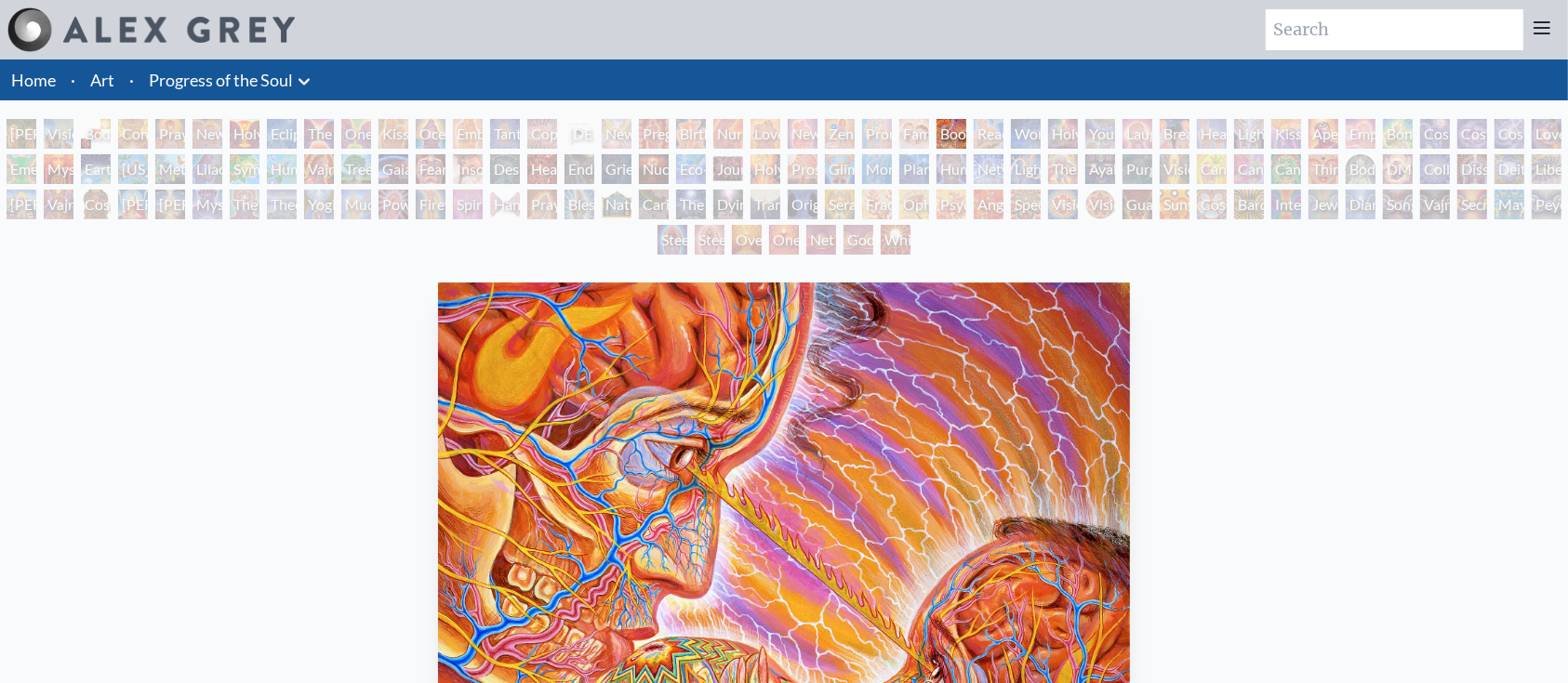
click at [1203, 137] on div "Healing" at bounding box center [1212, 134] width 30 height 30
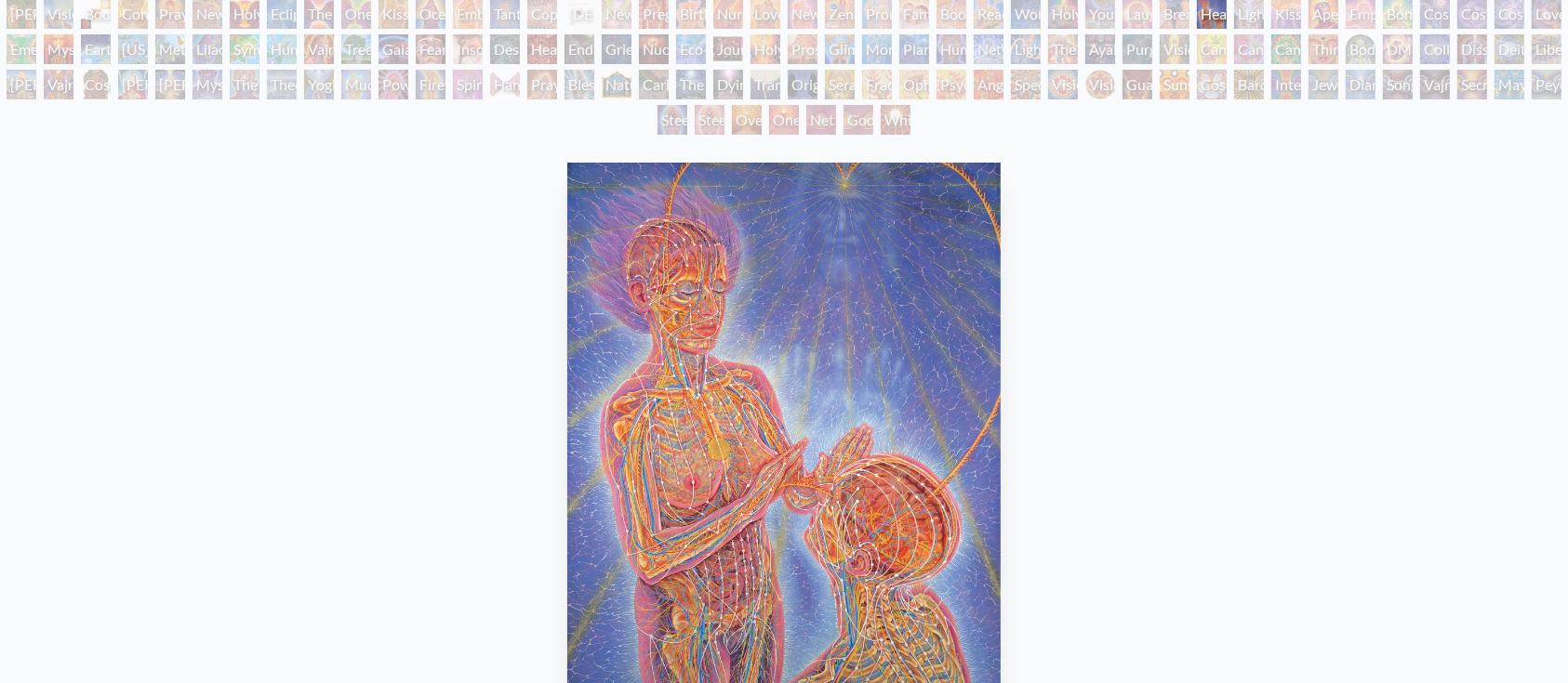
scroll to position [124, 0]
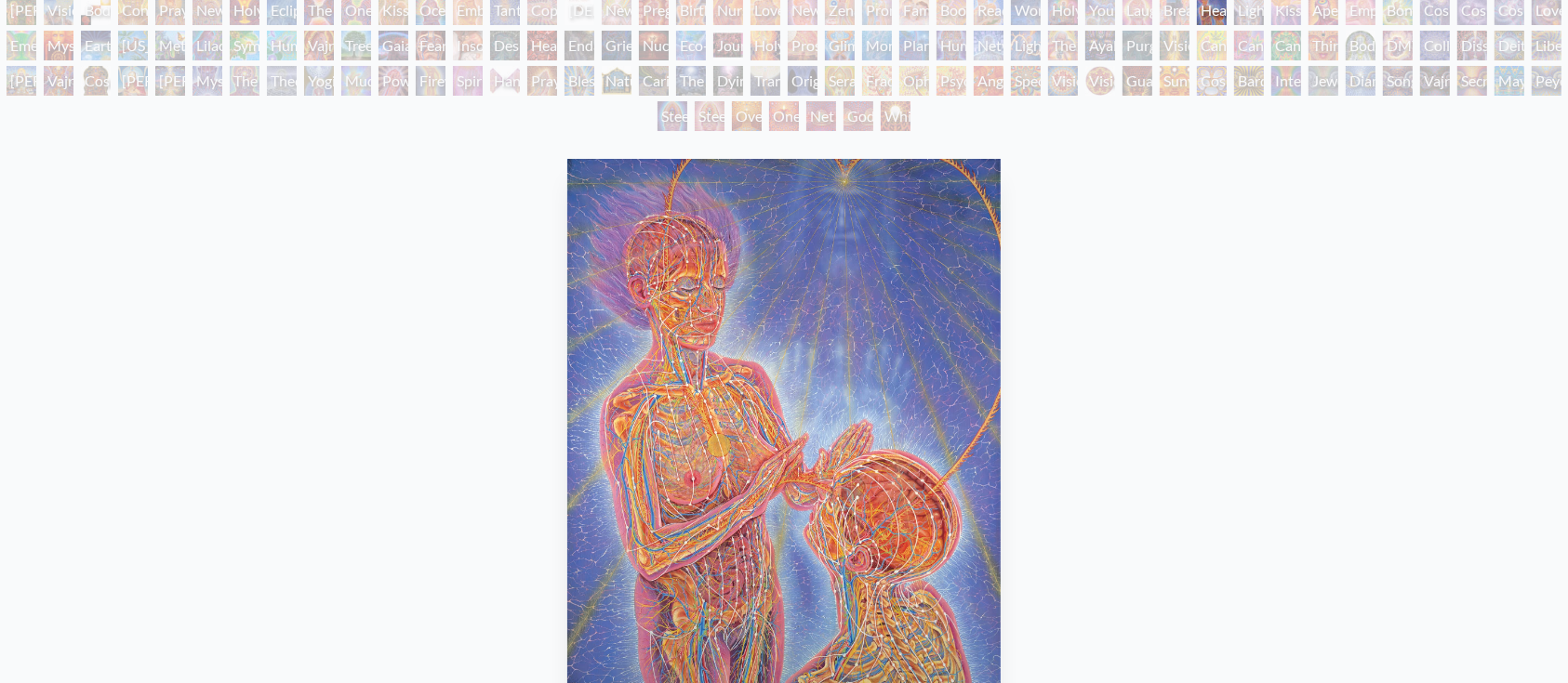
click at [1301, 44] on div "Cannabacchus" at bounding box center [1286, 46] width 30 height 30
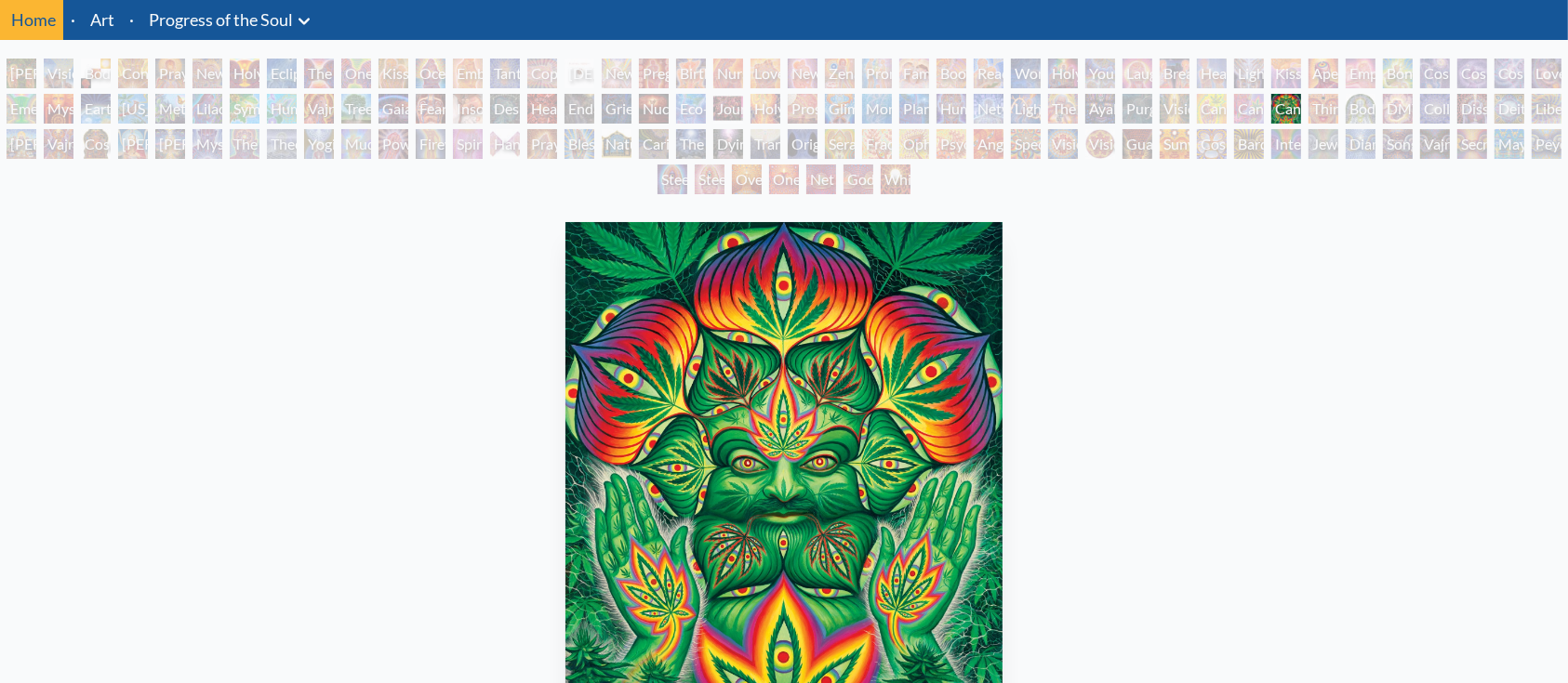
scroll to position [58, 0]
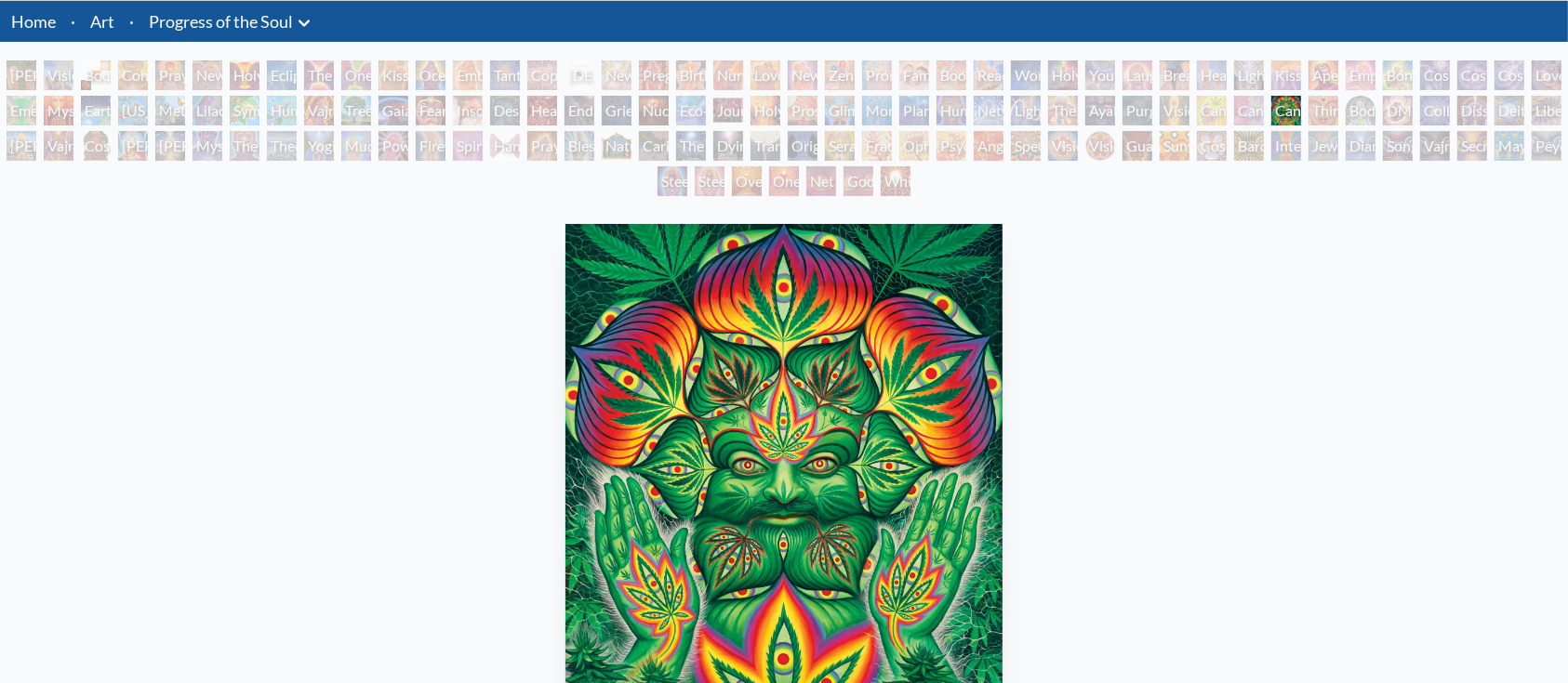
click at [1338, 69] on div "Aperture" at bounding box center [1324, 75] width 30 height 30
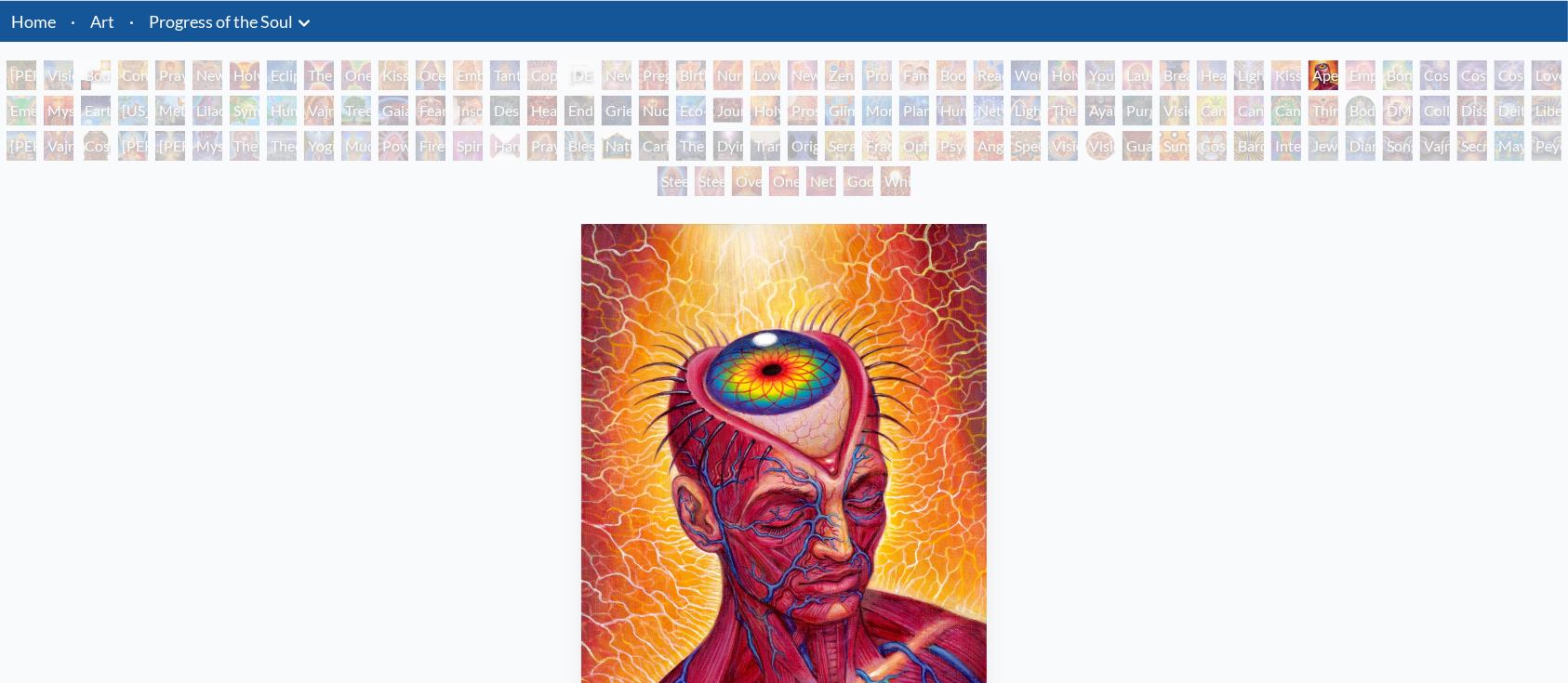
click at [1450, 83] on div "Cosmic Creativity" at bounding box center [1435, 75] width 30 height 30
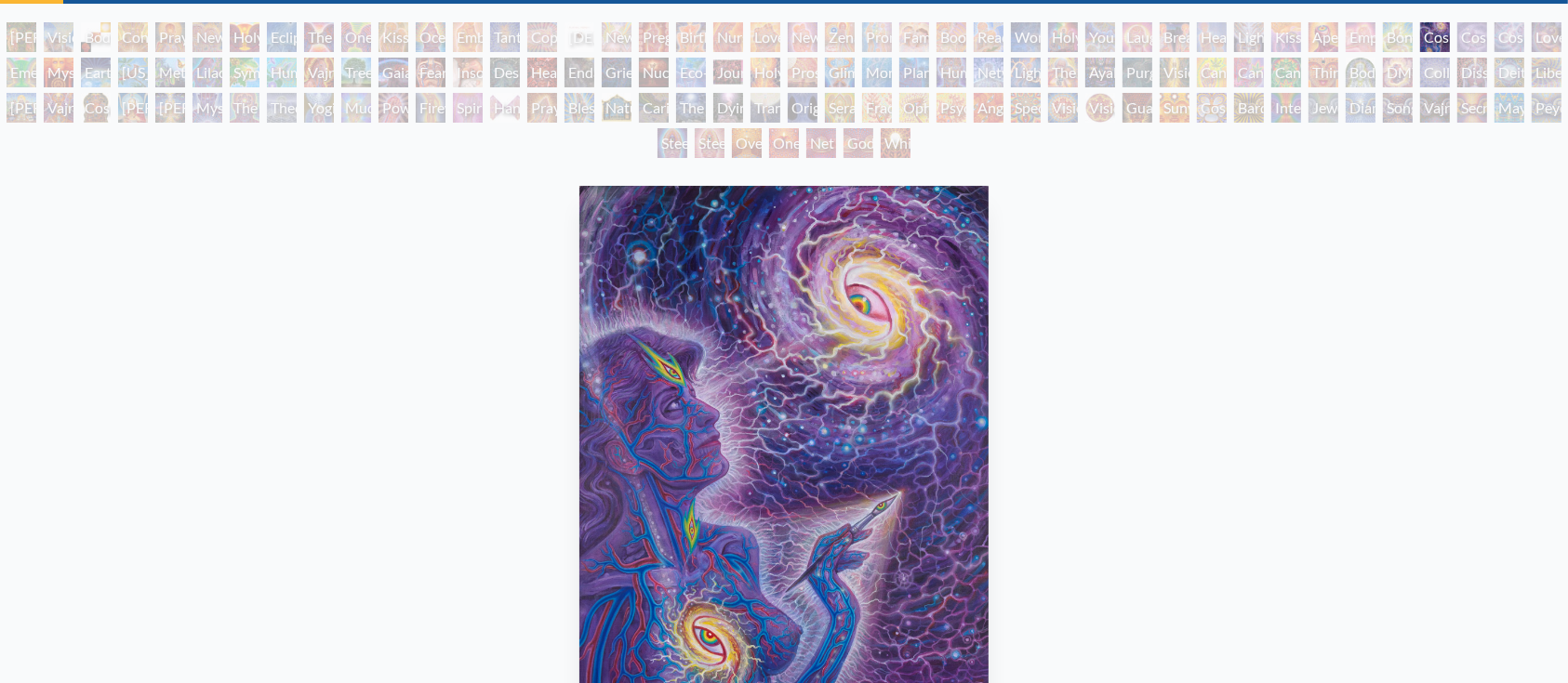
scroll to position [23, 0]
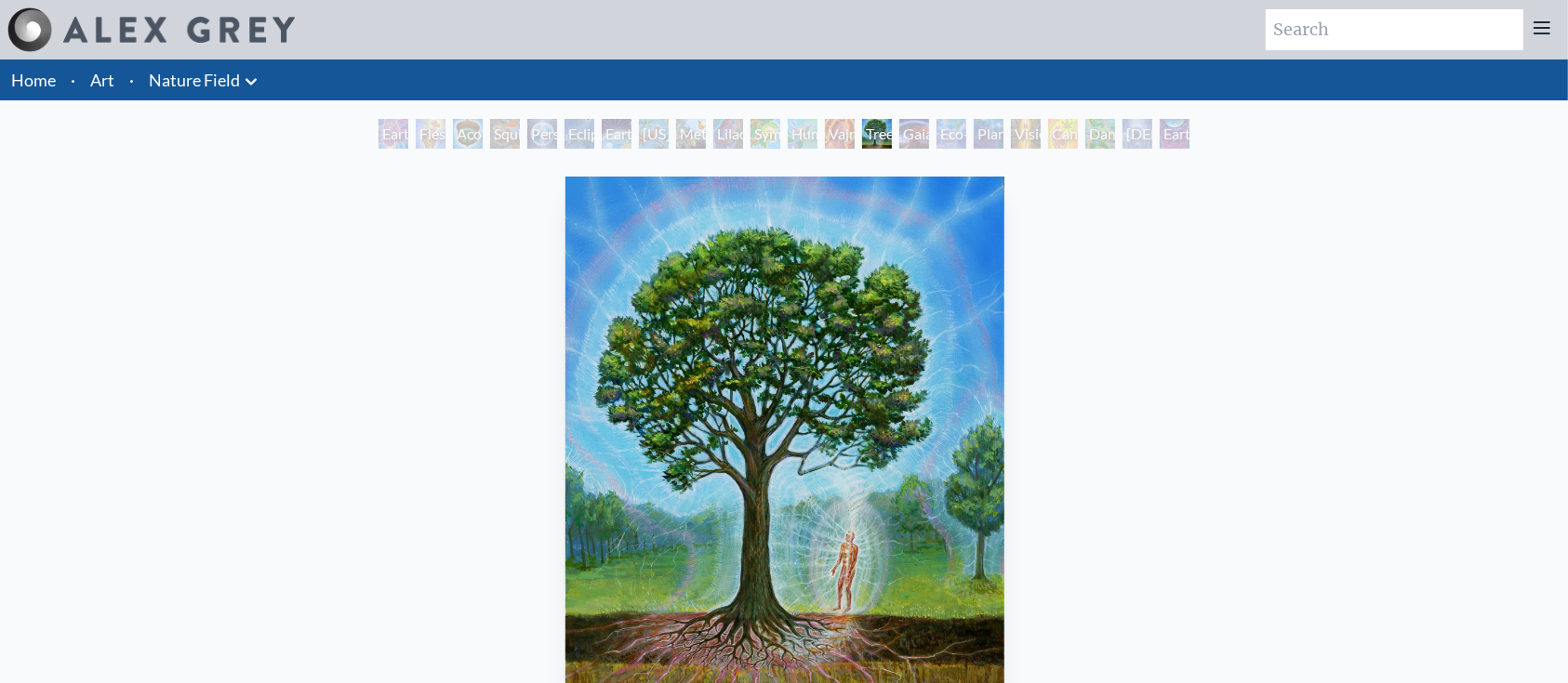
click at [1092, 337] on div "Tree & Person 2000, acrylic on wood, 8 x 10 in. Visit the CoSM Shop" at bounding box center [784, 558] width 1538 height 779
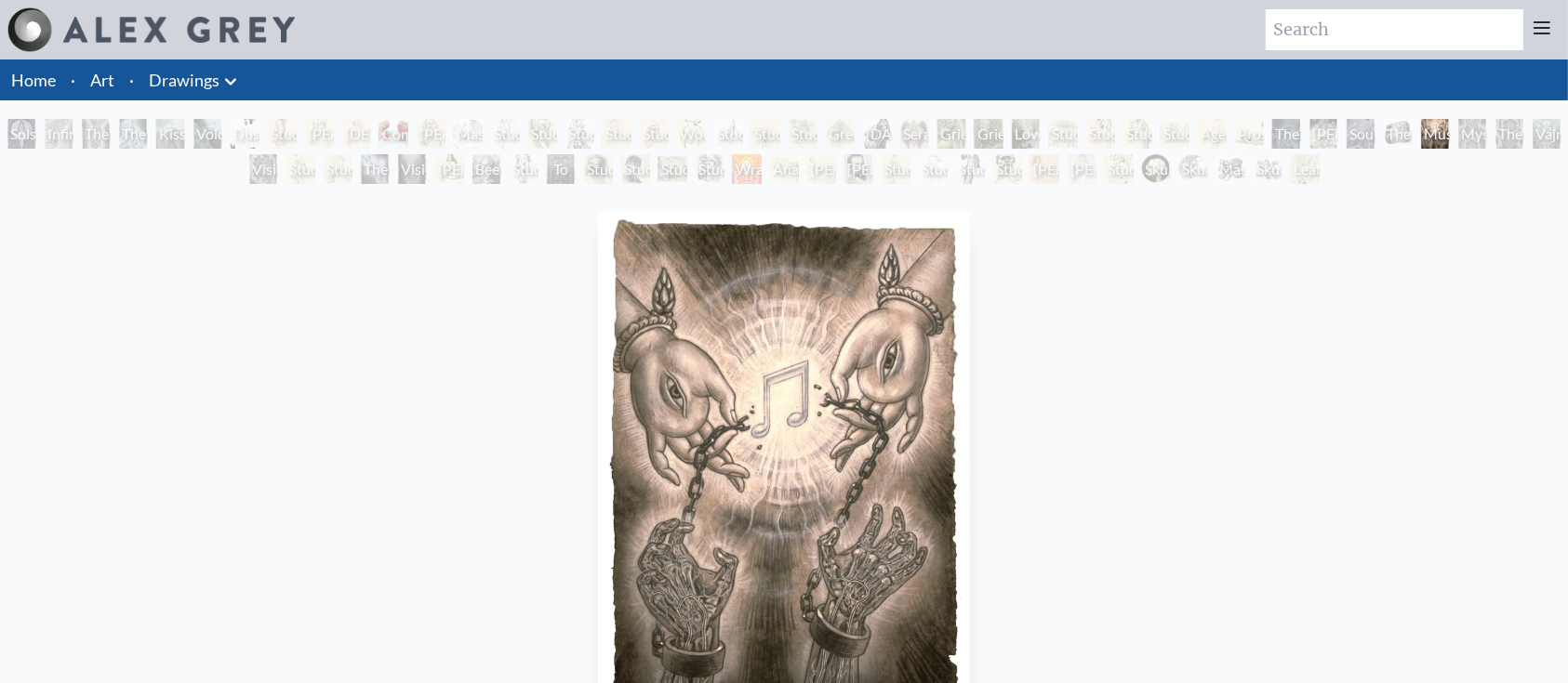
click at [1078, 132] on div "Study of Goya’s Third of May" at bounding box center [1063, 134] width 30 height 30
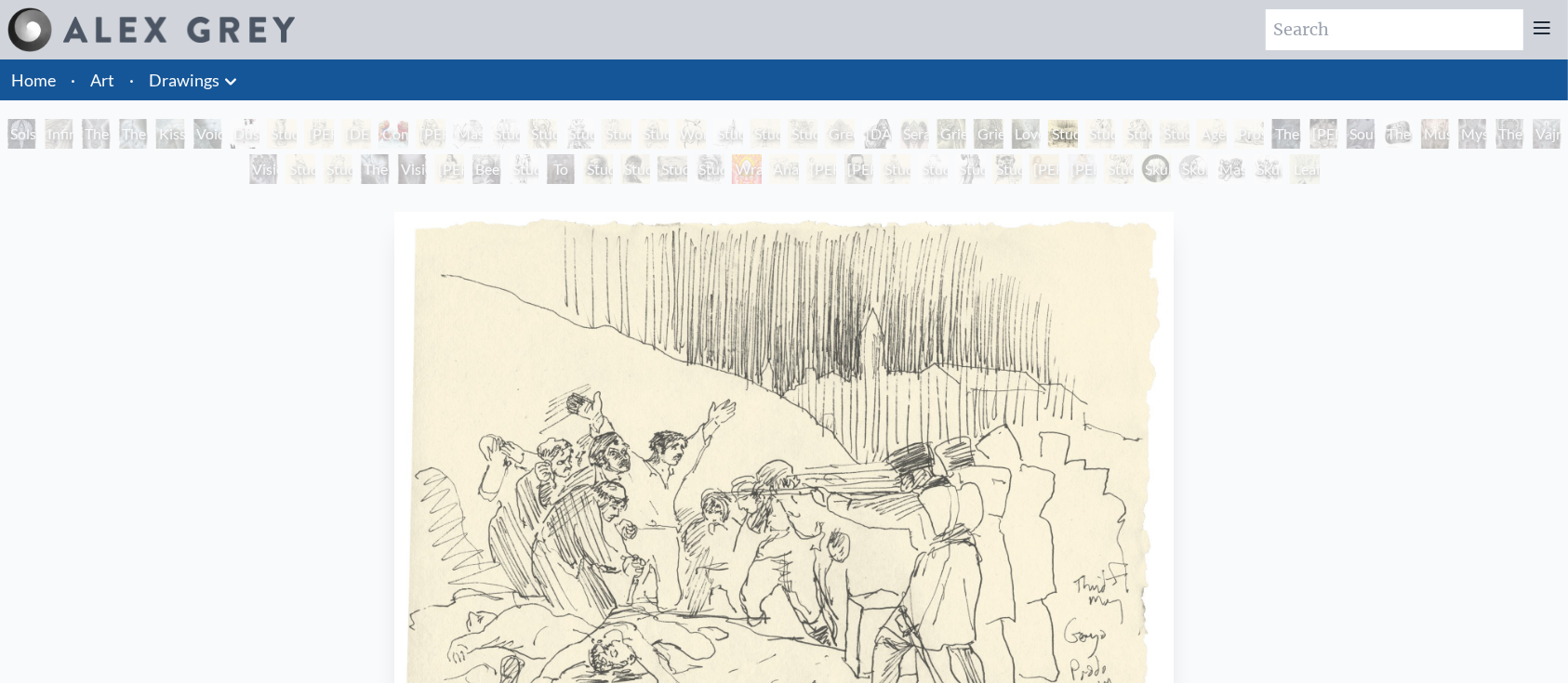
click at [660, 138] on div "Study of Michelangelo’s Portrait of Nicodemus" at bounding box center [654, 134] width 30 height 30
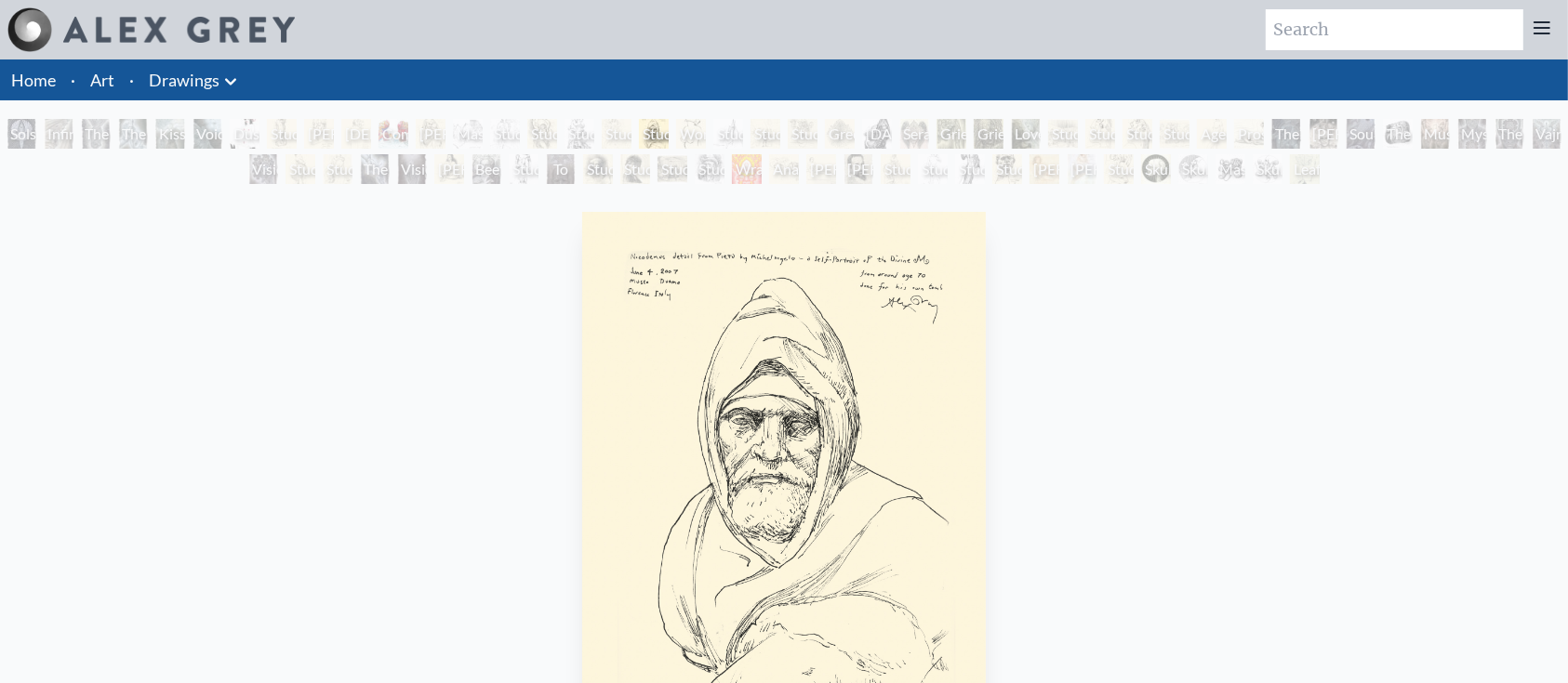
click at [620, 163] on div "Study of Rembrandt Self-Portrait" at bounding box center [635, 169] width 30 height 30
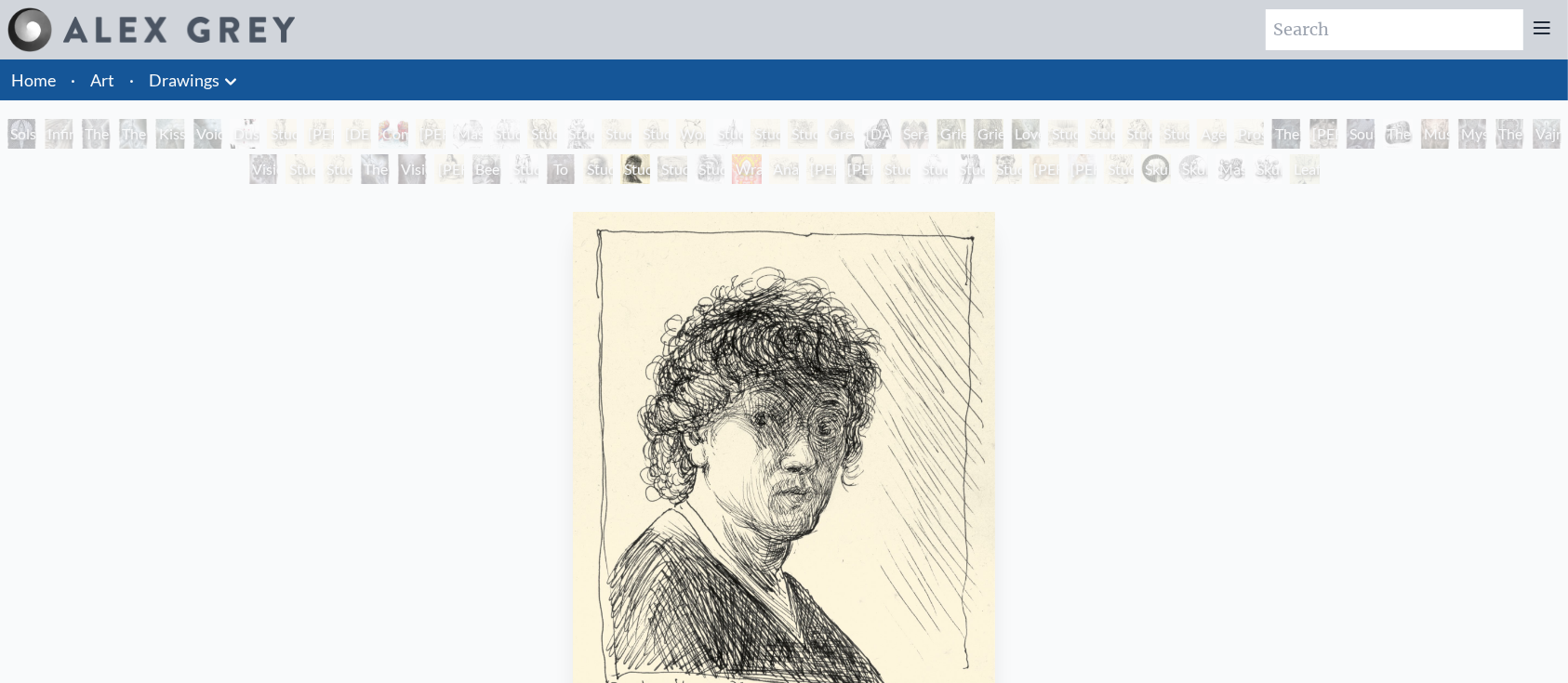
click at [412, 179] on div "Vision & Mission" at bounding box center [412, 169] width 30 height 30
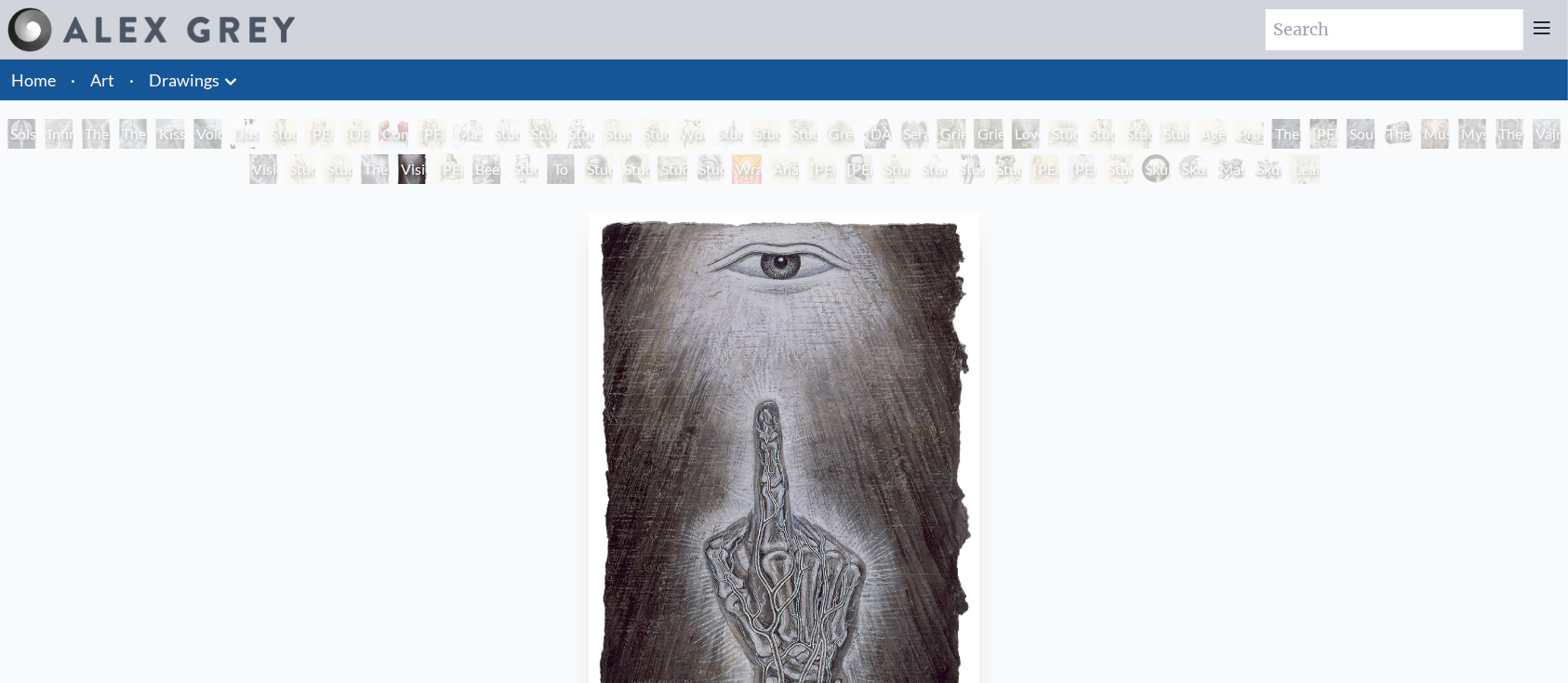
click at [297, 132] on div "Study of [PERSON_NAME] [PERSON_NAME]" at bounding box center [282, 134] width 30 height 30
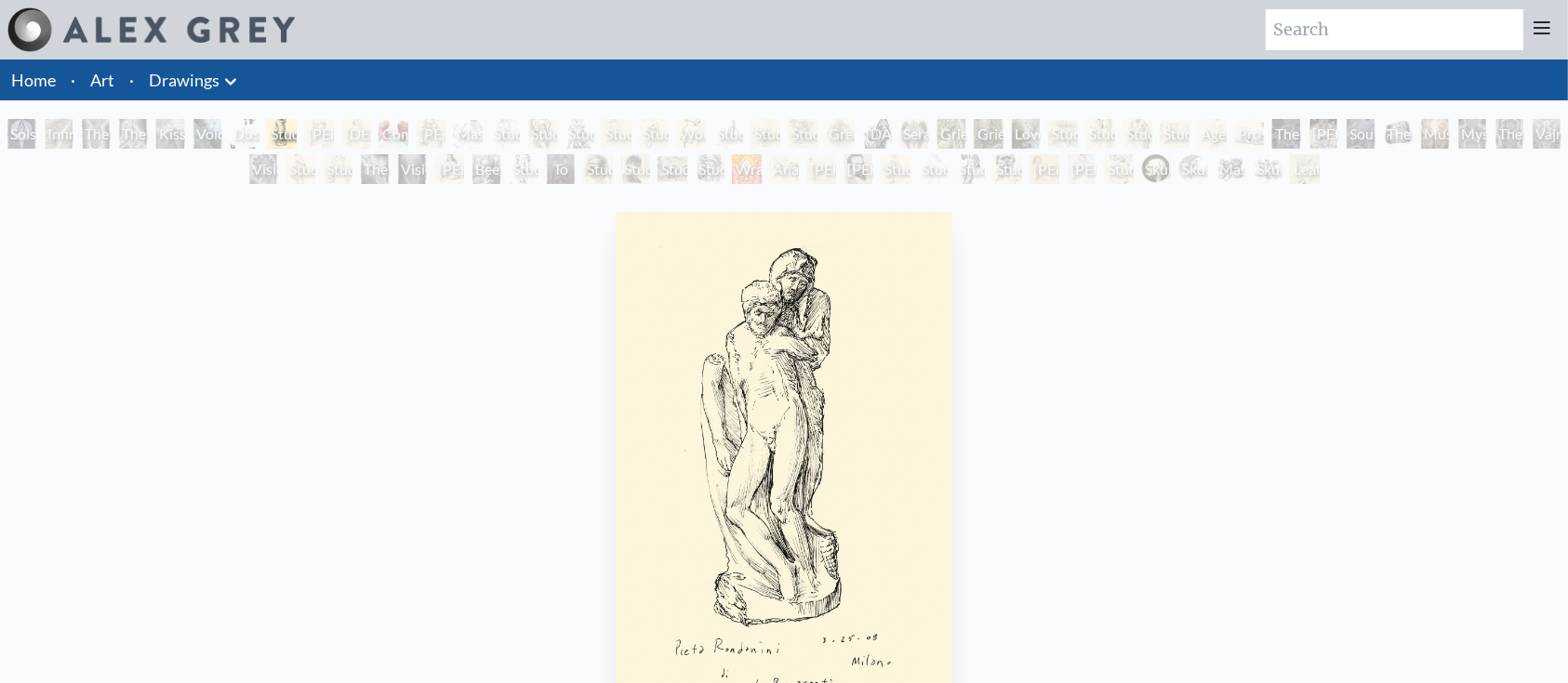
click at [230, 135] on div "Dusty" at bounding box center [244, 134] width 30 height 30
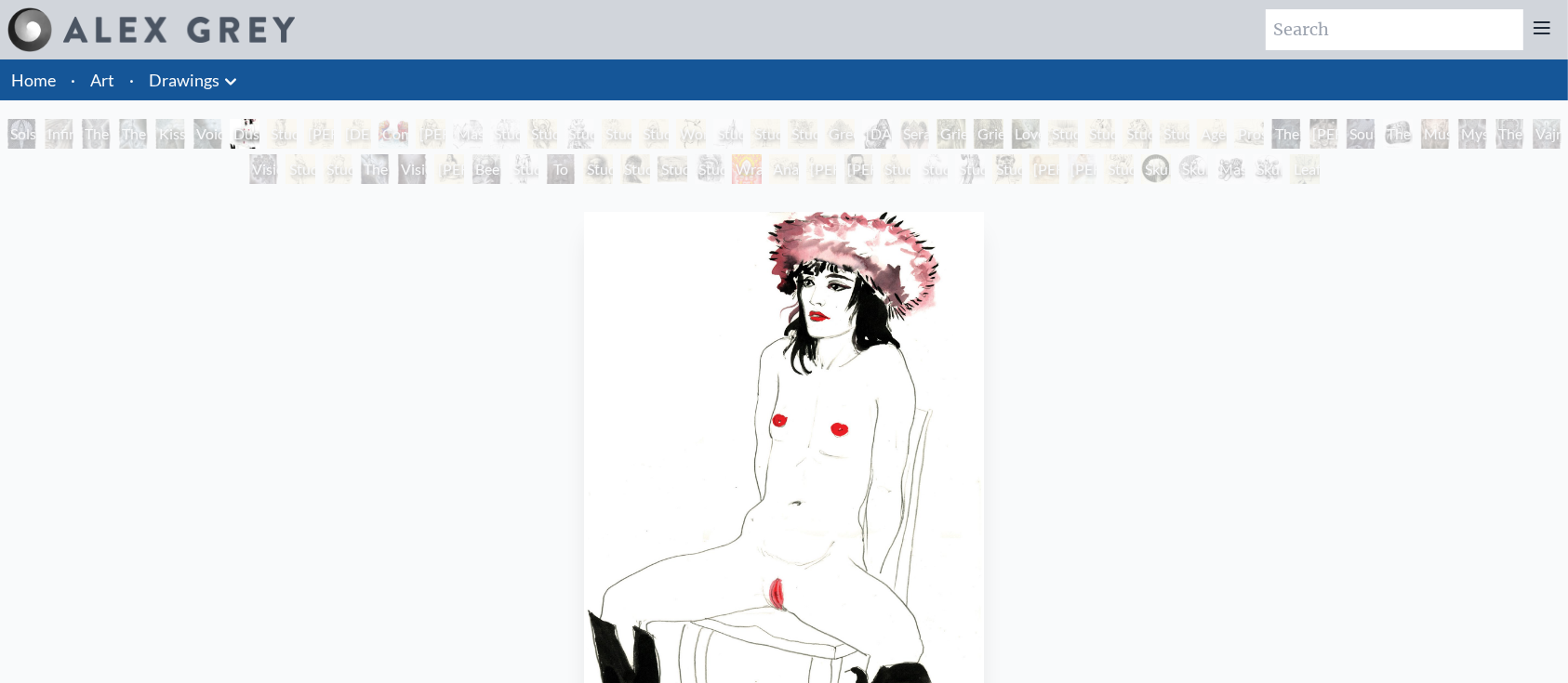
click at [185, 135] on div "Kiss of the [MEDICAL_DATA]" at bounding box center [170, 134] width 30 height 30
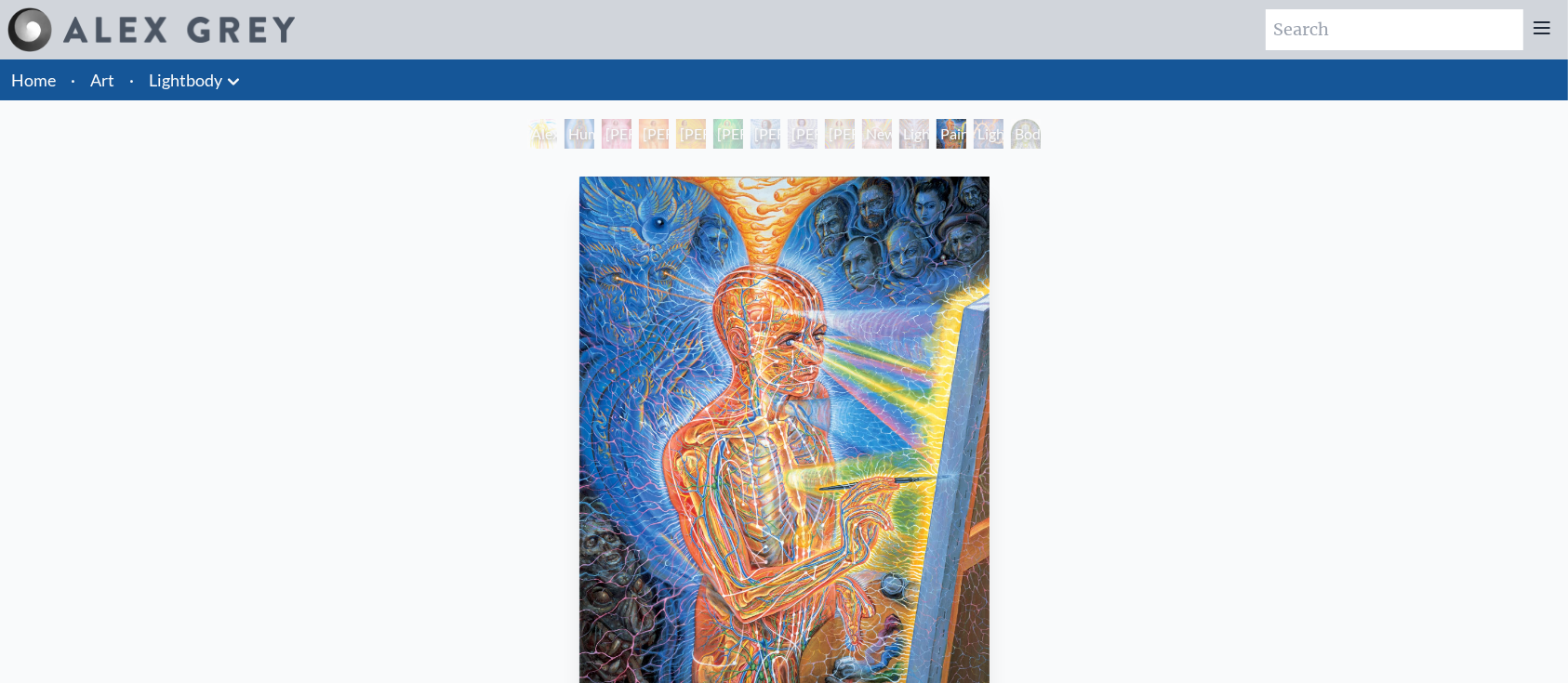
drag, startPoint x: 0, startPoint y: 0, endPoint x: 806, endPoint y: 412, distance: 905.2
click at [991, 136] on div "Lightworker" at bounding box center [988, 134] width 30 height 30
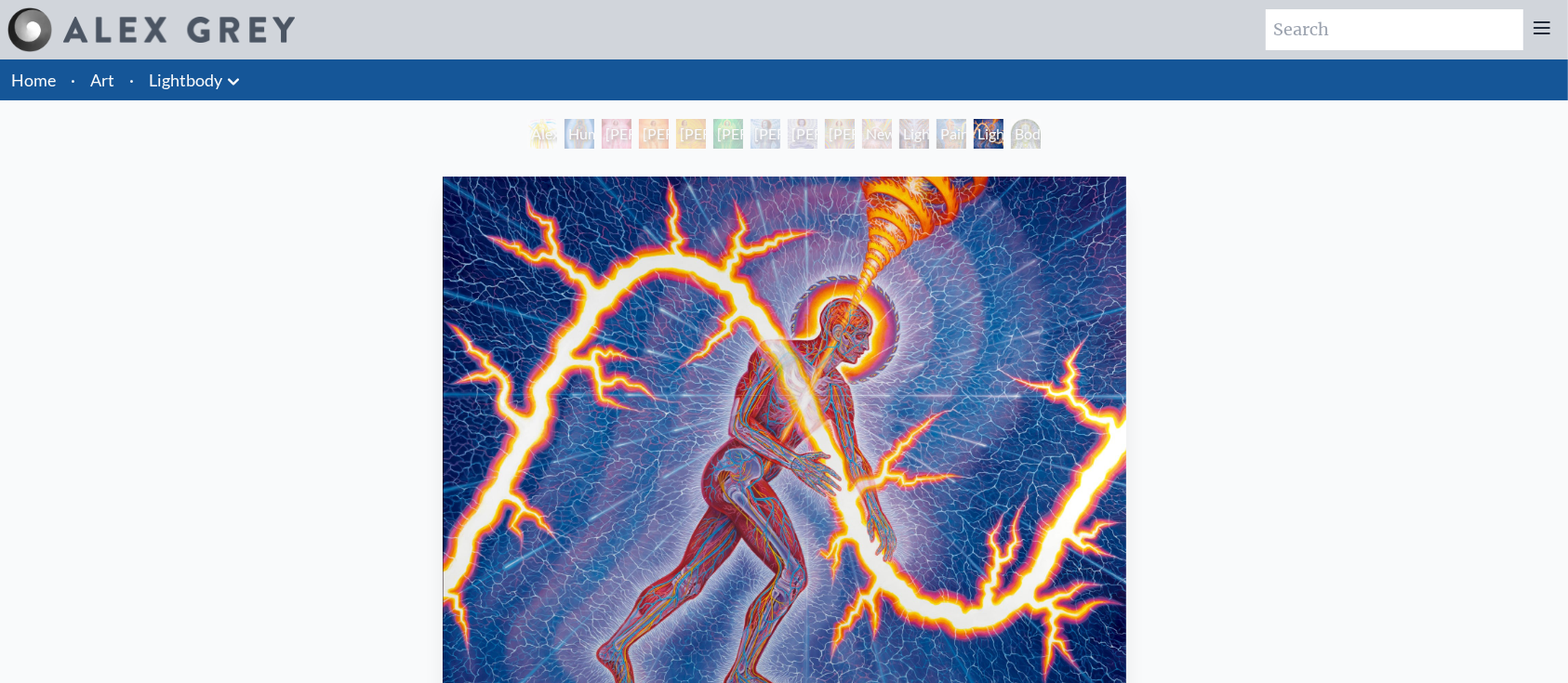
click at [1018, 141] on div "Body/Mind as a Vibratory Field of Energy" at bounding box center [1026, 134] width 30 height 30
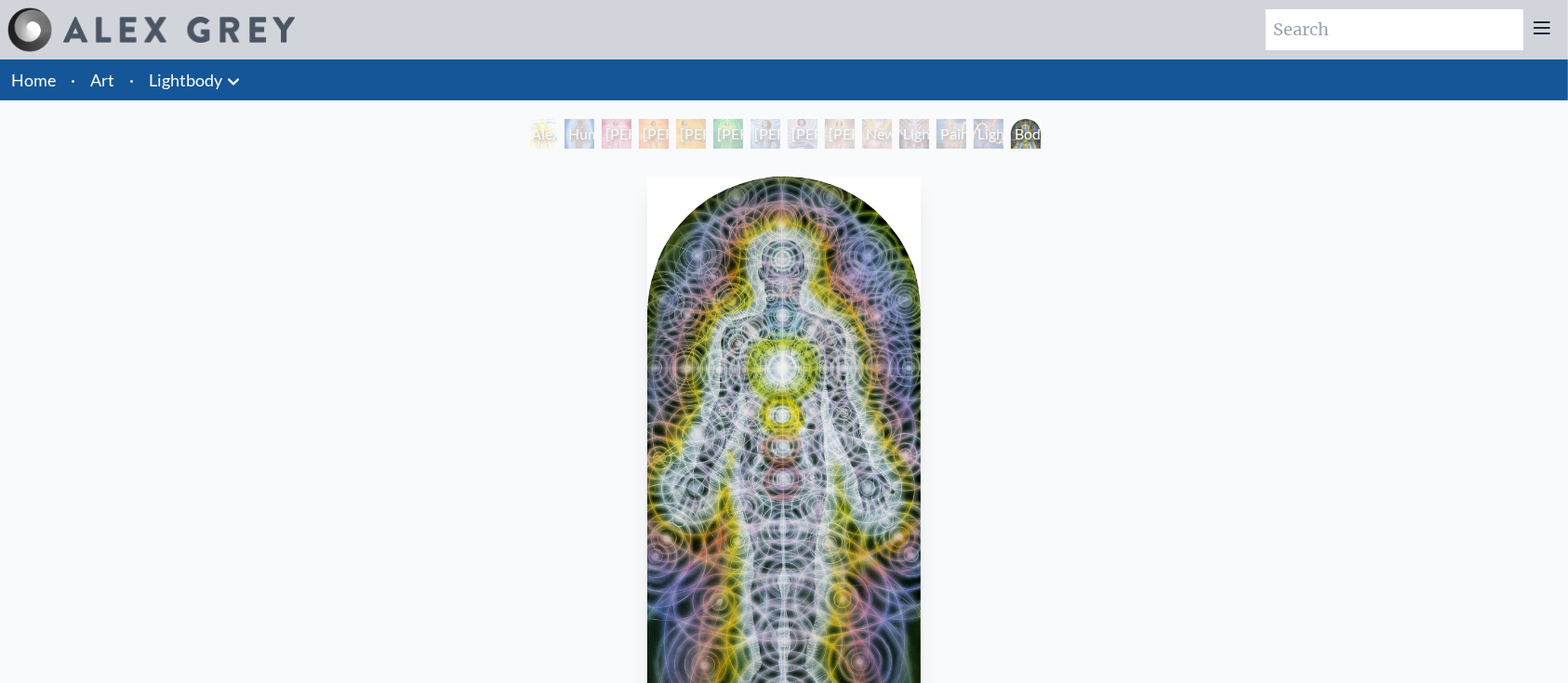
click at [935, 139] on div "Alexza Human Energy Field [PERSON_NAME] 1 [PERSON_NAME] 2 [PERSON_NAME] 3 [PERS…" at bounding box center [784, 137] width 520 height 36
click at [946, 130] on div "Painting" at bounding box center [952, 134] width 30 height 30
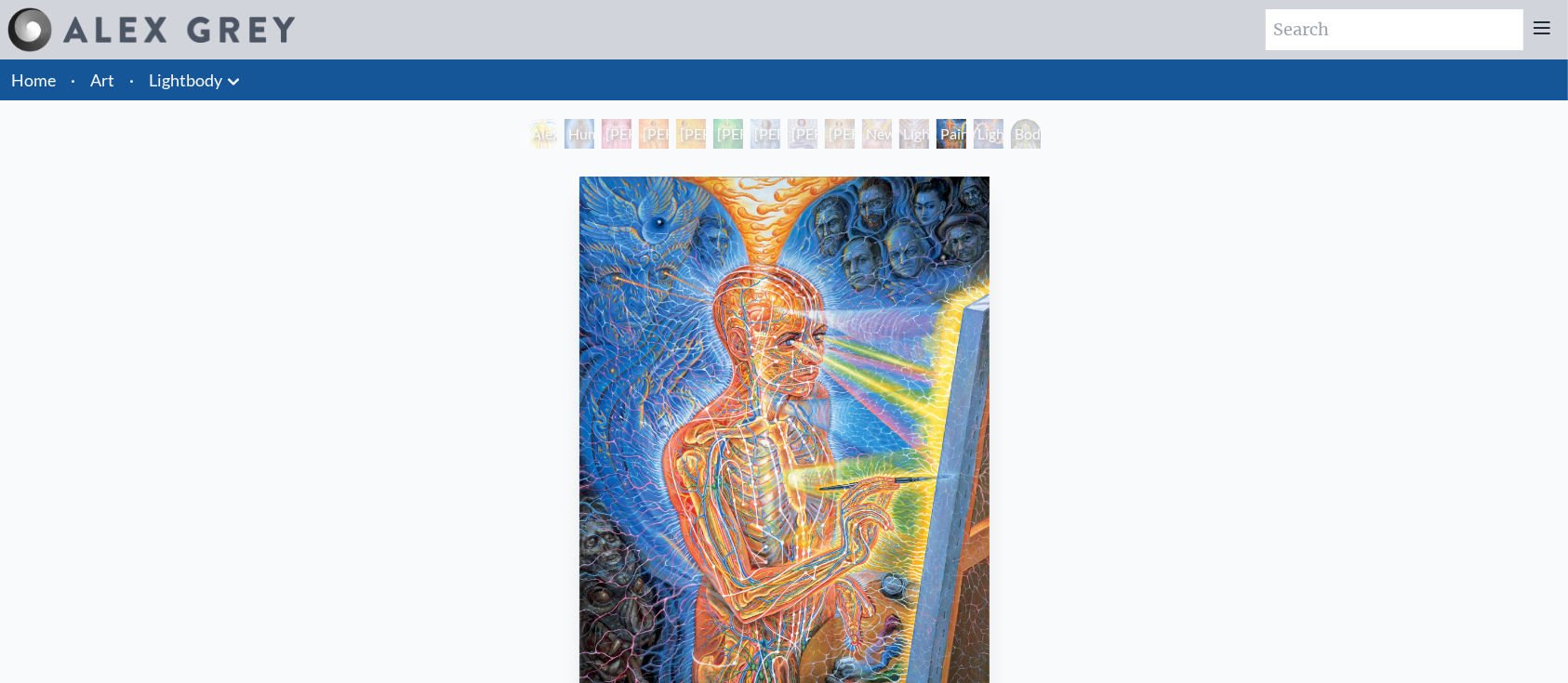
click at [899, 131] on div "Lightweaver" at bounding box center [914, 134] width 30 height 30
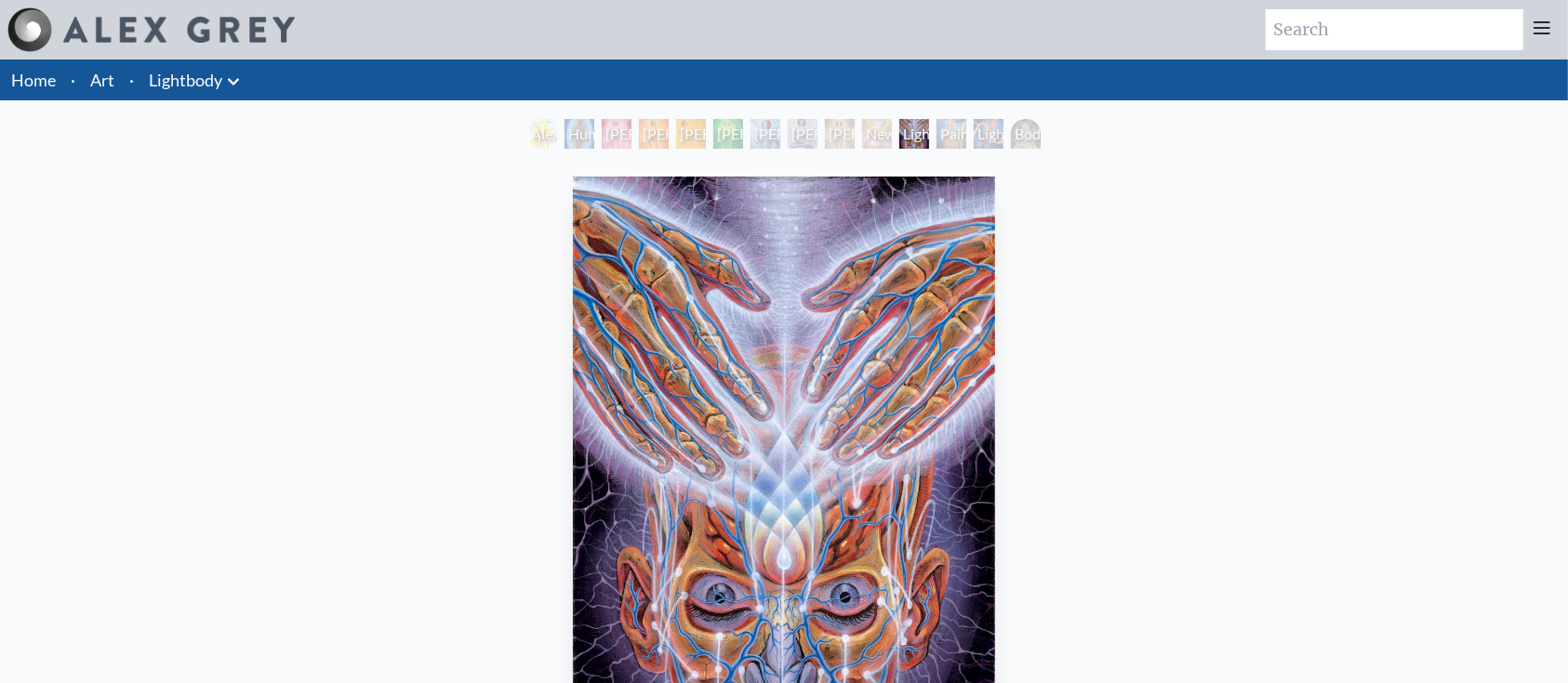
click at [872, 133] on div "Newborn" at bounding box center [877, 134] width 30 height 30
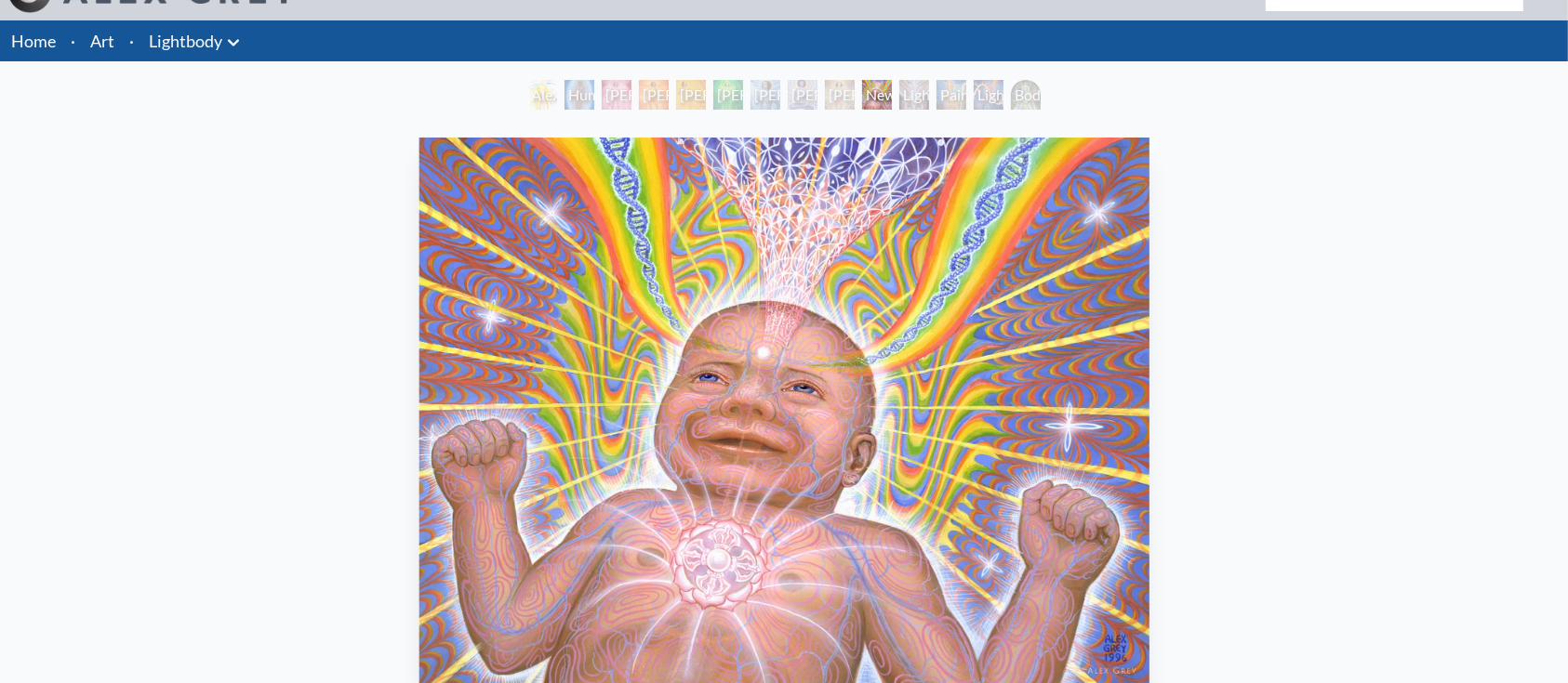
scroll to position [38, 0]
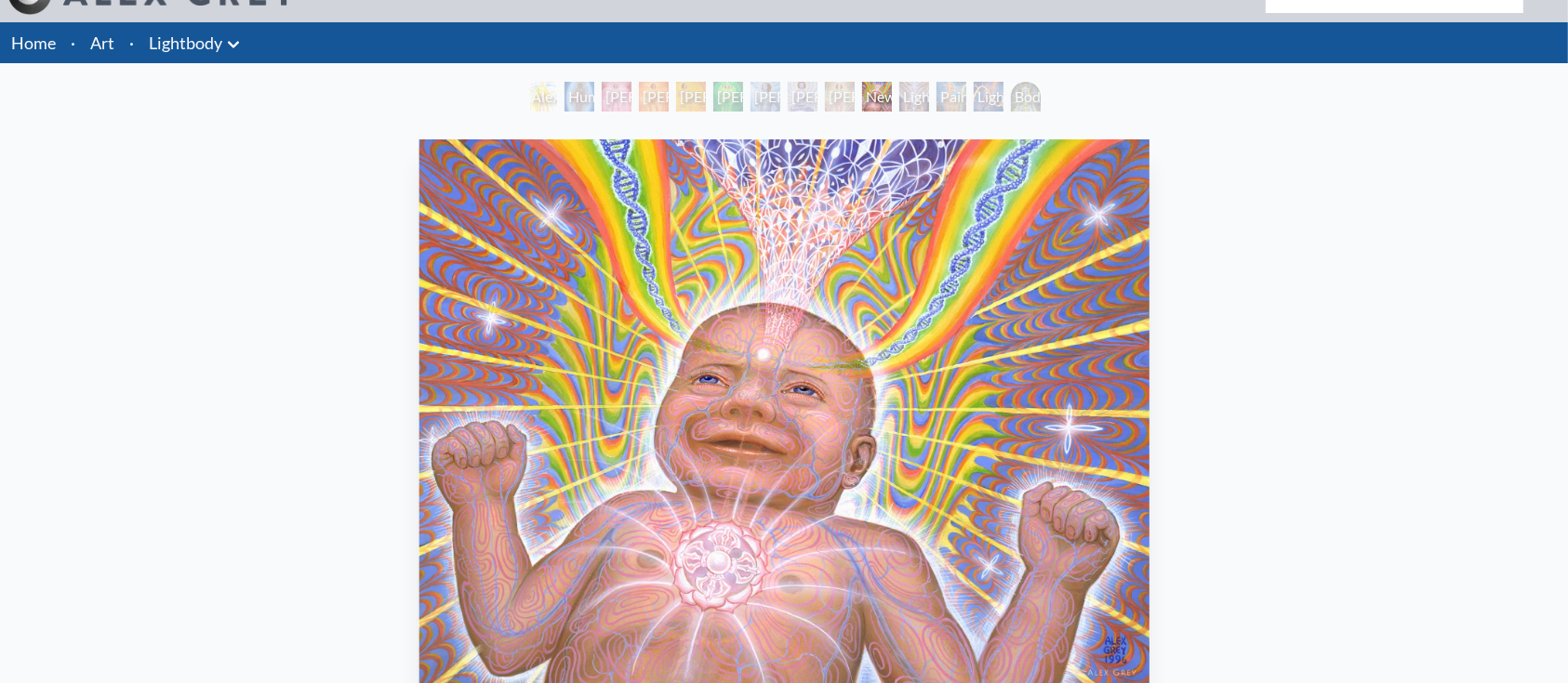
click at [841, 95] on div "[PERSON_NAME] 7" at bounding box center [840, 97] width 30 height 30
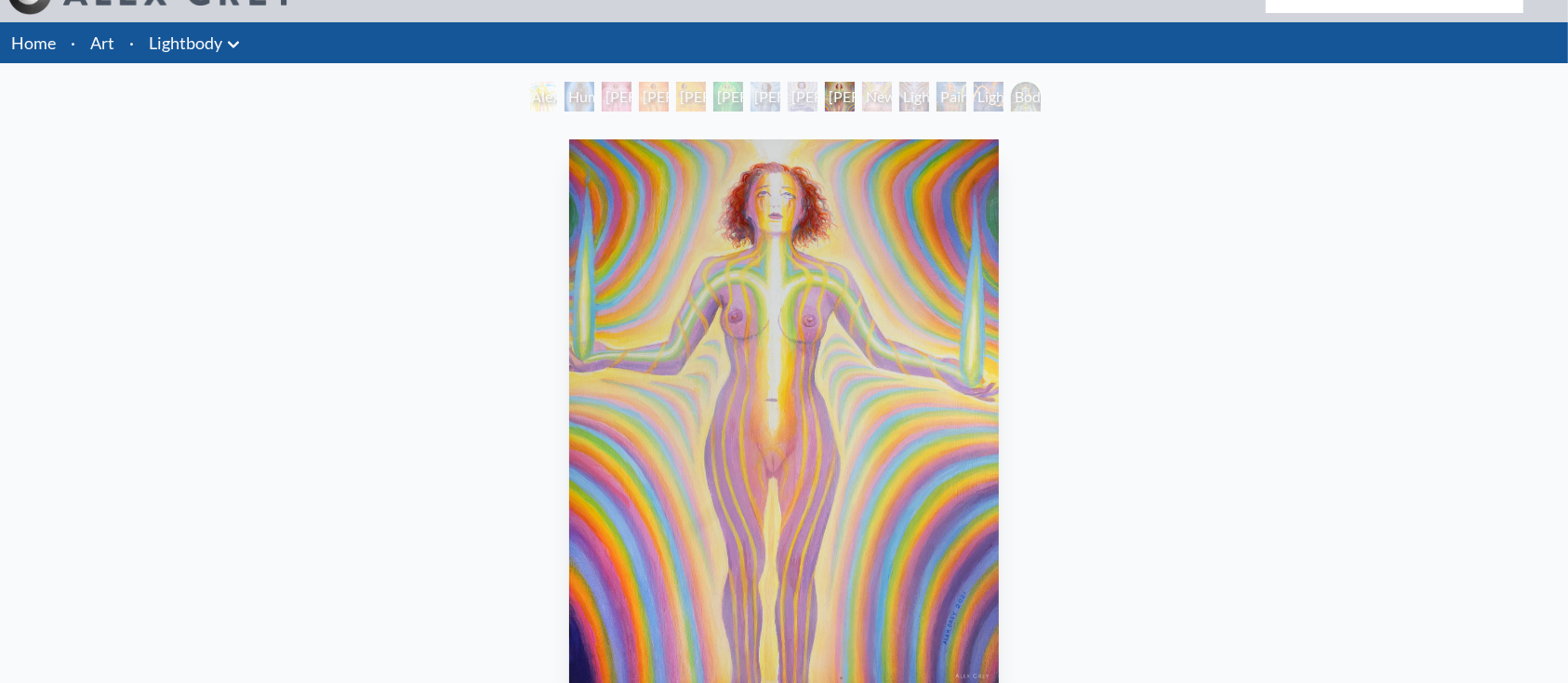
click at [788, 90] on div "[PERSON_NAME] 6" at bounding box center [802, 97] width 30 height 30
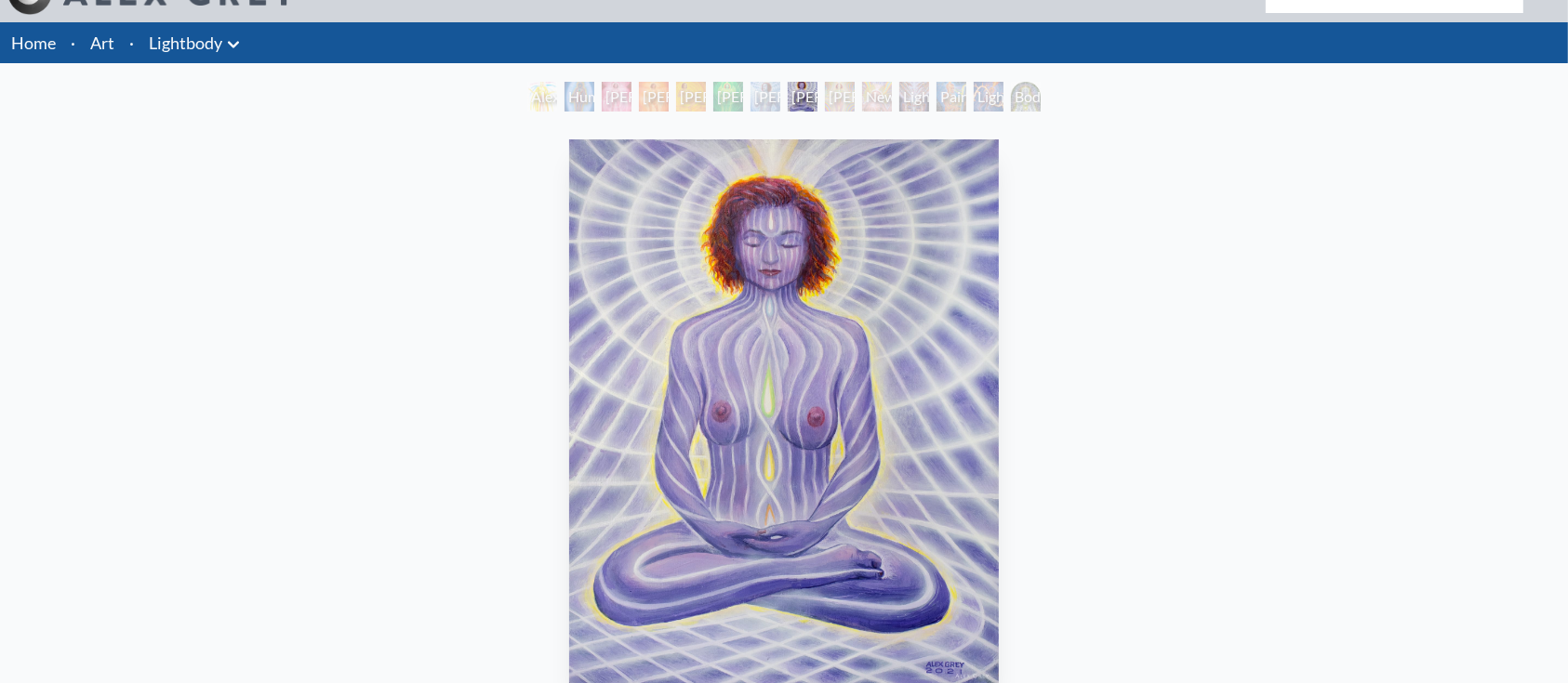
click at [757, 85] on div "[PERSON_NAME] 5" at bounding box center [766, 97] width 30 height 30
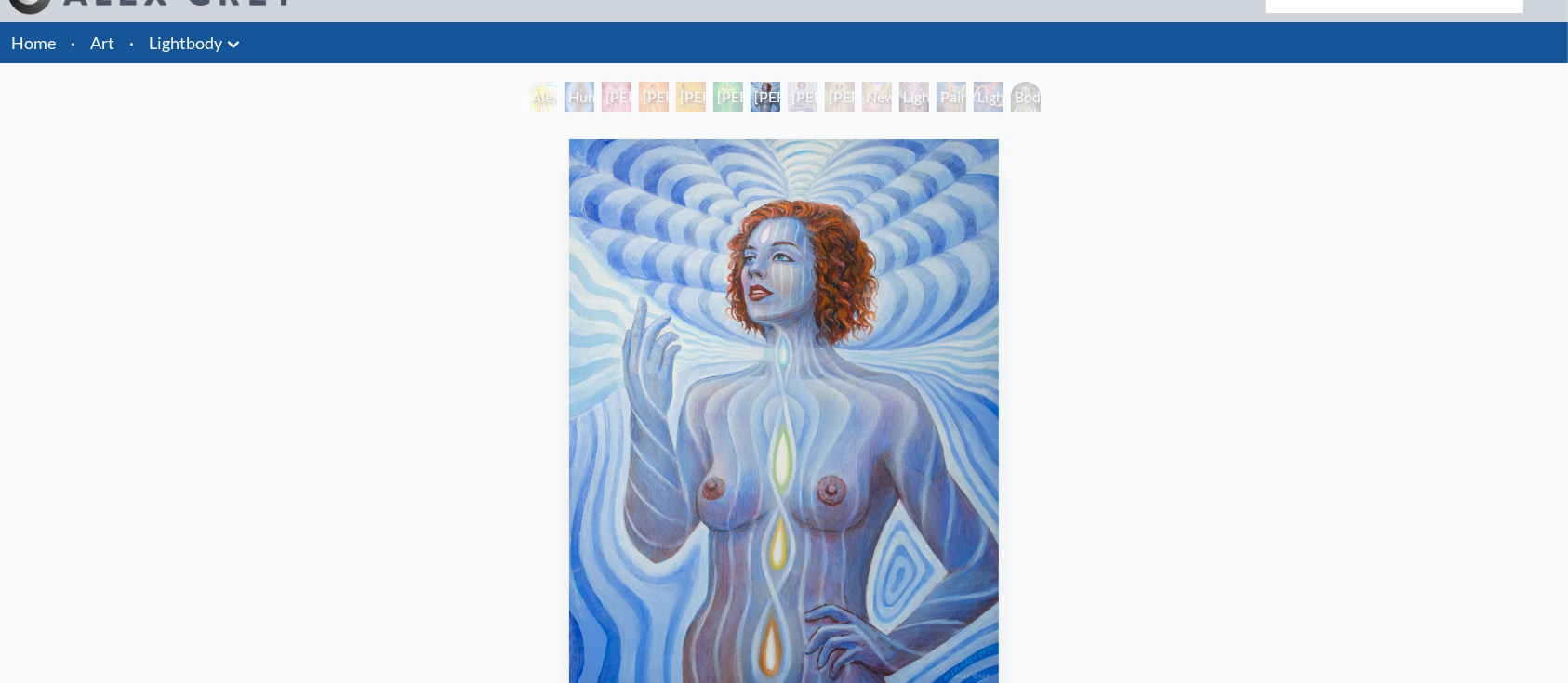
click at [722, 101] on div "[PERSON_NAME] 4" at bounding box center [728, 97] width 30 height 30
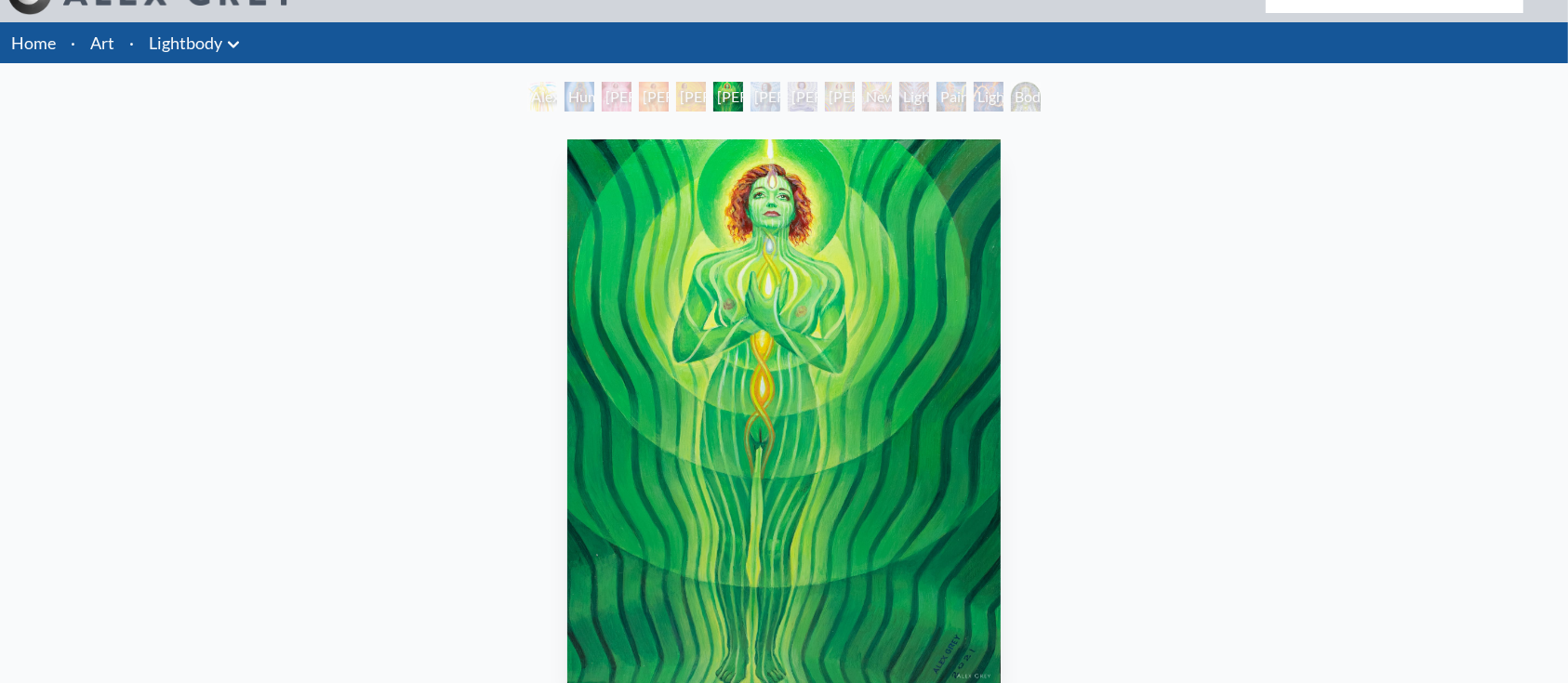
click at [683, 93] on div "[PERSON_NAME] 3" at bounding box center [691, 97] width 30 height 30
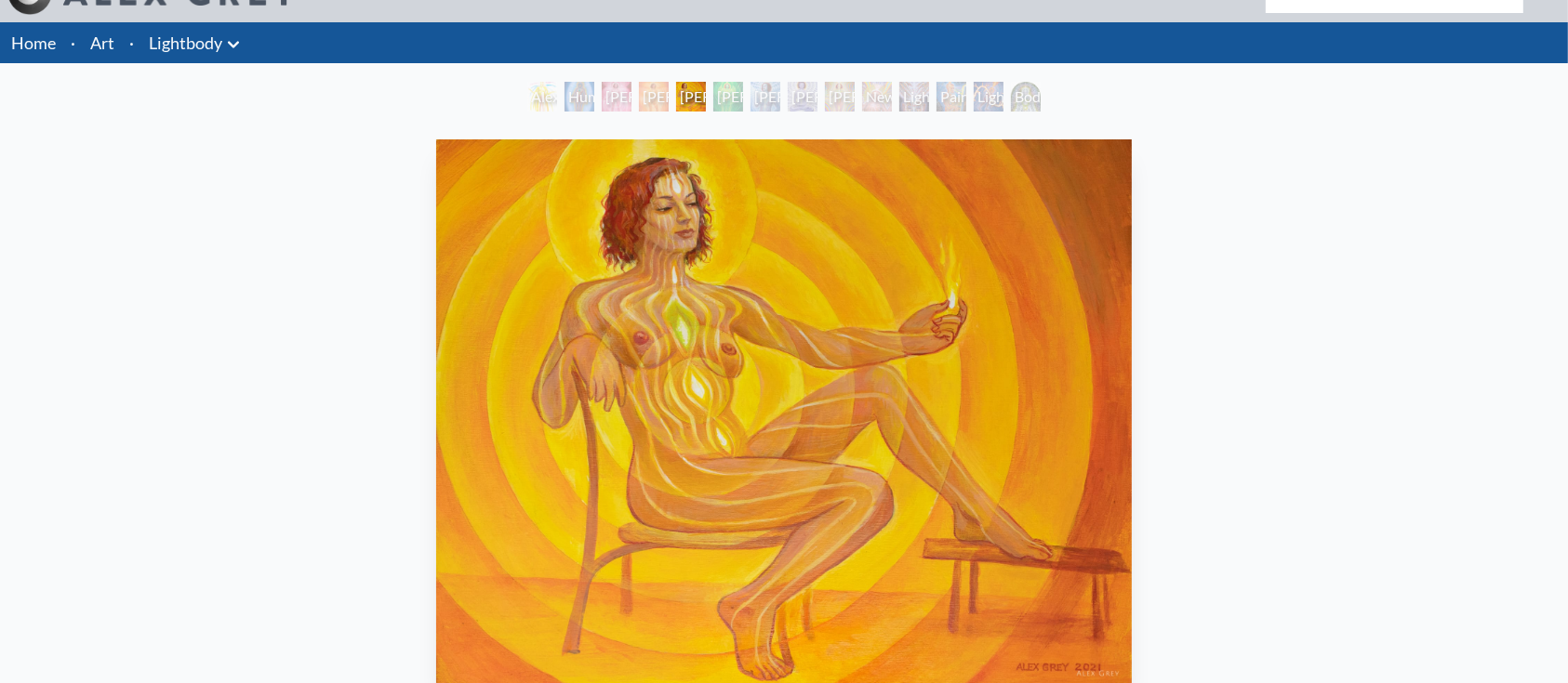
click at [648, 101] on div "[PERSON_NAME] 2" at bounding box center [654, 97] width 30 height 30
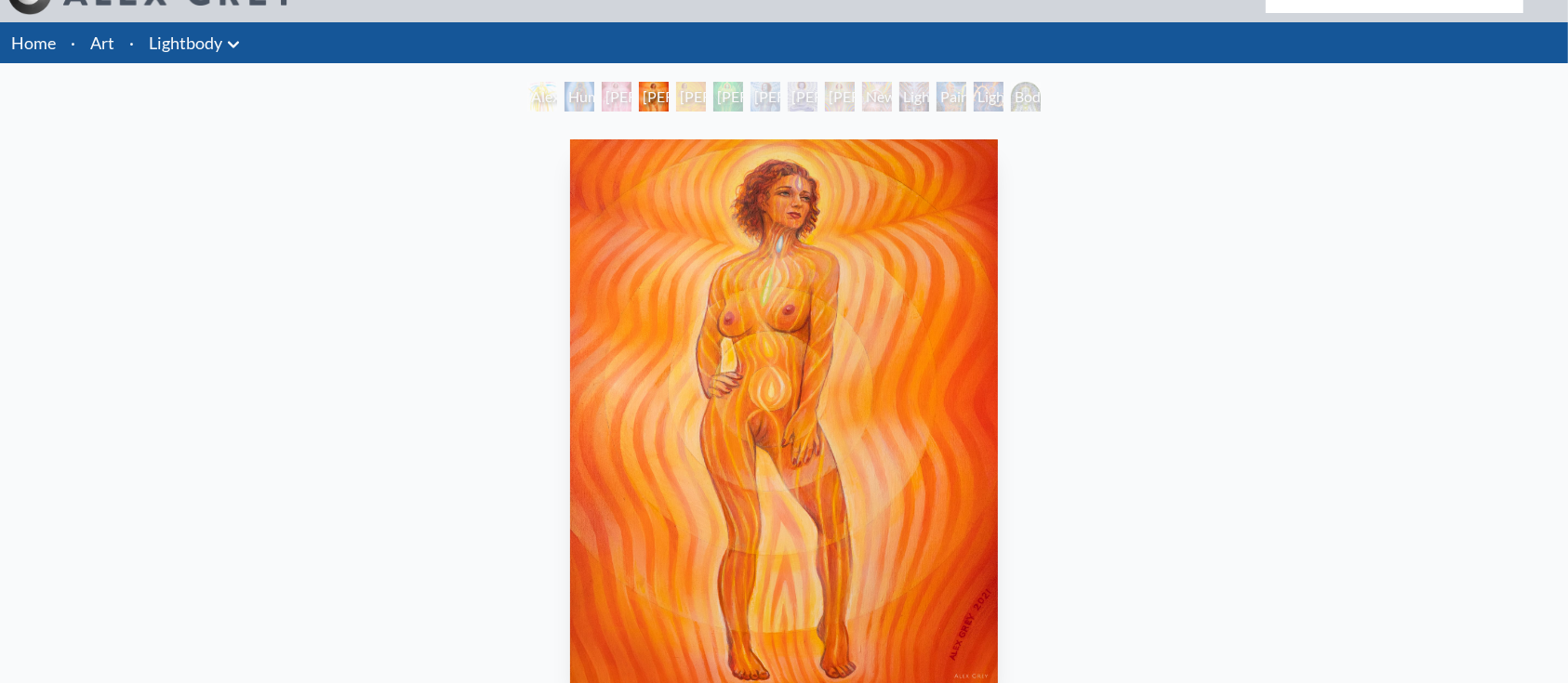
click at [654, 228] on img "4 / 14" at bounding box center [784, 412] width 427 height 547
click at [610, 101] on div "[PERSON_NAME] 1" at bounding box center [616, 97] width 30 height 30
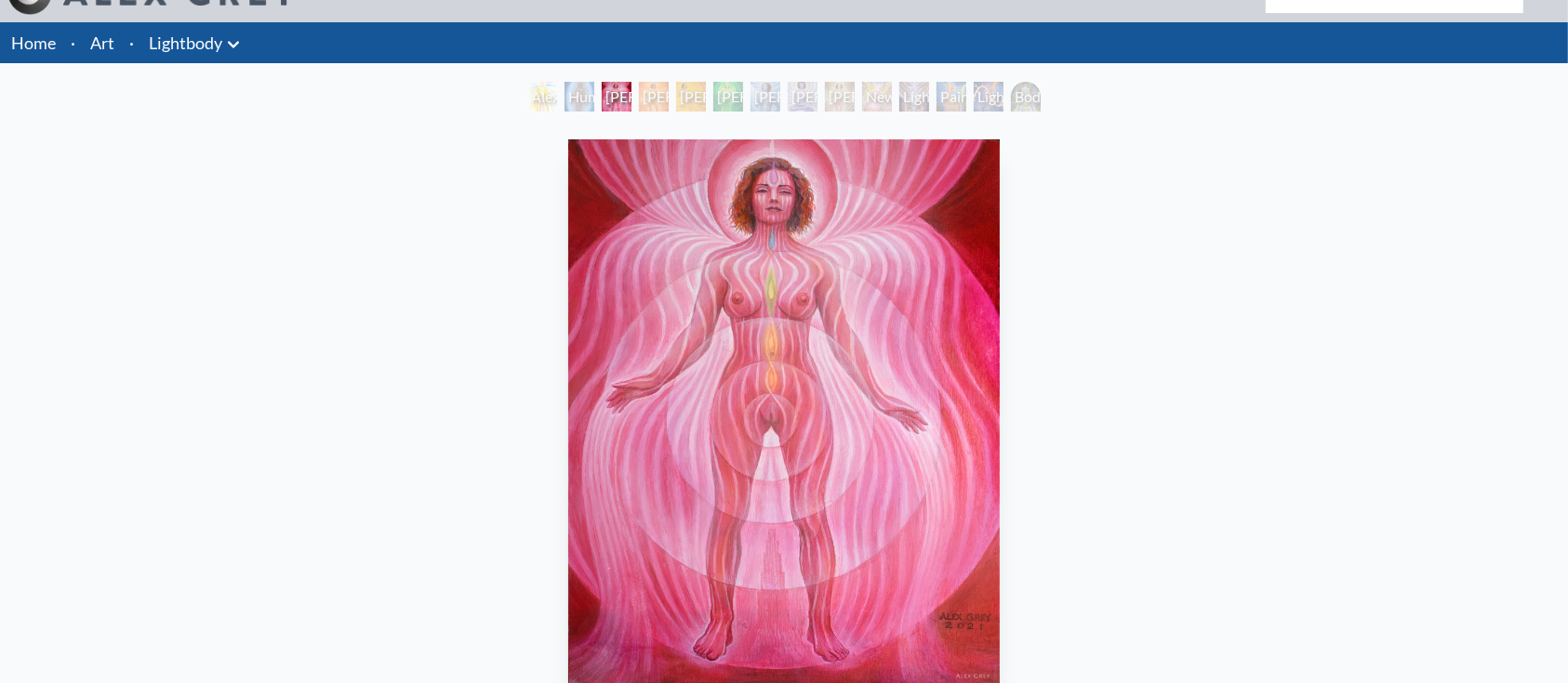
click at [573, 90] on div "Human Energy Field" at bounding box center [580, 97] width 30 height 30
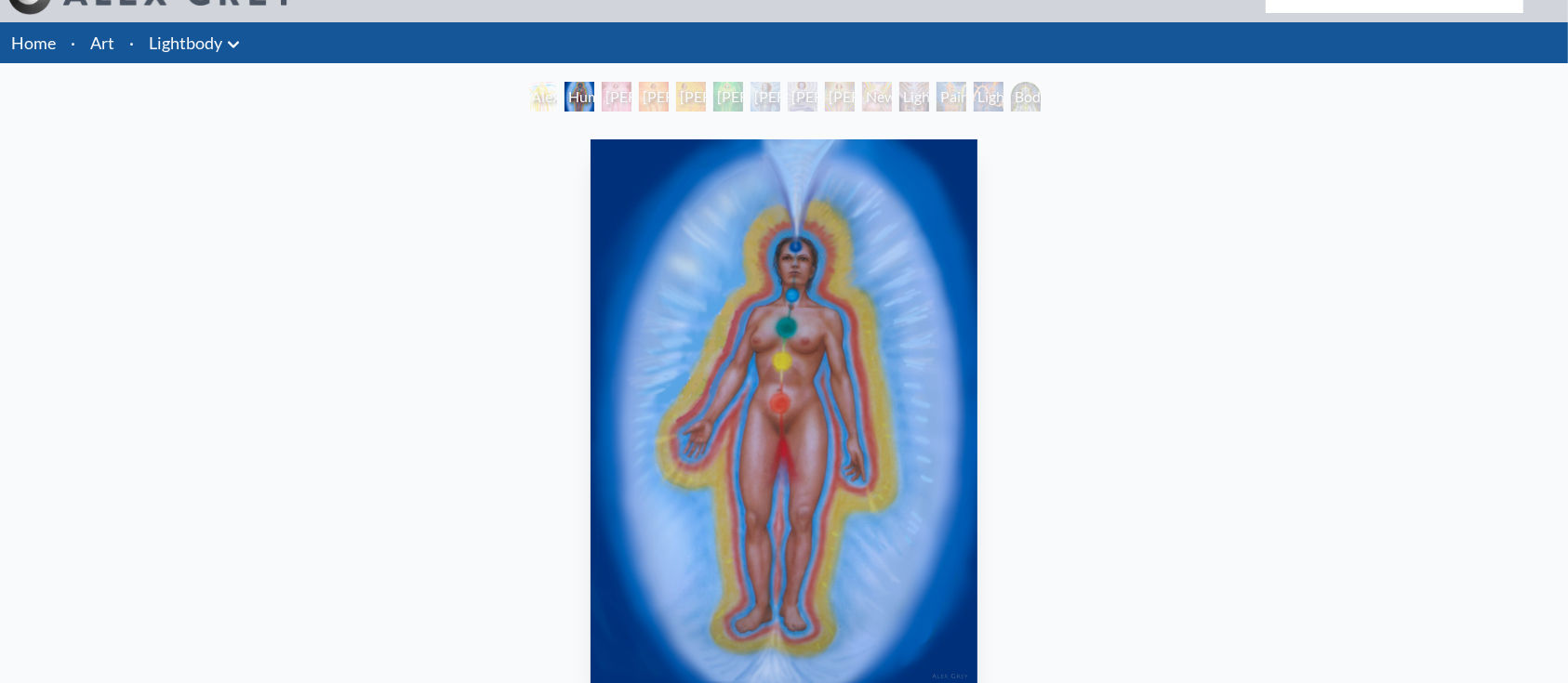
click at [540, 88] on div "Alexza" at bounding box center [542, 97] width 30 height 30
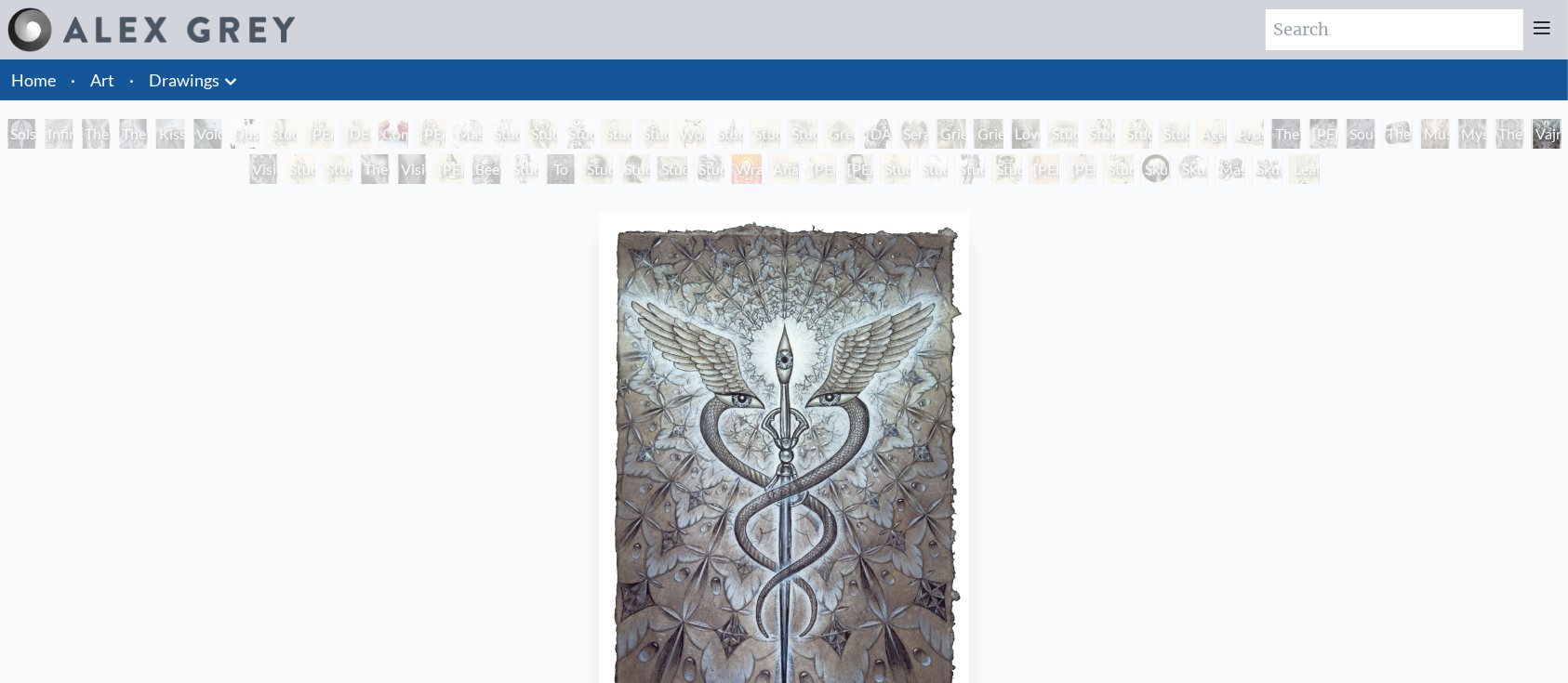
drag, startPoint x: 0, startPoint y: 0, endPoint x: 943, endPoint y: 305, distance: 991.1
click at [1129, 163] on div "Study of [PERSON_NAME]’s The Old Guitarist" at bounding box center [1119, 169] width 30 height 30
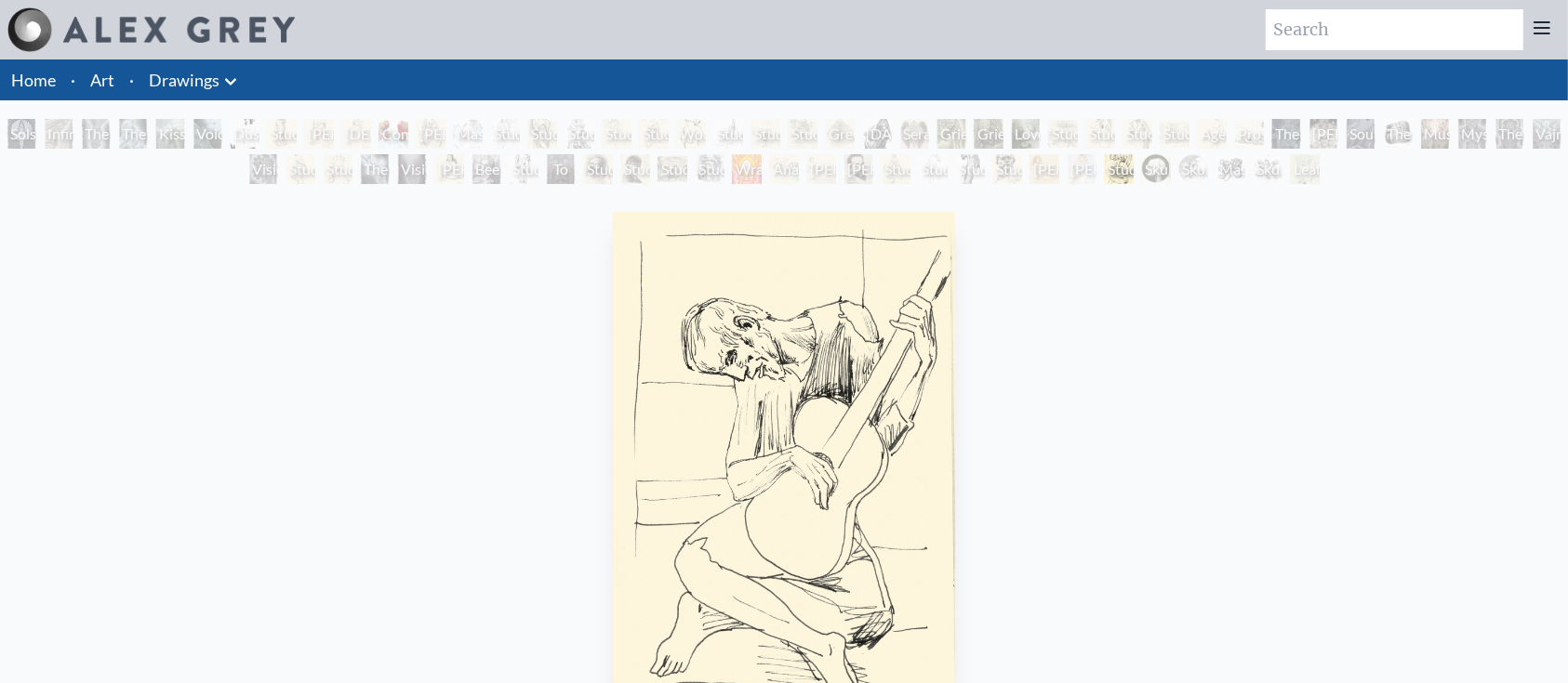
click at [1254, 163] on div "Skull Fetus Tondo" at bounding box center [1267, 169] width 30 height 30
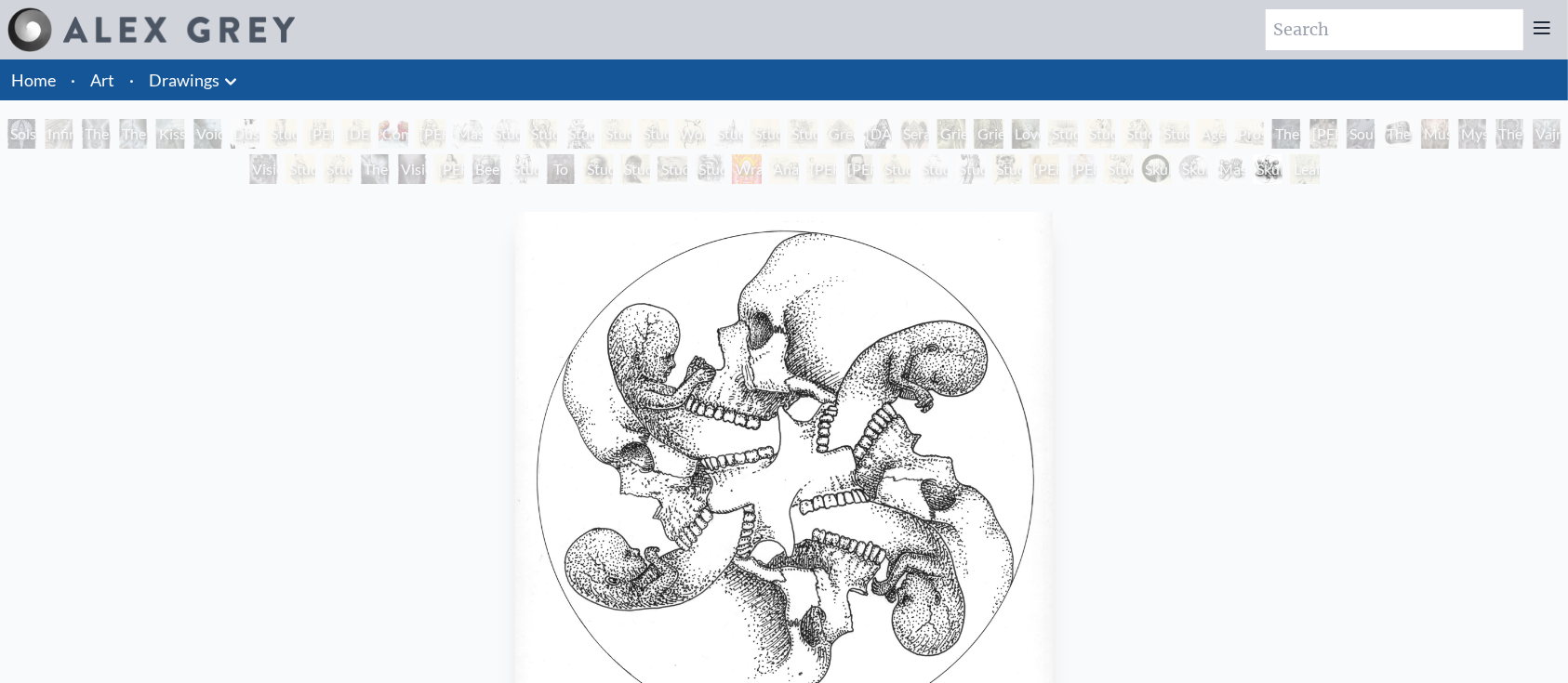
scroll to position [61, 0]
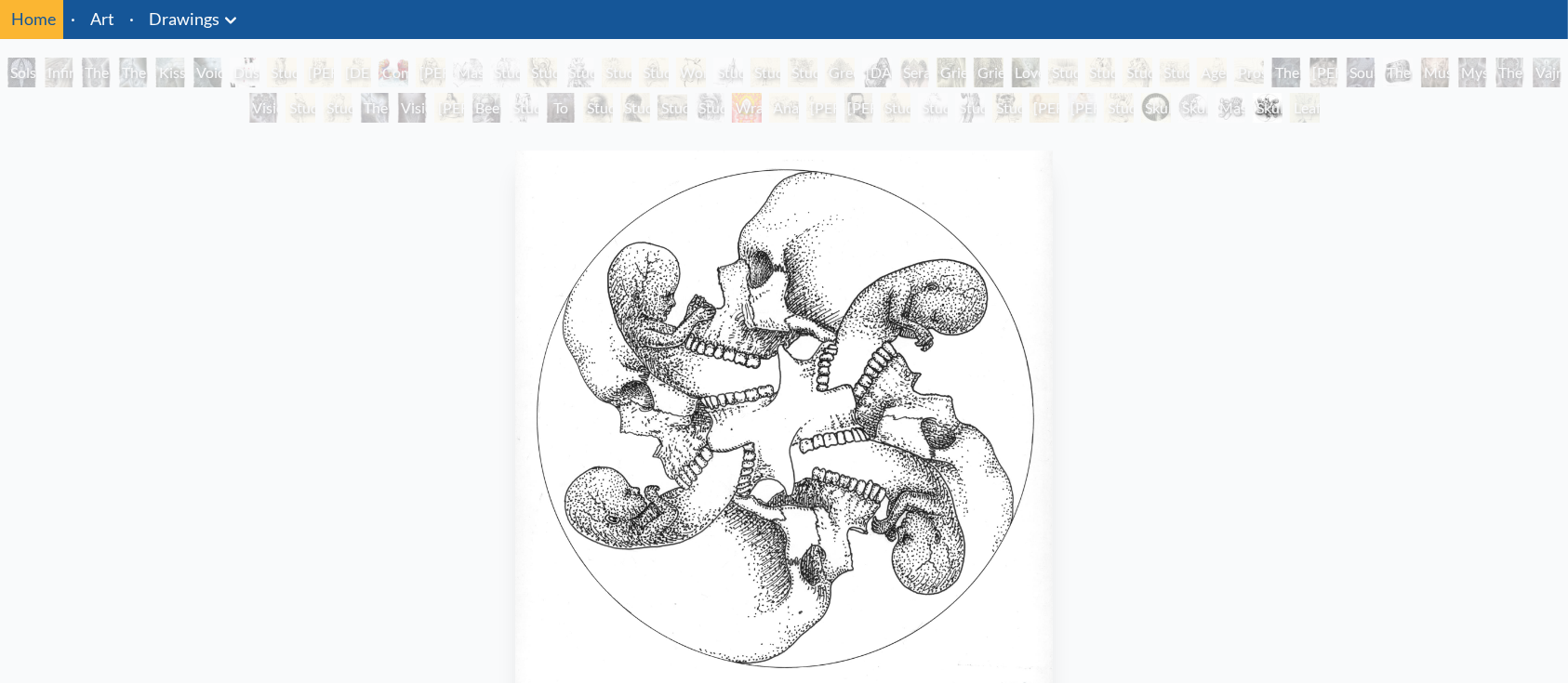
click at [1306, 114] on div "Leaf and Tree" at bounding box center [1305, 108] width 30 height 30
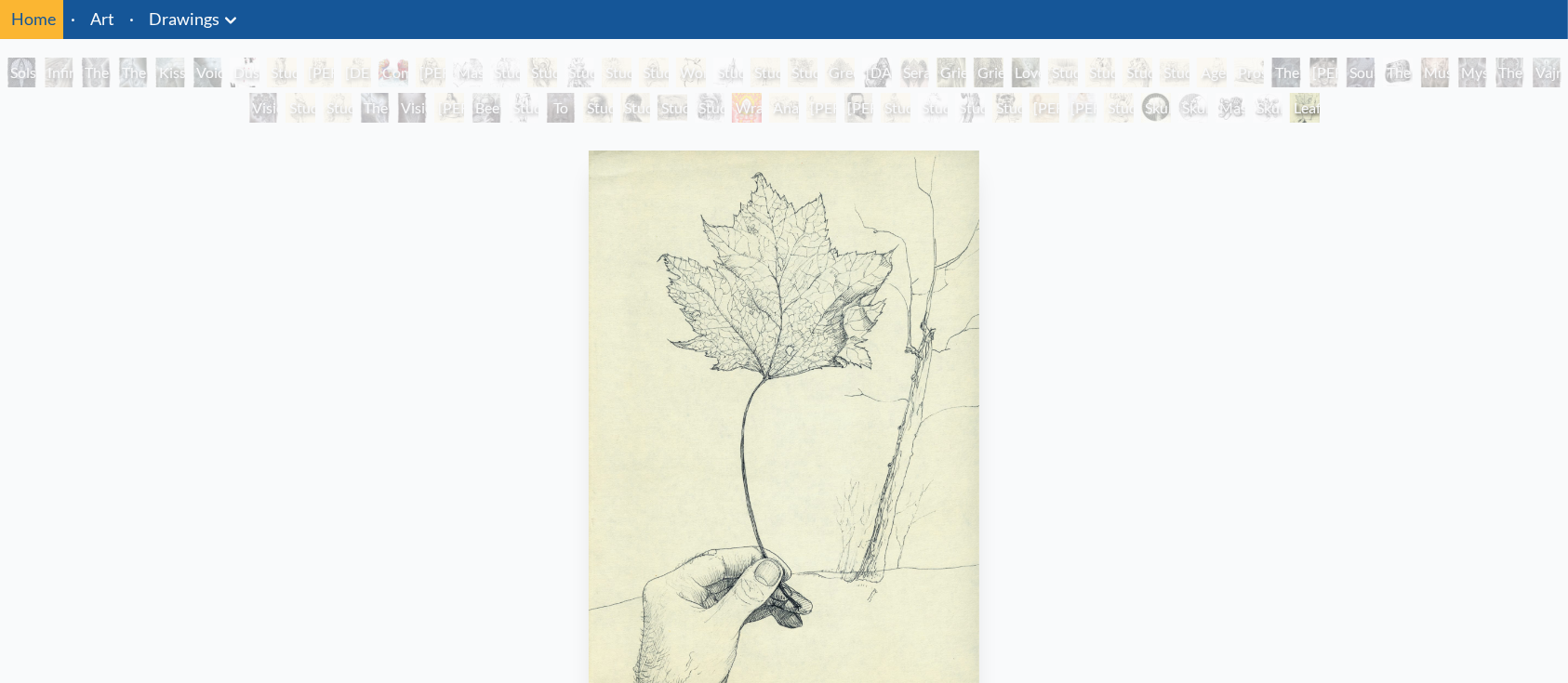
click at [919, 78] on div "Seraphic Transport" at bounding box center [914, 72] width 30 height 30
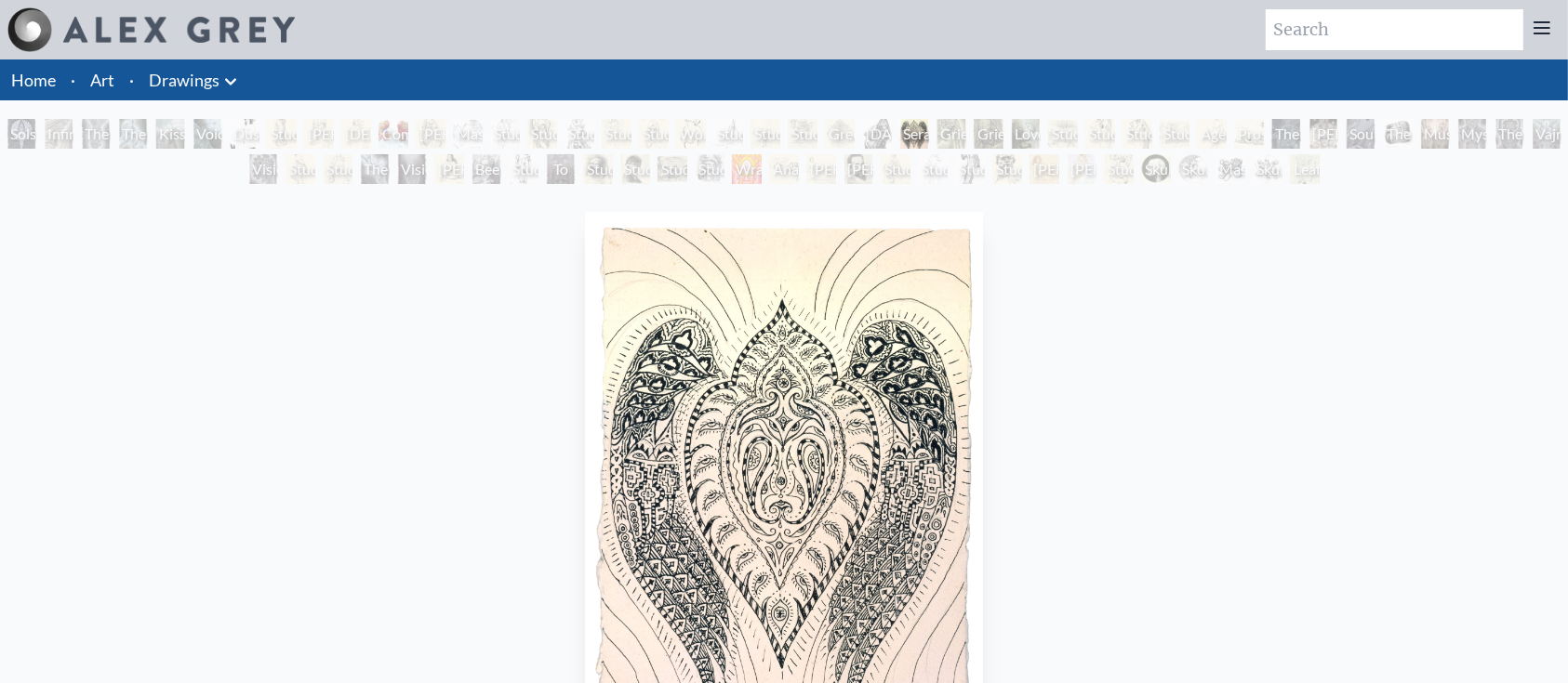
click at [813, 177] on div "[PERSON_NAME]" at bounding box center [821, 169] width 30 height 30
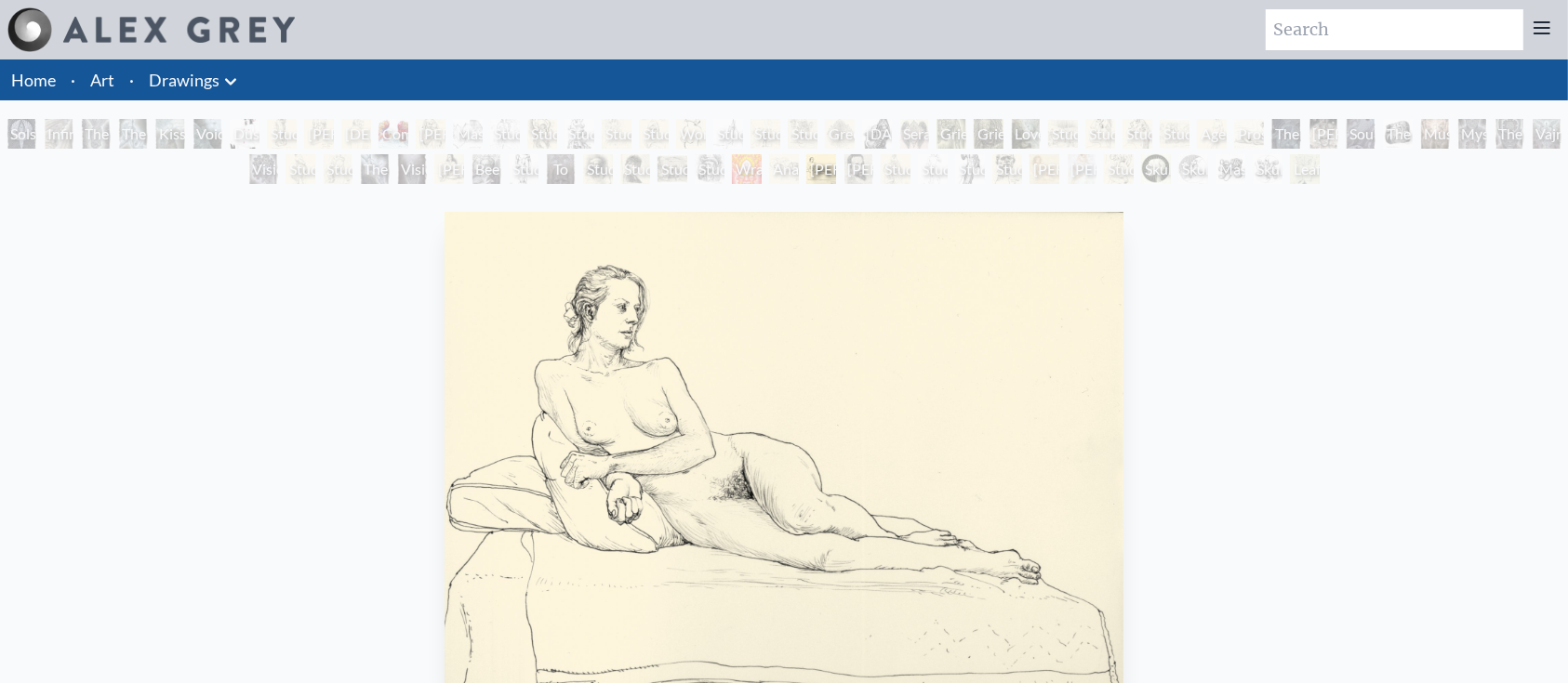
click at [768, 171] on div "Anatomy Lab" at bounding box center [784, 169] width 30 height 30
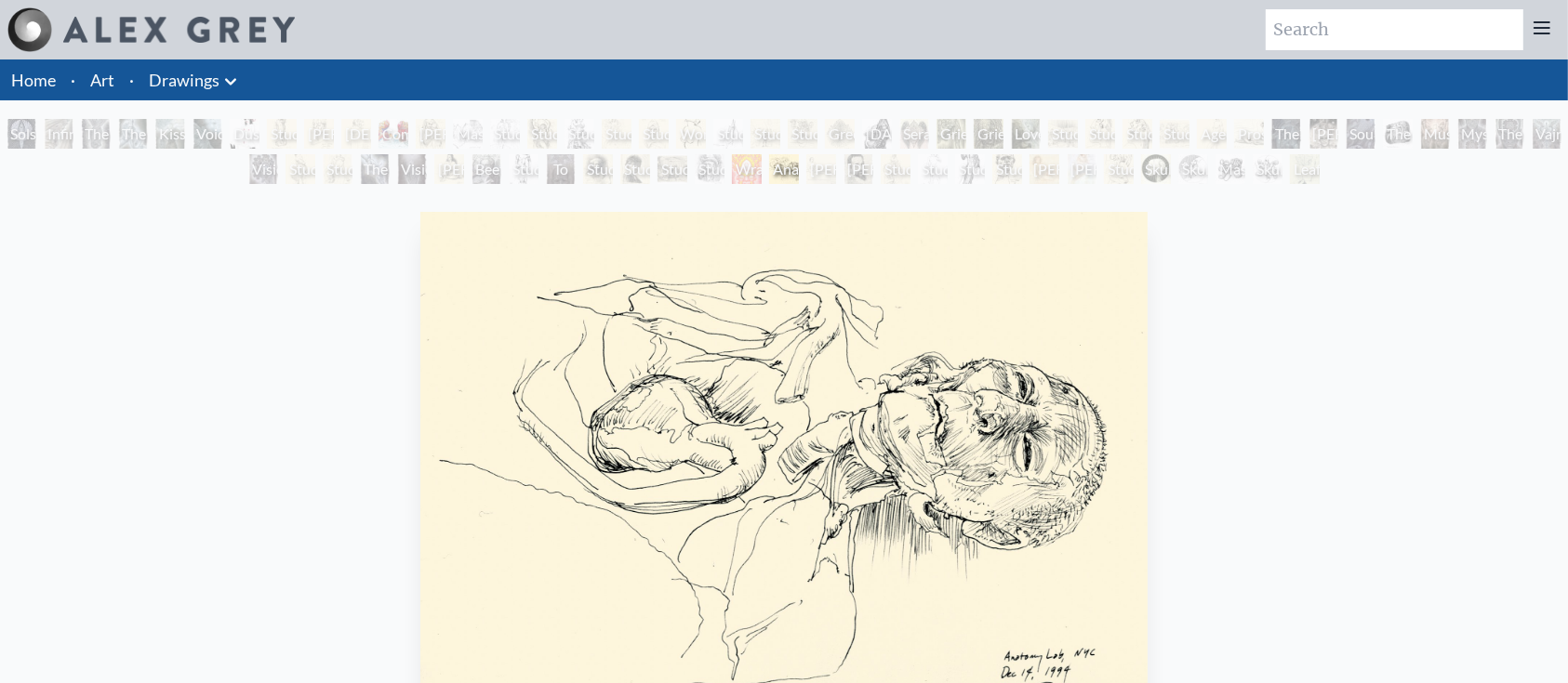
click at [629, 152] on div "Solstice Angel Infinity Angel The Love Held Between Us The Medium Kiss of the […" at bounding box center [784, 154] width 1568 height 70
click at [625, 163] on div "Study of Rembrandt Self-Portrait" at bounding box center [635, 169] width 30 height 30
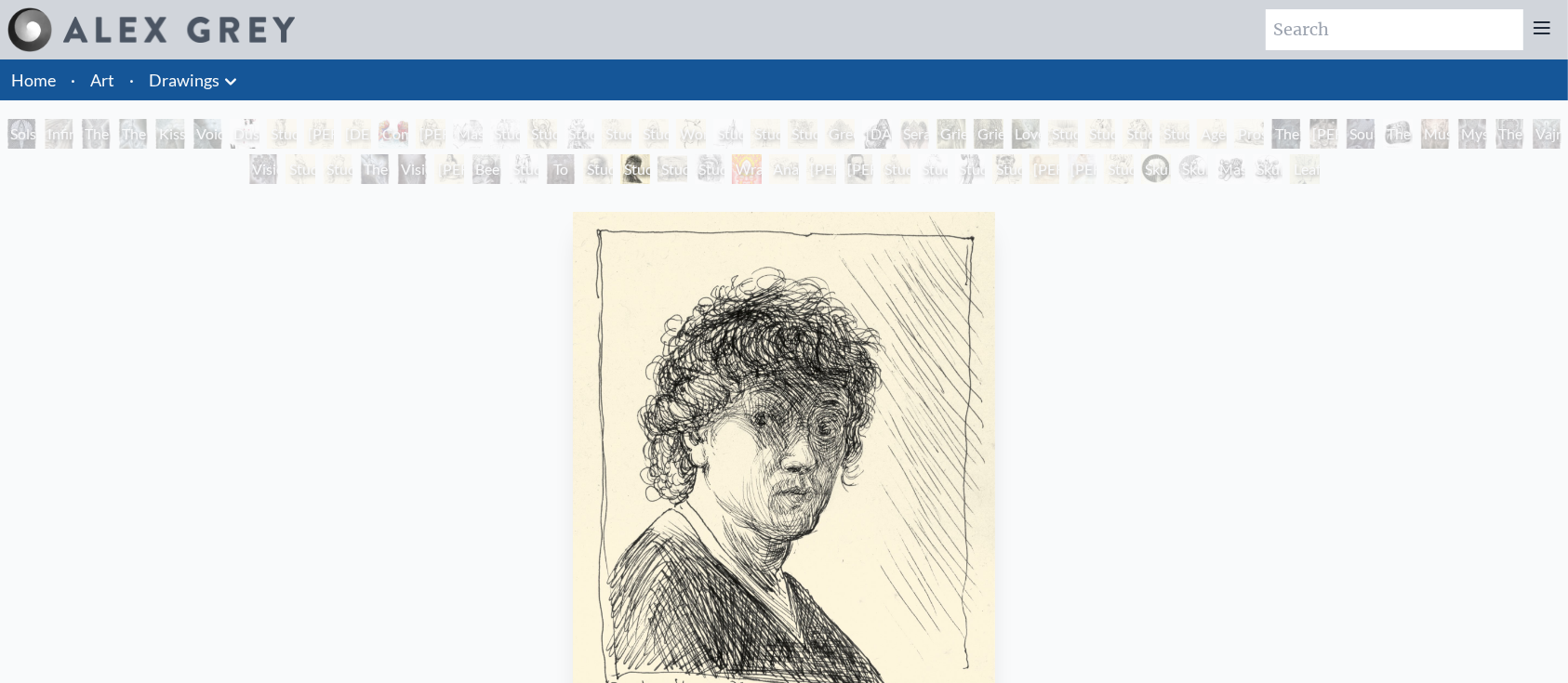
click at [762, 166] on div "Wrathful Guardian" at bounding box center [747, 169] width 30 height 30
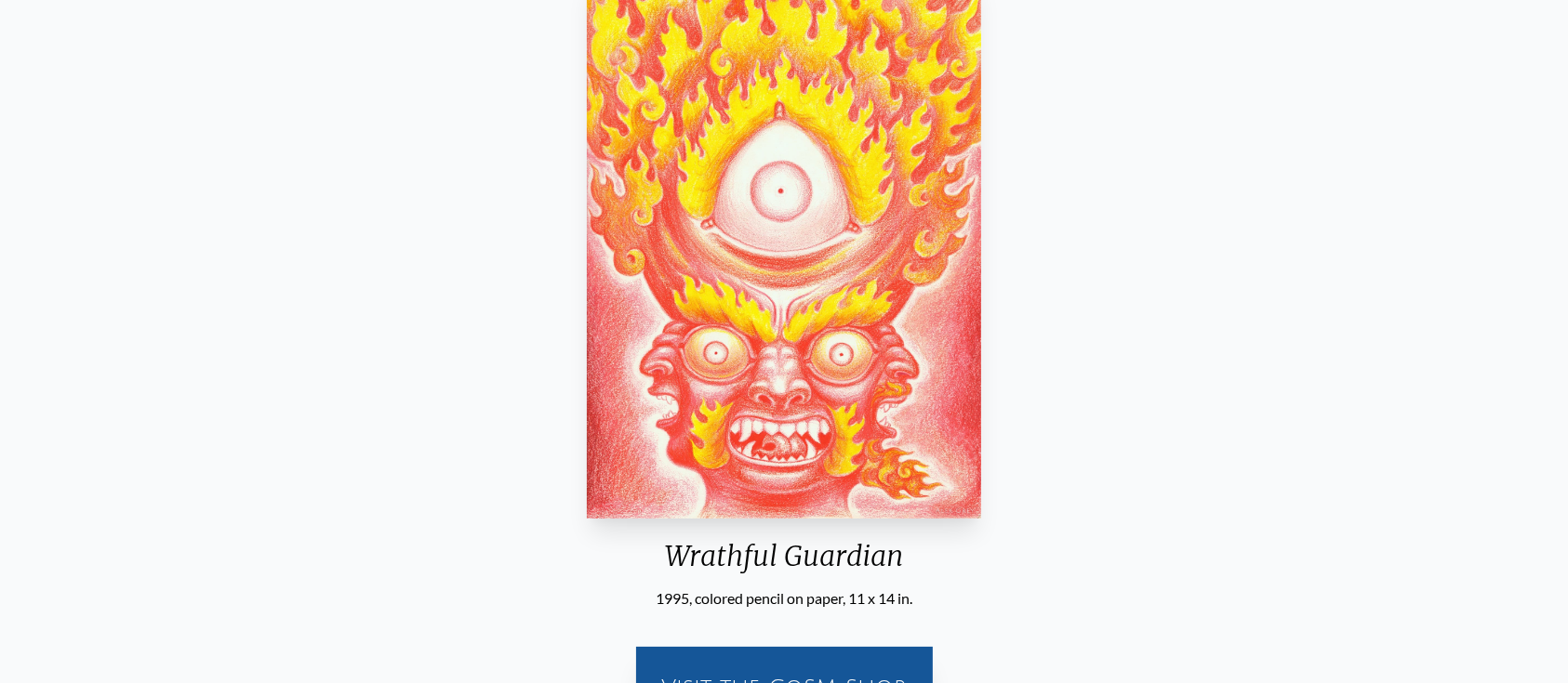
scroll to position [241, 0]
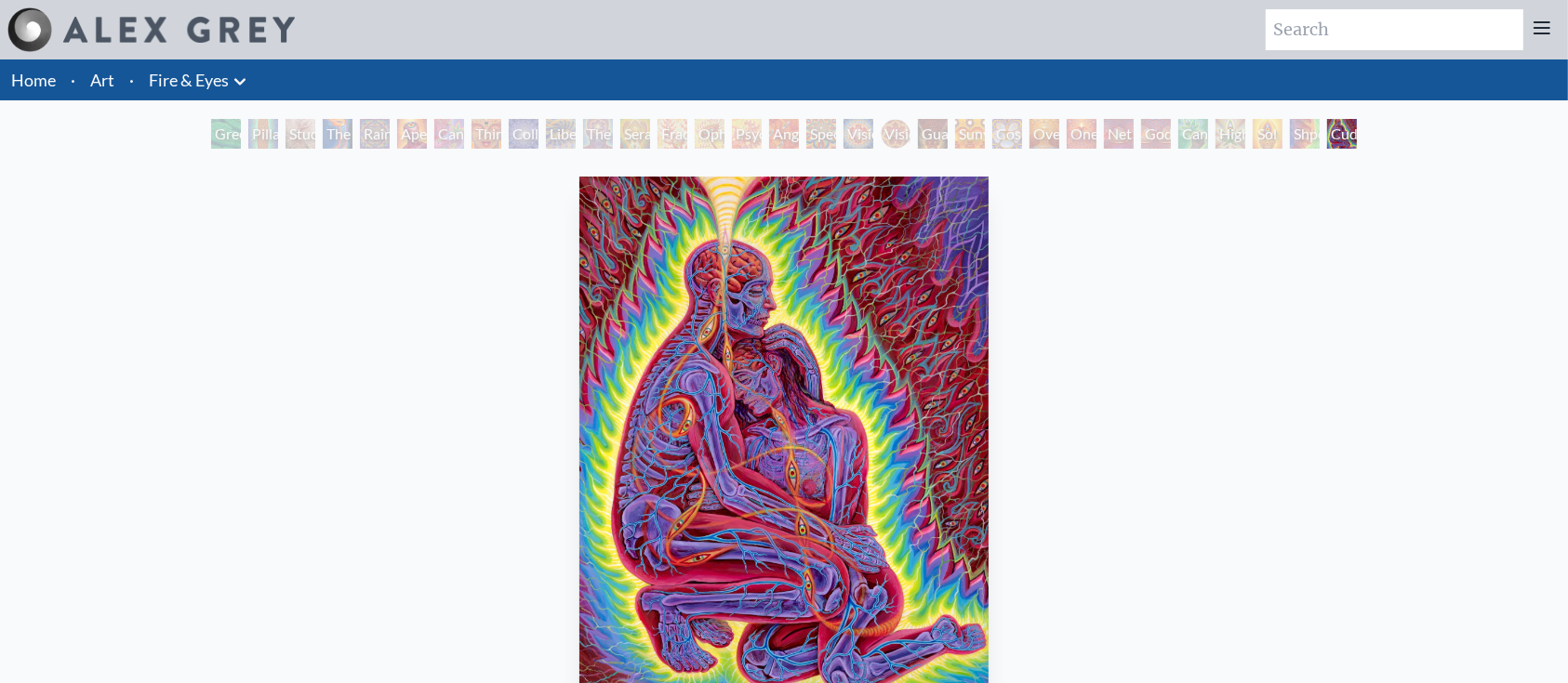
click at [1245, 130] on div "Higher Vision" at bounding box center [1231, 134] width 30 height 30
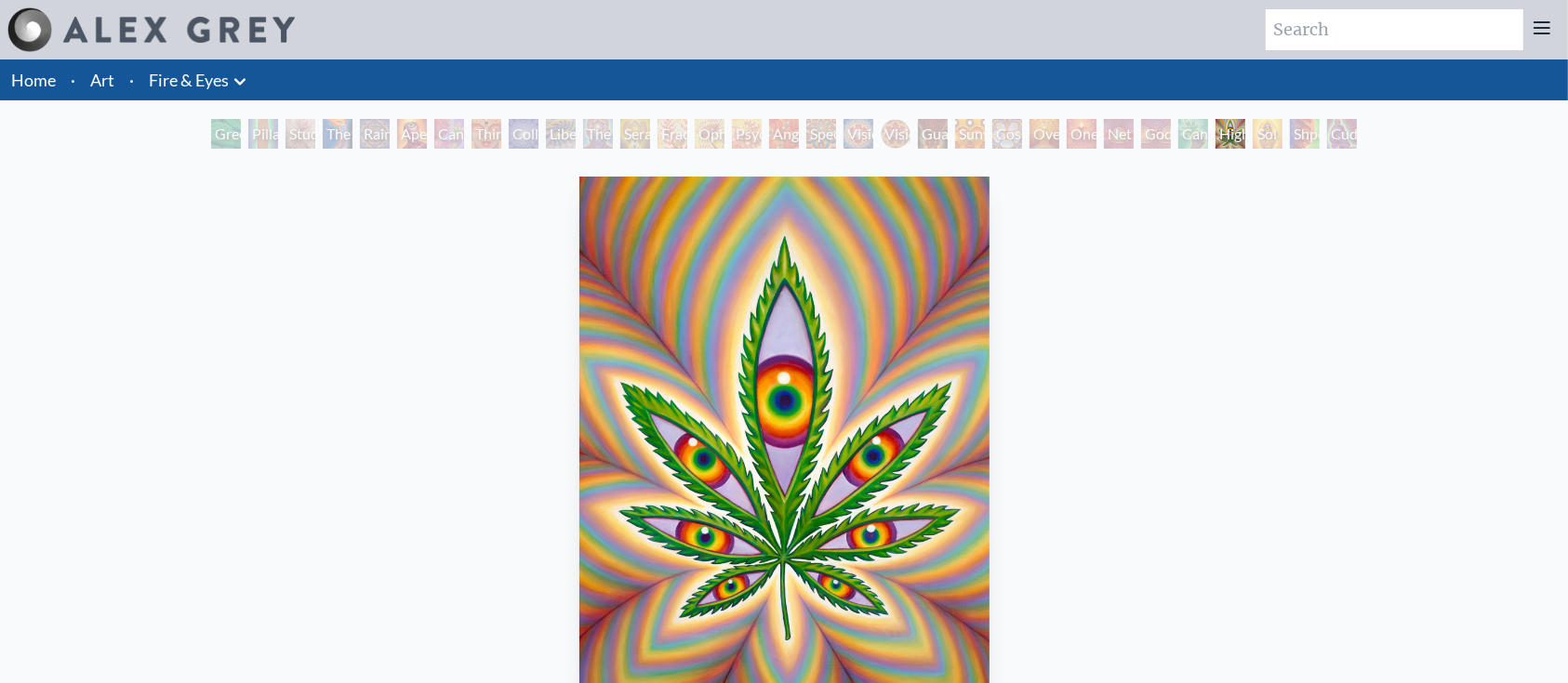
click at [1303, 130] on div "Shpongled" at bounding box center [1305, 134] width 30 height 30
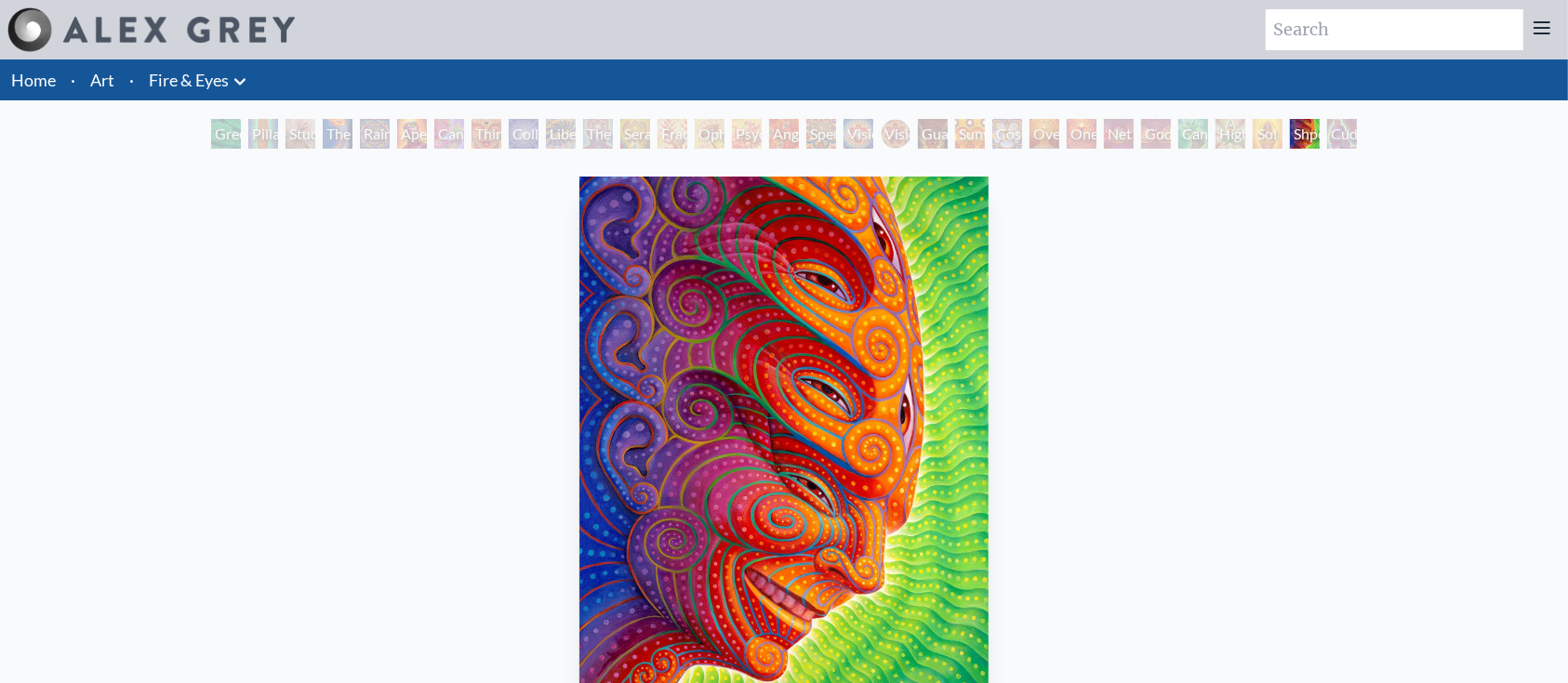
click at [1356, 140] on div "Cuddle" at bounding box center [1342, 134] width 30 height 30
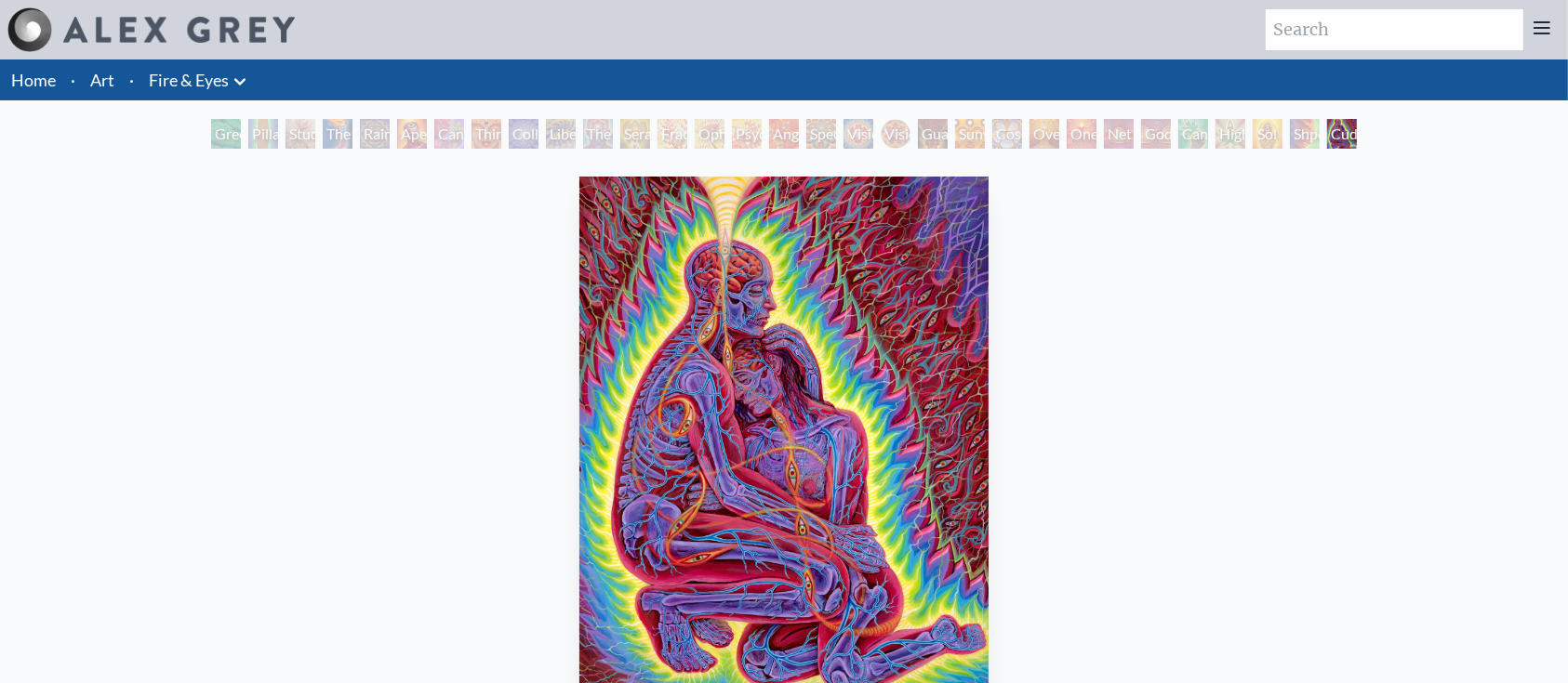
click at [1079, 135] on div "One" at bounding box center [1081, 134] width 30 height 30
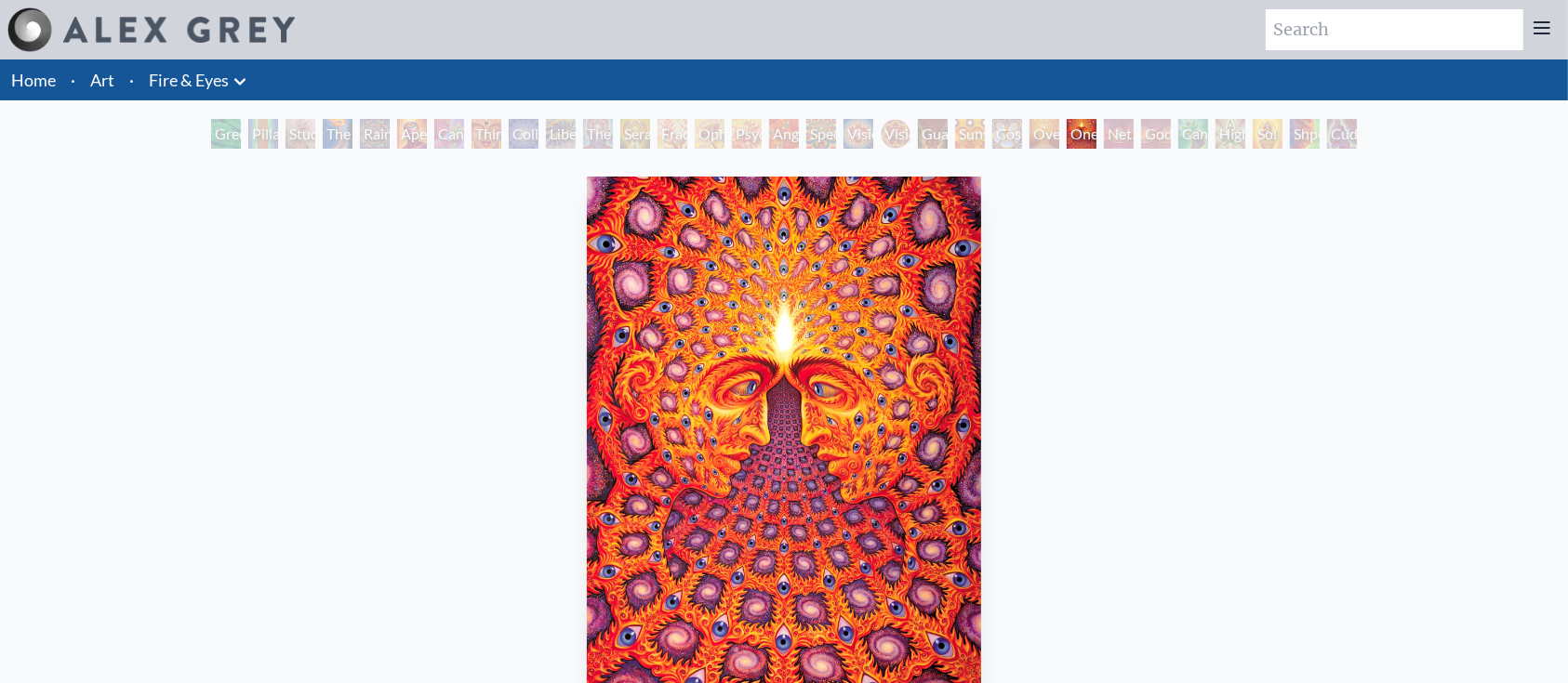
click at [1133, 135] on div "Net of Being" at bounding box center [1119, 134] width 30 height 30
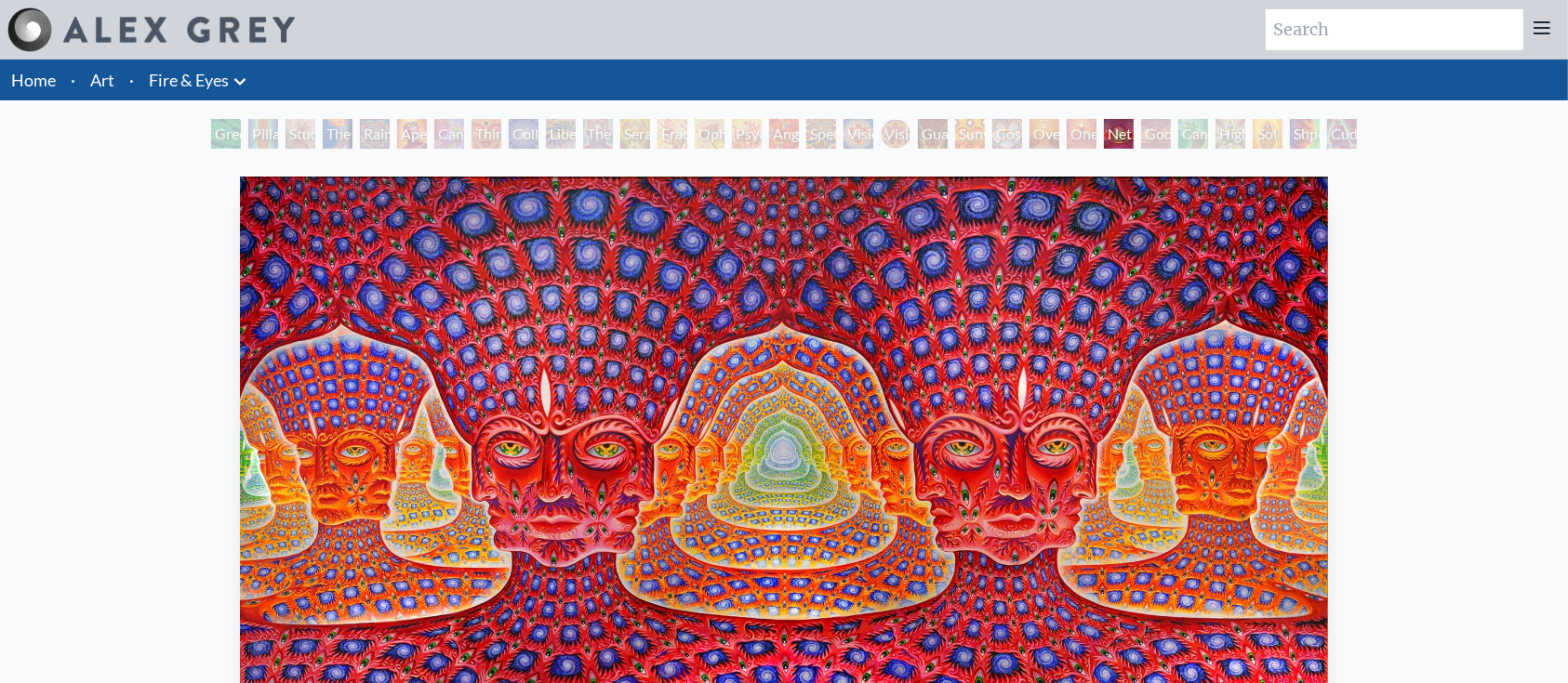
click at [948, 138] on div "Guardian of Infinite Vision" at bounding box center [933, 134] width 30 height 30
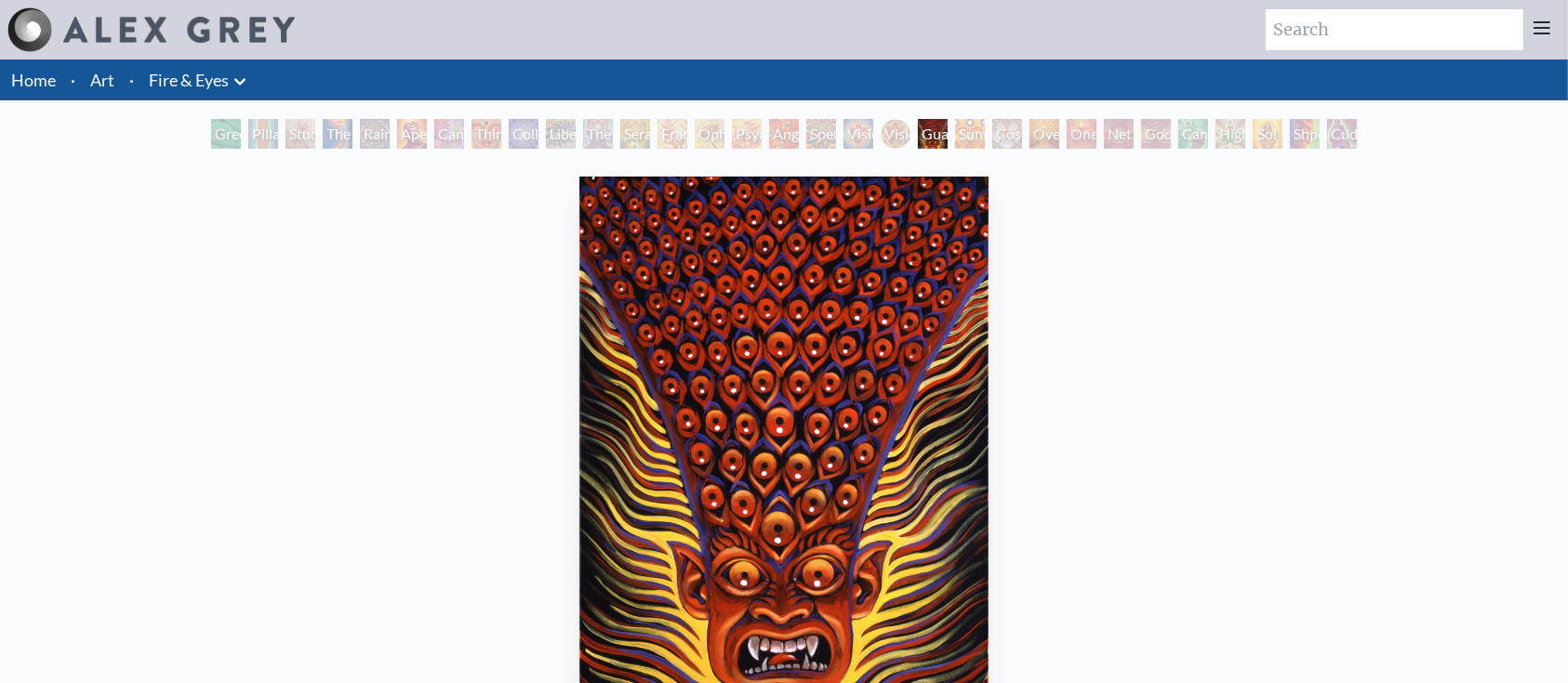
click at [816, 132] on div "Spectral Lotus" at bounding box center [821, 134] width 30 height 30
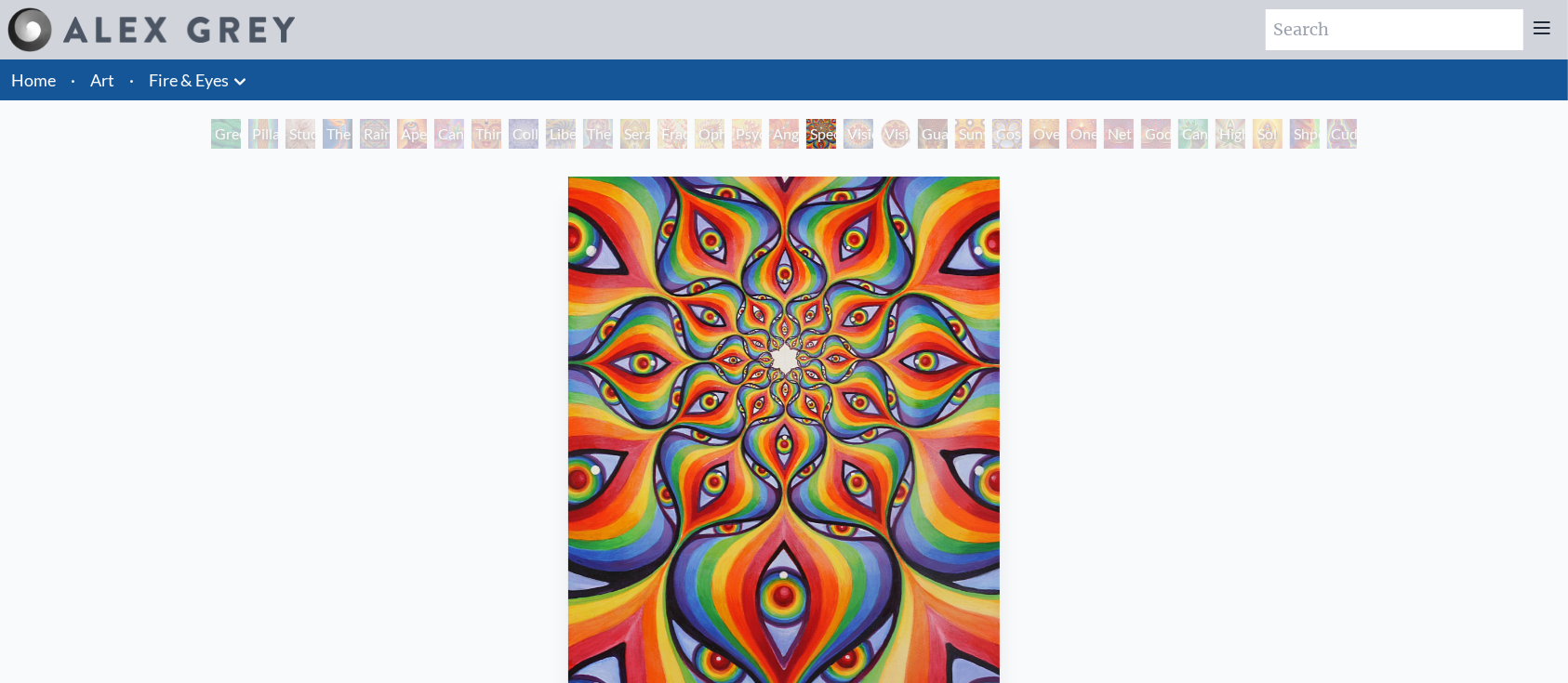
click at [737, 133] on div "Psychomicrograph of a Fractal Paisley Cherub Feather Tip" at bounding box center [747, 134] width 30 height 30
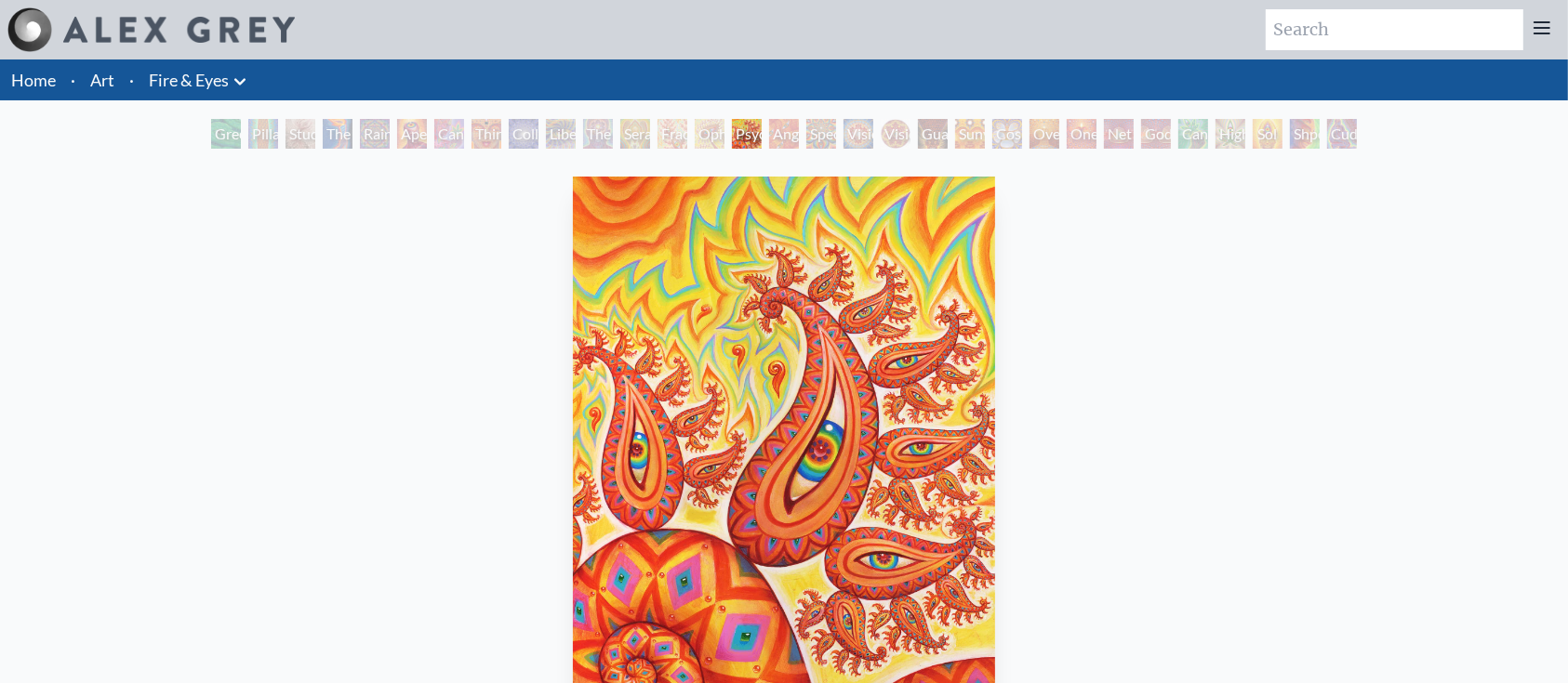
click at [544, 126] on div "Green Hand Pillar of Awareness Study for the Great Turn The Torch Rainbow Eye R…" at bounding box center [784, 137] width 1153 height 36
click at [550, 128] on div "Green Hand Pillar of Awareness Study for the Great Turn The Torch Rainbow Eye R…" at bounding box center [784, 137] width 1153 height 36
click at [550, 128] on div "Liberation Through Seeing" at bounding box center [561, 134] width 30 height 30
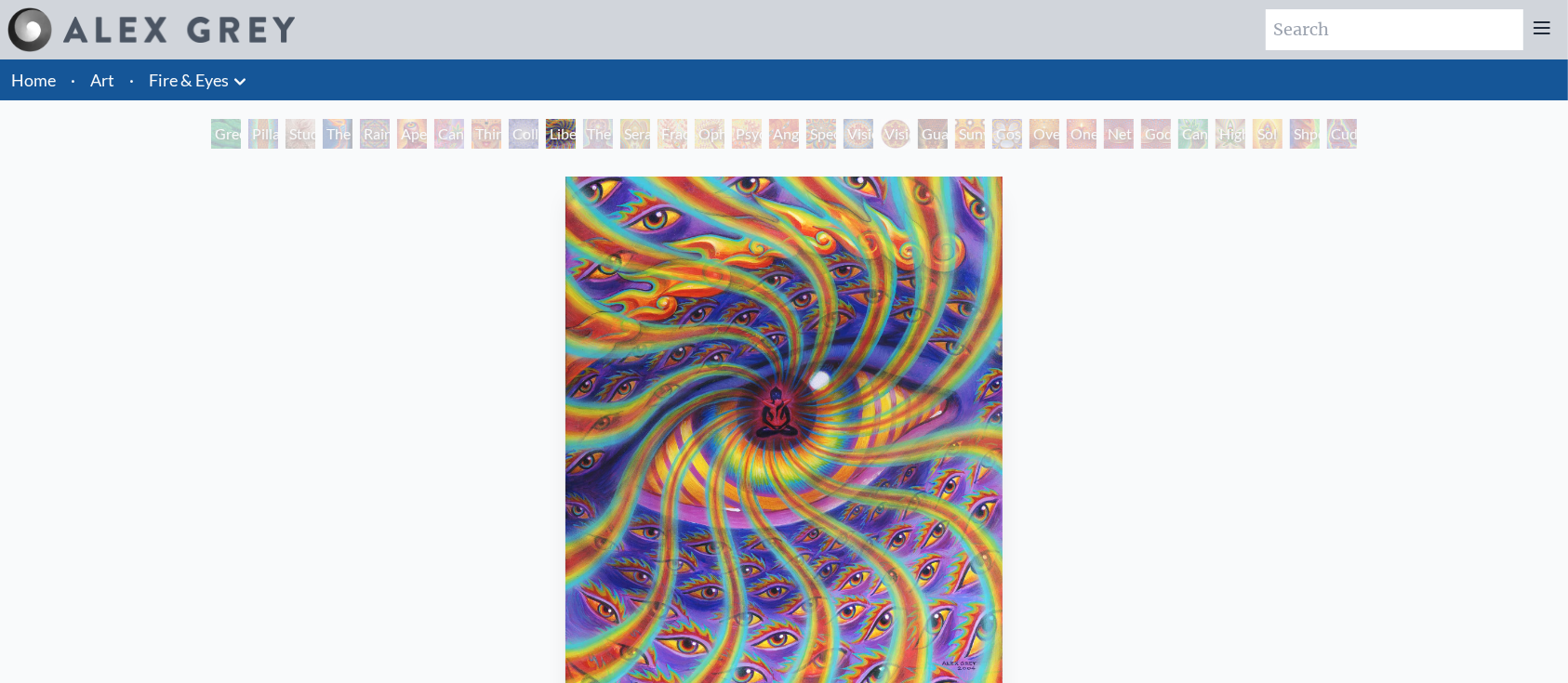
click at [442, 131] on div "Cannabis Sutra" at bounding box center [449, 134] width 30 height 30
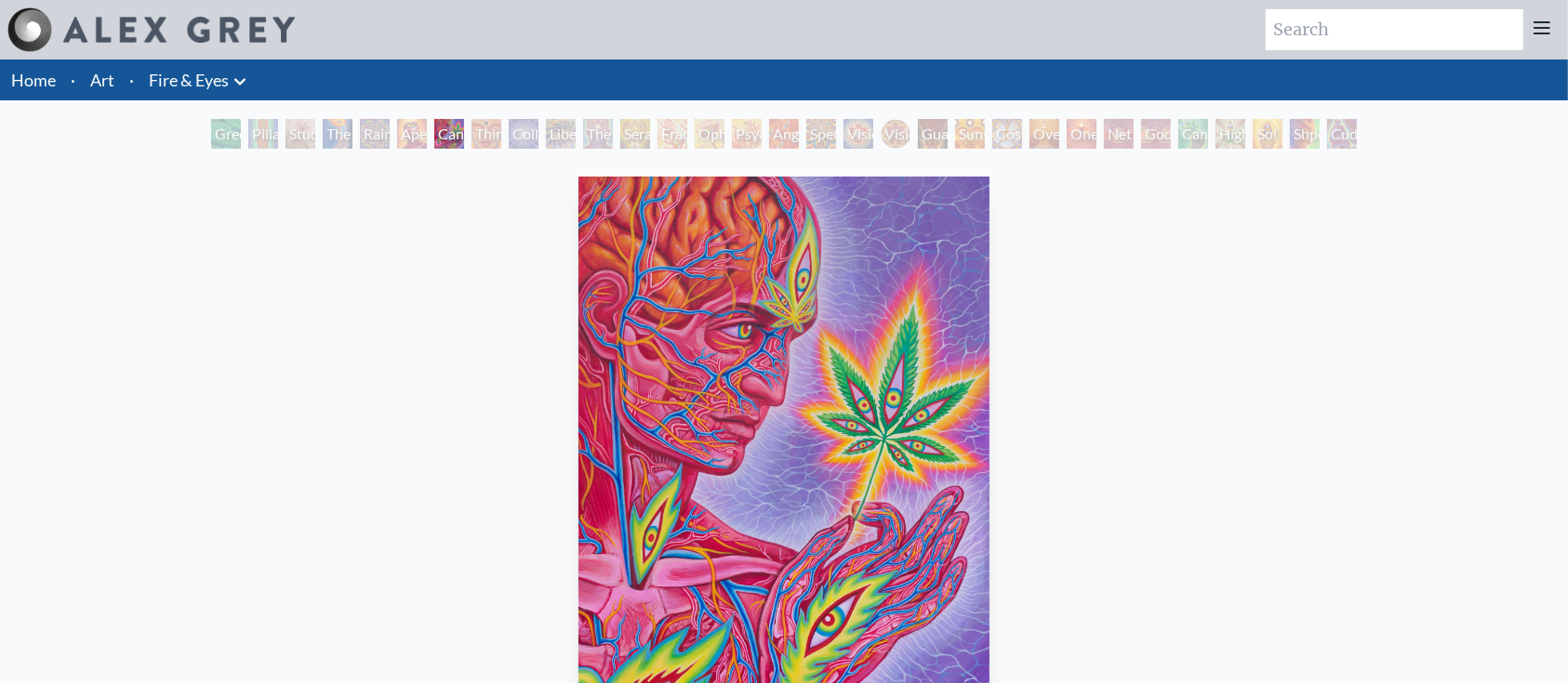
click at [375, 132] on div "Rainbow Eye Ripple" at bounding box center [375, 134] width 30 height 30
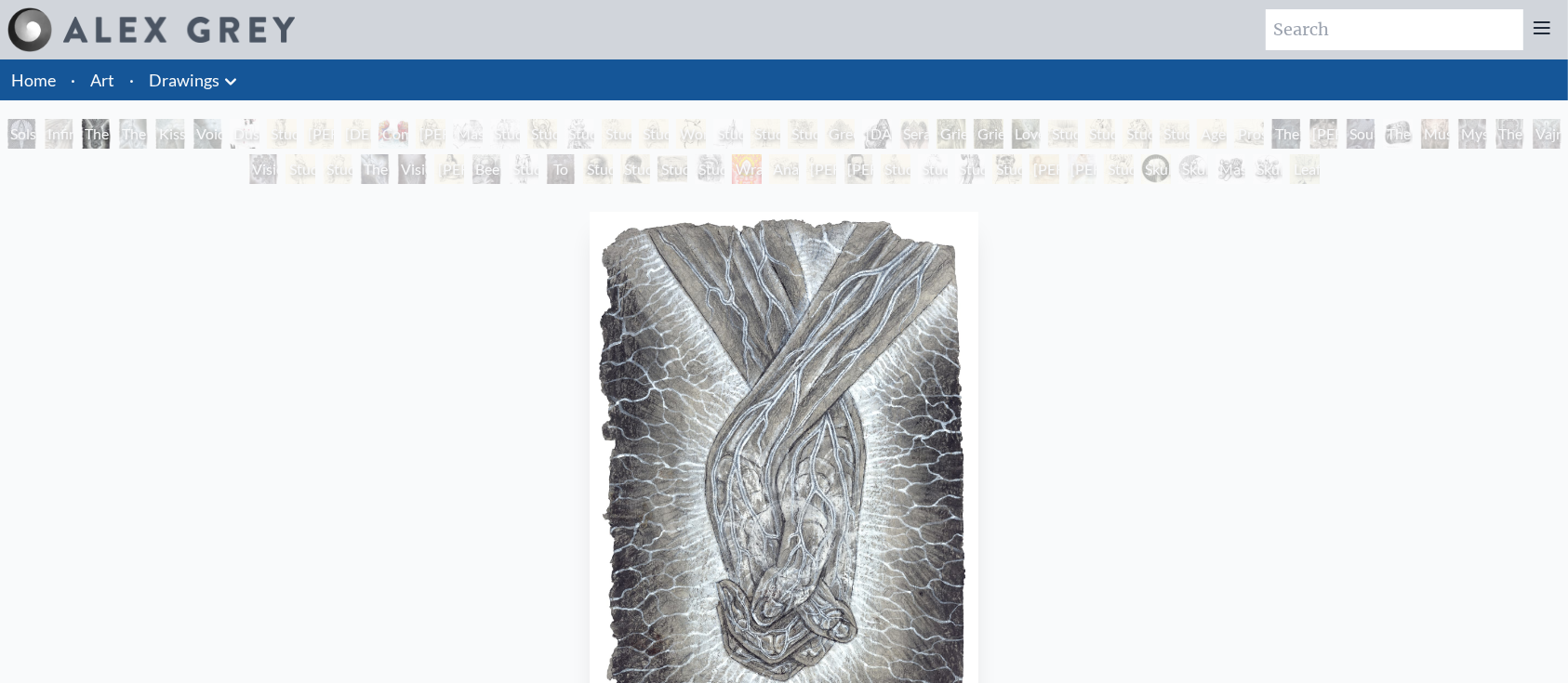
drag, startPoint x: 0, startPoint y: 0, endPoint x: 850, endPoint y: 391, distance: 935.6
click at [1062, 147] on div "Study of Goya’s Third of May" at bounding box center [1063, 134] width 30 height 30
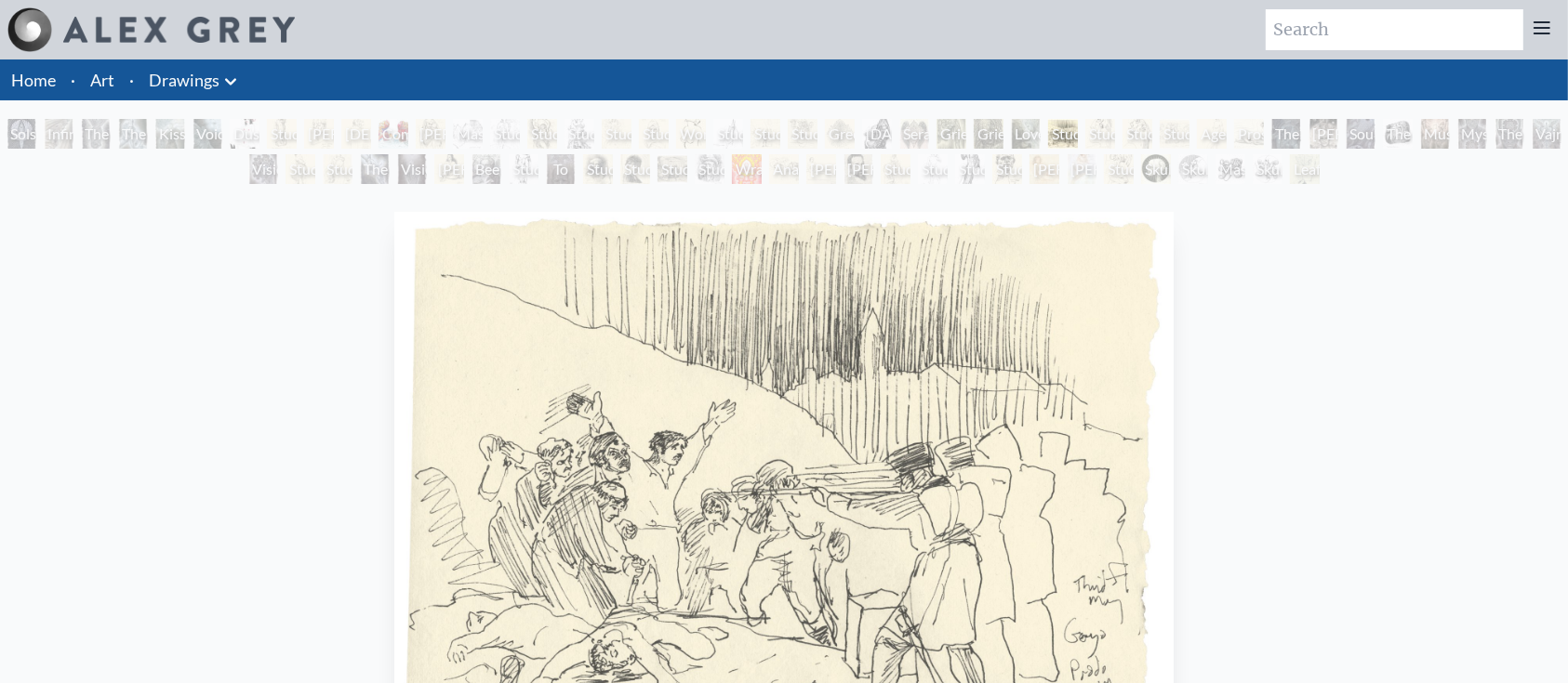
click at [1041, 175] on div "Allyson Pregnant & Reading" at bounding box center [1045, 169] width 30 height 30
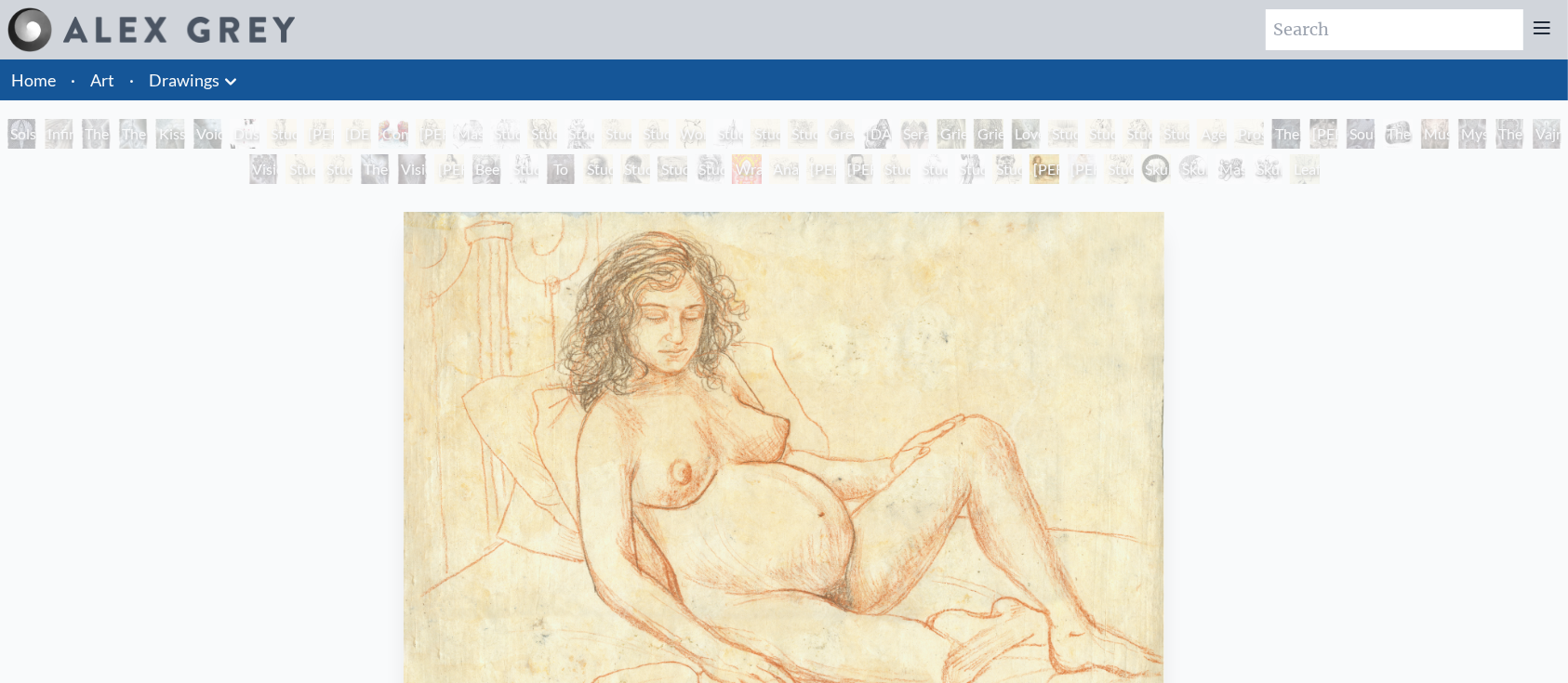
drag, startPoint x: 888, startPoint y: 184, endPoint x: 937, endPoint y: 178, distance: 49.4
click at [937, 178] on div "Solstice Angel Infinity Angel The Love Held Between Us The Medium Kiss of the M…" at bounding box center [784, 154] width 1568 height 70
click at [910, 178] on div "Study of Michelangelo's The Deposition" at bounding box center [895, 169] width 30 height 30
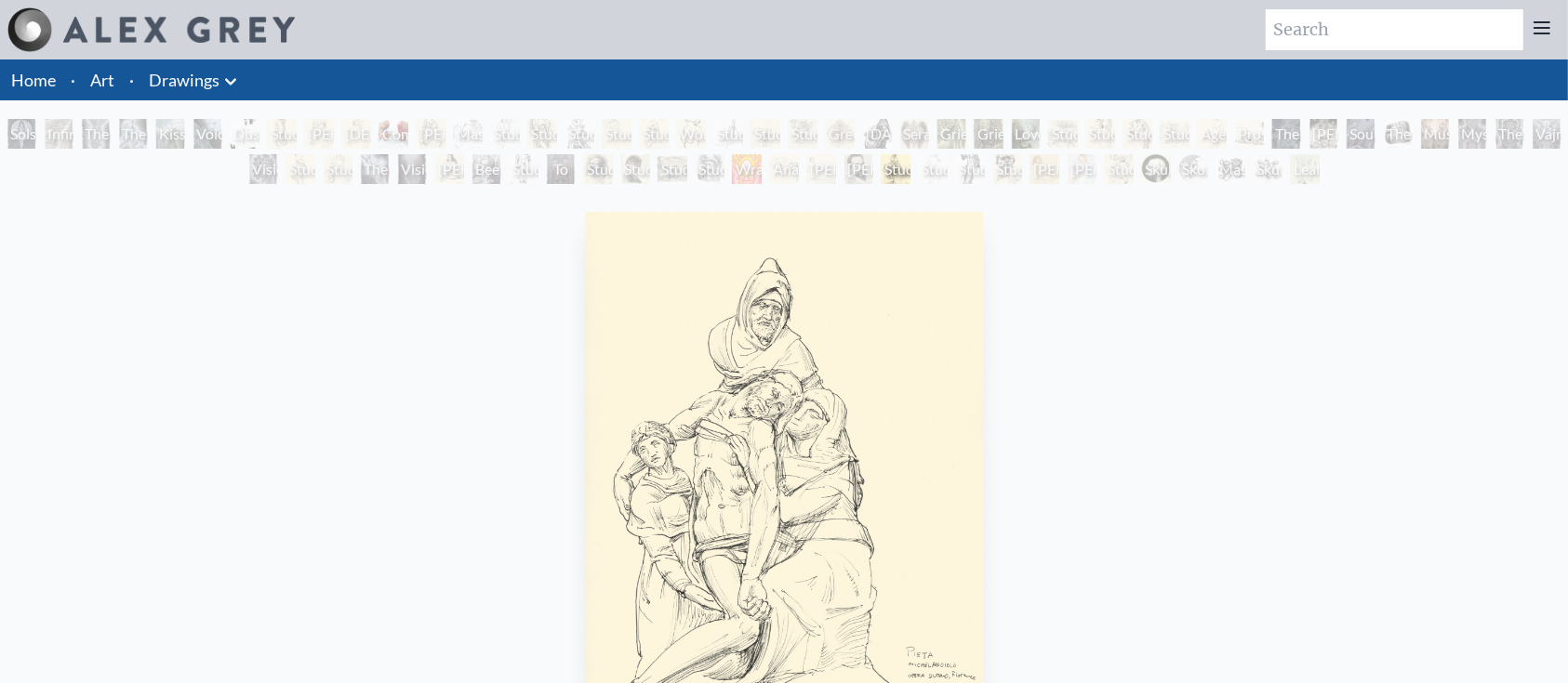
click at [715, 160] on div "Study of Van Gogh Self-Portrait" at bounding box center [709, 169] width 30 height 30
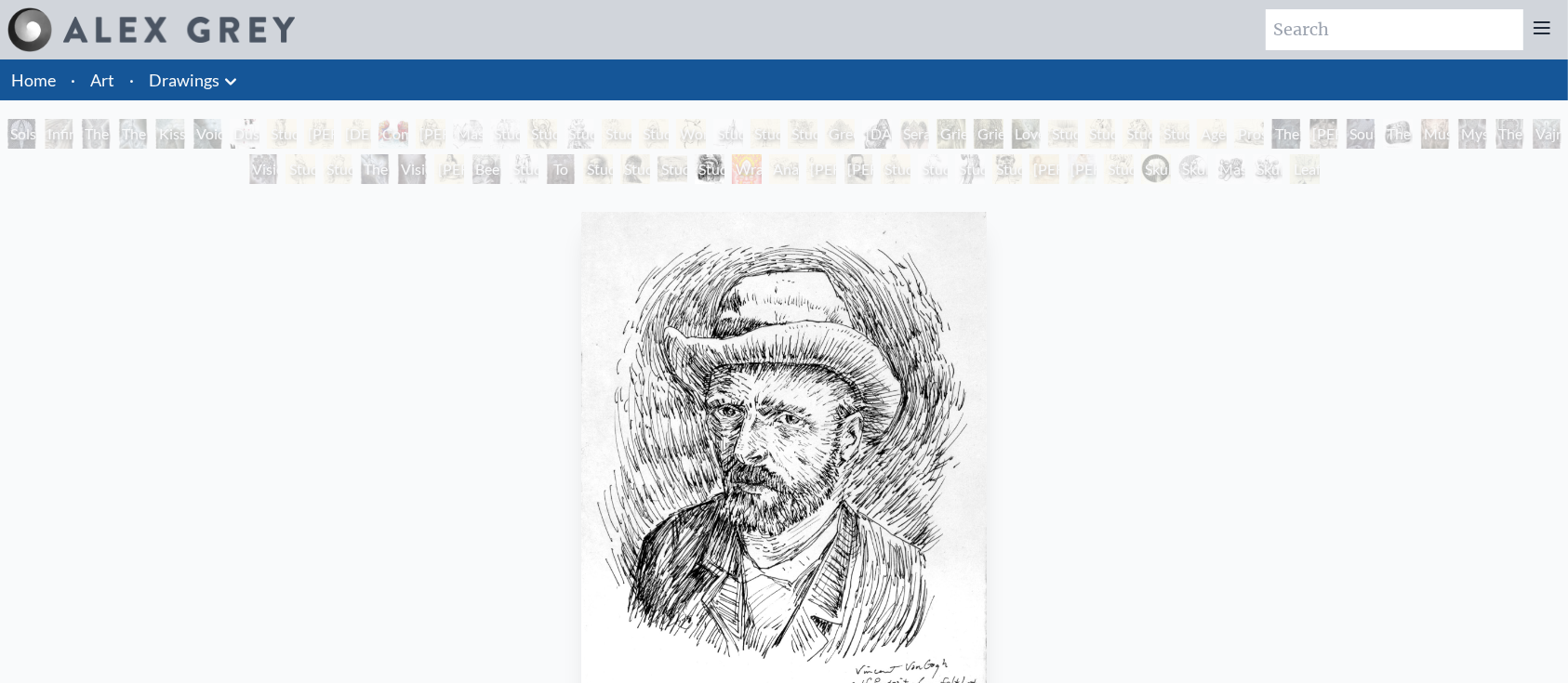
click at [583, 145] on div "Study of Michelagelo’s Damned Soul" at bounding box center [580, 134] width 30 height 30
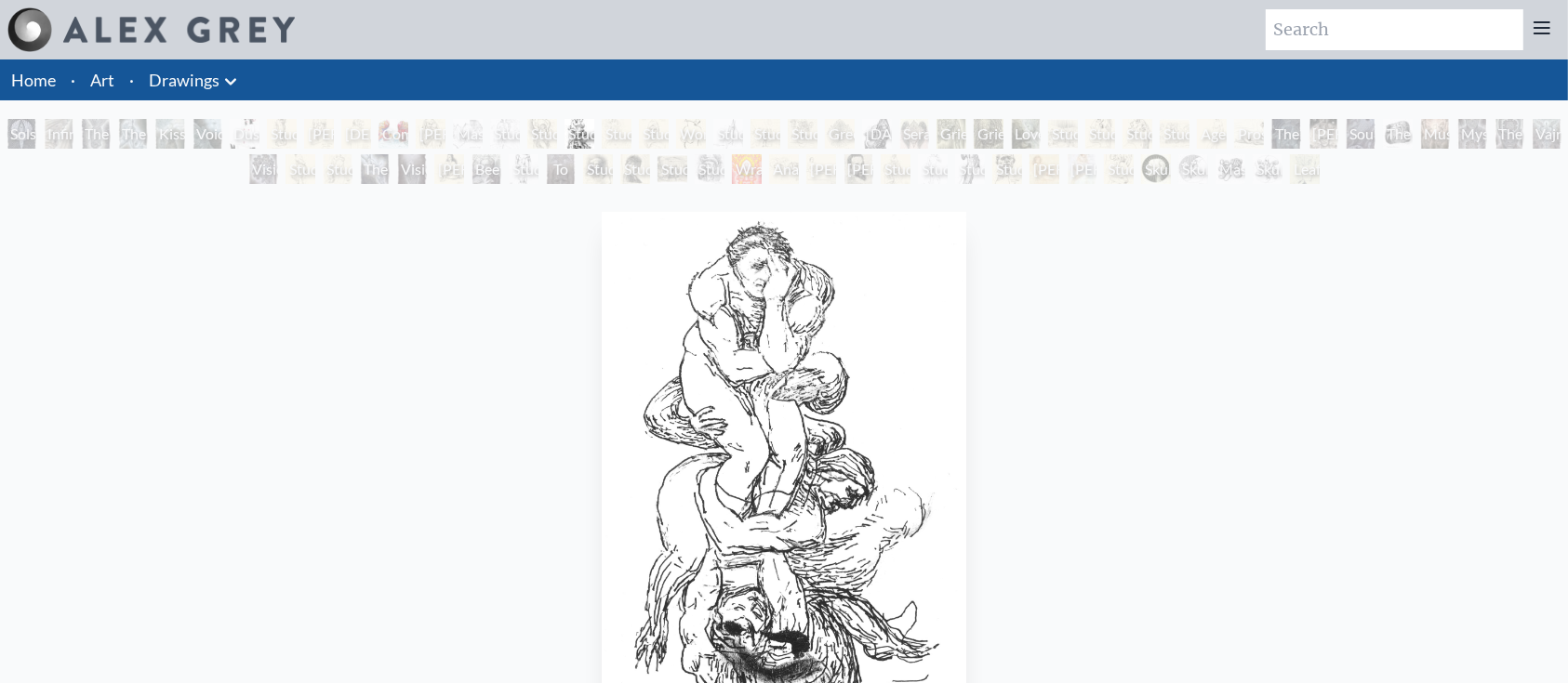
click at [595, 179] on div "Study of Rembrandt Self-Portrait As Paul" at bounding box center [598, 169] width 30 height 30
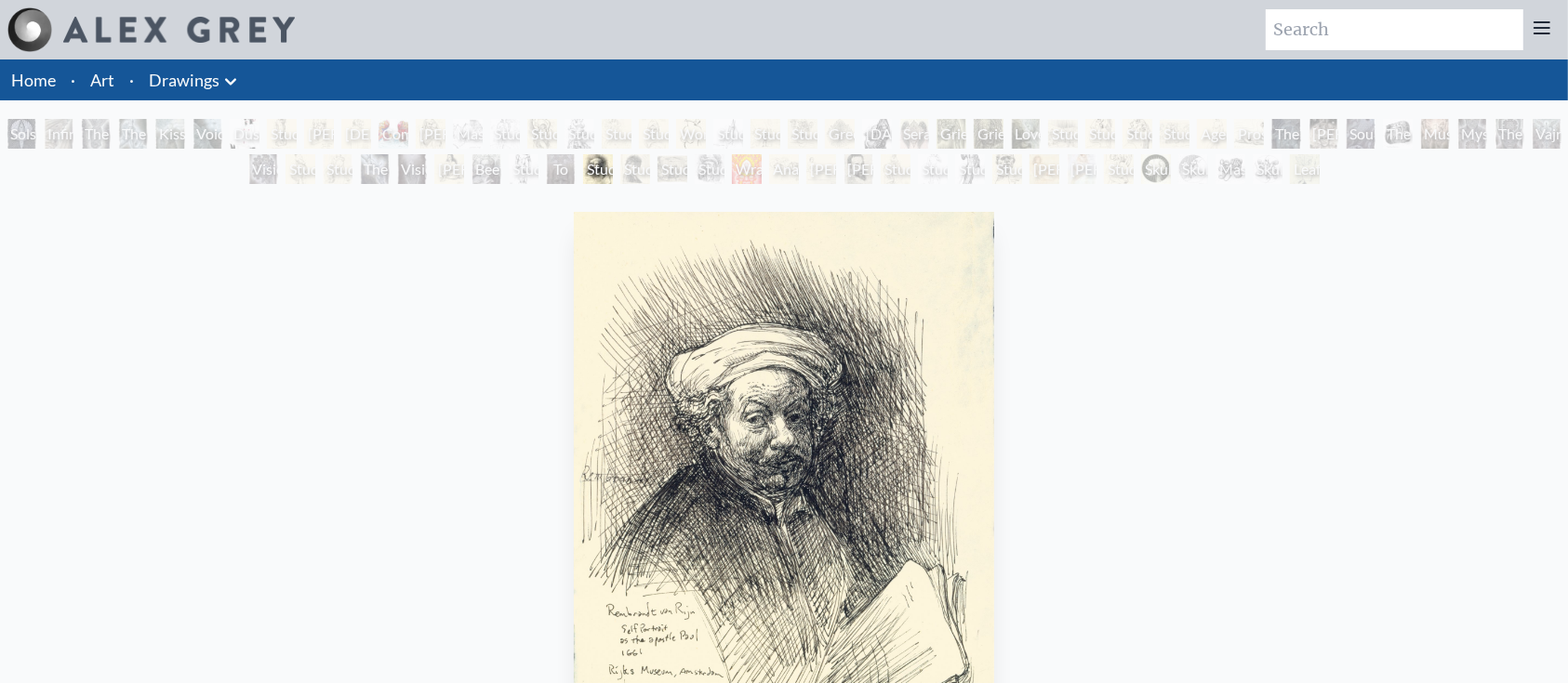
click at [371, 147] on div "Capuchin Church" at bounding box center [356, 134] width 30 height 30
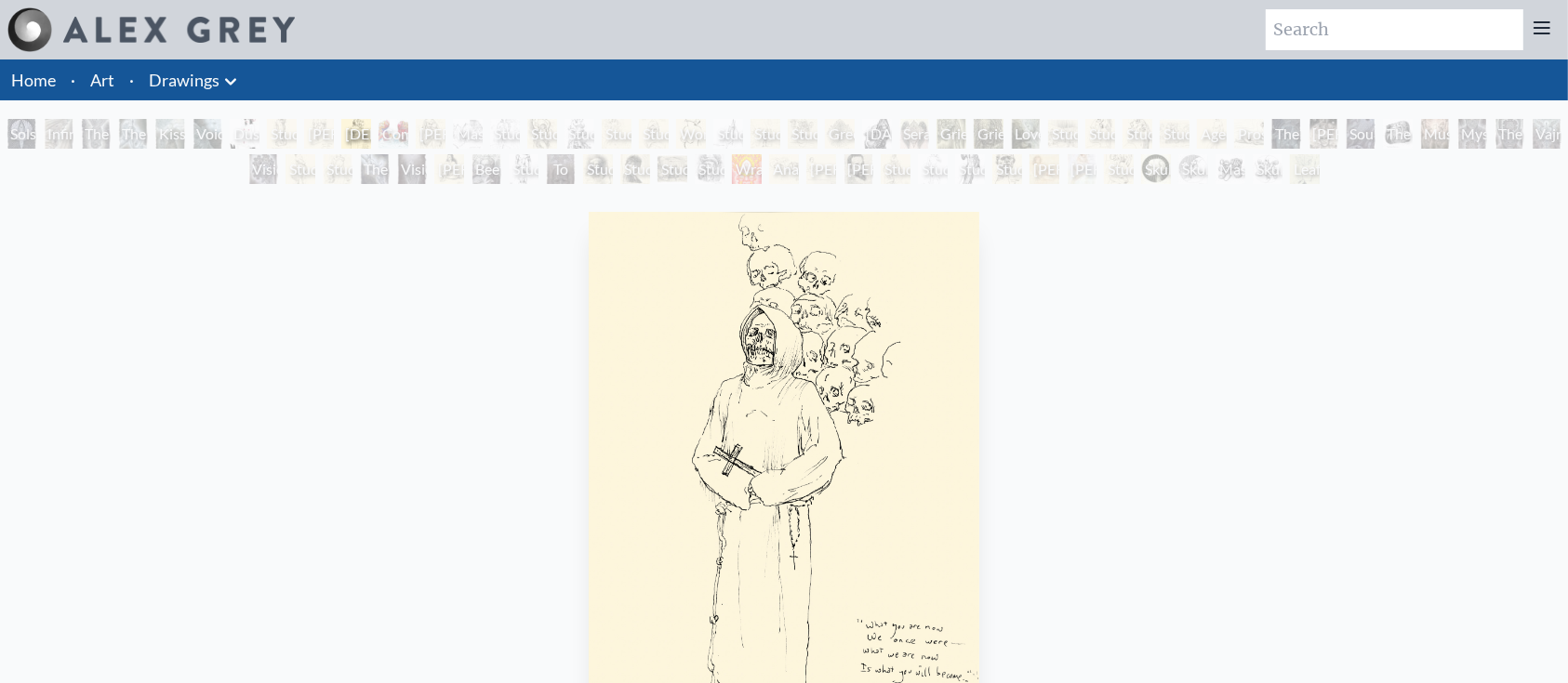
click at [389, 171] on div "The Gift" at bounding box center [375, 169] width 30 height 30
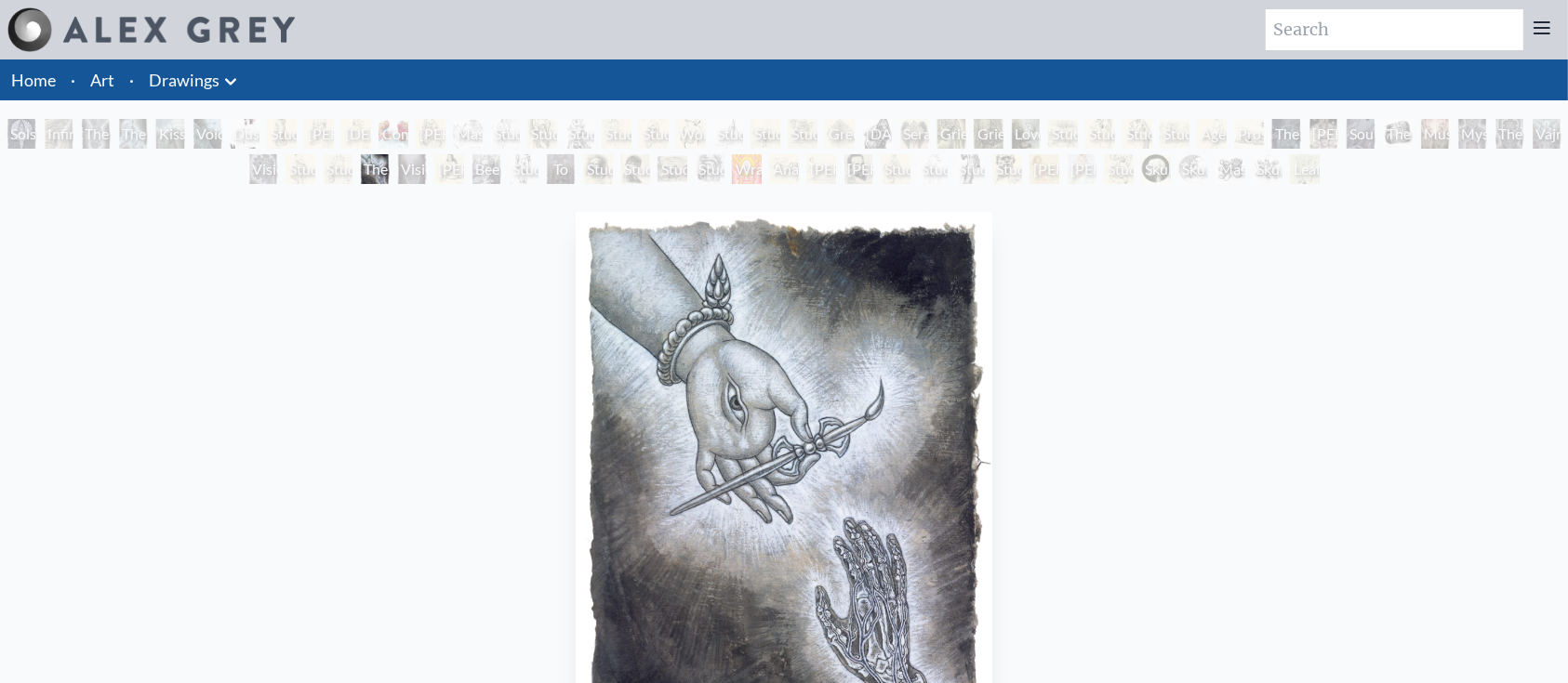
click at [313, 140] on div "William Blake by Francis Bacon by Alex Grey" at bounding box center [319, 134] width 30 height 30
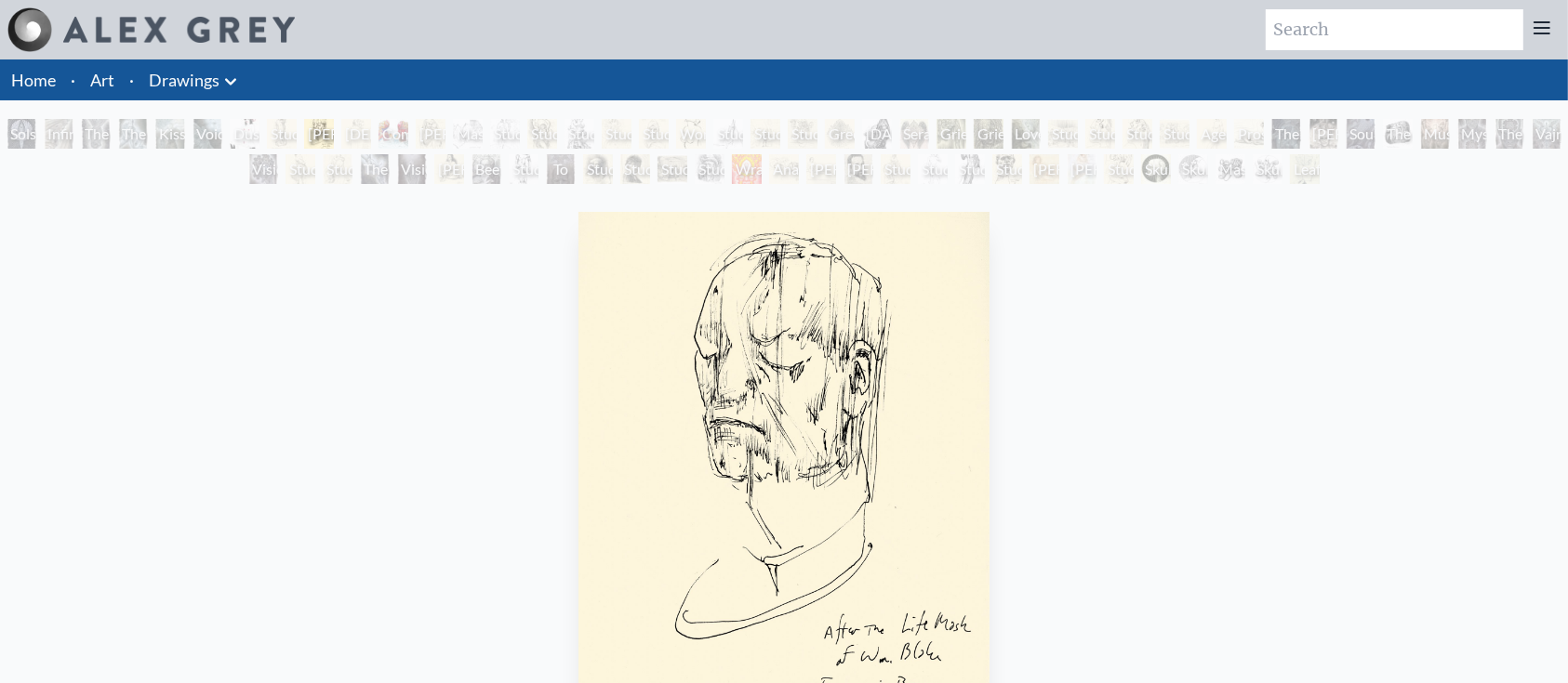
click at [243, 136] on div "Dusty" at bounding box center [244, 134] width 30 height 30
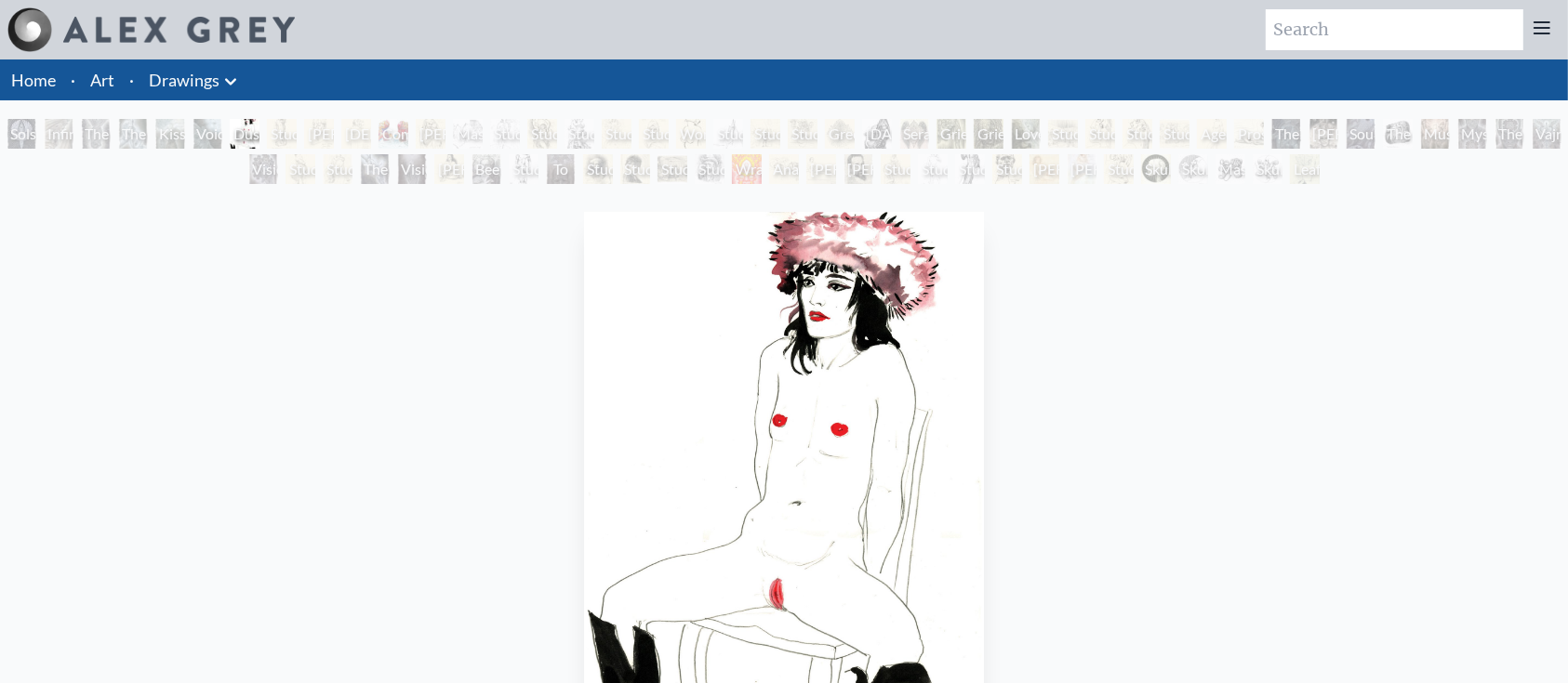
click at [185, 135] on div "Kiss of the Muse" at bounding box center [170, 134] width 30 height 30
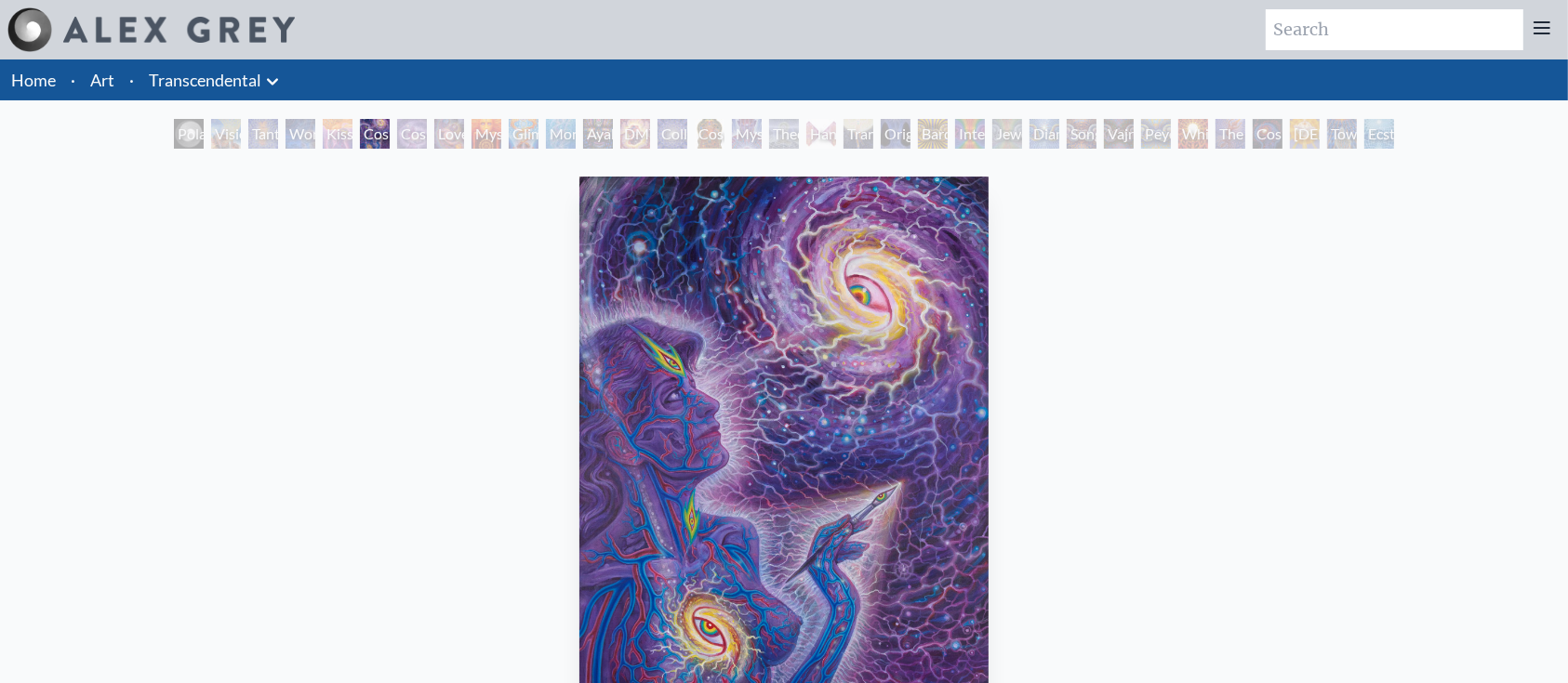
drag, startPoint x: 0, startPoint y: 0, endPoint x: 960, endPoint y: 413, distance: 1045.1
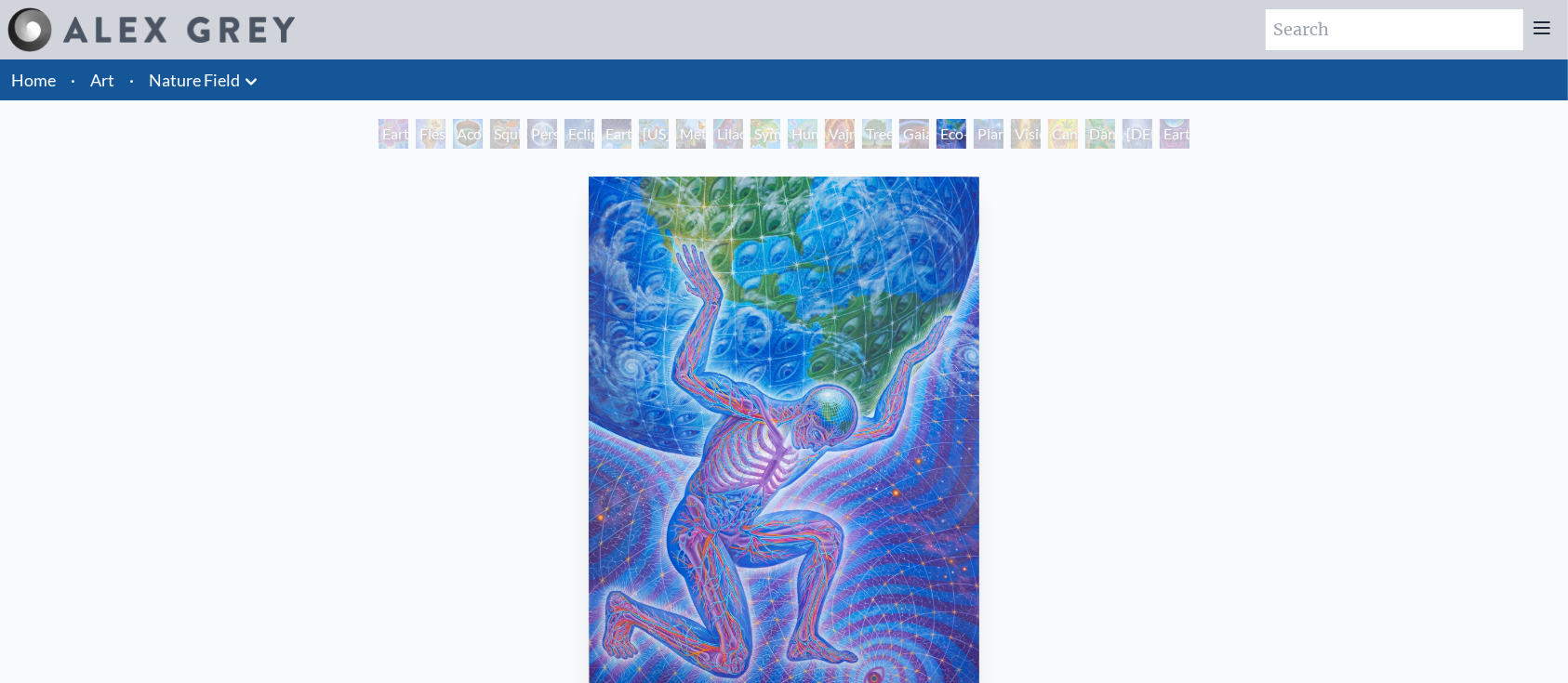
drag, startPoint x: 0, startPoint y: 0, endPoint x: 948, endPoint y: 389, distance: 1024.7
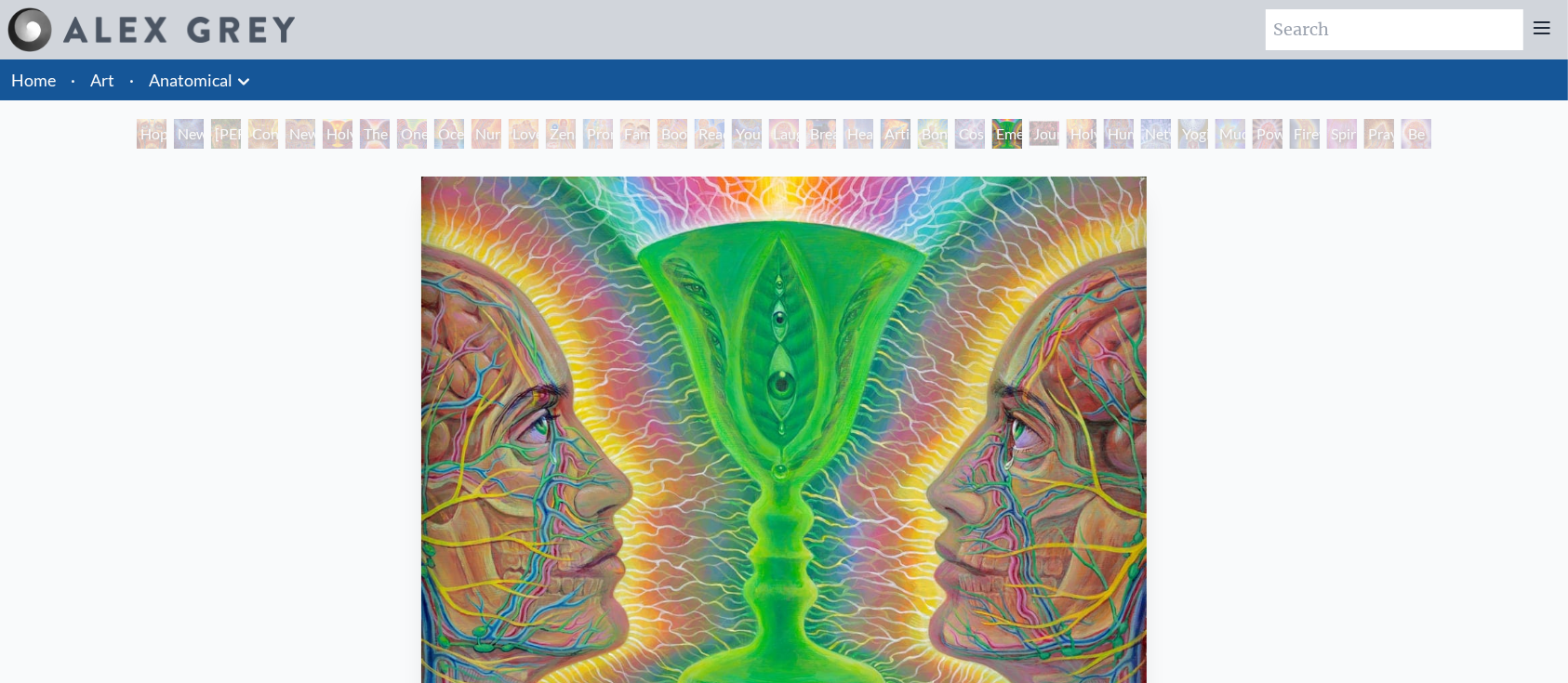
drag, startPoint x: 0, startPoint y: 0, endPoint x: 931, endPoint y: 442, distance: 1030.6
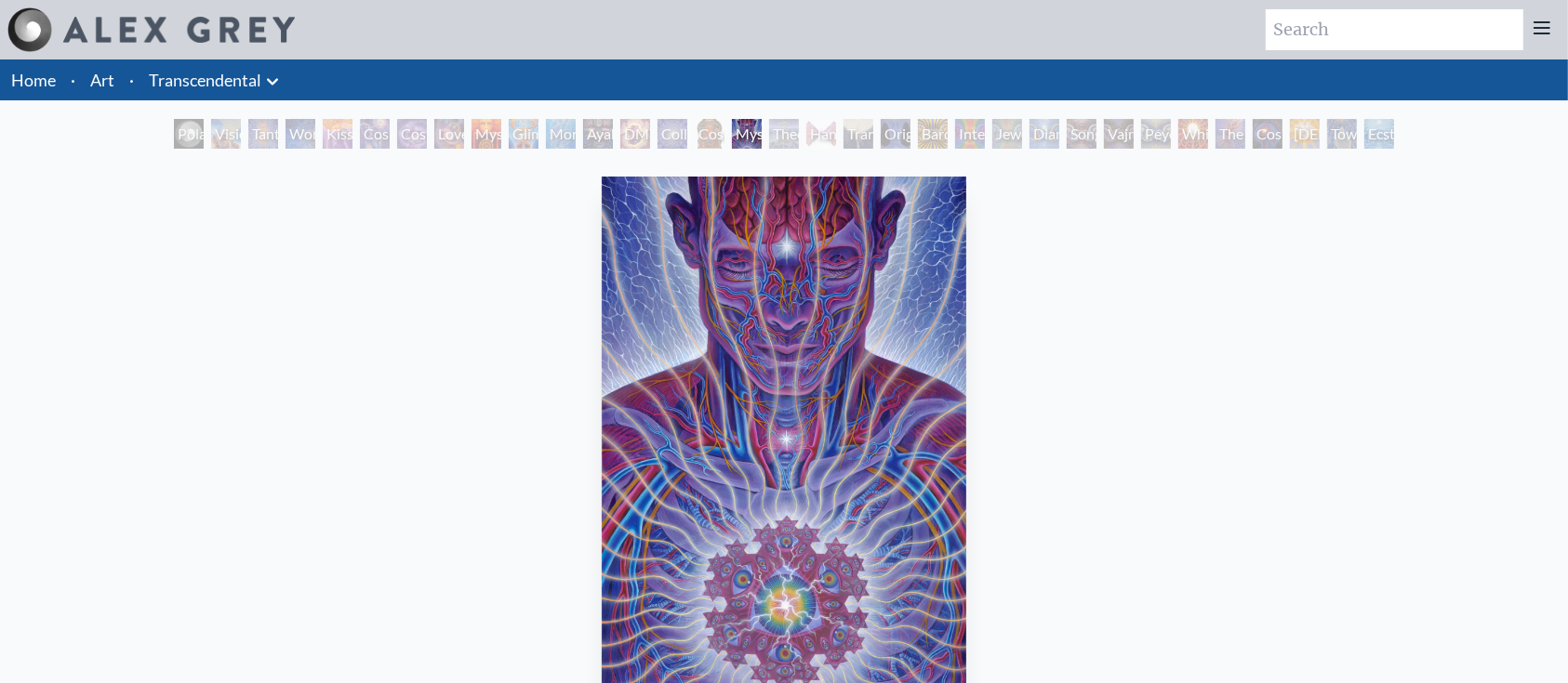
click at [1059, 119] on div "Diamond Being" at bounding box center [1045, 134] width 30 height 30
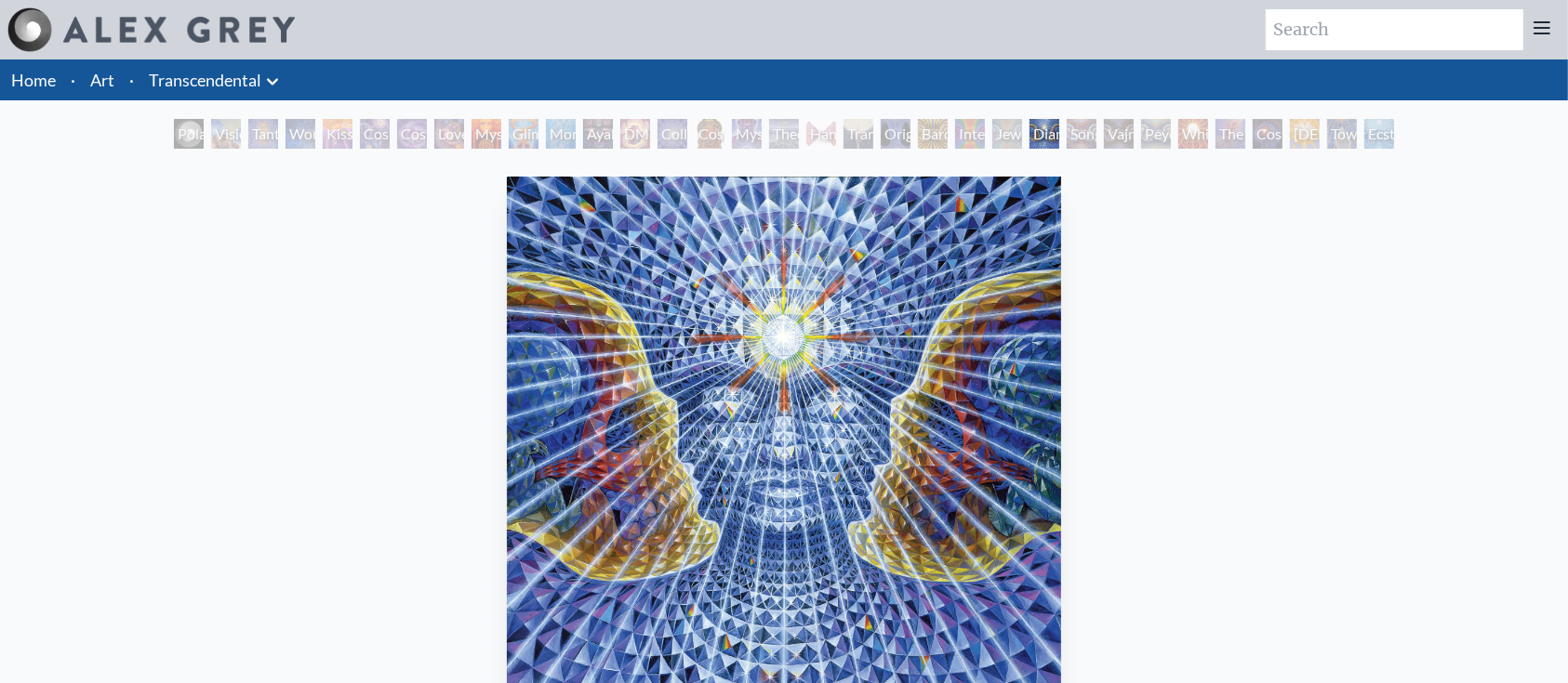
click at [1214, 135] on div "Polar Unity Spiral Visionary Origin of Language Tantra Wonder Kiss of the [MEDI…" at bounding box center [784, 137] width 1227 height 36
click at [1245, 127] on div "The Great Turn" at bounding box center [1231, 134] width 30 height 30
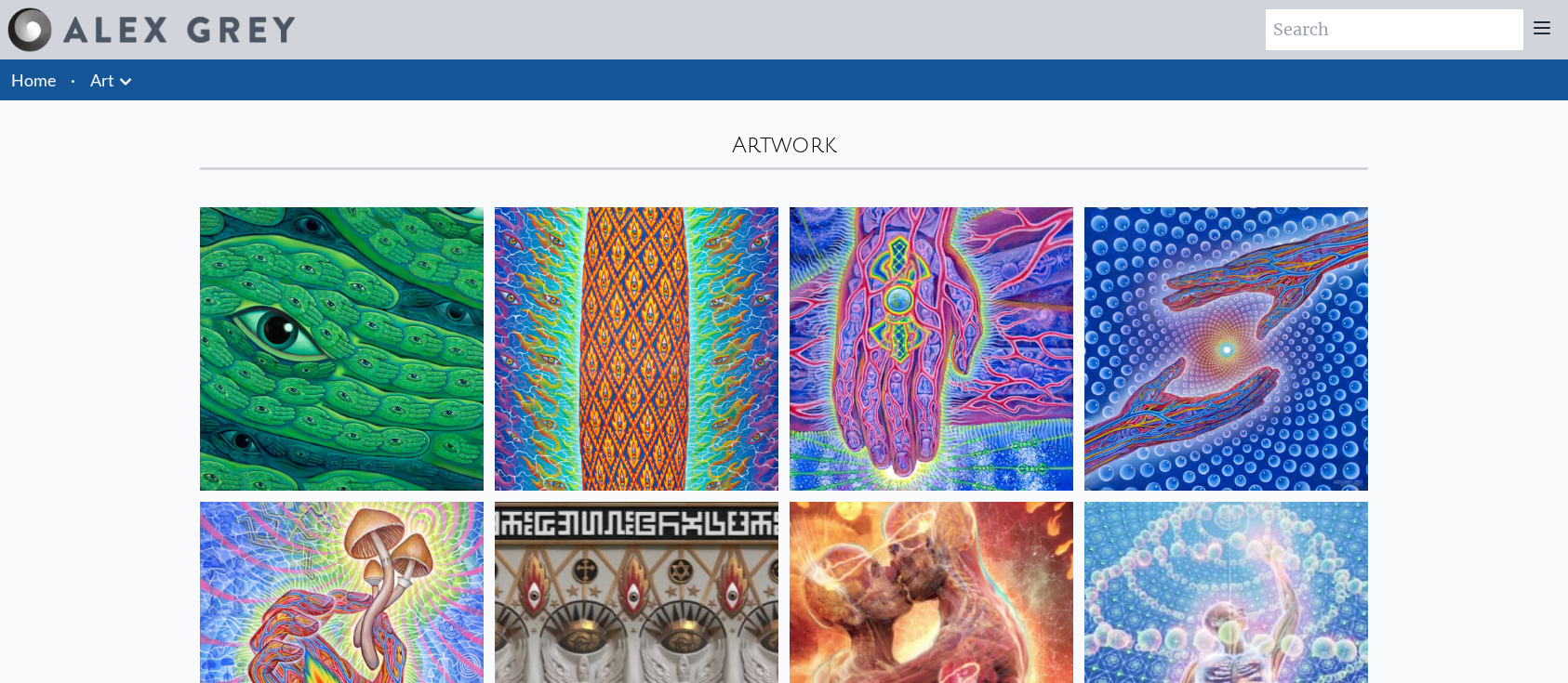
scroll to position [13985, 0]
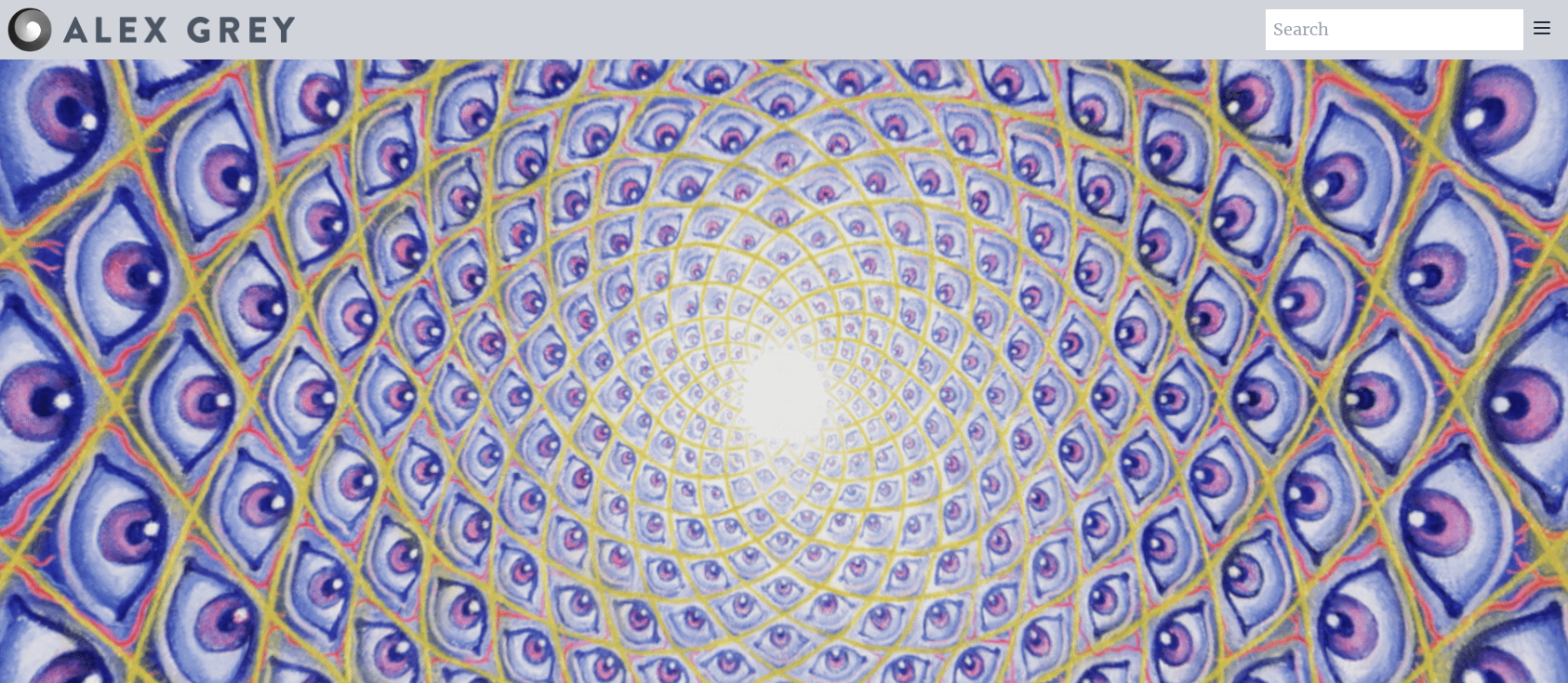
scroll to position [1875, 0]
